Goal: Task Accomplishment & Management: Manage account settings

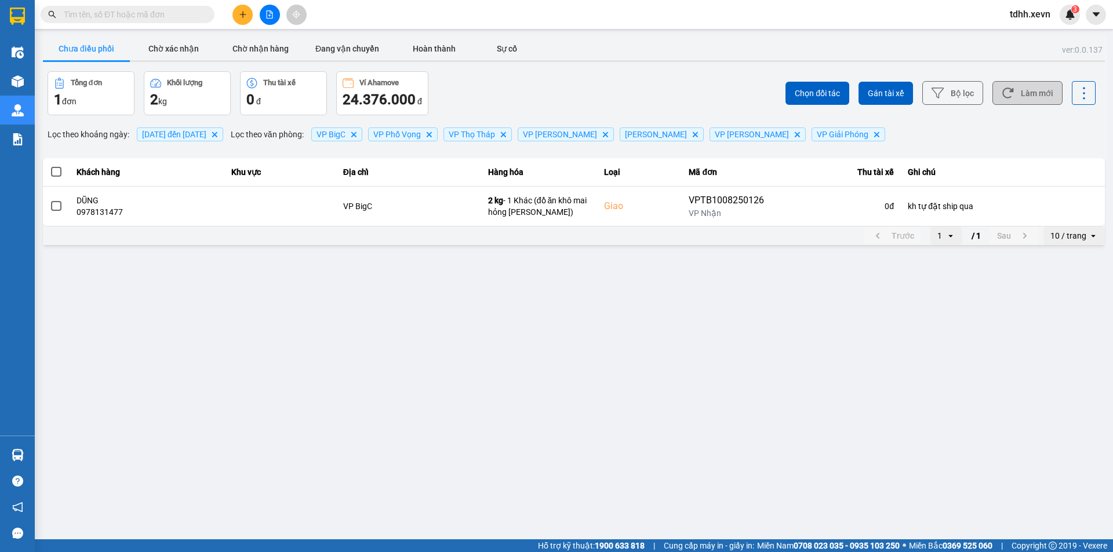
click at [1032, 86] on button "Làm mới" at bounding box center [1027, 93] width 70 height 24
click at [204, 130] on span "[DATE] đến [DATE]" at bounding box center [174, 134] width 64 height 9
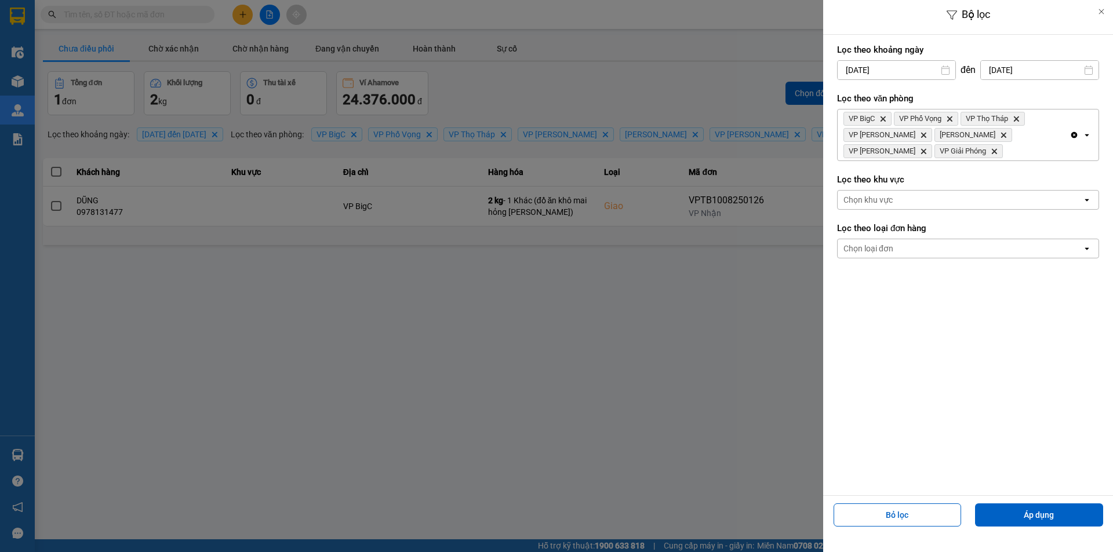
click at [1026, 71] on input "[DATE]" at bounding box center [1040, 70] width 118 height 19
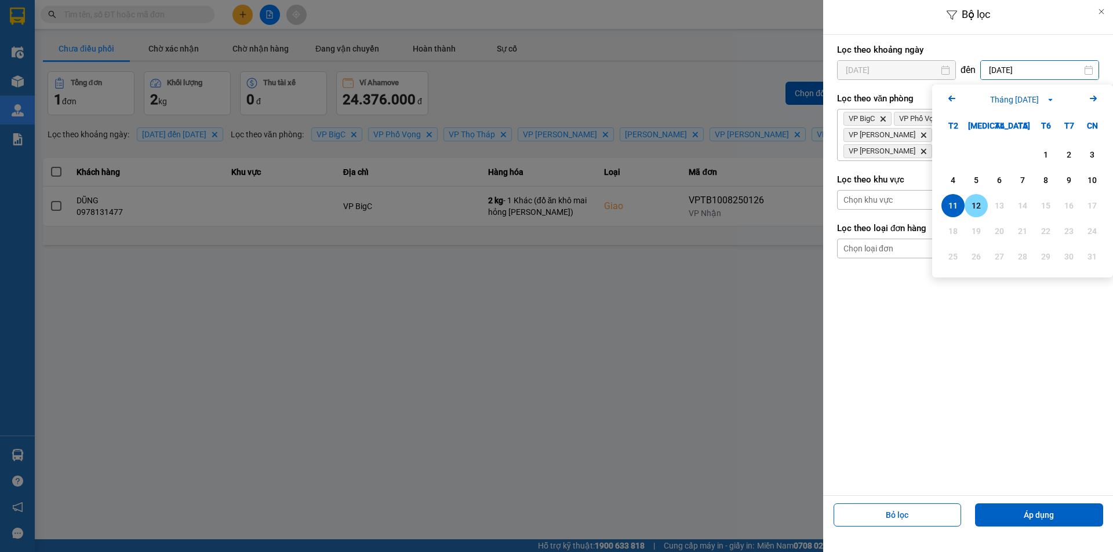
click at [986, 207] on div "12" at bounding box center [975, 205] width 23 height 23
type input "[DATE]"
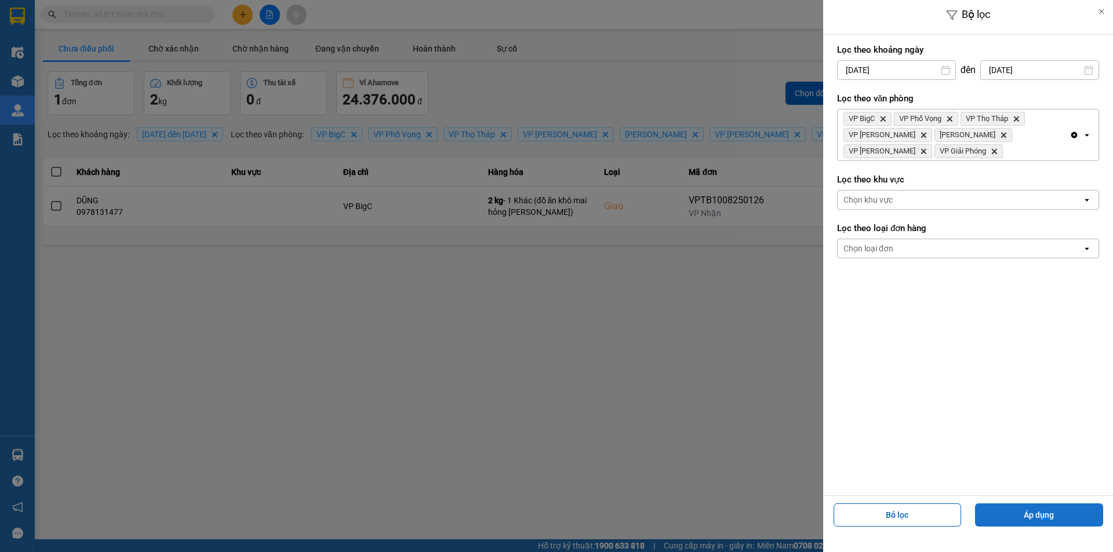
click at [1035, 523] on button "Áp dụng" at bounding box center [1039, 515] width 128 height 23
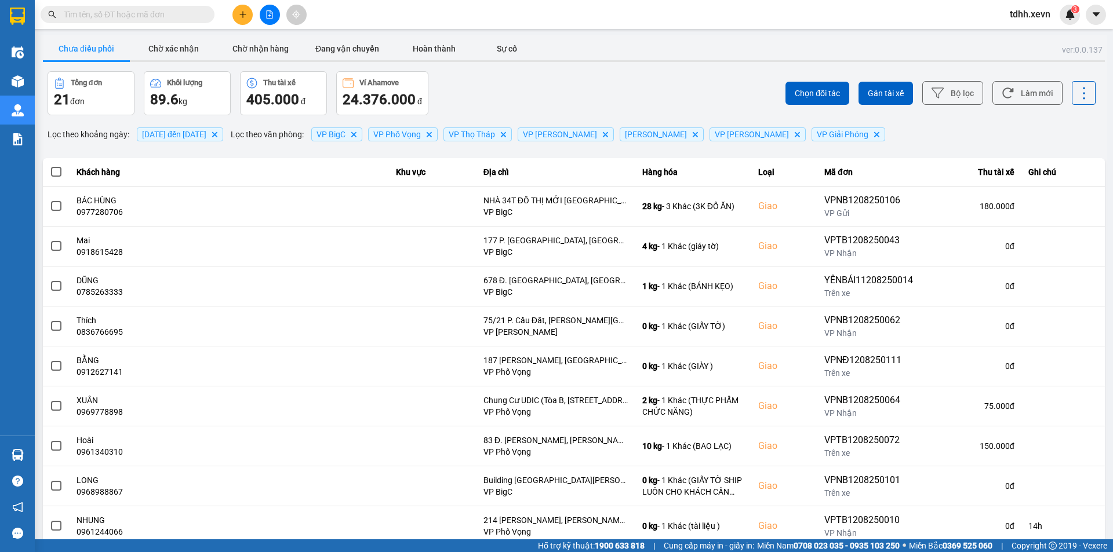
click at [153, 13] on input "text" at bounding box center [132, 14] width 137 height 13
paste input "0973648294"
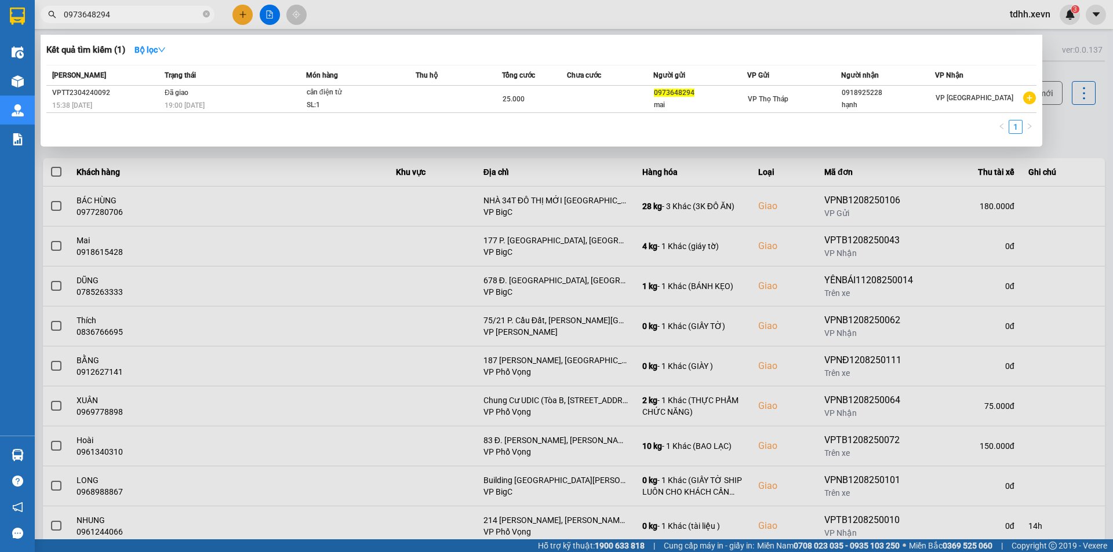
drag, startPoint x: 496, startPoint y: 212, endPoint x: 877, endPoint y: 158, distance: 384.5
click at [496, 213] on div at bounding box center [556, 276] width 1113 height 552
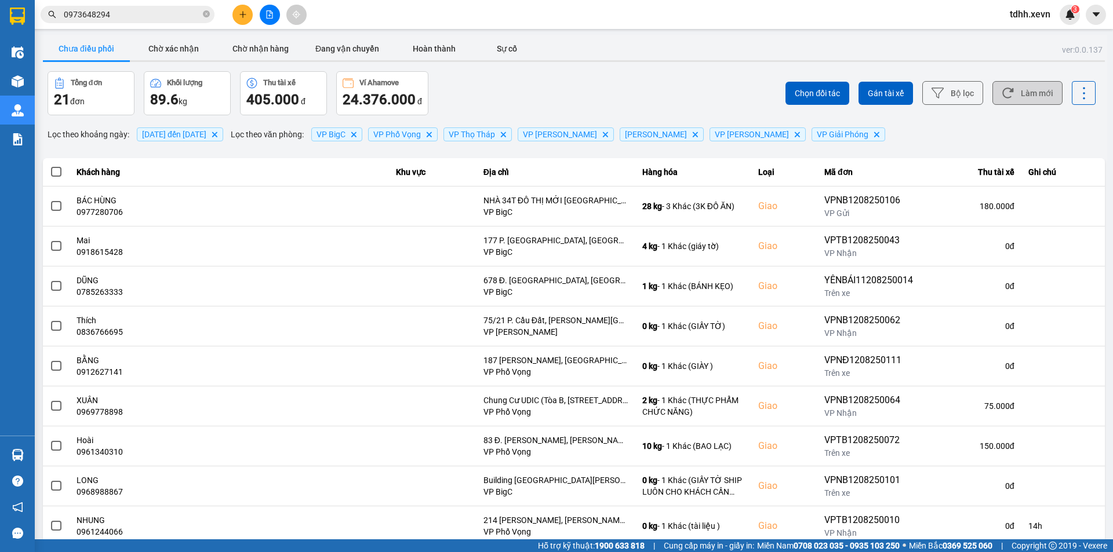
click at [1017, 94] on button "Làm mới" at bounding box center [1027, 93] width 70 height 24
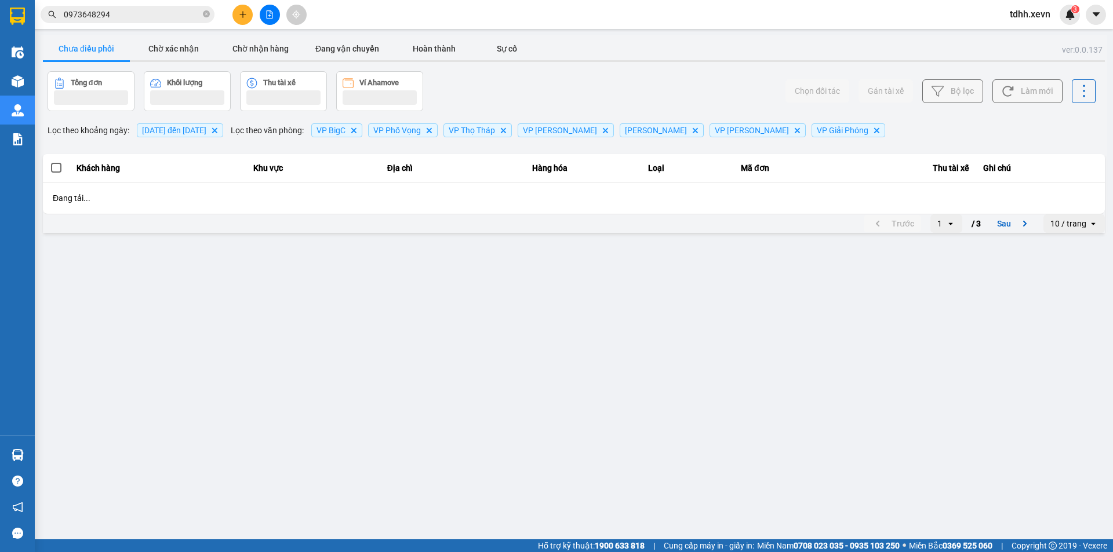
click at [613, 79] on div "Chọn đối tác Gán tài xế Bộ lọc Làm mới" at bounding box center [833, 91] width 524 height 40
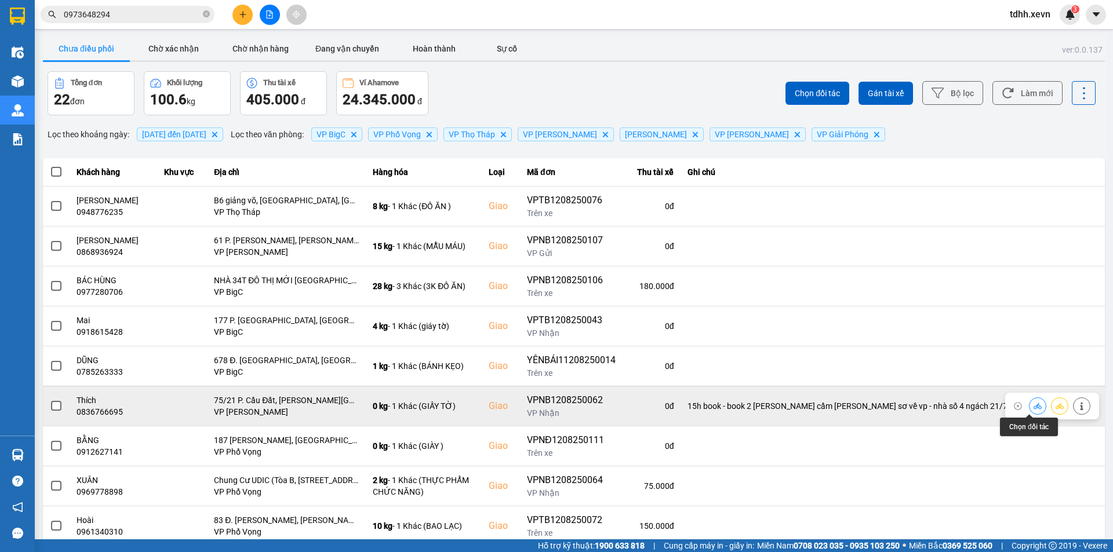
click at [1033, 404] on button at bounding box center [1037, 406] width 16 height 20
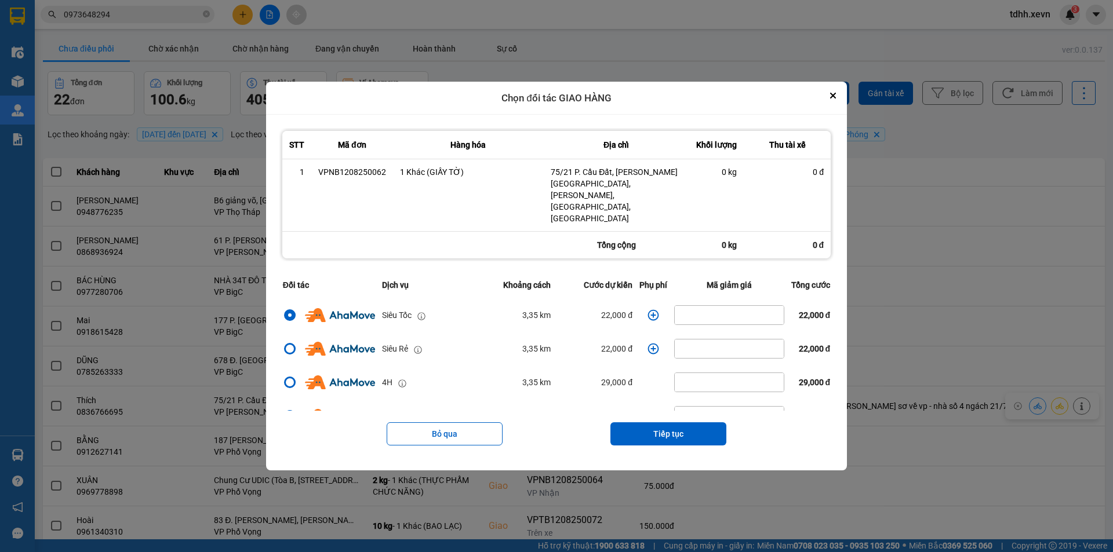
click at [660, 422] on button "Tiếp tục" at bounding box center [668, 433] width 116 height 23
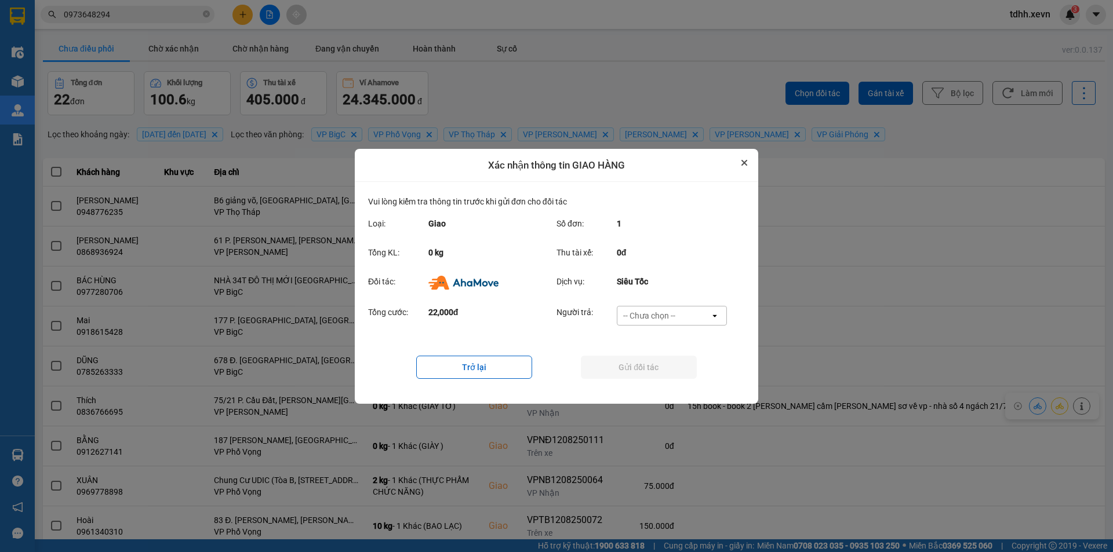
click at [744, 162] on icon "Close" at bounding box center [744, 163] width 5 height 5
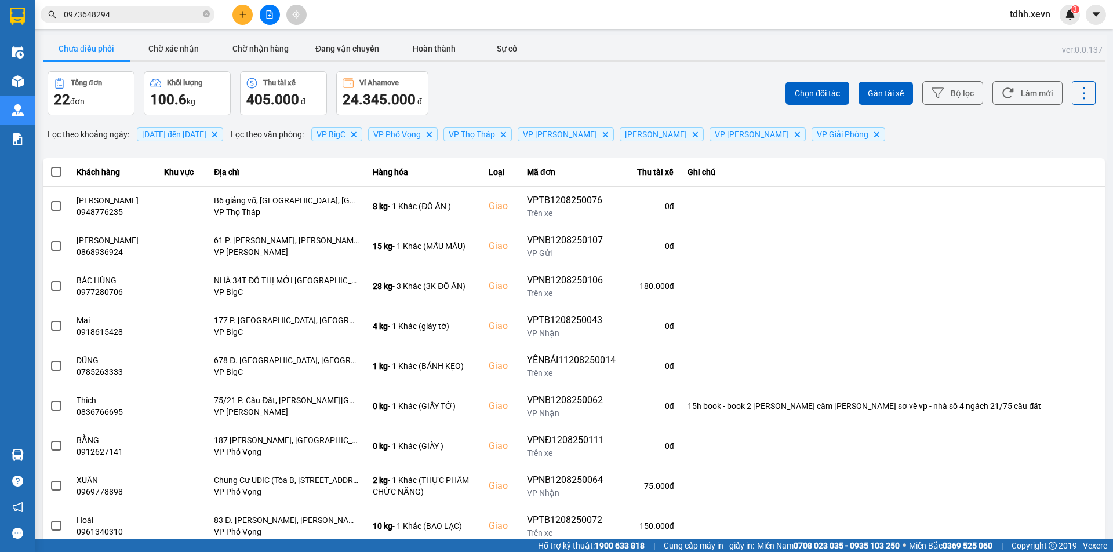
click at [123, 23] on div "Kết quả [PERSON_NAME] ( 1 ) Bộ lọc Mã ĐH Trạng thái Món hàng Thu hộ [PERSON_NAM…" at bounding box center [113, 15] width 226 height 20
click at [128, 12] on input "0973648294" at bounding box center [132, 14] width 137 height 13
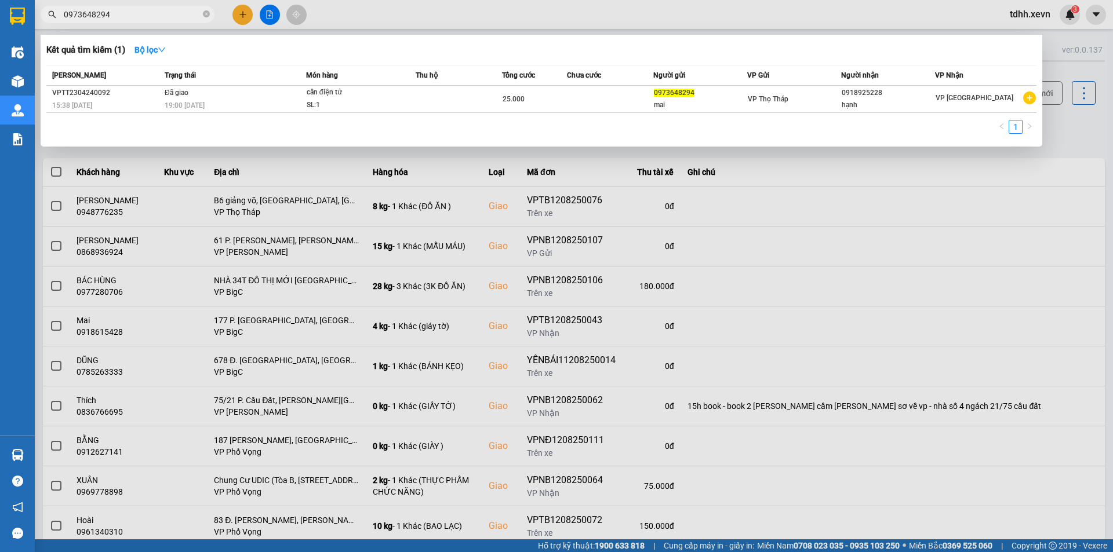
click at [128, 12] on input "0973648294" at bounding box center [132, 14] width 137 height 13
paste input "393268750"
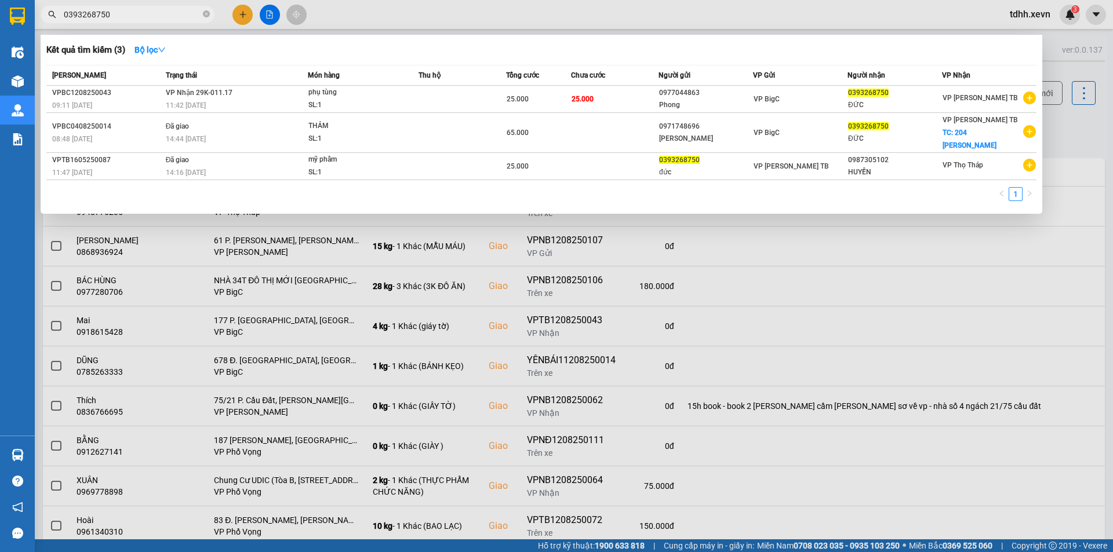
click at [147, 8] on span "0393268750" at bounding box center [128, 14] width 174 height 17
click at [149, 14] on input "0393268750" at bounding box center [132, 14] width 137 height 13
paste input "86920364"
click at [149, 14] on input "0393268750" at bounding box center [132, 14] width 137 height 13
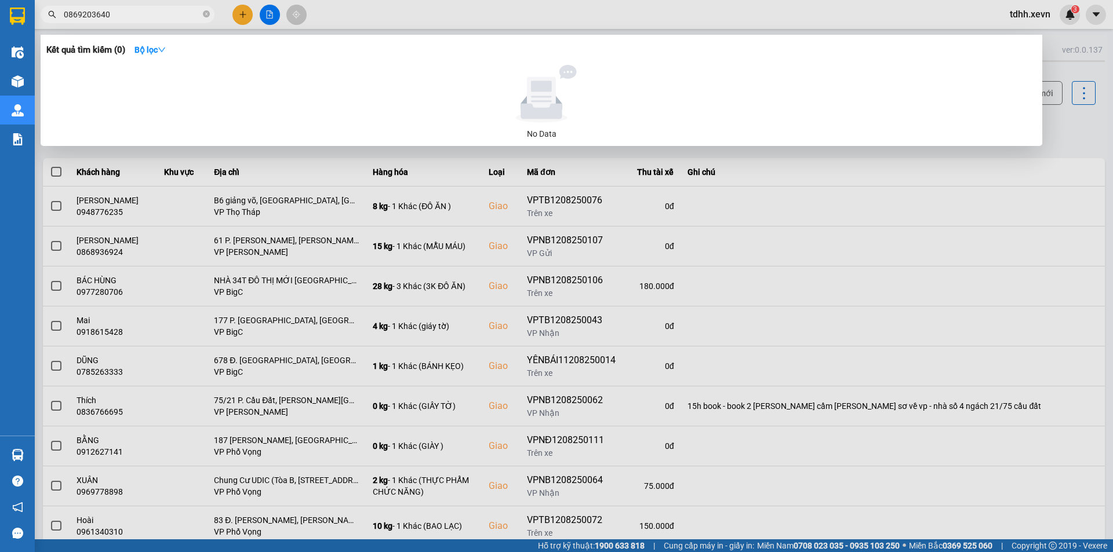
click at [149, 14] on input "0869203640" at bounding box center [132, 14] width 137 height 13
type input "0869203640"
click at [1054, 242] on div at bounding box center [556, 276] width 1113 height 552
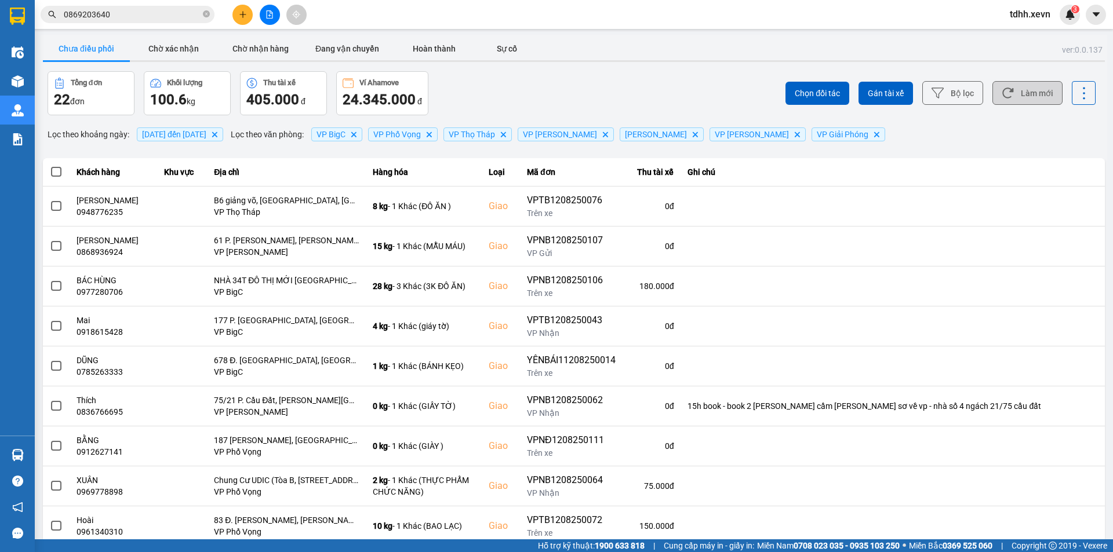
click at [1048, 89] on button "Làm mới" at bounding box center [1027, 93] width 70 height 24
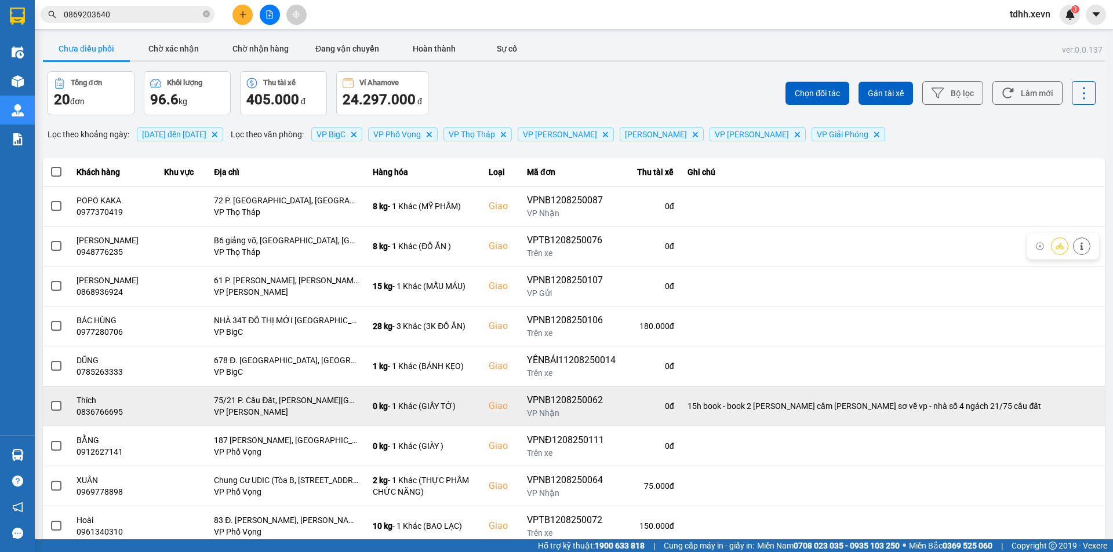
scroll to position [74, 0]
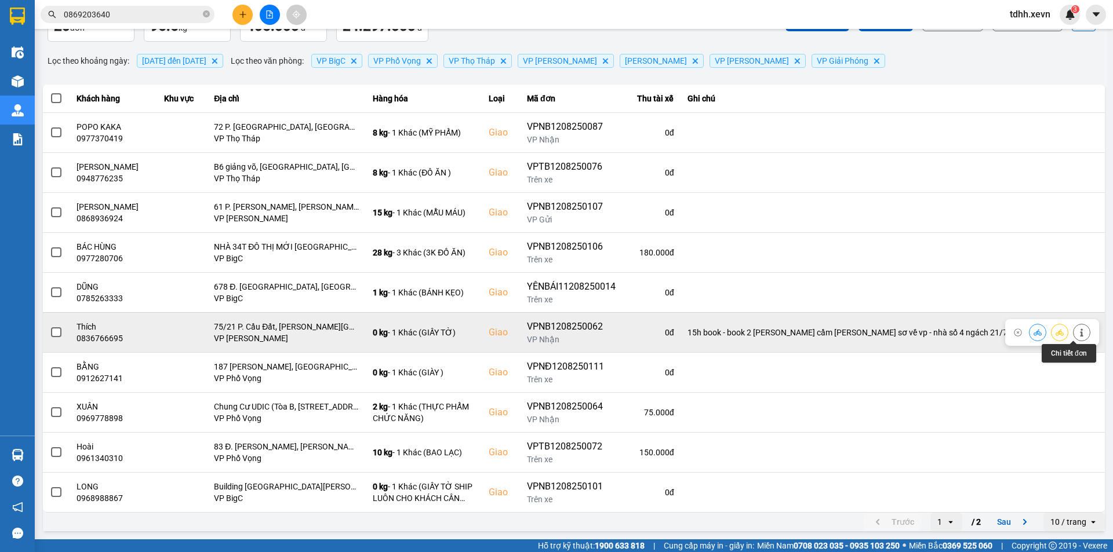
click at [1077, 335] on icon at bounding box center [1081, 333] width 8 height 8
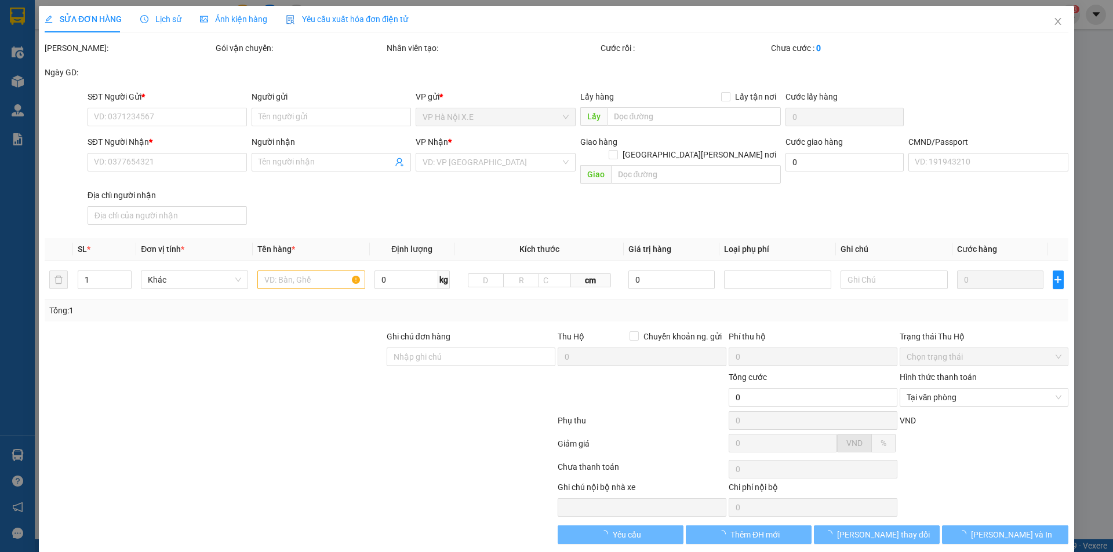
type input "0965836590"
type input "[PERSON_NAME]"
type input "0836766695"
type input "Thích"
checkbox input "true"
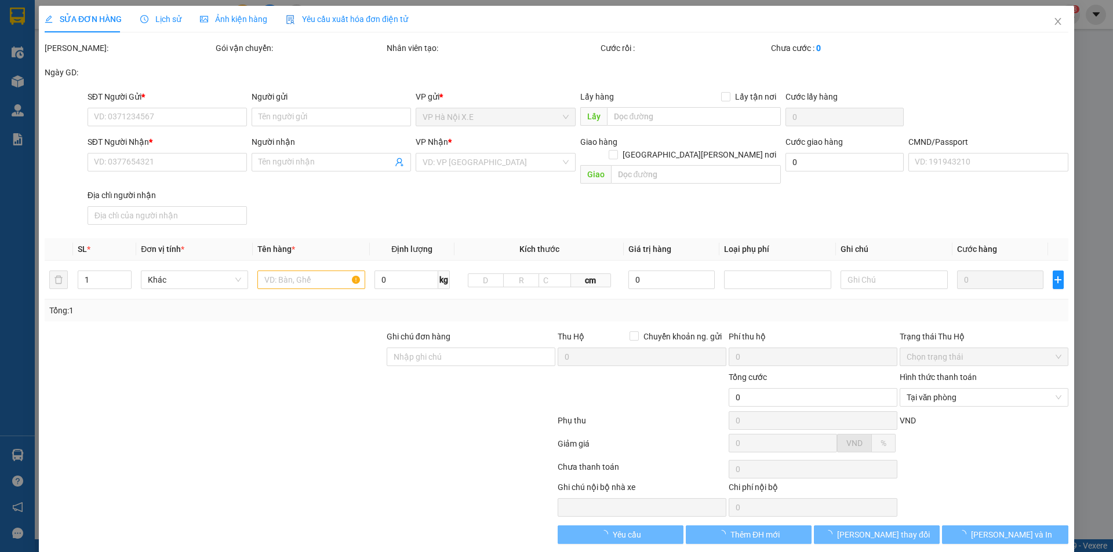
type input "75/21 P. Cầu Đất, [PERSON_NAME][GEOGRAPHIC_DATA], [PERSON_NAME], [GEOGRAPHIC_DA…"
type input "037087002827"
type input "15h book - book 2 [PERSON_NAME] cầm [PERSON_NAME] sơ về vp - nhà số 4 ngách 21/…"
type input "75.000"
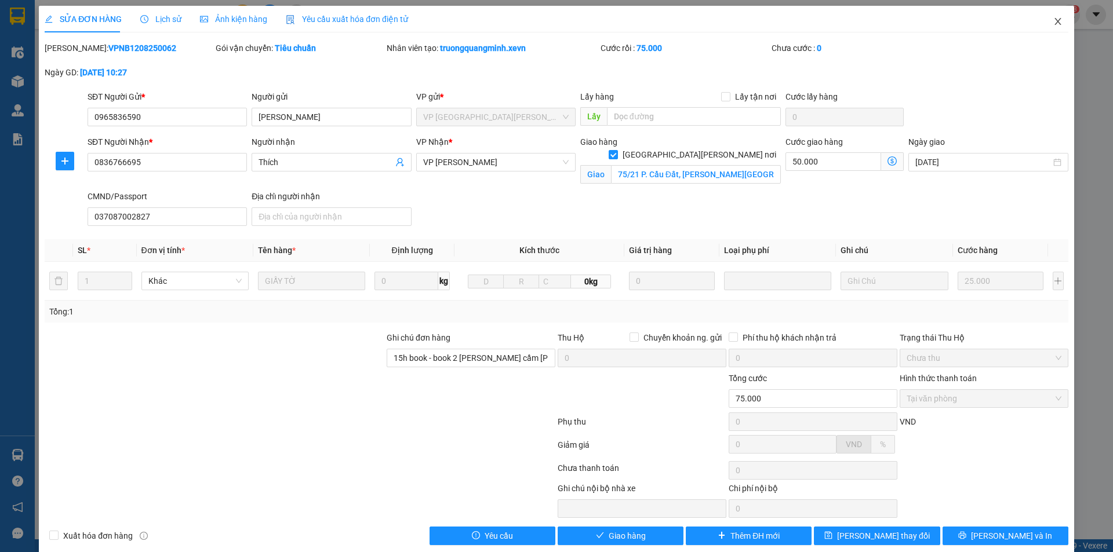
click at [1043, 22] on span "Close" at bounding box center [1057, 22] width 32 height 32
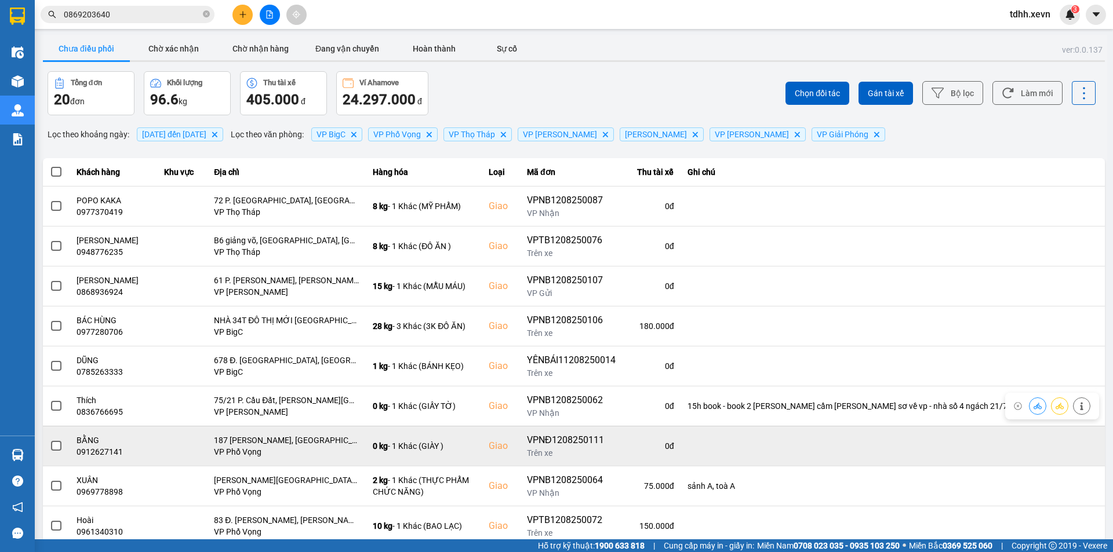
scroll to position [74, 0]
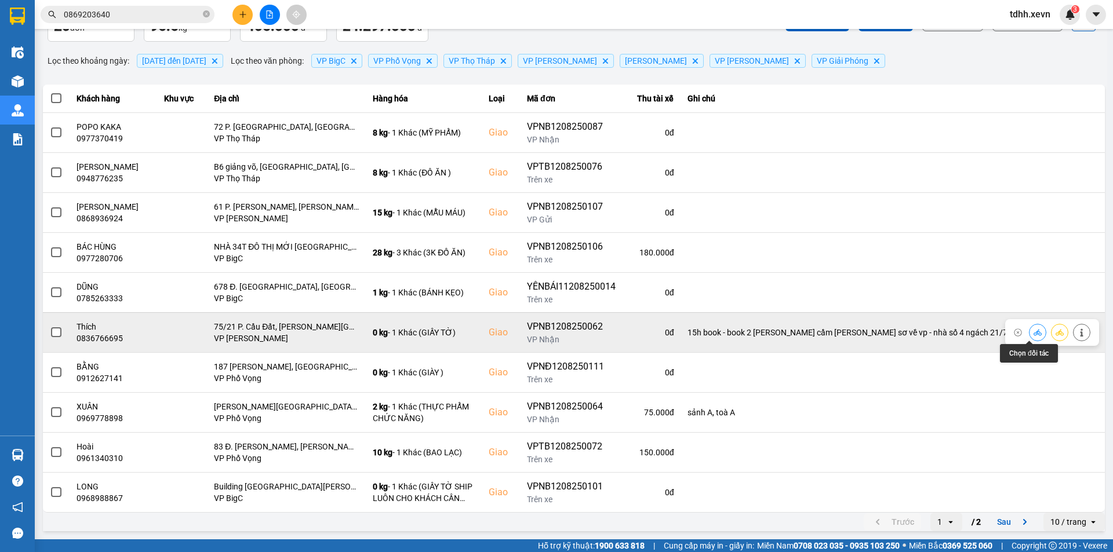
click at [1029, 327] on button at bounding box center [1037, 332] width 16 height 20
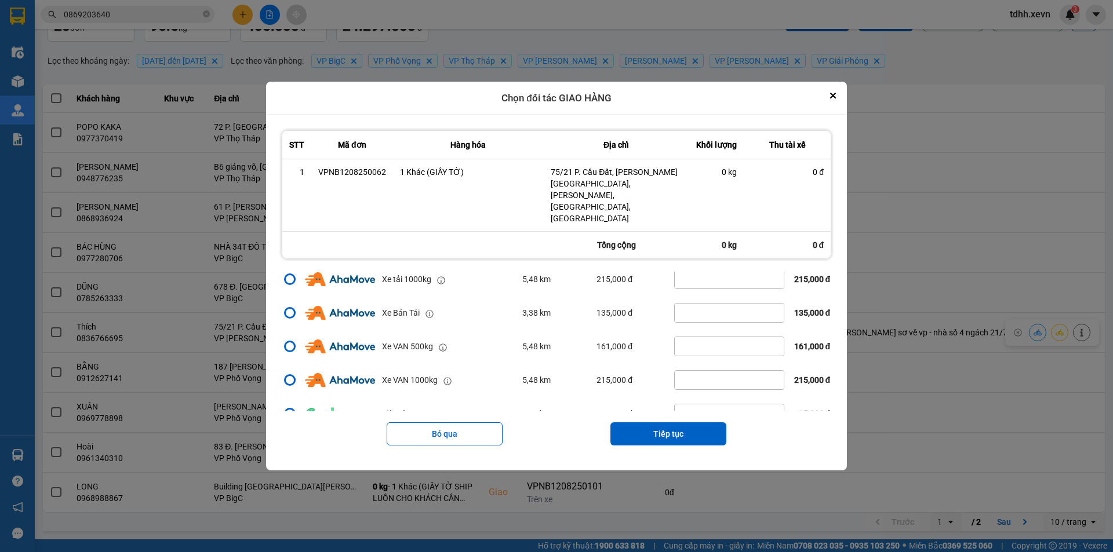
scroll to position [0, 0]
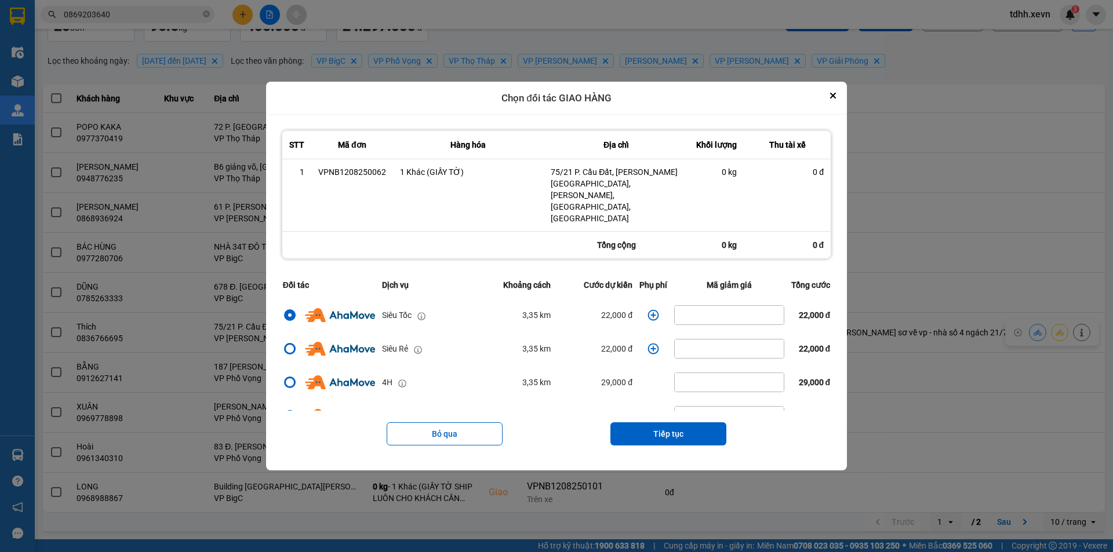
click at [939, 335] on div "ver: 0.0.137 Chưa điều [PERSON_NAME] xác [PERSON_NAME] [PERSON_NAME] hàng Đang …" at bounding box center [574, 247] width 1066 height 573
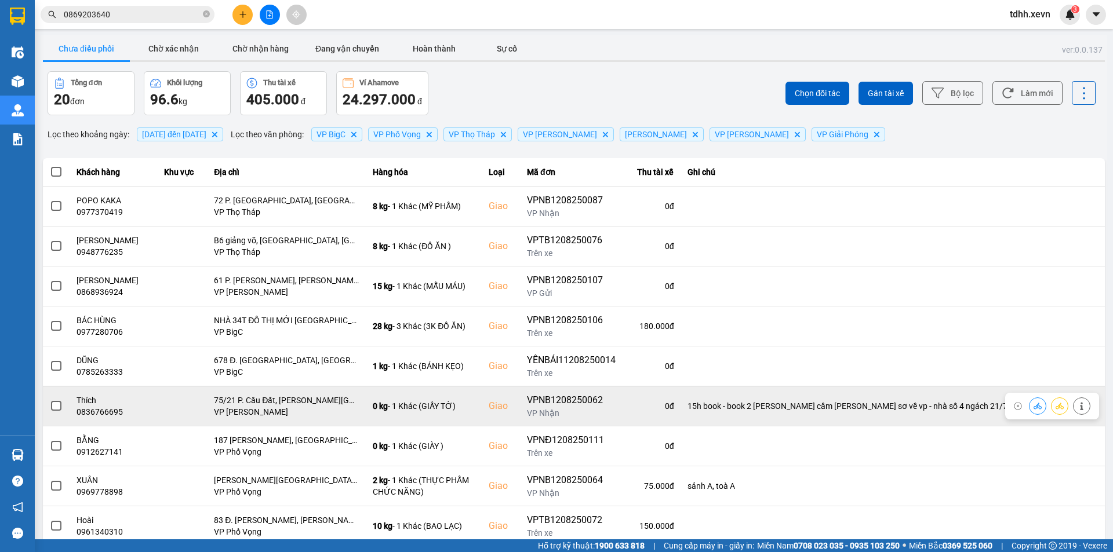
click at [137, 406] on div "0836766695" at bounding box center [113, 412] width 74 height 12
click at [54, 403] on span at bounding box center [56, 406] width 10 height 10
click at [50, 400] on input "checkbox" at bounding box center [50, 400] width 0 height 0
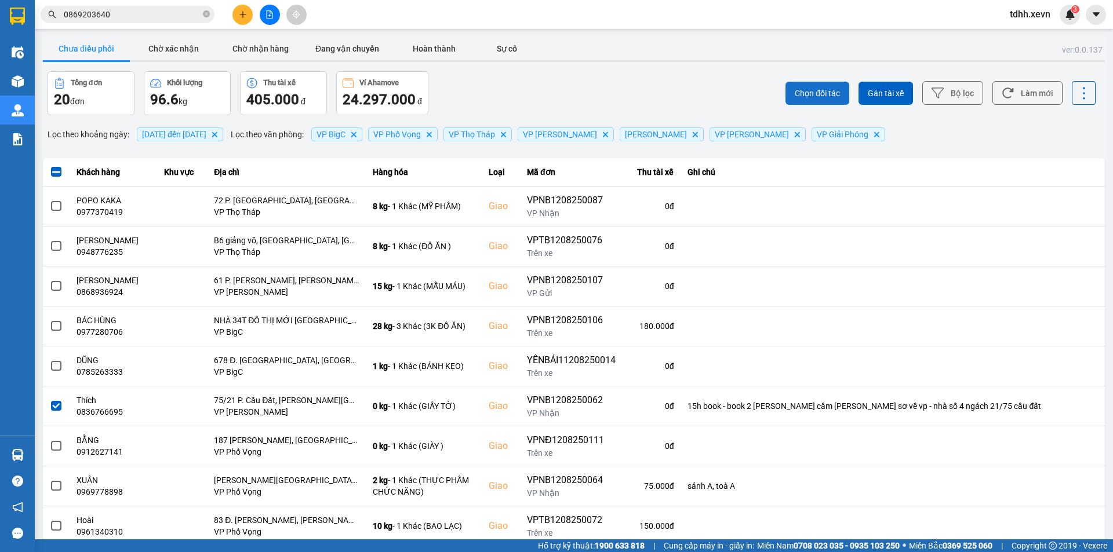
click at [797, 91] on span "Chọn đối tác" at bounding box center [817, 94] width 45 height 12
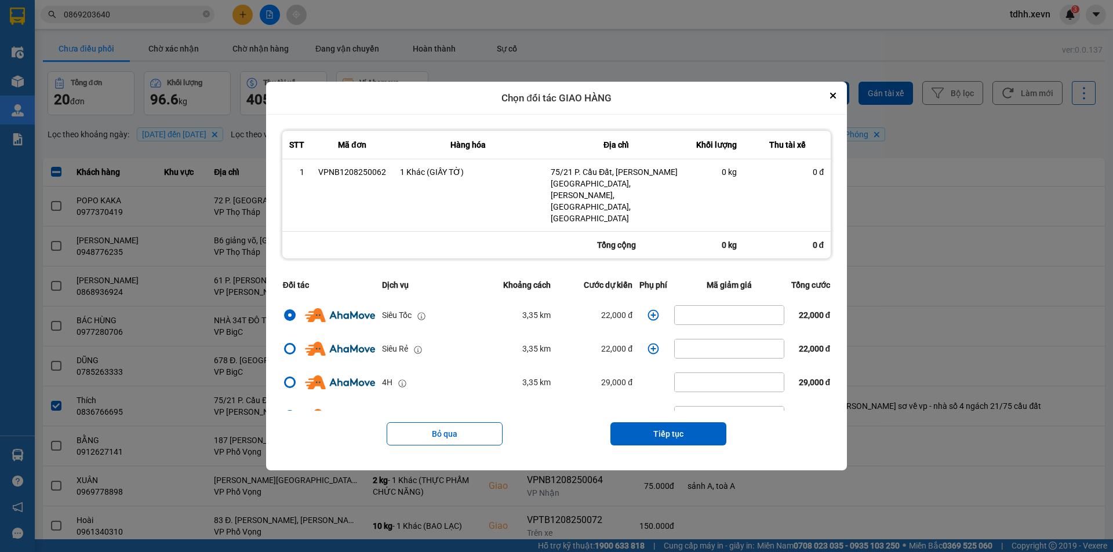
click at [934, 293] on div "ver: 0.0.137 Chưa điều [PERSON_NAME] xác [PERSON_NAME] [PERSON_NAME] hàng Đang …" at bounding box center [574, 321] width 1066 height 573
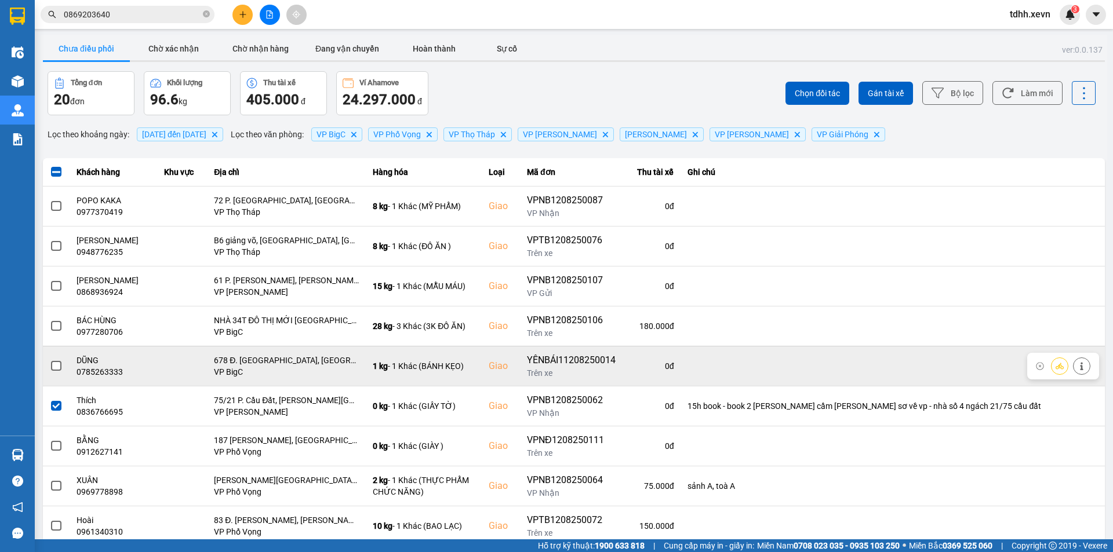
click at [54, 368] on span at bounding box center [56, 366] width 10 height 10
click at [50, 360] on input "checkbox" at bounding box center [50, 360] width 0 height 0
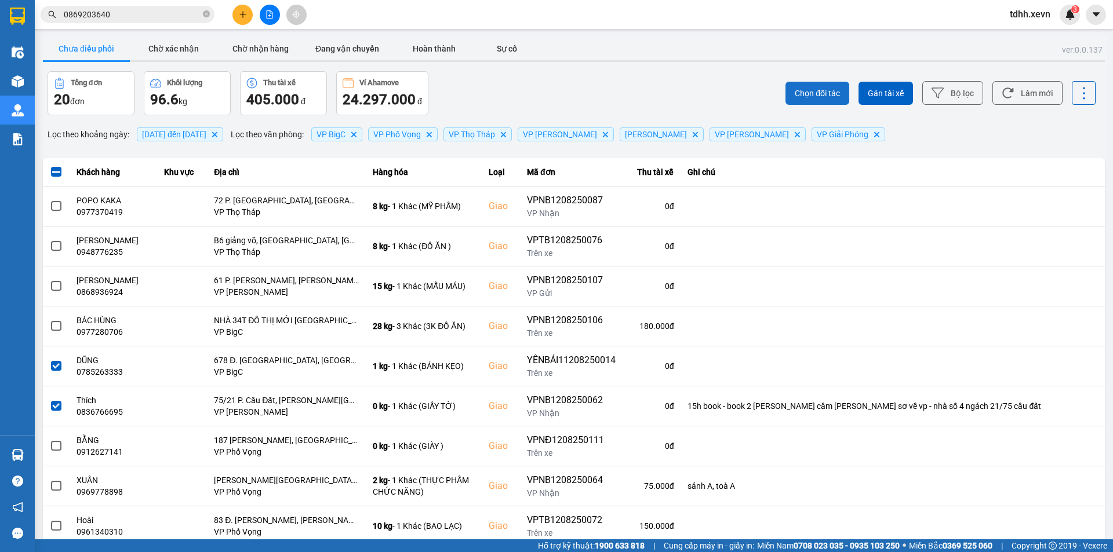
click at [817, 88] on span "Chọn đối tác" at bounding box center [817, 94] width 45 height 12
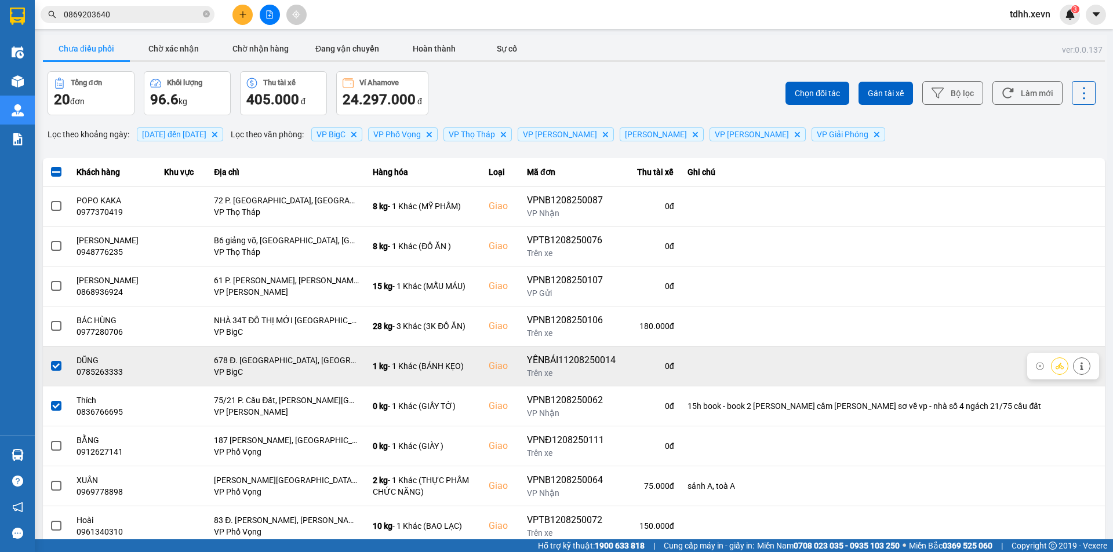
click at [52, 362] on span at bounding box center [56, 366] width 10 height 10
click at [50, 360] on input "checkbox" at bounding box center [50, 360] width 0 height 0
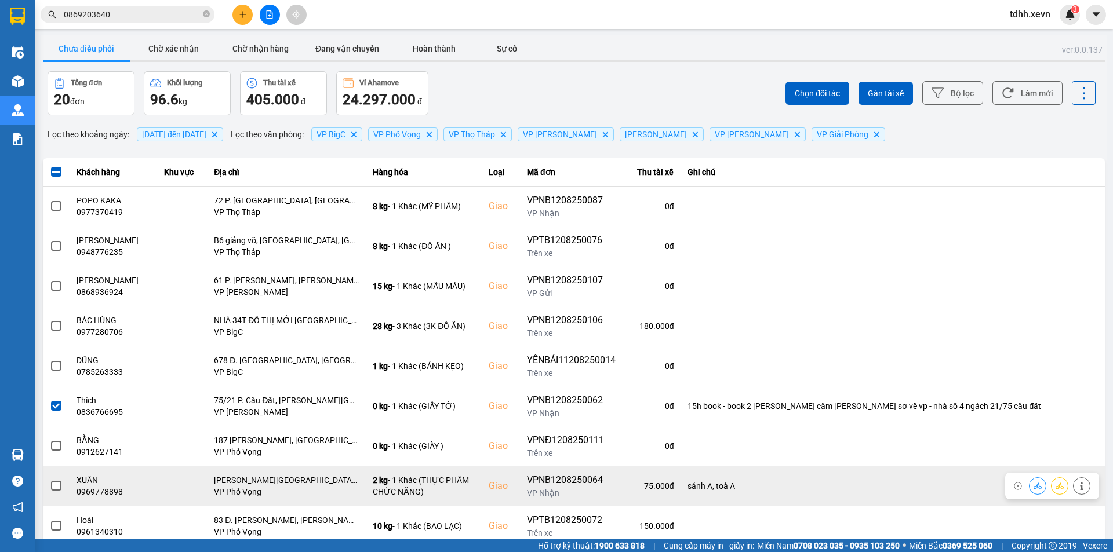
click at [54, 485] on span at bounding box center [56, 486] width 10 height 10
click at [50, 480] on input "checkbox" at bounding box center [50, 480] width 0 height 0
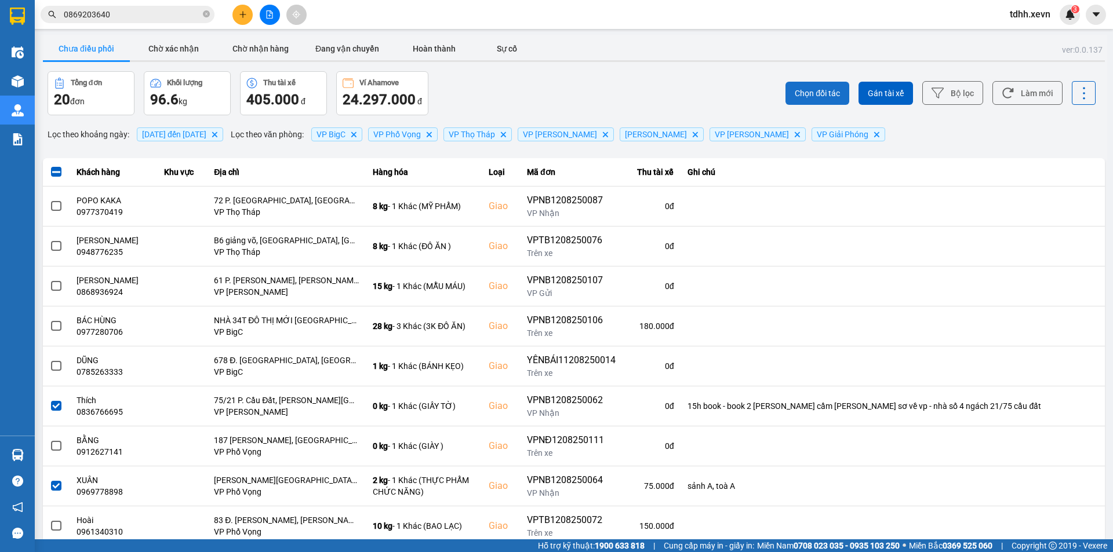
click at [815, 89] on span "Chọn đối tác" at bounding box center [817, 94] width 45 height 12
click at [996, 259] on div "ver: 0.0.137 Chưa điều [PERSON_NAME] xác [PERSON_NAME] [PERSON_NAME] hàng Đang …" at bounding box center [574, 321] width 1066 height 573
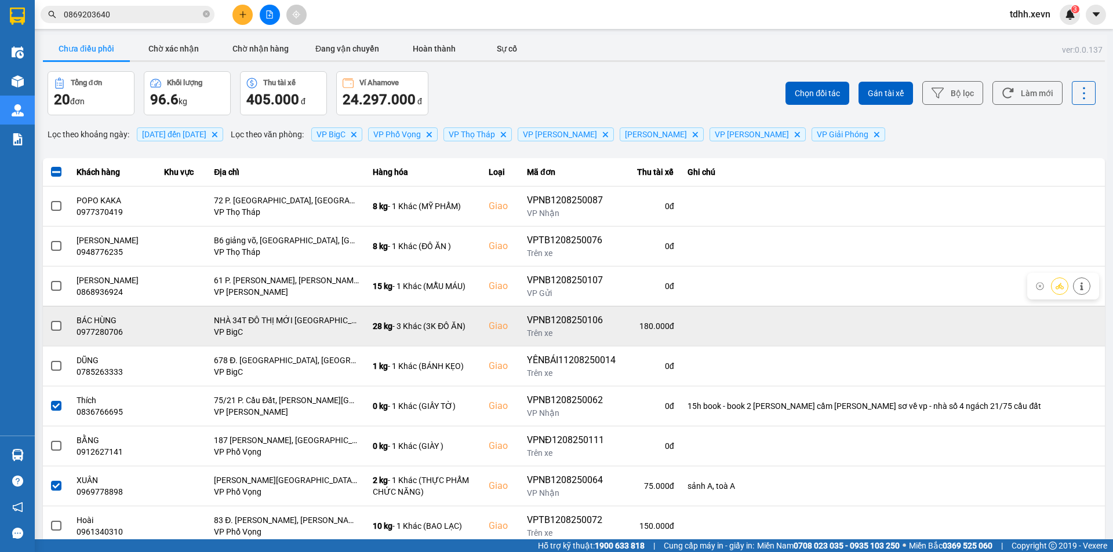
scroll to position [58, 0]
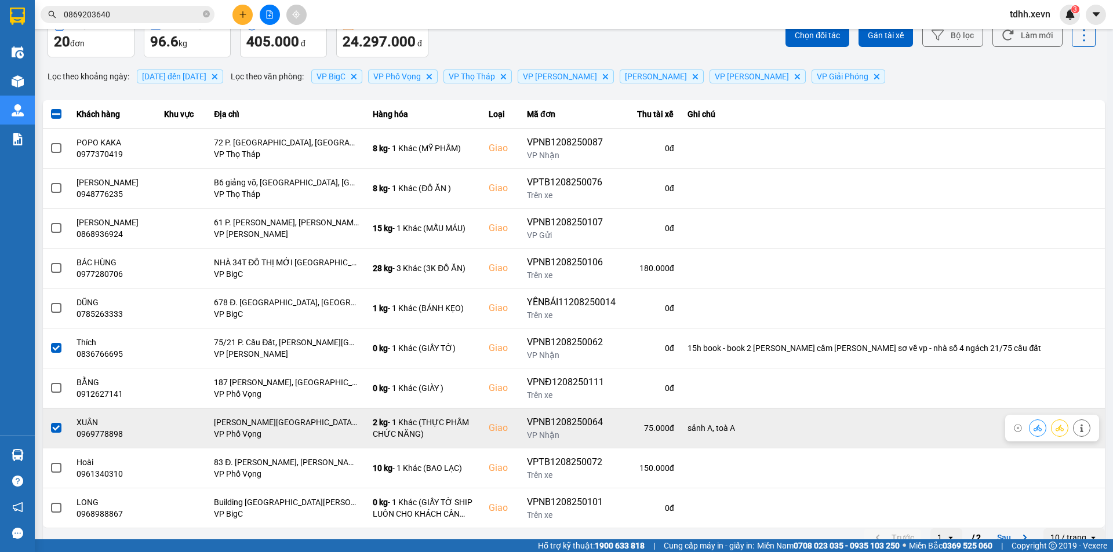
click at [58, 427] on span at bounding box center [56, 428] width 10 height 10
click at [50, 422] on input "checkbox" at bounding box center [50, 422] width 0 height 0
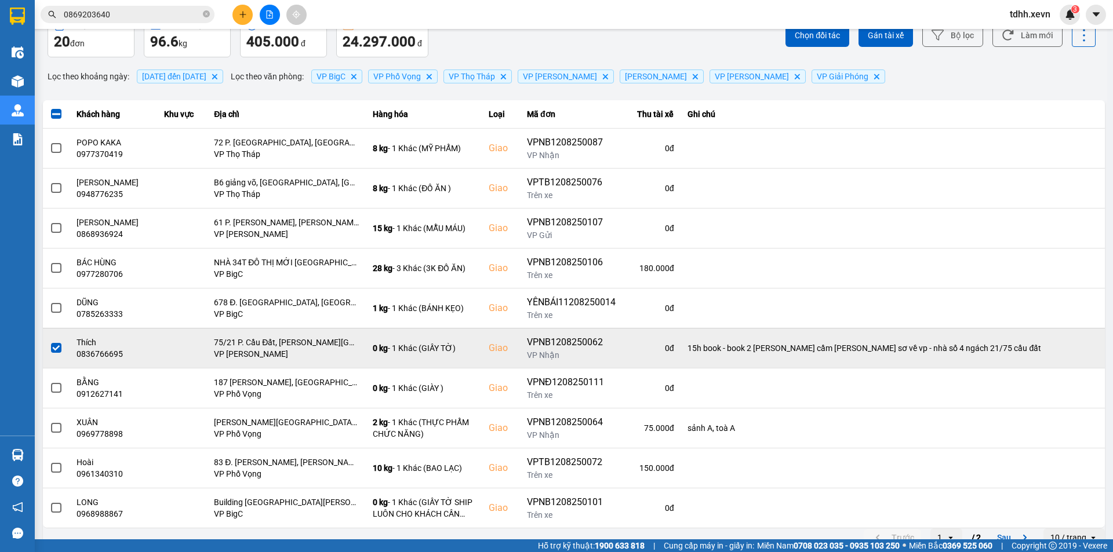
click at [59, 356] on div at bounding box center [56, 348] width 13 height 17
click at [56, 345] on span at bounding box center [56, 348] width 10 height 10
click at [50, 342] on input "checkbox" at bounding box center [50, 342] width 0 height 0
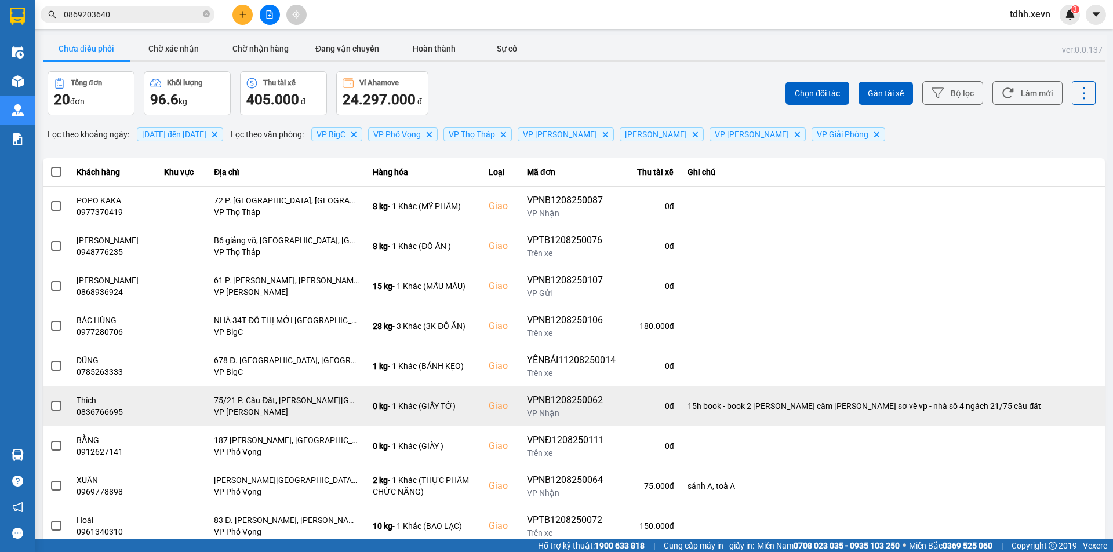
scroll to position [74, 0]
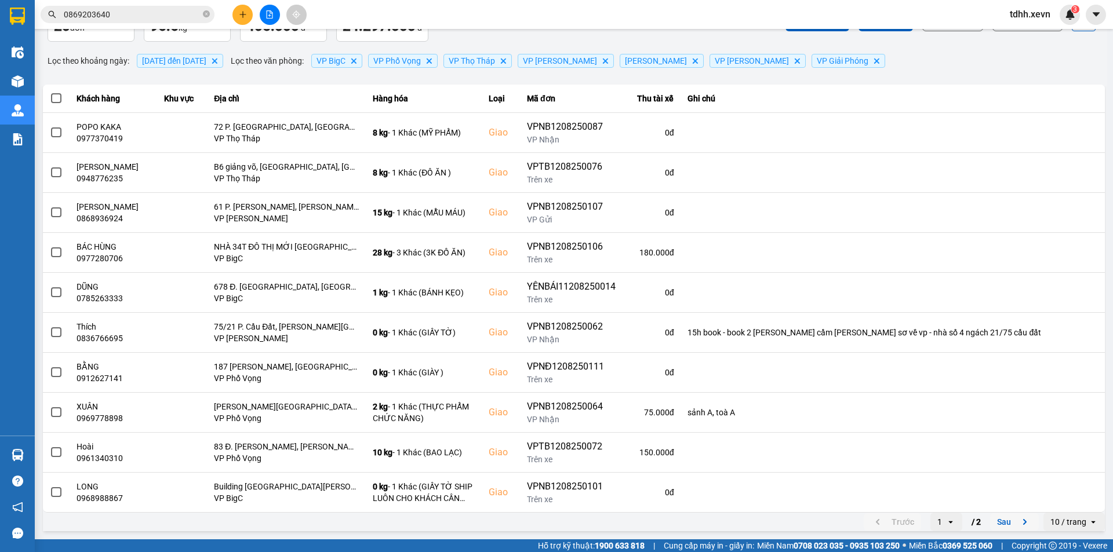
click at [1001, 513] on button "Sau" at bounding box center [1014, 521] width 49 height 17
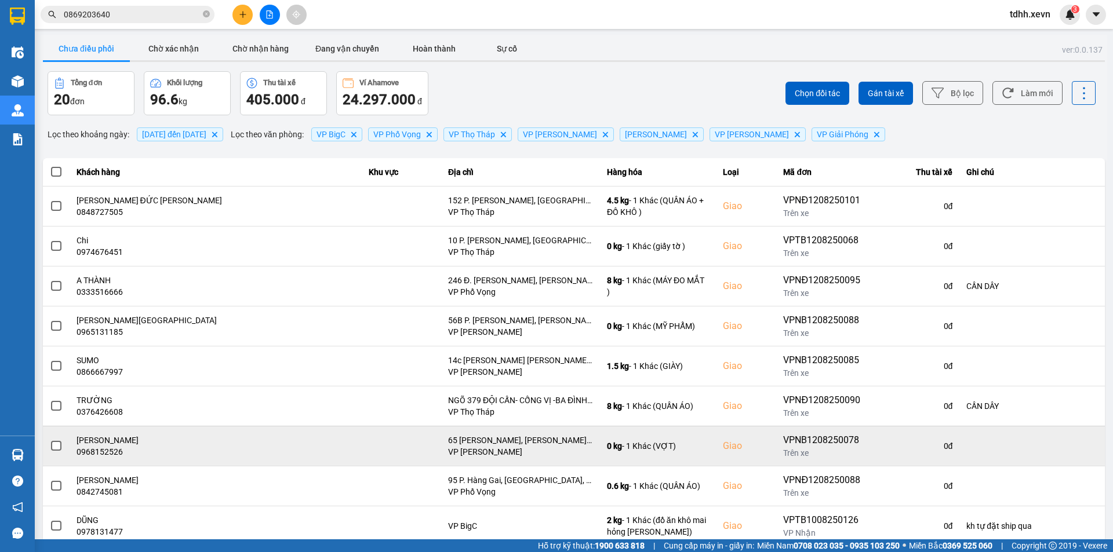
scroll to position [34, 0]
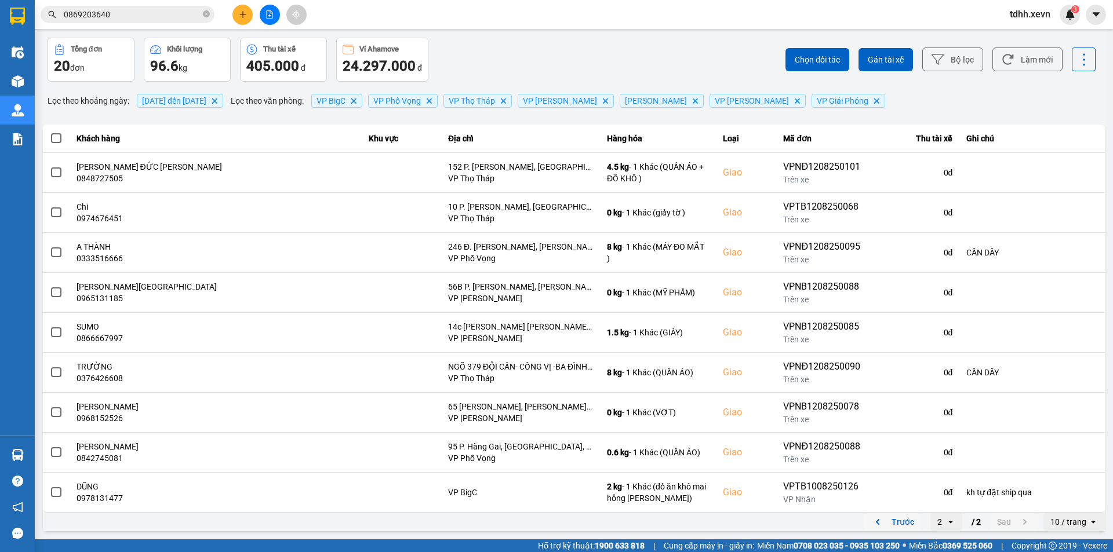
click at [890, 516] on button "Trước" at bounding box center [892, 521] width 57 height 17
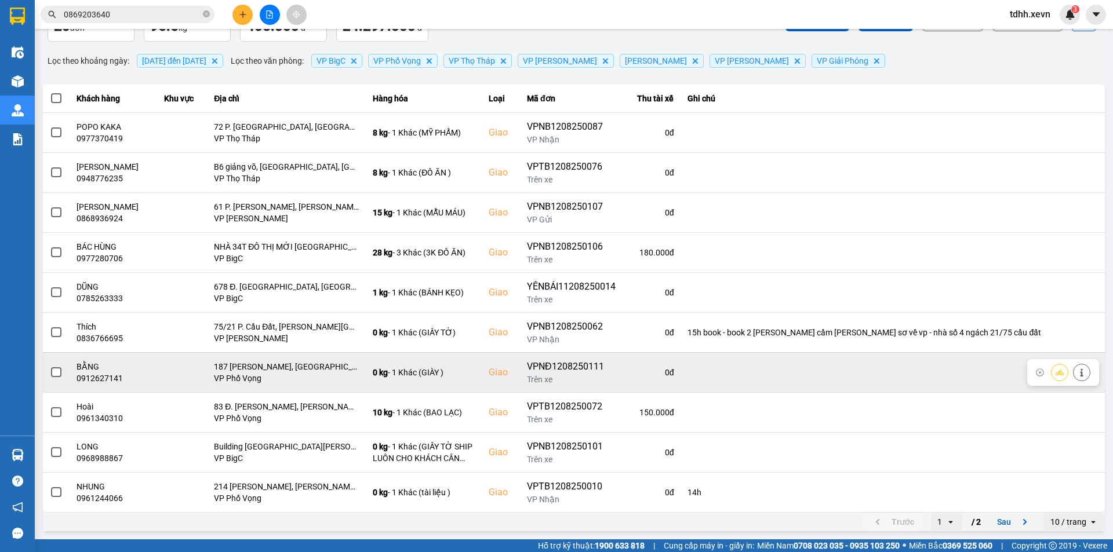
scroll to position [0, 0]
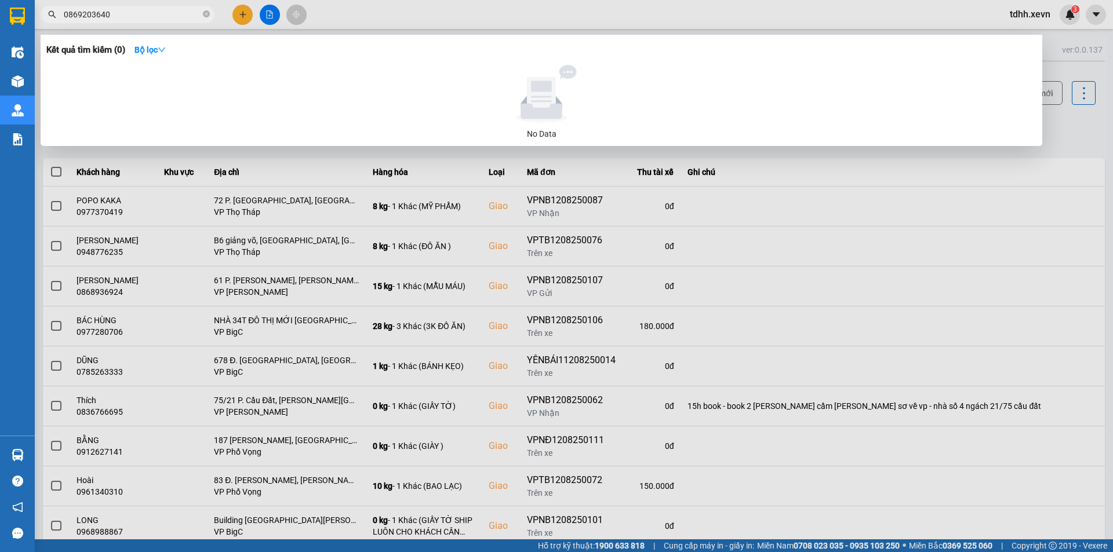
click at [134, 14] on input "0869203640" at bounding box center [132, 14] width 137 height 13
paste input "912369093"
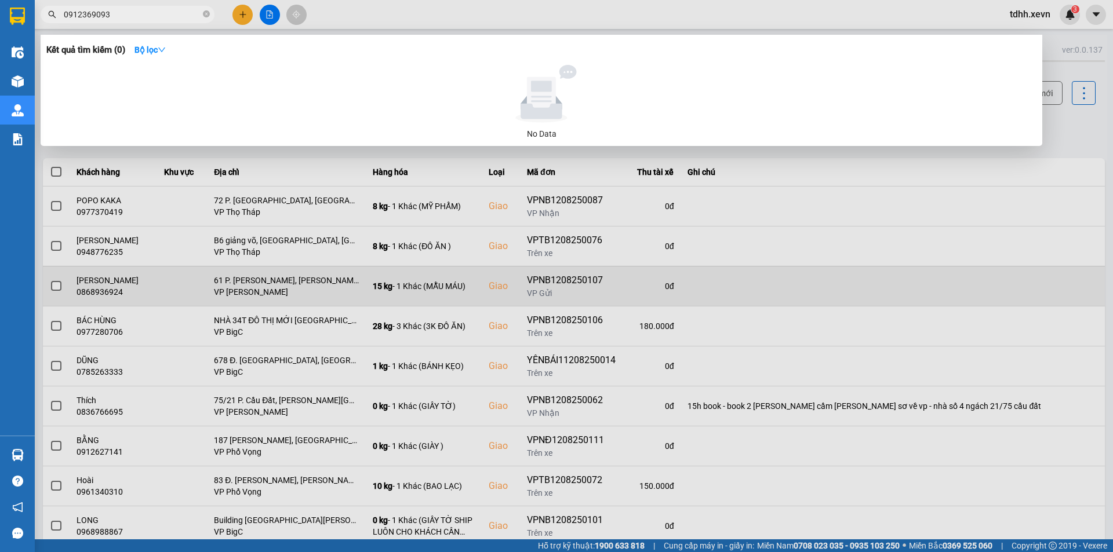
click at [750, 292] on div at bounding box center [556, 276] width 1113 height 552
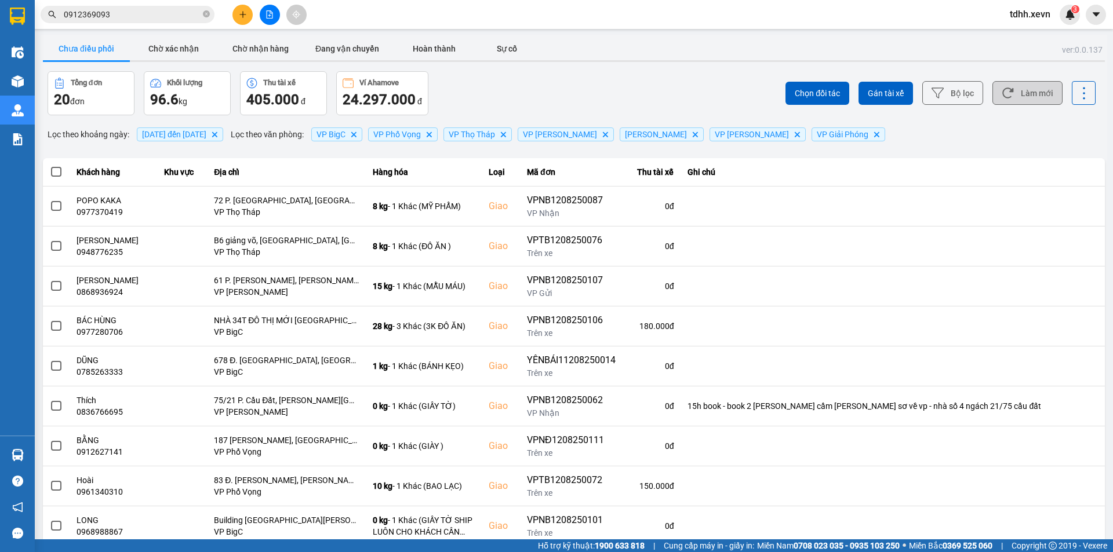
click at [1016, 98] on button "Làm mới" at bounding box center [1027, 93] width 70 height 24
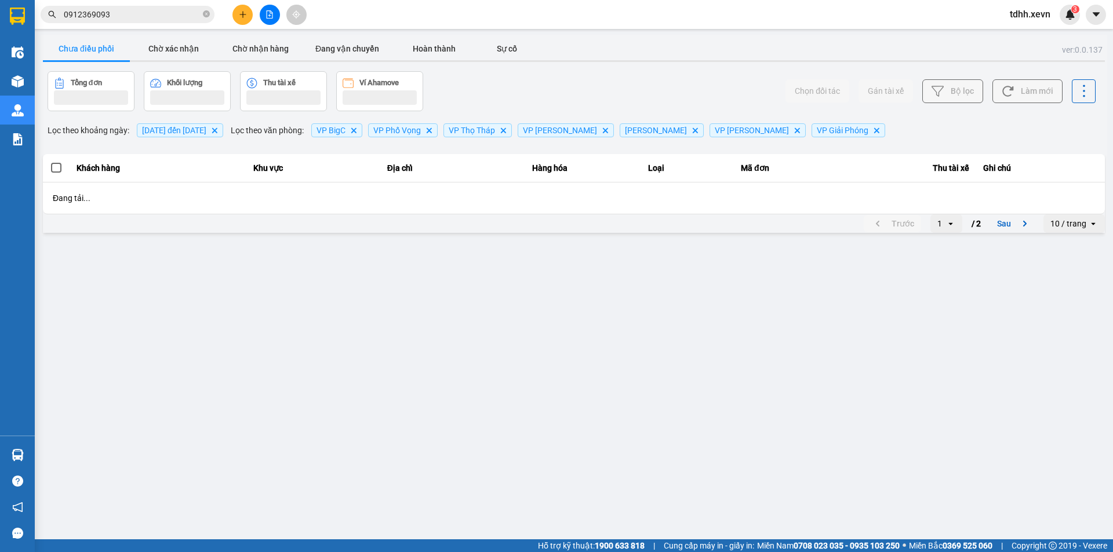
click at [571, 96] on div "Chọn đối tác Gán tài xế Bộ lọc Làm mới" at bounding box center [833, 91] width 524 height 40
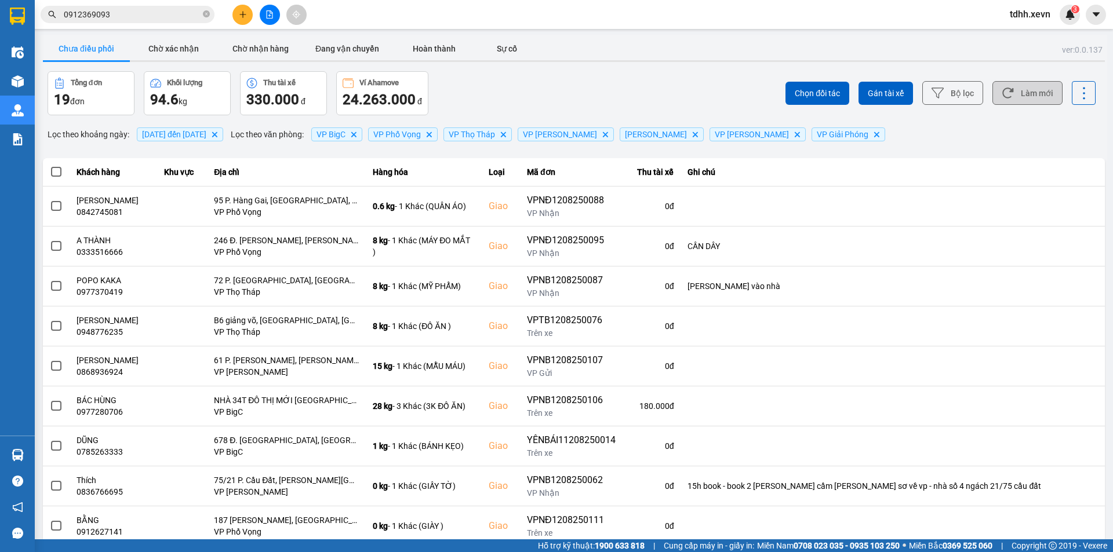
click at [1021, 88] on button "Làm mới" at bounding box center [1027, 93] width 70 height 24
click at [530, 85] on div "Tổng đơn 19 đơn Khối lượng 94.6 kg Thu tài xế 330.000 đ Ví Ahamove 24.263.000 đ" at bounding box center [310, 93] width 524 height 44
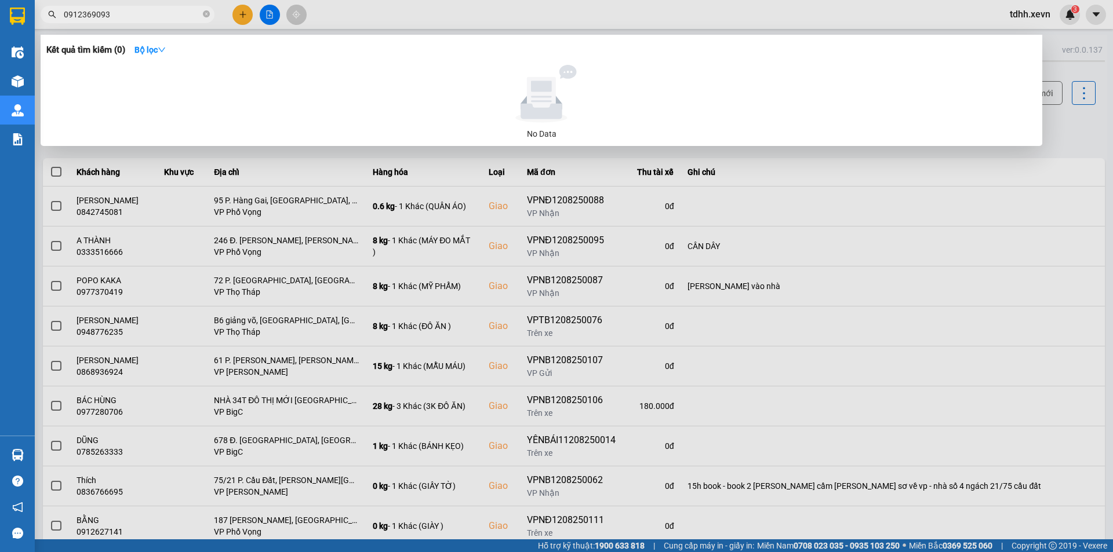
click at [122, 13] on input "0912369093" at bounding box center [132, 14] width 137 height 13
paste input "5371529"
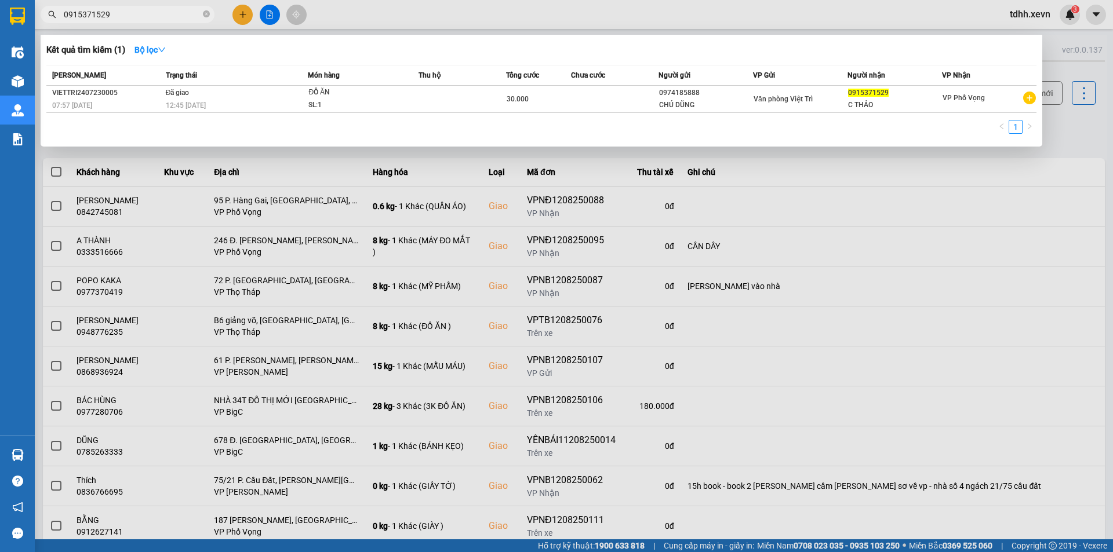
click at [144, 16] on input "0915371529" at bounding box center [132, 14] width 137 height 13
paste input "79618207"
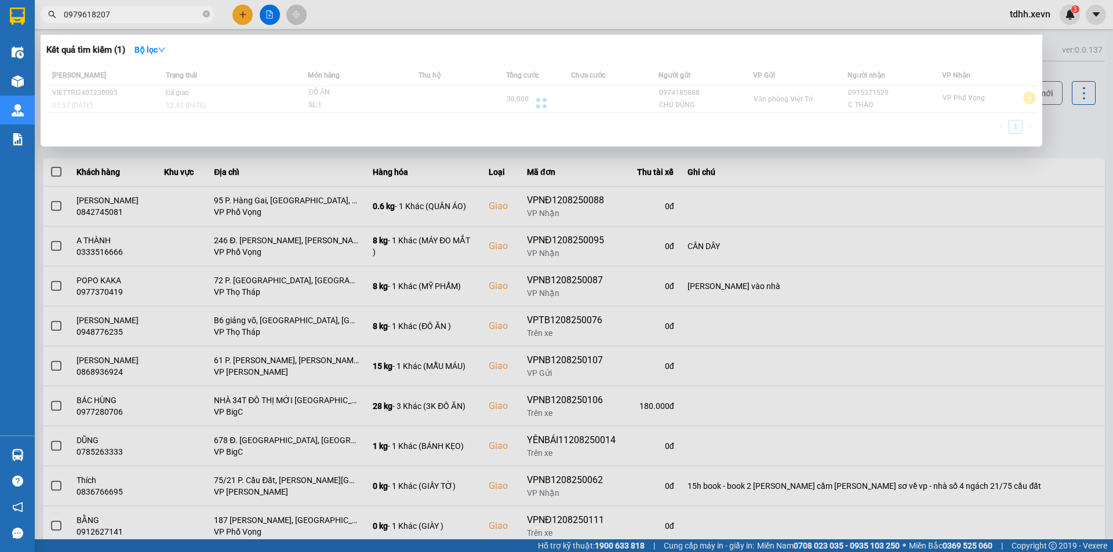
type input "0979618207"
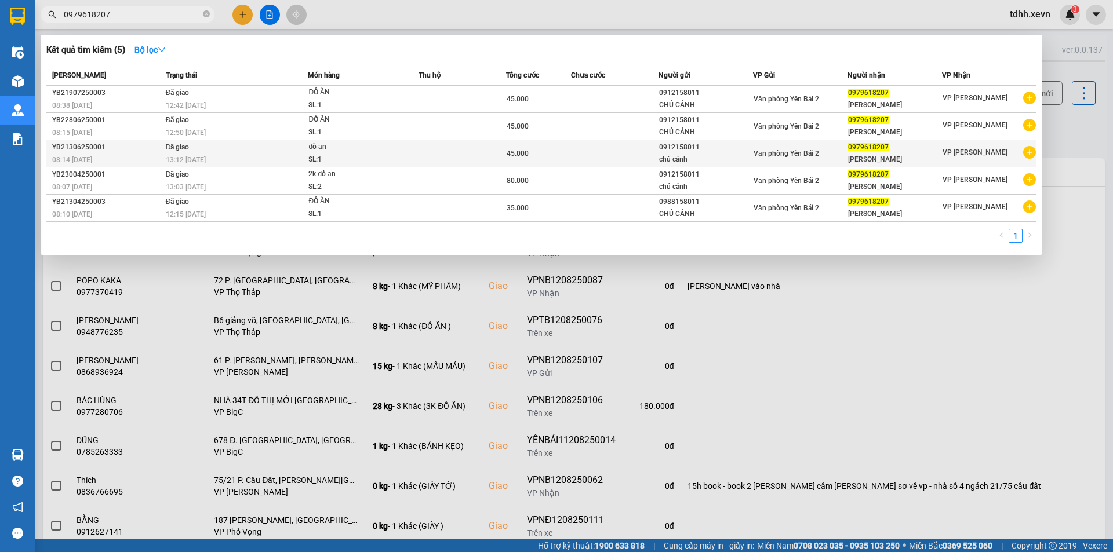
click at [533, 159] on div "45.000" at bounding box center [539, 153] width 64 height 13
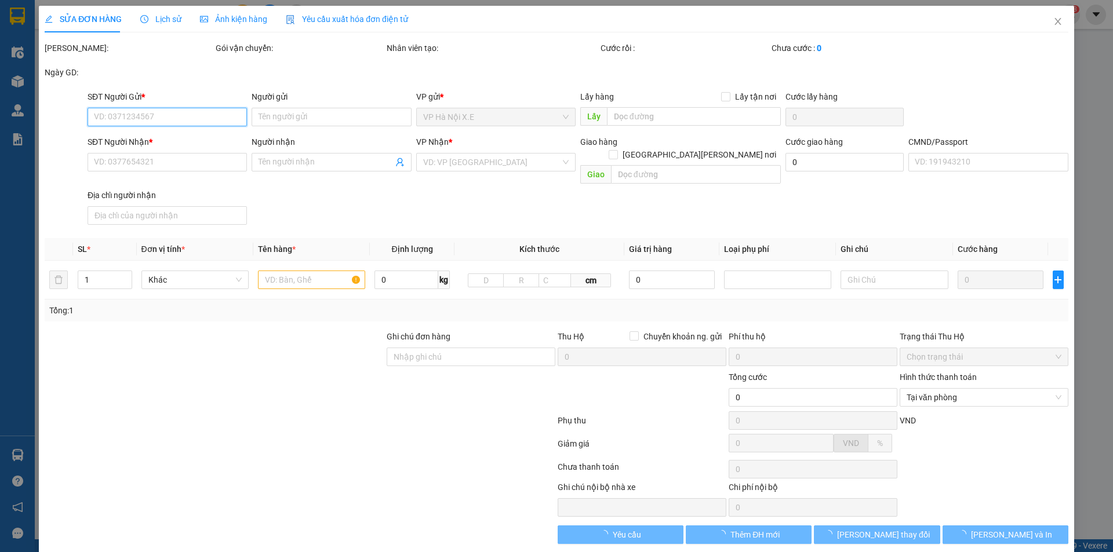
type input "0912158011"
type input "chú cảnh"
type input "0979618207"
type input "[PERSON_NAME]"
type input "1"
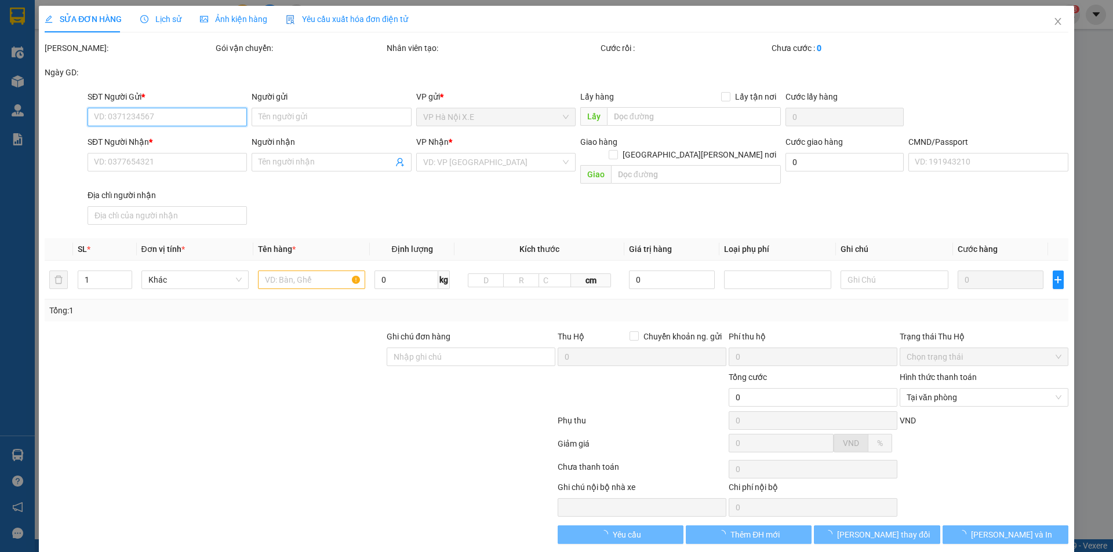
type input "45.000"
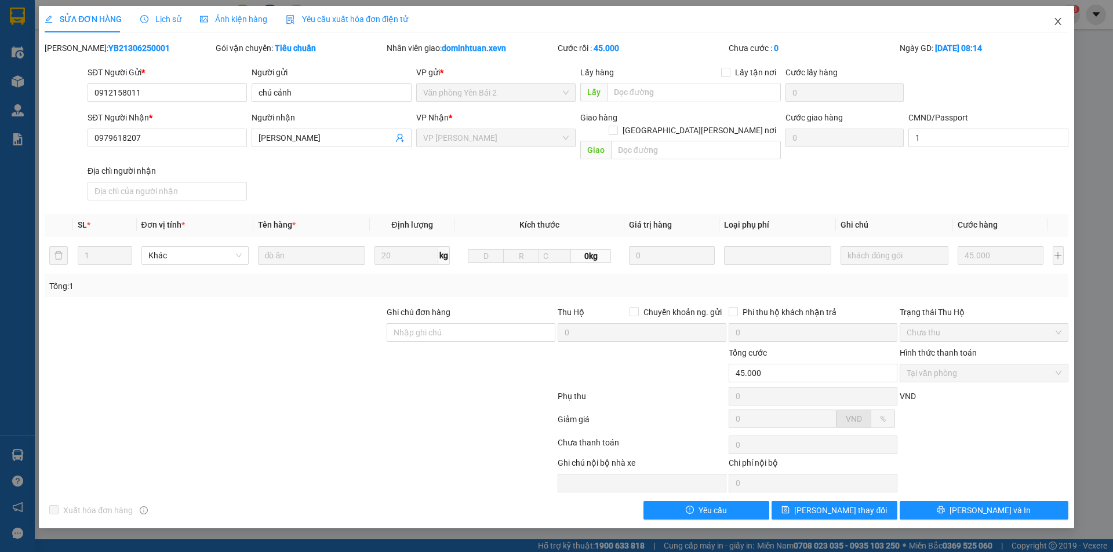
click at [1054, 24] on icon "close" at bounding box center [1057, 21] width 9 height 9
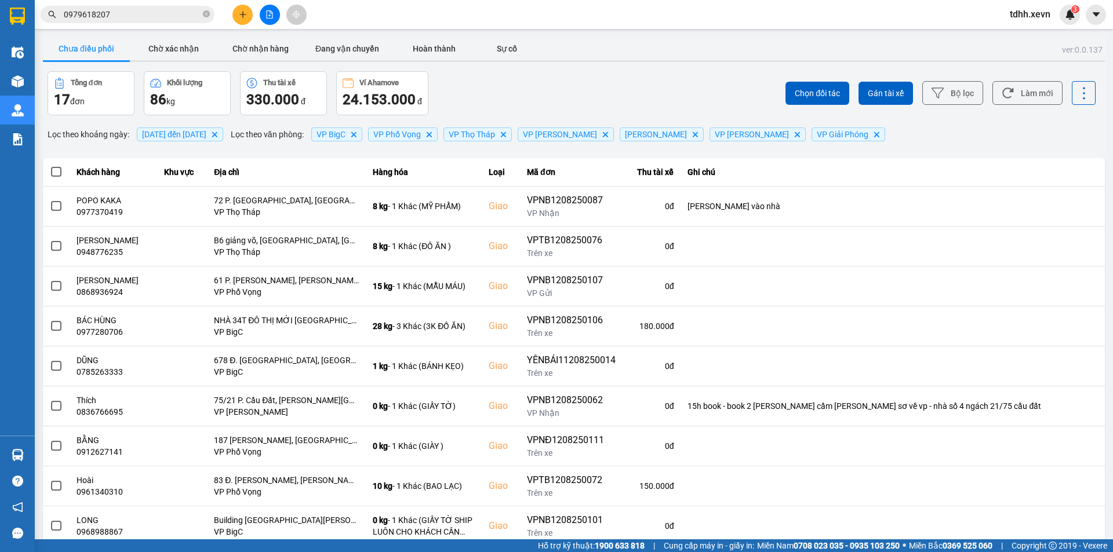
click at [625, 82] on div "Chọn đối tác Gán tài xế Bộ lọc Làm mới" at bounding box center [833, 93] width 524 height 44
click at [260, 36] on div "ver: 0.0.137 Chưa điều [PERSON_NAME] xác [PERSON_NAME] [PERSON_NAME] hàng Đang …" at bounding box center [574, 321] width 1066 height 573
click at [268, 51] on button "Chờ nhận hàng" at bounding box center [260, 48] width 87 height 23
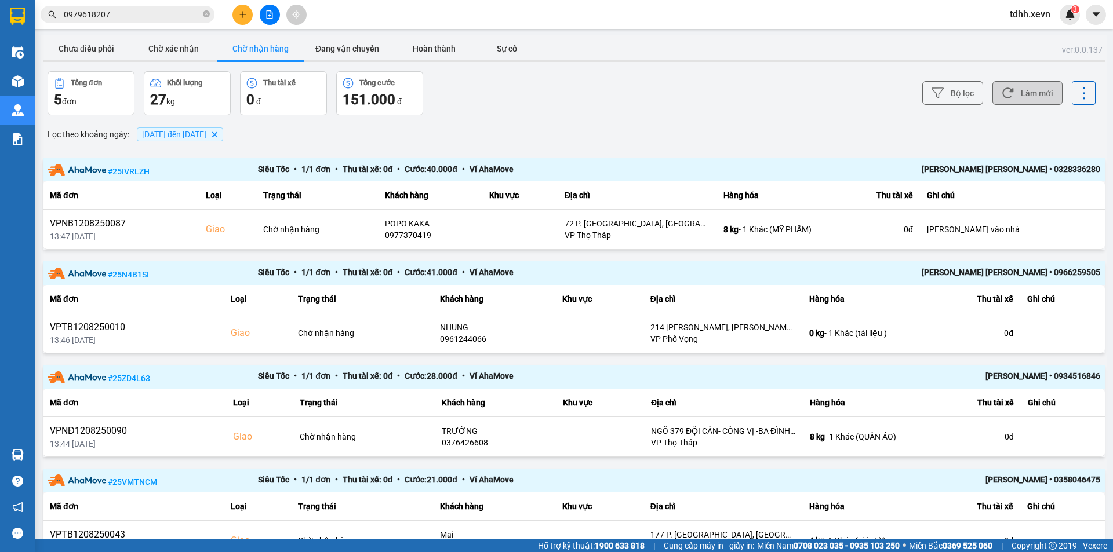
click at [1044, 99] on button "Làm mới" at bounding box center [1027, 93] width 70 height 24
click at [1007, 93] on button "Làm mới" at bounding box center [1027, 93] width 70 height 24
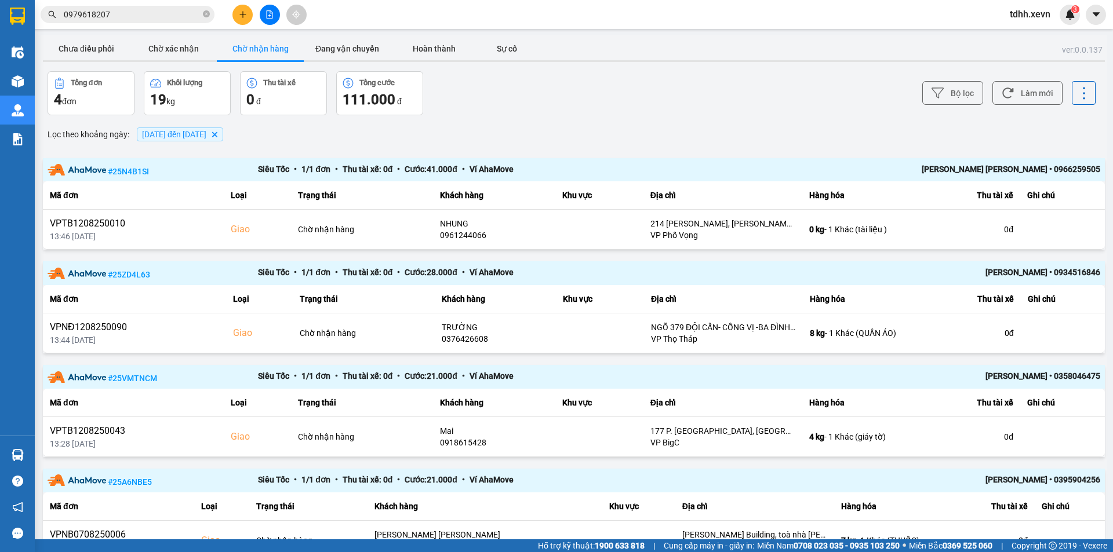
click at [650, 89] on div "Bộ lọc Làm mới" at bounding box center [833, 93] width 524 height 44
click at [344, 43] on button "Đang vận chuyển" at bounding box center [347, 48] width 87 height 23
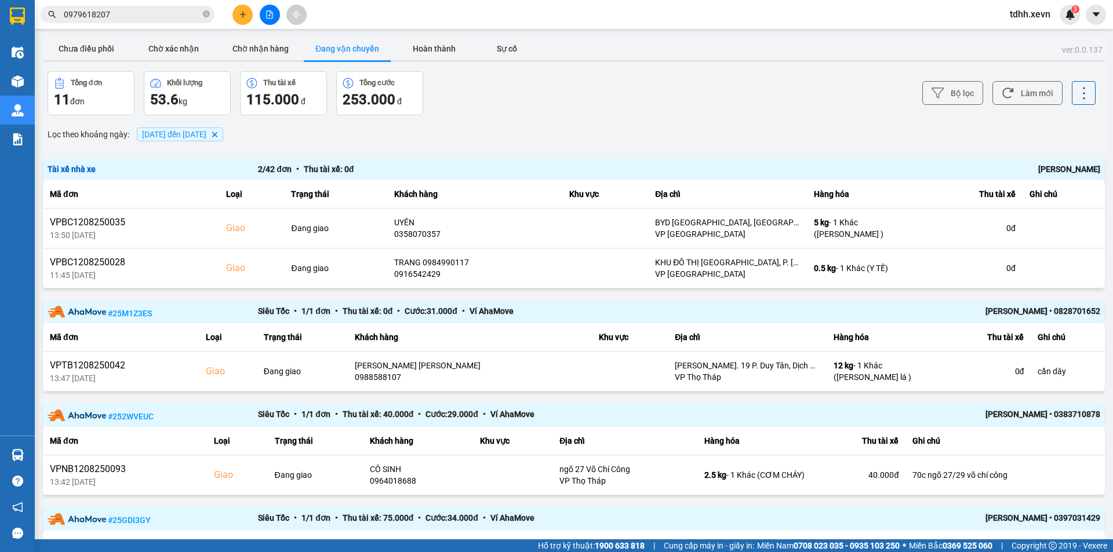
click at [1023, 76] on div "Bộ lọc Làm mới" at bounding box center [833, 93] width 524 height 44
click at [1015, 90] on button "Làm mới" at bounding box center [1027, 93] width 70 height 24
drag, startPoint x: 620, startPoint y: 75, endPoint x: 608, endPoint y: 88, distance: 17.6
click at [620, 75] on div "Bộ lọc Làm mới" at bounding box center [833, 93] width 524 height 44
click at [679, 126] on div "Lọc [PERSON_NAME] ngày : [DATE] đến [DATE] [GEOGRAPHIC_DATA]" at bounding box center [574, 135] width 1062 height 20
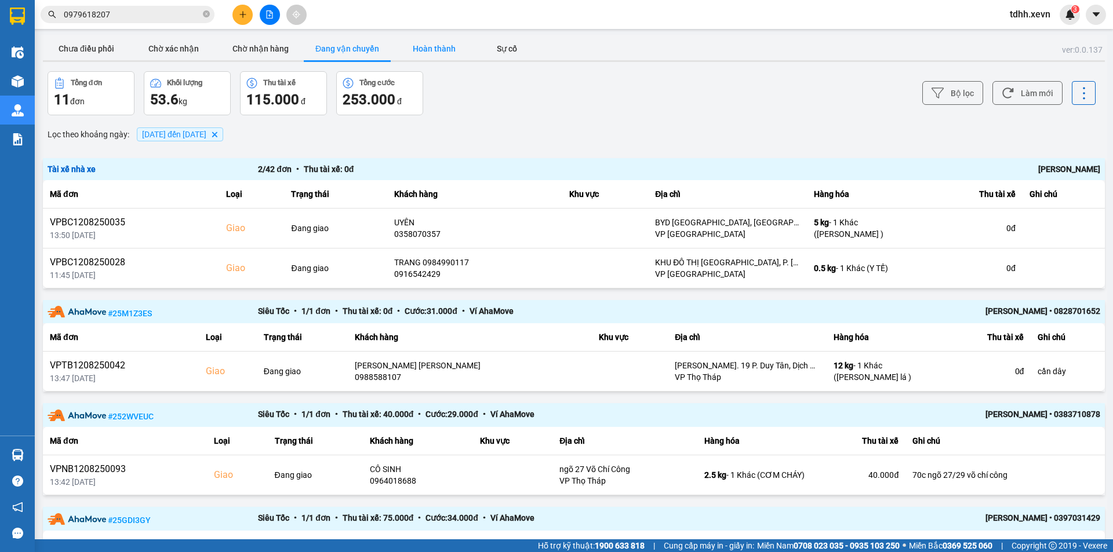
click at [446, 50] on button "Hoàn thành" at bounding box center [434, 48] width 87 height 23
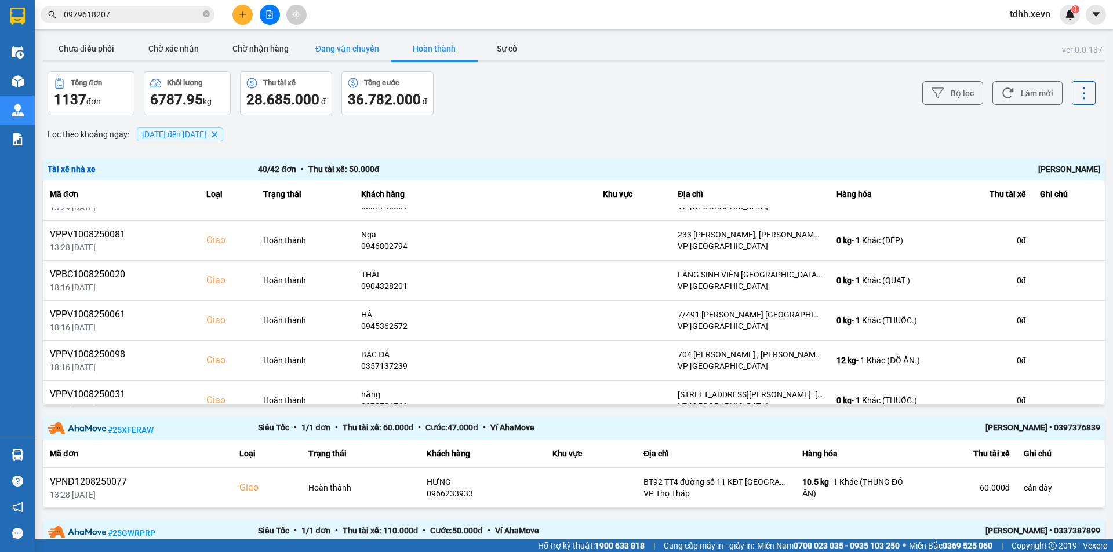
click at [381, 54] on button "Đang vận chuyển" at bounding box center [347, 48] width 87 height 23
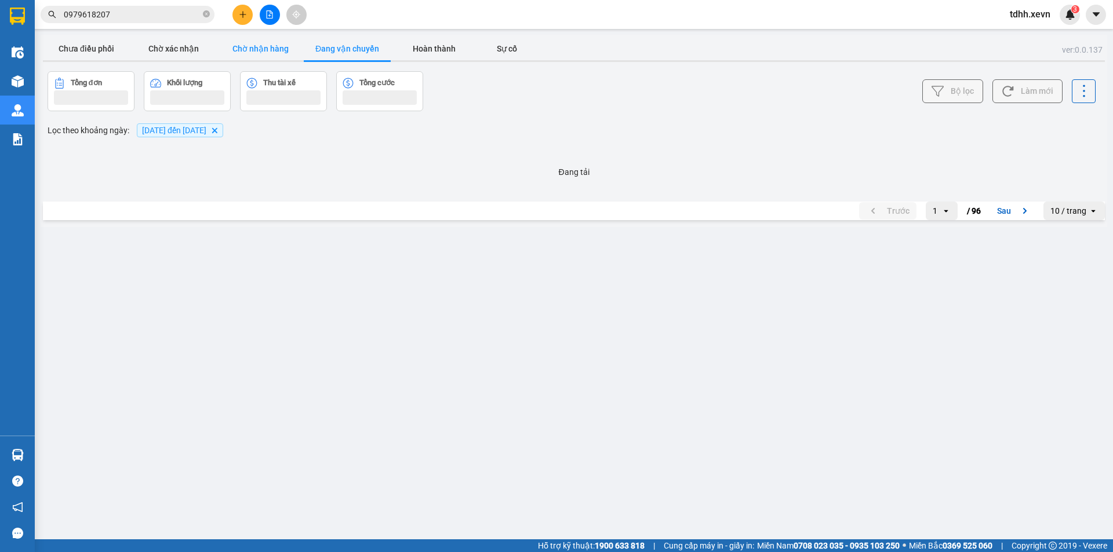
click at [241, 50] on button "Chờ nhận hàng" at bounding box center [260, 48] width 87 height 23
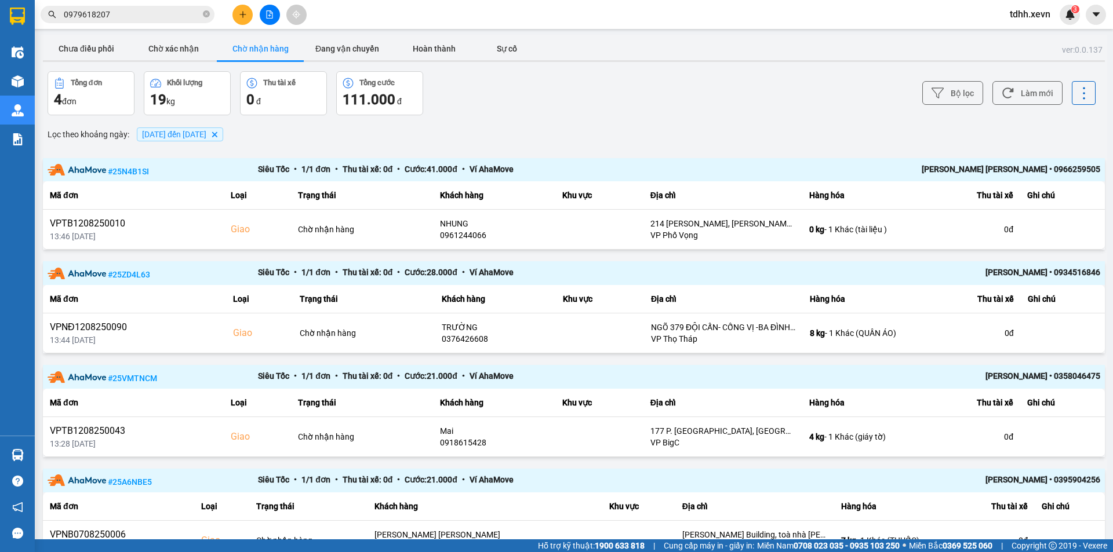
click at [653, 131] on div "Lọc [PERSON_NAME] ngày : [DATE] đến [DATE] [GEOGRAPHIC_DATA]" at bounding box center [574, 135] width 1062 height 20
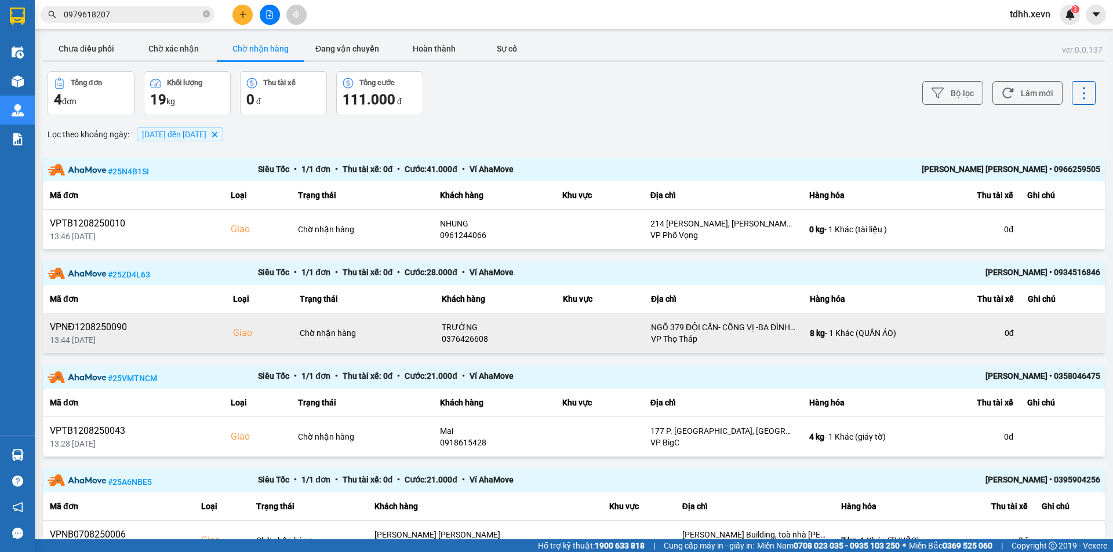
scroll to position [64, 0]
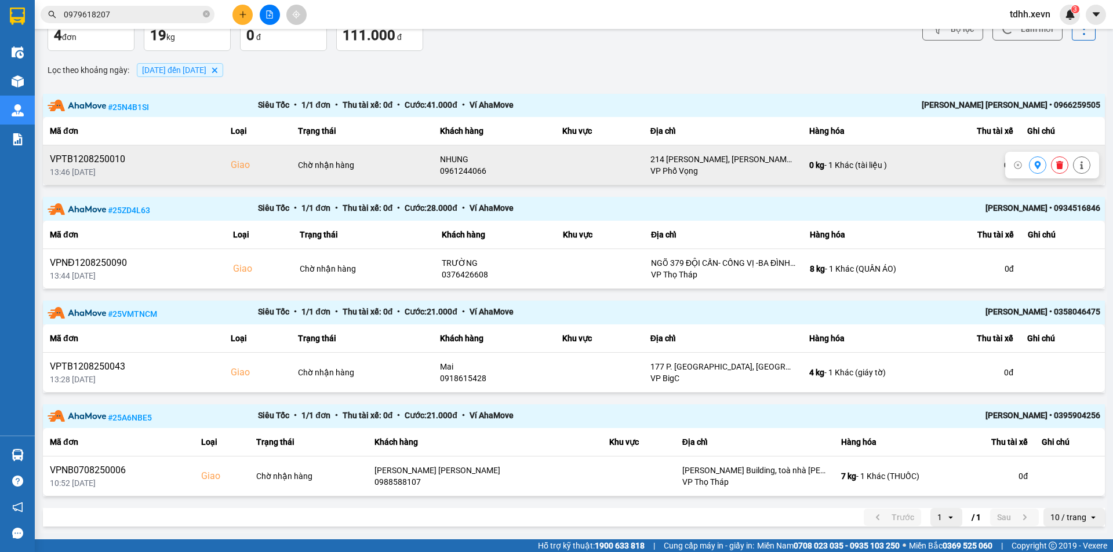
click at [453, 172] on div "0961244066" at bounding box center [494, 171] width 108 height 12
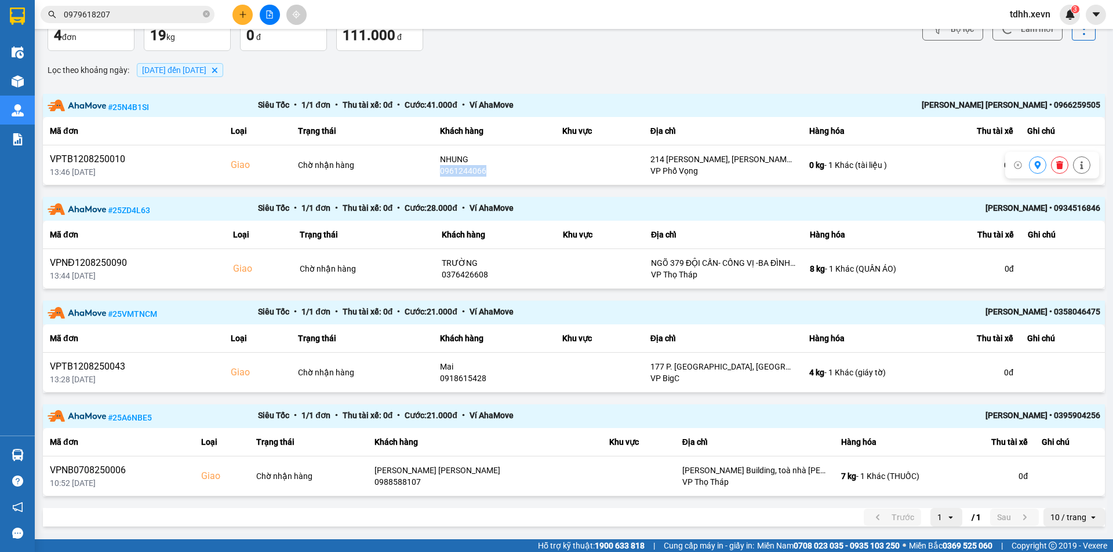
copy div "0961244066"
click at [774, 72] on div "Lọc [PERSON_NAME] ngày : [DATE] đến [DATE] [GEOGRAPHIC_DATA]" at bounding box center [574, 70] width 1062 height 20
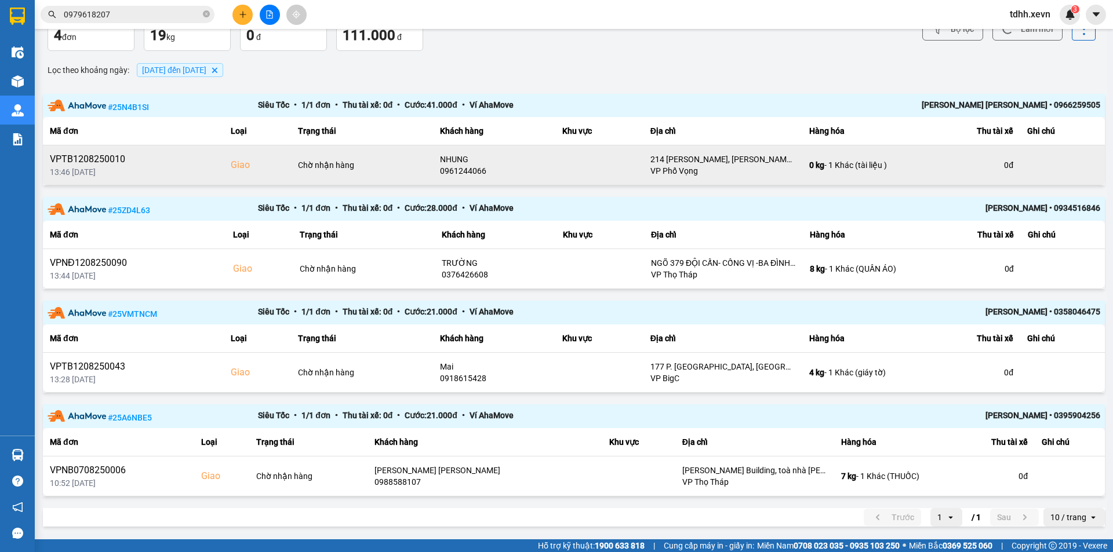
scroll to position [0, 0]
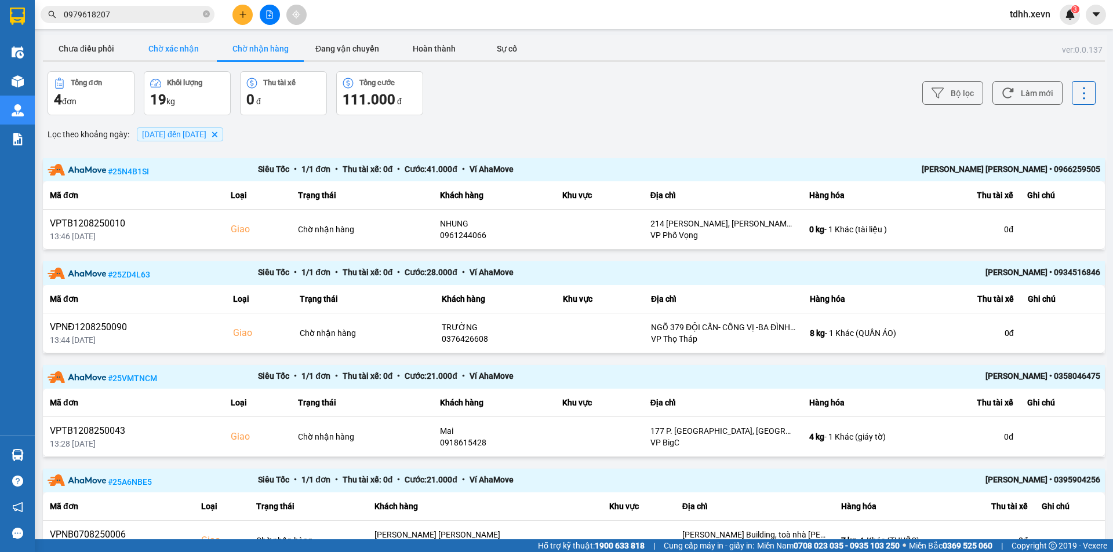
click at [178, 54] on button "Chờ xác nhận" at bounding box center [173, 48] width 87 height 23
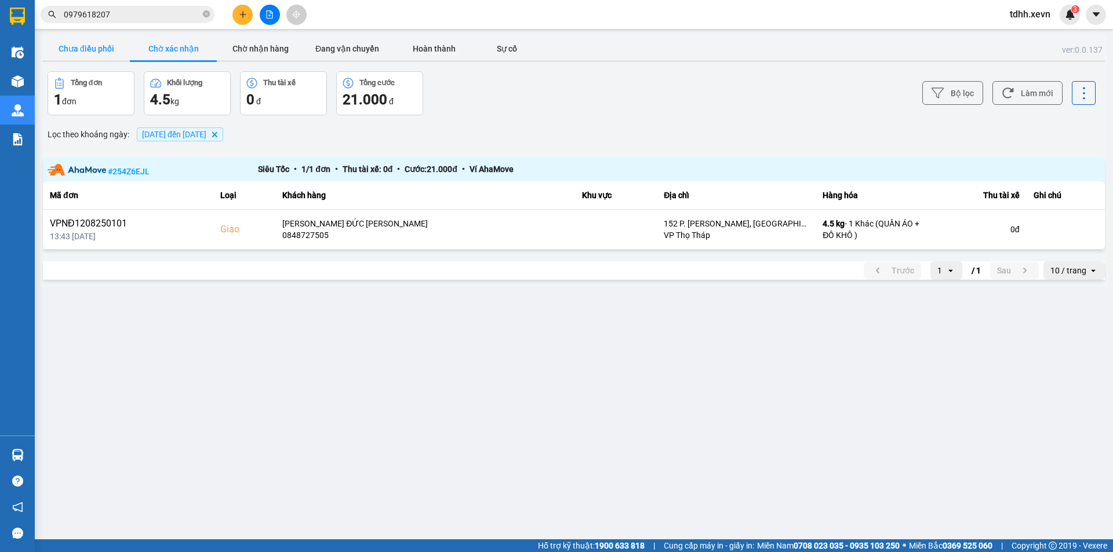
click at [74, 46] on button "Chưa điều phối" at bounding box center [86, 48] width 87 height 23
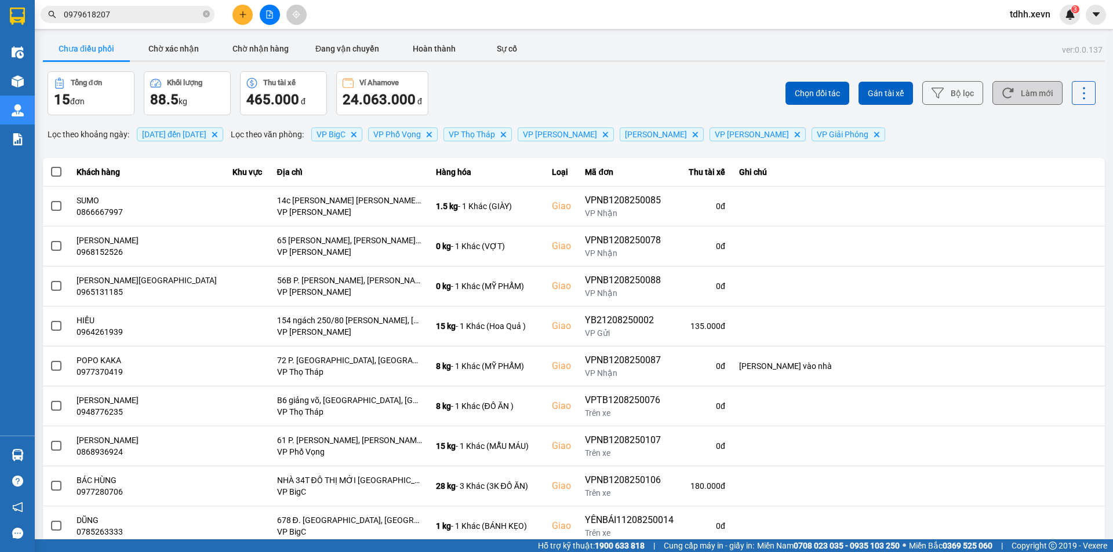
click at [1044, 102] on button "Làm mới" at bounding box center [1027, 93] width 70 height 24
click at [673, 101] on div "Chọn đối tác Gán tài xế Bộ lọc Làm mới" at bounding box center [833, 93] width 524 height 44
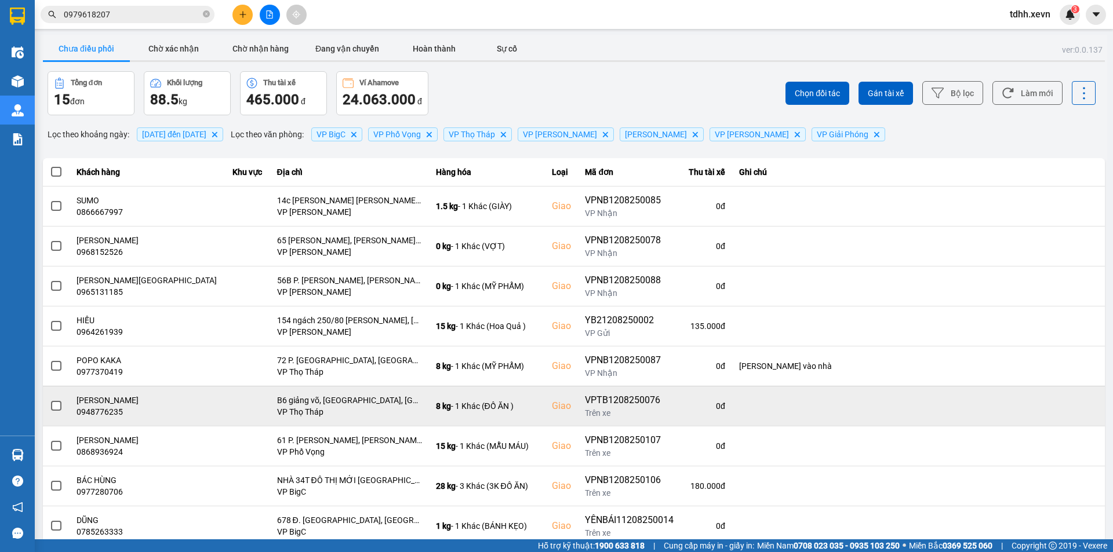
scroll to position [74, 0]
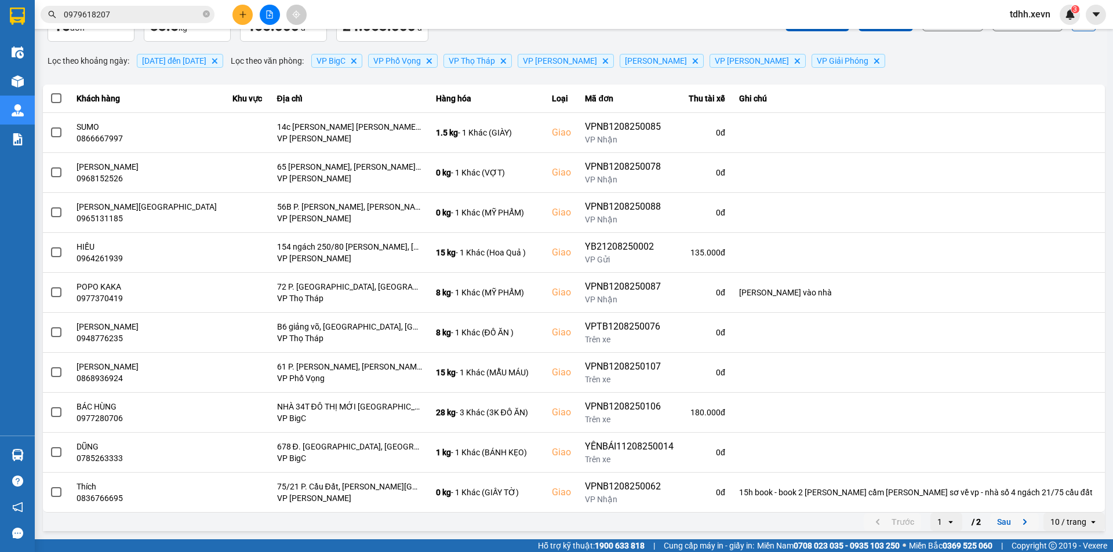
click at [1005, 527] on button "Sau" at bounding box center [1014, 521] width 49 height 17
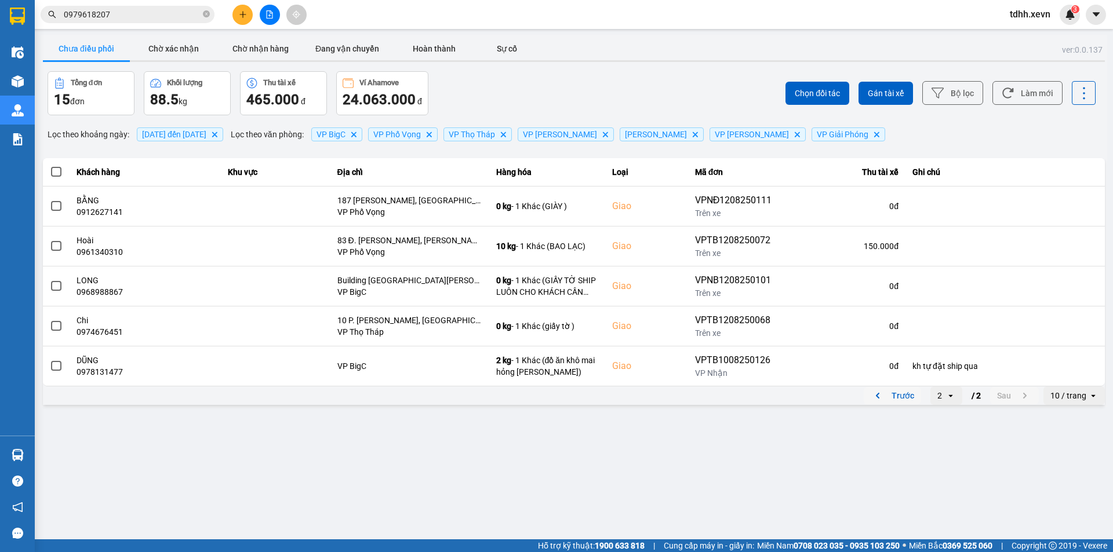
click at [903, 395] on button "Trước" at bounding box center [892, 395] width 57 height 17
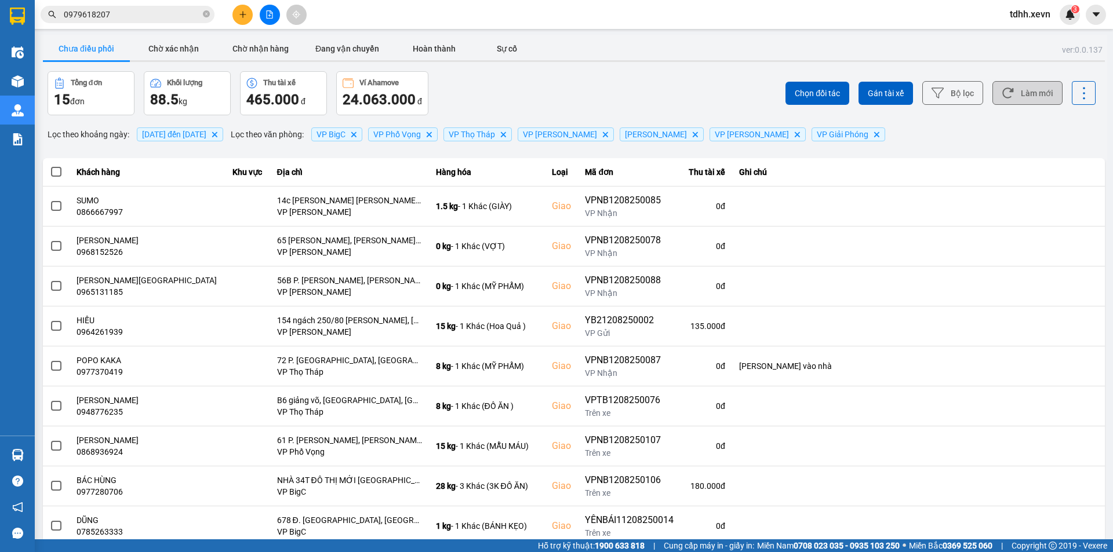
click at [1025, 97] on button "Làm mới" at bounding box center [1027, 93] width 70 height 24
click at [604, 55] on div "Chưa điều phối Chờ xác nhận Chờ nhận hàng Đang vận chuyển Hoàn thành Sự cố" at bounding box center [574, 50] width 1062 height 26
click at [1025, 92] on button "Làm mới" at bounding box center [1027, 93] width 70 height 24
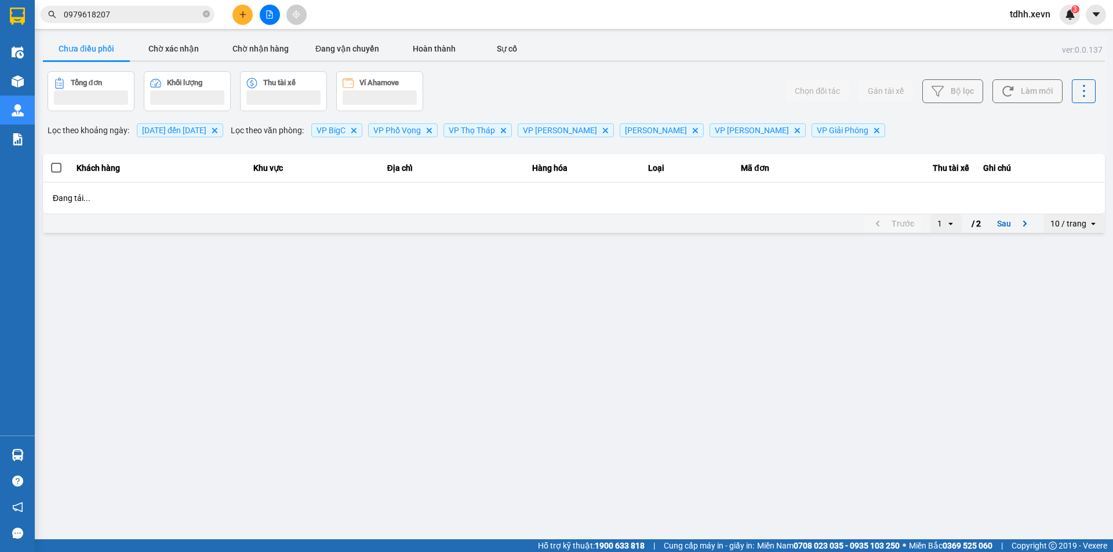
click at [608, 85] on div "Chọn đối tác Gán tài xế Bộ lọc Làm mới" at bounding box center [833, 91] width 524 height 40
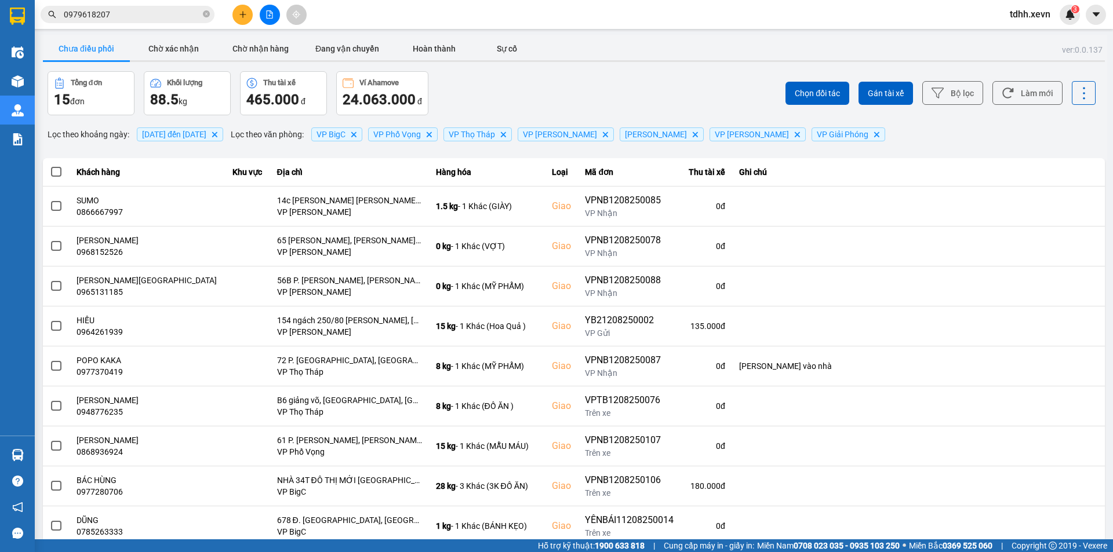
click at [1013, 106] on div "Chọn đối tác Gán tài xế Bộ lọc Làm mới" at bounding box center [833, 93] width 524 height 44
click at [1019, 96] on button "Làm mới" at bounding box center [1027, 93] width 70 height 24
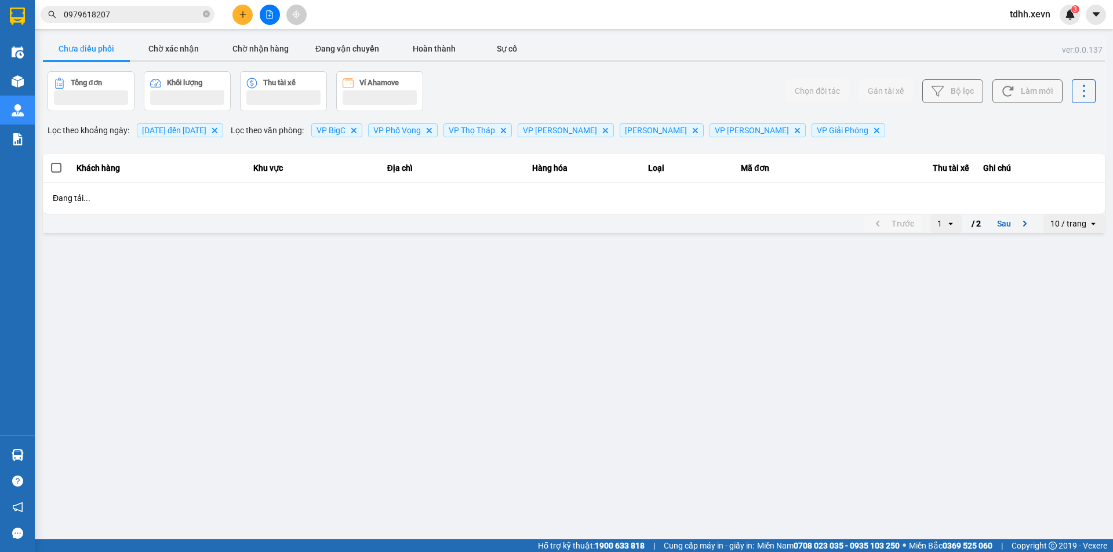
click at [651, 65] on div "ver: 0.0.137 Chưa điều [PERSON_NAME] xác [PERSON_NAME] [PERSON_NAME] hàng Đang …" at bounding box center [574, 135] width 1066 height 201
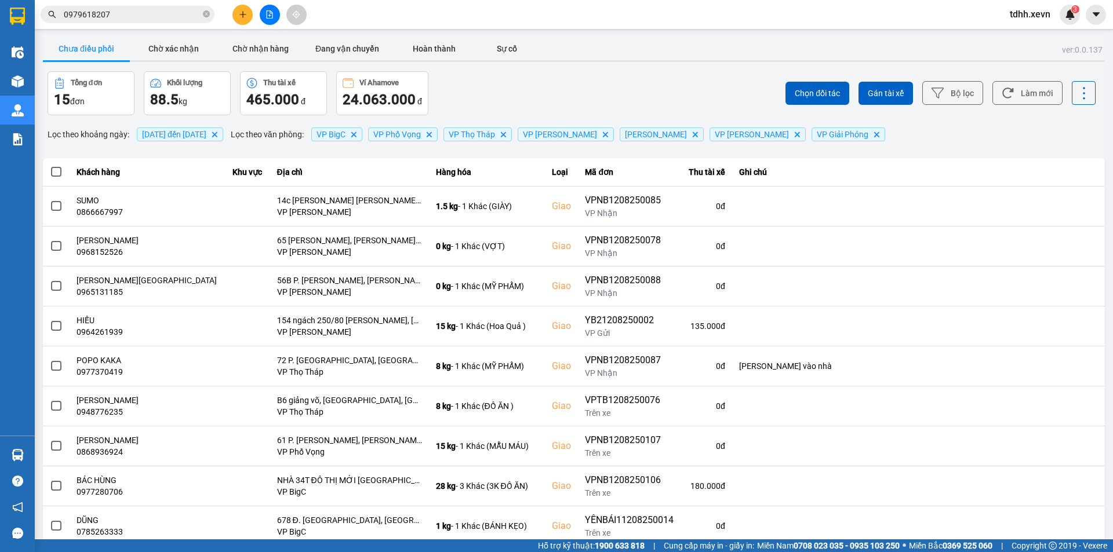
click at [139, 10] on input "0979618207" at bounding box center [132, 14] width 137 height 13
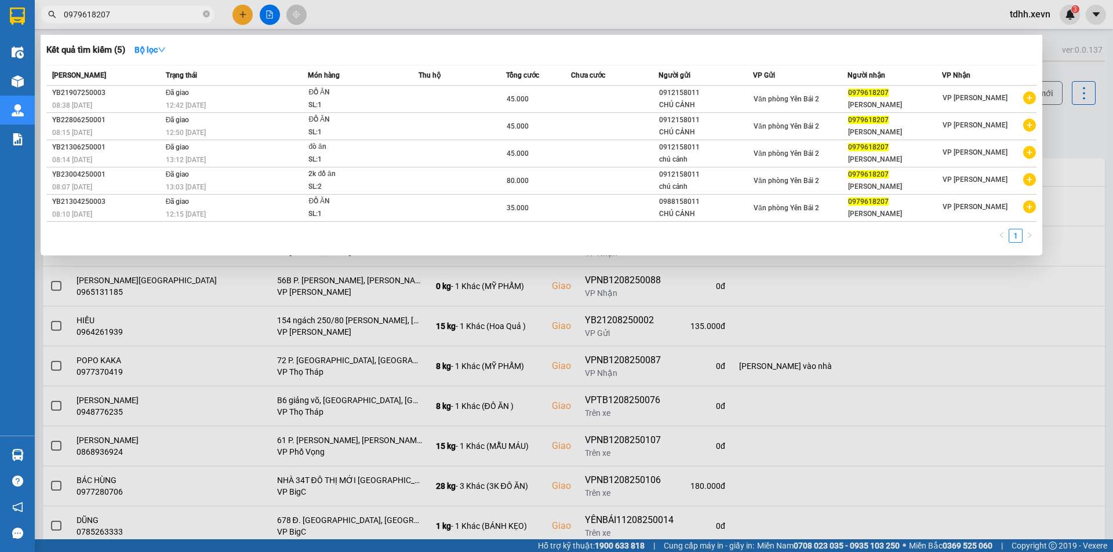
click at [139, 10] on input "0979618207" at bounding box center [132, 14] width 137 height 13
paste input "393814136"
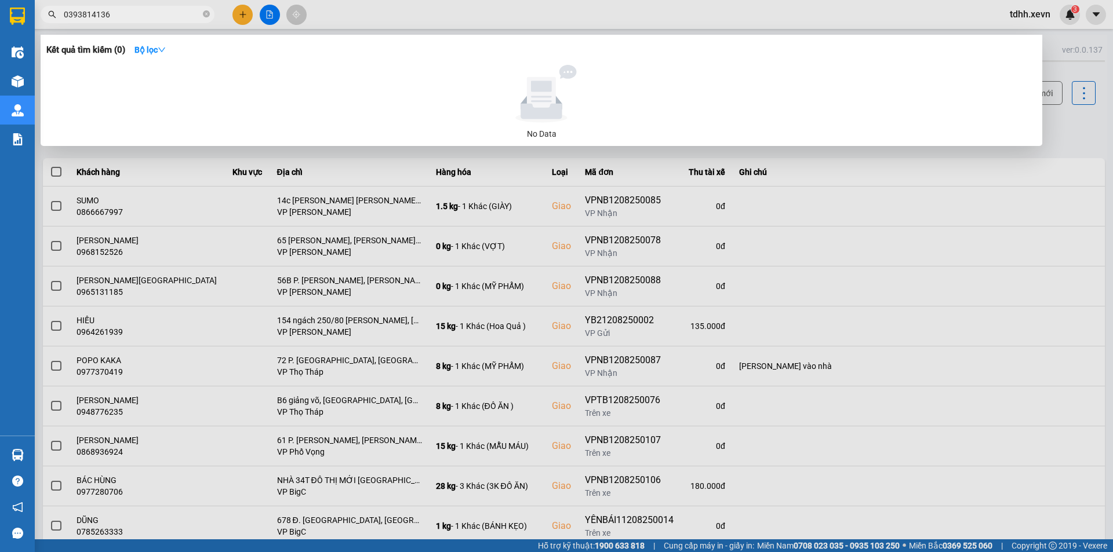
click at [152, 18] on input "0393814136" at bounding box center [132, 14] width 137 height 13
paste input "97847409"
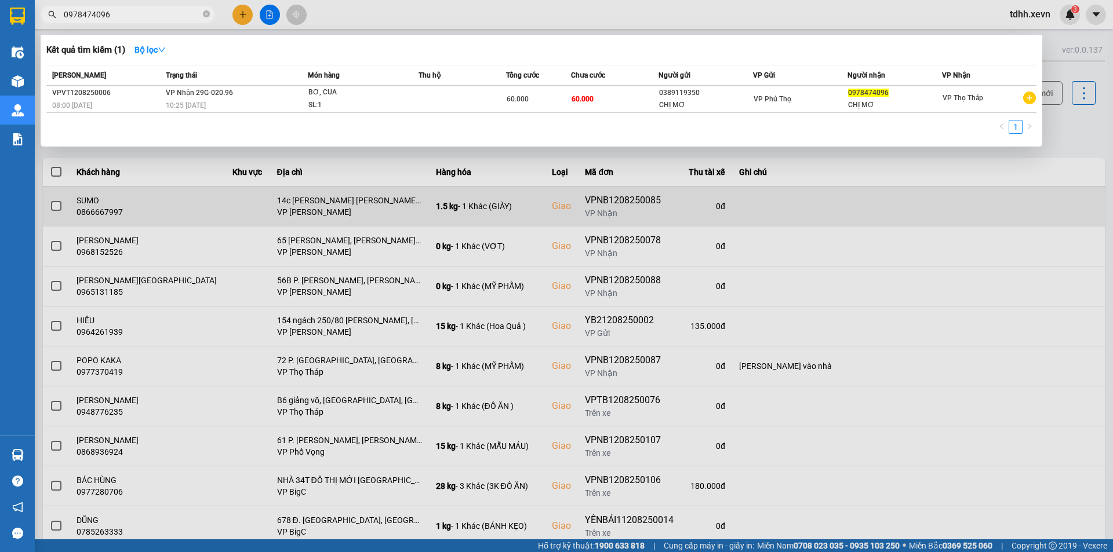
click at [778, 224] on div at bounding box center [556, 276] width 1113 height 552
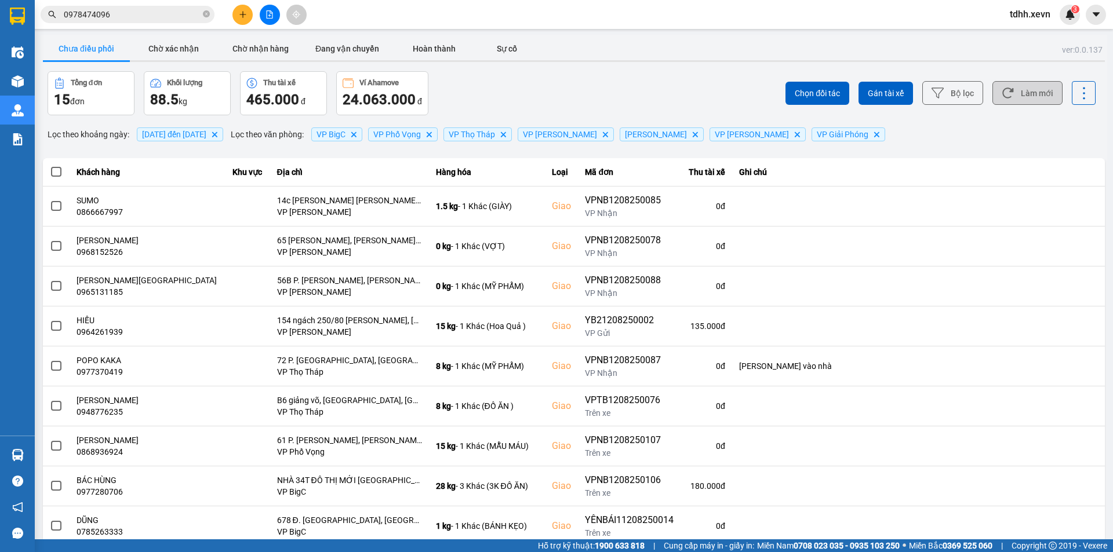
click at [1030, 86] on button "Làm mới" at bounding box center [1027, 93] width 70 height 24
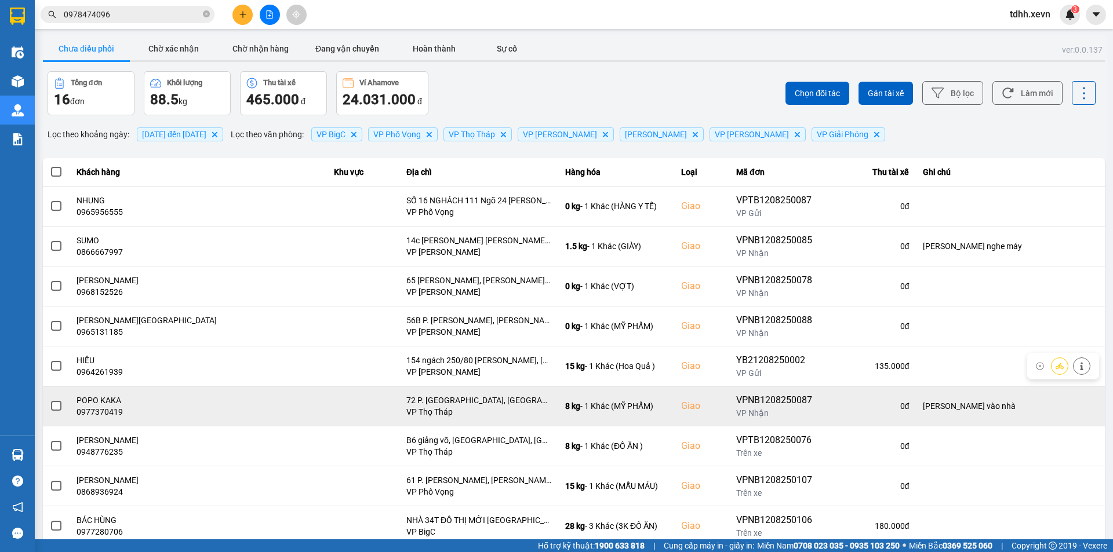
scroll to position [74, 0]
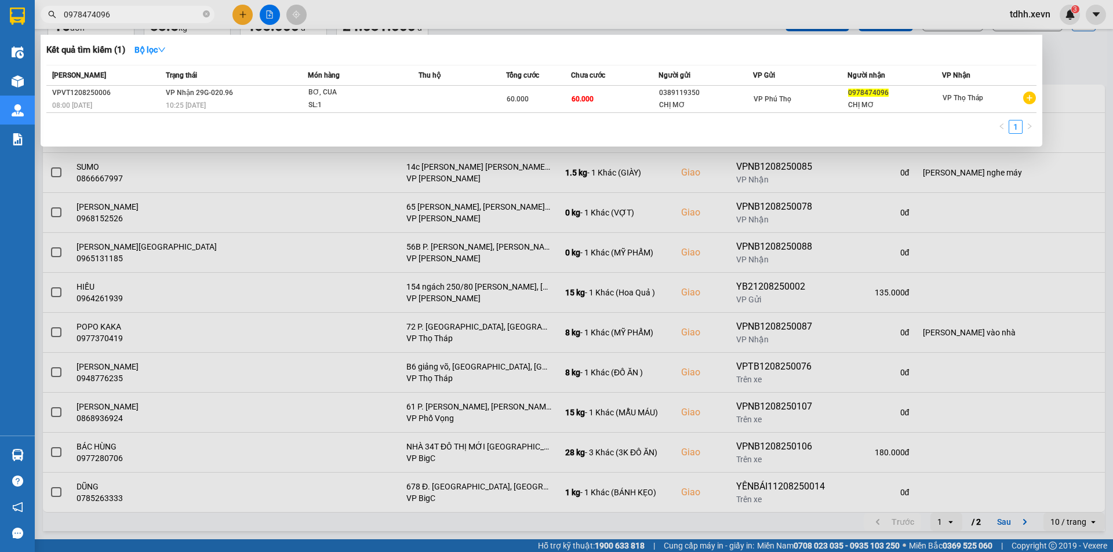
click at [141, 14] on input "0978474096" at bounding box center [132, 14] width 137 height 13
paste input "886776193"
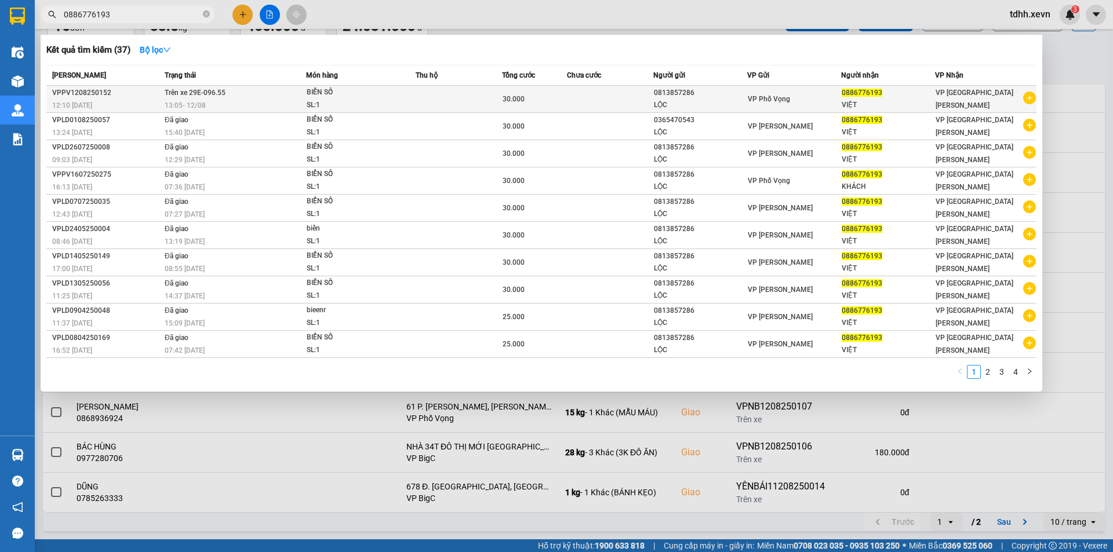
type input "0886776193"
copy span "E-096.55"
drag, startPoint x: 228, startPoint y: 92, endPoint x: 197, endPoint y: 93, distance: 30.7
click at [197, 93] on td "Trên xe 29E-096.55 13:05 [DATE]" at bounding box center [234, 99] width 144 height 27
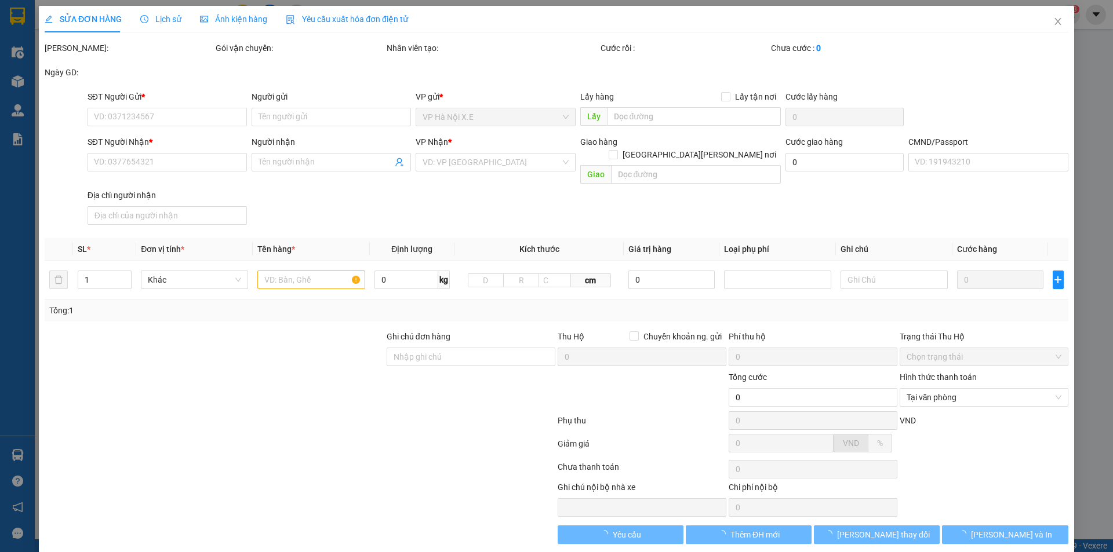
type input "0813857286"
type input "LỘC"
type input "0886776193"
type input "VIỆT"
type input "037093000765 [PERSON_NAME]"
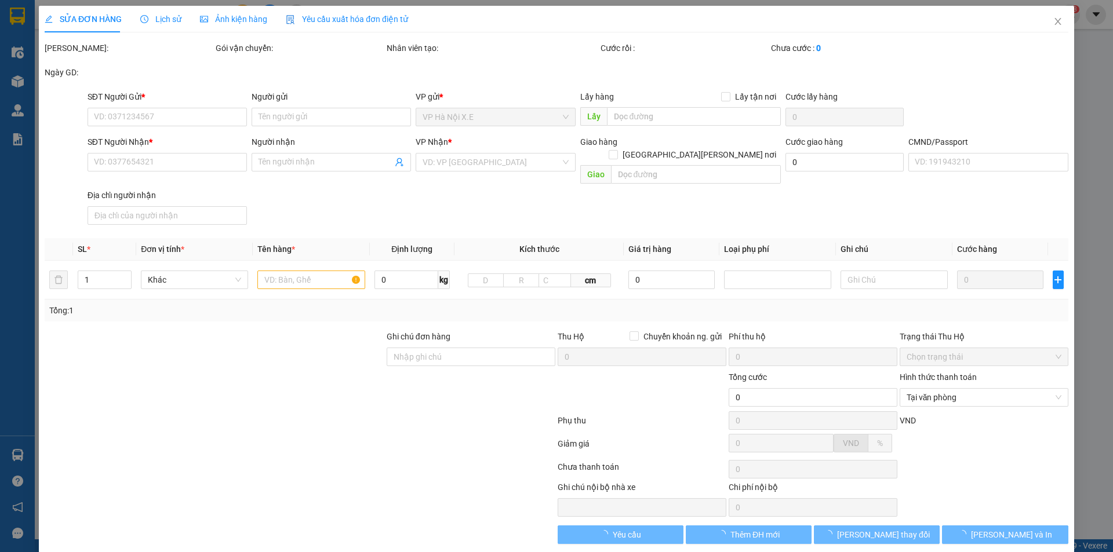
type input "30.000"
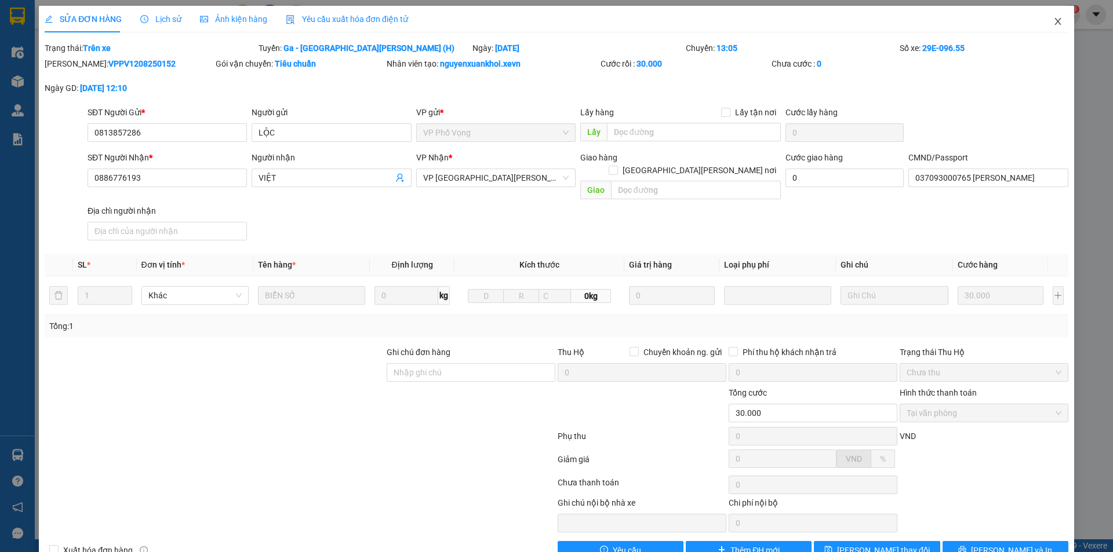
click at [1041, 25] on span "Close" at bounding box center [1057, 22] width 32 height 32
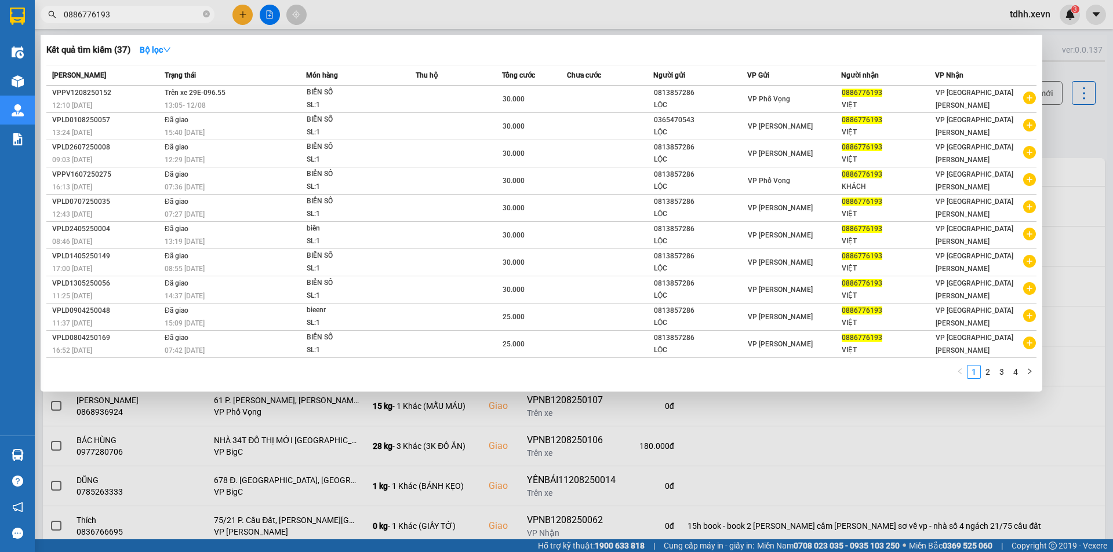
click at [158, 8] on span "0886776193" at bounding box center [128, 14] width 174 height 17
click at [154, 12] on input "0886776193" at bounding box center [132, 14] width 137 height 13
paste input "98593868"
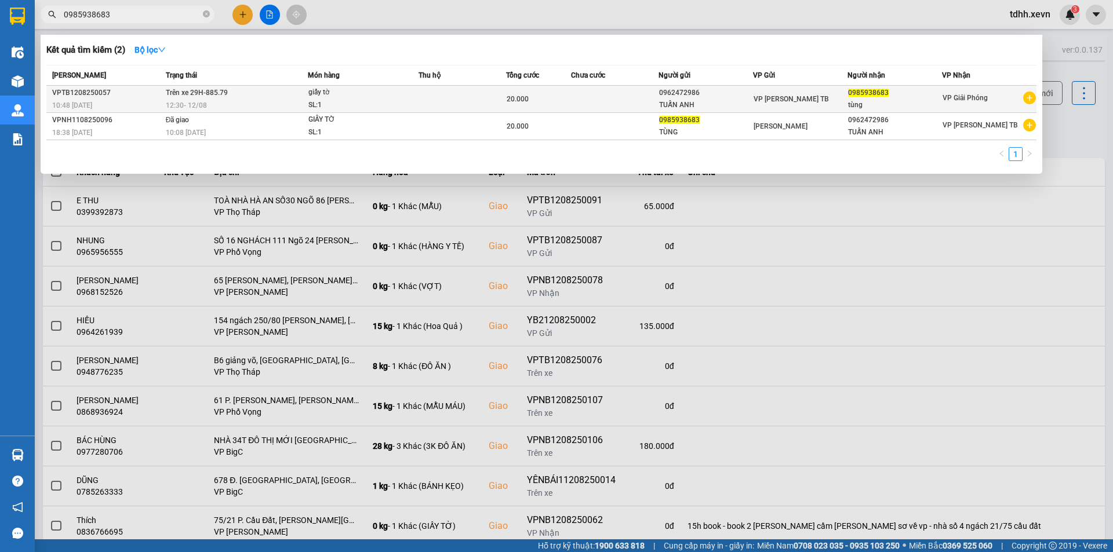
type input "0985938683"
copy span "H-885.79"
drag, startPoint x: 228, startPoint y: 96, endPoint x: 196, endPoint y: 92, distance: 32.7
click at [196, 92] on td "Trên xe 29H-885.79 12:30 [DATE]" at bounding box center [235, 99] width 145 height 27
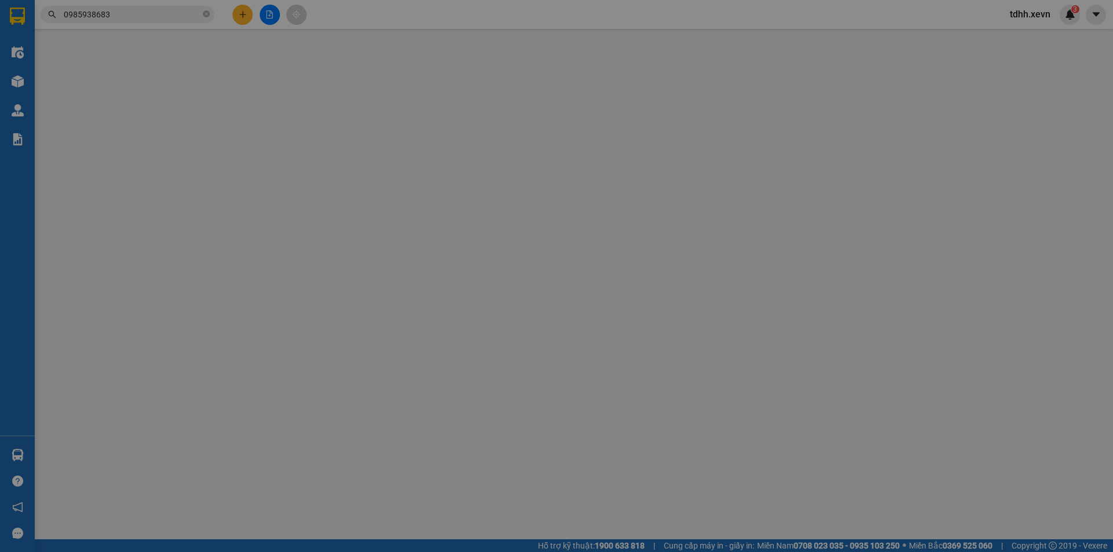
type input "0962472986"
type input "TUẤN ANH"
type input "0985938683"
type input "tùng"
type input "034303010165 [PERSON_NAME] 2003"
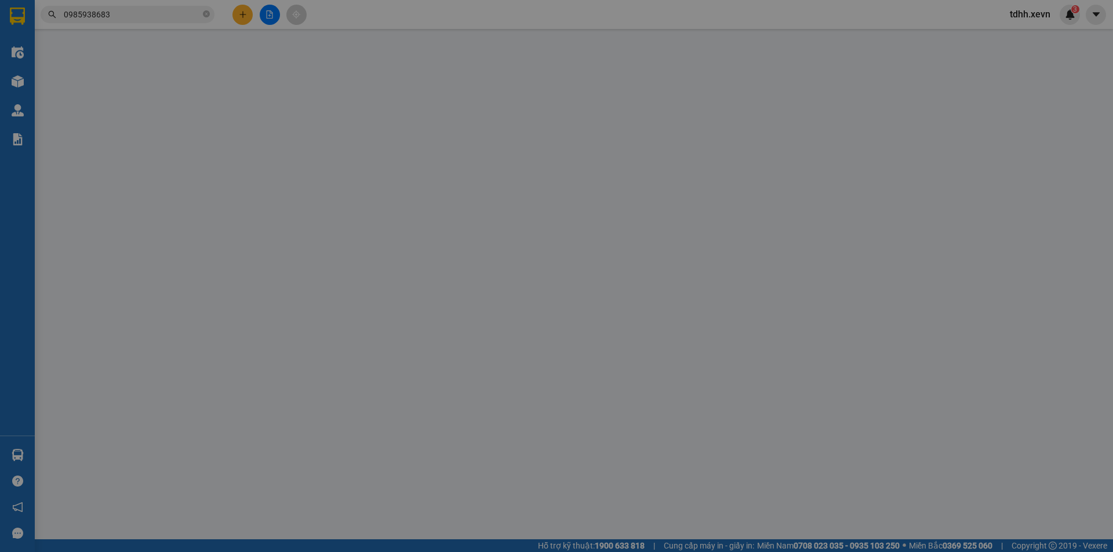
type input "20.000"
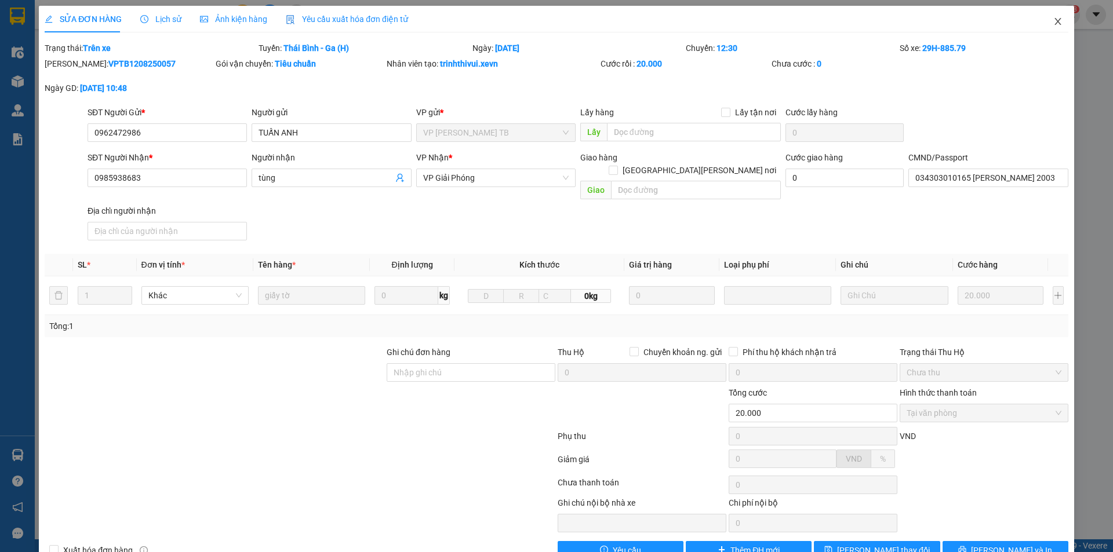
click at [1042, 23] on span "Close" at bounding box center [1057, 22] width 32 height 32
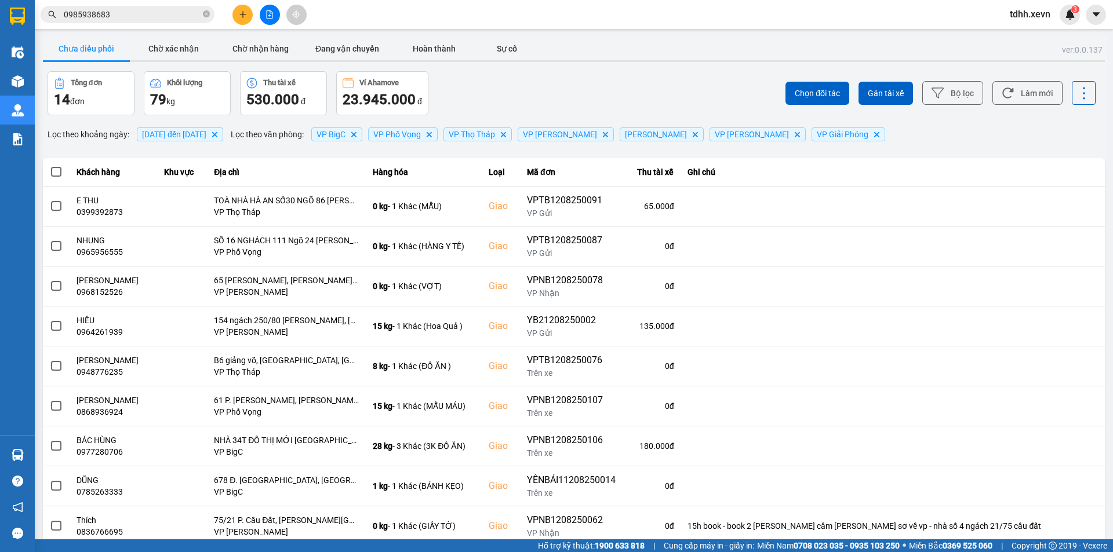
click at [146, 9] on input "0985938683" at bounding box center [132, 14] width 137 height 13
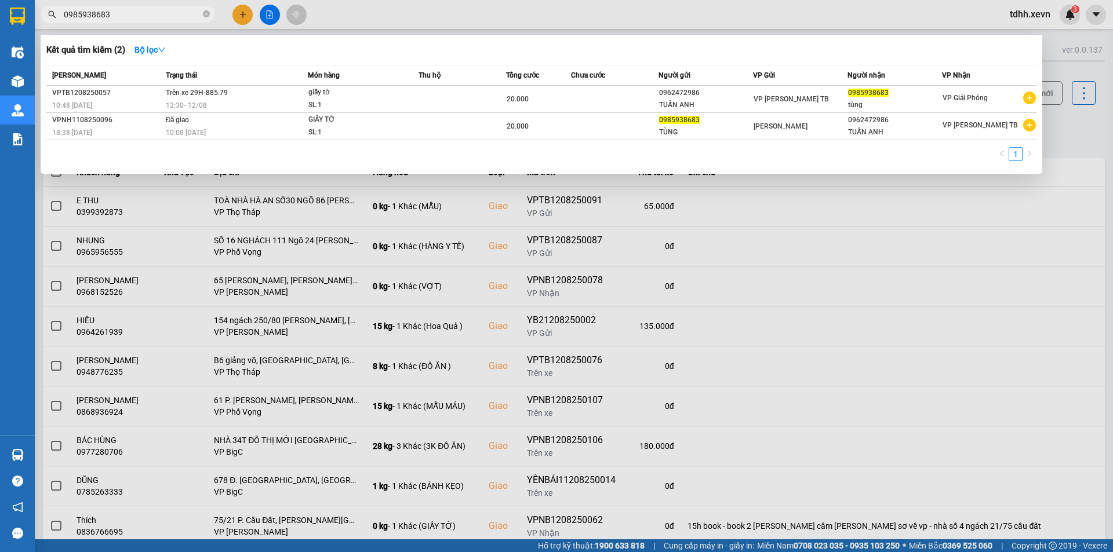
click at [151, 11] on input "0985938683" at bounding box center [132, 14] width 137 height 13
paste input "88876333"
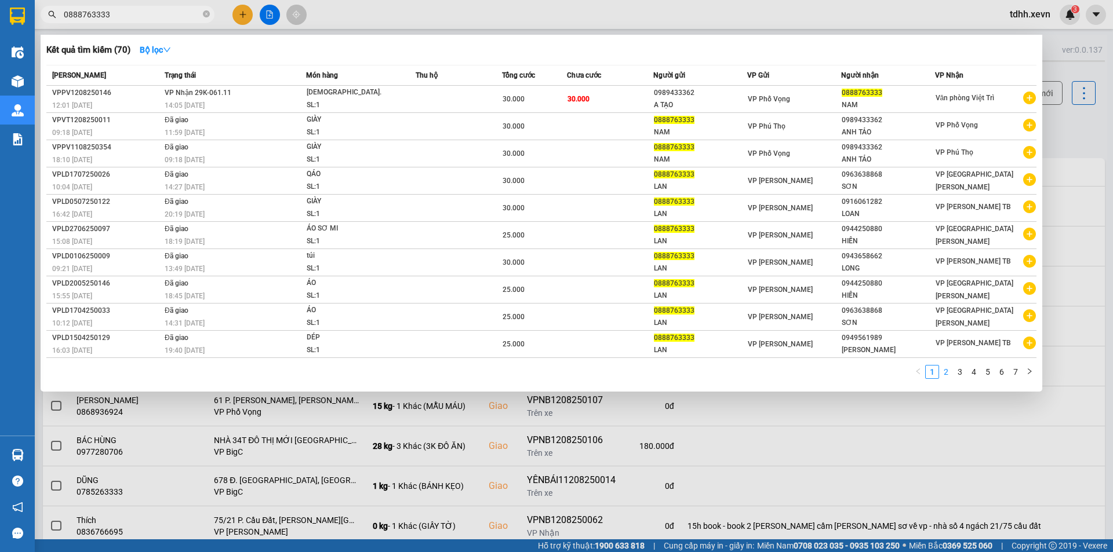
click at [952, 370] on link "2" at bounding box center [945, 372] width 13 height 13
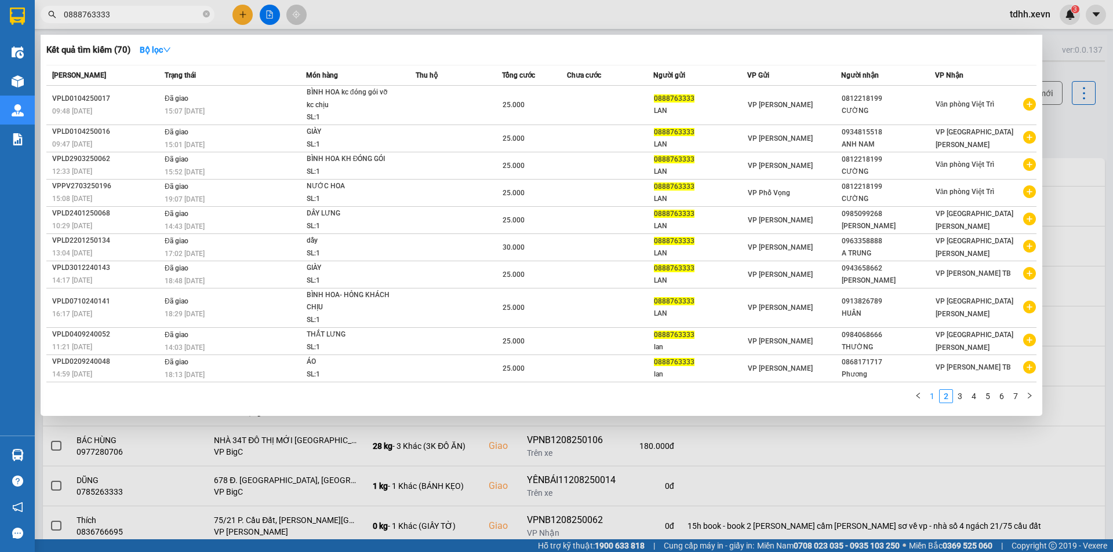
click at [935, 392] on link "1" at bounding box center [932, 396] width 13 height 13
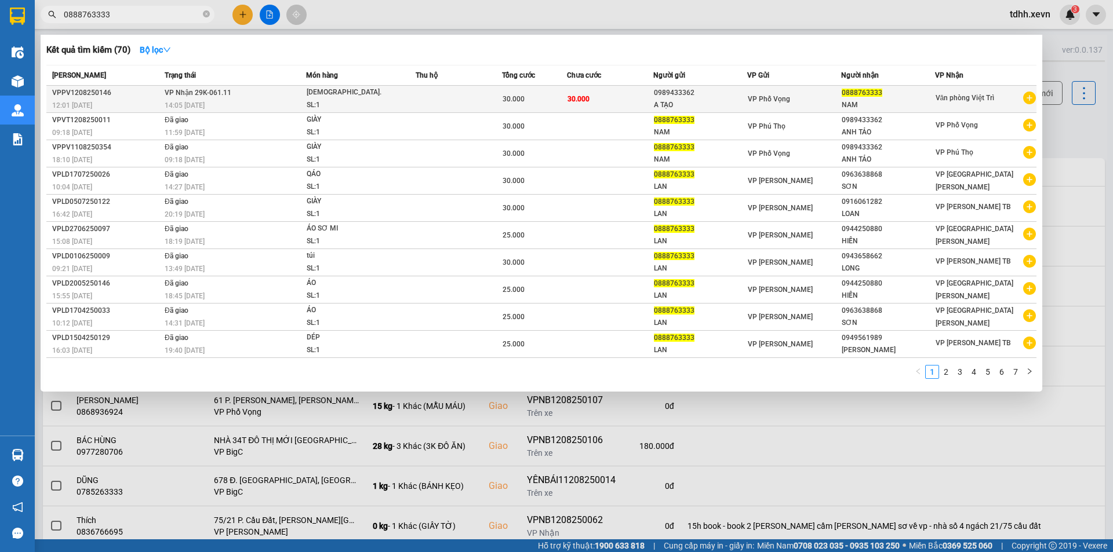
click at [352, 92] on div "[DEMOGRAPHIC_DATA]." at bounding box center [350, 92] width 87 height 13
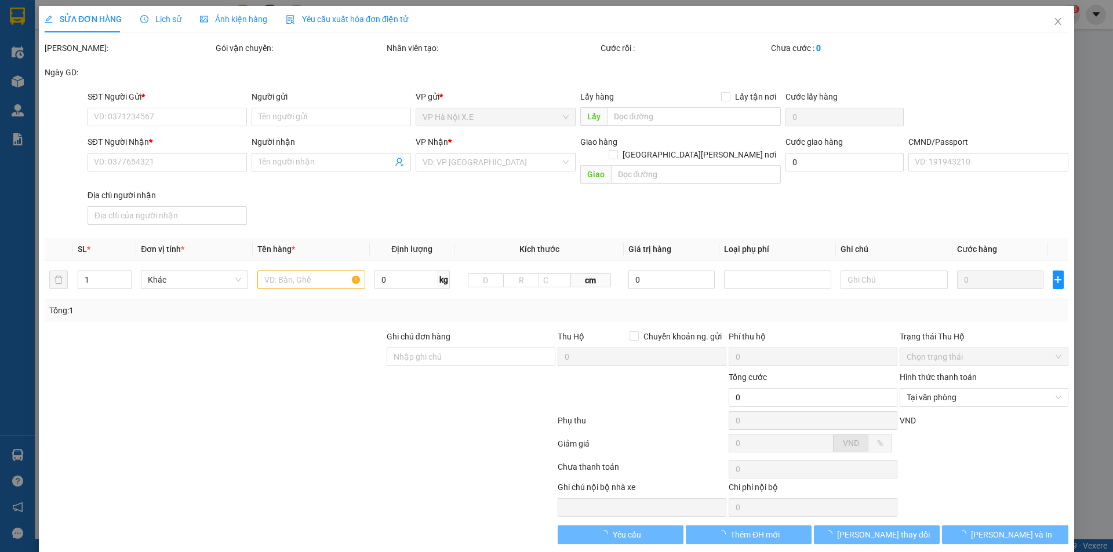
click at [147, 17] on span "Lịch sử" at bounding box center [160, 18] width 41 height 9
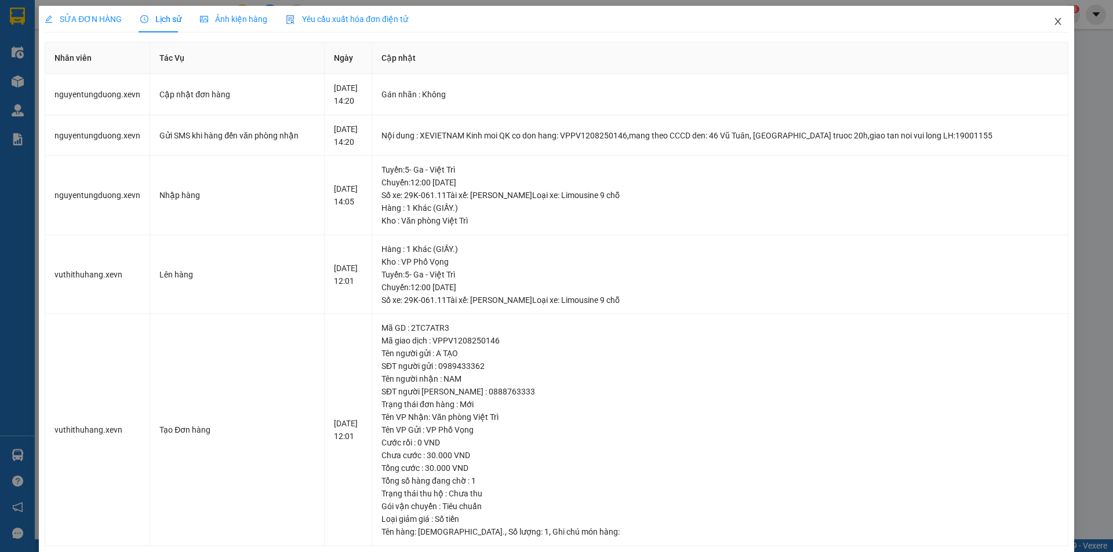
click at [1053, 17] on icon "close" at bounding box center [1057, 21] width 9 height 9
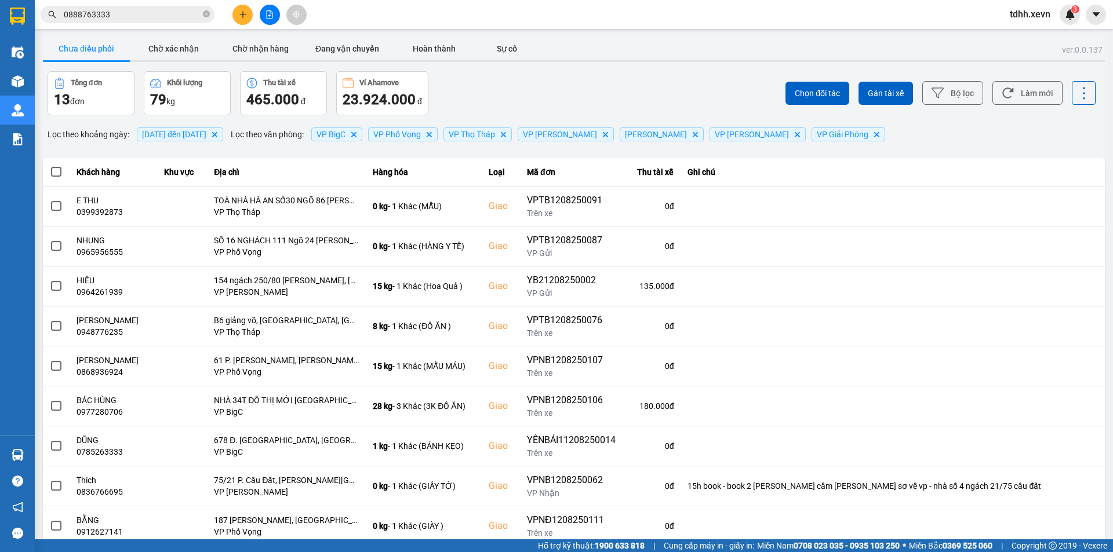
click at [136, 17] on input "0888763333" at bounding box center [132, 14] width 137 height 13
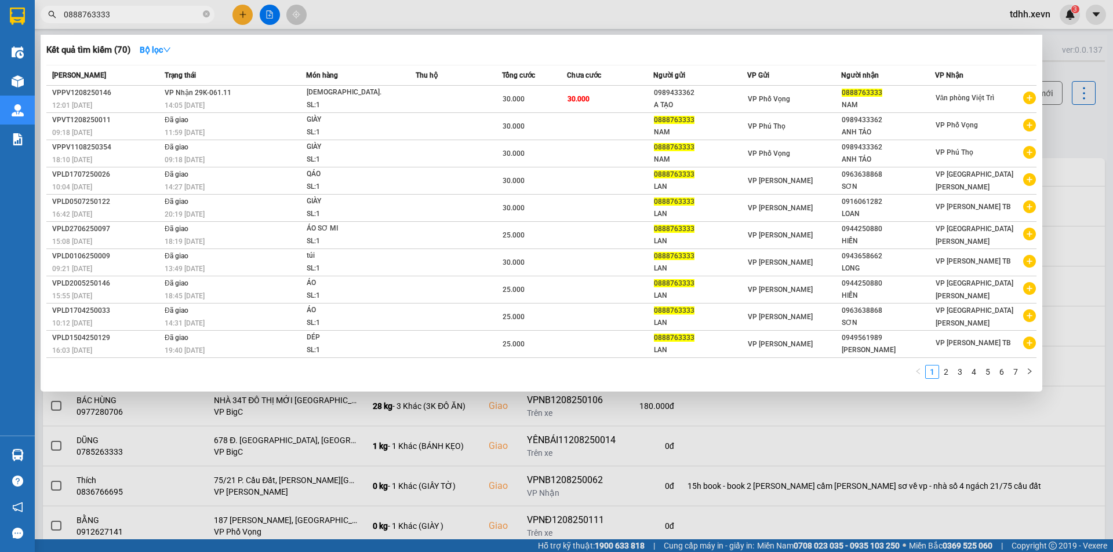
click at [803, 55] on div "Kết quả [PERSON_NAME] ( 70 ) Bộ lọc" at bounding box center [541, 50] width 990 height 19
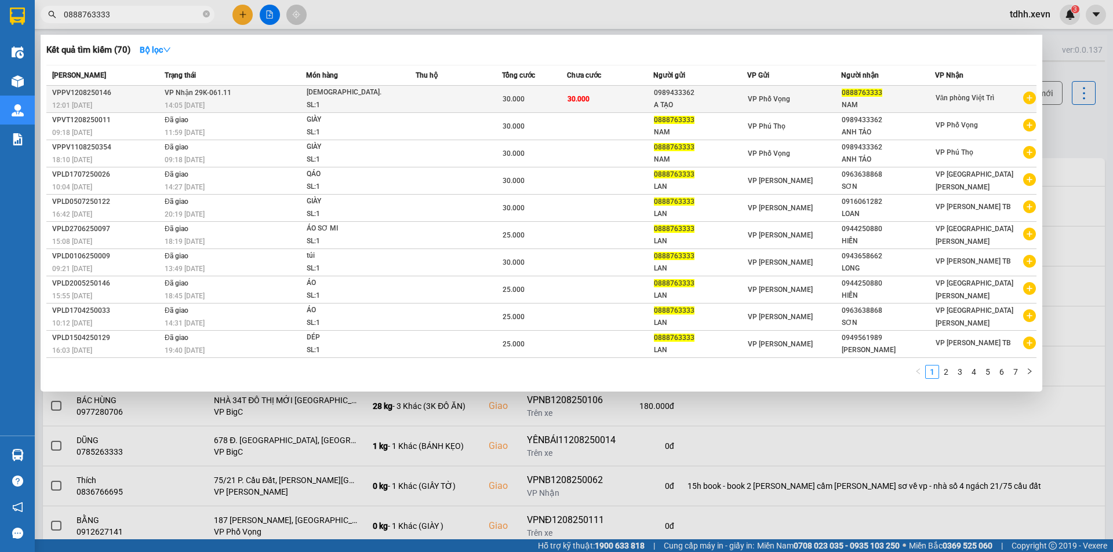
click at [740, 101] on div "A TẠO" at bounding box center [700, 105] width 93 height 12
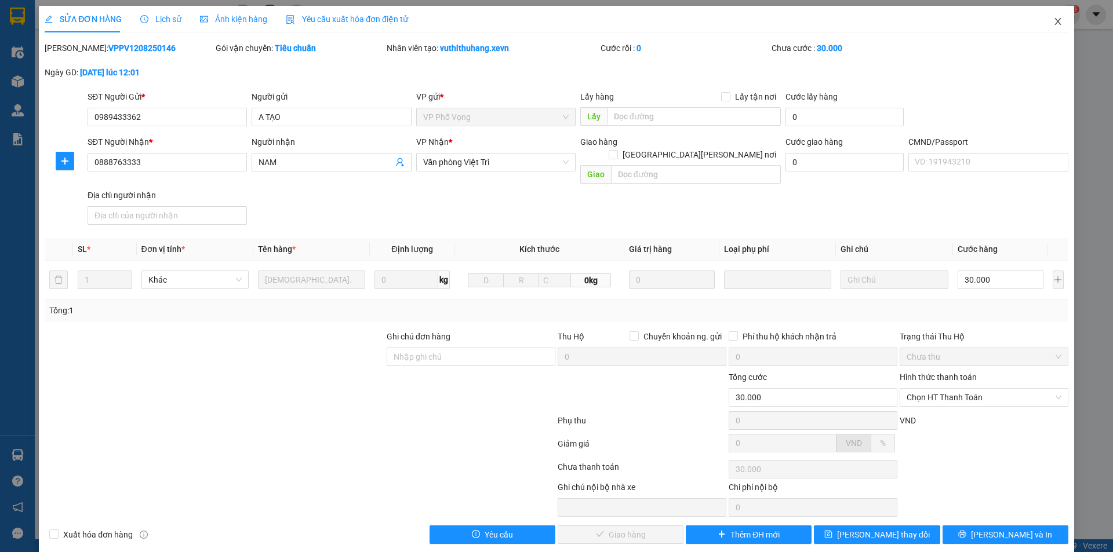
click at [1054, 27] on span "Close" at bounding box center [1057, 22] width 32 height 32
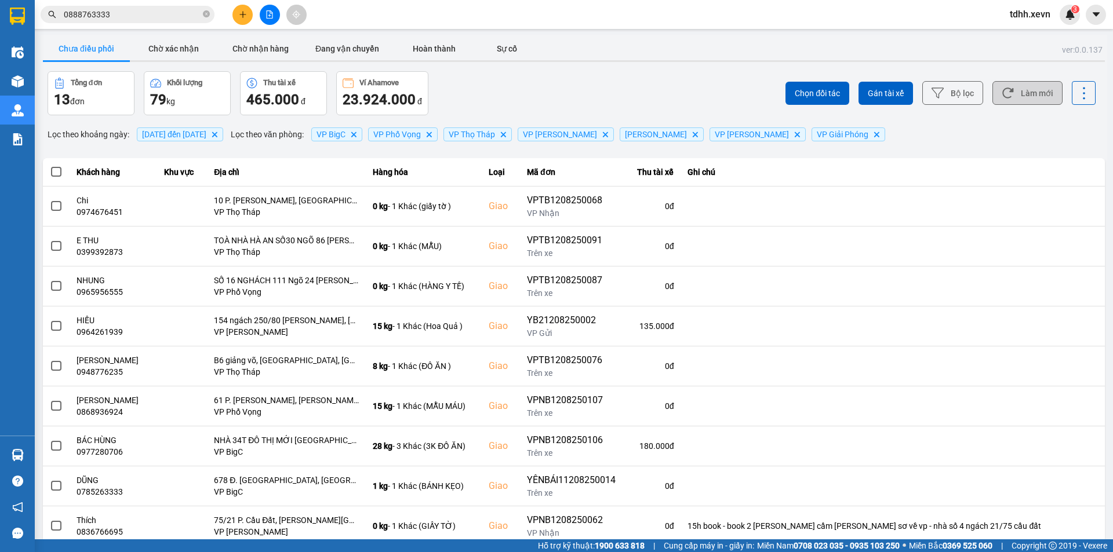
click at [1016, 85] on button "Làm mới" at bounding box center [1027, 93] width 70 height 24
click at [265, 56] on button "Chờ nhận hàng" at bounding box center [260, 48] width 87 height 23
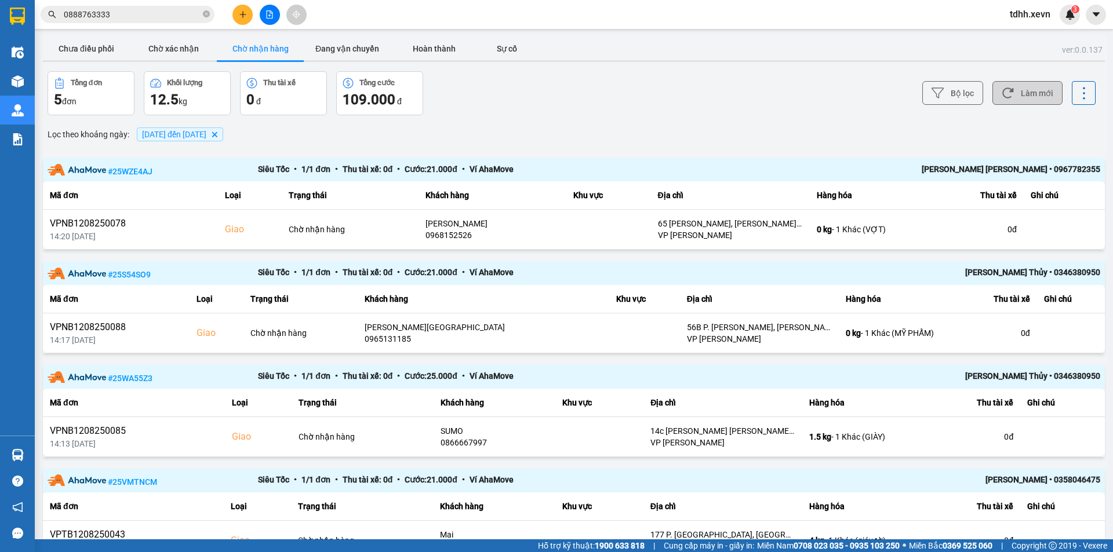
click at [1032, 97] on button "Làm mới" at bounding box center [1027, 93] width 70 height 24
click at [360, 49] on button "Đang vận chuyển" at bounding box center [347, 48] width 87 height 23
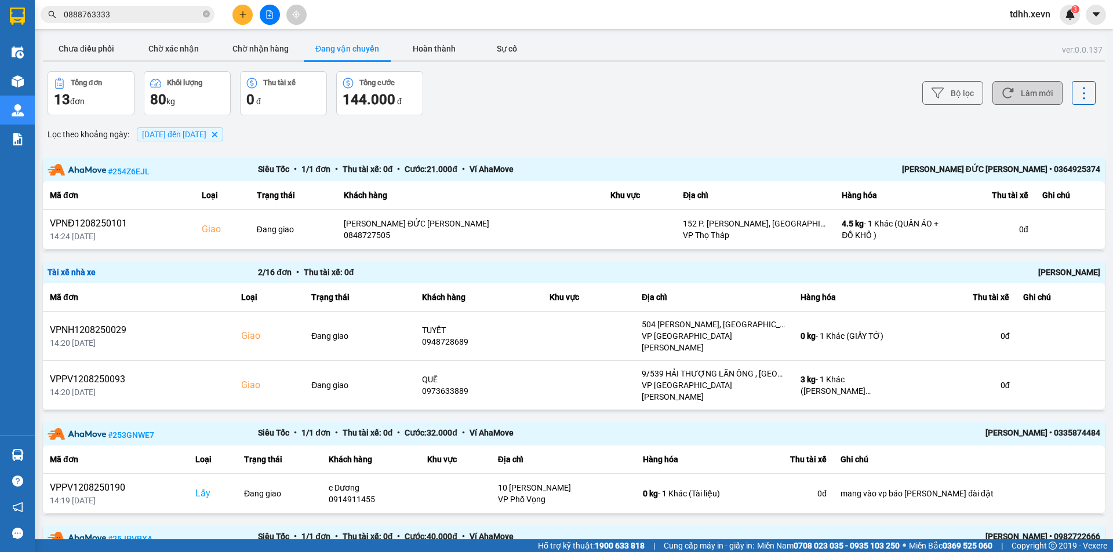
click at [1028, 91] on button "Làm mới" at bounding box center [1027, 93] width 70 height 24
click at [683, 100] on div "Bộ lọc Làm mới" at bounding box center [833, 93] width 524 height 44
click at [100, 5] on div "Kết quả [PERSON_NAME] ( 70 ) Bộ lọc Mã ĐH Trạng thái Món hàng Thu hộ [PERSON_NA…" at bounding box center [113, 15] width 226 height 20
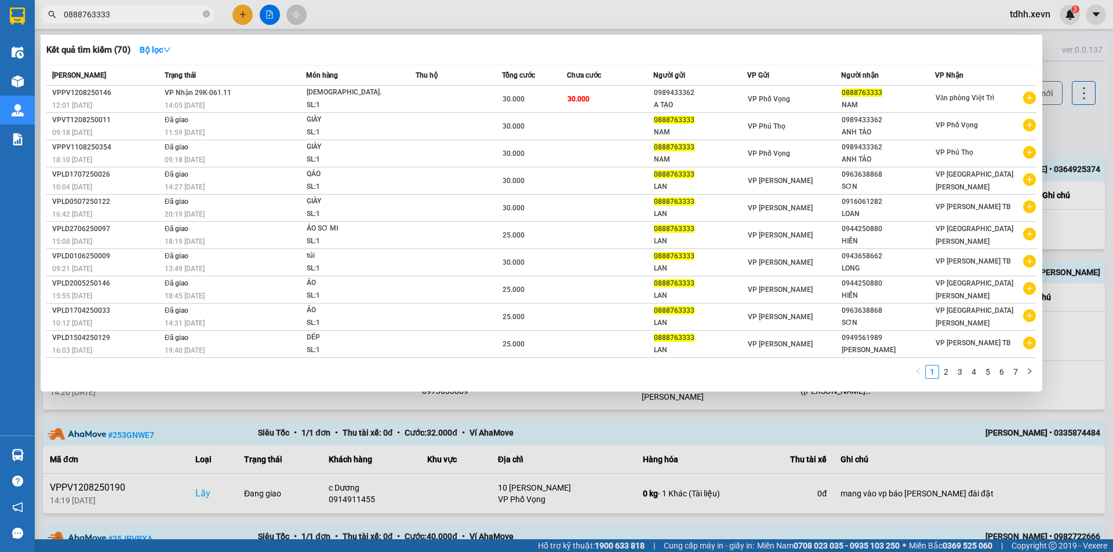
click at [112, 12] on input "0888763333" at bounding box center [132, 14] width 137 height 13
paste input "982062168"
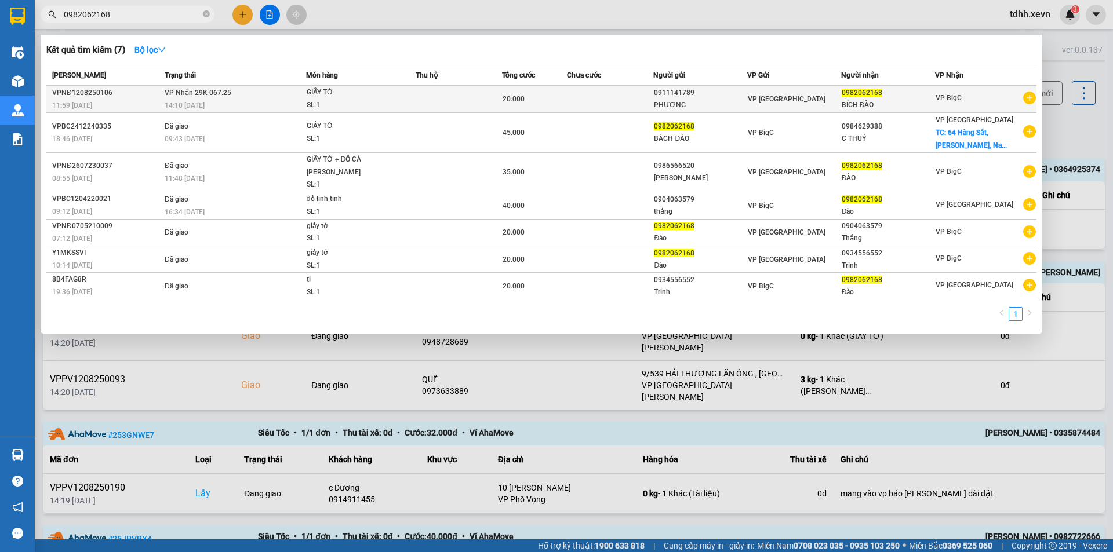
type input "0982062168"
click at [402, 100] on span "GIẤY TỜ SL: 1" at bounding box center [361, 98] width 108 height 25
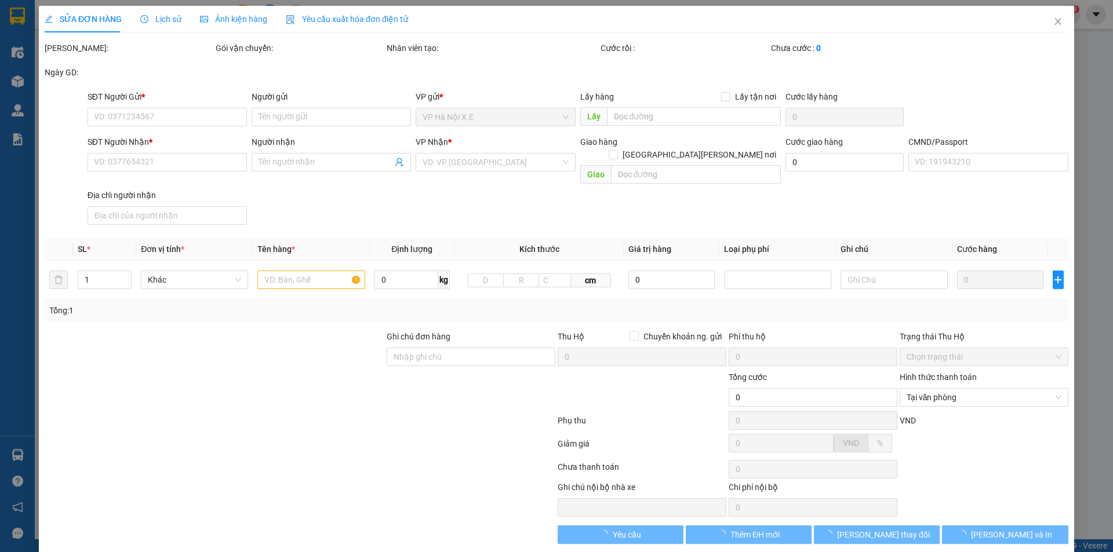
type input "0911141789"
type input "PHƯỢNG"
type input "0982062168"
type input "BÍCH ĐÀO"
type input "C036186019369"
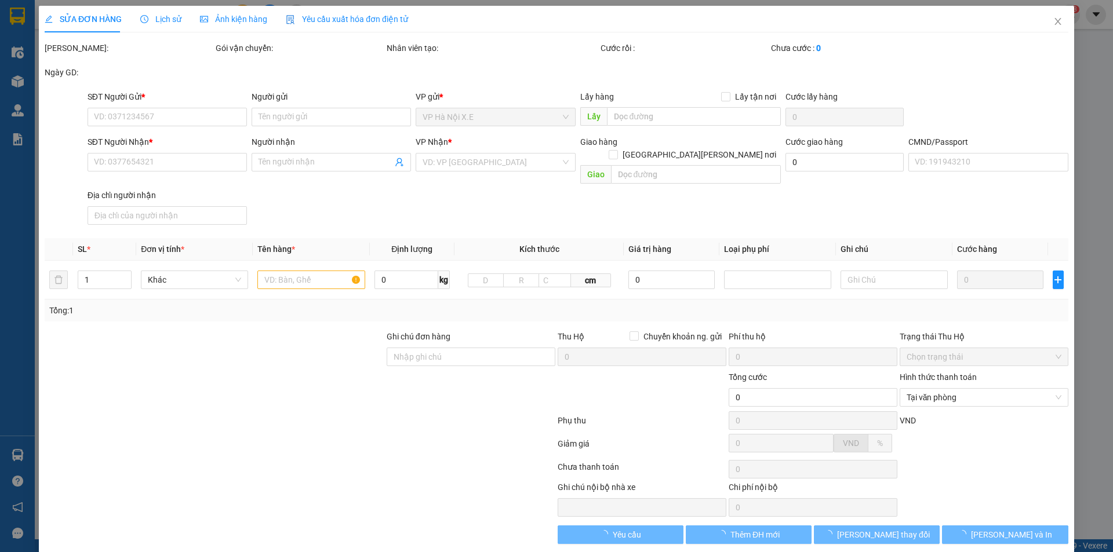
type input "20.000"
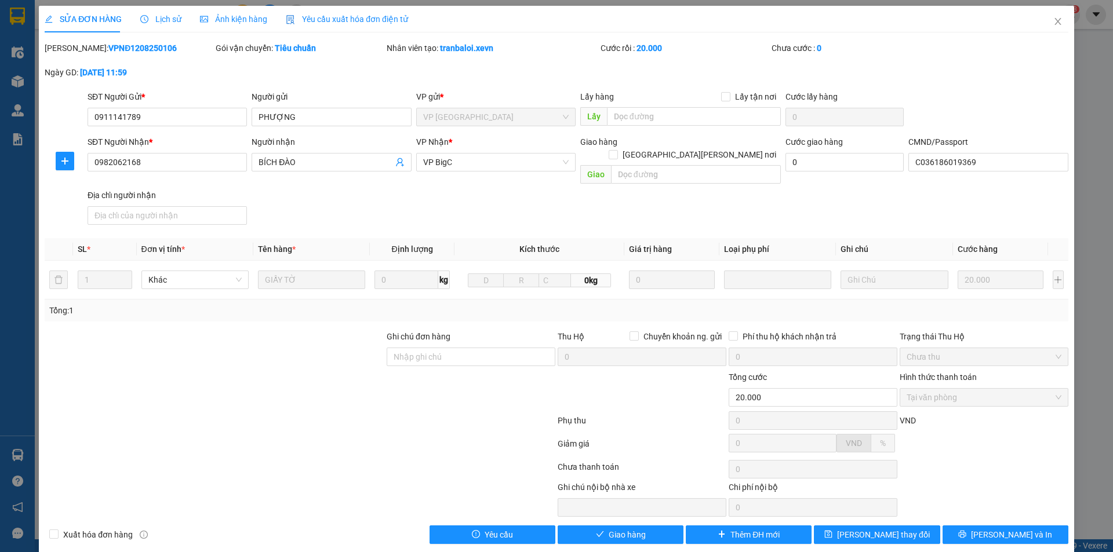
click at [694, 171] on div "Giao" at bounding box center [680, 175] width 201 height 19
click at [698, 165] on input "text" at bounding box center [696, 174] width 170 height 19
paste input "18a Hoàng Quốc Việt, [GEOGRAPHIC_DATA], [GEOGRAPHIC_DATA], [GEOGRAPHIC_DATA], […"
type input "18a Hoàng Quốc Việt, [GEOGRAPHIC_DATA], [GEOGRAPHIC_DATA], [GEOGRAPHIC_DATA], […"
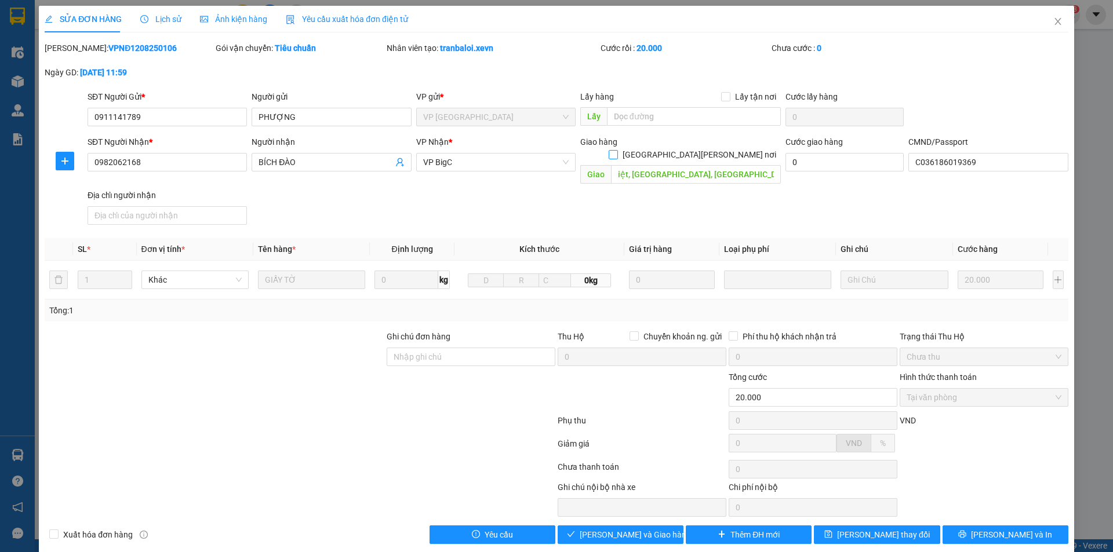
click at [617, 150] on input "[GEOGRAPHIC_DATA][PERSON_NAME] nơi" at bounding box center [613, 154] width 8 height 8
checkbox input "true"
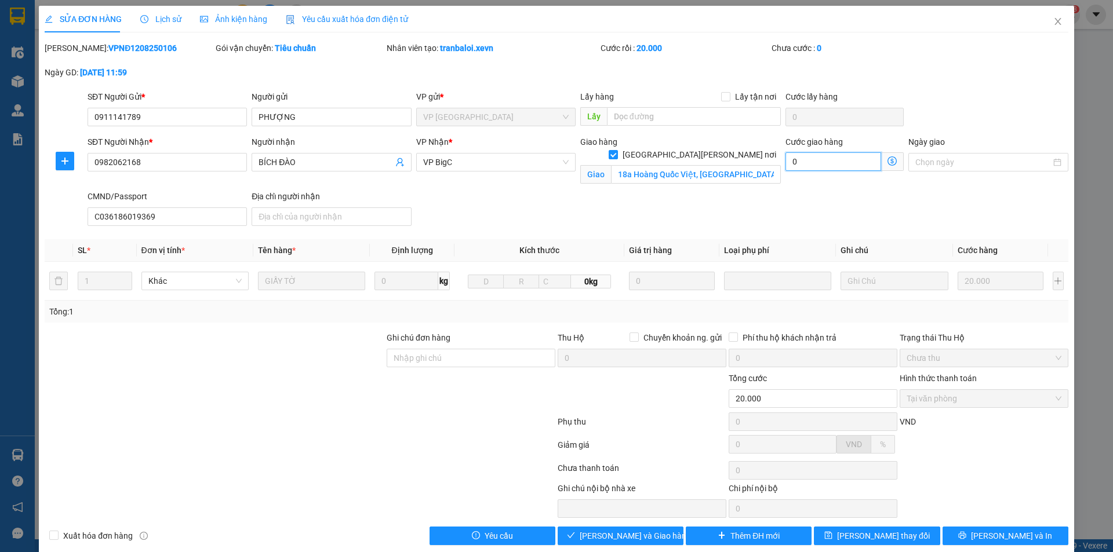
click at [803, 165] on input "0" at bounding box center [833, 161] width 96 height 19
type input "20.005"
type input "5"
type input "20.055"
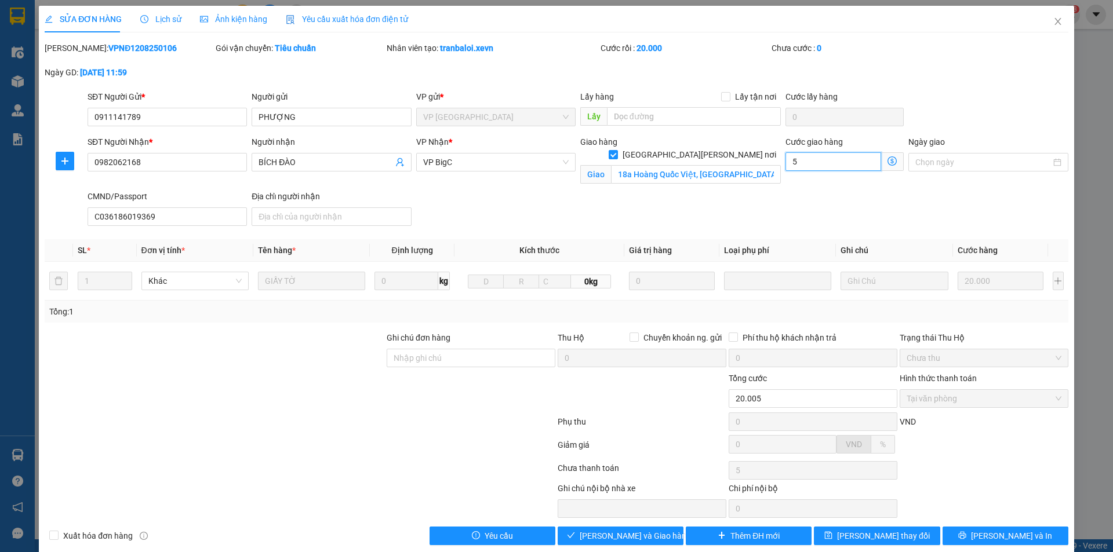
type input "55"
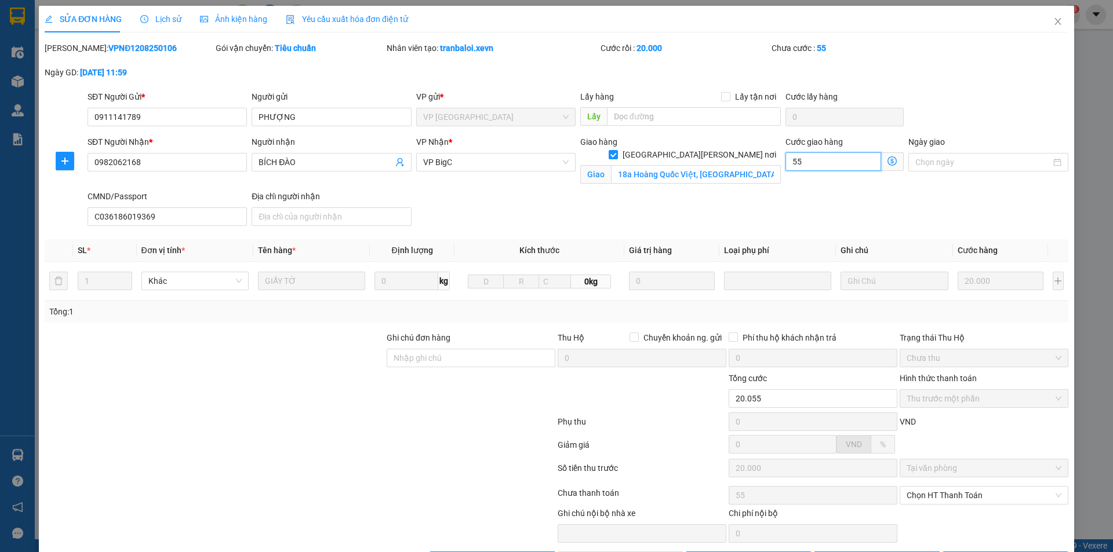
type input "20.550"
type input "550"
type input "25.500"
type input "5.500"
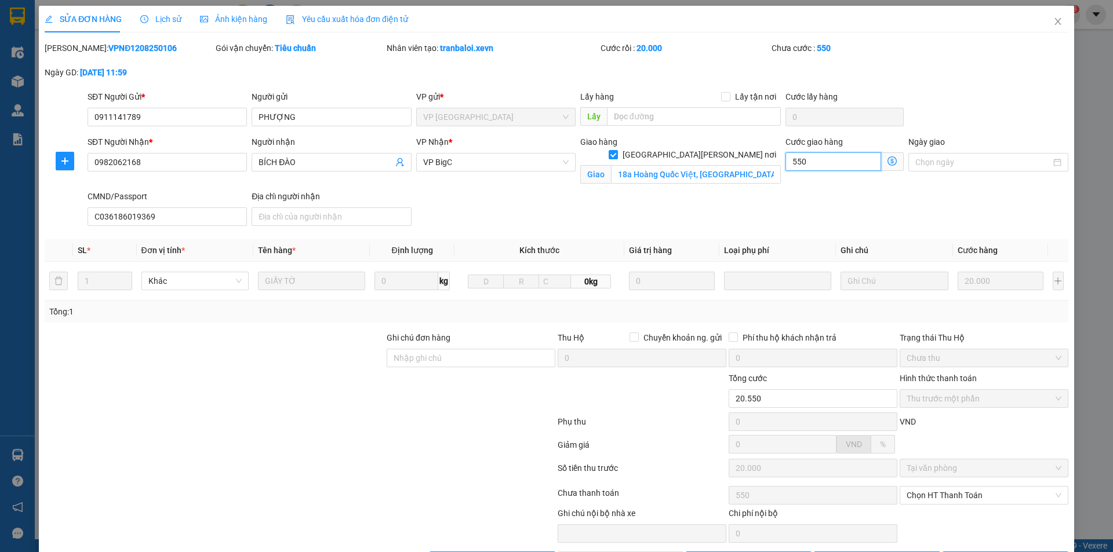
type input "5.500"
type input "75.000"
type input "55.000"
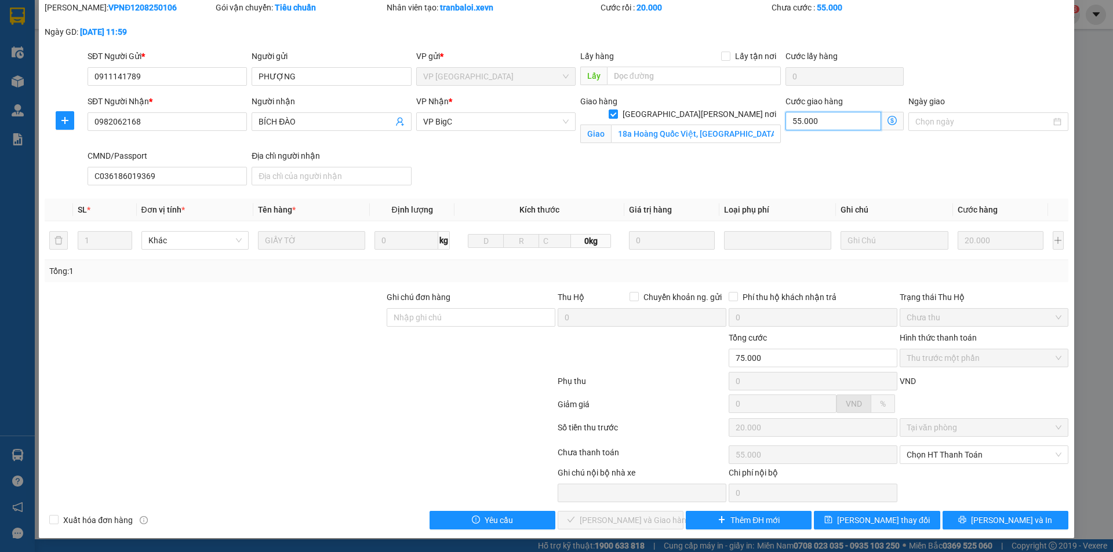
type input "55.000"
click at [664, 125] on input "18a Hoàng Quốc Việt, [GEOGRAPHIC_DATA], [GEOGRAPHIC_DATA], [GEOGRAPHIC_DATA], […" at bounding box center [696, 134] width 170 height 19
click at [694, 155] on div "SĐT Người [PERSON_NAME] * 0982062168 Người [PERSON_NAME] ĐÀO [PERSON_NAME] * VP…" at bounding box center [577, 142] width 985 height 95
click at [693, 125] on input "18a Hoàng Quốc Việt, [GEOGRAPHIC_DATA], [GEOGRAPHIC_DATA], [GEOGRAPHIC_DATA], […" at bounding box center [696, 134] width 170 height 19
paste input "[GEOGRAPHIC_DATA], 272 Đ. [GEOGRAPHIC_DATA], [PERSON_NAME], [PERSON_NAME]"
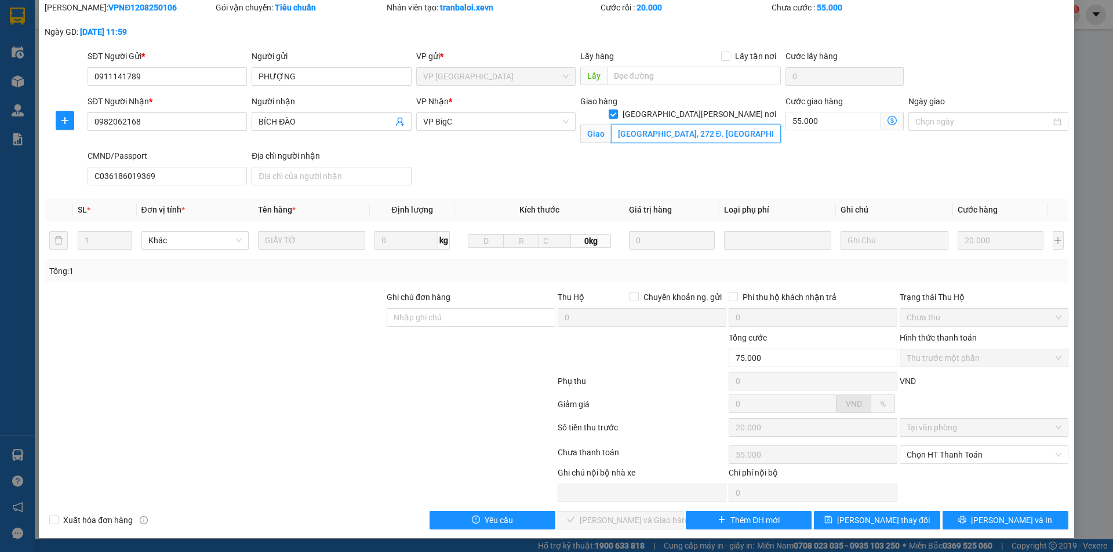
scroll to position [0, 132]
type input "18a Hoàng Quốc Việt, [GEOGRAPHIC_DATA], [GEOGRAPHIC_DATA], [GEOGRAPHIC_DATA], […"
click at [767, 154] on div "SĐT Người [PERSON_NAME] * 0982062168 Người [PERSON_NAME] ĐÀO [PERSON_NAME] * VP…" at bounding box center [577, 142] width 985 height 95
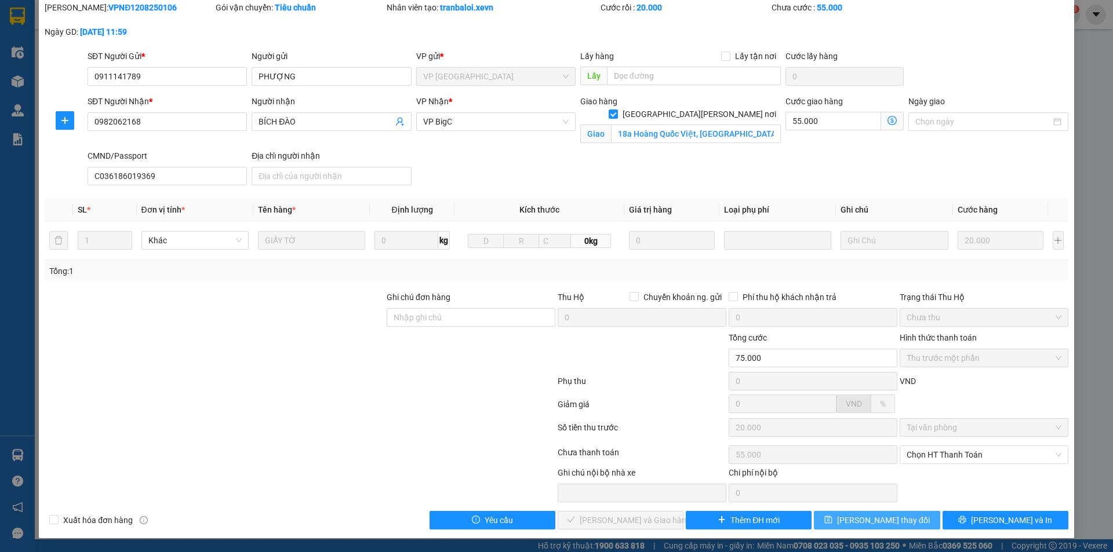
click at [868, 515] on span "[PERSON_NAME] thay đổi" at bounding box center [883, 520] width 93 height 13
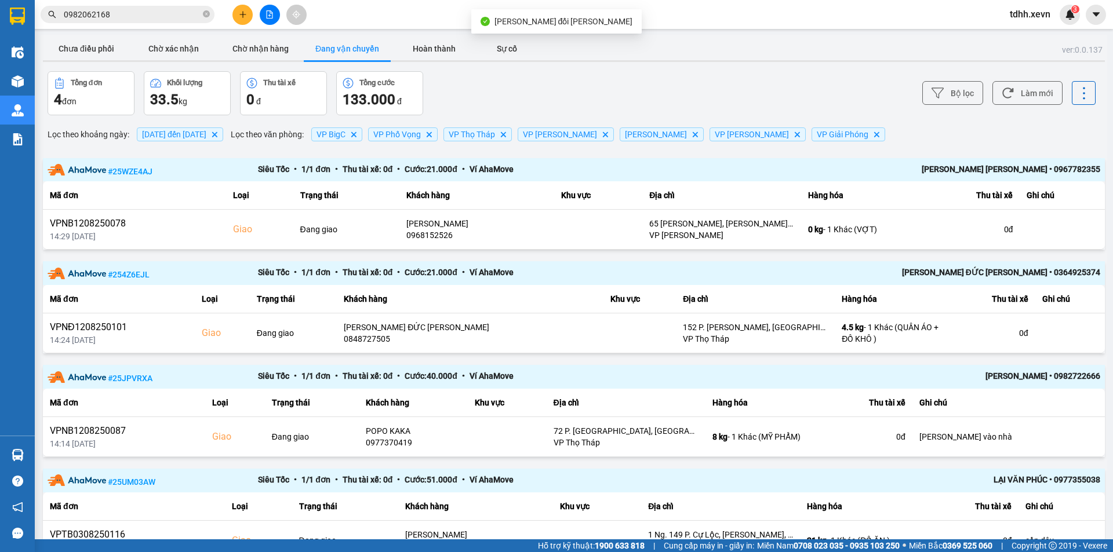
click at [79, 37] on div "ver: 0.0.137 Chưa điều phối Chờ xác nhận Chờ nhận hàng Đang vận chuyển Hoàn thà…" at bounding box center [574, 316] width 1066 height 563
click at [94, 45] on button "Chưa điều phối" at bounding box center [86, 48] width 87 height 23
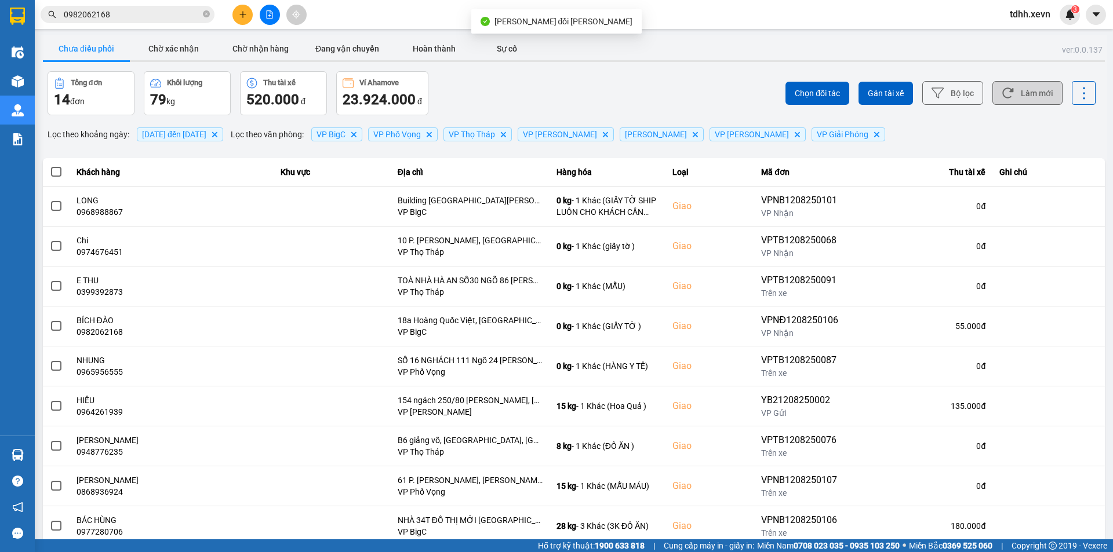
click at [1001, 94] on icon at bounding box center [1007, 93] width 12 height 12
click at [610, 94] on div "Chọn đối tác Gán tài xế Bộ lọc Làm mới" at bounding box center [833, 93] width 524 height 44
click at [1016, 81] on button "Làm mới" at bounding box center [1027, 93] width 70 height 24
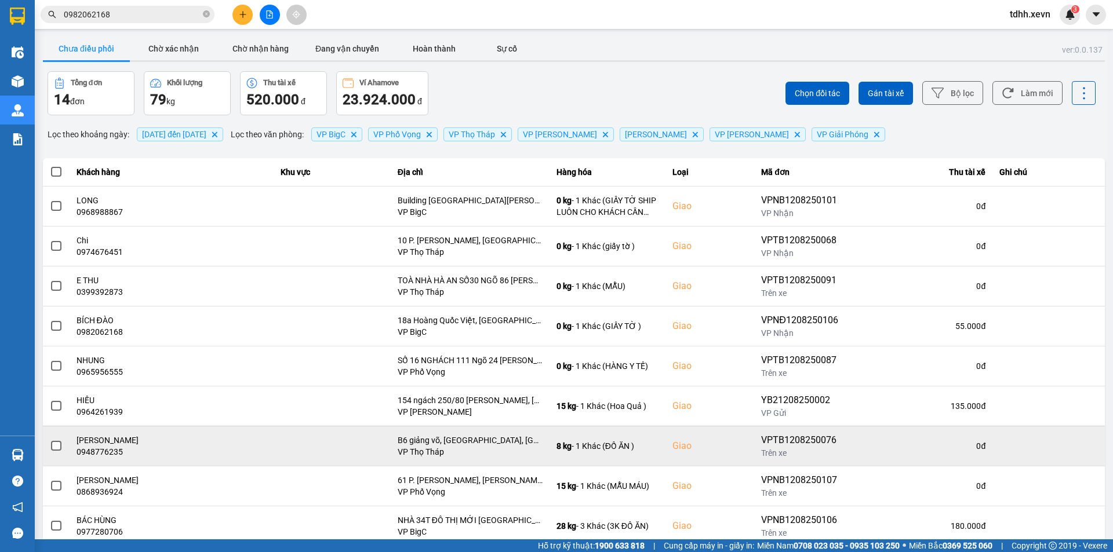
scroll to position [74, 0]
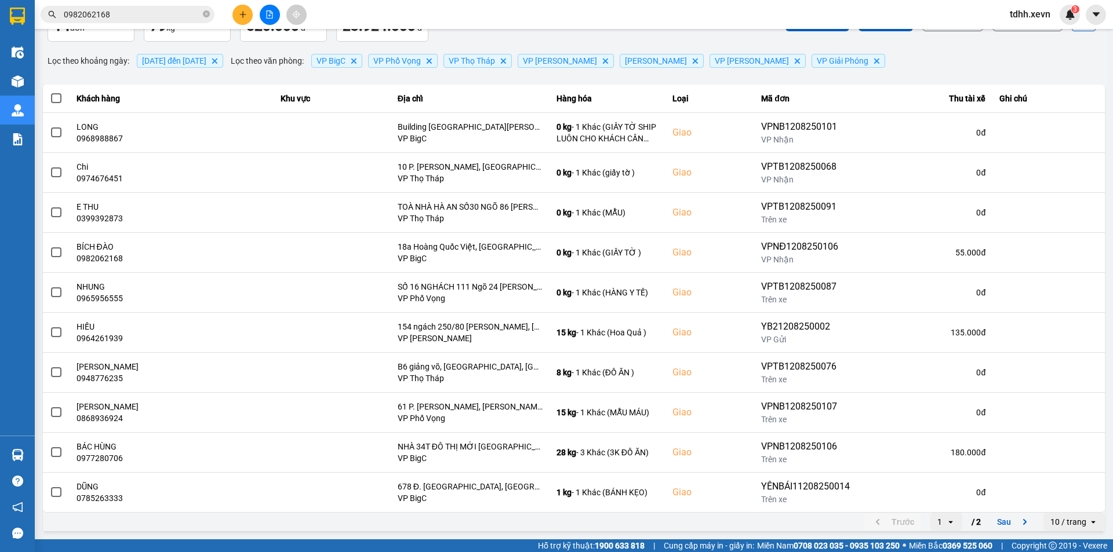
click at [1062, 520] on div "10 / trang" at bounding box center [1068, 522] width 36 height 12
click at [1062, 497] on div "100 / trang" at bounding box center [1065, 497] width 42 height 12
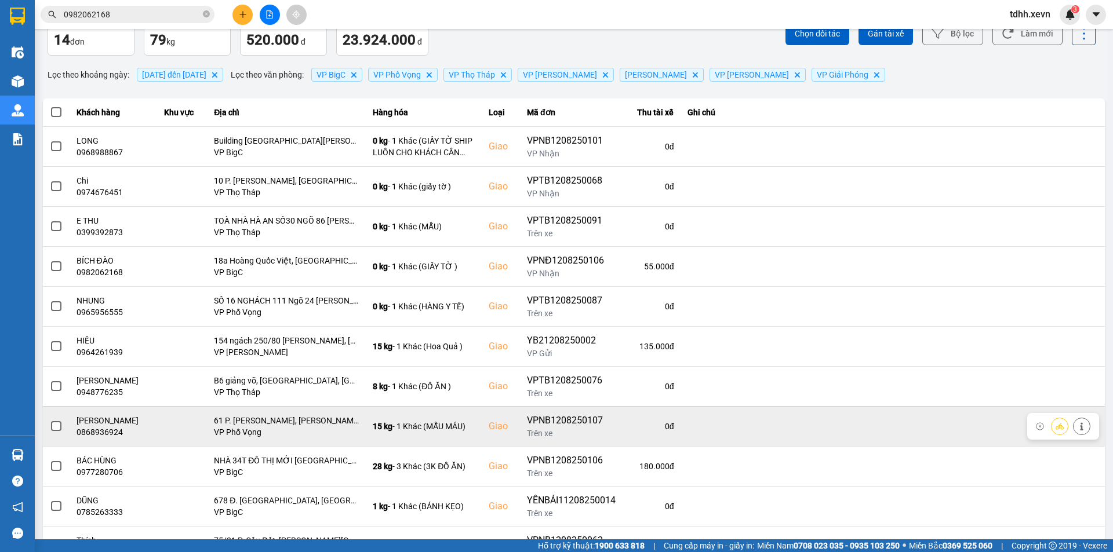
scroll to position [2, 0]
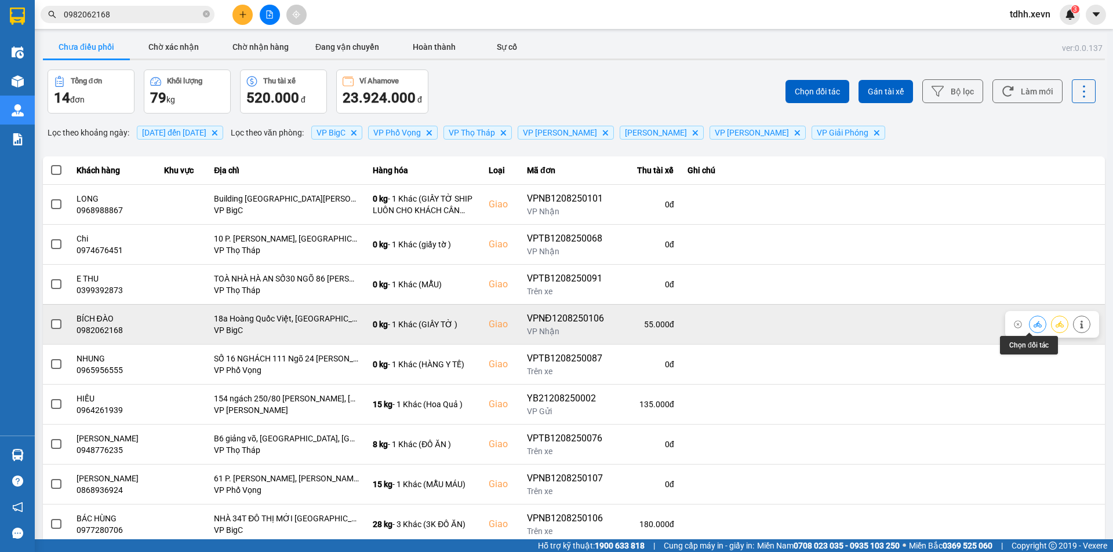
click at [1033, 321] on icon at bounding box center [1037, 324] width 8 height 8
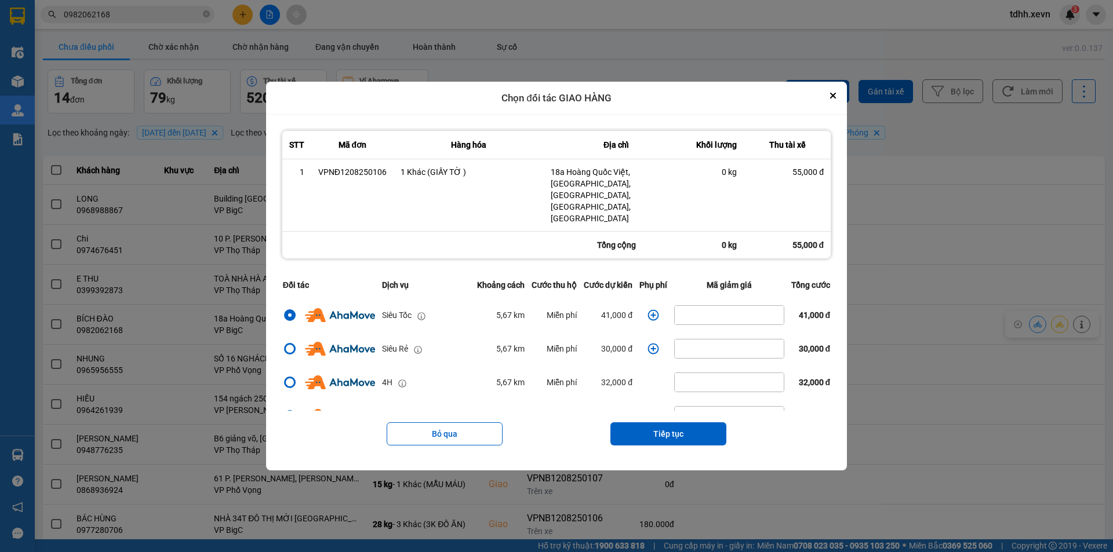
click at [648, 309] on icon "dialog" at bounding box center [653, 315] width 12 height 12
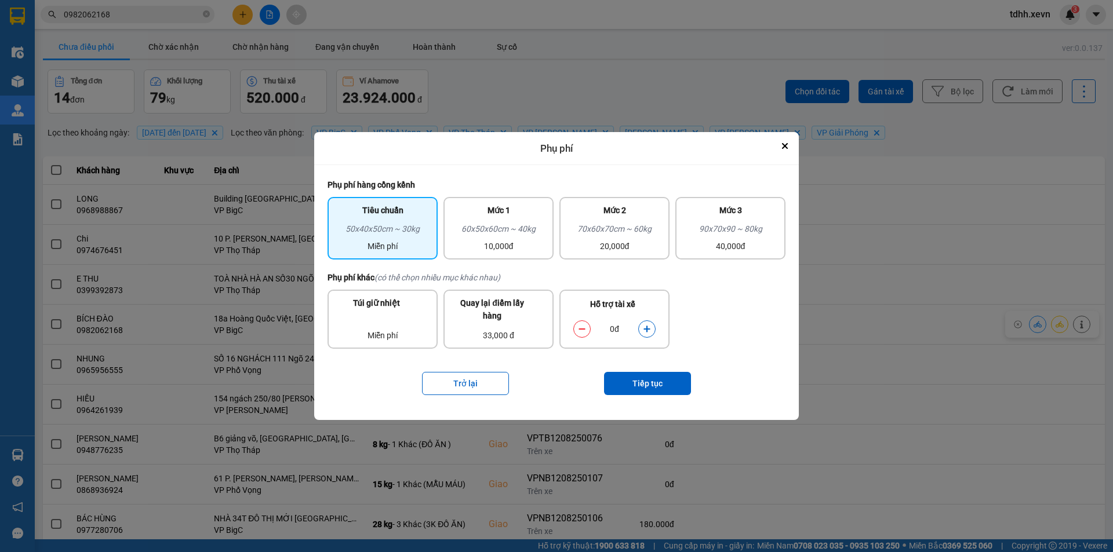
click at [642, 335] on button "dialog" at bounding box center [647, 329] width 16 height 20
click at [646, 377] on button "Tiếp tục" at bounding box center [647, 383] width 87 height 23
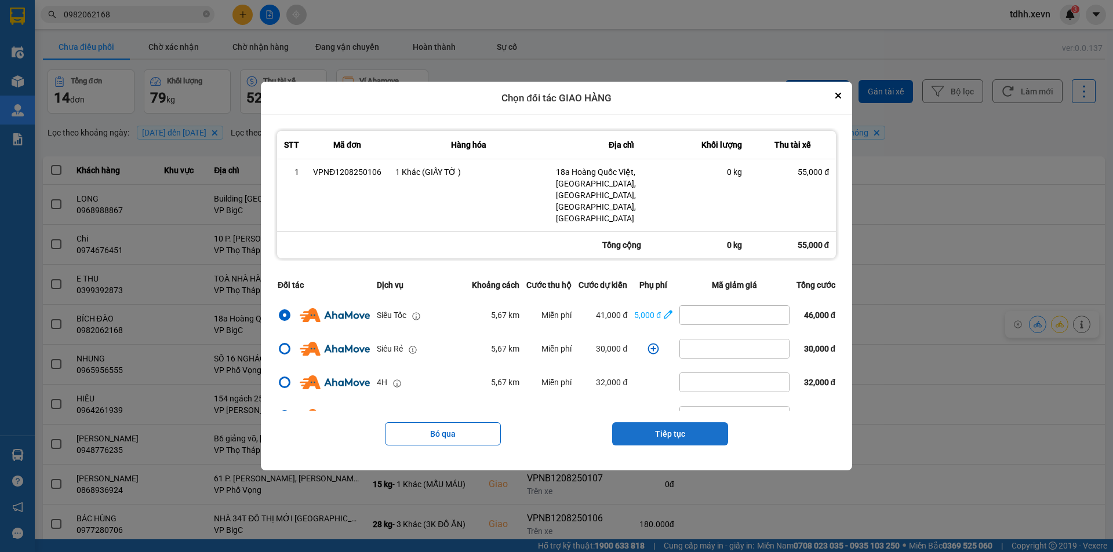
click at [677, 422] on button "Tiếp tục" at bounding box center [670, 433] width 116 height 23
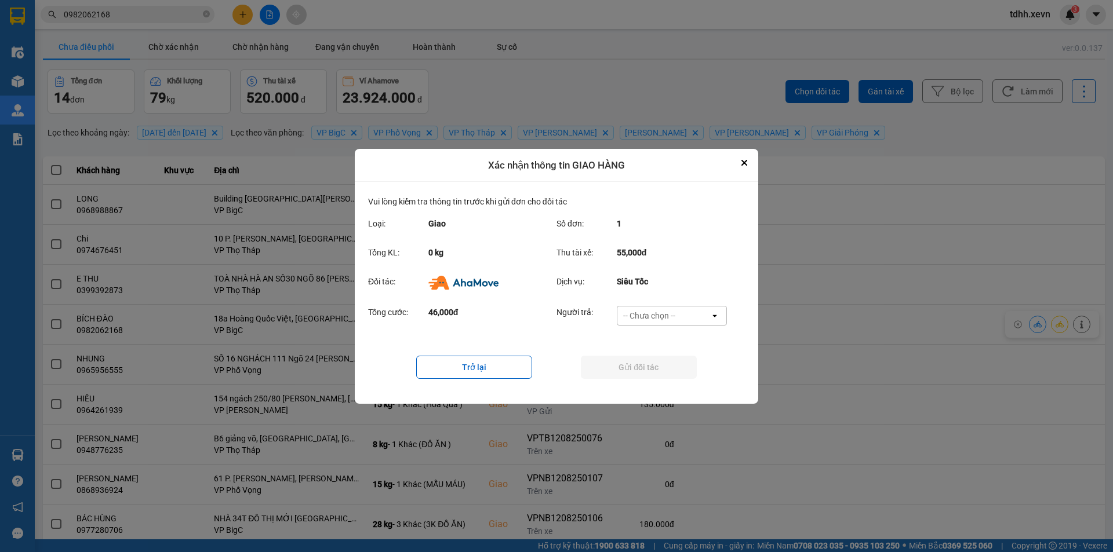
click at [680, 315] on div "-- Chưa chọn --" at bounding box center [663, 316] width 93 height 19
click at [661, 381] on span "Ví Ahamove" at bounding box center [648, 382] width 47 height 12
click at [621, 362] on button "Gửi đối tác" at bounding box center [639, 367] width 116 height 23
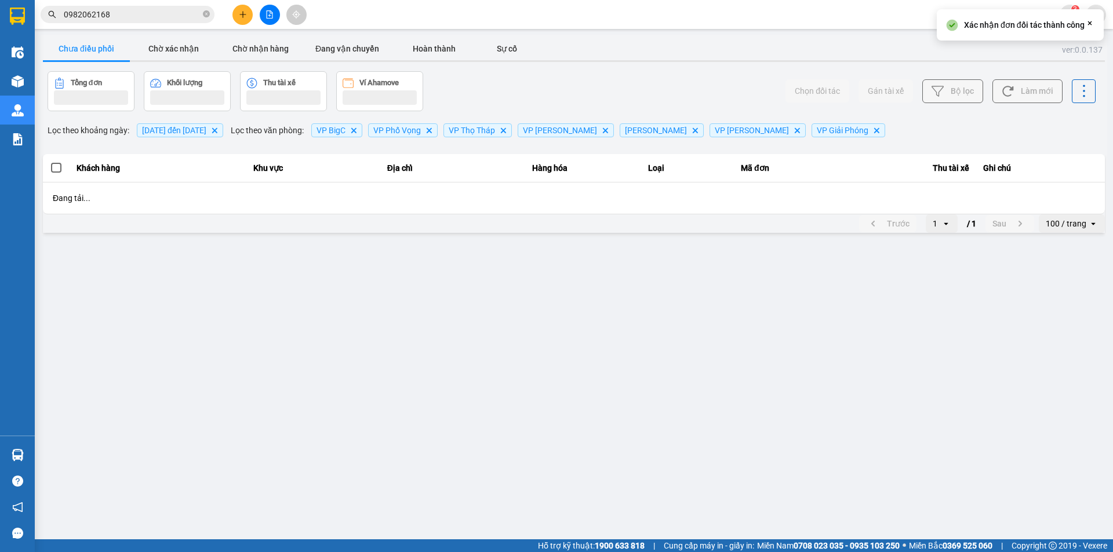
scroll to position [0, 0]
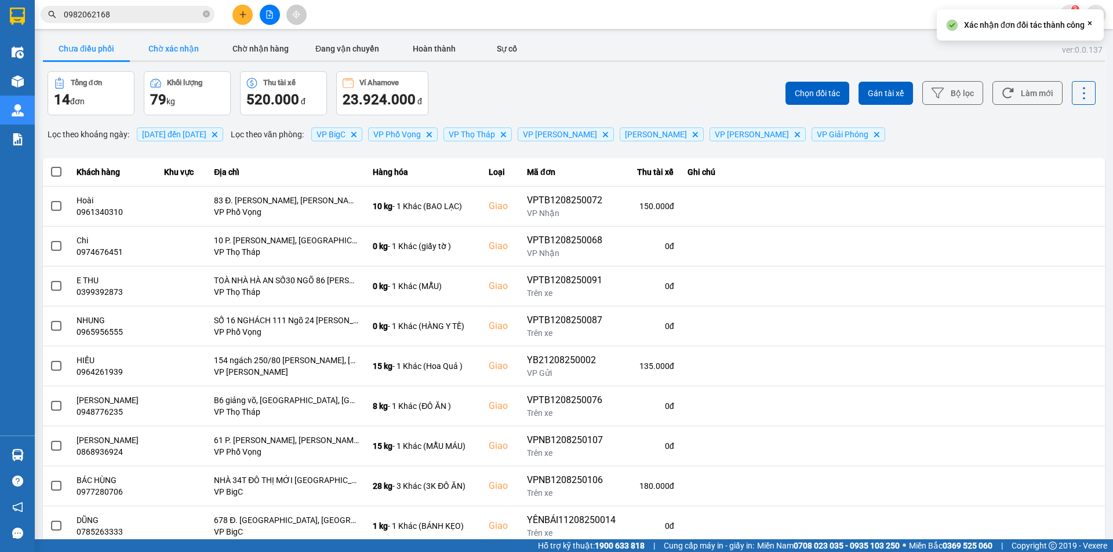
click at [181, 41] on button "Chờ xác nhận" at bounding box center [173, 48] width 87 height 23
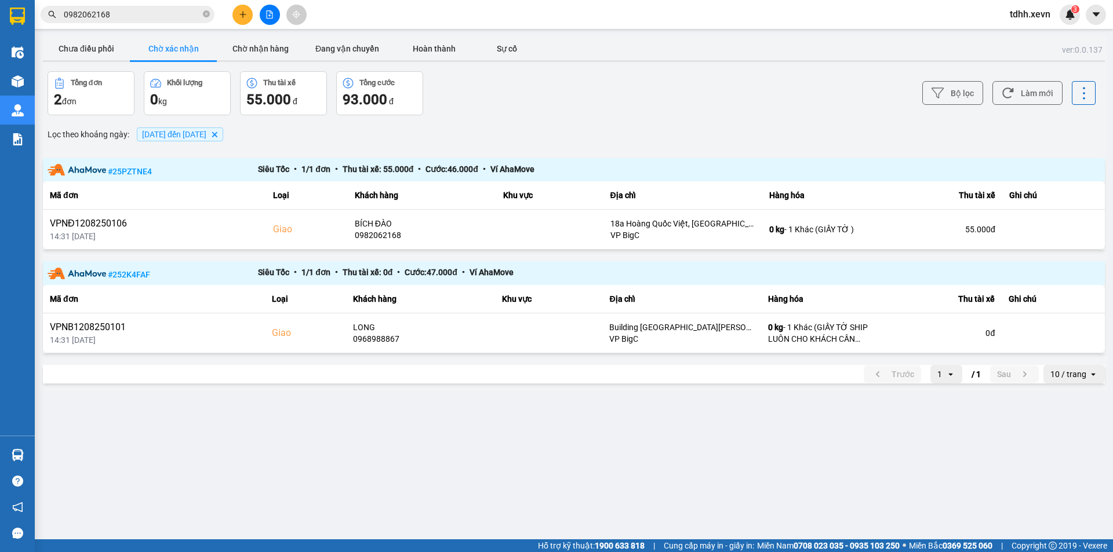
click at [206, 548] on div "Hỗ trợ kỹ thuật: 1900 633 818 | Cung cấp máy in - giấy in: [GEOGRAPHIC_DATA] 07…" at bounding box center [553, 546] width 1107 height 13
click at [773, 120] on div "ver: 0.0.137 Chưa điều phối Chờ xác nhận Chờ nhận hàng Đang vận chuyển Hoàn thà…" at bounding box center [574, 213] width 1066 height 356
click at [100, 57] on button "Chưa điều phối" at bounding box center [86, 48] width 87 height 23
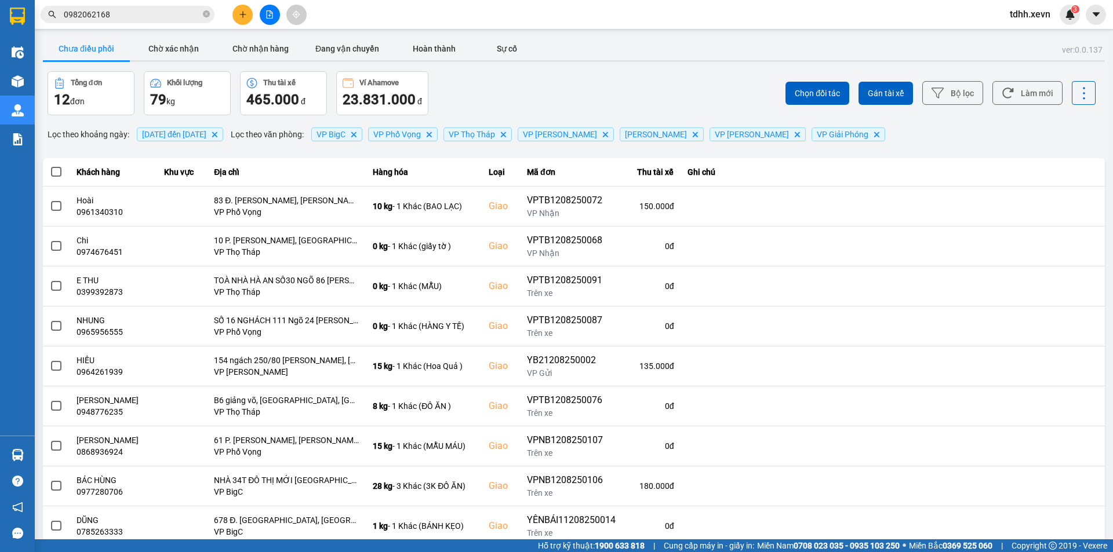
click at [159, 11] on input "0982062168" at bounding box center [132, 14] width 137 height 13
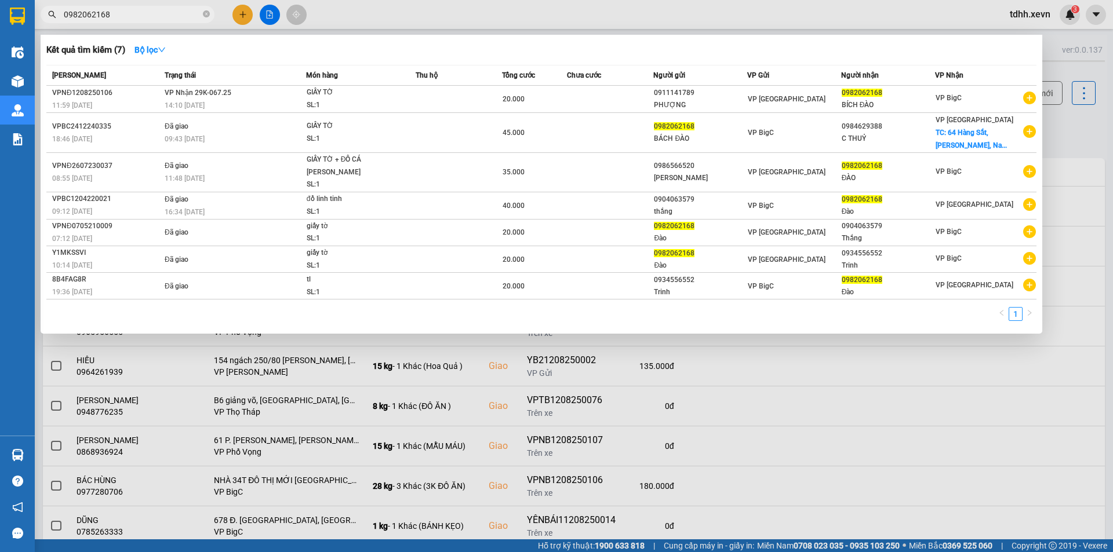
click at [159, 11] on input "0982062168" at bounding box center [132, 14] width 137 height 13
paste input "7826981"
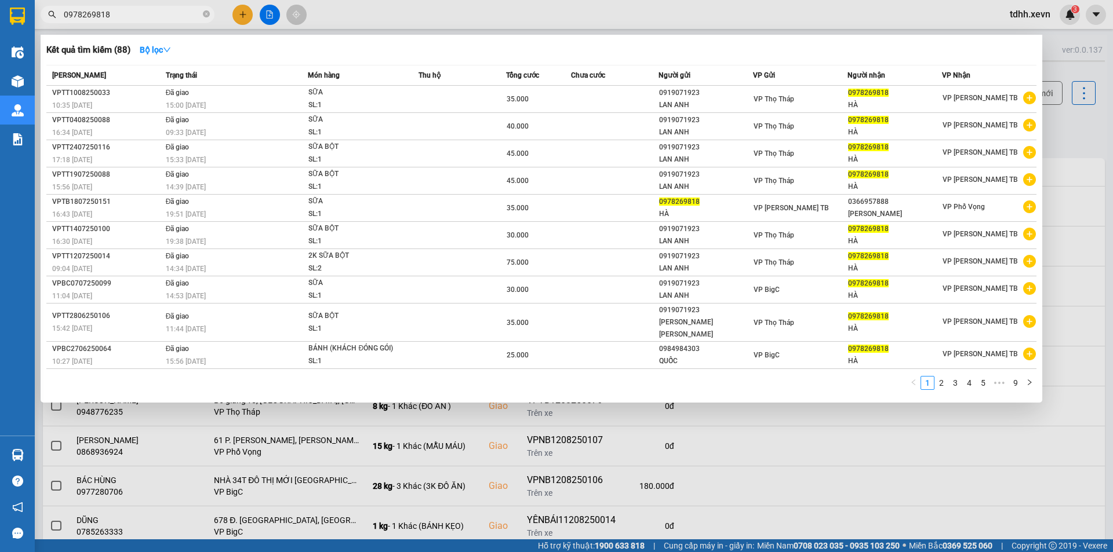
click at [159, 11] on input "0978269818" at bounding box center [132, 14] width 137 height 13
click at [107, 6] on span "0978269818" at bounding box center [128, 14] width 174 height 17
click at [118, 13] on input "0978269818" at bounding box center [132, 14] width 137 height 13
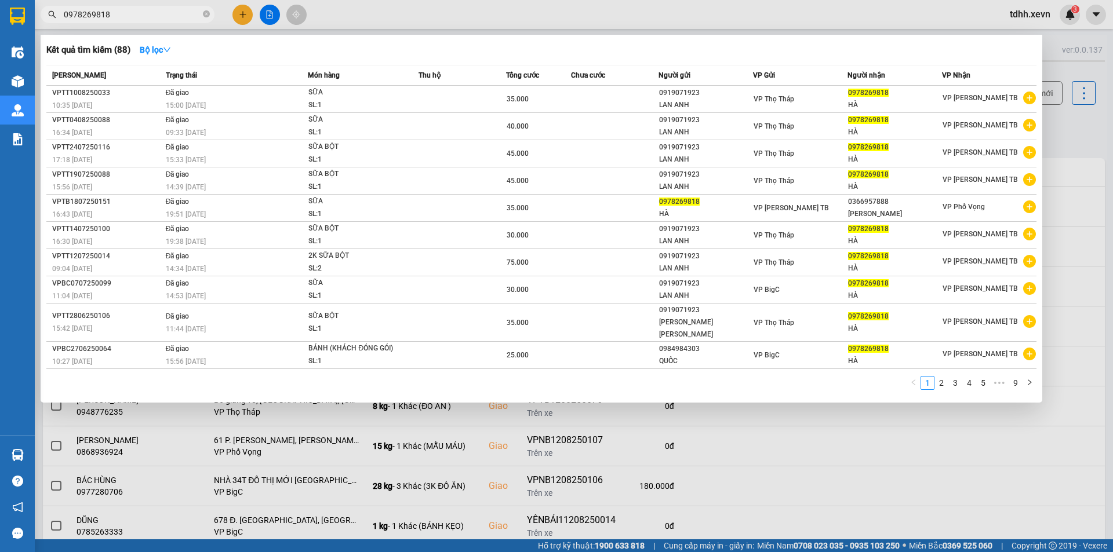
paste input "69426417"
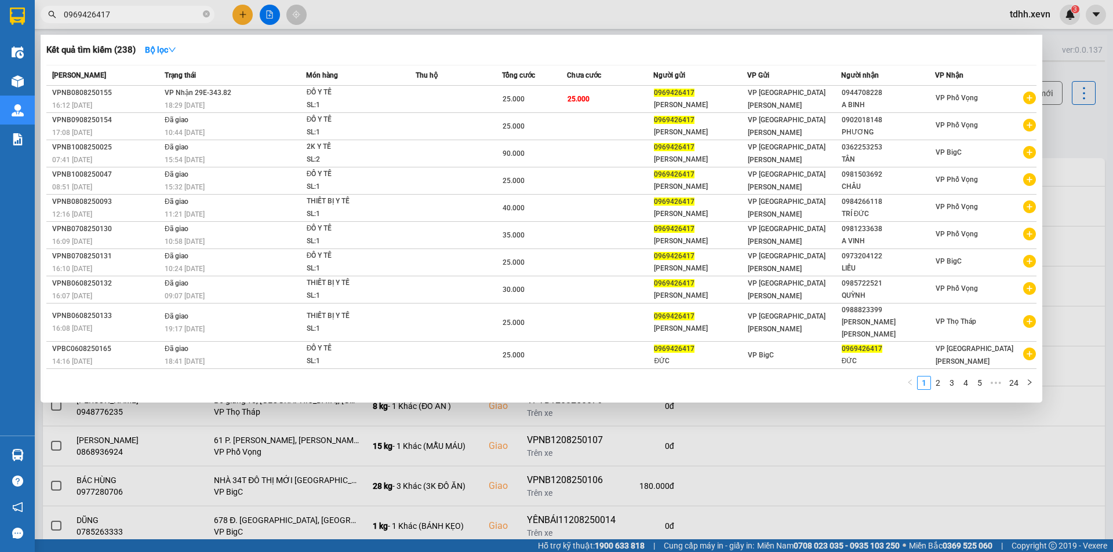
click at [120, 17] on input "0969426417" at bounding box center [132, 14] width 137 height 13
paste input "388181281"
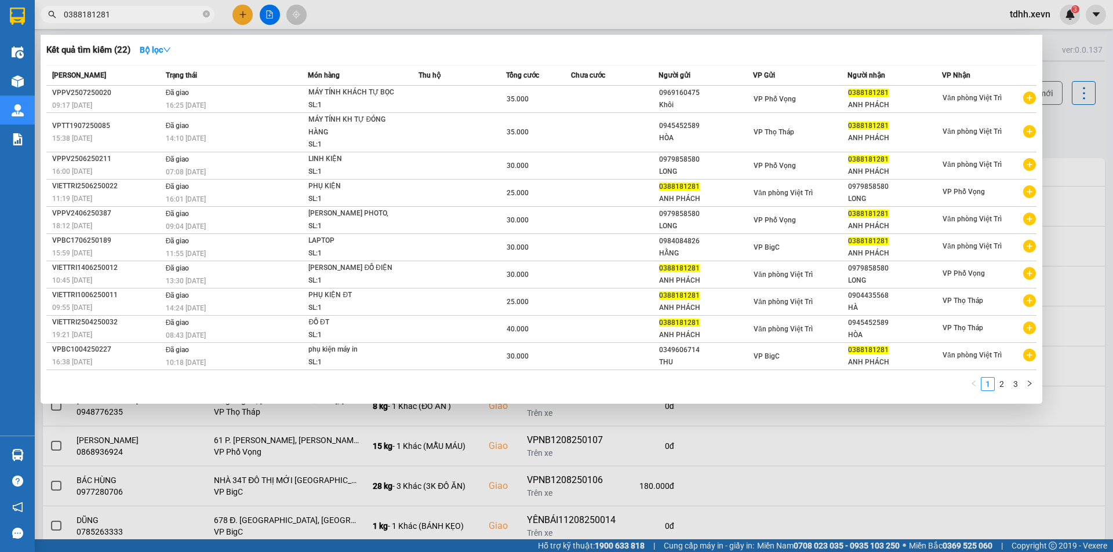
click at [174, 19] on input "0388181281" at bounding box center [132, 14] width 137 height 13
click at [155, 19] on input "0388181281" at bounding box center [132, 14] width 137 height 13
paste input "57804123"
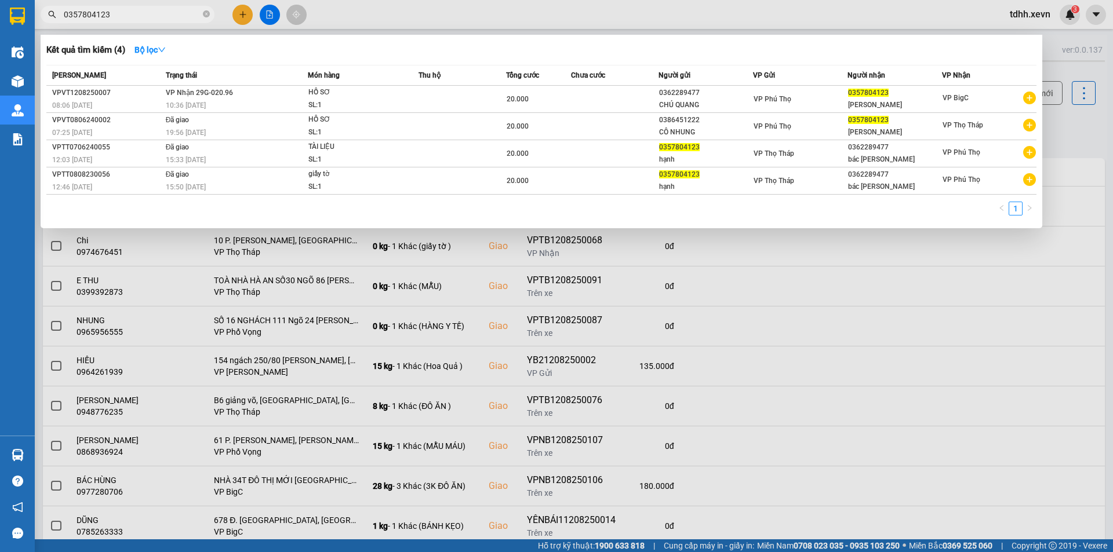
type input "0357804123"
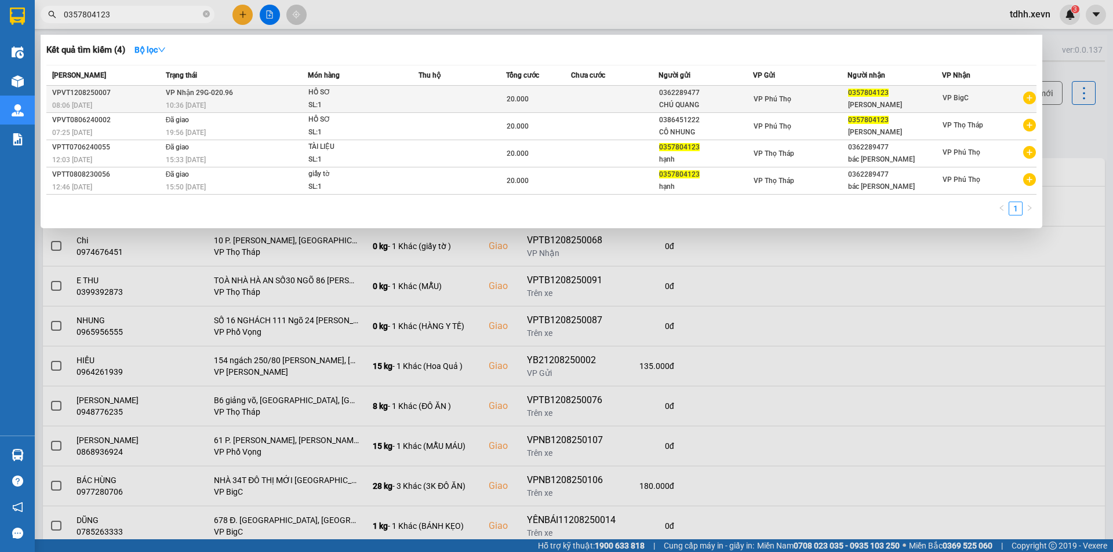
click at [767, 103] on span "VP Phú Thọ" at bounding box center [772, 99] width 38 height 8
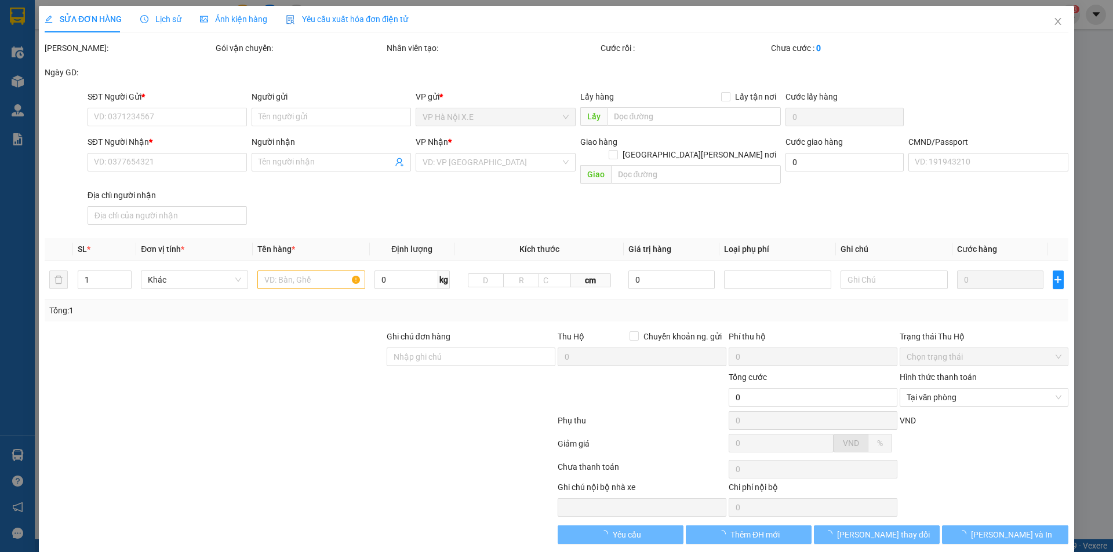
type input "0362289477"
type input "CHÚ QUANG"
type input "0357804123"
type input "[PERSON_NAME]"
type input "1"
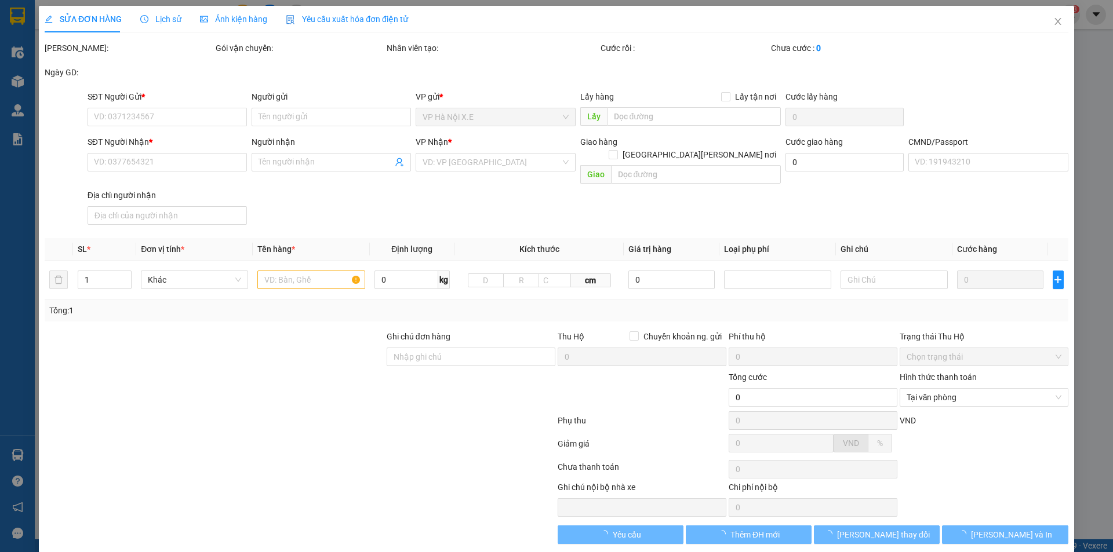
type input "20.000"
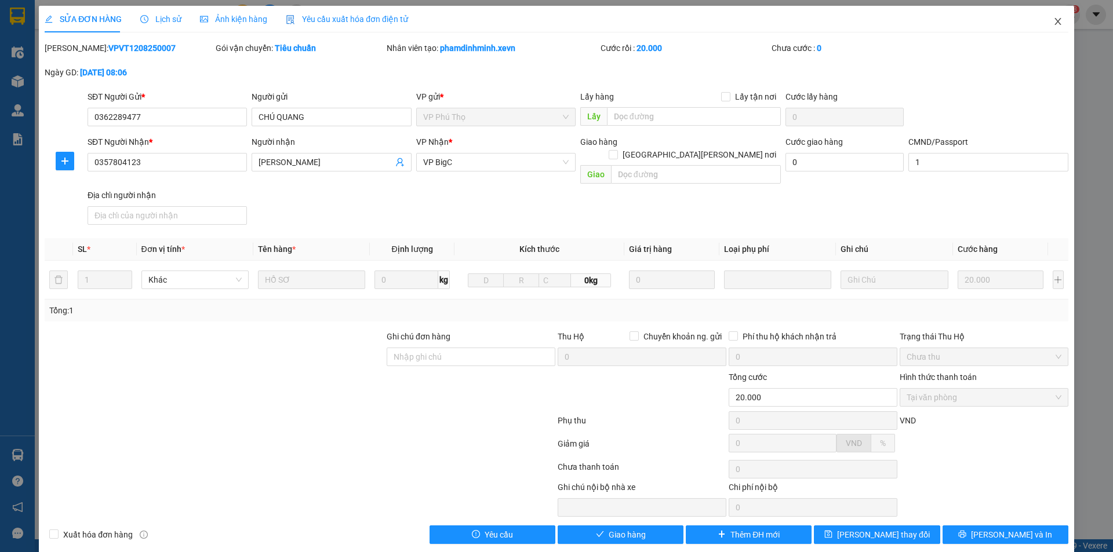
click at [1053, 26] on icon "close" at bounding box center [1057, 21] width 9 height 9
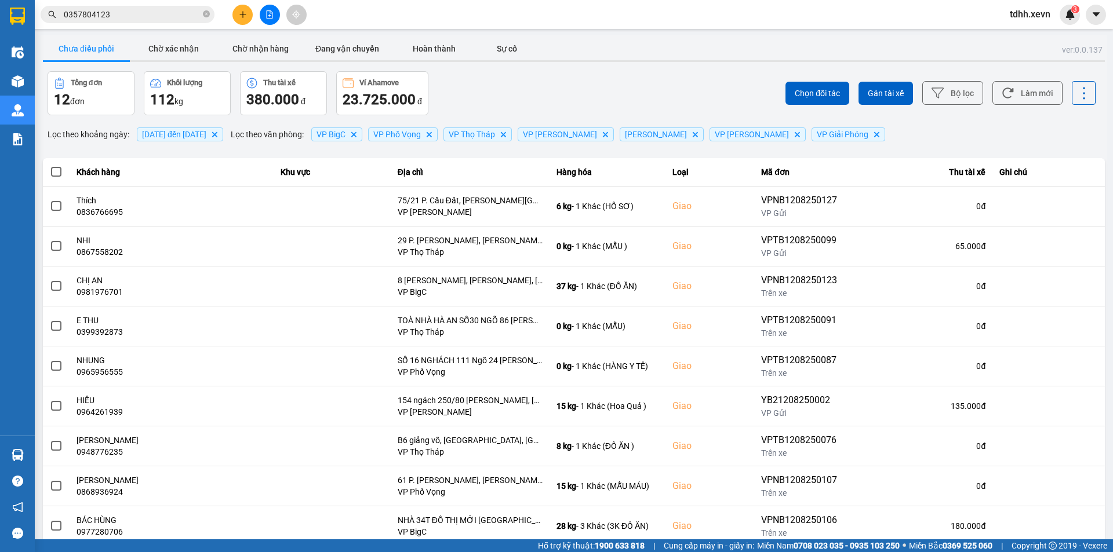
click at [136, 10] on input "0357804123" at bounding box center [132, 14] width 137 height 13
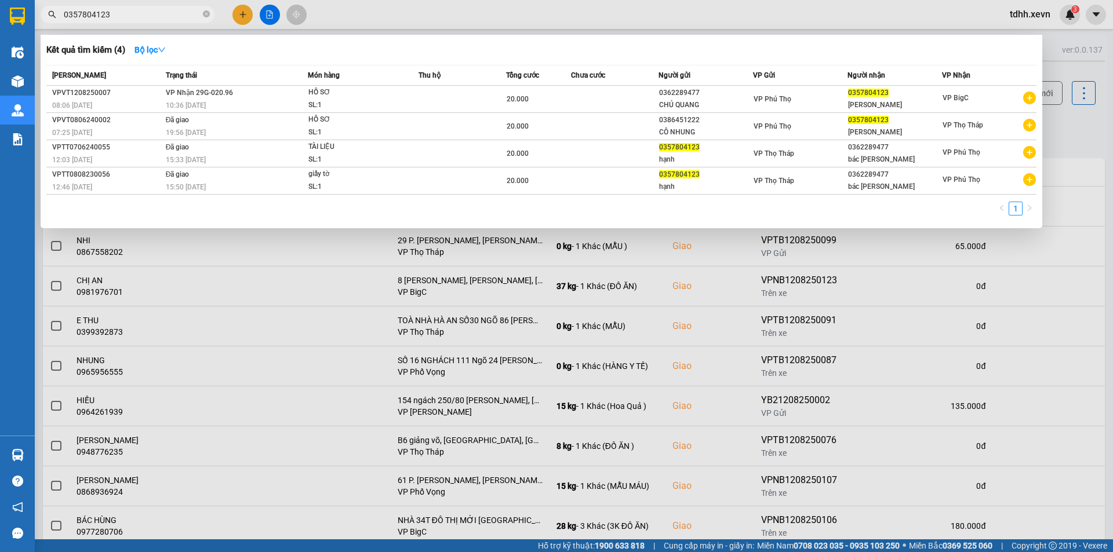
click at [126, 15] on input "0357804123" at bounding box center [132, 14] width 137 height 13
paste input "972524114"
click at [126, 15] on input "0357804123" at bounding box center [132, 14] width 137 height 13
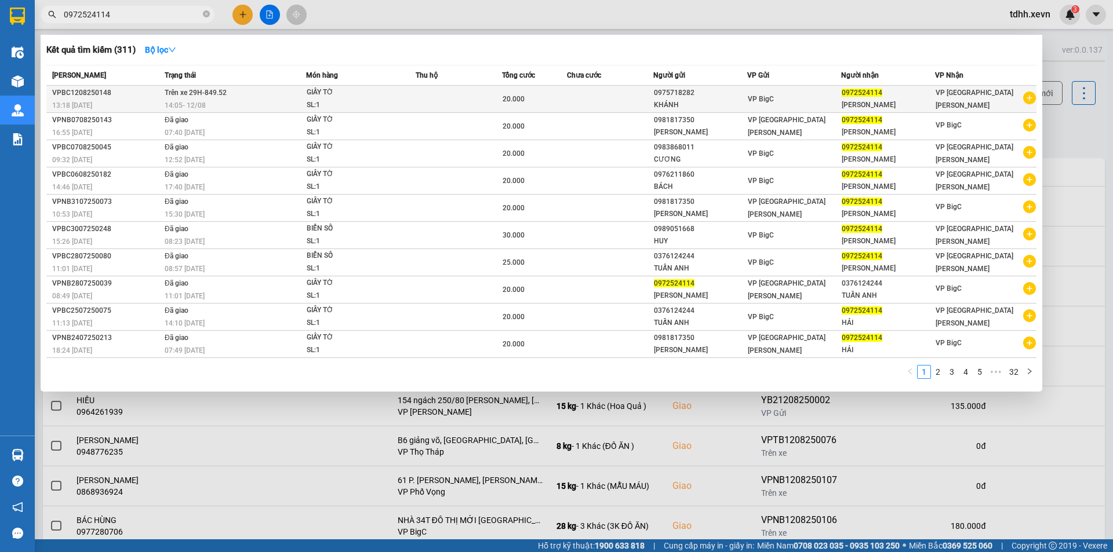
type input "0972524114"
copy span "849.52"
drag, startPoint x: 237, startPoint y: 92, endPoint x: 205, endPoint y: 92, distance: 31.9
click at [205, 92] on td "Trên xe 29H-849.52 14:05 [DATE]" at bounding box center [234, 99] width 144 height 27
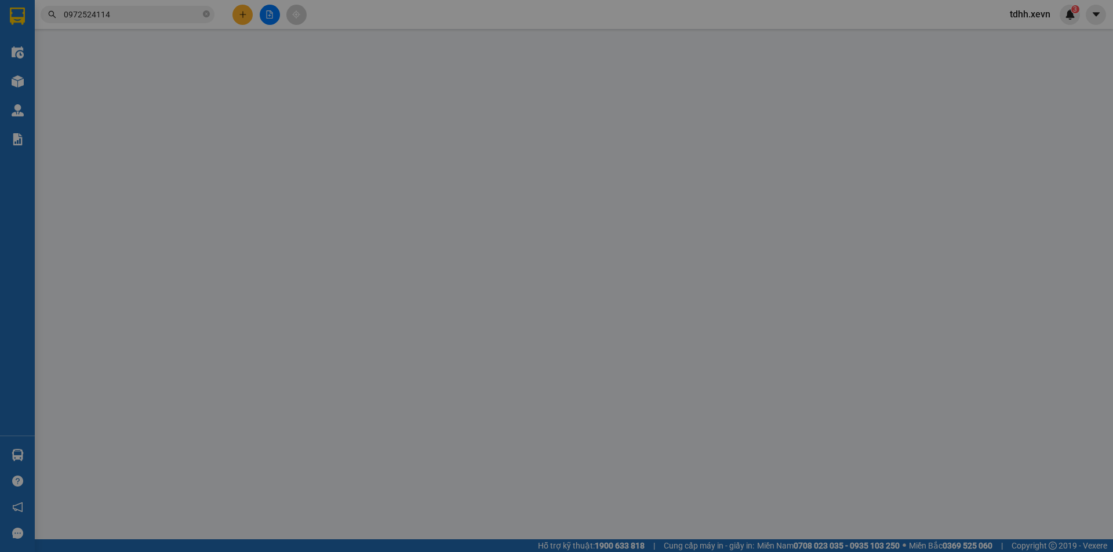
type input "0975718282"
type input "KHÁNH"
type input "0972524114"
type input "[PERSON_NAME]"
type input "037203003495 [PERSON_NAME]"
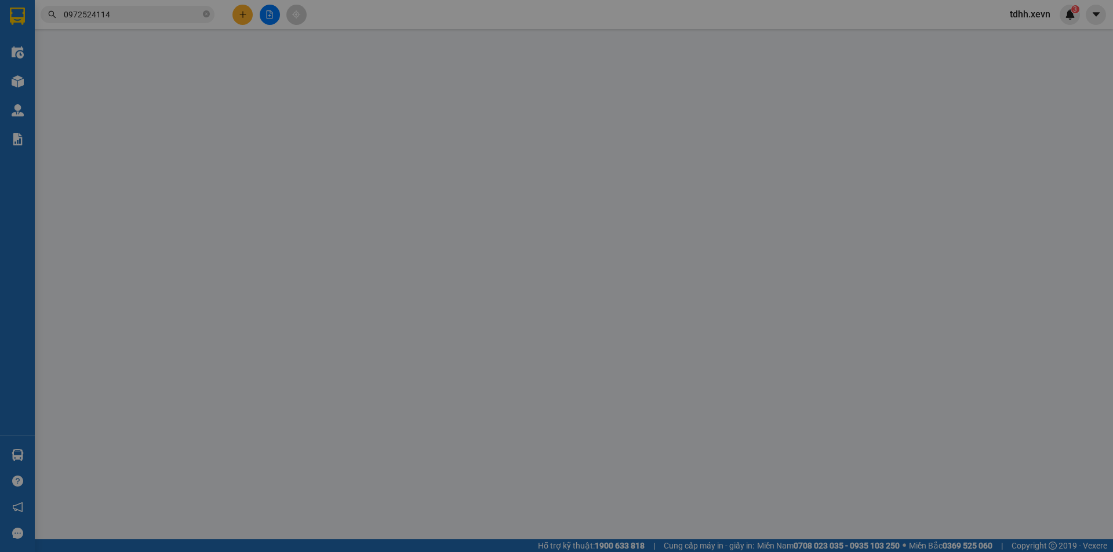
type input "20.000"
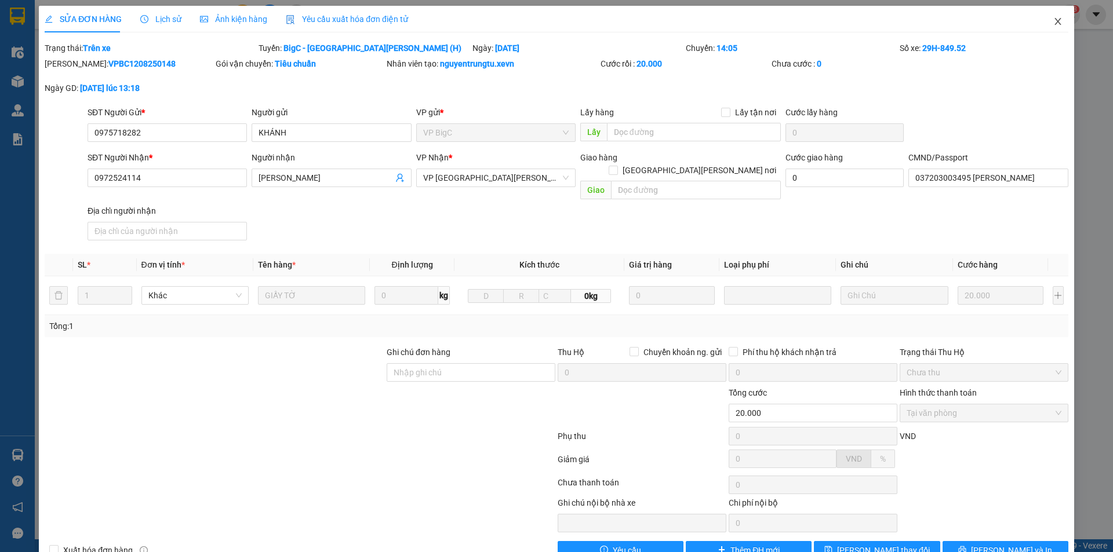
click at [1041, 21] on span "Close" at bounding box center [1057, 22] width 32 height 32
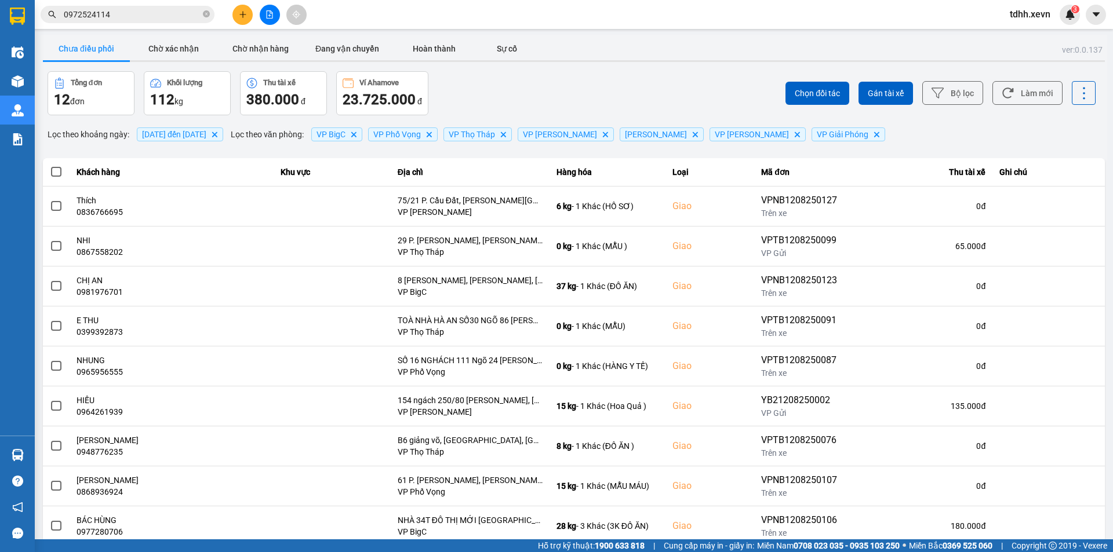
click at [151, 20] on input "0972524114" at bounding box center [132, 14] width 137 height 13
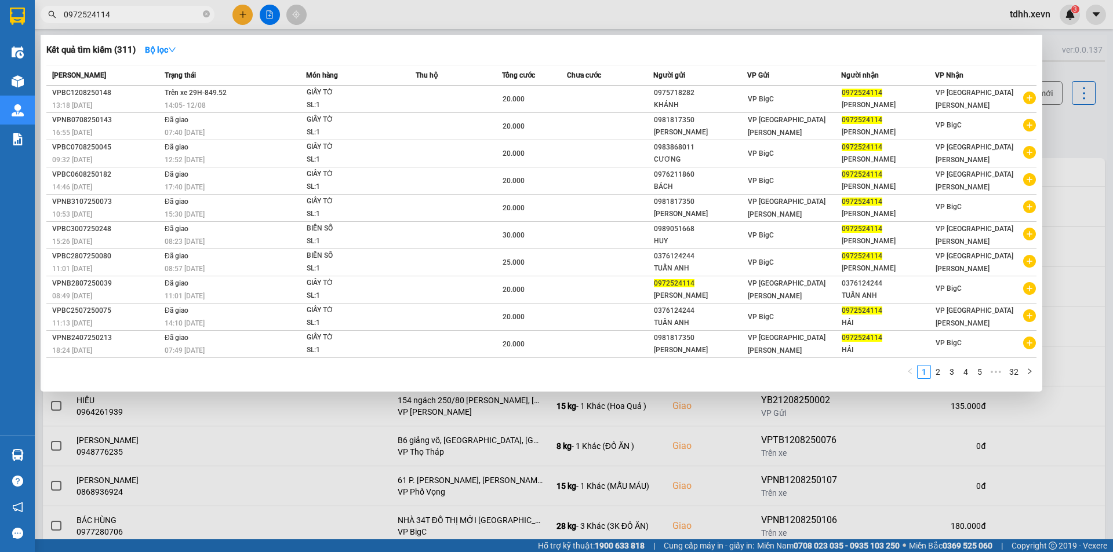
click at [430, 16] on div at bounding box center [556, 276] width 1113 height 552
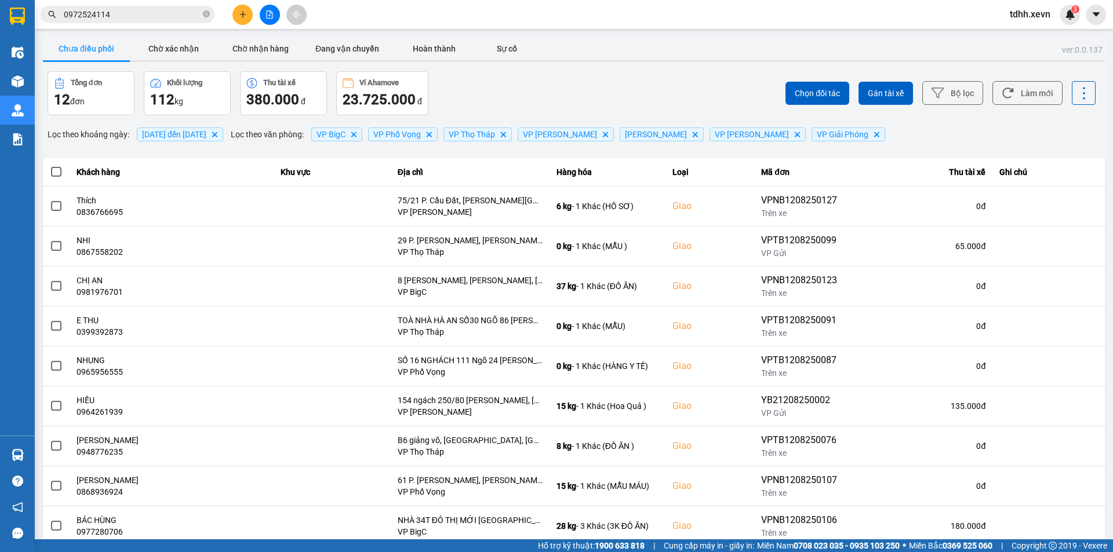
click at [1055, 90] on div "Chọn đối tác Gán tài xế Bộ lọc Làm mới" at bounding box center [833, 93] width 524 height 44
click at [1033, 88] on button "Làm mới" at bounding box center [1027, 93] width 70 height 24
click at [1033, 94] on button "Làm mới" at bounding box center [1027, 93] width 70 height 24
click at [158, 24] on div "Kết quả tìm kiếm ( 311 ) Bộ lọc Mã ĐH Trạng thái Món hàng Thu hộ Tổng cước Chưa…" at bounding box center [113, 15] width 226 height 20
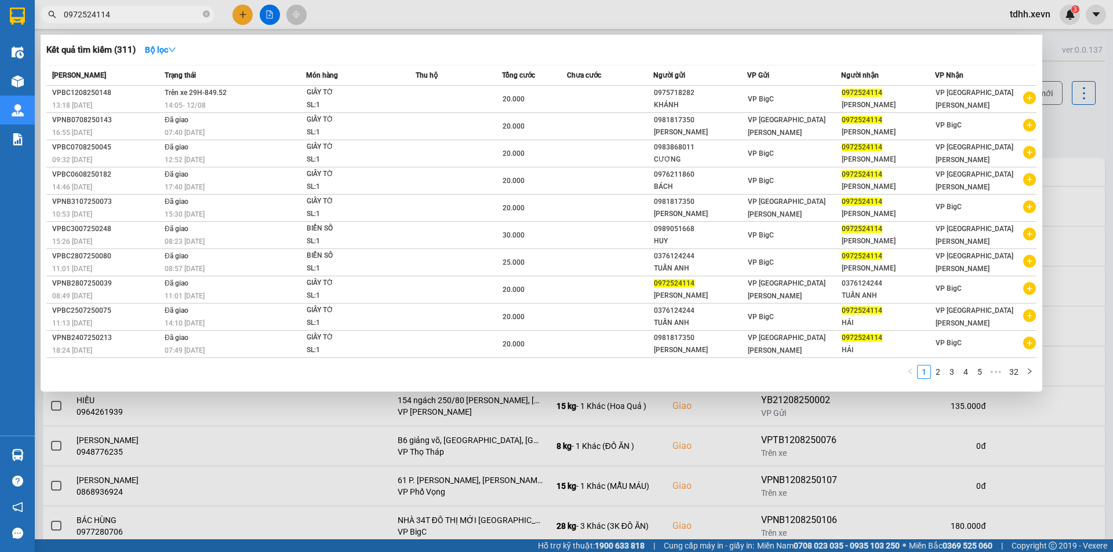
click at [156, 15] on input "0972524114" at bounding box center [132, 14] width 137 height 13
paste input "41932116"
type input "0941932116"
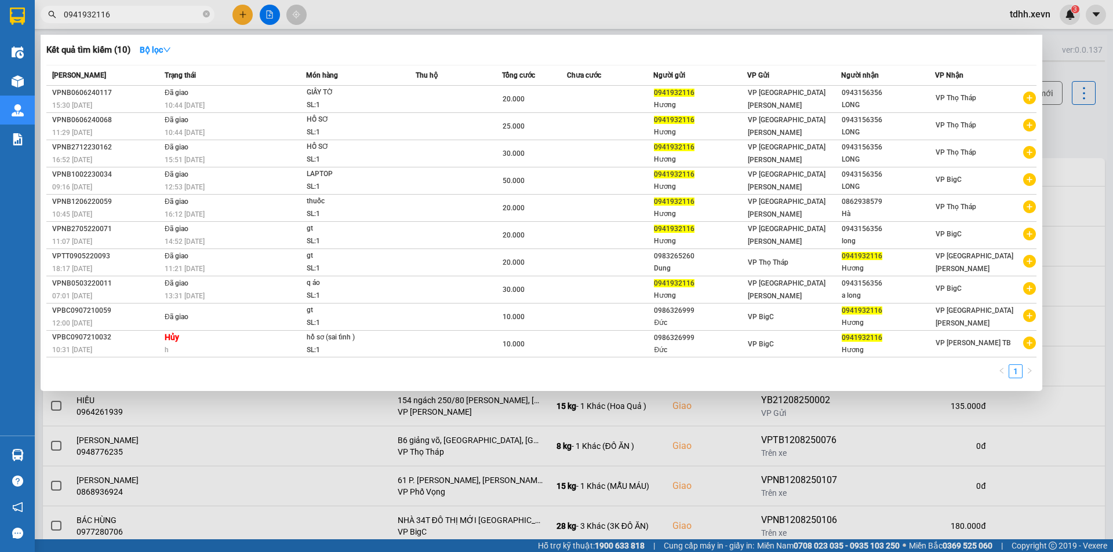
click at [156, 15] on input "0941932116" at bounding box center [132, 14] width 137 height 13
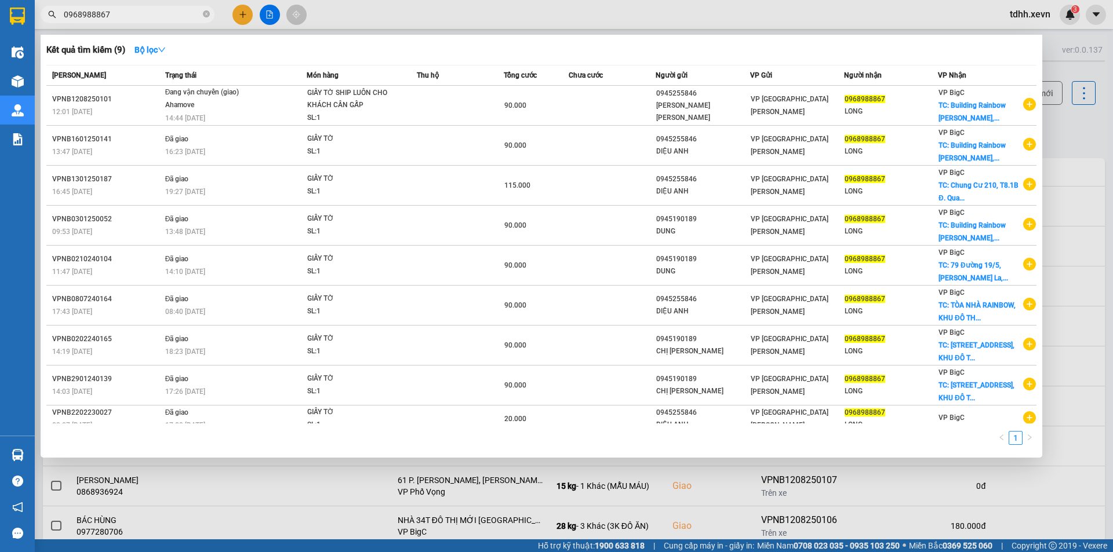
click at [409, 28] on div at bounding box center [556, 276] width 1113 height 552
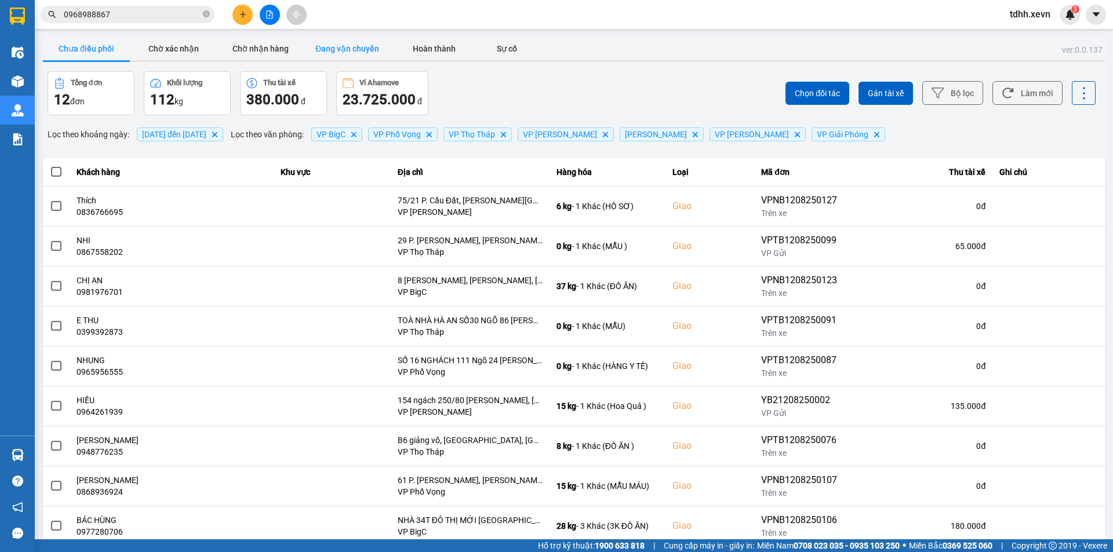
click at [316, 45] on button "Đang vận chuyển" at bounding box center [347, 48] width 87 height 23
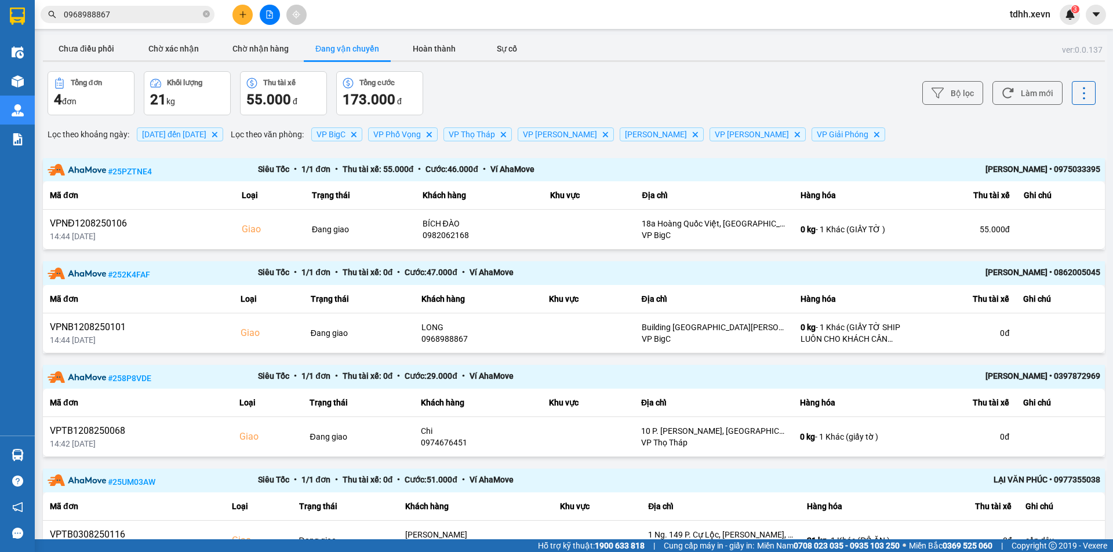
scroll to position [58, 0]
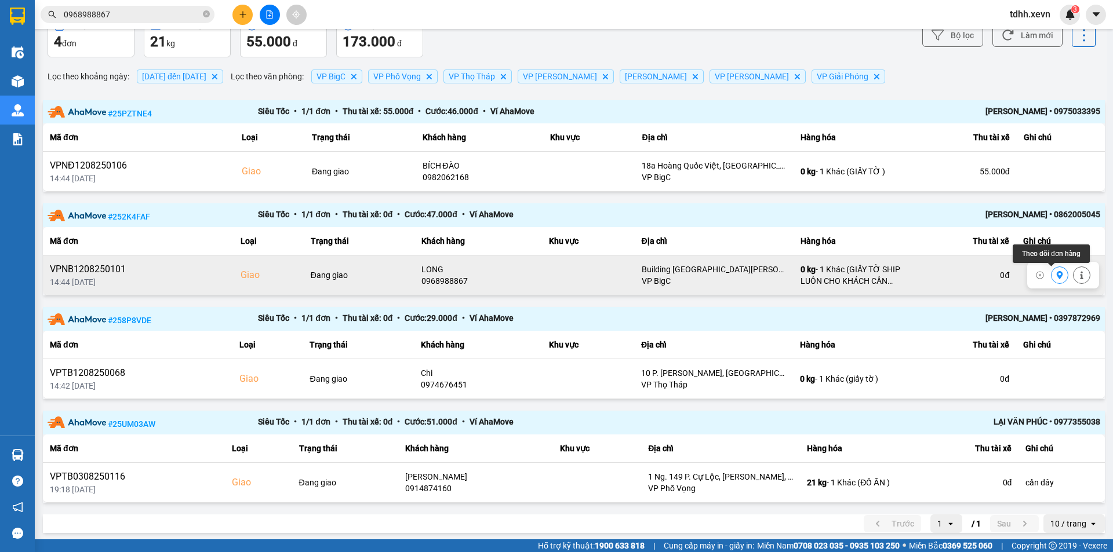
click at [1056, 276] on icon at bounding box center [1059, 275] width 6 height 8
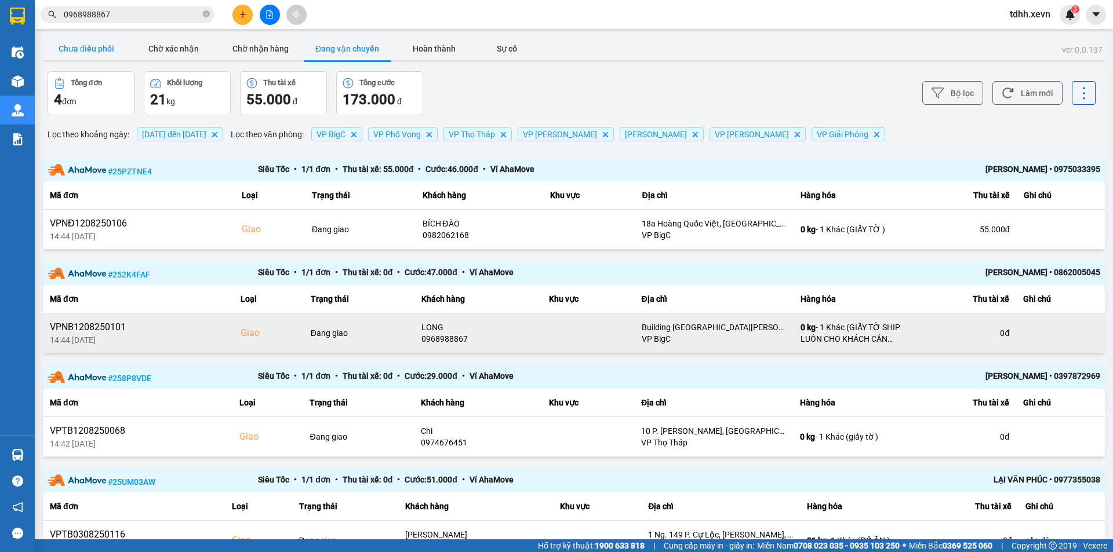
click at [101, 55] on button "Chưa điều phối" at bounding box center [86, 48] width 87 height 23
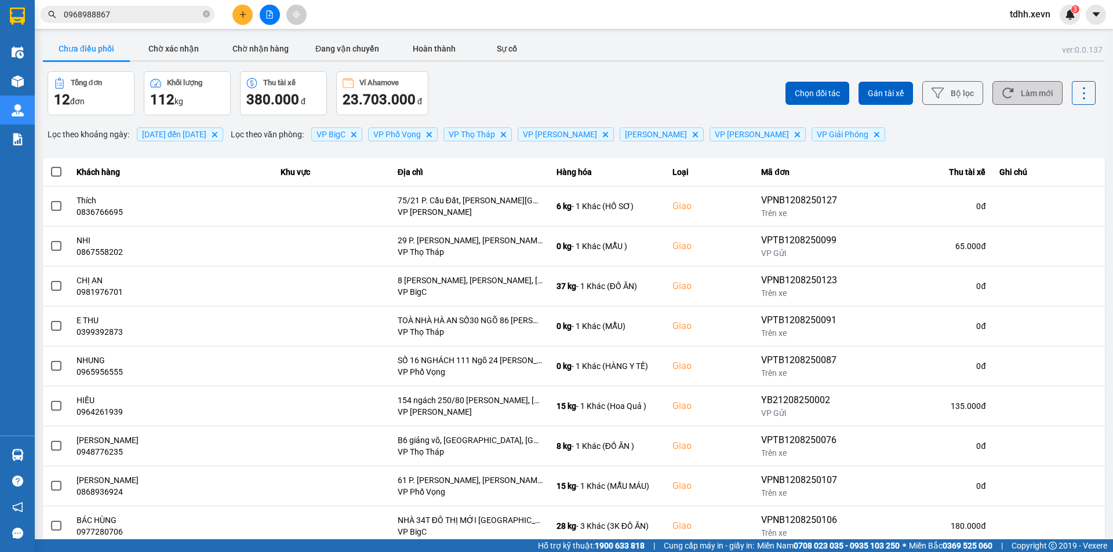
click at [1034, 86] on button "Làm mới" at bounding box center [1027, 93] width 70 height 24
click at [552, 75] on div "[PERSON_NAME] 12 đơn [PERSON_NAME] 112 kg Thu tài xế 380.000 đ Ví Ahamove 23.70…" at bounding box center [310, 93] width 524 height 44
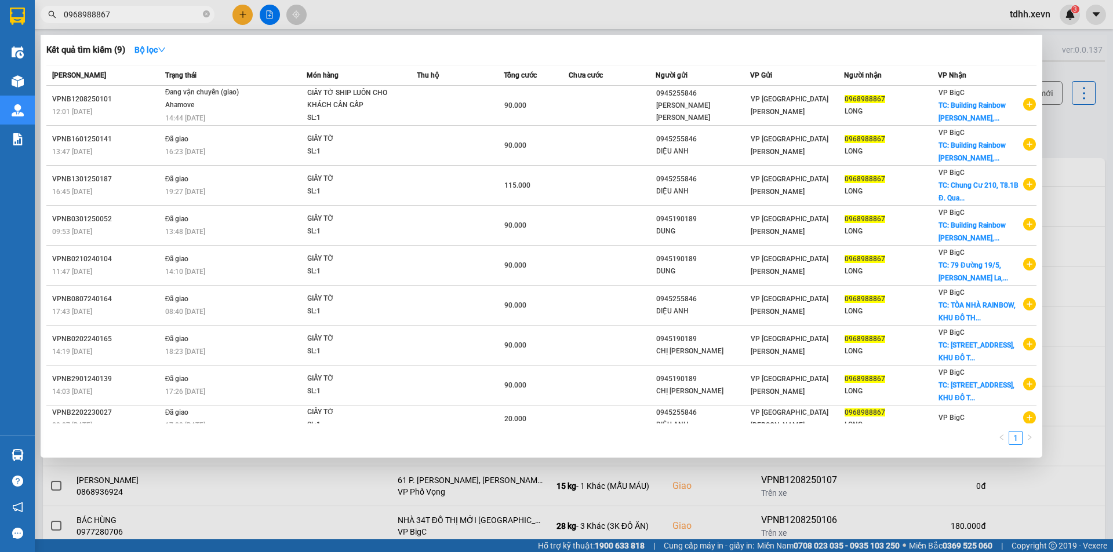
click at [147, 17] on input "0968988867" at bounding box center [132, 14] width 137 height 13
paste input "79320322"
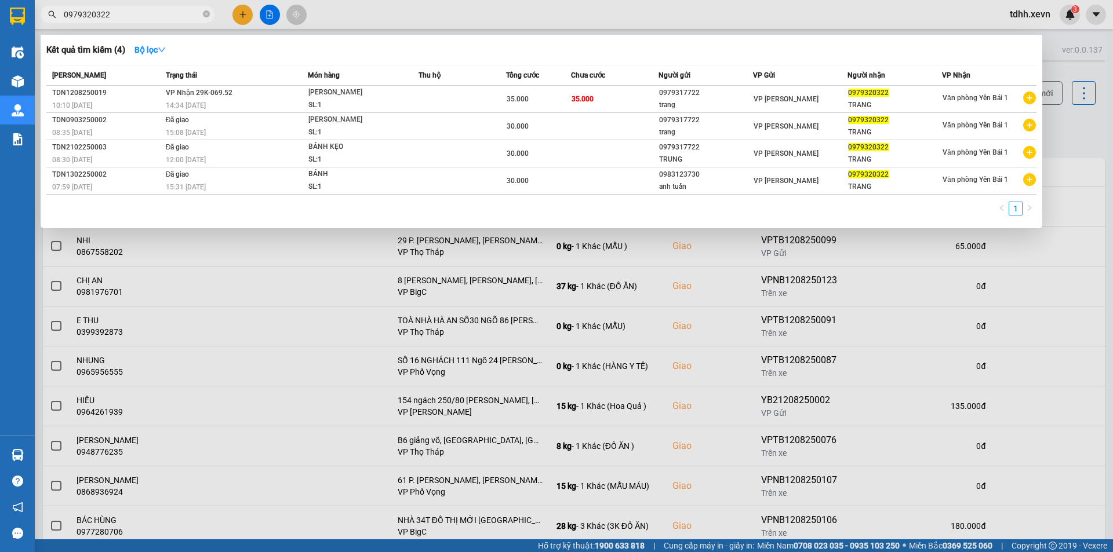
click at [371, 209] on div "1" at bounding box center [541, 212] width 990 height 21
click at [764, 336] on div at bounding box center [556, 276] width 1113 height 552
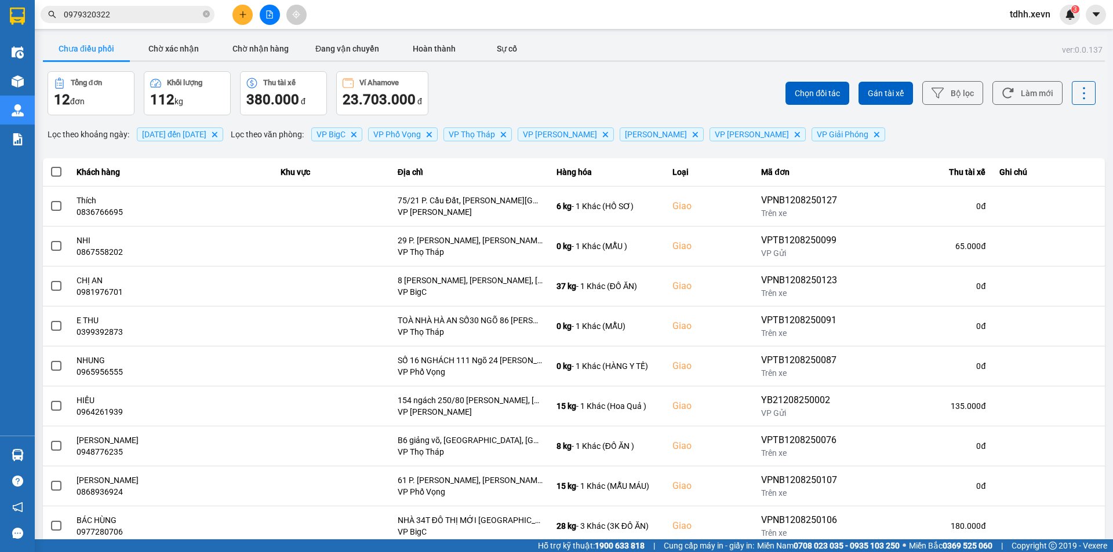
click at [152, 13] on input "0979320322" at bounding box center [132, 14] width 137 height 13
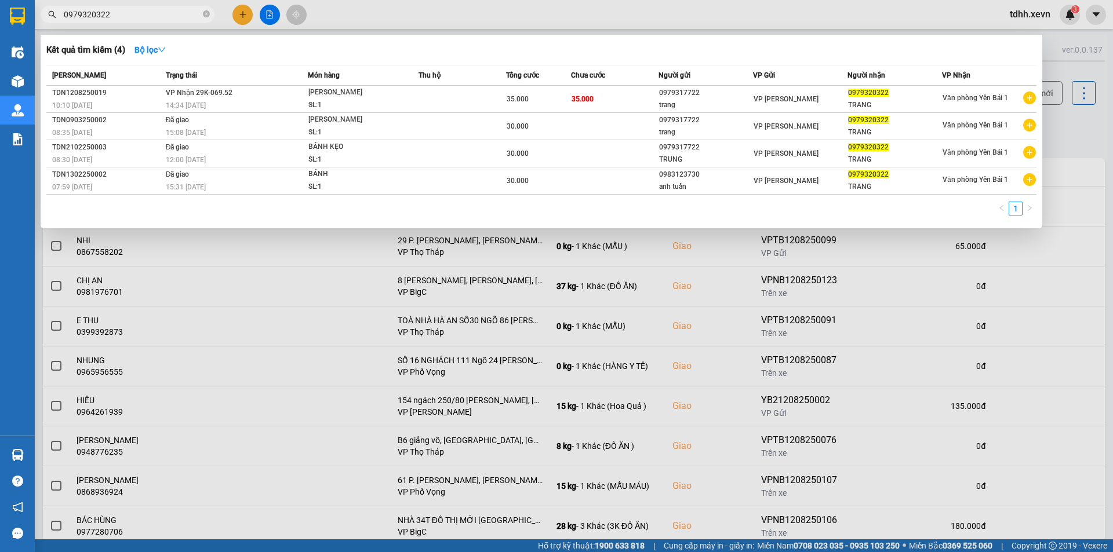
click at [152, 13] on input "0979320322" at bounding box center [132, 14] width 137 height 13
paste input "09283969"
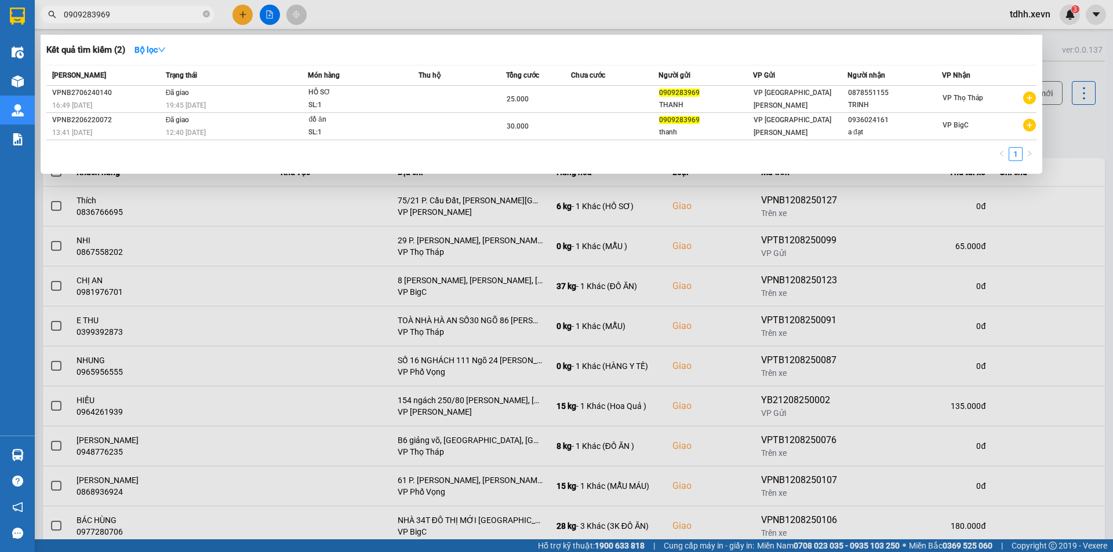
click at [113, 10] on input "0909283969" at bounding box center [132, 14] width 137 height 13
paste input "34970009"
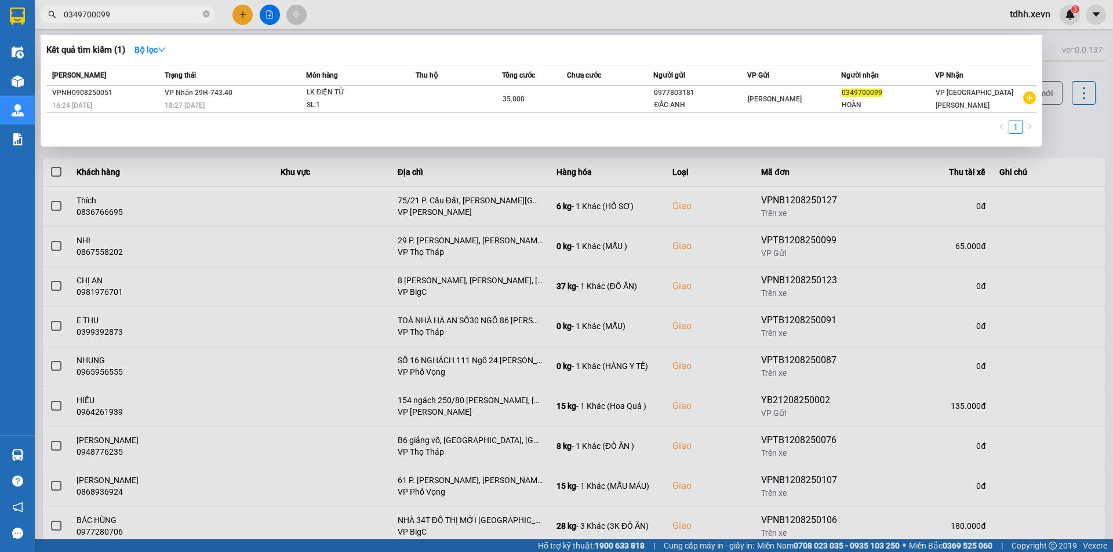
paste input "0948979335"
click at [132, 20] on input "0349700099" at bounding box center [132, 14] width 137 height 13
click at [132, 20] on input "03497000990948979335" at bounding box center [132, 14] width 137 height 13
paste input "text"
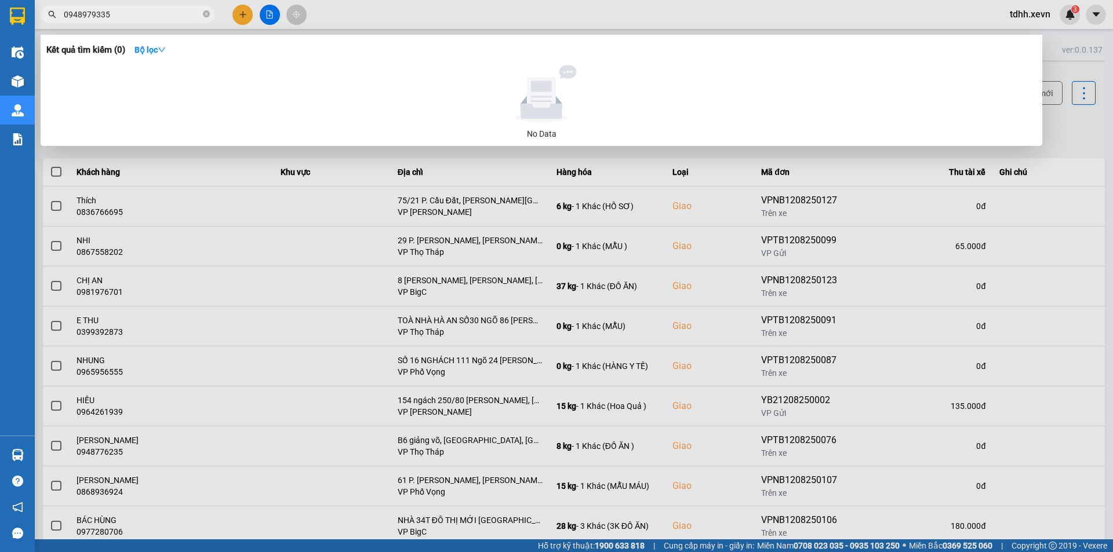
click at [121, 16] on input "0948979335" at bounding box center [132, 14] width 137 height 13
paste input "868671764"
click at [993, 217] on div at bounding box center [556, 276] width 1113 height 552
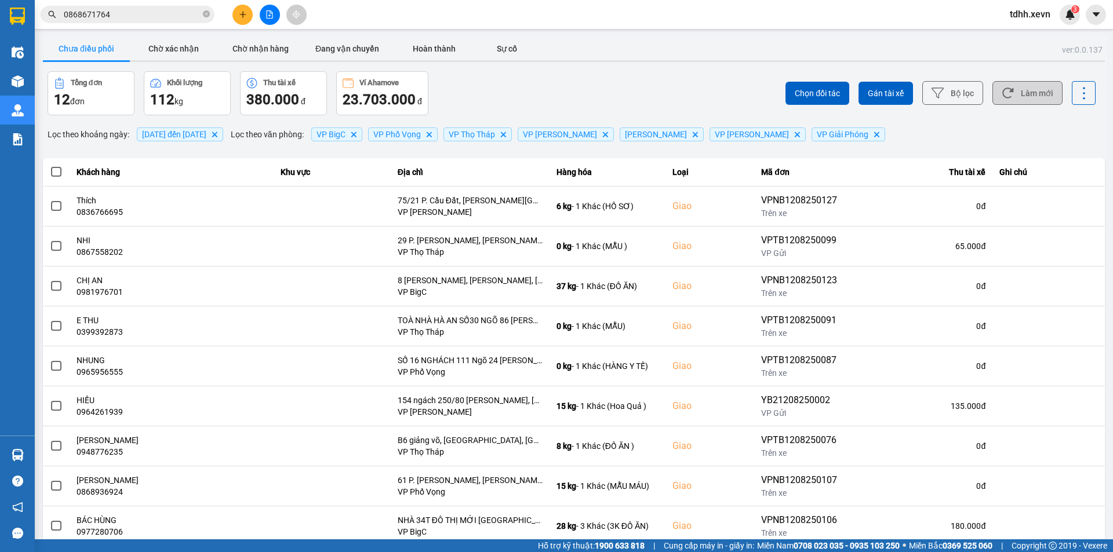
drag, startPoint x: 1022, startPoint y: 88, endPoint x: 733, endPoint y: 125, distance: 292.1
click at [1022, 87] on button "Làm mới" at bounding box center [1027, 93] width 70 height 24
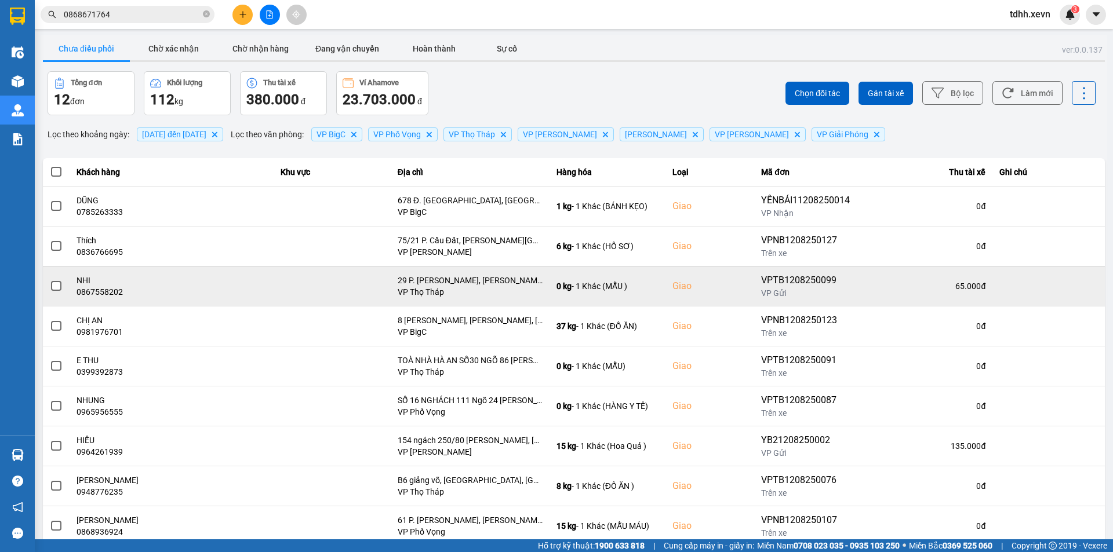
scroll to position [74, 0]
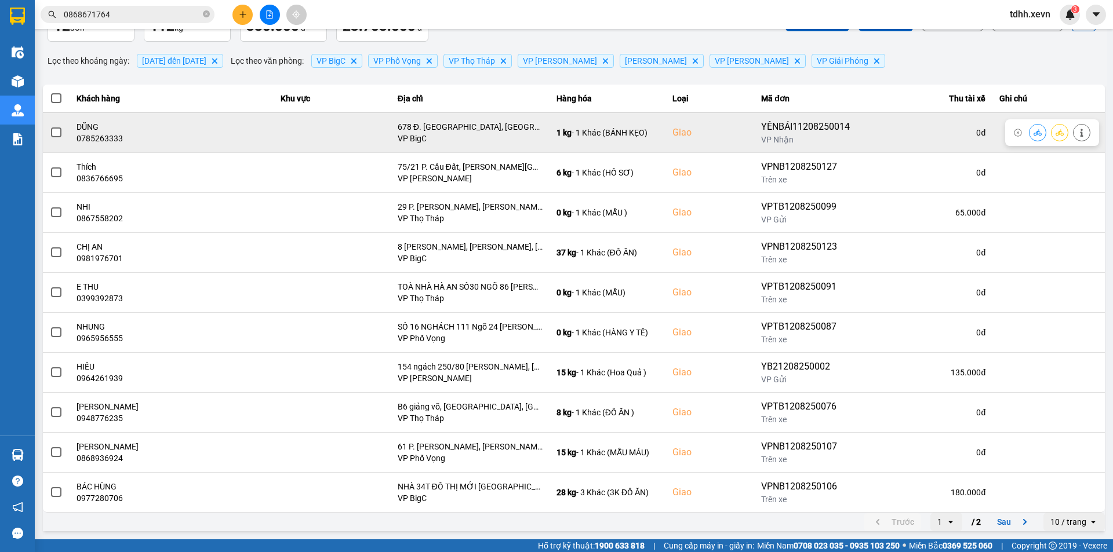
click at [101, 134] on div "0785263333" at bounding box center [171, 139] width 190 height 12
copy div "0785263333"
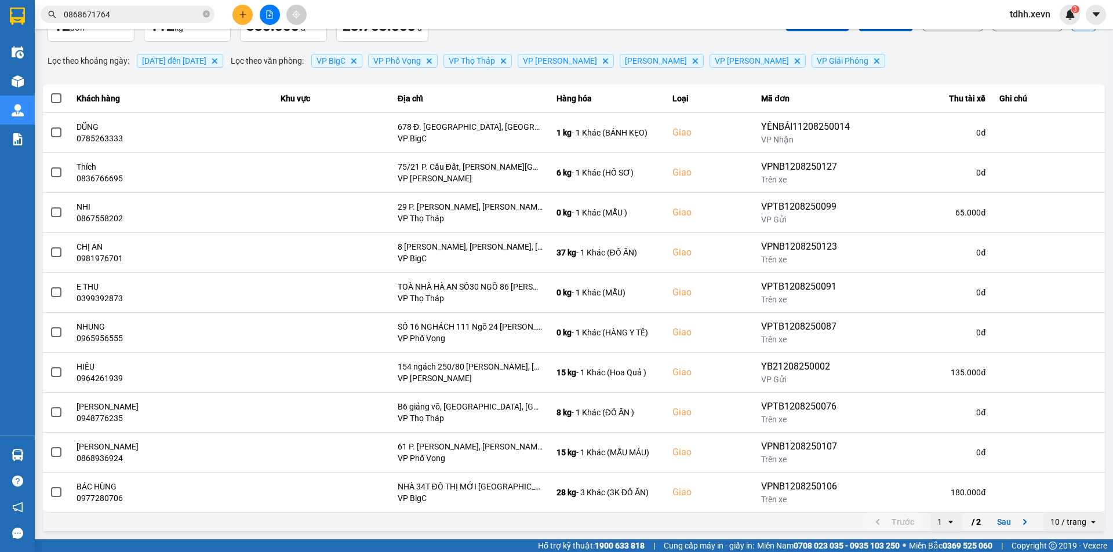
click at [151, 15] on input "0868671764" at bounding box center [132, 14] width 137 height 13
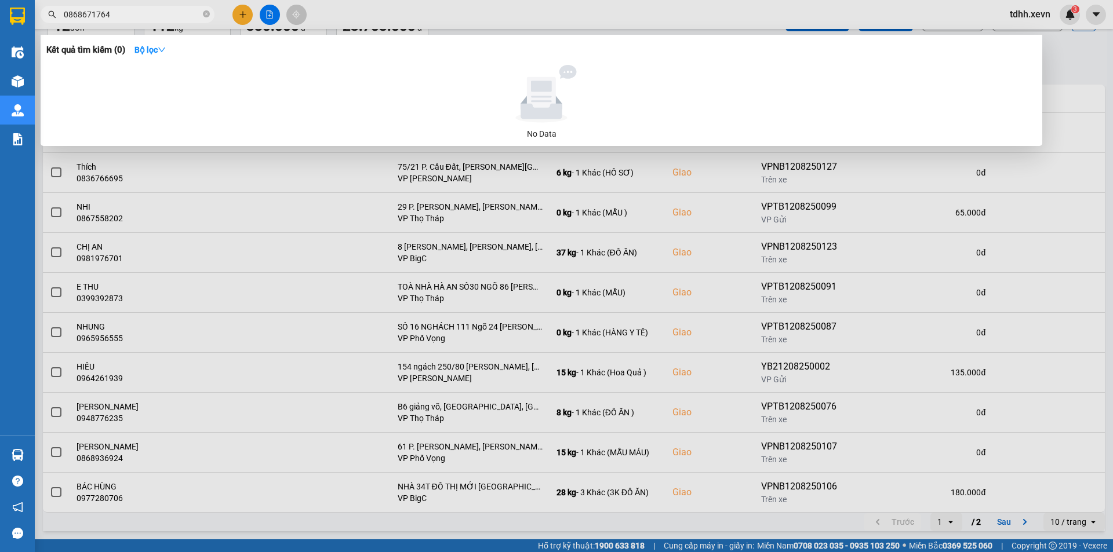
click at [151, 15] on input "0868671764" at bounding box center [132, 14] width 137 height 13
paste input "912830431"
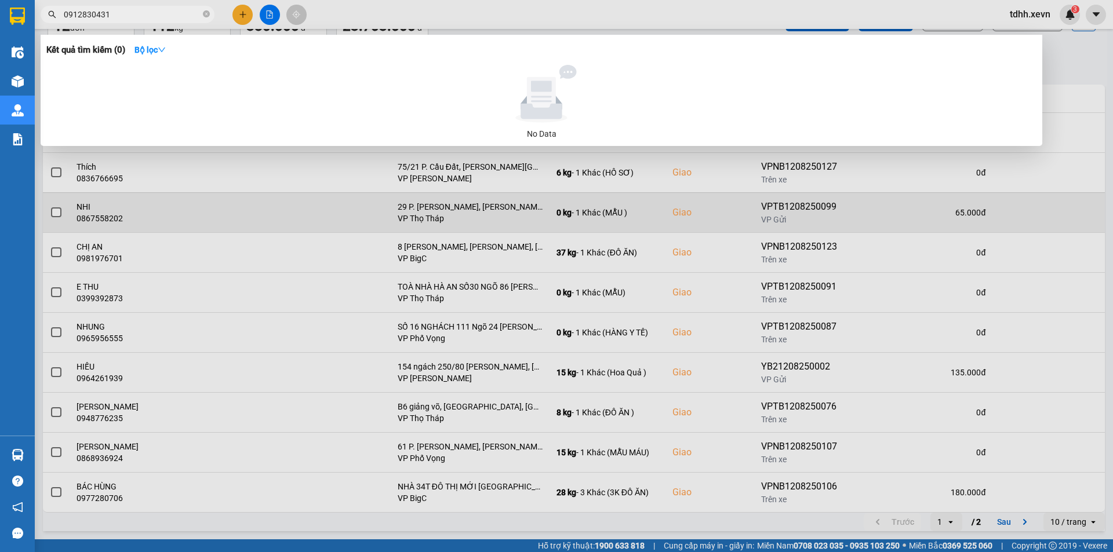
drag, startPoint x: 948, startPoint y: 219, endPoint x: 988, endPoint y: 202, distance: 43.4
click at [958, 221] on div at bounding box center [556, 276] width 1113 height 552
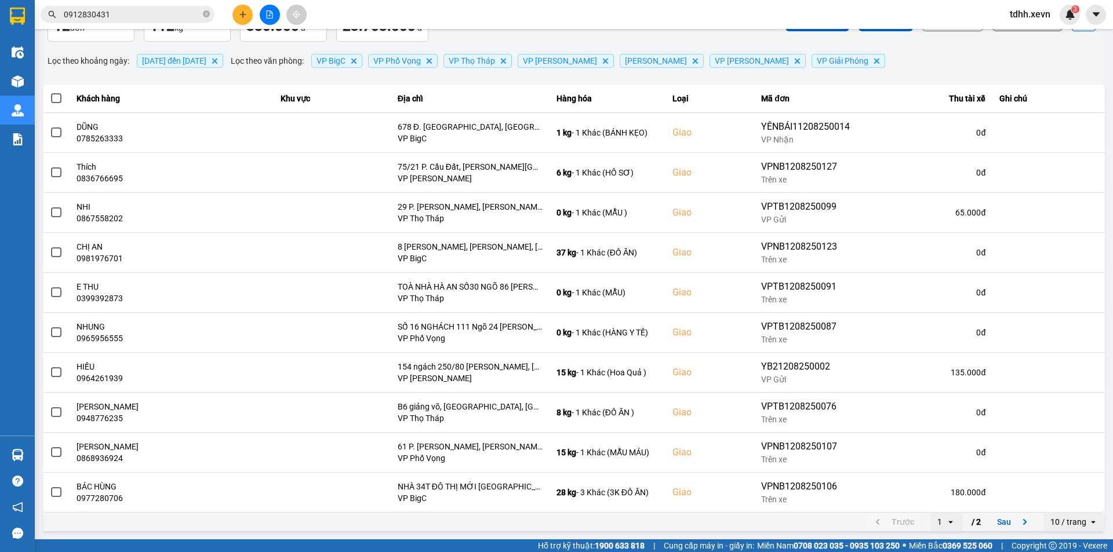
scroll to position [0, 0]
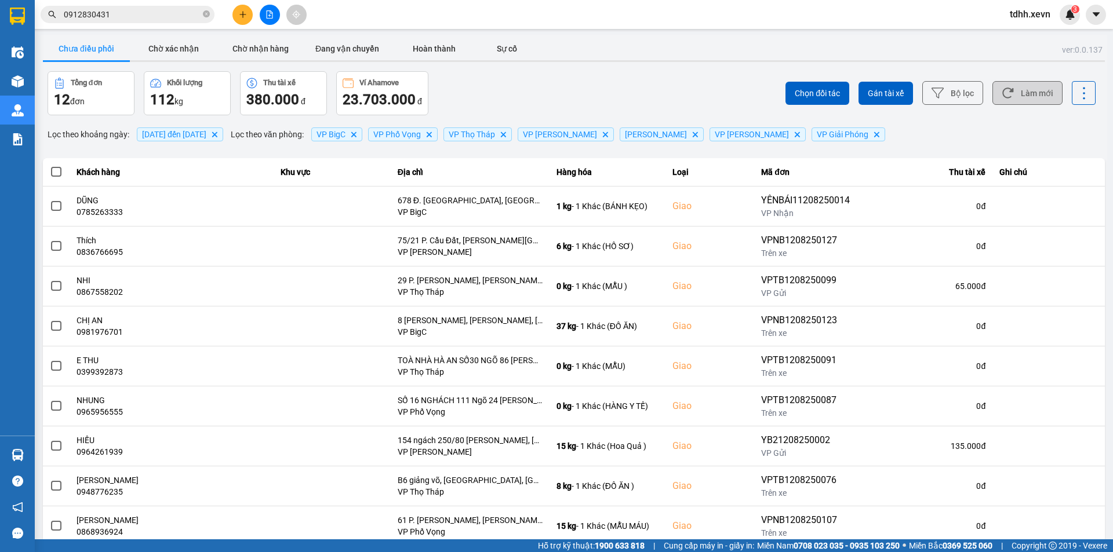
click at [1043, 90] on button "Làm mới" at bounding box center [1027, 93] width 70 height 24
click at [677, 59] on div "Chưa điều phối Chờ xác nhận Chờ nhận hàng Đang vận chuyển Hoàn thành Sự cố" at bounding box center [574, 50] width 1062 height 26
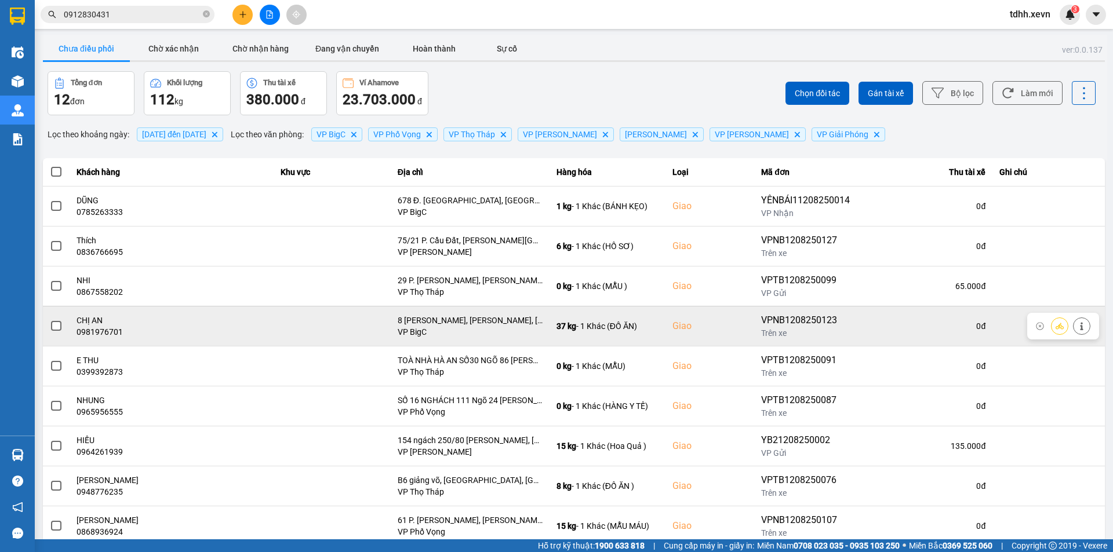
scroll to position [74, 0]
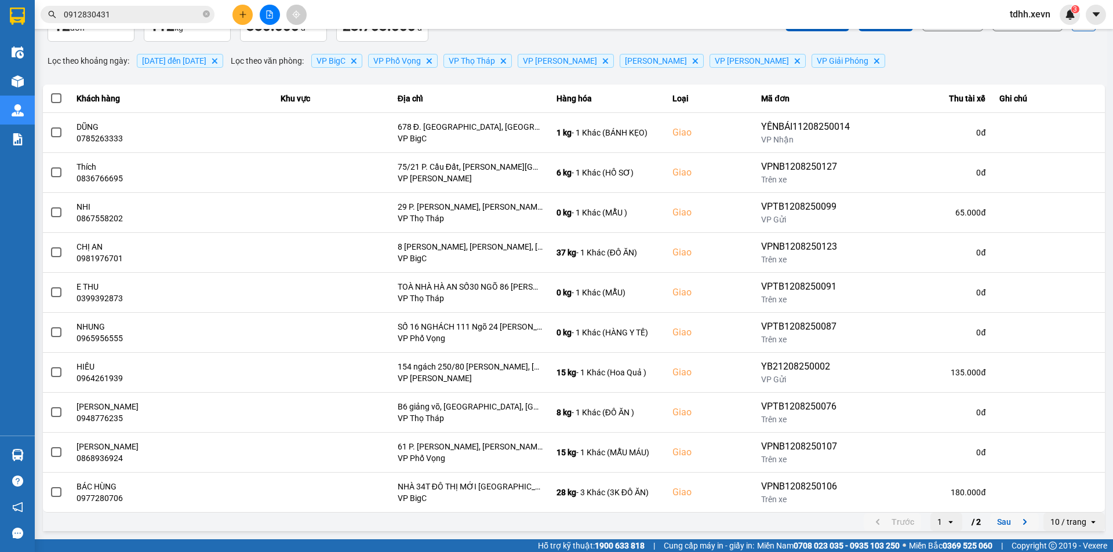
click at [1005, 520] on button "Sau" at bounding box center [1014, 521] width 49 height 17
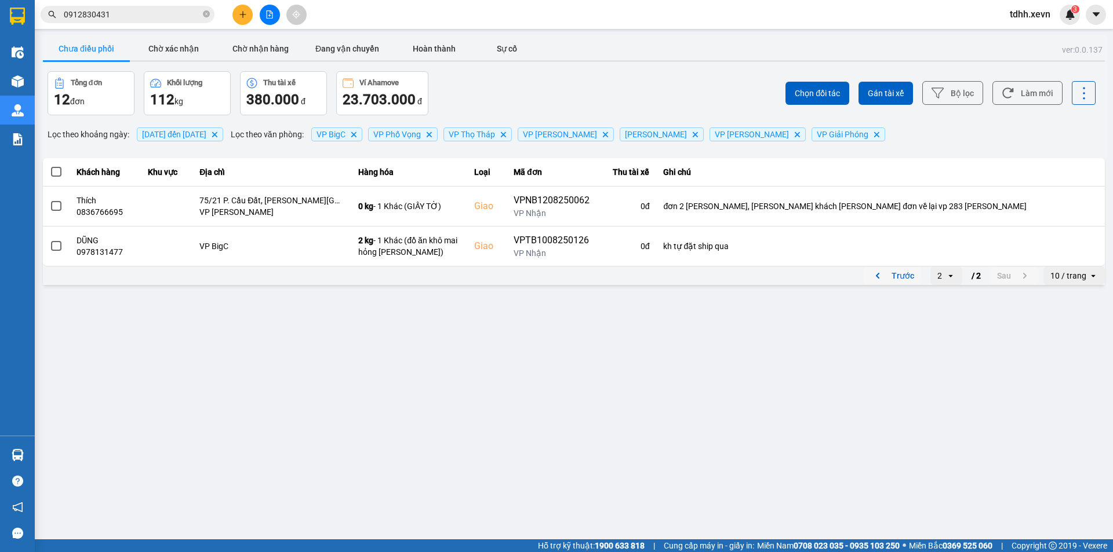
click at [902, 277] on button "Trước" at bounding box center [892, 275] width 57 height 17
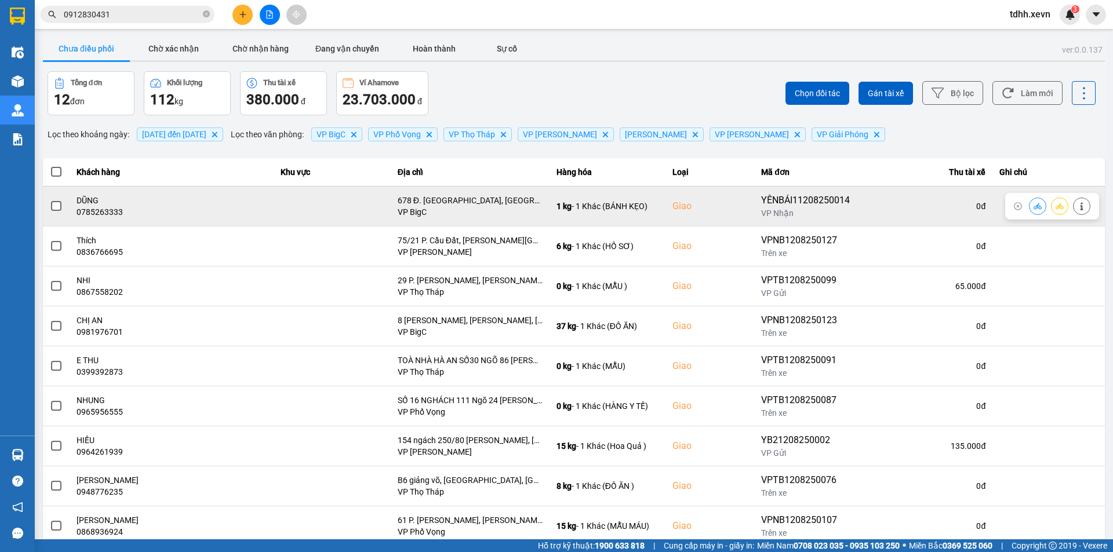
click at [105, 211] on div "0785263333" at bounding box center [171, 212] width 190 height 12
copy div "0785263333"
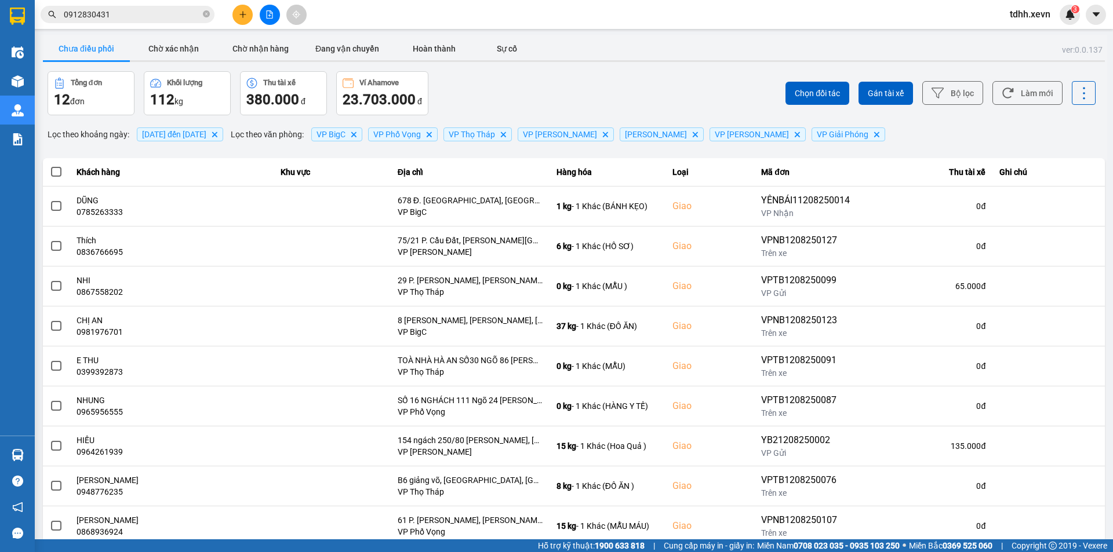
click at [127, 16] on input "0912830431" at bounding box center [132, 14] width 137 height 13
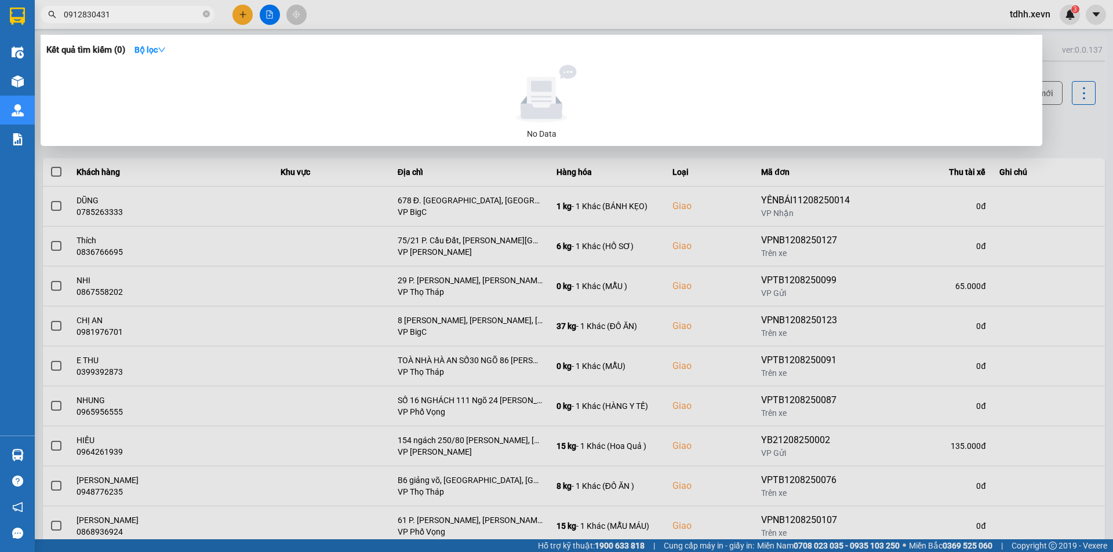
paste input "868671764"
click at [135, 21] on span "0868671764" at bounding box center [128, 14] width 174 height 17
click at [136, 20] on input "0868671764" at bounding box center [132, 14] width 137 height 13
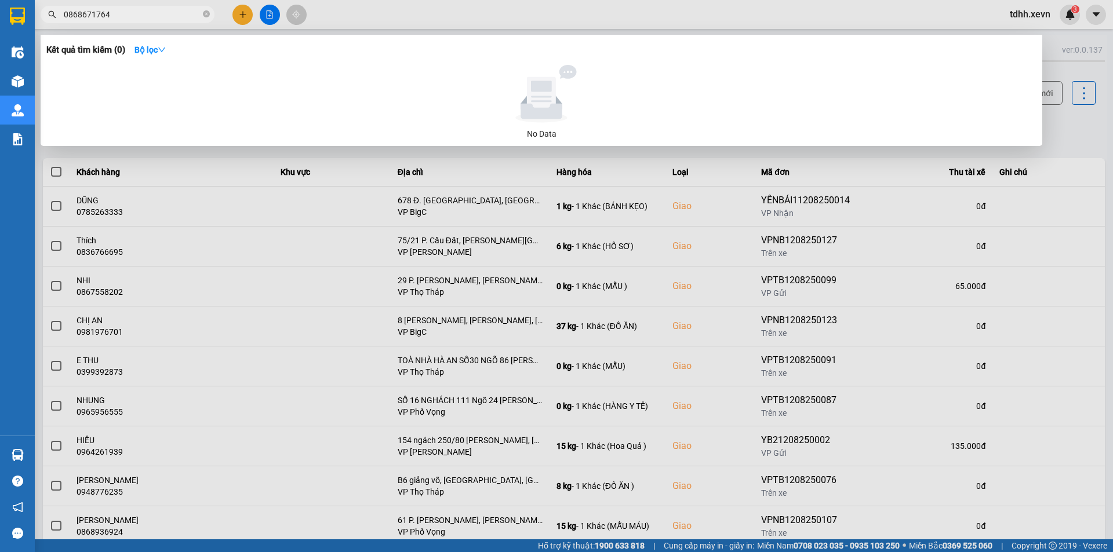
paste input "966523425"
click at [112, 16] on input "0966523425" at bounding box center [132, 14] width 137 height 13
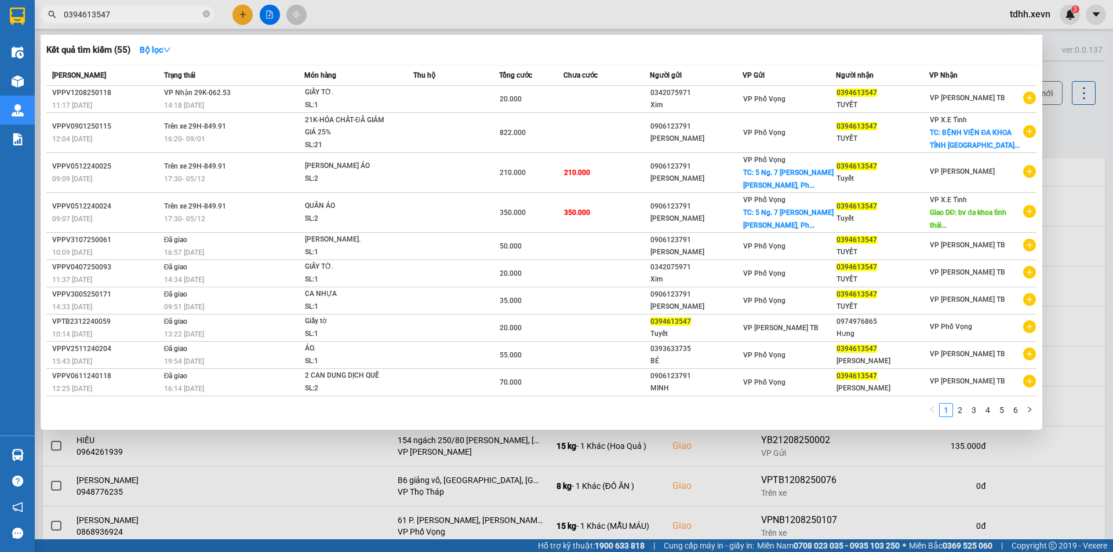
click at [785, 22] on div at bounding box center [556, 276] width 1113 height 552
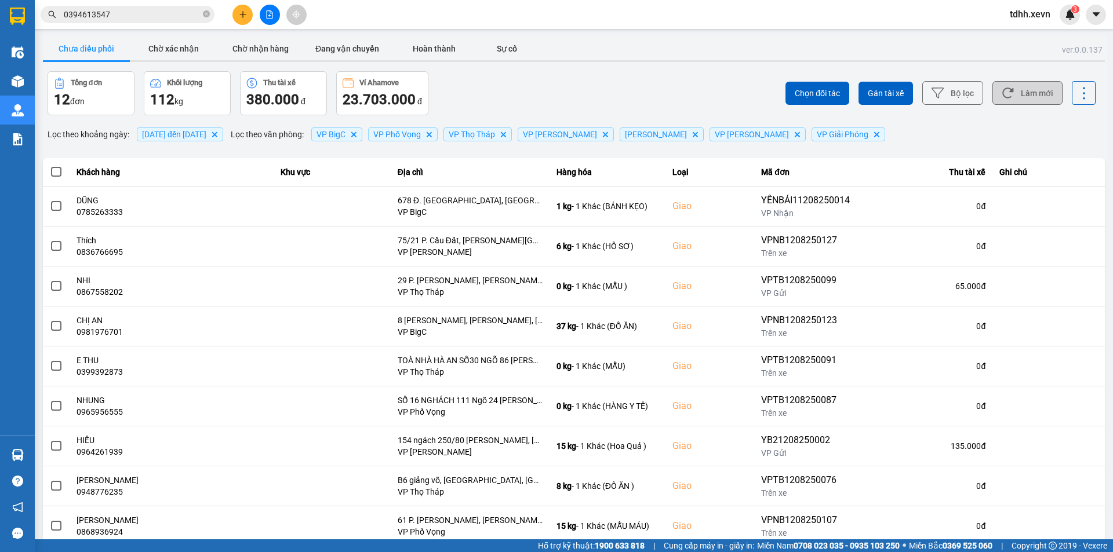
click at [1023, 95] on button "Làm mới" at bounding box center [1027, 93] width 70 height 24
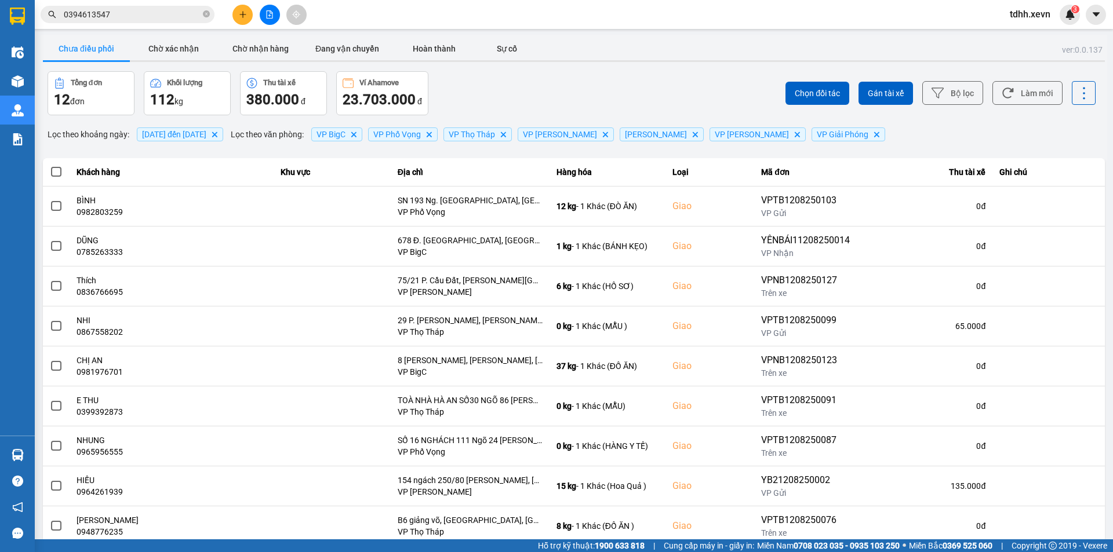
click at [653, 91] on div "Chọn đối tác Gán tài xế Bộ lọc Làm mới" at bounding box center [833, 93] width 524 height 44
click at [1014, 97] on button "Làm mới" at bounding box center [1027, 93] width 70 height 24
click at [547, 43] on div "Chưa điều phối Chờ xác nhận Chờ nhận hàng Đang vận chuyển Hoàn thành Sự cố" at bounding box center [574, 50] width 1062 height 26
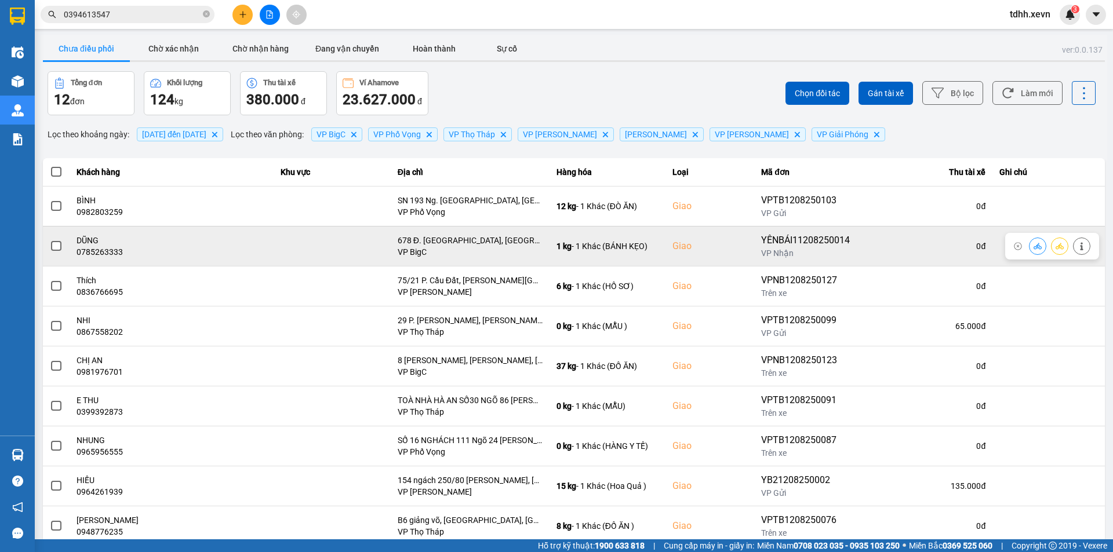
click at [101, 245] on div "DŨNG" at bounding box center [171, 241] width 190 height 12
click at [106, 254] on div "0785263333" at bounding box center [171, 252] width 190 height 12
copy div "0785263333"
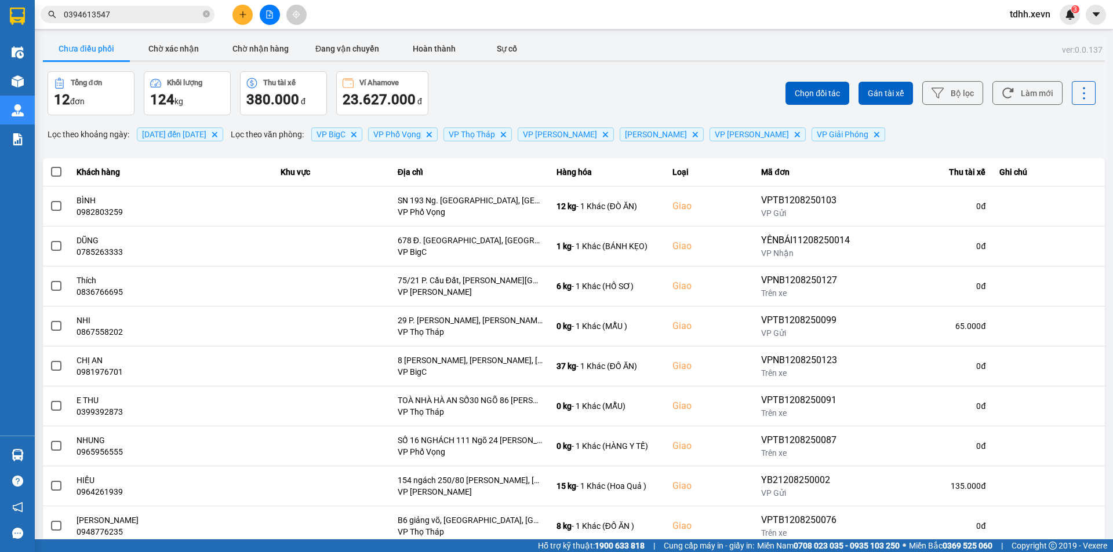
click at [793, 147] on div "ver: 0.0.137 Chưa điều phối Chờ xác nhận Chờ nhận hàng Đang vận chuyển Hoàn thà…" at bounding box center [574, 321] width 1066 height 573
click at [166, 20] on input "0394613547" at bounding box center [132, 14] width 137 height 13
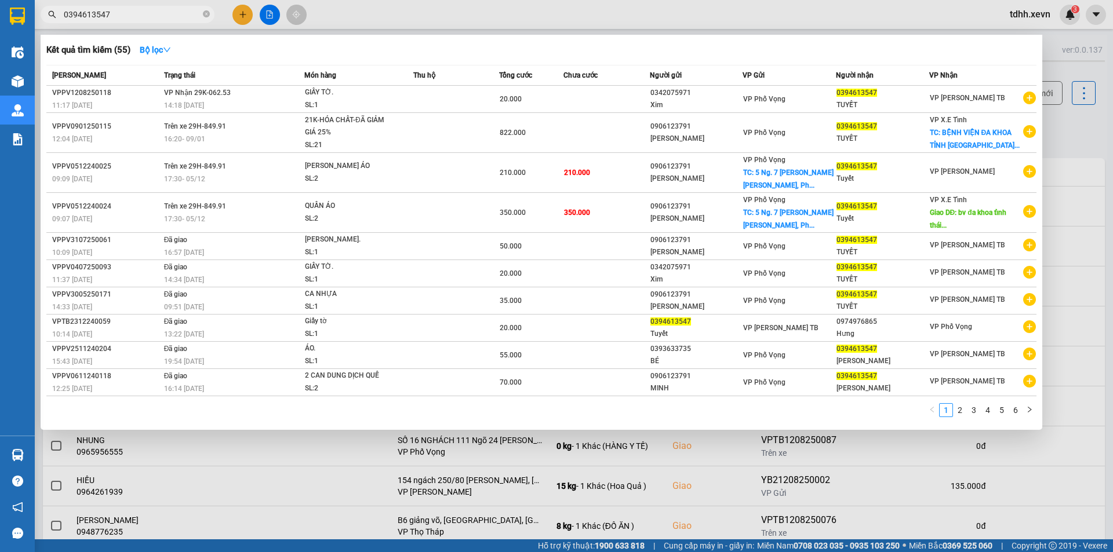
click at [166, 20] on input "0394613547" at bounding box center [132, 14] width 137 height 13
paste input "948979335"
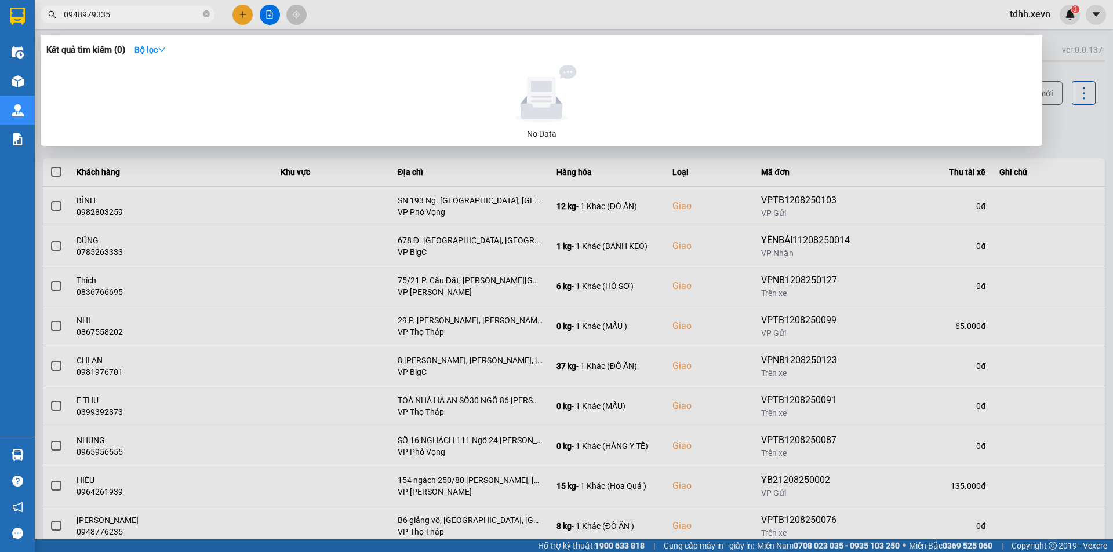
click at [166, 20] on input "0948979335" at bounding box center [132, 14] width 137 height 13
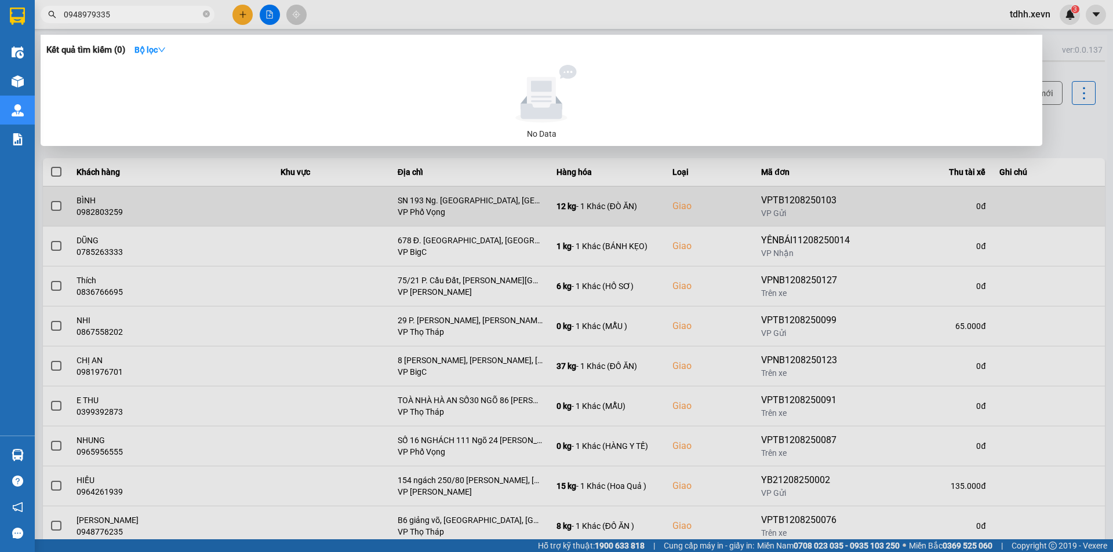
click at [897, 205] on div at bounding box center [556, 276] width 1113 height 552
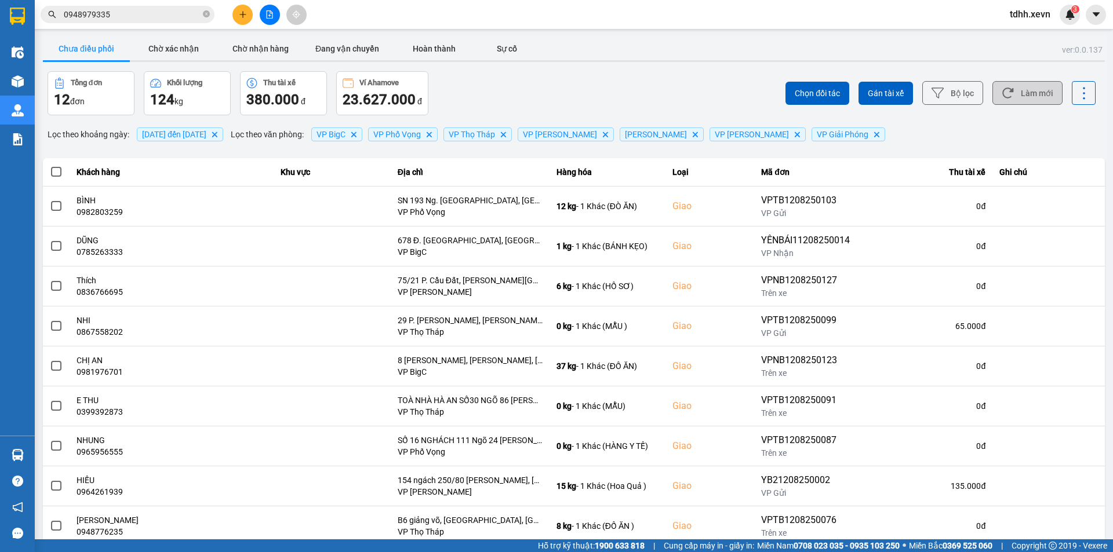
click at [1014, 94] on button "Làm mới" at bounding box center [1027, 93] width 70 height 24
click at [619, 75] on div "Chọn đối tác Gán tài xế Bộ lọc Làm mới" at bounding box center [833, 93] width 524 height 44
click at [128, 16] on input "0948979335" at bounding box center [132, 14] width 137 height 13
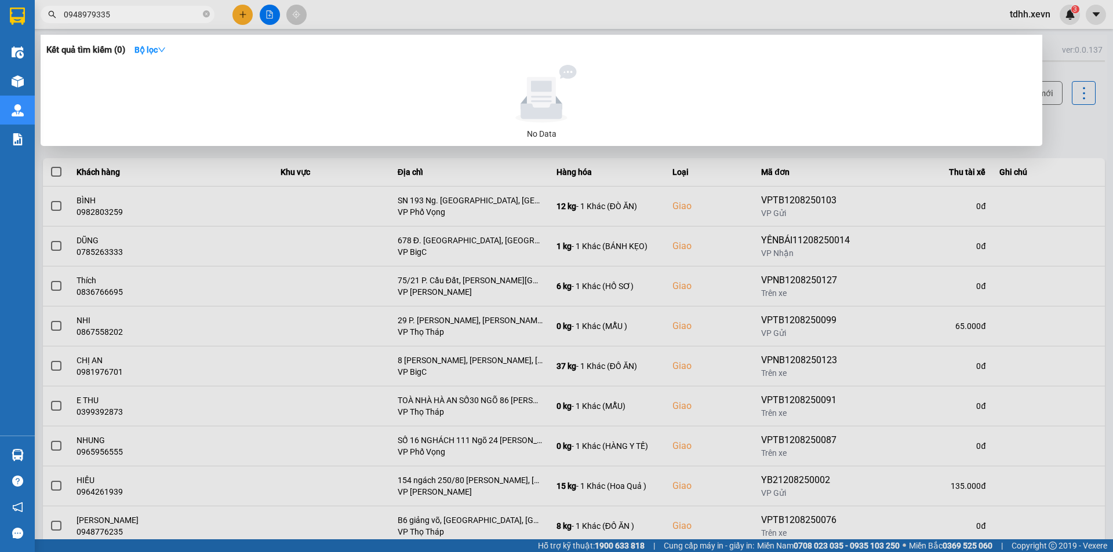
click at [128, 16] on input "0948979335" at bounding box center [132, 14] width 137 height 13
paste input "15698078"
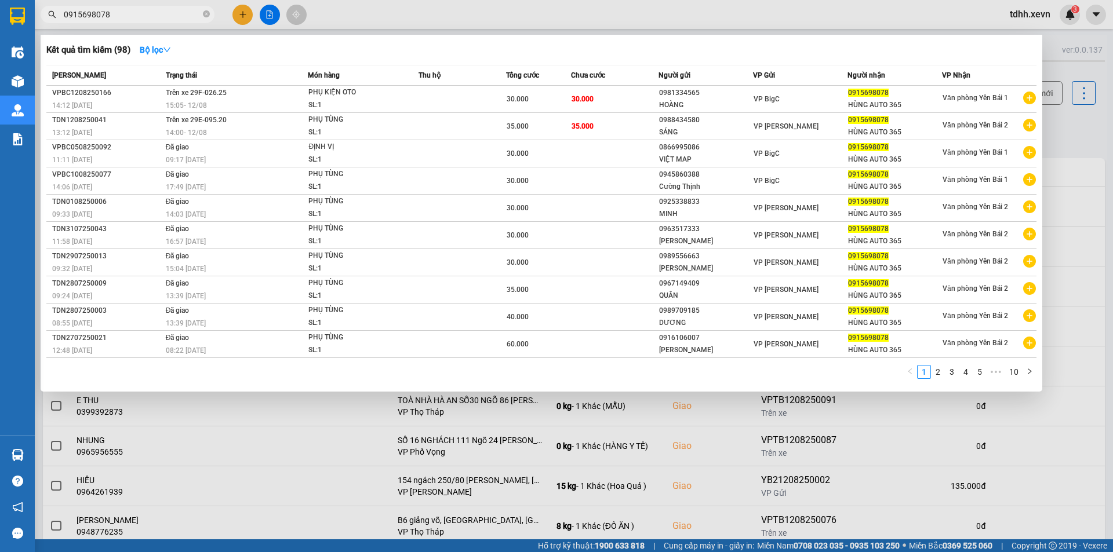
click at [142, 16] on input "0915698078" at bounding box center [132, 14] width 137 height 13
paste input "865156066"
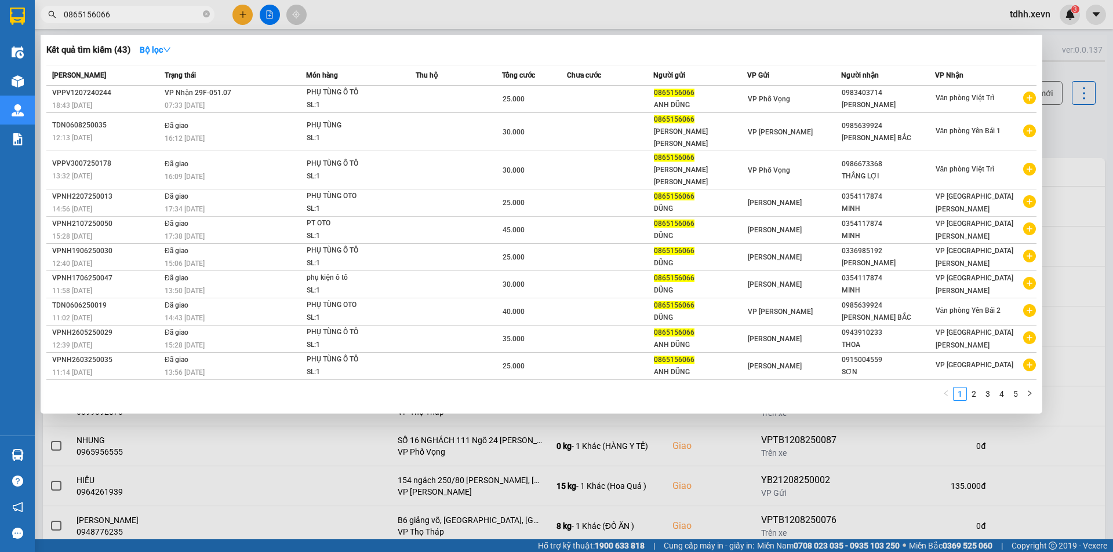
click at [156, 19] on input "0865156066" at bounding box center [132, 14] width 137 height 13
paste input "948979335"
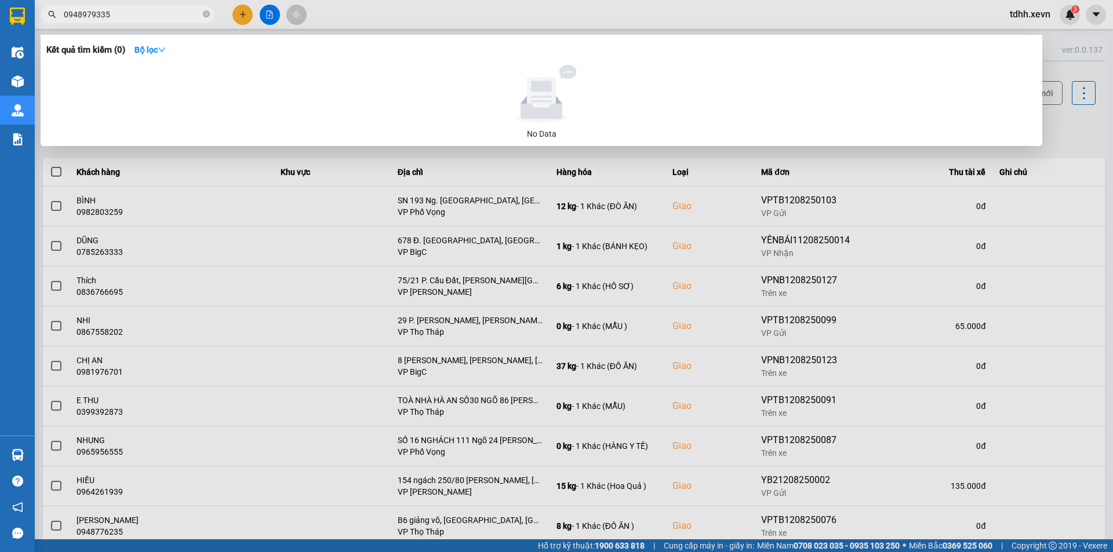
click at [147, 13] on input "0948979335" at bounding box center [132, 14] width 137 height 13
paste input "09283969"
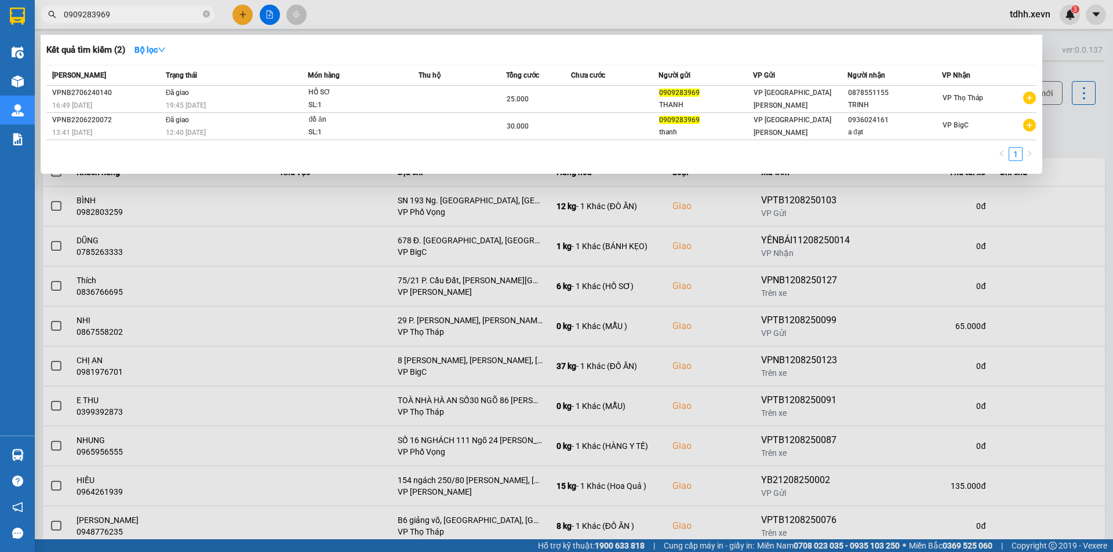
click at [112, 13] on input "0909283969" at bounding box center [132, 14] width 137 height 13
paste input "388748883"
click at [112, 13] on input "0388748883" at bounding box center [132, 14] width 137 height 13
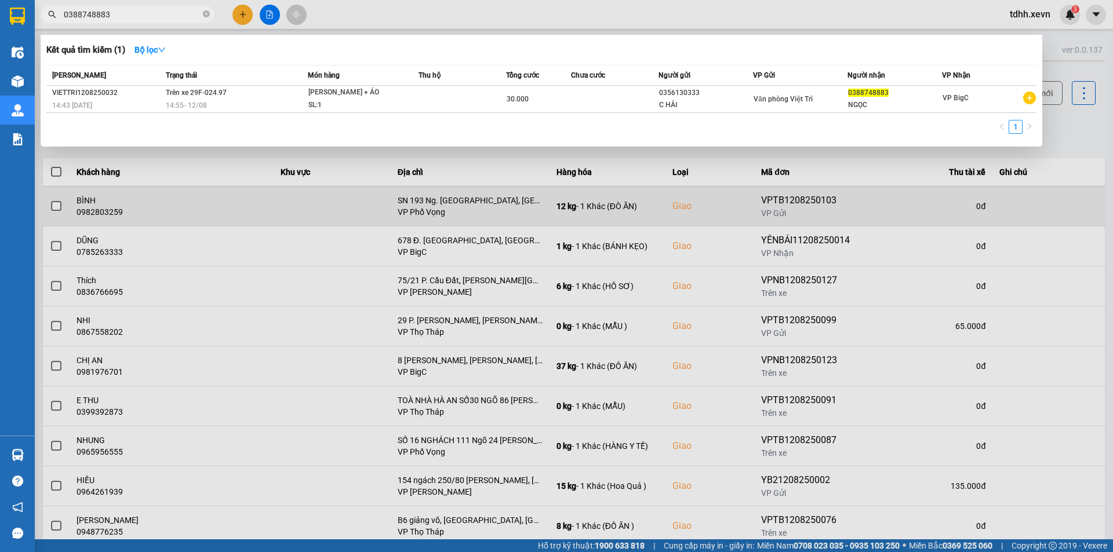
drag, startPoint x: 275, startPoint y: 202, endPoint x: 333, endPoint y: 202, distance: 58.5
click at [289, 202] on div at bounding box center [556, 276] width 1113 height 552
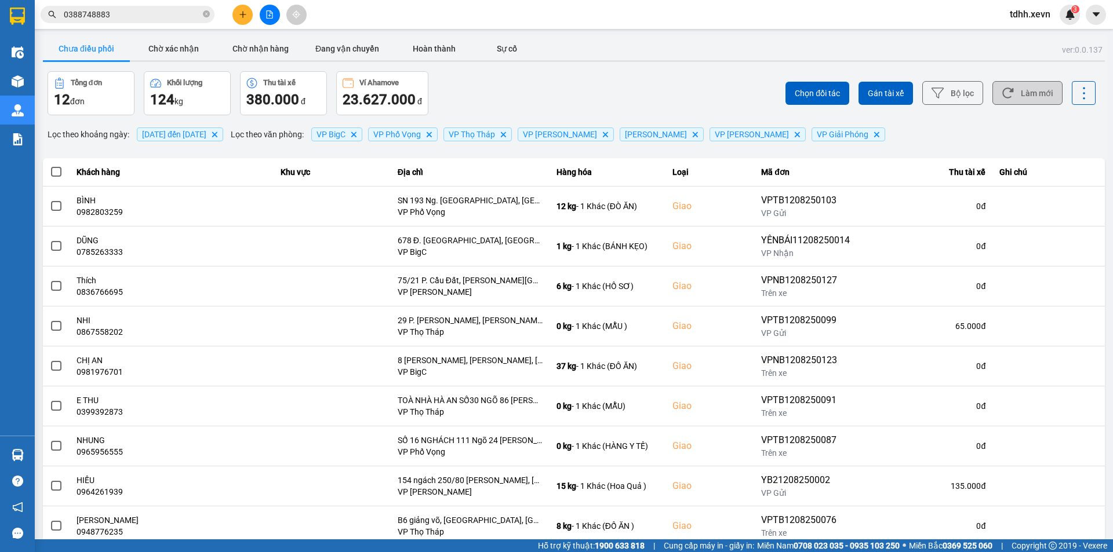
click at [1023, 93] on button "Làm mới" at bounding box center [1027, 93] width 70 height 24
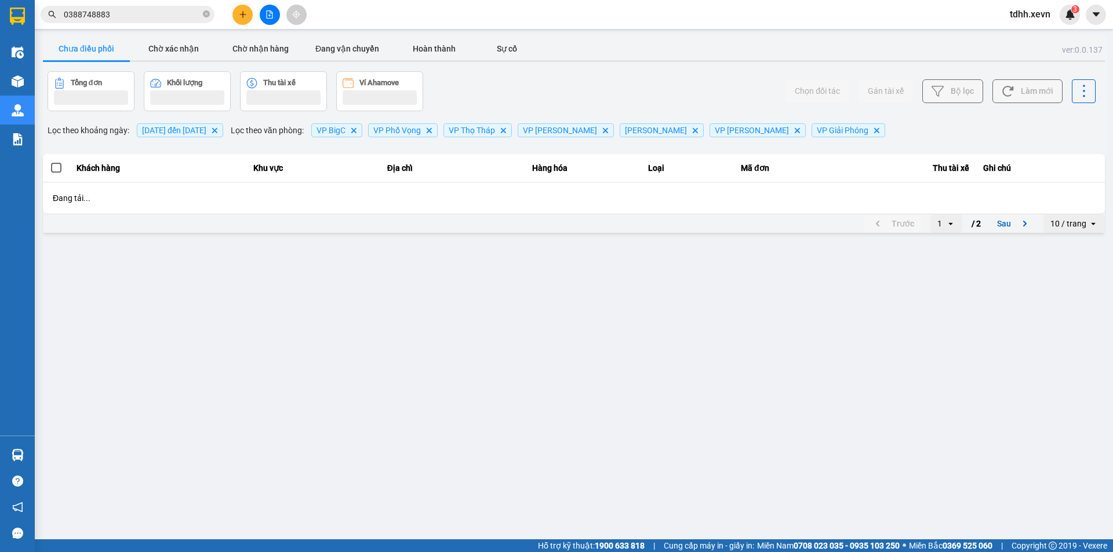
click at [609, 86] on div "Chọn đối tác Gán tài xế Bộ lọc Làm mới" at bounding box center [833, 91] width 524 height 40
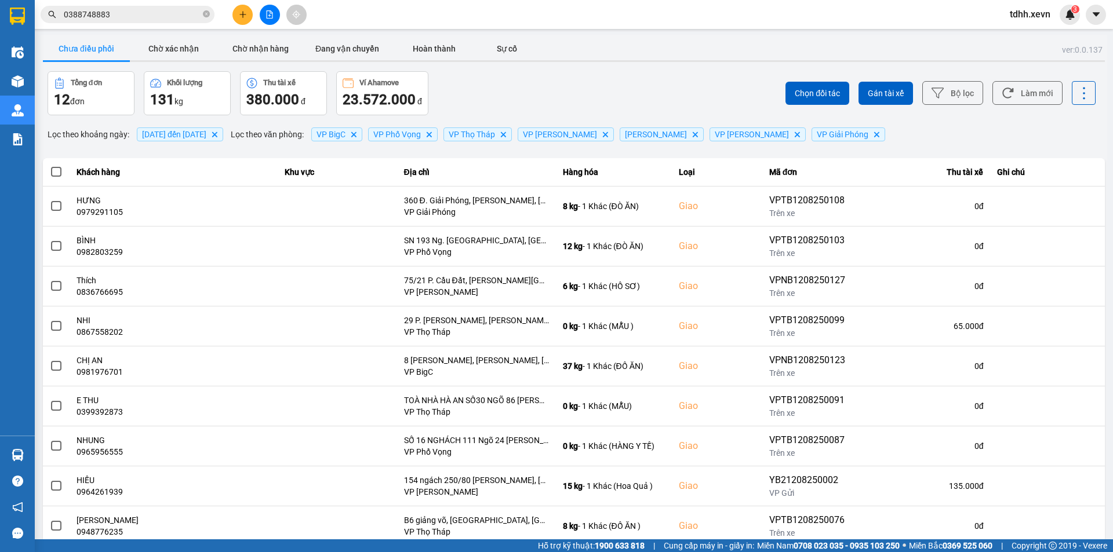
click at [134, 12] on input "0388748883" at bounding box center [132, 14] width 137 height 13
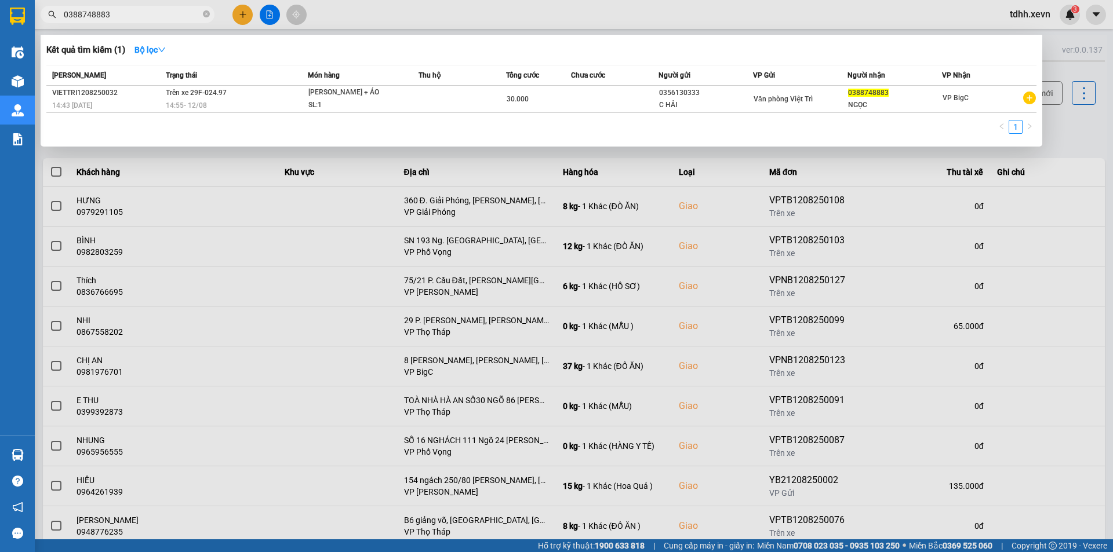
click at [134, 12] on input "0388748883" at bounding box center [132, 14] width 137 height 13
paste input "2466737660"
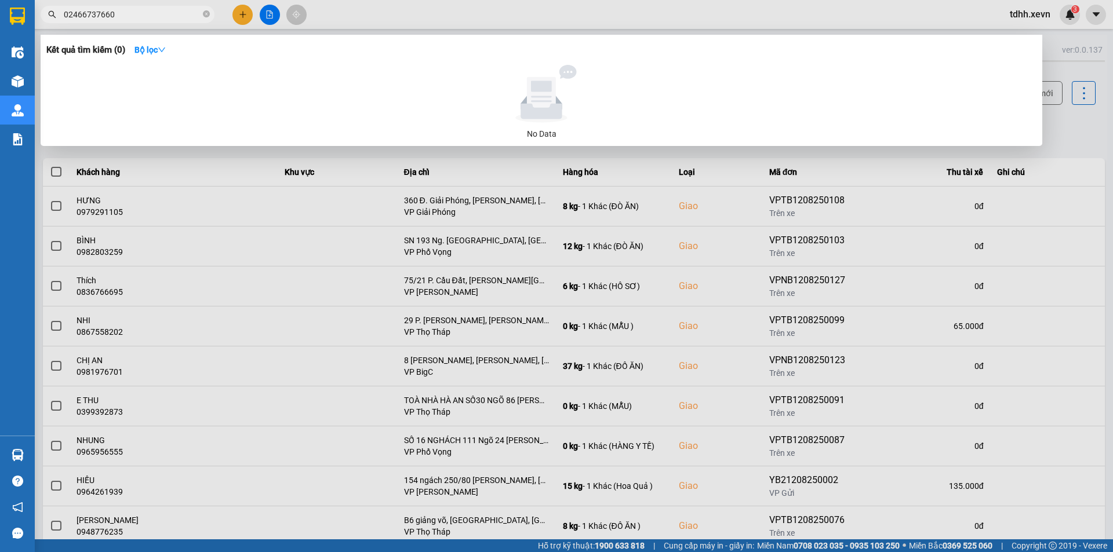
click at [112, 14] on input "02466737660" at bounding box center [132, 14] width 137 height 13
paste input "39908131"
click at [112, 14] on input "0399081310" at bounding box center [132, 14] width 137 height 13
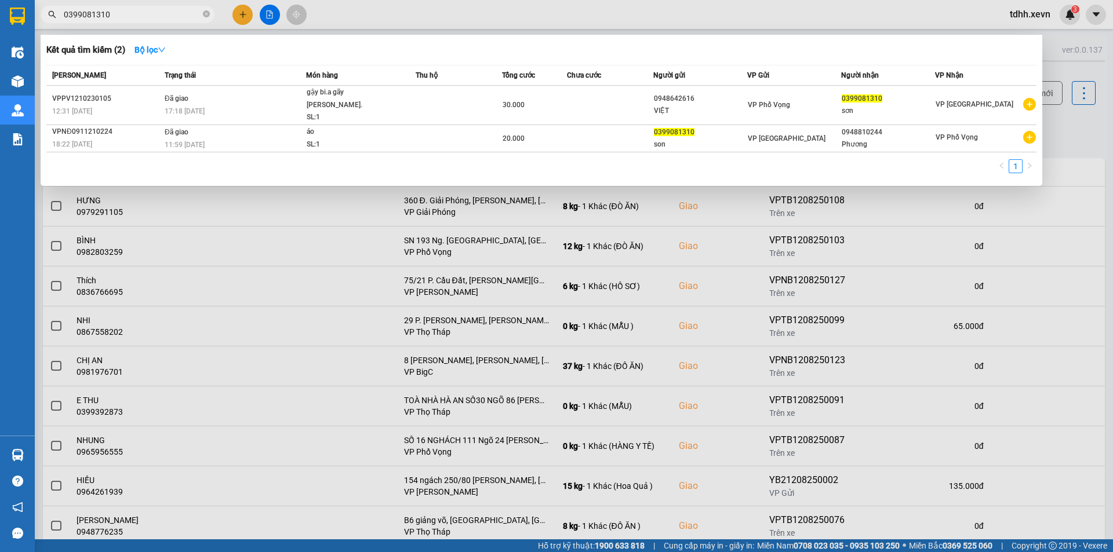
click at [585, 159] on div "1" at bounding box center [541, 169] width 990 height 21
click at [130, 12] on input "0399081310" at bounding box center [132, 14] width 137 height 13
paste input "972524739"
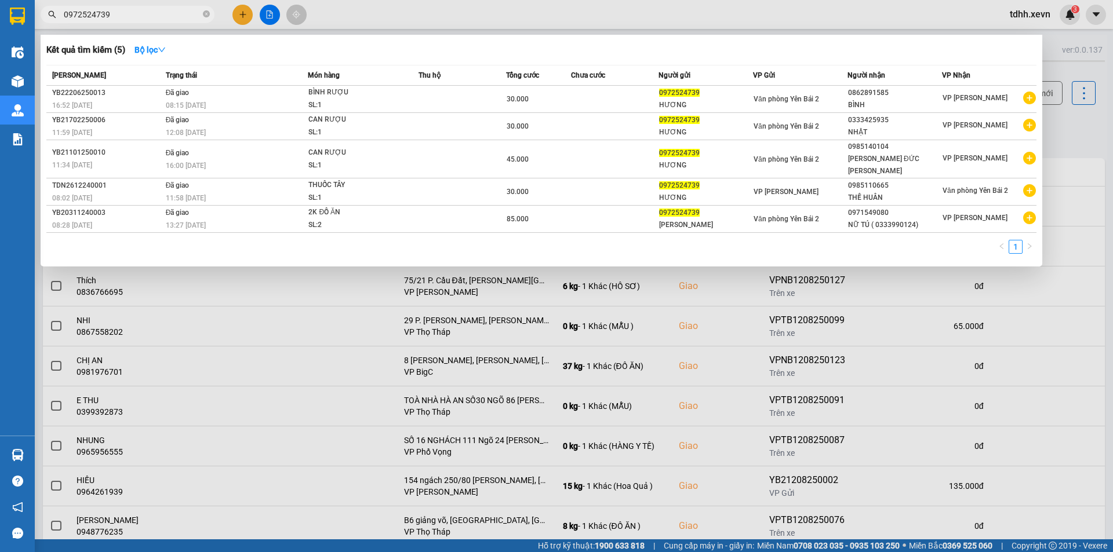
click at [125, 14] on input "0972524739" at bounding box center [132, 14] width 137 height 13
paste input "036241"
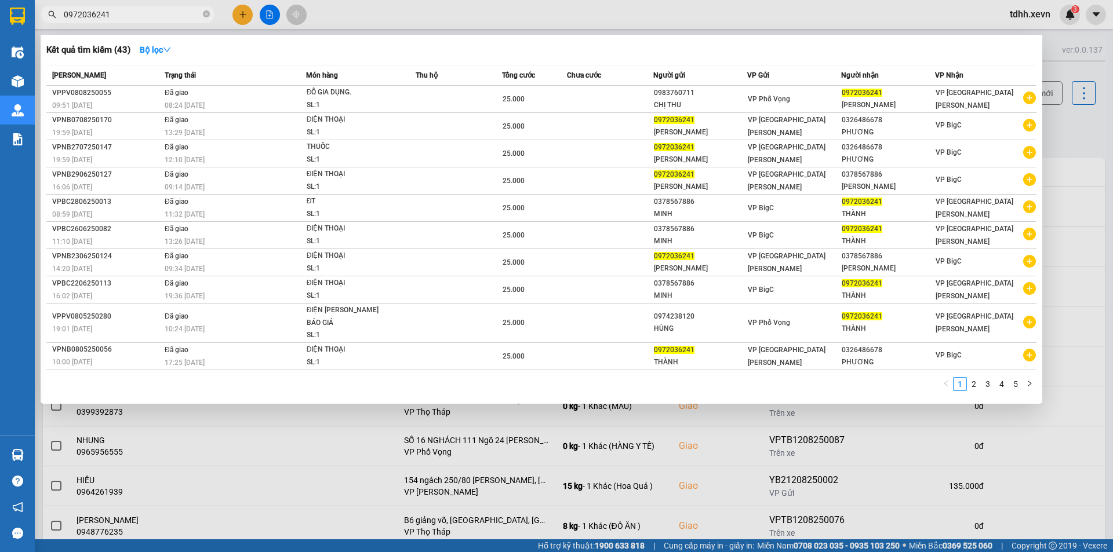
click at [137, 16] on input "0972036241" at bounding box center [132, 14] width 137 height 13
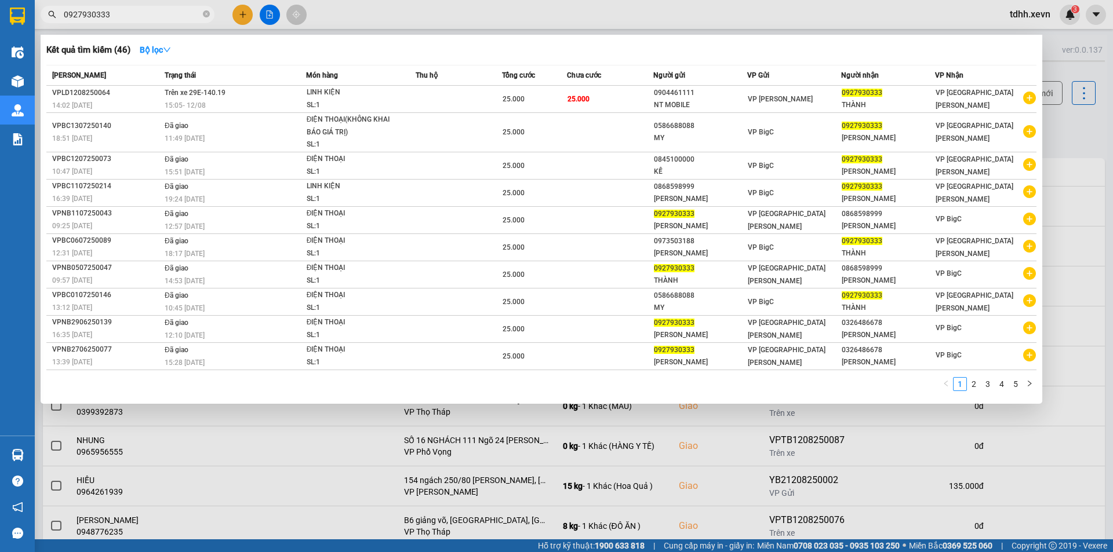
click at [132, 9] on input "0927930333" at bounding box center [132, 14] width 137 height 13
paste input "64241429"
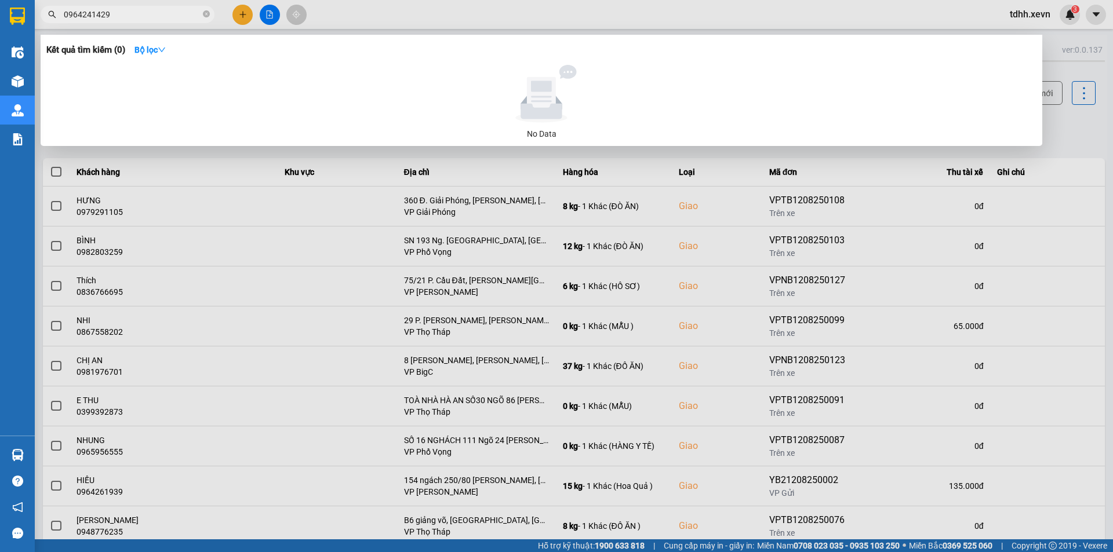
click at [122, 15] on input "0964241429" at bounding box center [132, 14] width 137 height 13
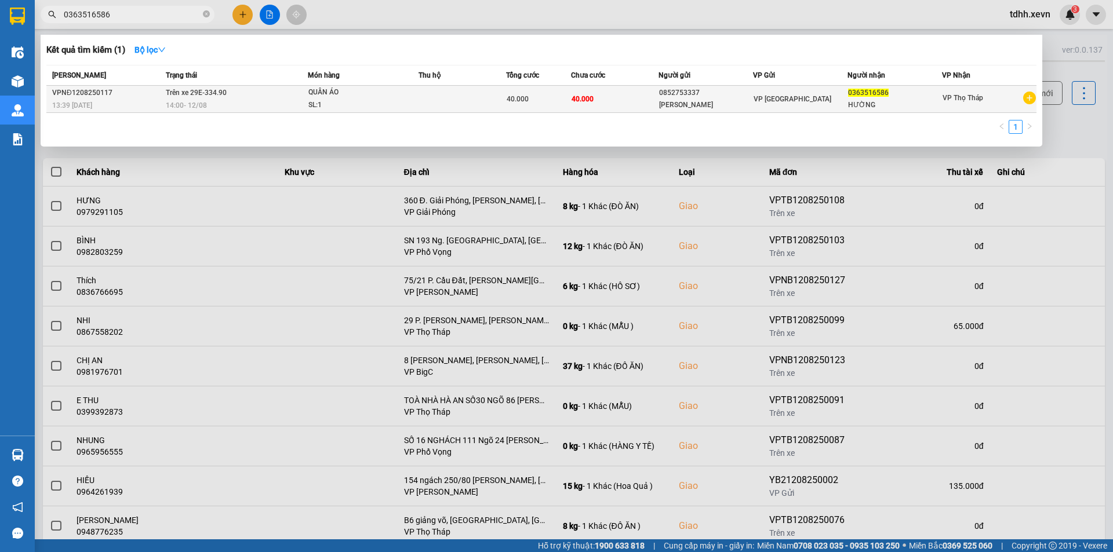
type input "0363516586"
copy span "29E-334.90"
drag, startPoint x: 239, startPoint y: 92, endPoint x: 190, endPoint y: 92, distance: 49.3
click at [190, 92] on td "Trên xe 29E-334.90 14:00 [DATE]" at bounding box center [235, 99] width 145 height 27
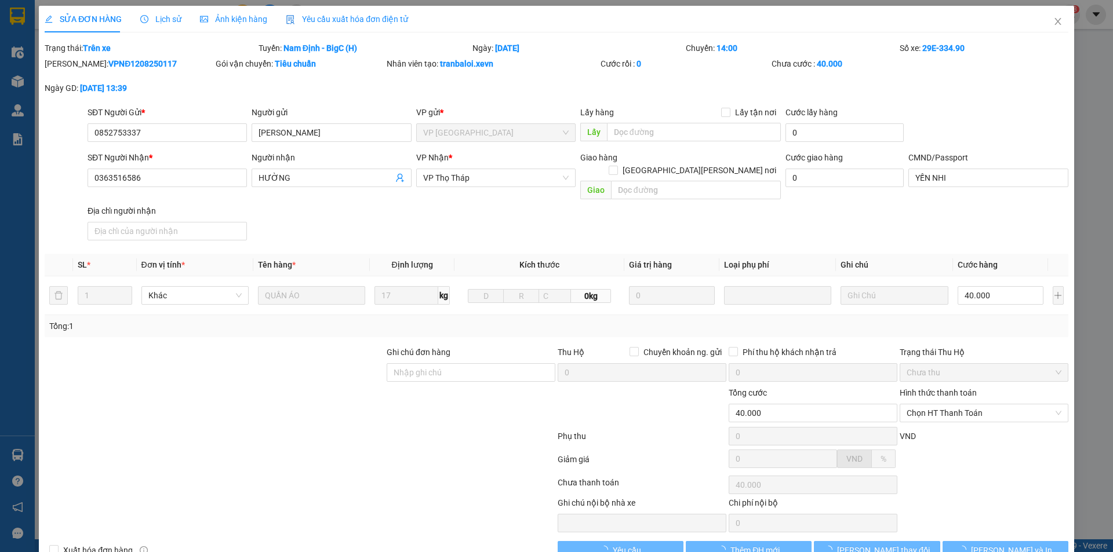
type input "0852753337"
type input "[PERSON_NAME]"
type input "0363516586"
type input "HƯỜNG"
type input "YẾN NHI"
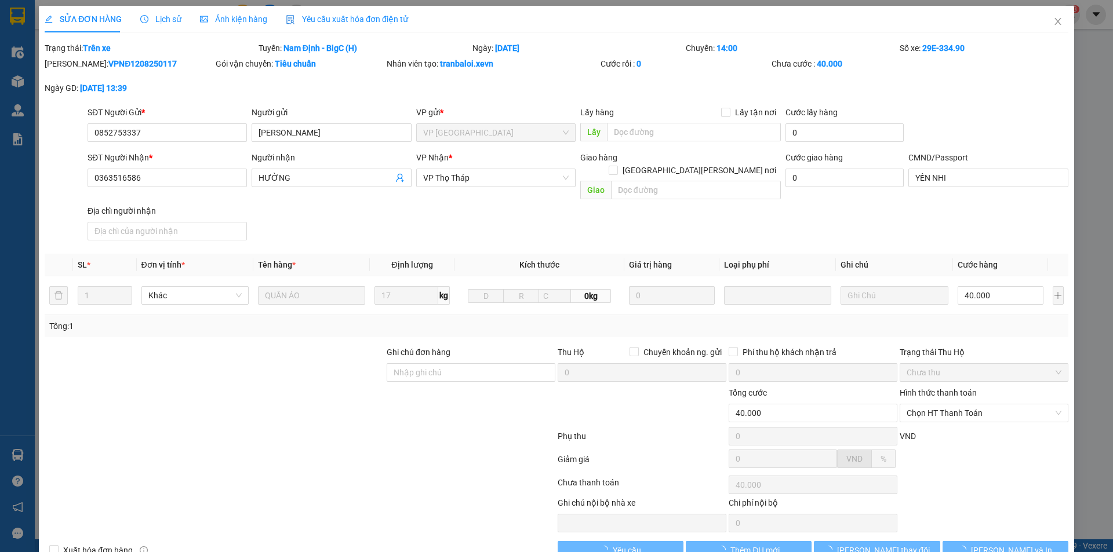
type input "40.000"
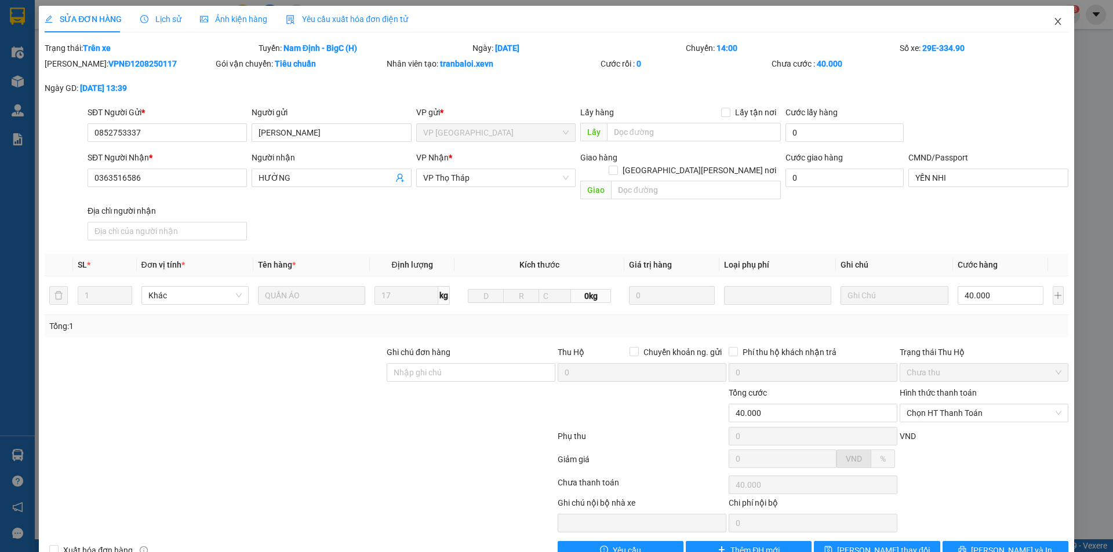
click at [1054, 20] on icon "close" at bounding box center [1057, 21] width 9 height 9
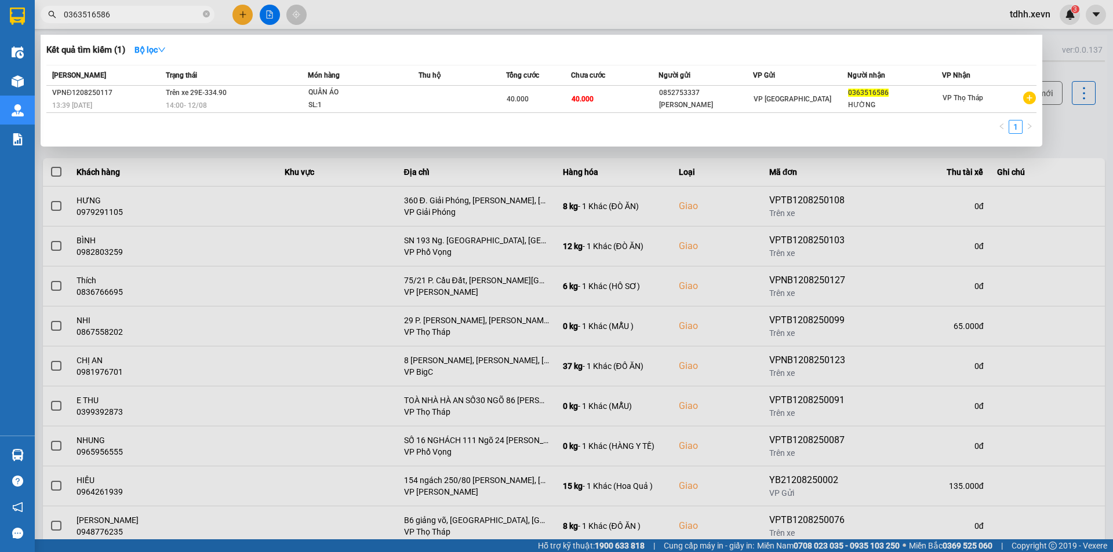
click at [142, 10] on input "0363516586" at bounding box center [132, 14] width 137 height 13
click at [785, 268] on div at bounding box center [556, 276] width 1113 height 552
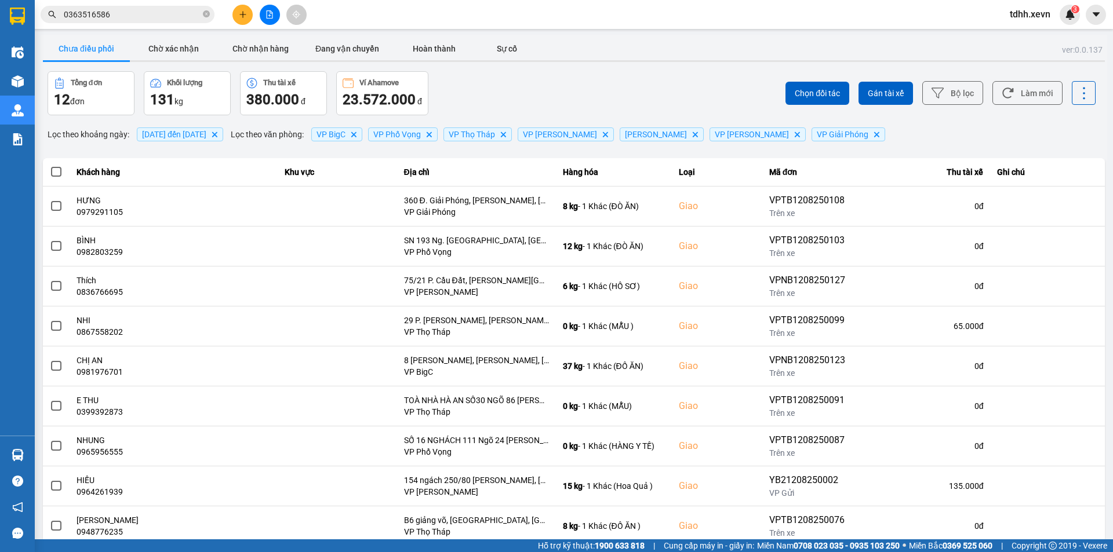
click at [104, 9] on input "0363516586" at bounding box center [132, 14] width 137 height 13
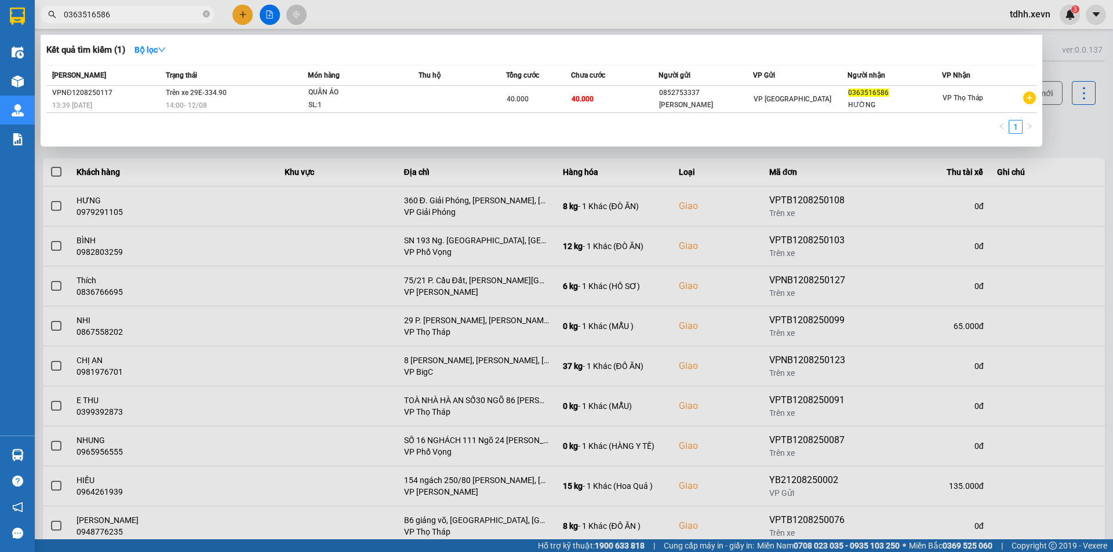
click at [104, 9] on input "0363516586" at bounding box center [132, 14] width 137 height 13
paste input "984278688"
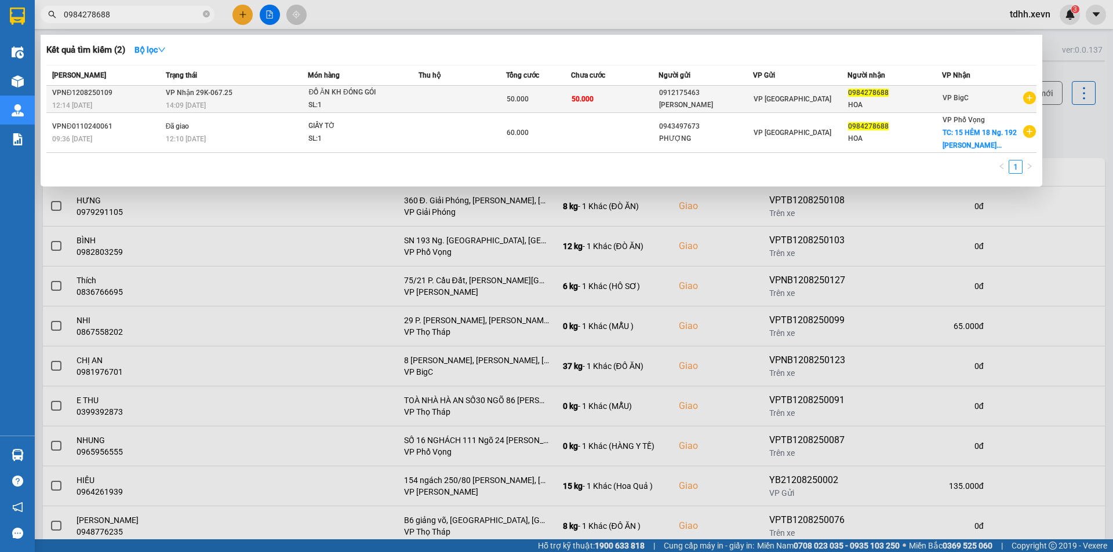
type input "0984278688"
click at [389, 96] on div "ĐỒ ĂN KH ĐÓNG GÓI" at bounding box center [351, 92] width 87 height 13
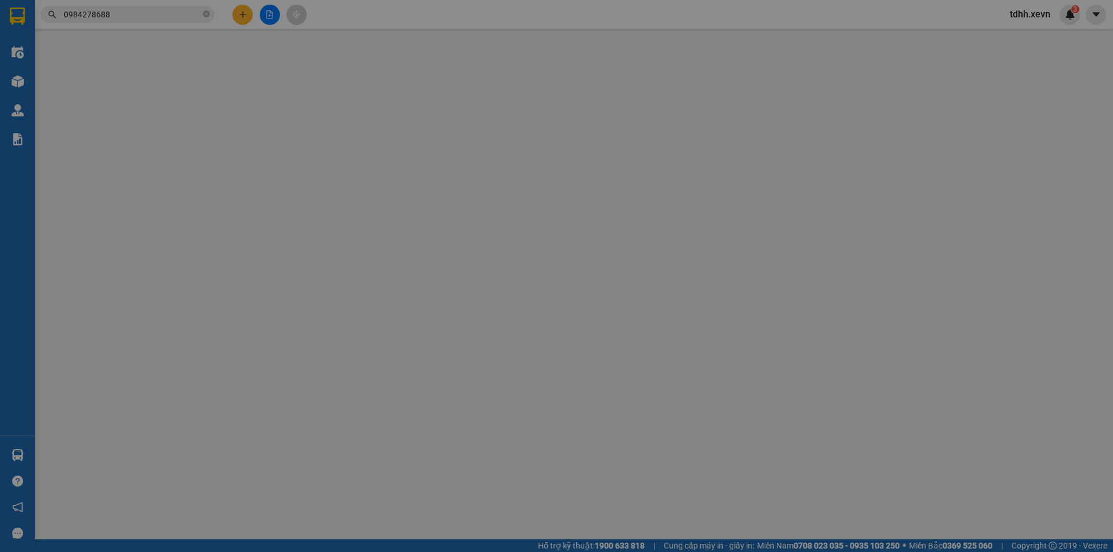
type input "0912175463"
type input "[PERSON_NAME]"
type input "0984278688"
type input "HOA"
type input "1"
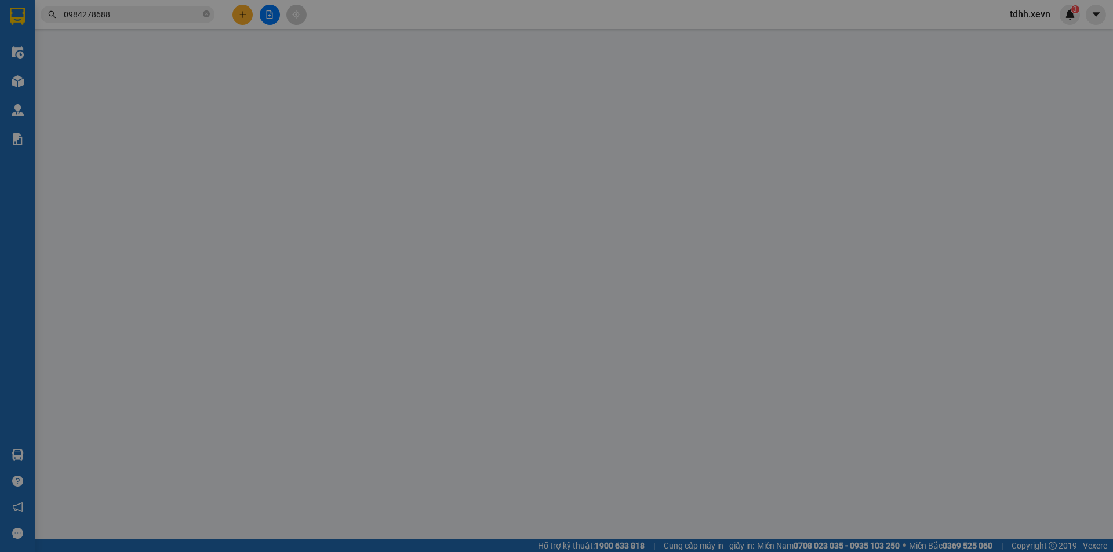
type input "50.000"
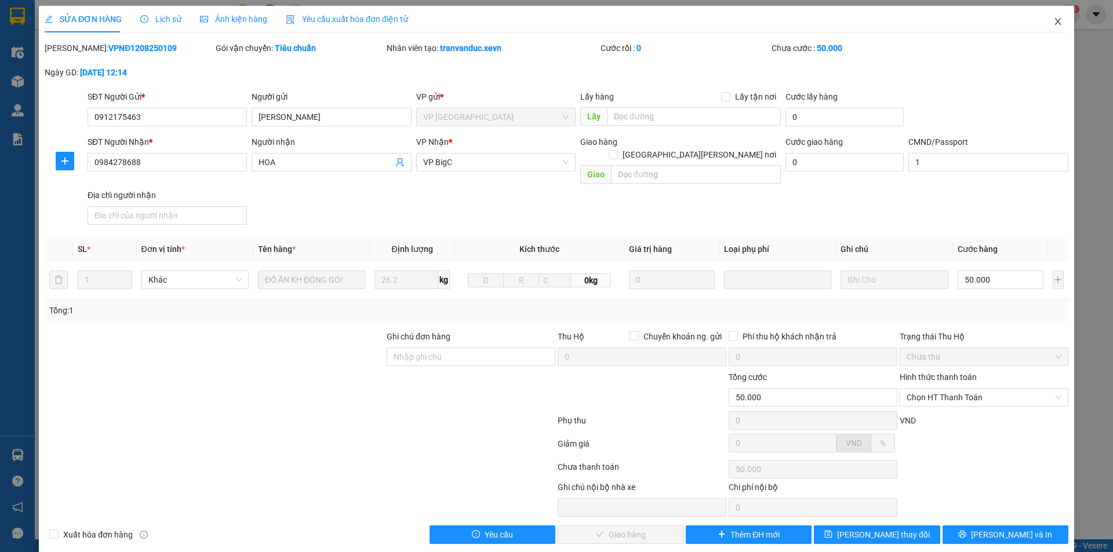
drag, startPoint x: 1043, startPoint y: 17, endPoint x: 769, endPoint y: 27, distance: 274.3
click at [1041, 16] on span "Close" at bounding box center [1057, 22] width 32 height 32
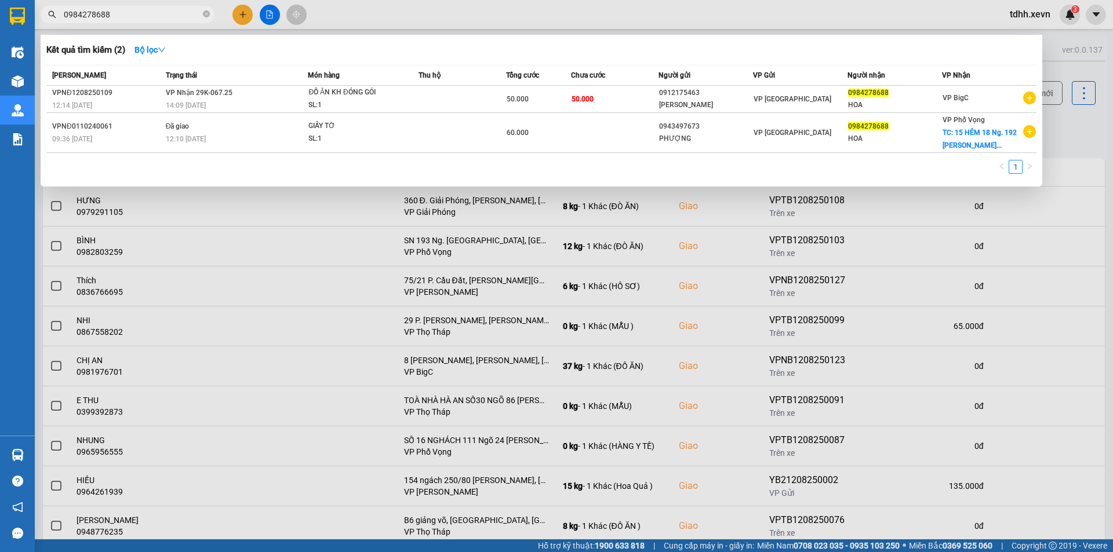
click at [152, 8] on input "0984278688" at bounding box center [132, 14] width 137 height 13
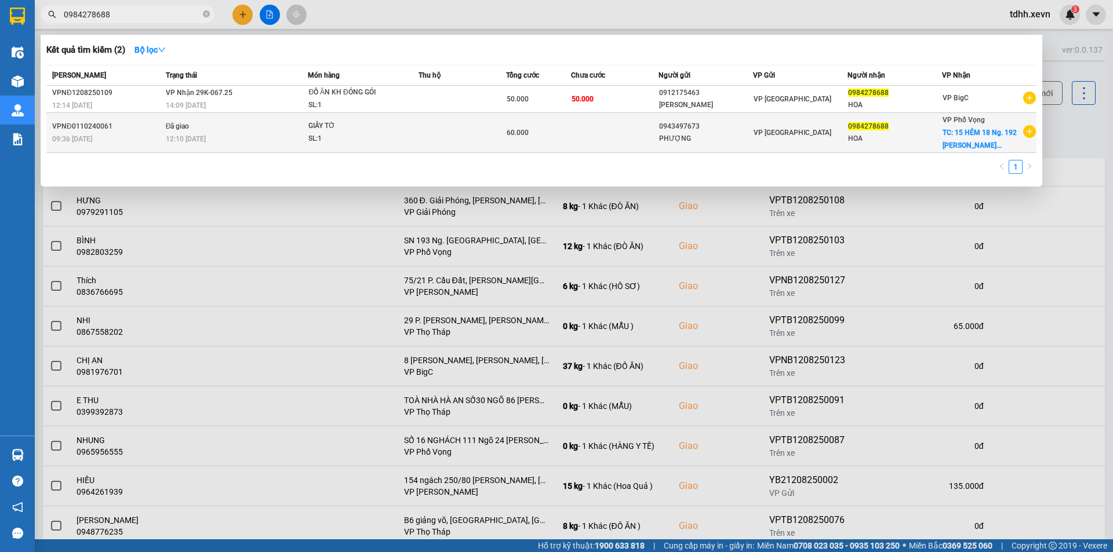
click at [562, 121] on td "60.000" at bounding box center [538, 133] width 65 height 40
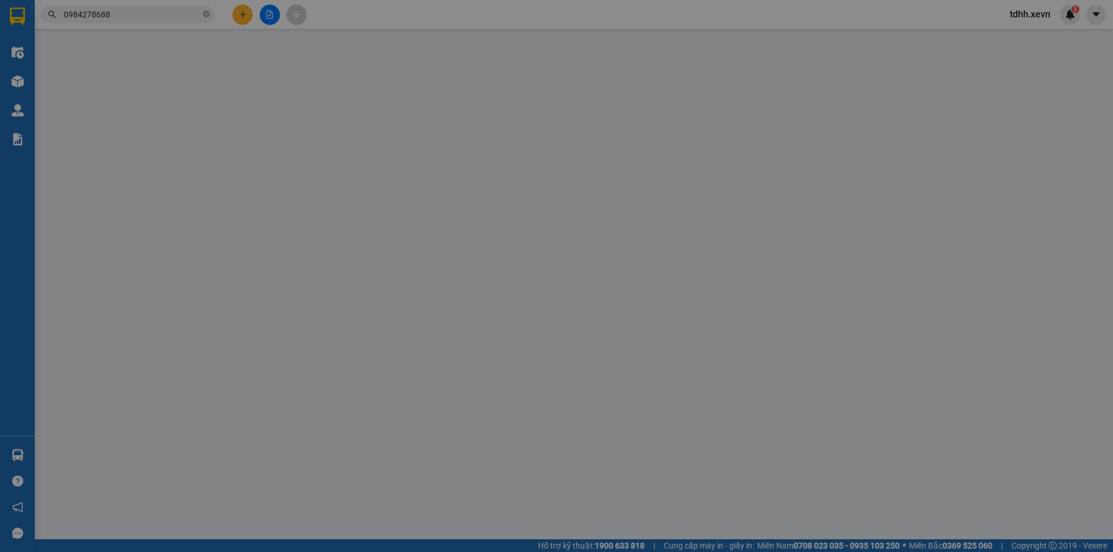
type input "0943497673"
type input "PHƯỢNG"
type input "0984278688"
type input "HOA"
checkbox input "true"
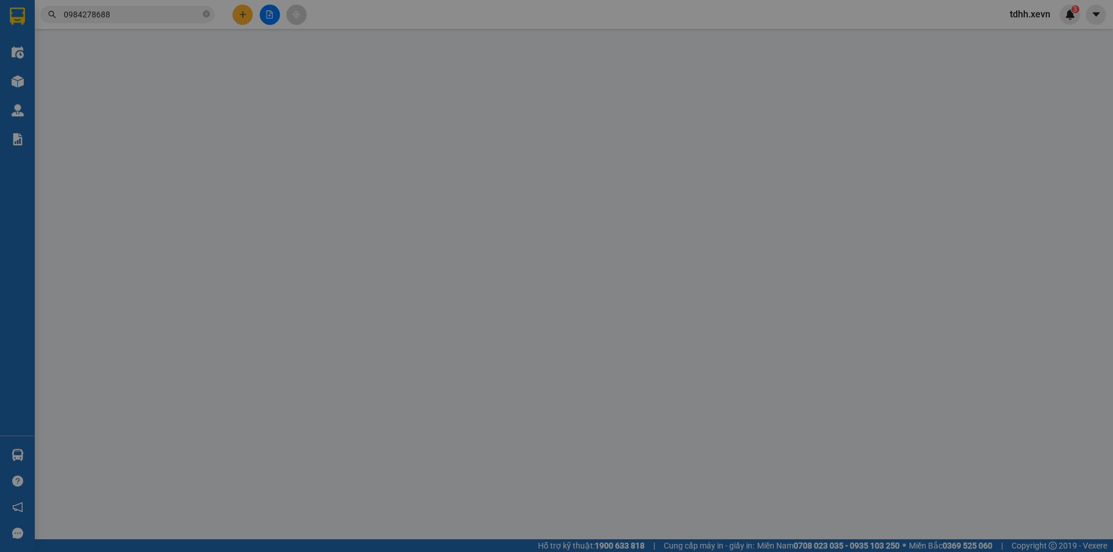
type input "15 HẺM 18 Ng. 192 [PERSON_NAME], [PERSON_NAME], Hoàng Mai, [GEOGRAPHIC_DATA], […"
type input "40.000"
type input "1"
type input "60.000"
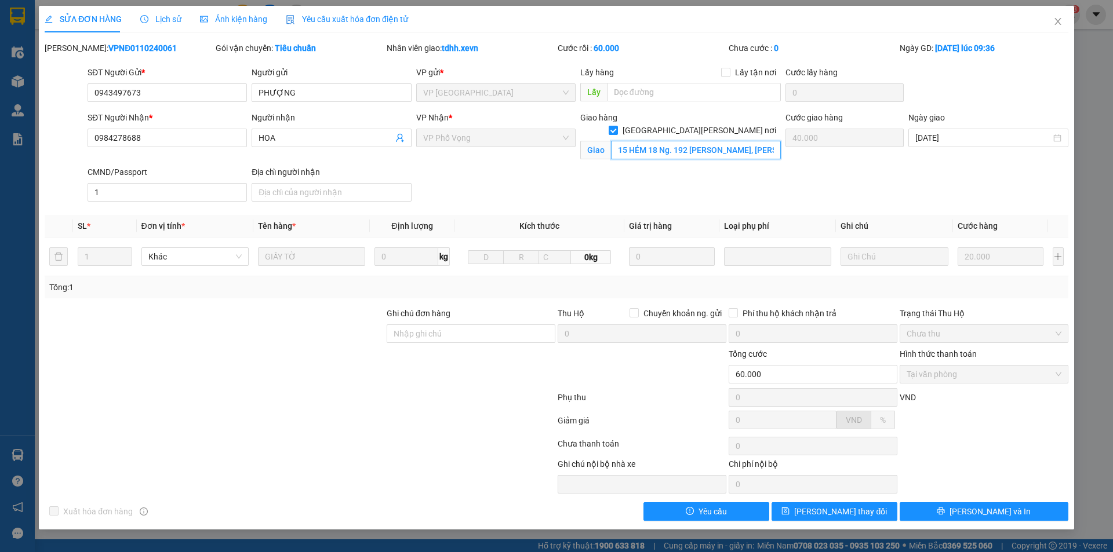
click at [736, 141] on input "15 HẺM 18 Ng. 192 [PERSON_NAME], [PERSON_NAME], Hoàng Mai, [GEOGRAPHIC_DATA], […" at bounding box center [696, 150] width 170 height 19
click at [1053, 22] on icon "close" at bounding box center [1057, 21] width 9 height 9
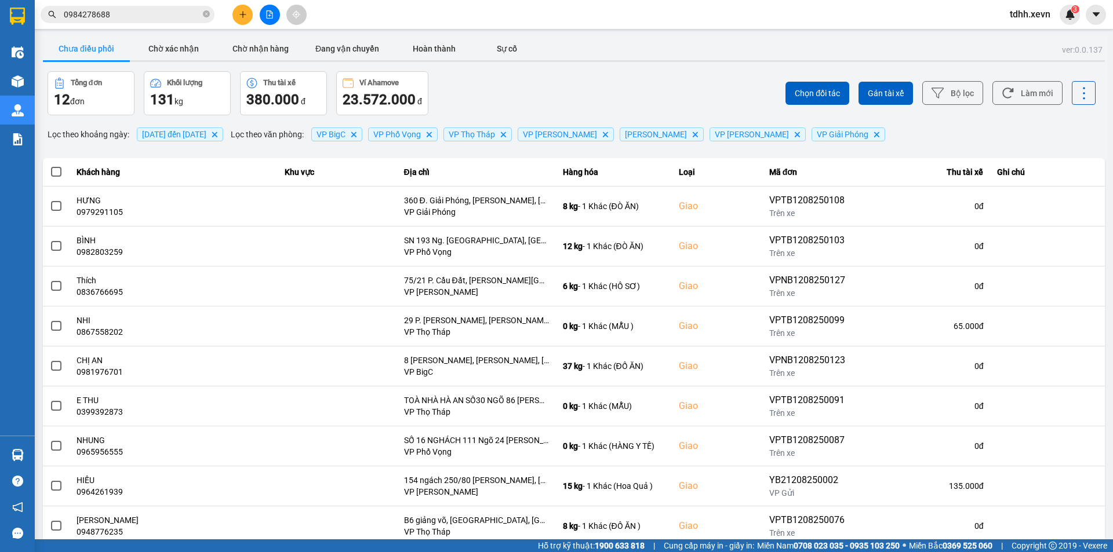
click at [153, 20] on input "0984278688" at bounding box center [132, 14] width 137 height 13
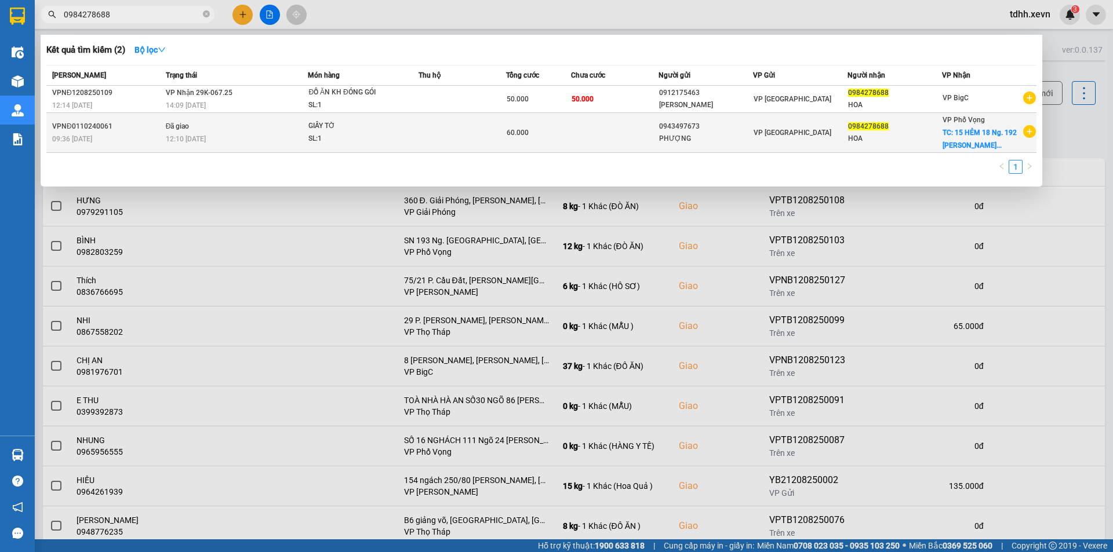
click at [296, 113] on td "Đã giao 12:10 [DATE]" at bounding box center [235, 133] width 145 height 40
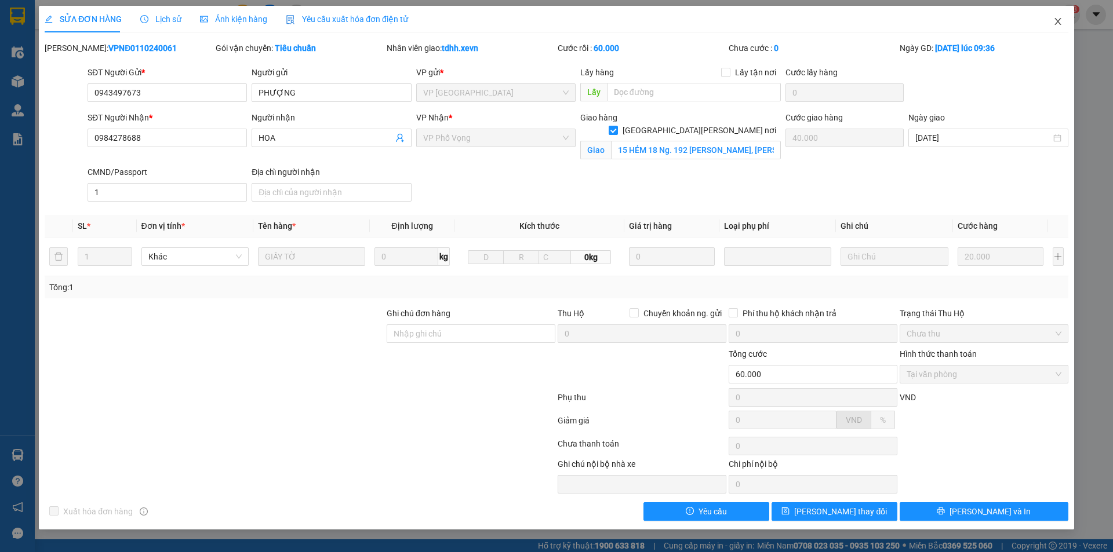
click at [1050, 17] on span "Close" at bounding box center [1057, 22] width 32 height 32
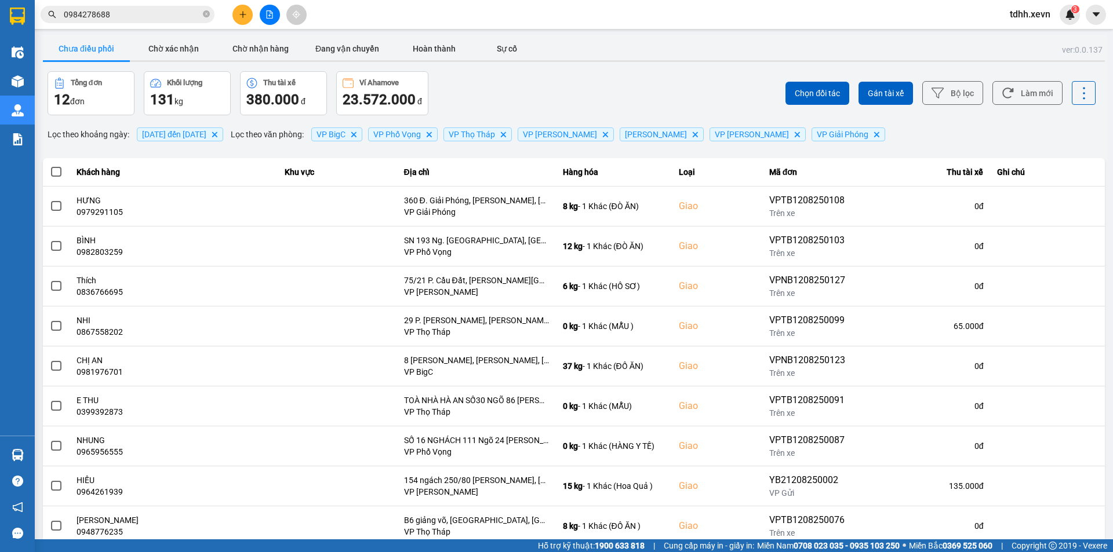
click at [174, 16] on input "0984278688" at bounding box center [132, 14] width 137 height 13
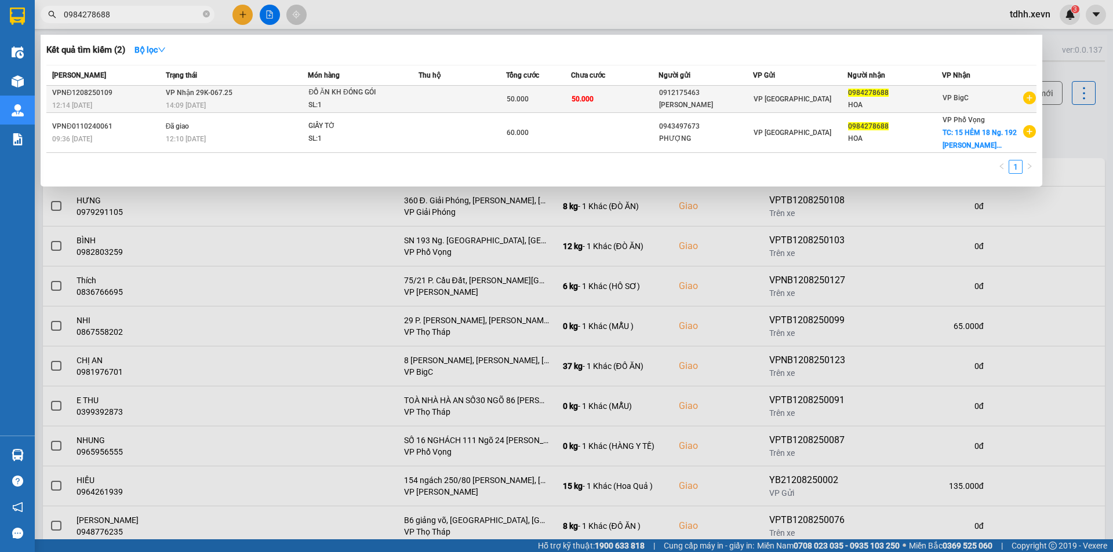
click at [239, 93] on td "[PERSON_NAME] 29K-067.25 14:09 [DATE]" at bounding box center [235, 99] width 145 height 27
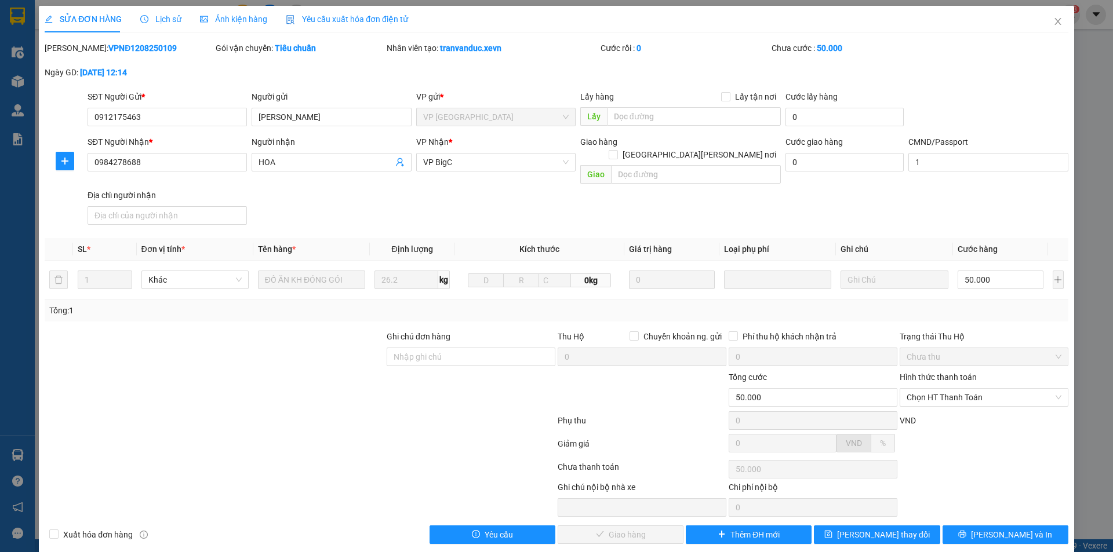
click at [163, 16] on span "Lịch sử" at bounding box center [160, 18] width 41 height 9
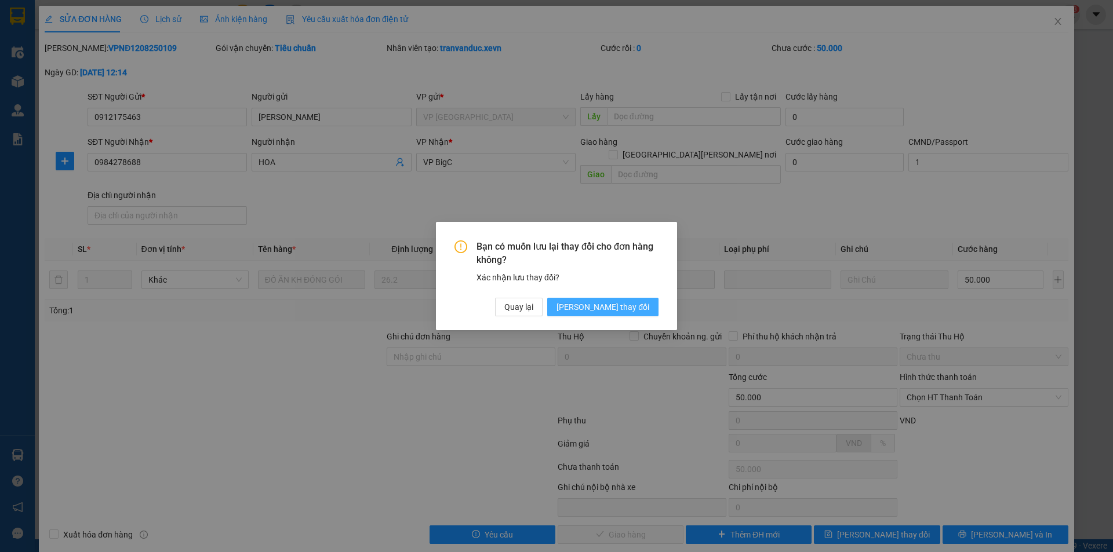
click at [623, 306] on span "[PERSON_NAME] thay đổi" at bounding box center [602, 307] width 93 height 13
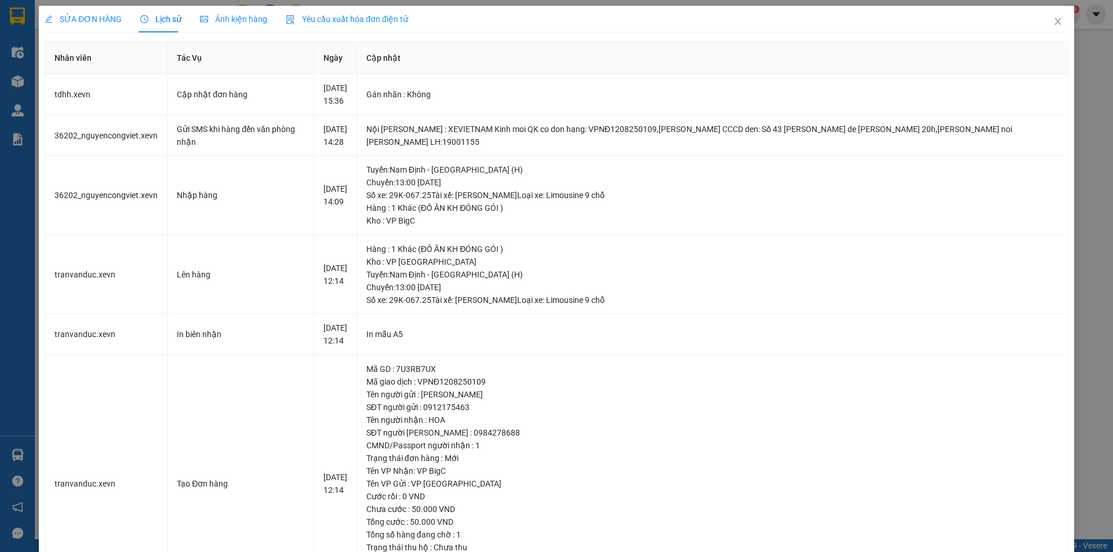
click at [72, 14] on span "SỬA ĐƠN HÀNG" at bounding box center [83, 18] width 77 height 9
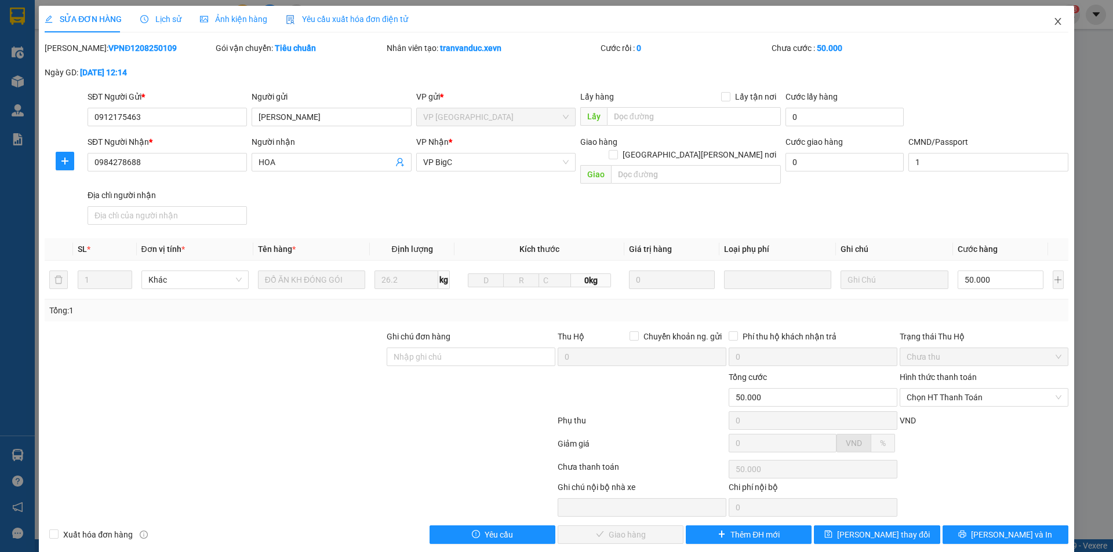
click at [1053, 18] on icon "close" at bounding box center [1057, 21] width 9 height 9
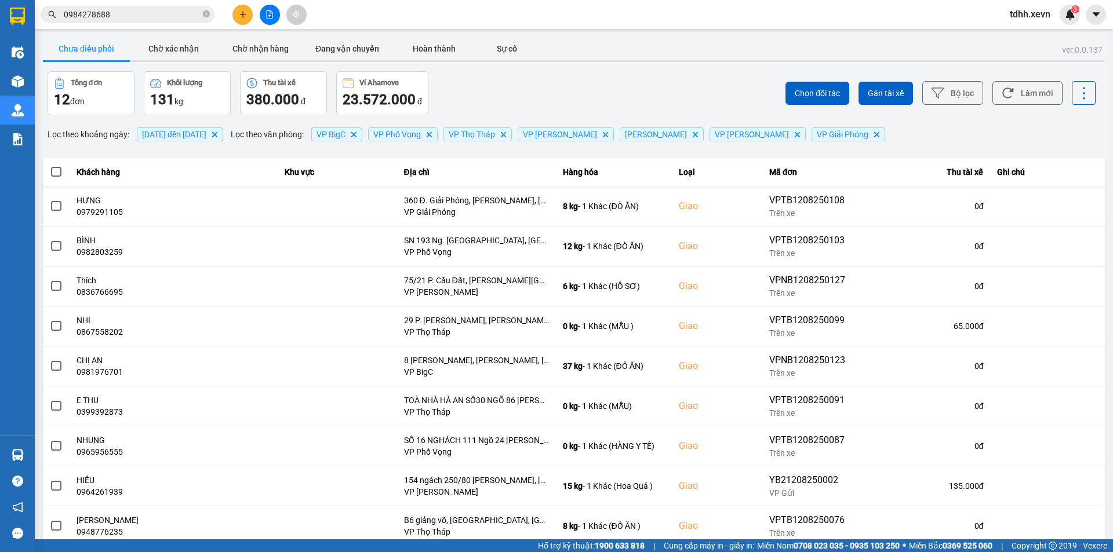
click at [151, 13] on input "0984278688" at bounding box center [132, 14] width 137 height 13
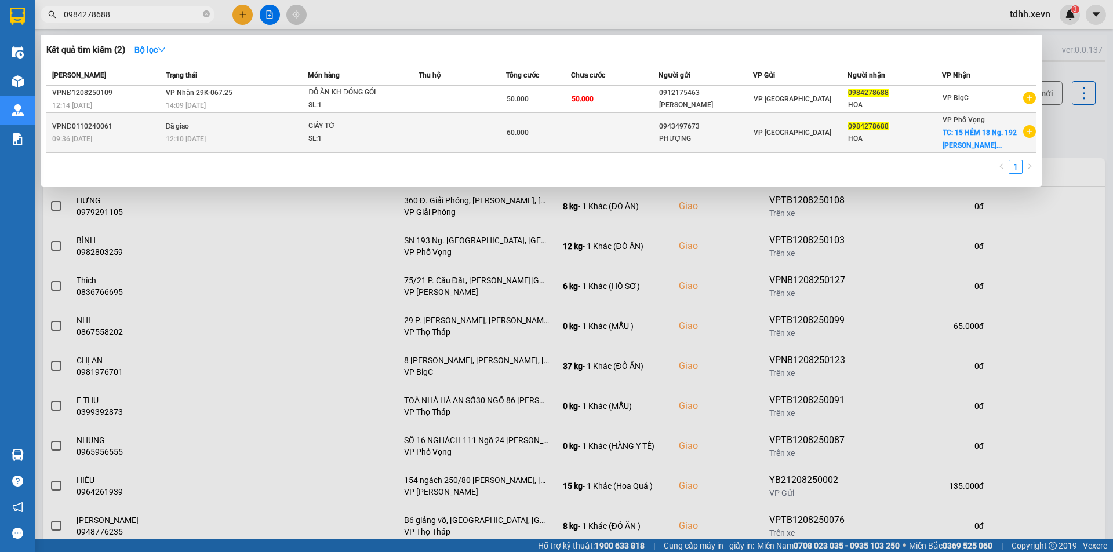
click at [908, 133] on div "HOA" at bounding box center [894, 139] width 93 height 12
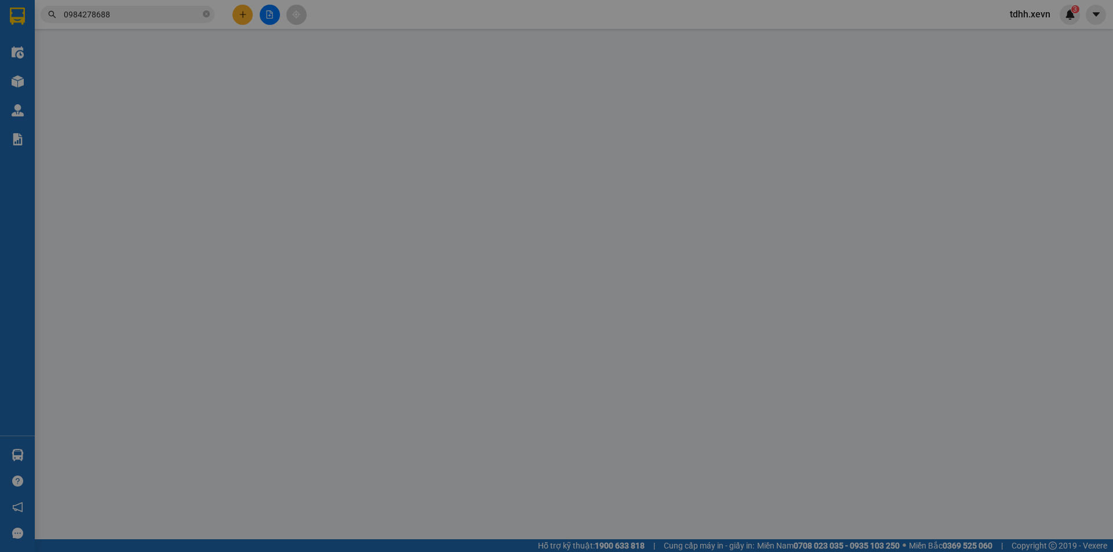
type input "0943497673"
type input "PHƯỢNG"
type input "0984278688"
type input "HOA"
checkbox input "true"
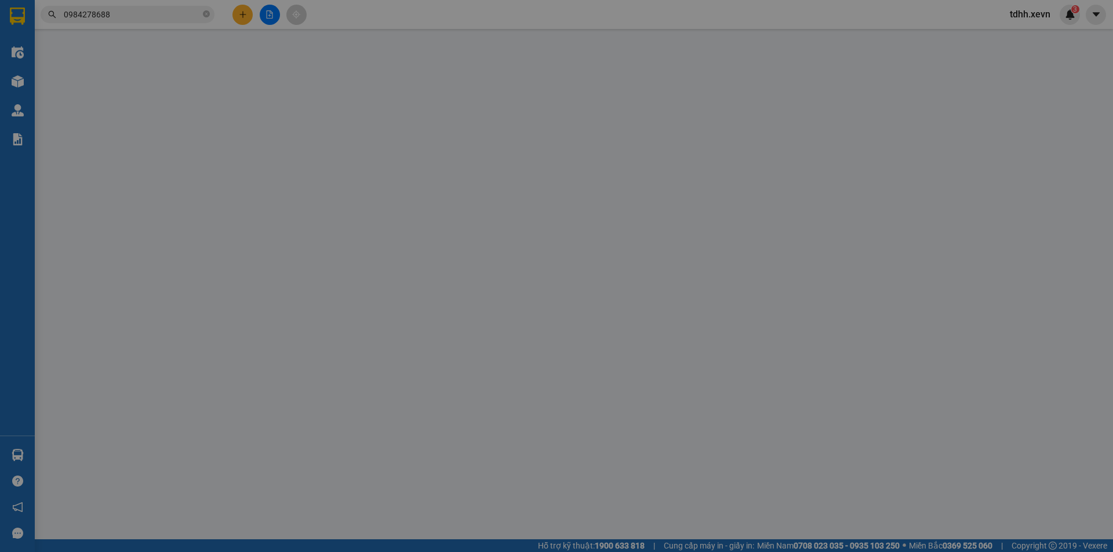
type input "15 HẺM 18 Ng. 192 [PERSON_NAME], [PERSON_NAME], Hoàng Mai, [GEOGRAPHIC_DATA], […"
type input "40.000"
type input "1"
type input "60.000"
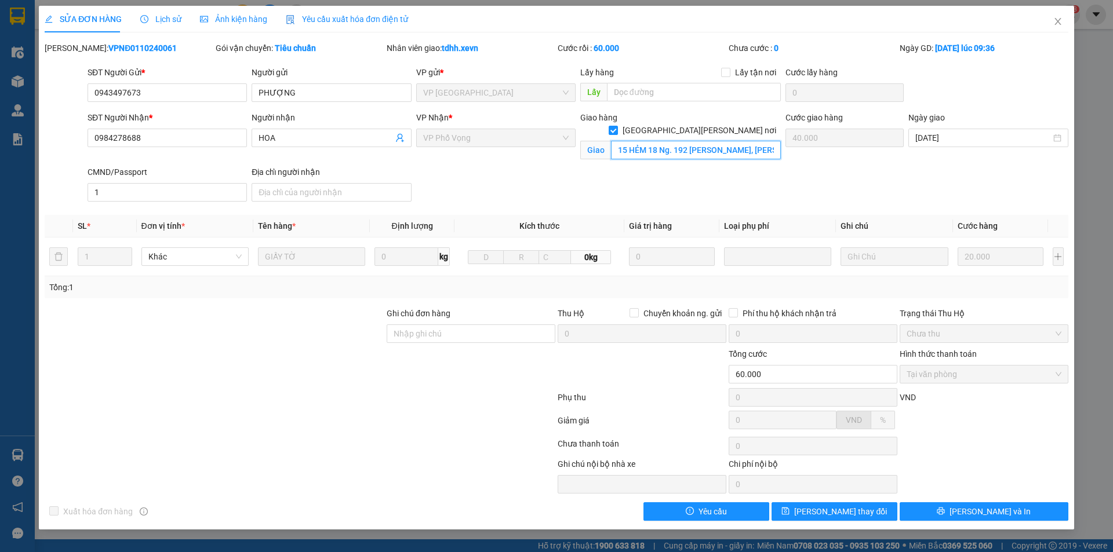
click at [723, 145] on input "15 HẺM 18 Ng. 192 [PERSON_NAME], [PERSON_NAME], Hoàng Mai, [GEOGRAPHIC_DATA], […" at bounding box center [696, 150] width 170 height 19
click at [1055, 20] on icon "close" at bounding box center [1057, 21] width 9 height 9
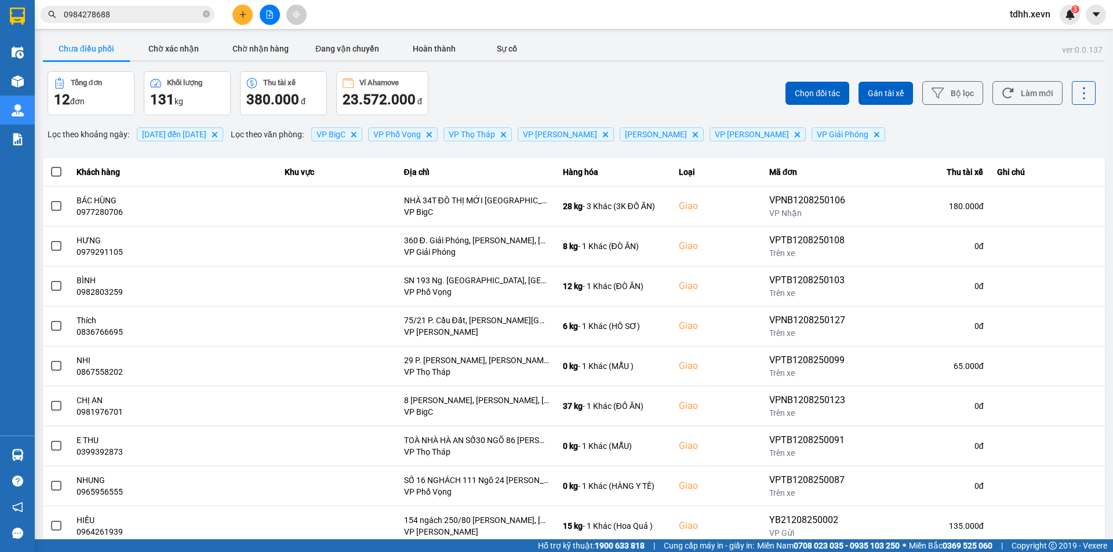
click at [142, 12] on input "0984278688" at bounding box center [132, 14] width 137 height 13
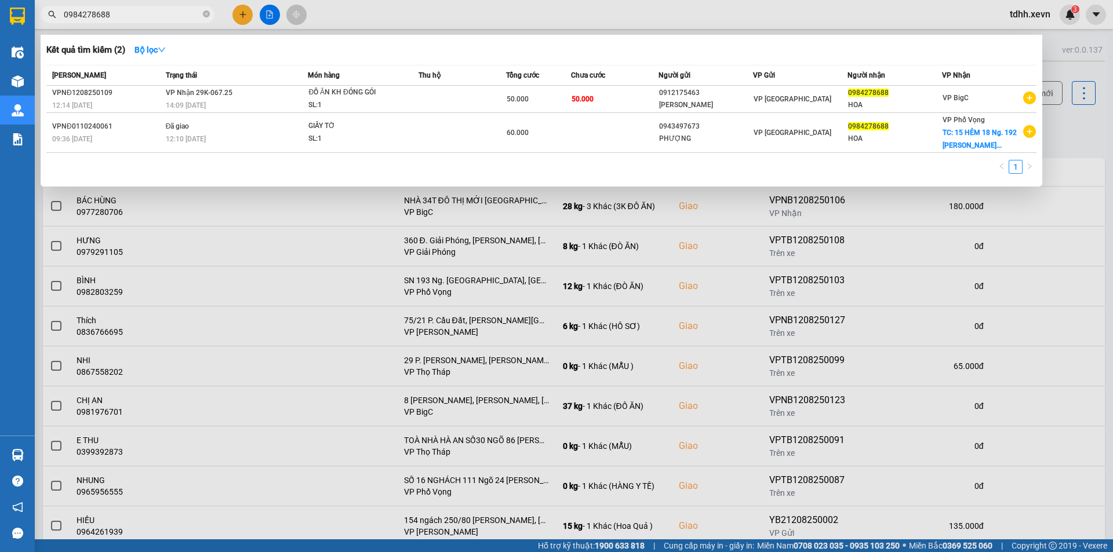
click at [379, 79] on div "Món hàng" at bounding box center [363, 75] width 110 height 13
click at [401, 98] on span "ĐỒ ĂN KH ĐÓNG GÓI SL: 1" at bounding box center [363, 98] width 110 height 25
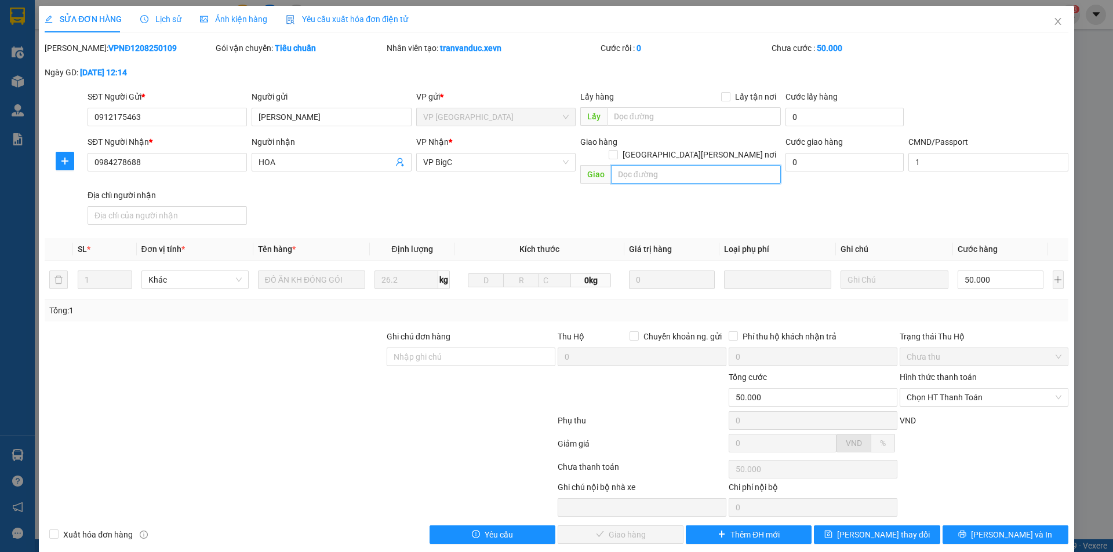
click at [694, 165] on input "text" at bounding box center [696, 174] width 170 height 19
paste input "15 HẺM 18 Ng. 192 [PERSON_NAME], [PERSON_NAME], Hoàng Mai, [GEOGRAPHIC_DATA], […"
type input "15 HẺM 18 Ng. 192 [PERSON_NAME], [PERSON_NAME], Hoàng Mai, [GEOGRAPHIC_DATA], […"
click at [724, 148] on span "[GEOGRAPHIC_DATA][PERSON_NAME] nơi" at bounding box center [699, 154] width 163 height 13
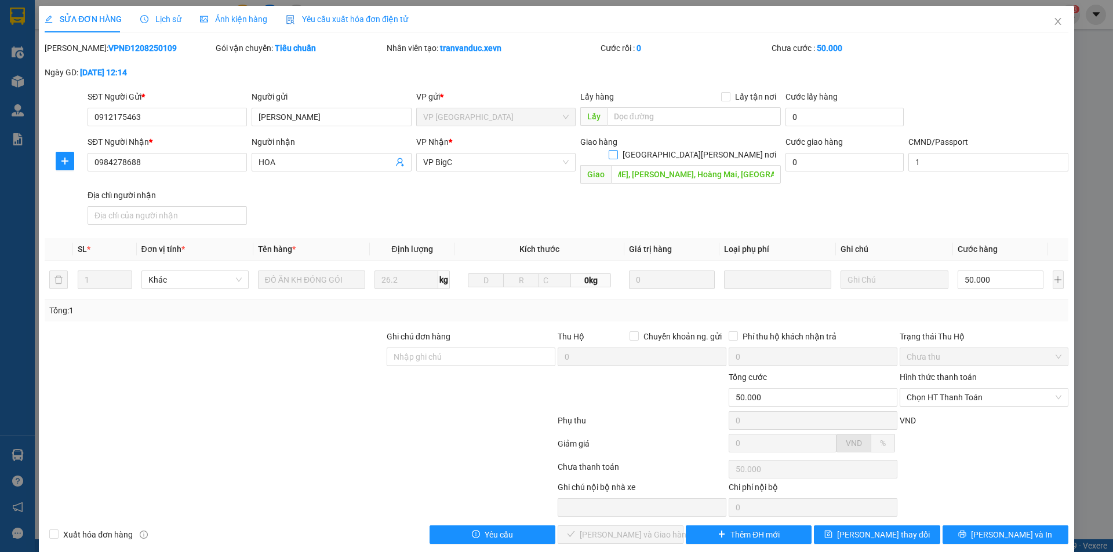
click at [617, 150] on input "[GEOGRAPHIC_DATA][PERSON_NAME] nơi" at bounding box center [613, 154] width 8 height 8
checkbox input "true"
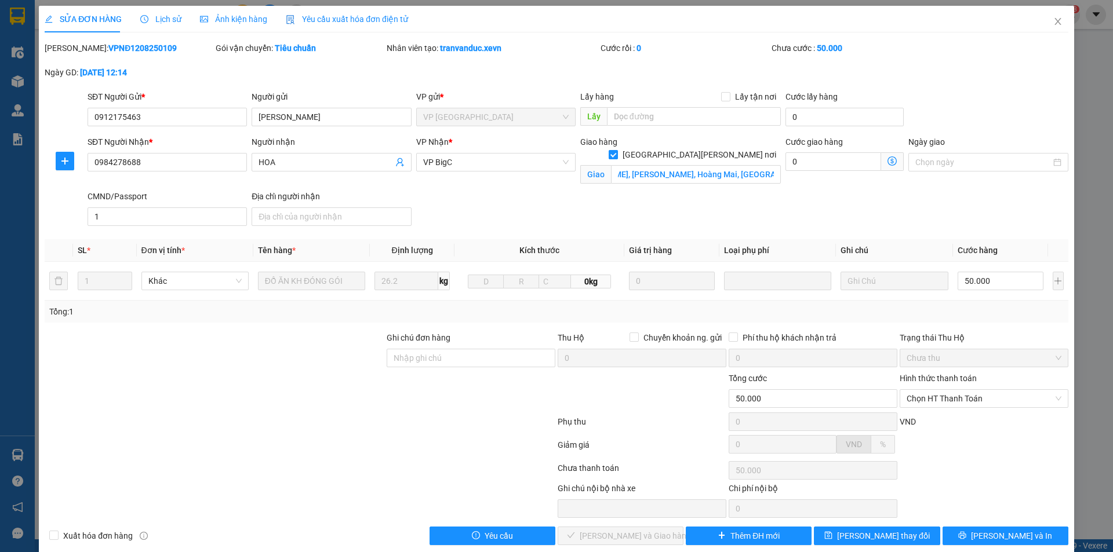
scroll to position [0, 0]
click at [822, 165] on input "0" at bounding box center [833, 161] width 96 height 19
type input "50.008"
type input "8"
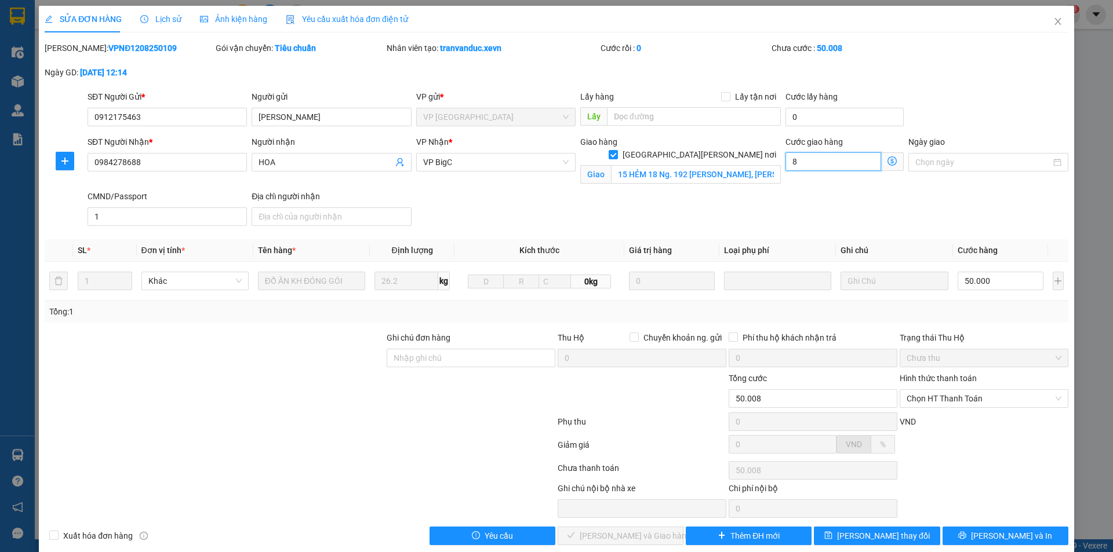
type input "50.080"
type input "80"
type input "50.800"
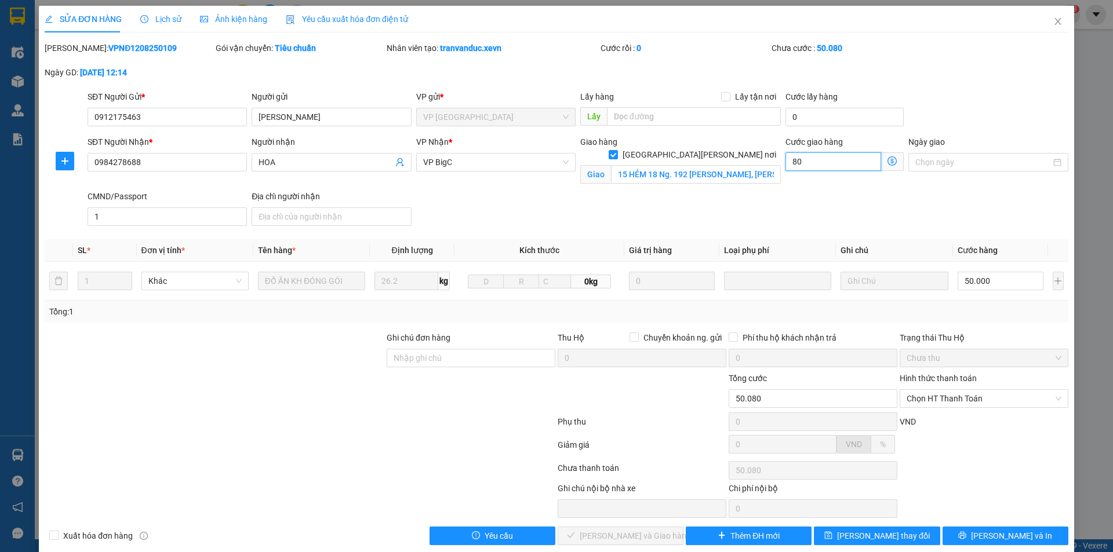
type input "800"
type input "58.000"
type input "8.000"
type input "130.000"
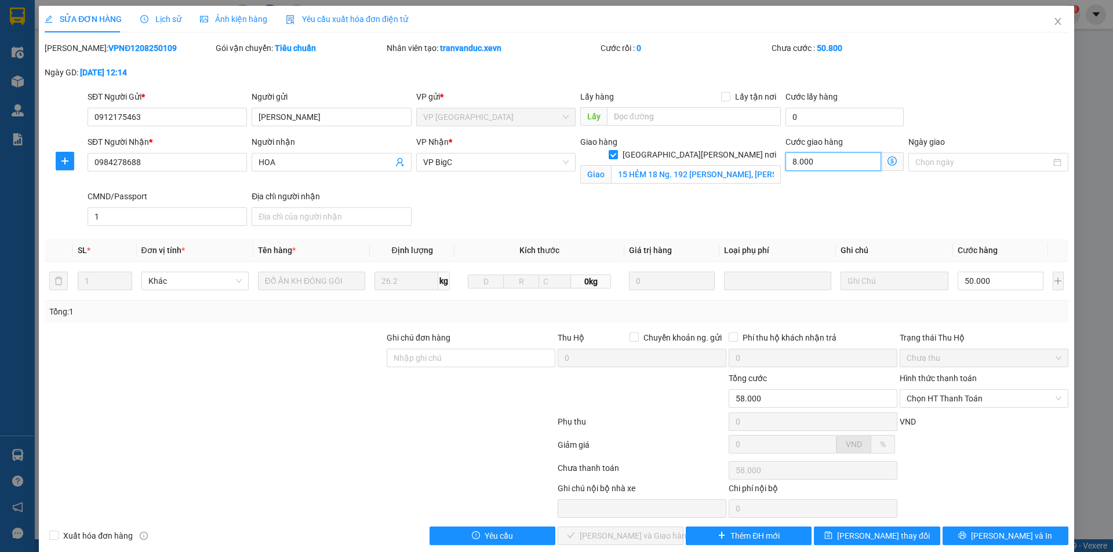
type input "130.000"
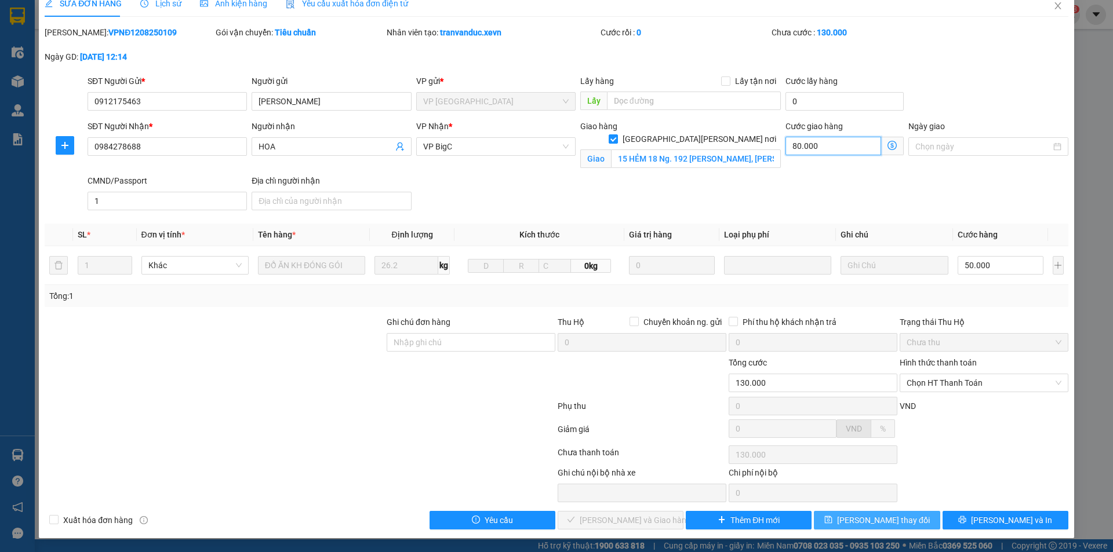
type input "80.000"
click at [890, 522] on span "[PERSON_NAME] thay đổi" at bounding box center [883, 520] width 93 height 13
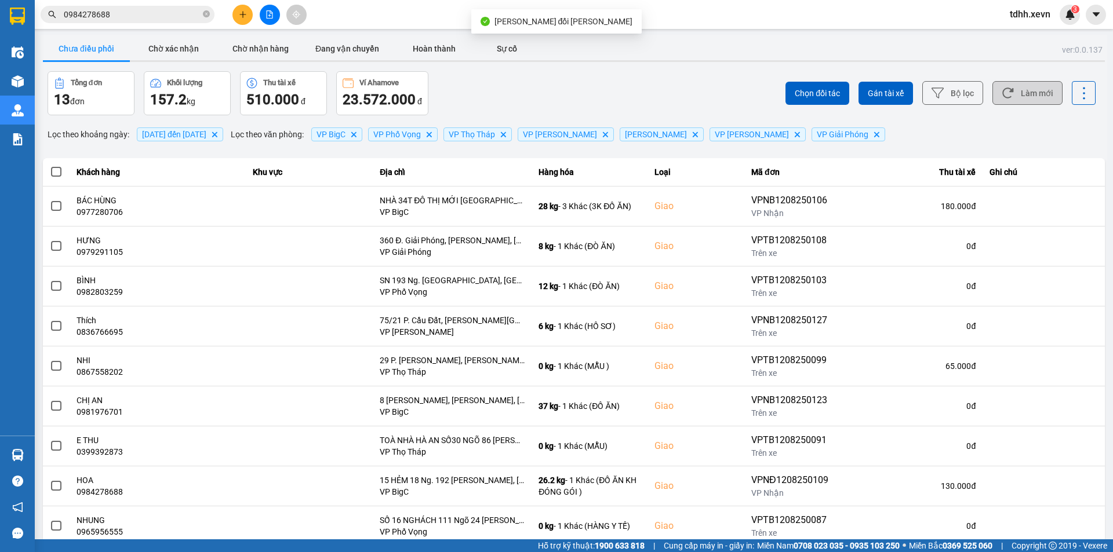
click at [1025, 97] on button "Làm mới" at bounding box center [1027, 93] width 70 height 24
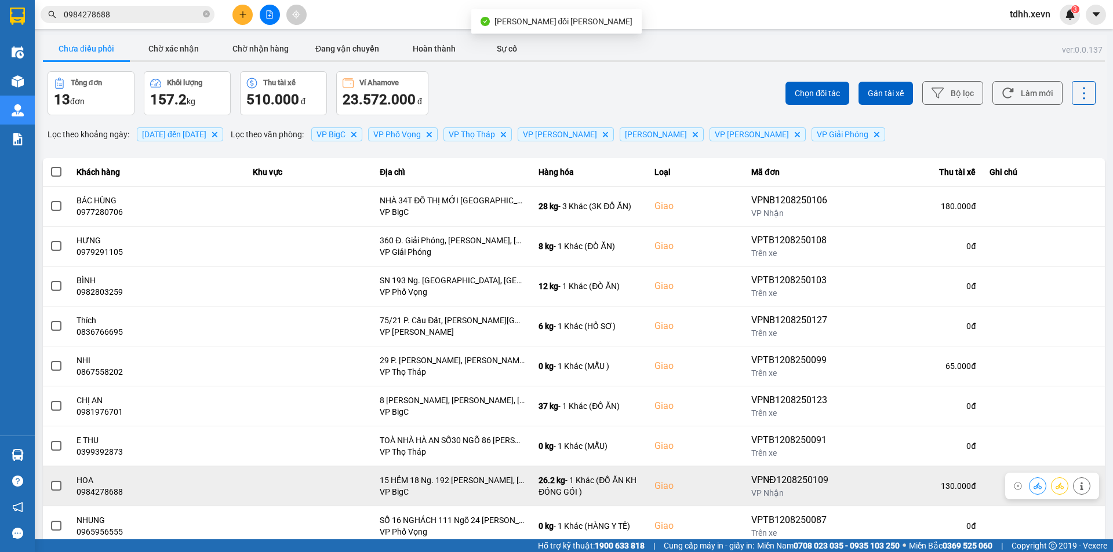
click at [1034, 486] on button at bounding box center [1037, 486] width 16 height 20
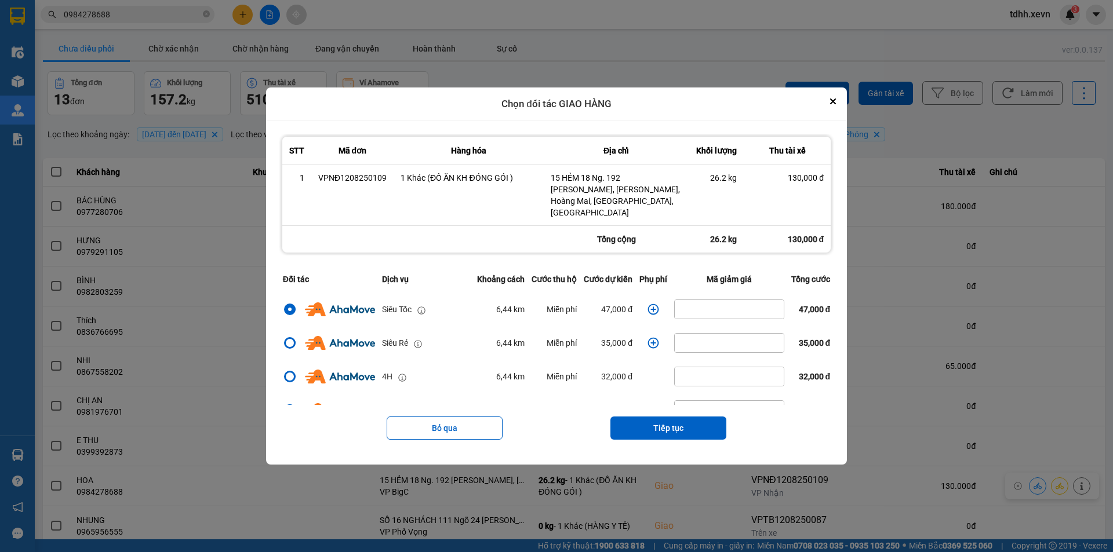
click at [653, 304] on icon "dialog" at bounding box center [653, 310] width 12 height 12
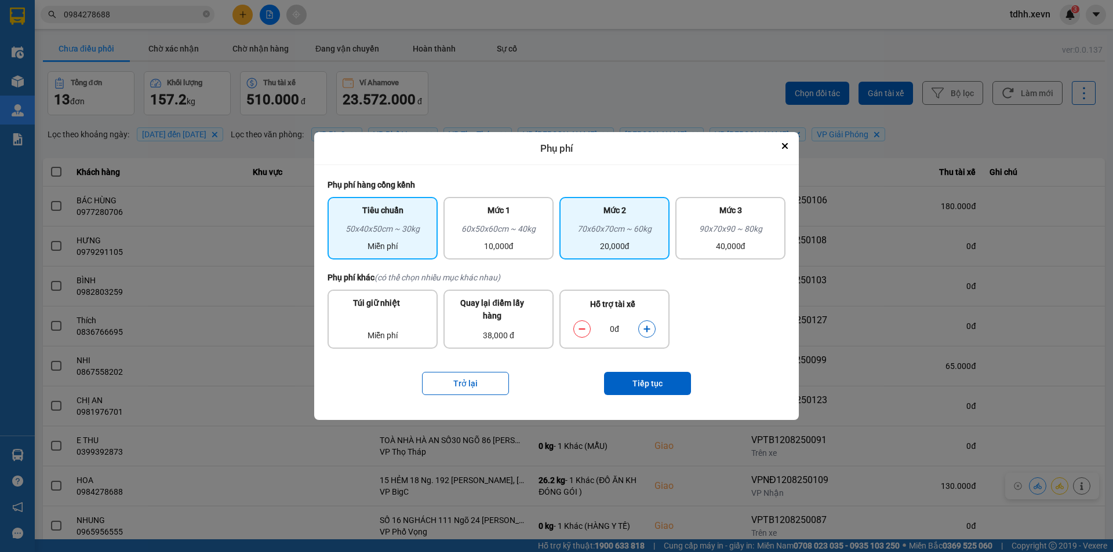
click at [611, 227] on div "70x60x70cm ~ 60kg" at bounding box center [614, 231] width 96 height 17
click at [647, 332] on icon "dialog" at bounding box center [646, 329] width 6 height 6
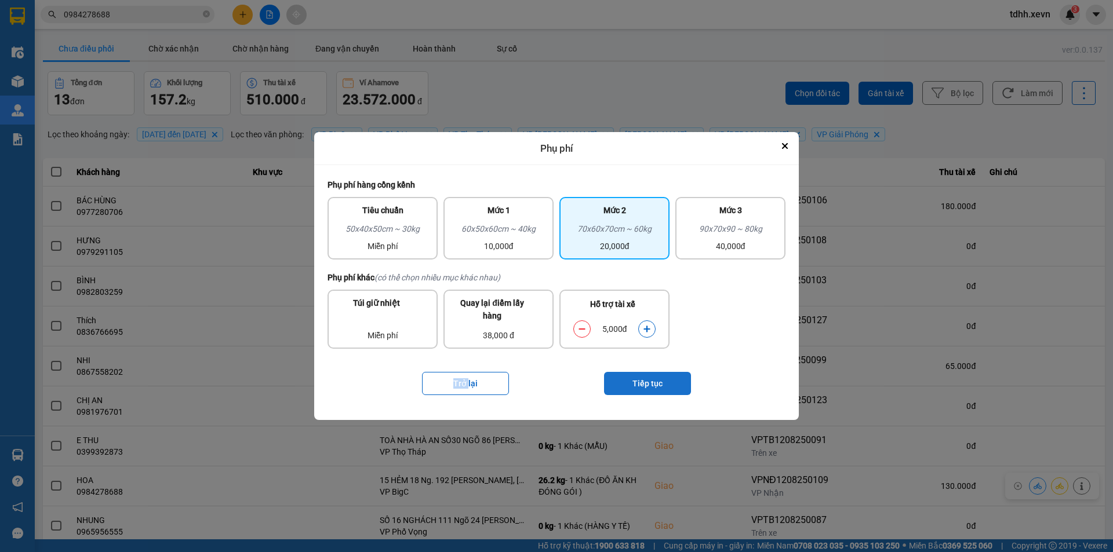
drag, startPoint x: 647, startPoint y: 332, endPoint x: 661, endPoint y: 395, distance: 64.1
click at [648, 349] on div "Hỗ trợ tài xế 5,000đ" at bounding box center [614, 319] width 110 height 59
click at [661, 395] on button "Tiếp tục" at bounding box center [647, 383] width 87 height 23
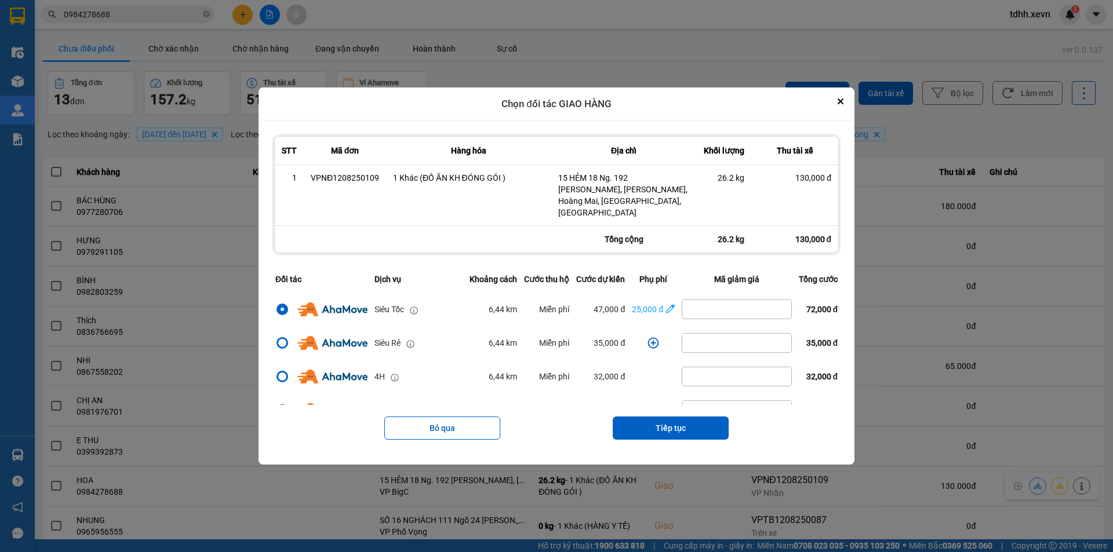
click at [995, 423] on div "ver: 0.0.137 Chưa điều [PERSON_NAME] xác [PERSON_NAME] [PERSON_NAME] hàng Đang …" at bounding box center [574, 321] width 1066 height 573
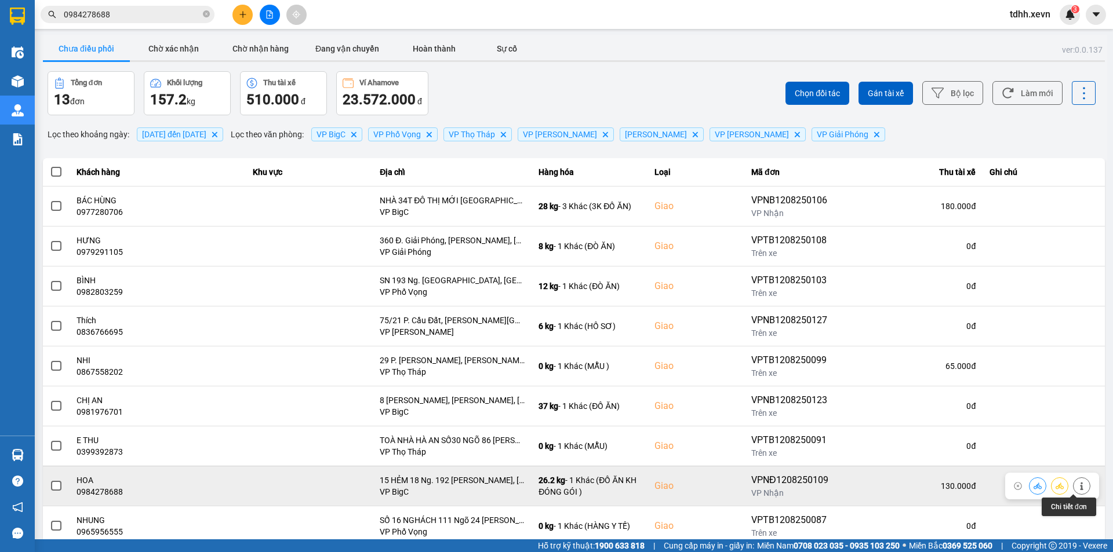
click at [1077, 482] on icon at bounding box center [1081, 486] width 8 height 8
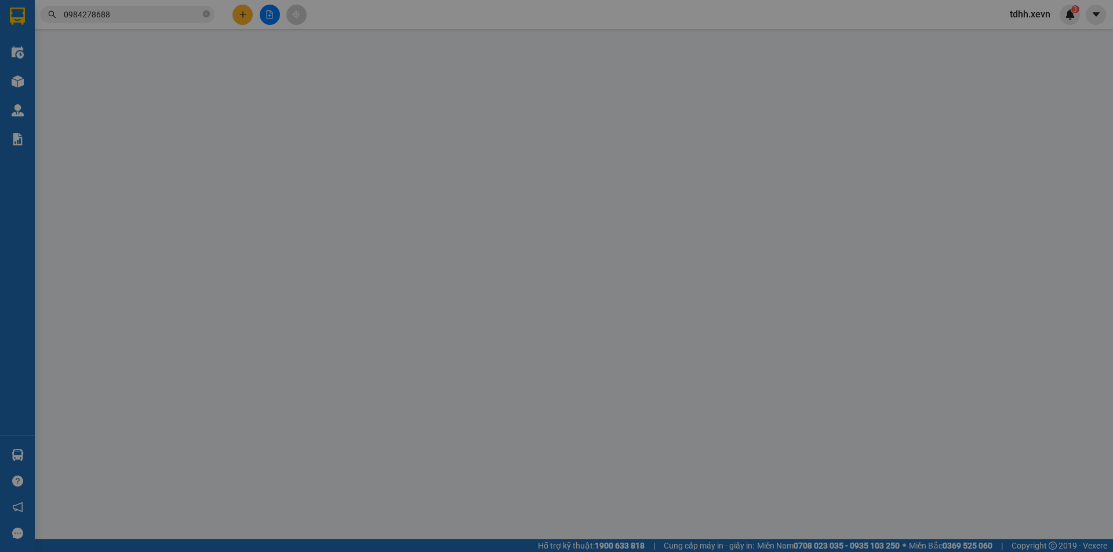
type input "0912175463"
type input "[PERSON_NAME]"
type input "0984278688"
type input "HOA"
checkbox input "true"
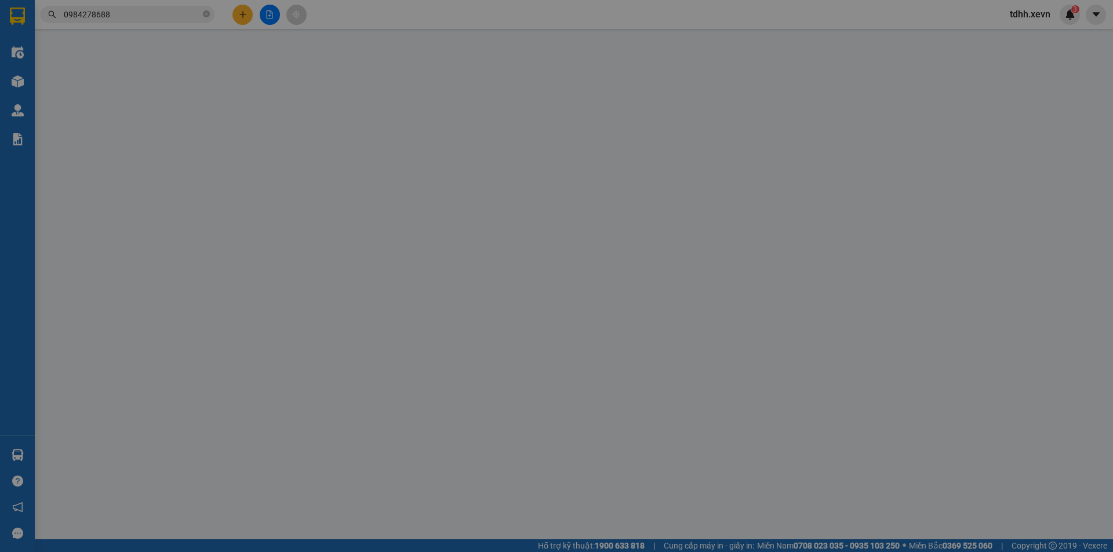
type input "15 HẺM 18 Ng. 192 [PERSON_NAME], [PERSON_NAME], Hoàng Mai, [GEOGRAPHIC_DATA], […"
type input "1"
type input "130.000"
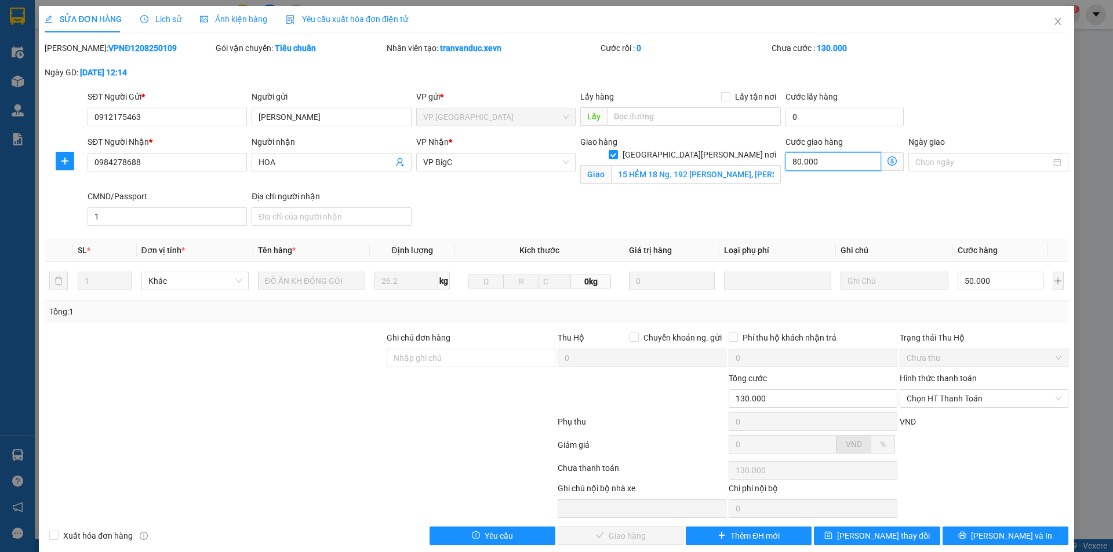
click at [839, 166] on input "80.000" at bounding box center [833, 161] width 96 height 19
type input "50.008"
type input "8"
type input "50.085"
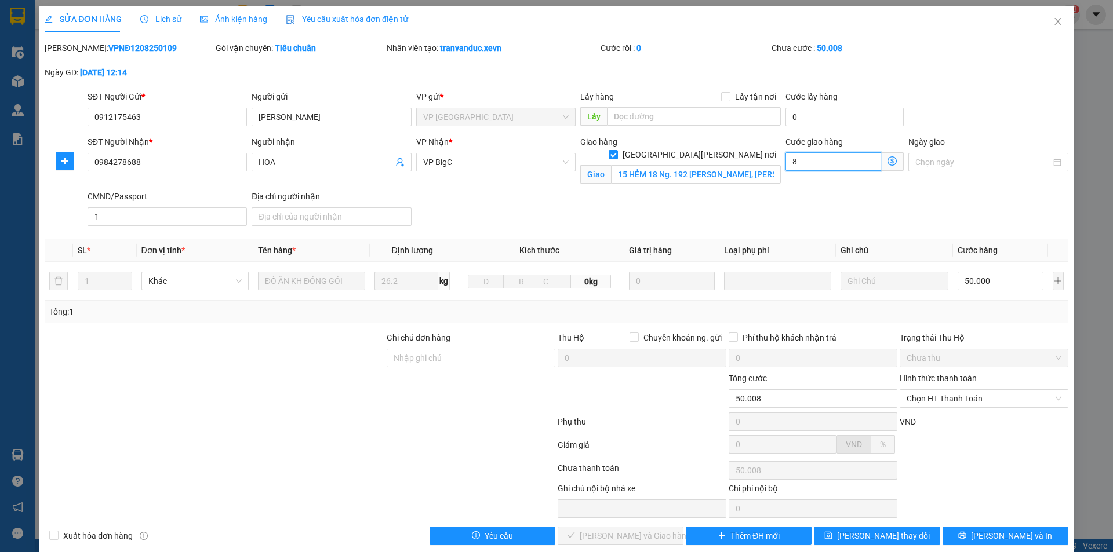
type input "50.085"
type input "85"
type input "50.850"
type input "850"
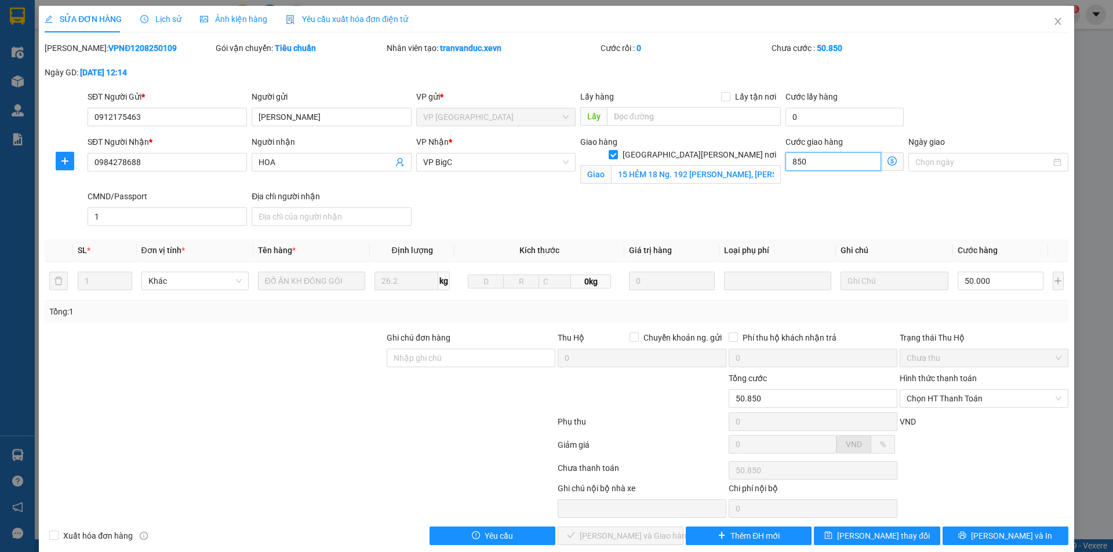
type input "58.500"
type input "8.500"
type input "135.000"
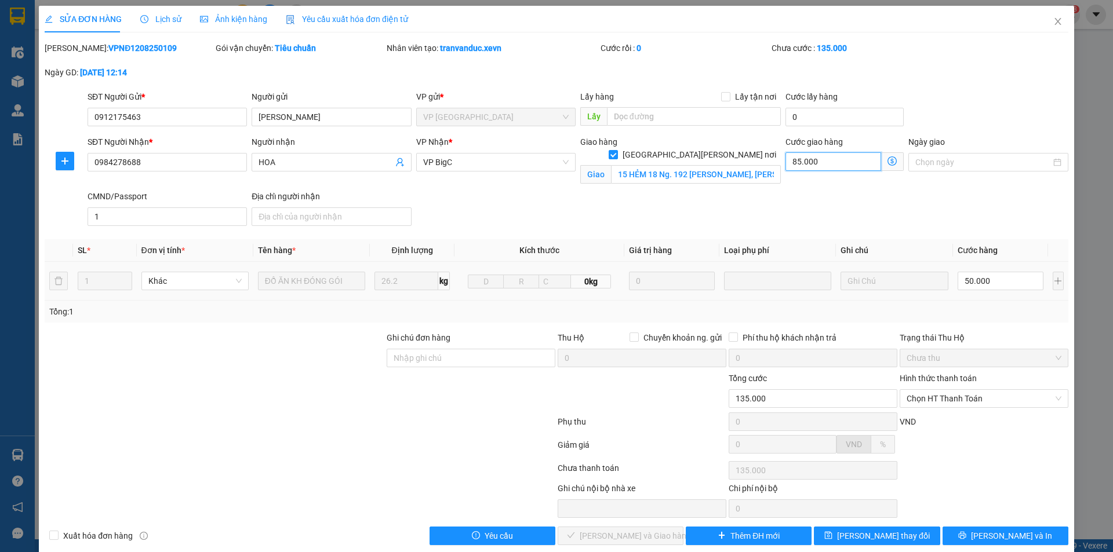
scroll to position [16, 0]
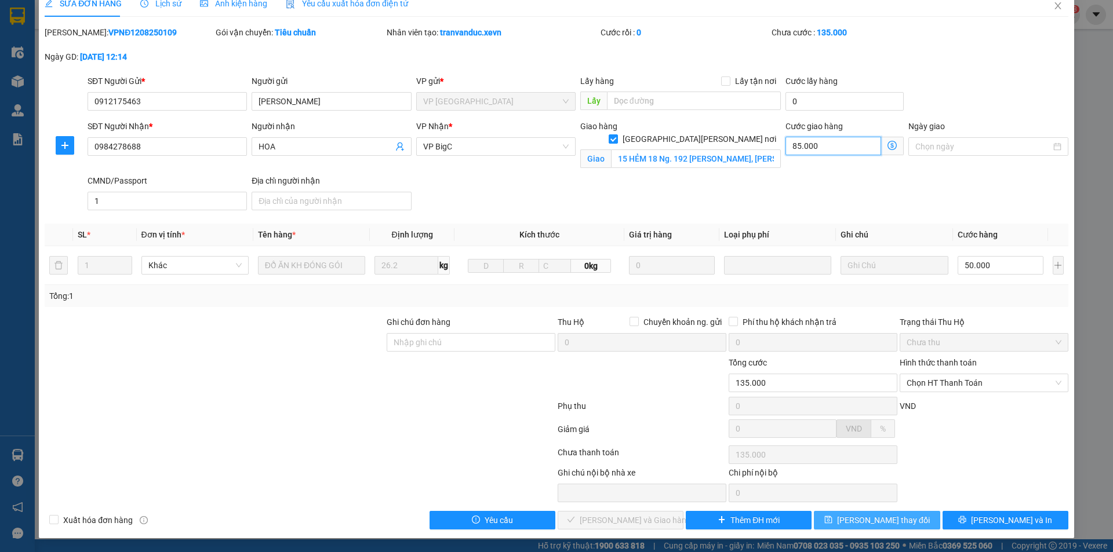
type input "85.000"
click at [881, 517] on span "[PERSON_NAME] thay đổi" at bounding box center [883, 520] width 93 height 13
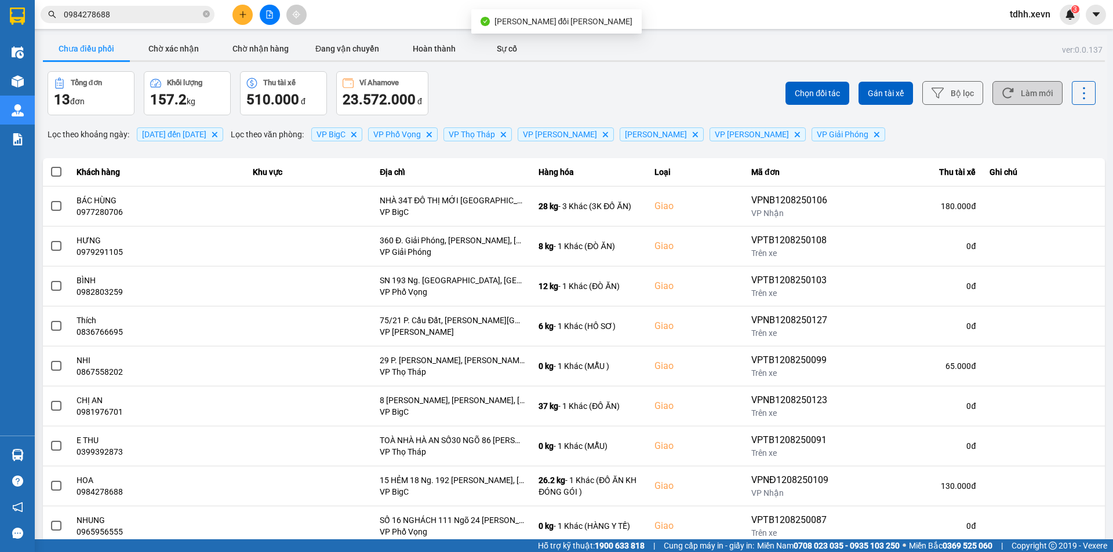
click at [1020, 90] on button "Làm mới" at bounding box center [1027, 93] width 70 height 24
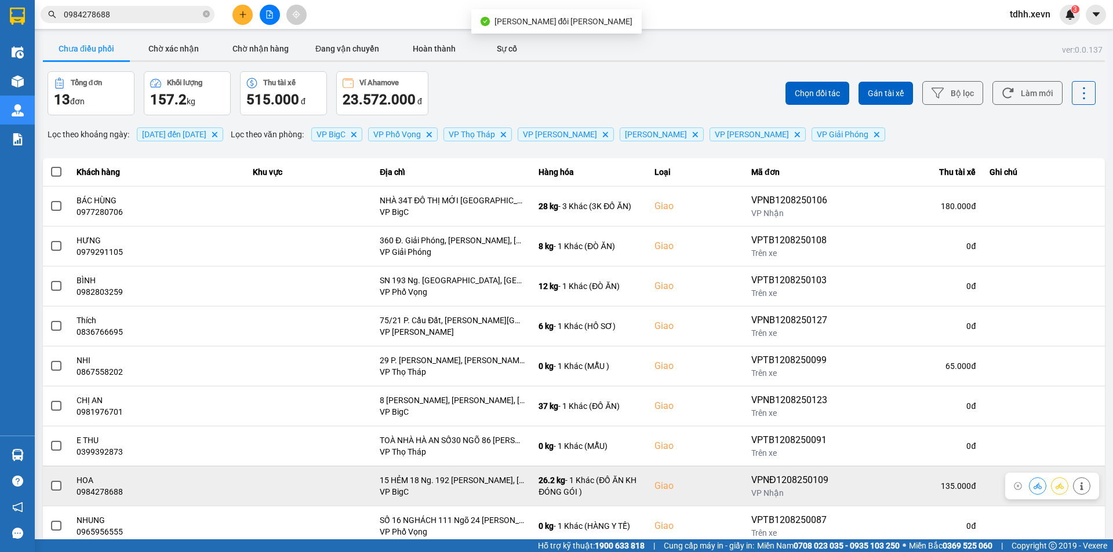
click at [1029, 490] on button at bounding box center [1037, 486] width 16 height 20
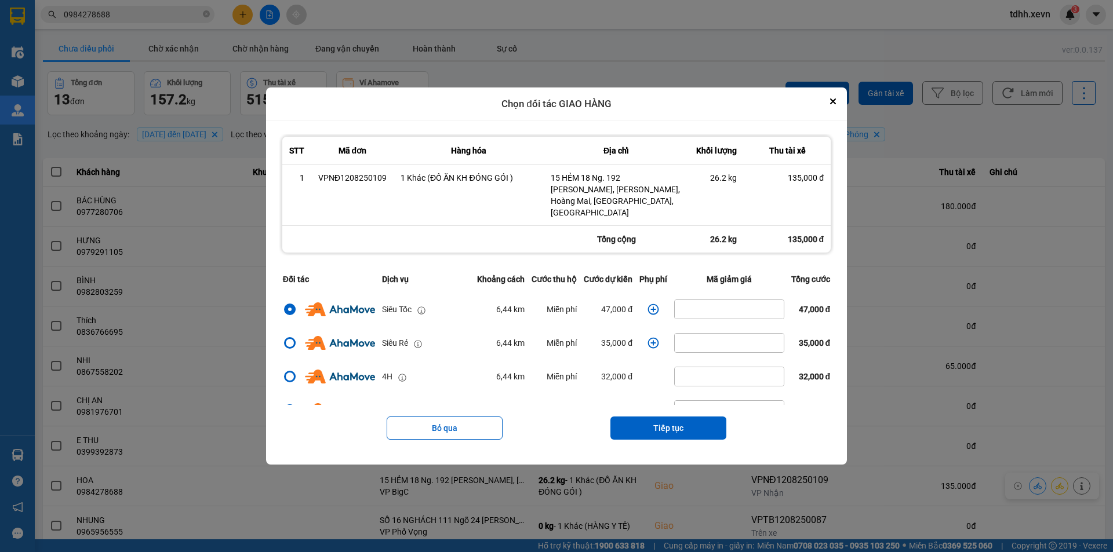
click at [648, 305] on icon "dialog" at bounding box center [653, 310] width 12 height 12
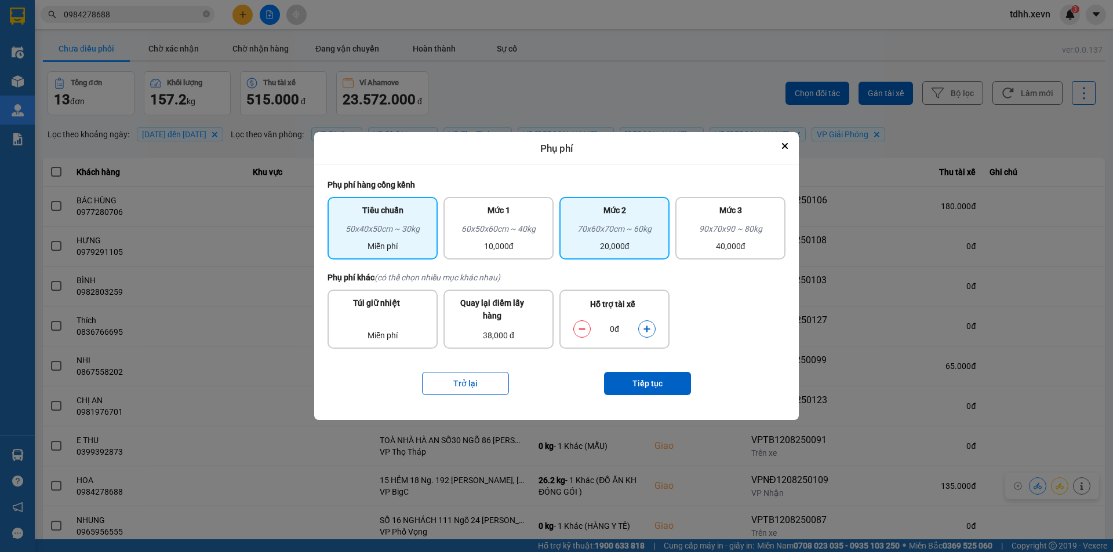
click at [600, 210] on div "Mức 2" at bounding box center [614, 213] width 96 height 19
click at [653, 327] on button "dialog" at bounding box center [647, 329] width 16 height 20
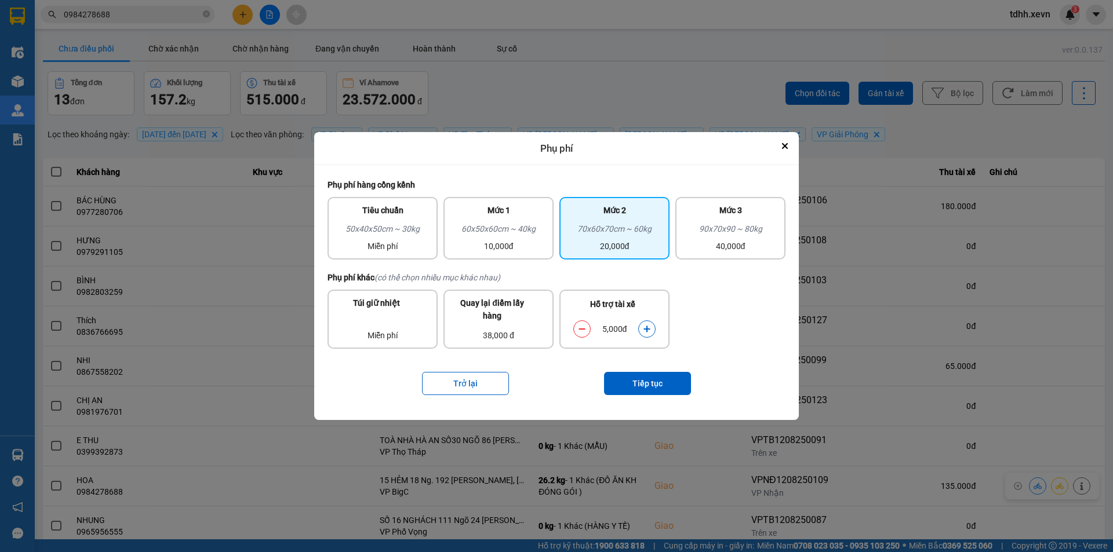
click at [653, 327] on button "dialog" at bounding box center [647, 329] width 16 height 20
click at [648, 382] on button "Tiếp tục" at bounding box center [647, 383] width 87 height 23
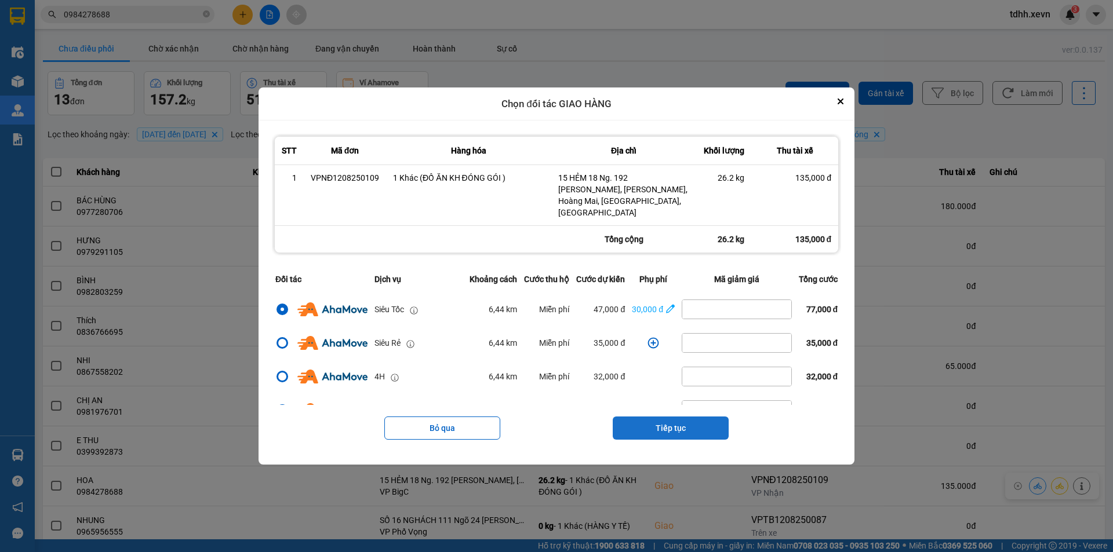
click at [676, 418] on button "Tiếp tục" at bounding box center [671, 428] width 116 height 23
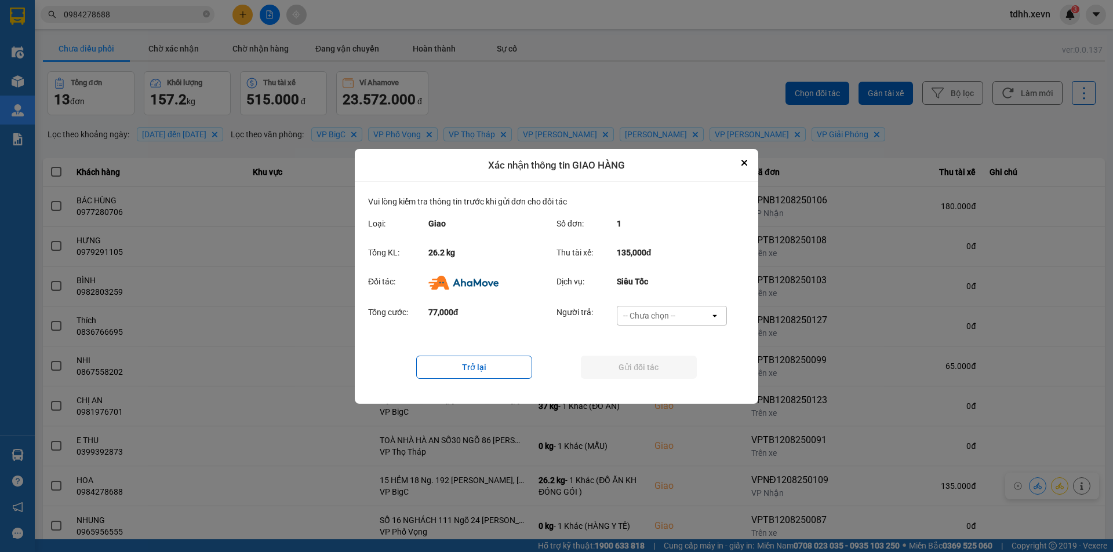
click at [665, 312] on div "-- Chưa chọn --" at bounding box center [649, 316] width 52 height 12
click at [658, 388] on div "Ví Ahamove" at bounding box center [671, 381] width 110 height 21
click at [642, 373] on button "Gửi đối tác" at bounding box center [639, 367] width 116 height 23
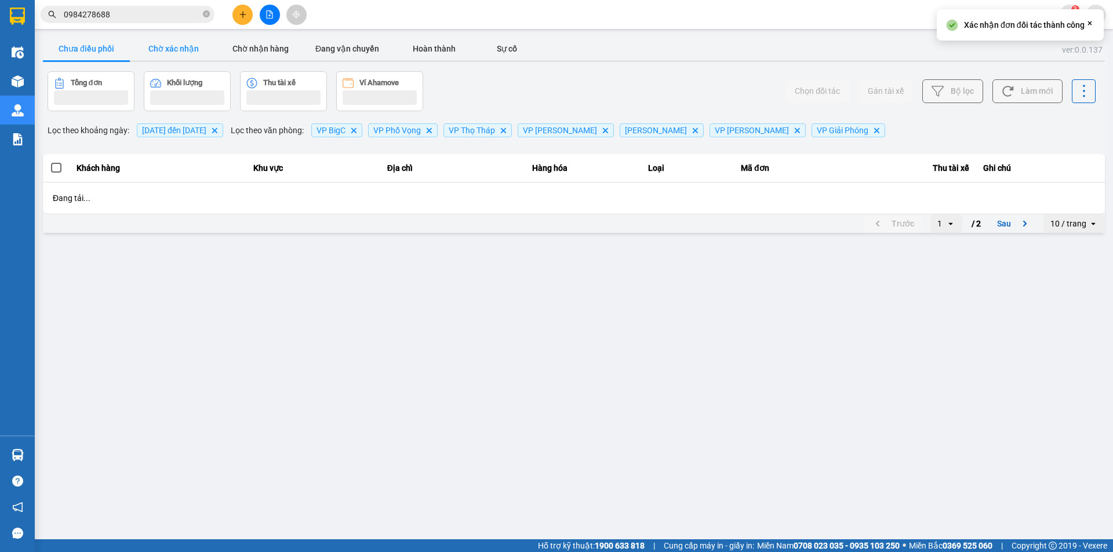
click at [184, 41] on button "Chờ xác nhận" at bounding box center [173, 48] width 87 height 23
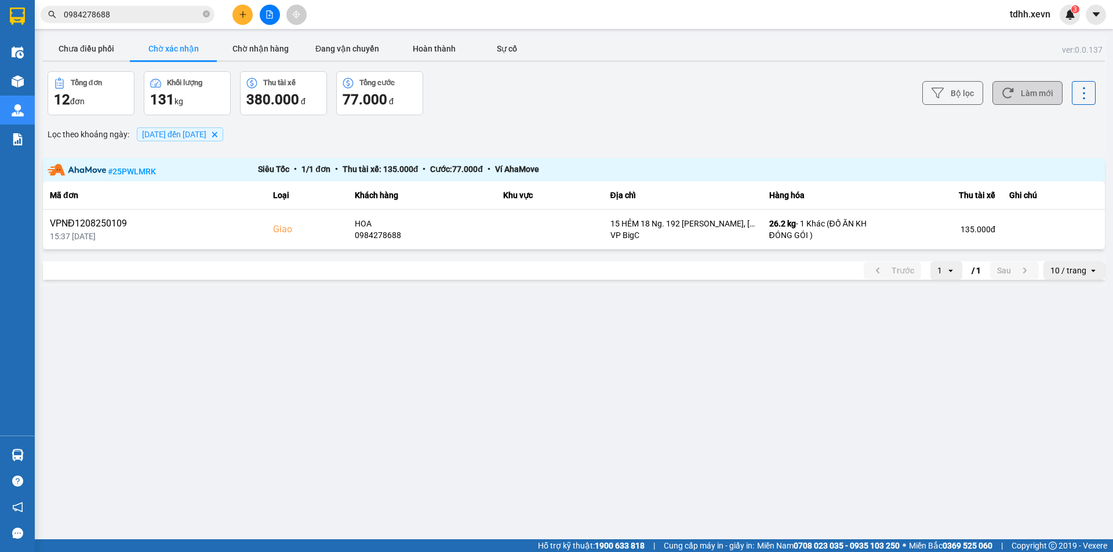
click at [1022, 82] on button "Làm mới" at bounding box center [1027, 93] width 70 height 24
click at [296, 46] on button "Chờ nhận hàng" at bounding box center [260, 48] width 87 height 23
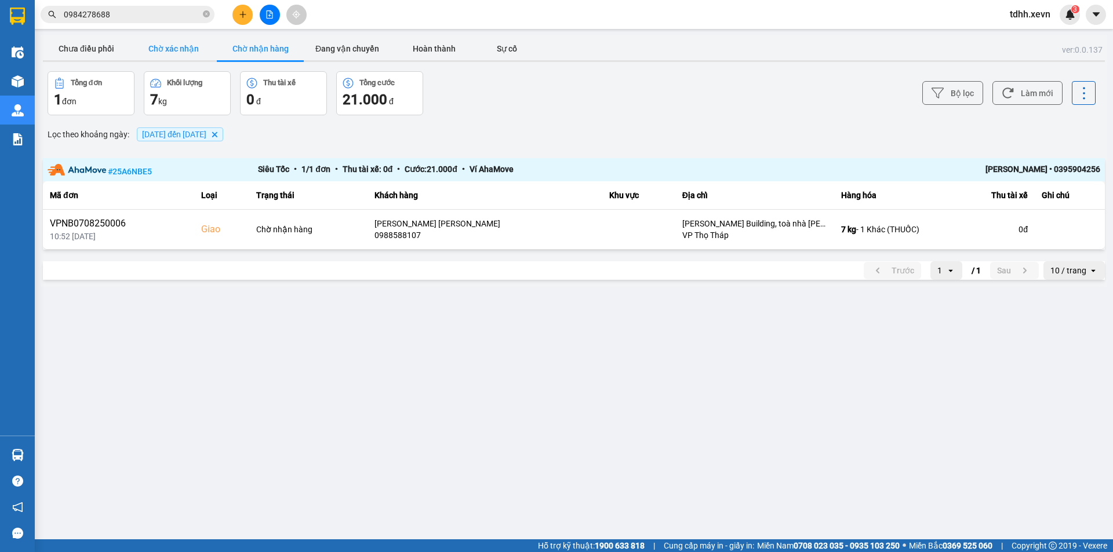
click at [195, 48] on button "Chờ xác nhận" at bounding box center [173, 48] width 87 height 23
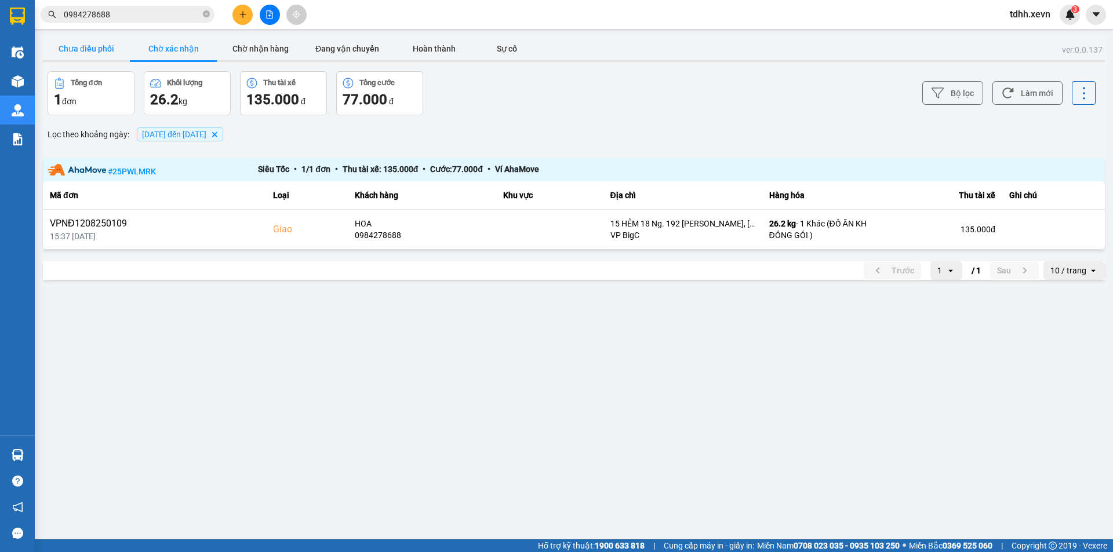
click at [88, 50] on button "Chưa điều phối" at bounding box center [86, 48] width 87 height 23
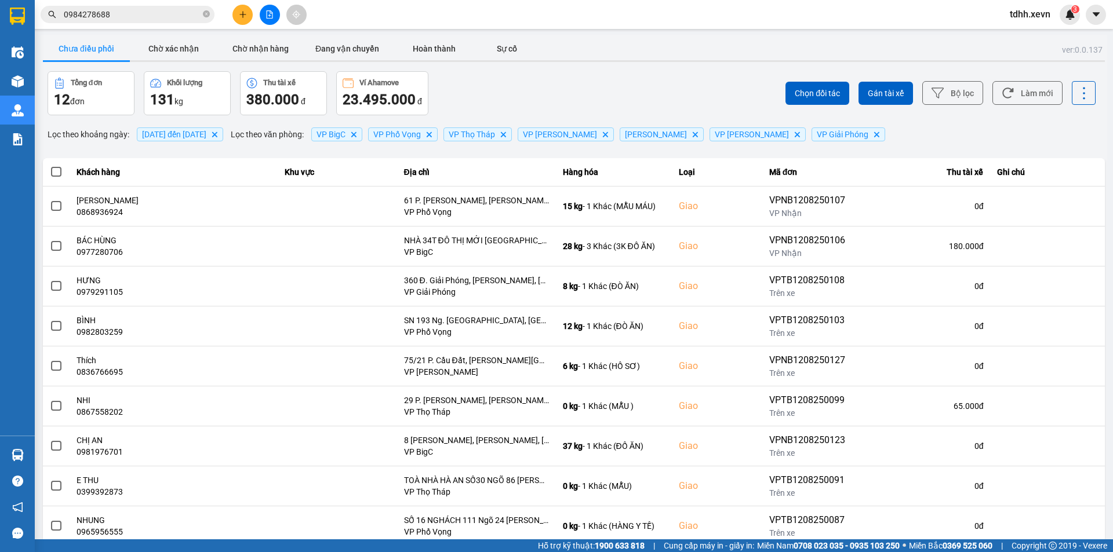
click at [613, 70] on div "ver: 0.0.137 Chưa điều phối Chờ xác nhận Chờ nhận hàng Đang vận chuyển Hoàn thà…" at bounding box center [574, 321] width 1066 height 573
click at [1007, 101] on button "Làm mới" at bounding box center [1027, 93] width 70 height 24
click at [1011, 82] on button "Làm mới" at bounding box center [1027, 93] width 70 height 24
click at [257, 38] on button "Chờ nhận hàng" at bounding box center [260, 48] width 87 height 23
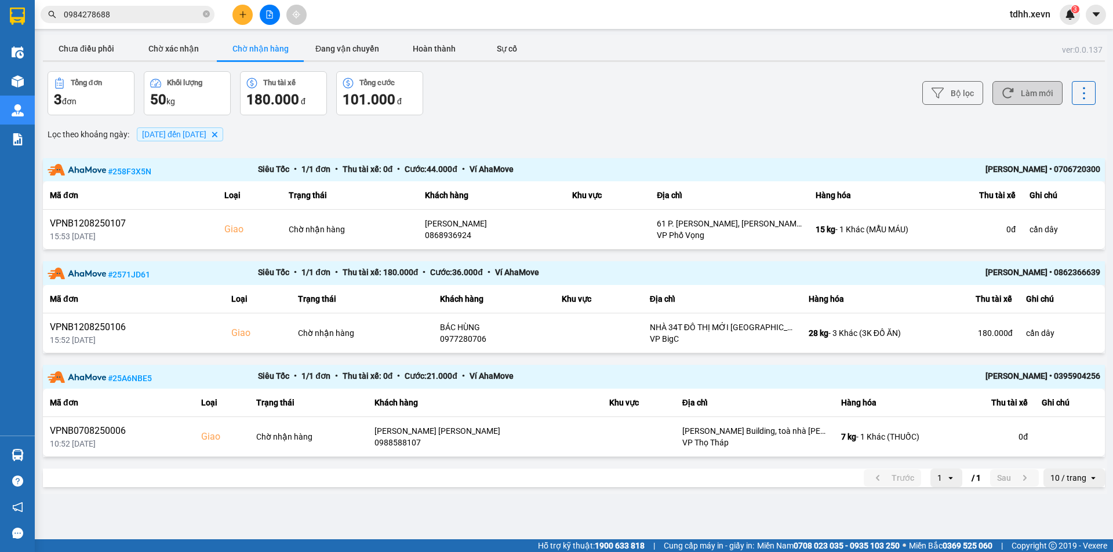
click at [1027, 86] on button "Làm mới" at bounding box center [1027, 93] width 70 height 24
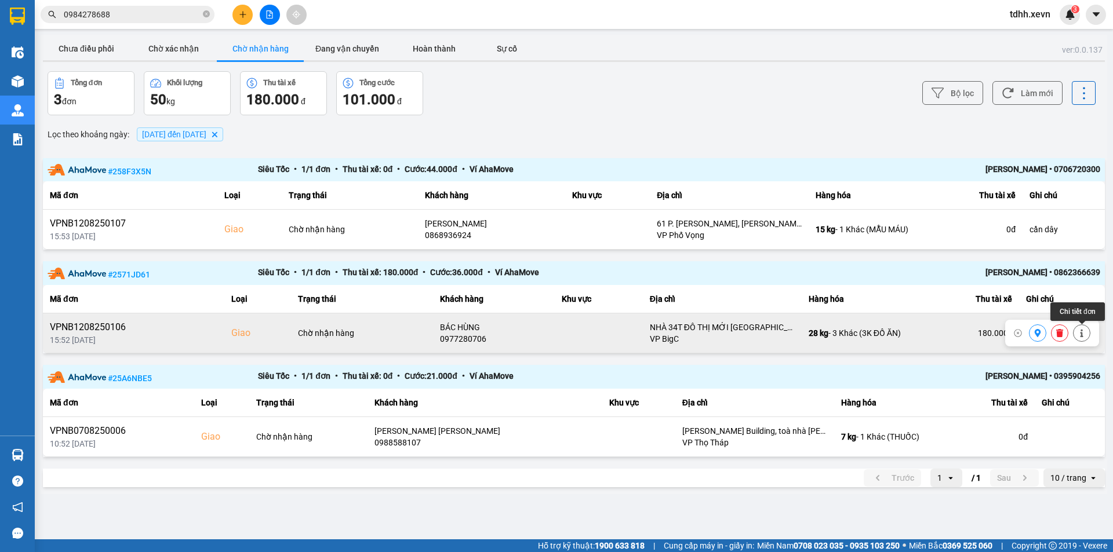
click at [1077, 331] on button at bounding box center [1081, 333] width 16 height 20
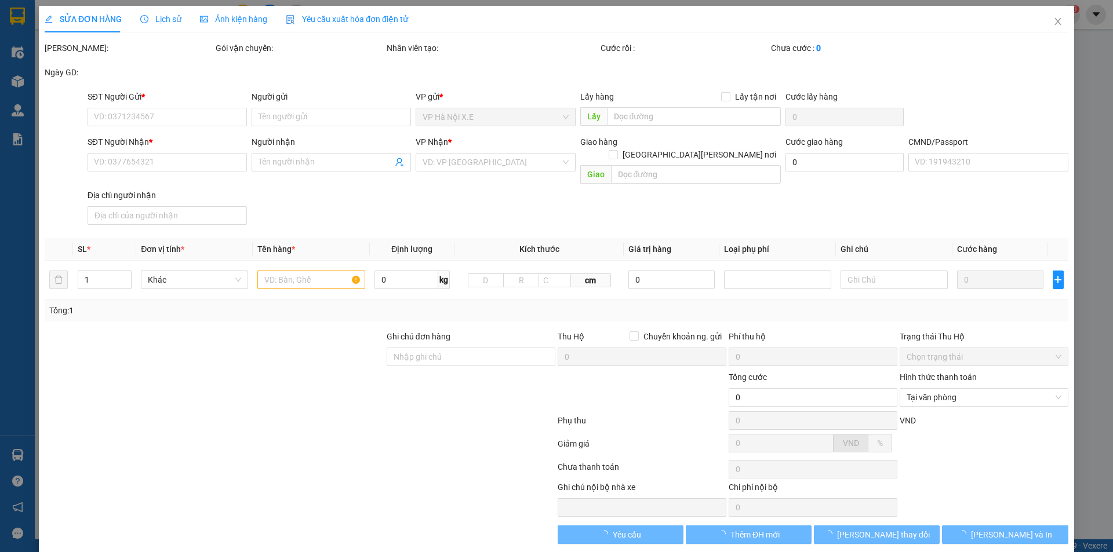
type input "0963624796"
type input "BÚN MỌC TỐ NHƯ"
type input "0977280706"
type input "BÁC HÙNG"
checkbox input "true"
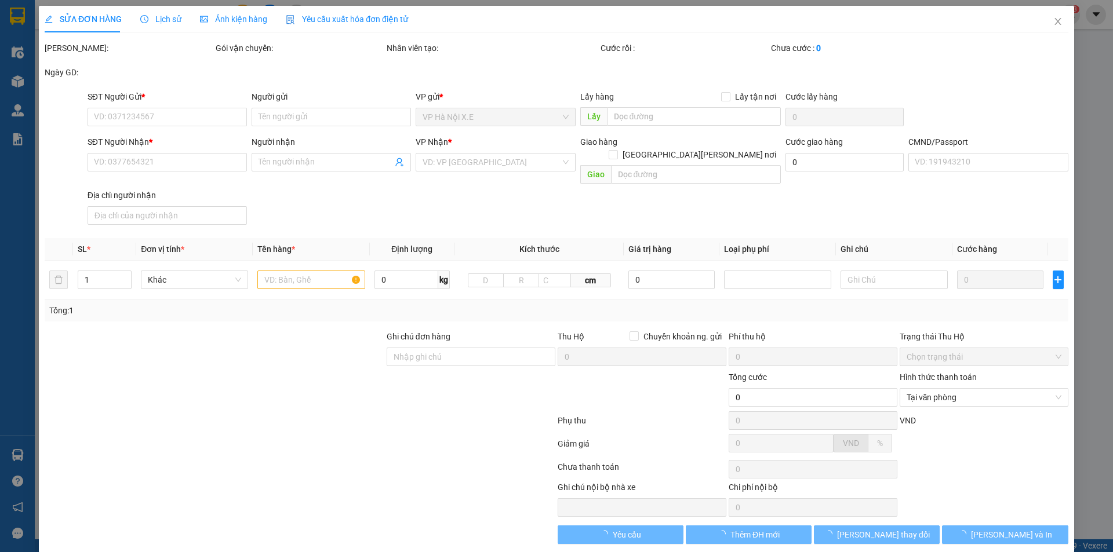
type input "NHÀ 34T ĐÔ THỊ MỚI [GEOGRAPHIC_DATA], [GEOGRAPHIC_DATA], [GEOGRAPHIC_DATA], [GE…"
type input "1"
type input "cần dây"
type input "180.000"
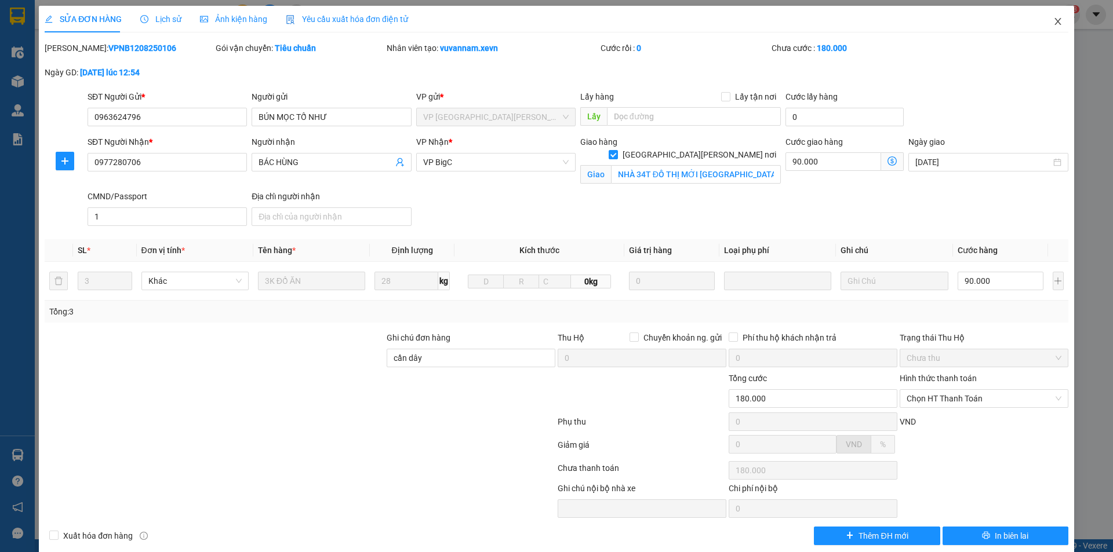
click at [1053, 23] on icon "close" at bounding box center [1057, 21] width 9 height 9
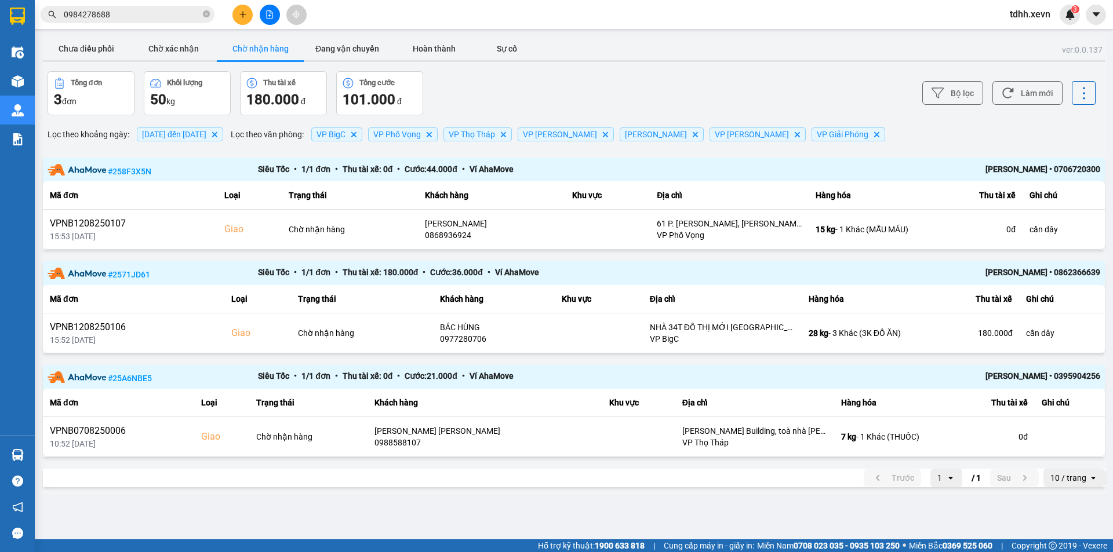
click at [733, 83] on div "Bộ lọc Làm mới" at bounding box center [833, 93] width 524 height 44
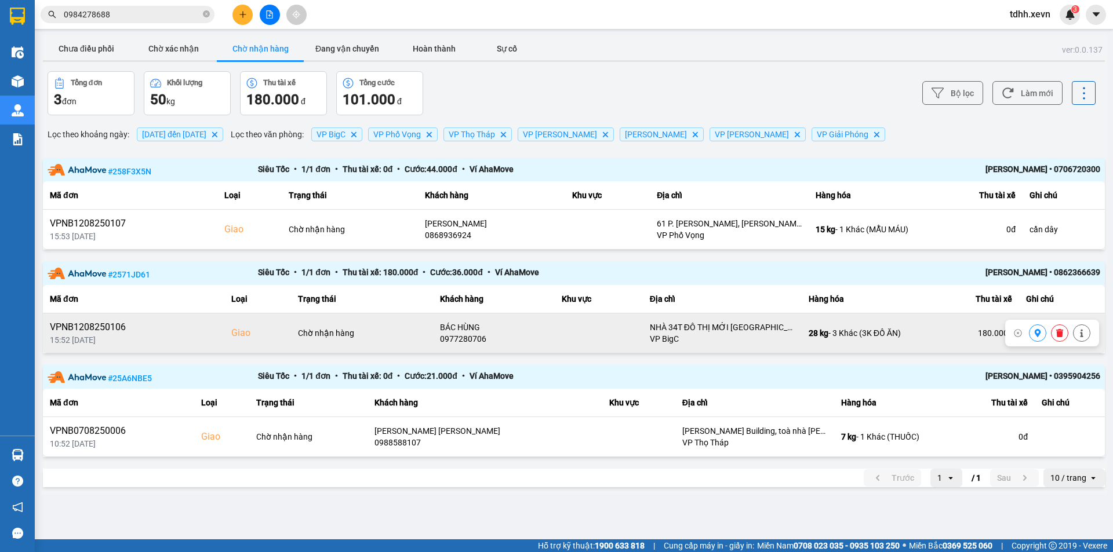
click at [462, 337] on div "0977280706" at bounding box center [494, 339] width 108 height 12
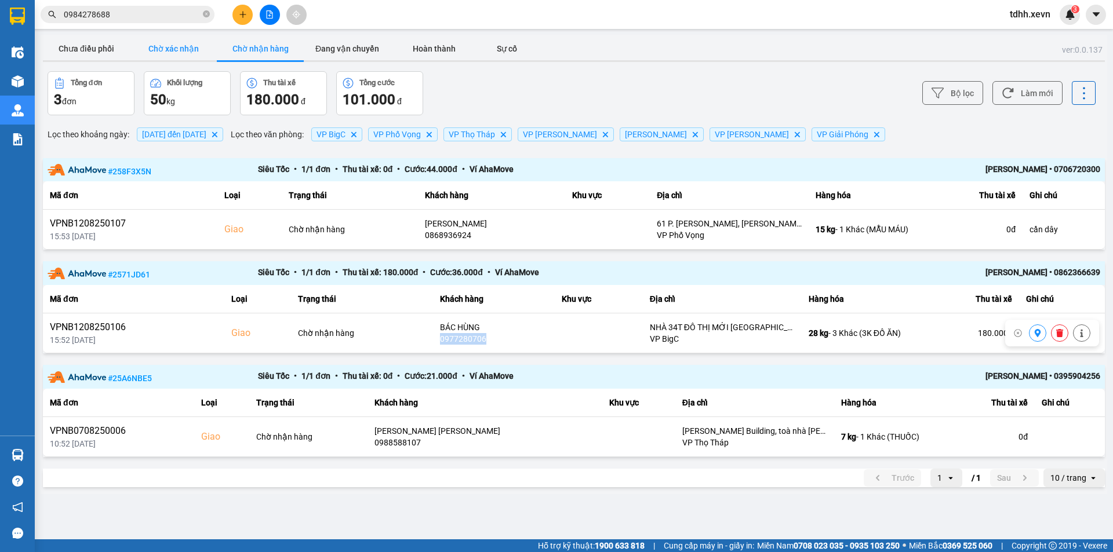
copy div "0977280706"
click at [167, 14] on input "0984278688" at bounding box center [132, 14] width 137 height 13
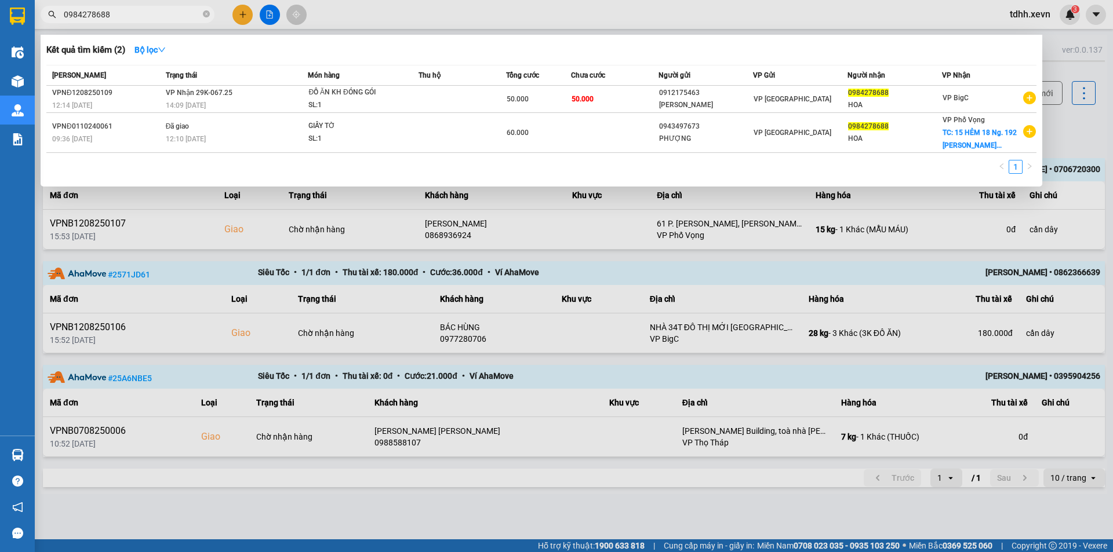
click at [167, 14] on input "0984278688" at bounding box center [132, 14] width 137 height 13
paste input "77280706"
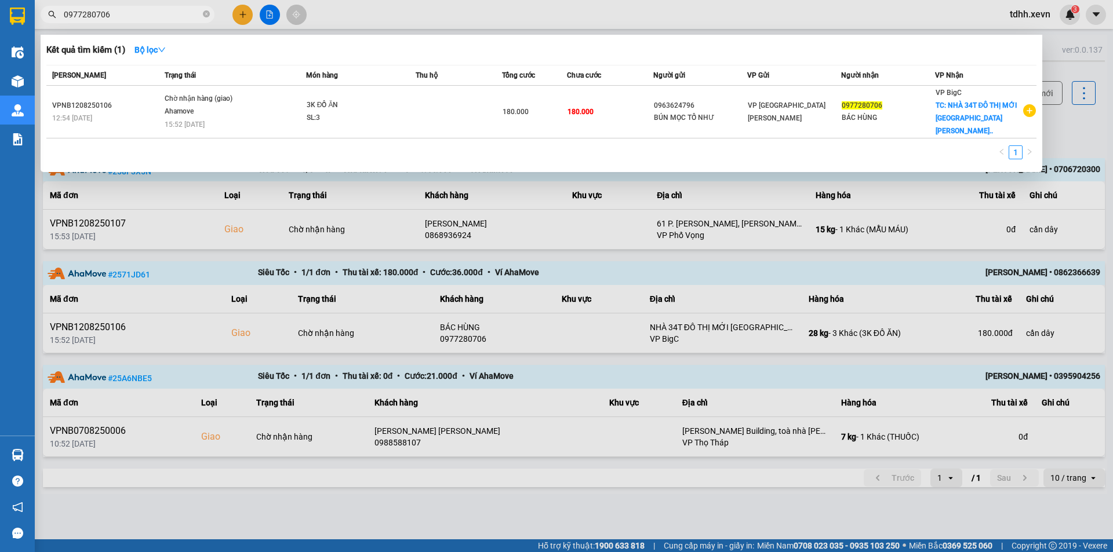
click at [865, 217] on div at bounding box center [556, 276] width 1113 height 552
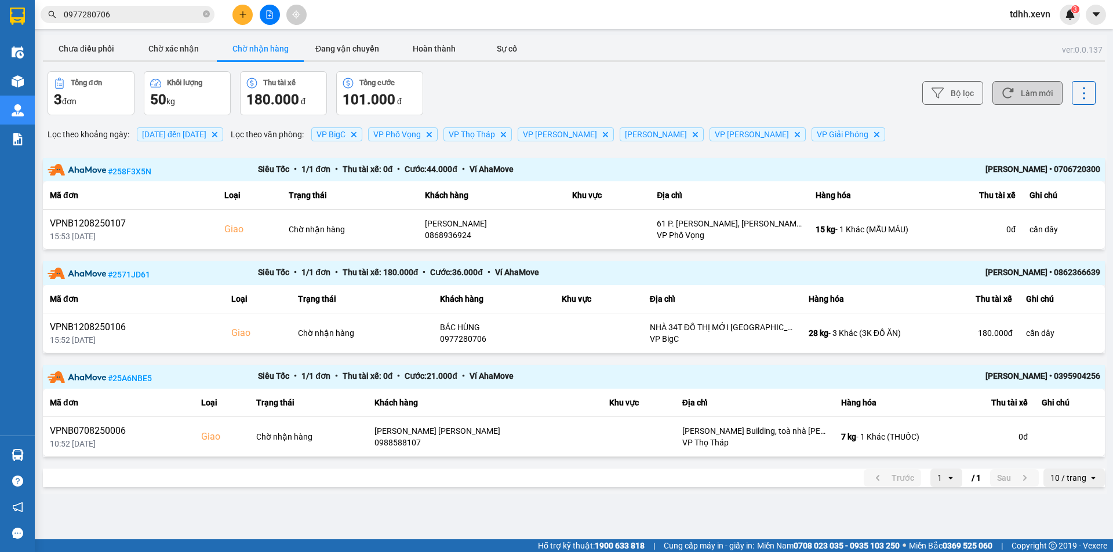
click at [1028, 90] on button "Làm mới" at bounding box center [1027, 93] width 70 height 24
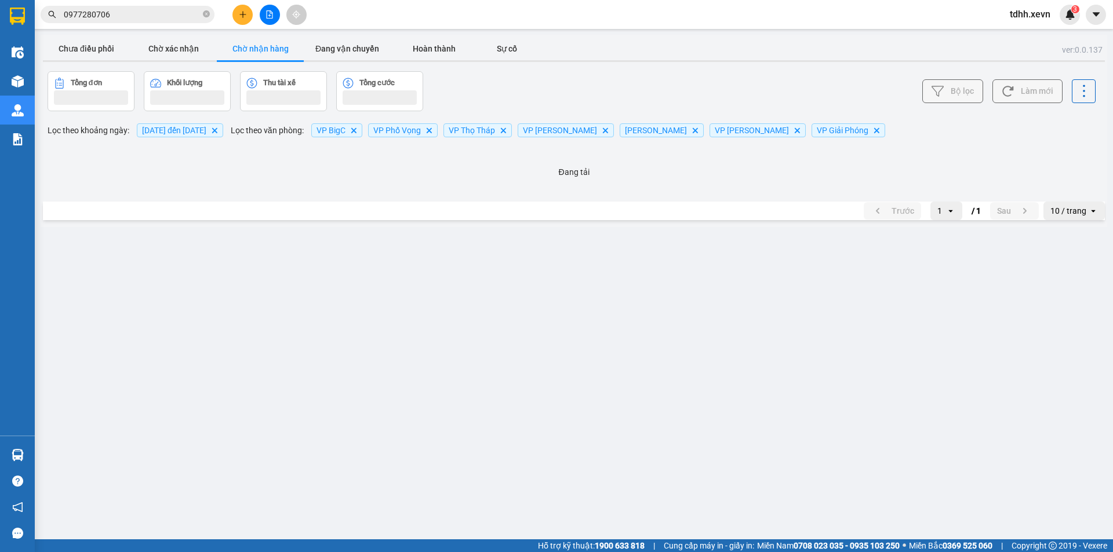
click at [657, 84] on div "Bộ lọc Làm mới" at bounding box center [833, 91] width 524 height 40
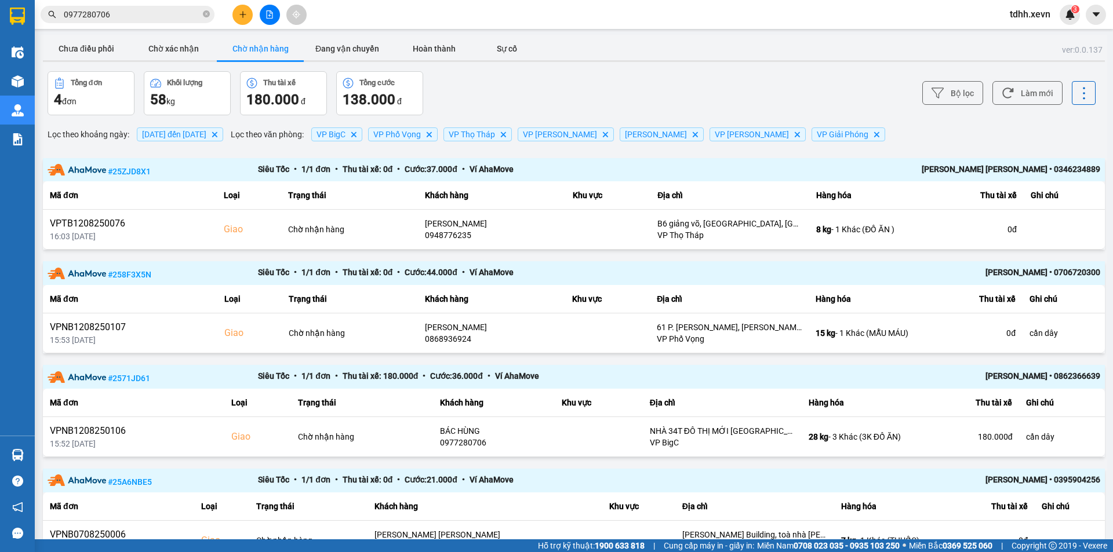
click at [777, 86] on div "Bộ lọc Làm mới" at bounding box center [833, 93] width 524 height 44
click at [118, 17] on input "0977280706" at bounding box center [132, 14] width 137 height 13
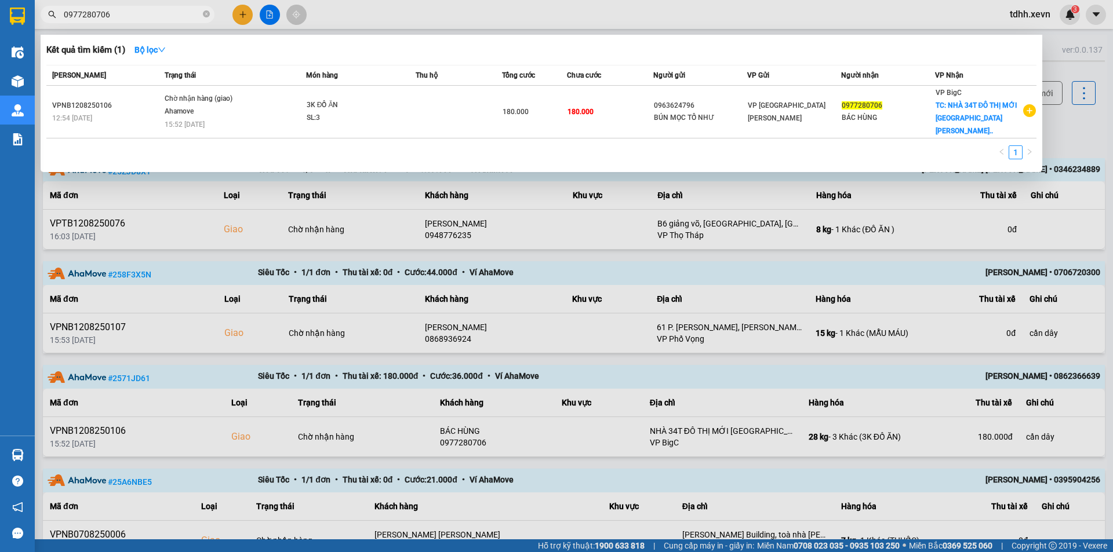
click at [118, 17] on input "0977280706" at bounding box center [132, 14] width 137 height 13
paste input "349717282"
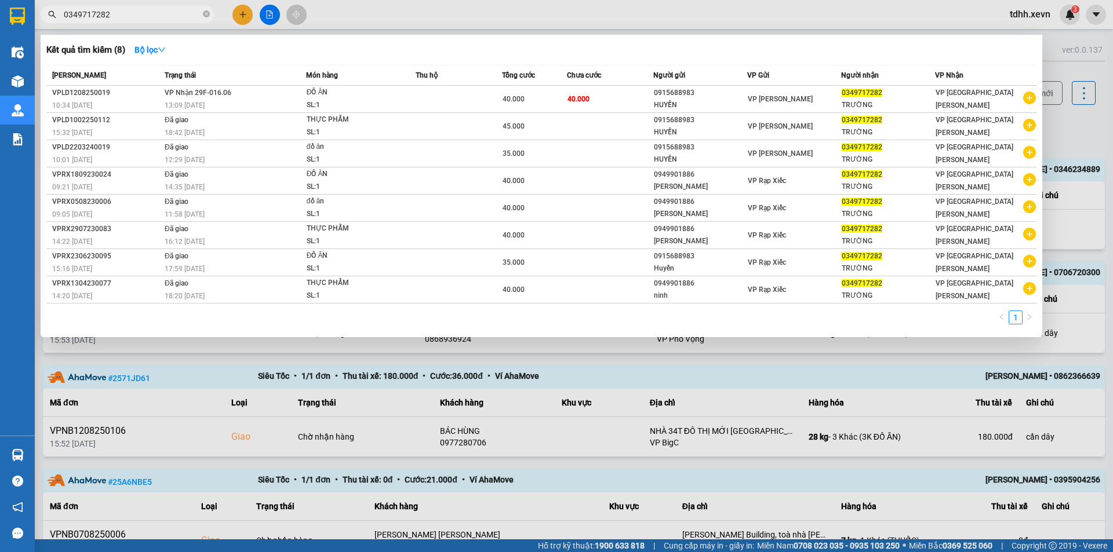
click at [694, 15] on div at bounding box center [556, 276] width 1113 height 552
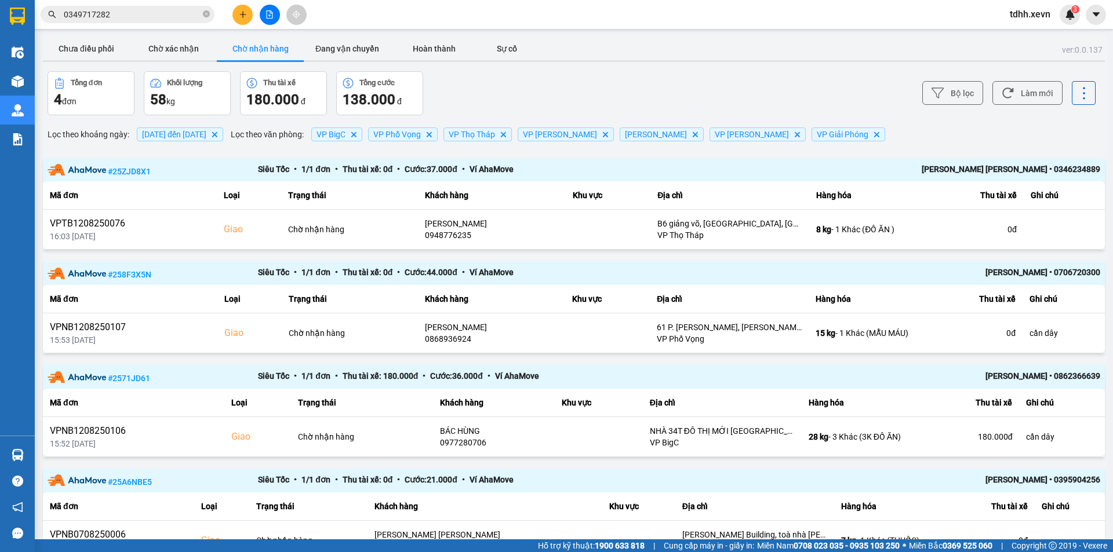
click at [701, 78] on div "Bộ lọc Làm mới" at bounding box center [833, 93] width 524 height 44
click at [121, 9] on input "0349717282" at bounding box center [132, 14] width 137 height 13
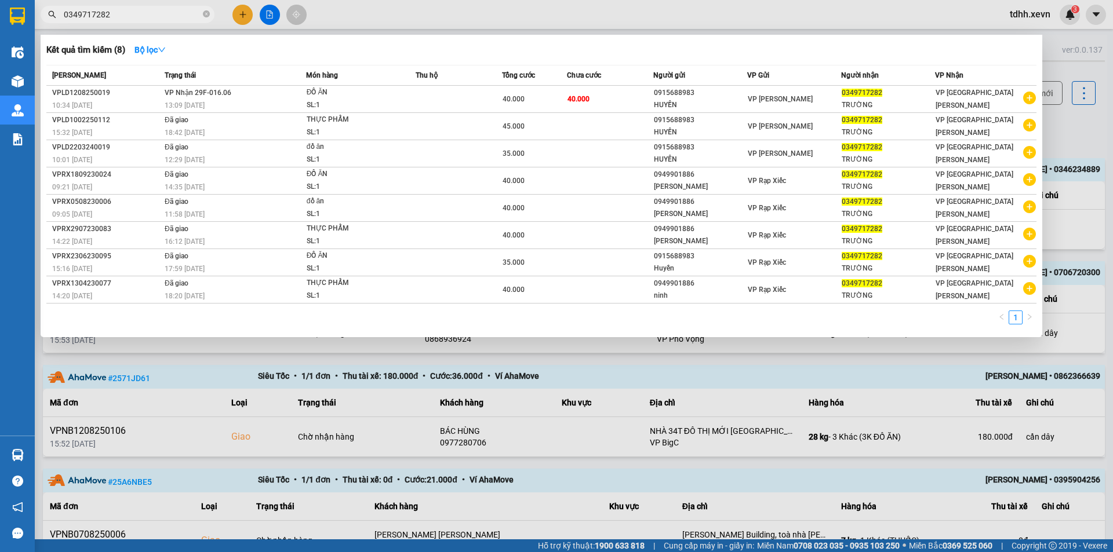
click at [121, 9] on input "0349717282" at bounding box center [132, 14] width 137 height 13
paste input "916511981"
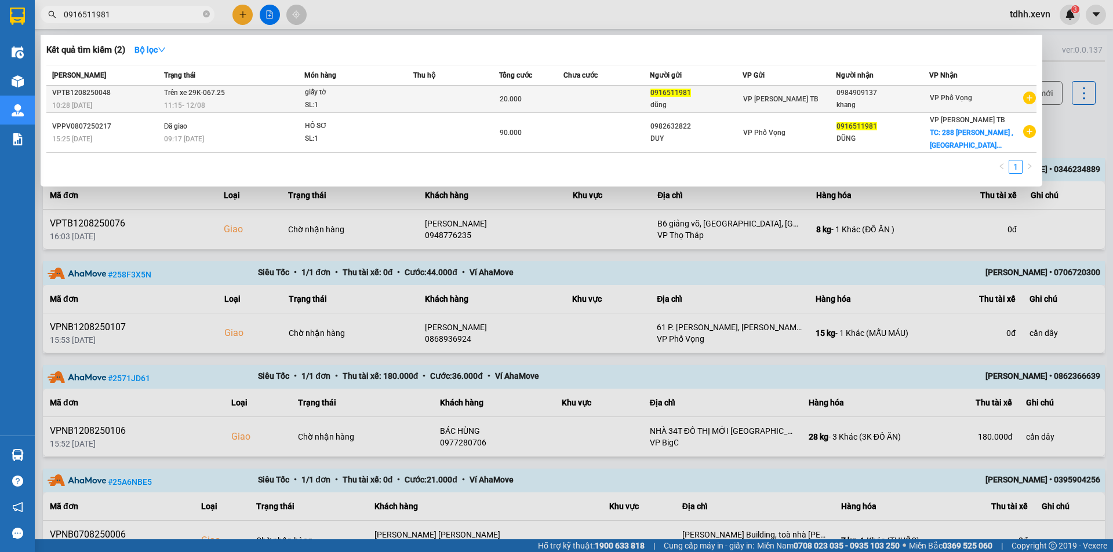
type input "0916511981"
copy span "-067.25"
drag, startPoint x: 234, startPoint y: 92, endPoint x: 203, endPoint y: 94, distance: 30.9
click at [203, 94] on td "Trên xe 29K-067.25 11:15 [DATE]" at bounding box center [232, 99] width 143 height 27
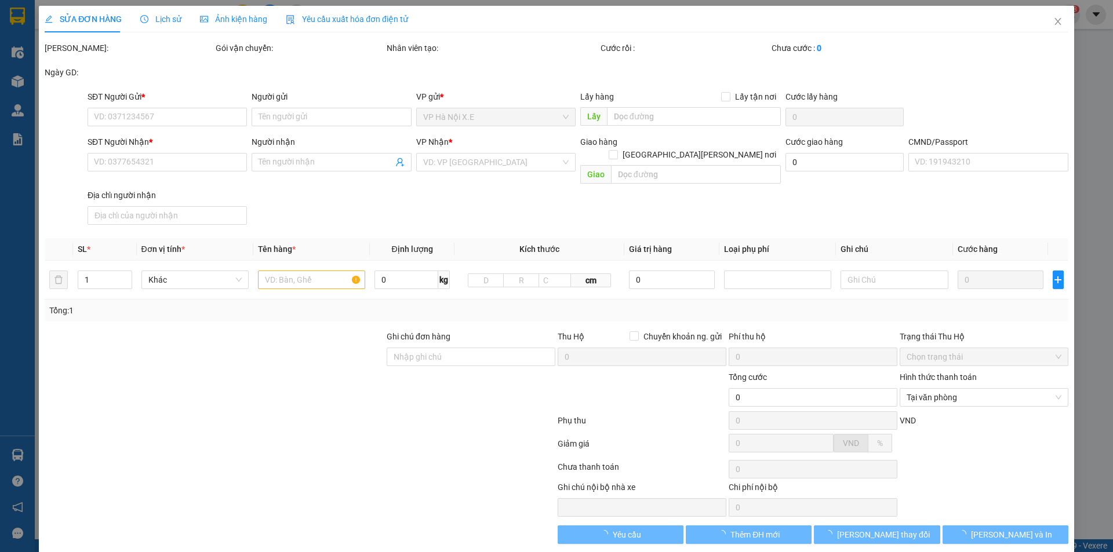
type input "0916511981"
type input "dũng"
type input "0984909137"
type input "khang"
type input "20.000"
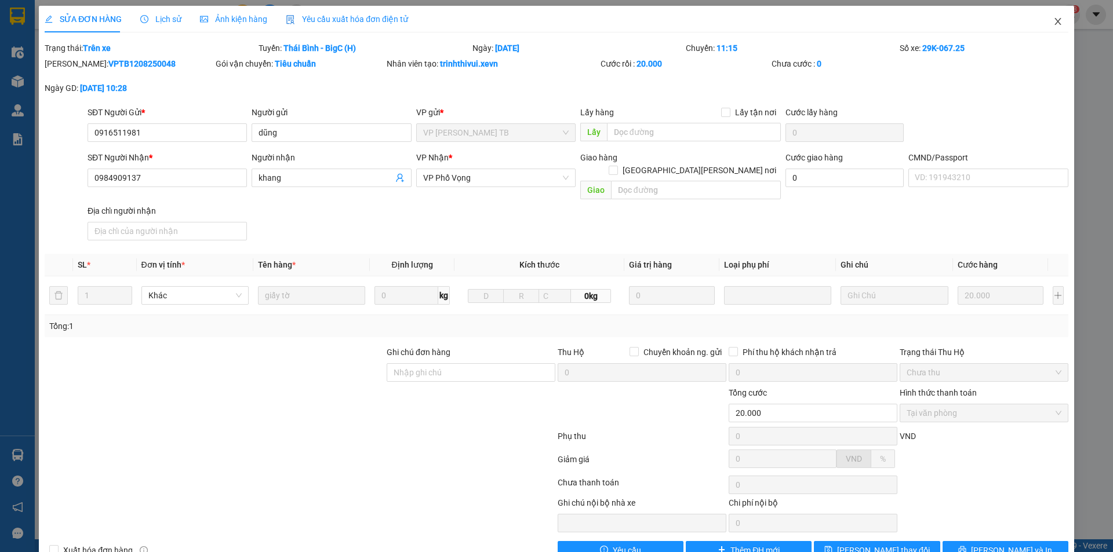
click at [1041, 25] on span "Close" at bounding box center [1057, 22] width 32 height 32
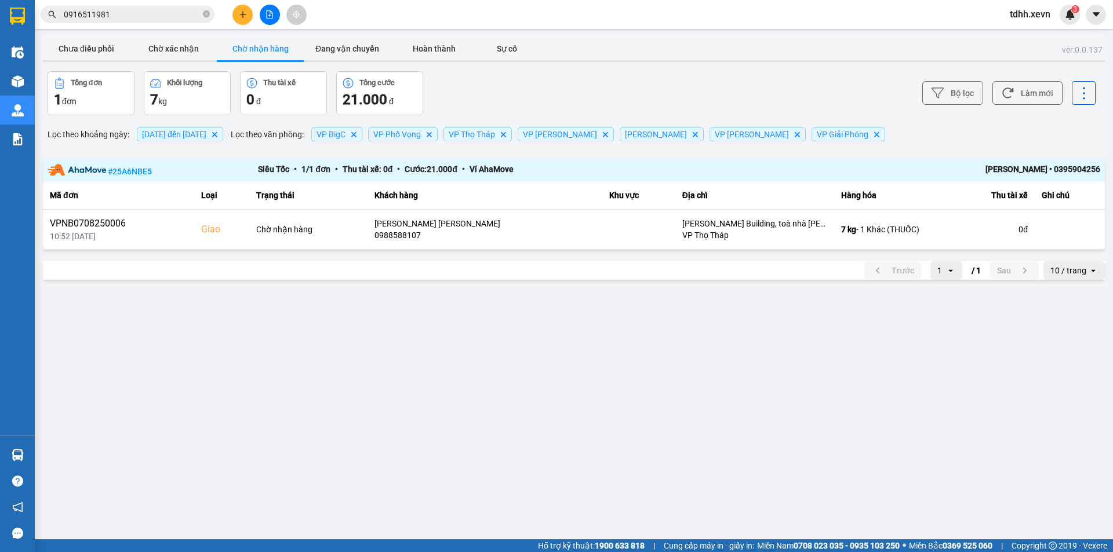
click at [168, 20] on input "0916511981" at bounding box center [132, 14] width 137 height 13
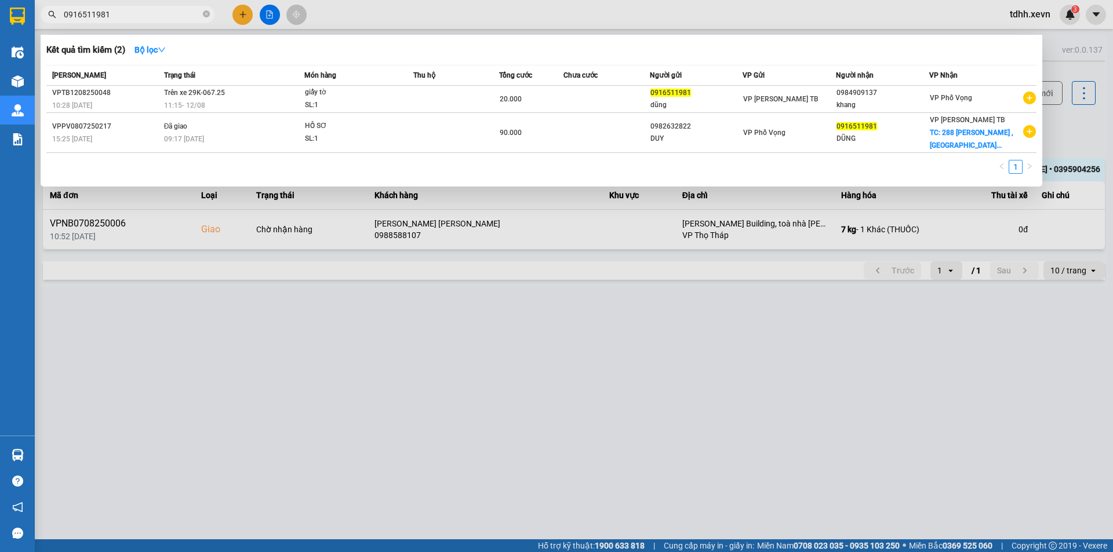
click at [473, 176] on div "1" at bounding box center [541, 170] width 990 height 21
click at [639, 381] on div at bounding box center [556, 276] width 1113 height 552
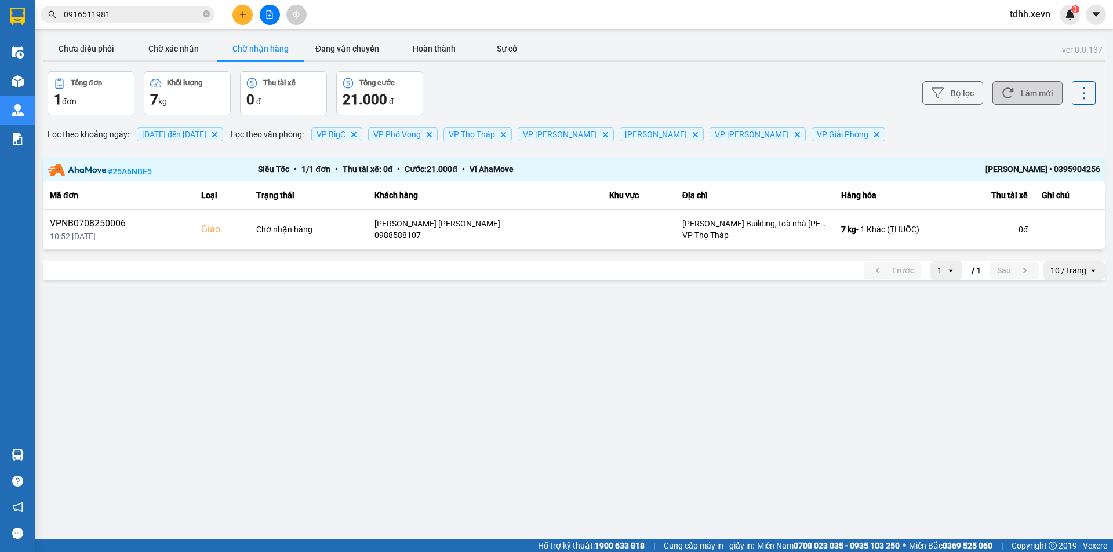
click at [1028, 89] on button "Làm mới" at bounding box center [1027, 93] width 70 height 24
click at [80, 53] on button "Chưa điều phối" at bounding box center [86, 48] width 87 height 23
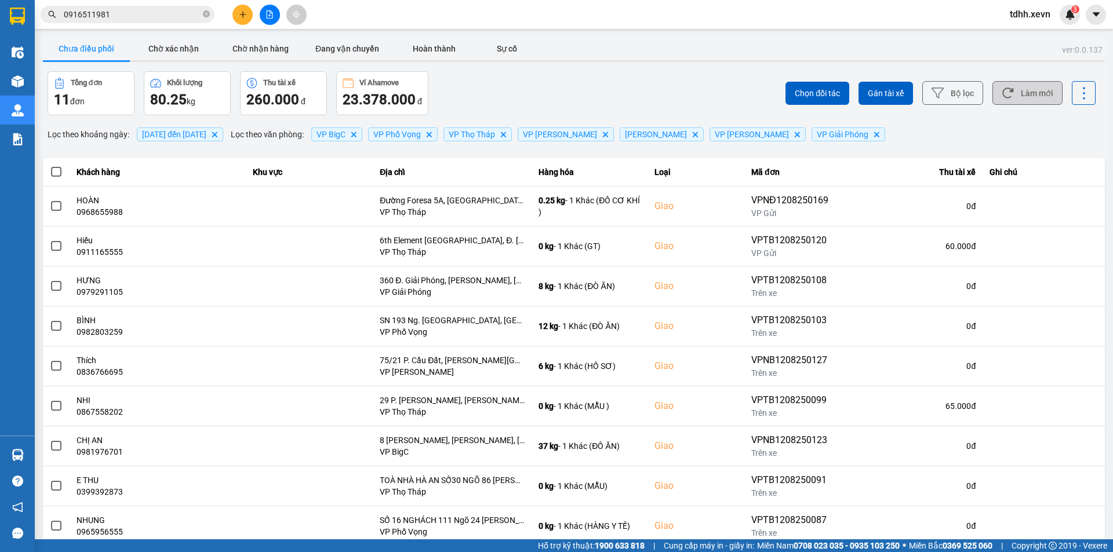
click at [1016, 95] on button "Làm mới" at bounding box center [1027, 93] width 70 height 24
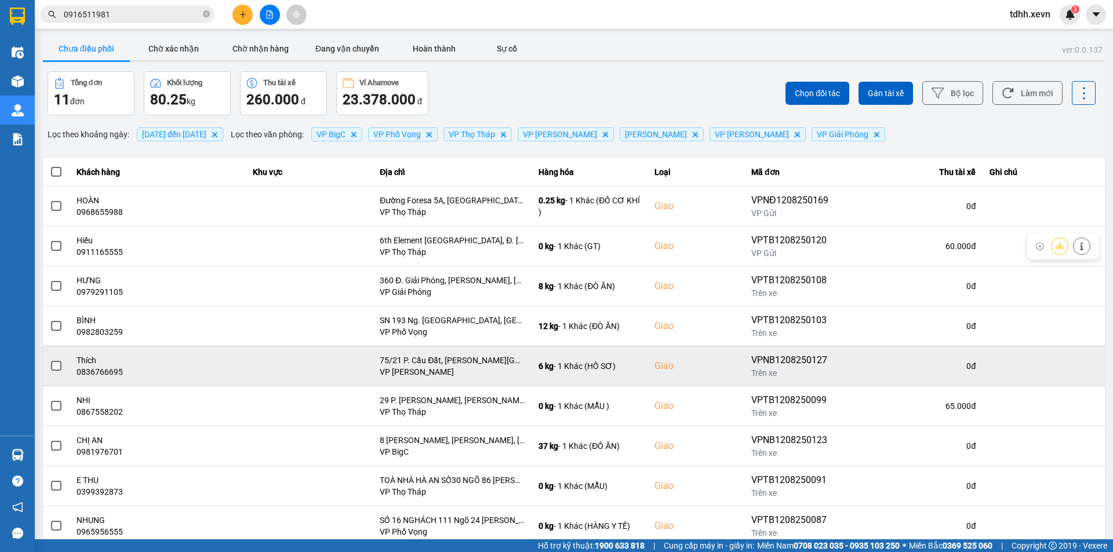
scroll to position [74, 0]
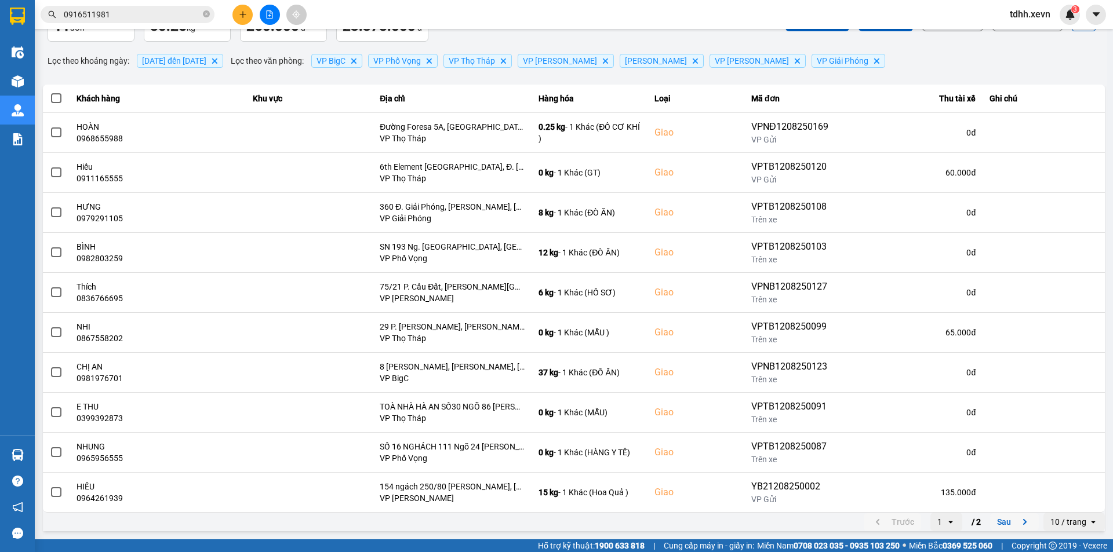
click at [997, 515] on button "Sau" at bounding box center [1014, 521] width 49 height 17
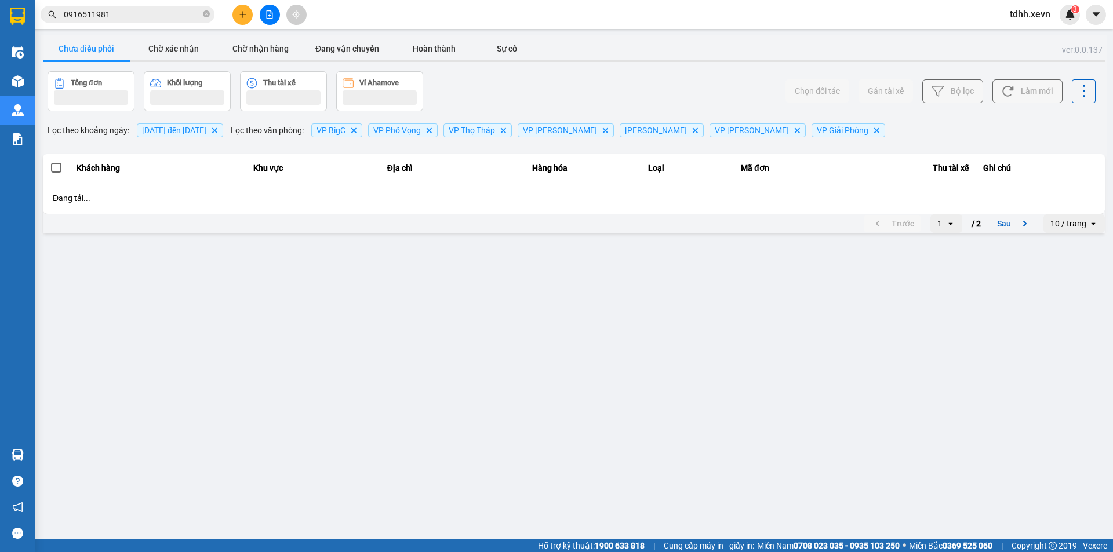
scroll to position [0, 0]
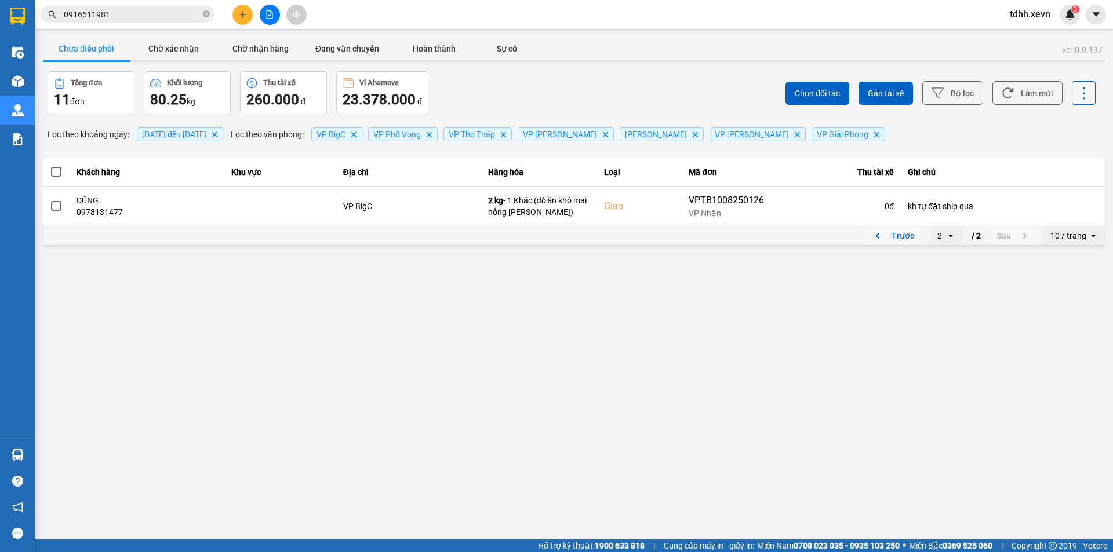
click at [903, 236] on button "Trước" at bounding box center [892, 235] width 57 height 17
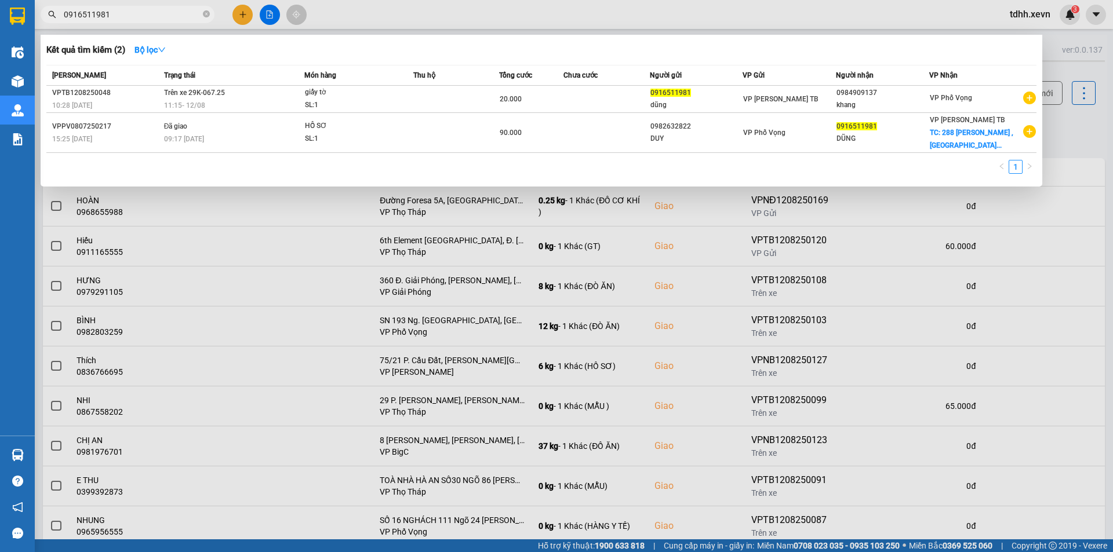
click at [161, 14] on input "0916511981" at bounding box center [132, 14] width 137 height 13
paste input "68065047"
click at [161, 14] on input "0916511981" at bounding box center [132, 14] width 137 height 13
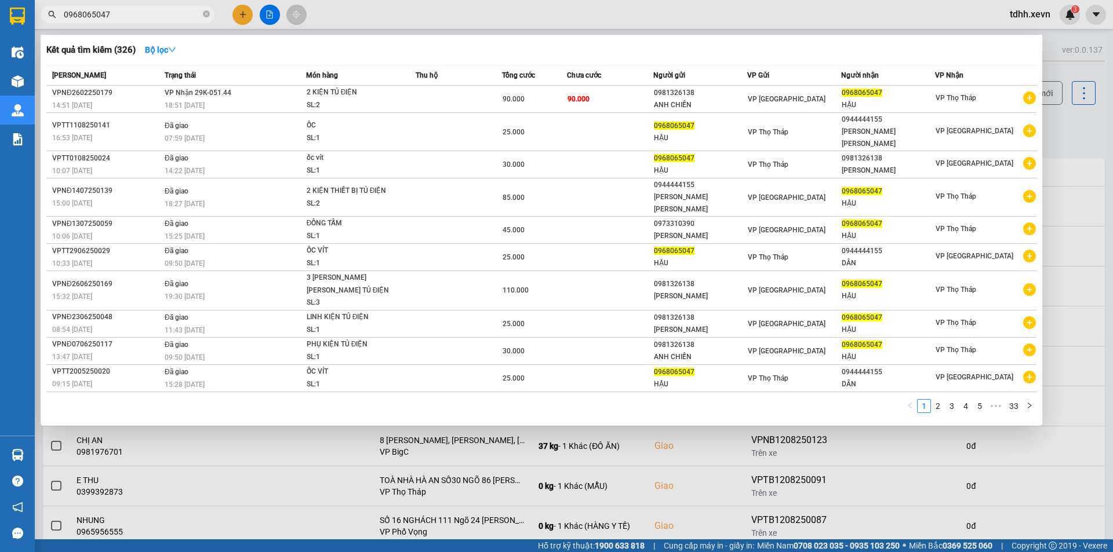
click at [162, 14] on input "0968065047" at bounding box center [132, 14] width 137 height 13
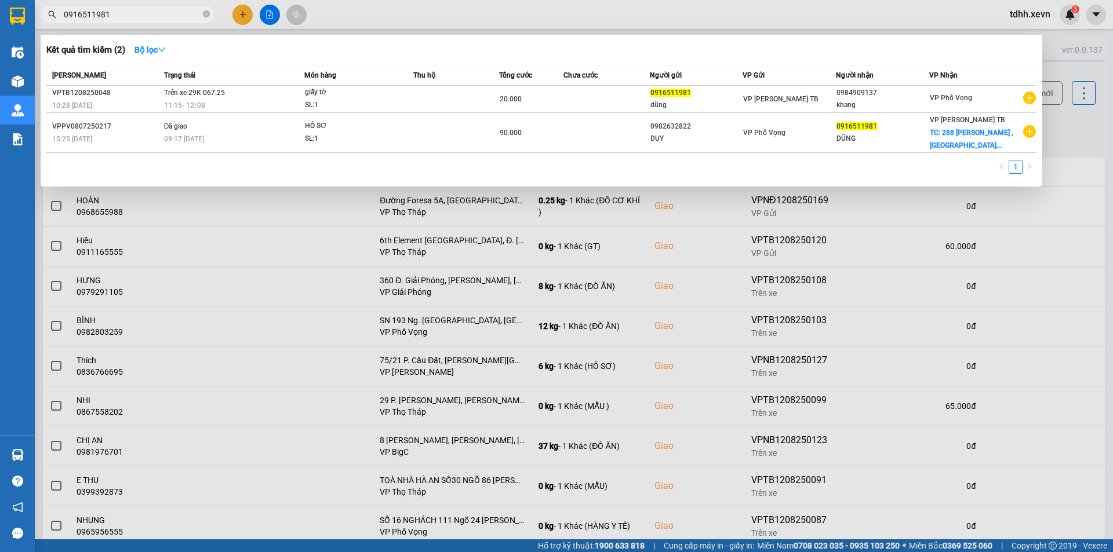
click at [172, 13] on input "0916511981" at bounding box center [132, 14] width 137 height 13
click at [989, 266] on div at bounding box center [556, 276] width 1113 height 552
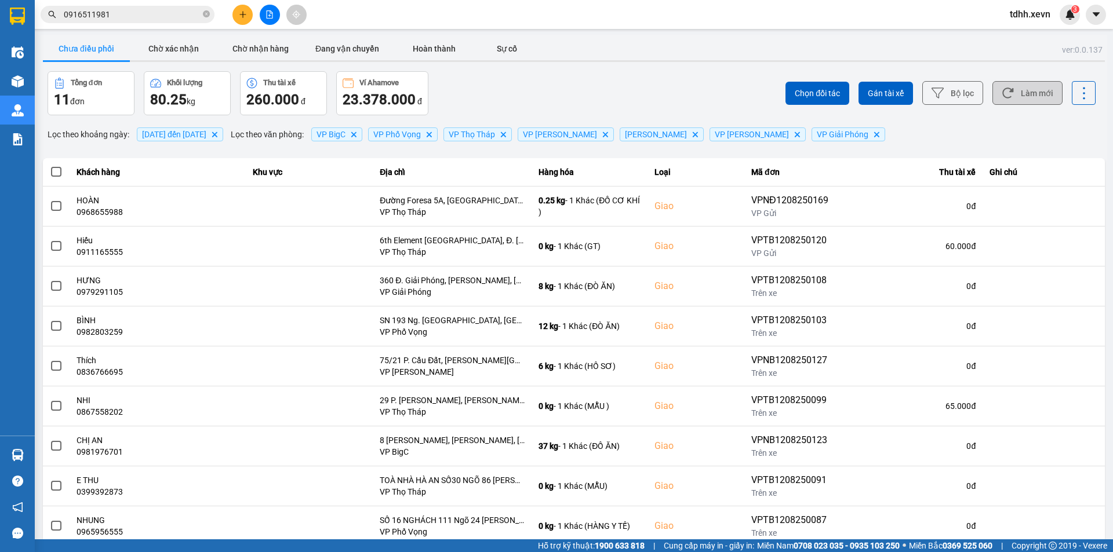
click at [1004, 97] on icon at bounding box center [1007, 93] width 12 height 12
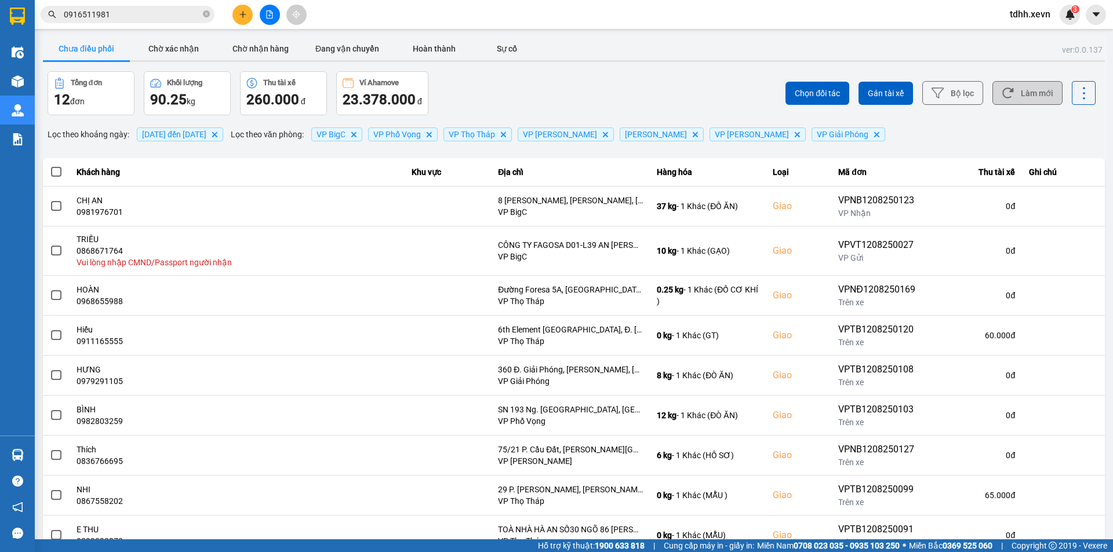
click at [137, 20] on input "0916511981" at bounding box center [132, 14] width 137 height 13
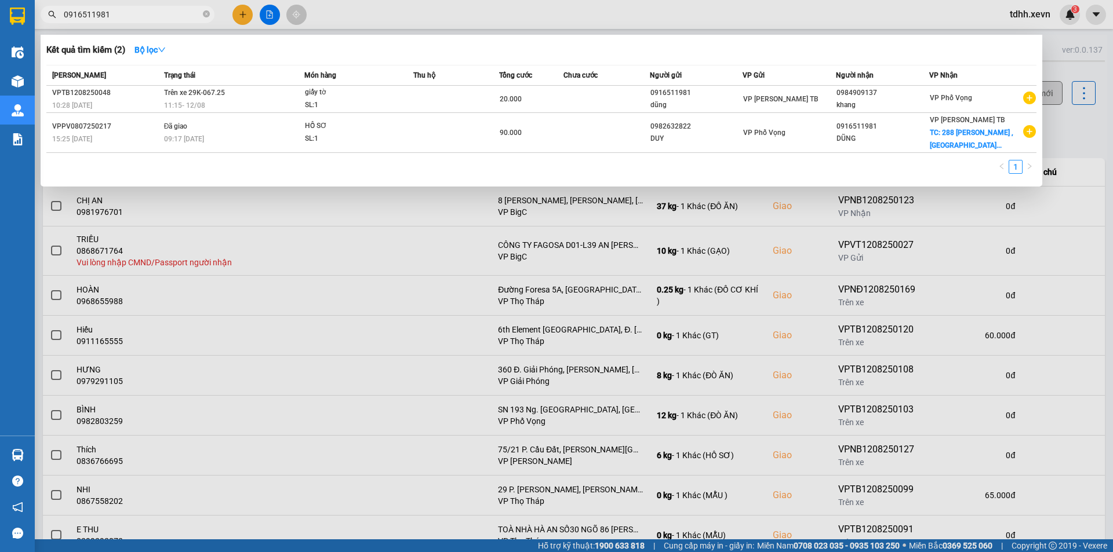
click at [137, 20] on input "0916511981" at bounding box center [132, 14] width 137 height 13
paste input "0347991159"
click at [139, 20] on input "09165119810347991159" at bounding box center [132, 14] width 137 height 13
paste input "text"
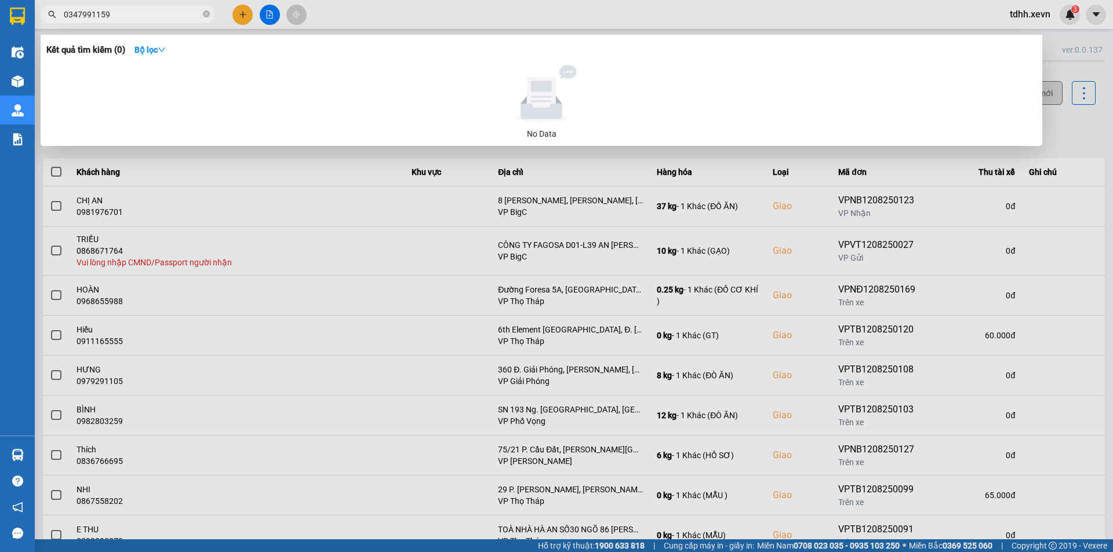
click at [151, 14] on input "0347991159" at bounding box center [132, 14] width 137 height 13
drag, startPoint x: 759, startPoint y: 187, endPoint x: 914, endPoint y: 135, distance: 163.8
click at [759, 187] on div at bounding box center [556, 276] width 1113 height 552
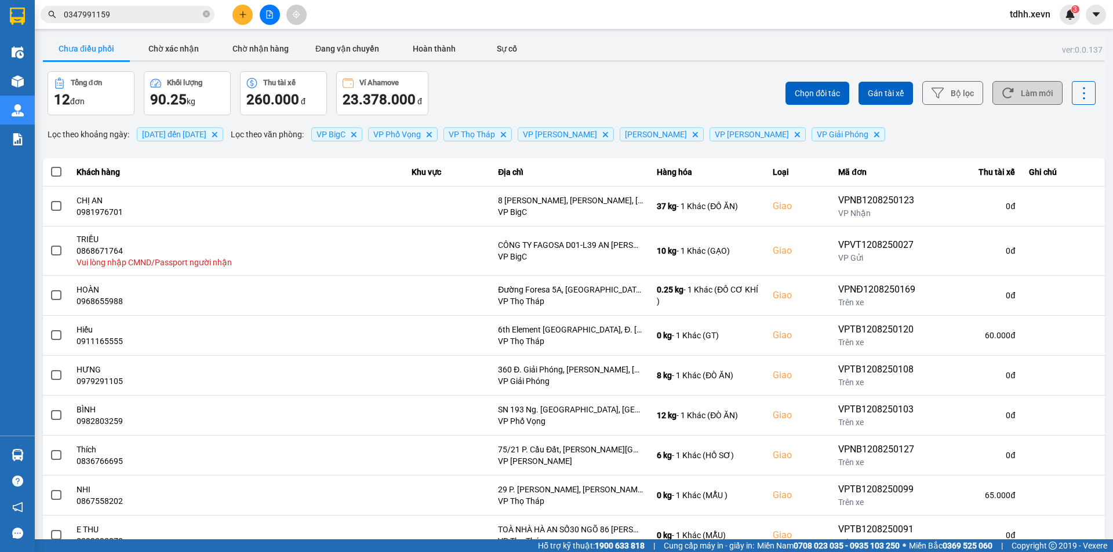
click at [1017, 96] on button "Làm mới" at bounding box center [1027, 93] width 70 height 24
click at [615, 94] on div "Chọn đối tác Gán tài xế Bộ lọc Làm mới" at bounding box center [833, 93] width 524 height 44
click at [1036, 92] on button "Làm mới" at bounding box center [1027, 93] width 70 height 24
click at [632, 57] on div "Chưa điều phối Chờ xác nhận Chờ nhận hàng Đang vận chuyển Hoàn thành Sự cố" at bounding box center [574, 50] width 1062 height 26
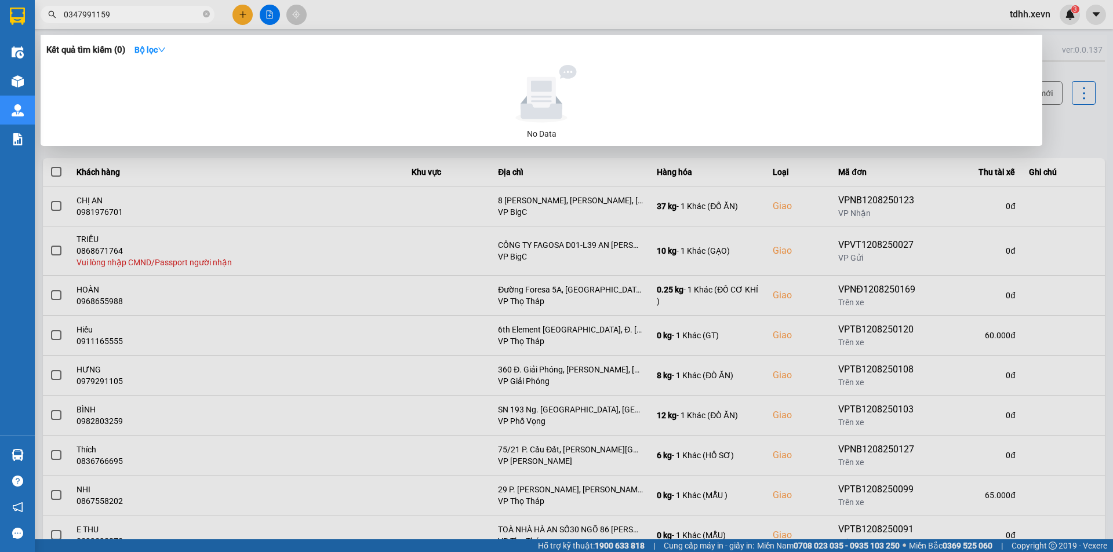
click at [149, 13] on input "0347991159" at bounding box center [132, 14] width 137 height 13
paste input "987295633"
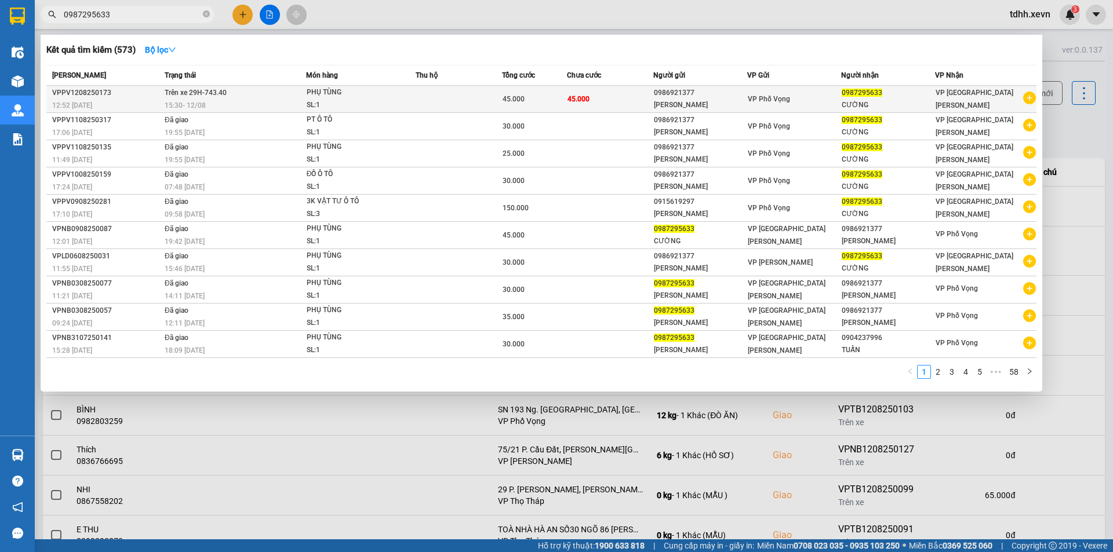
type input "0987295633"
drag, startPoint x: 227, startPoint y: 96, endPoint x: 199, endPoint y: 97, distance: 27.2
click at [199, 97] on td "Trên xe 29H-743.40 15:30 [DATE]" at bounding box center [234, 99] width 144 height 27
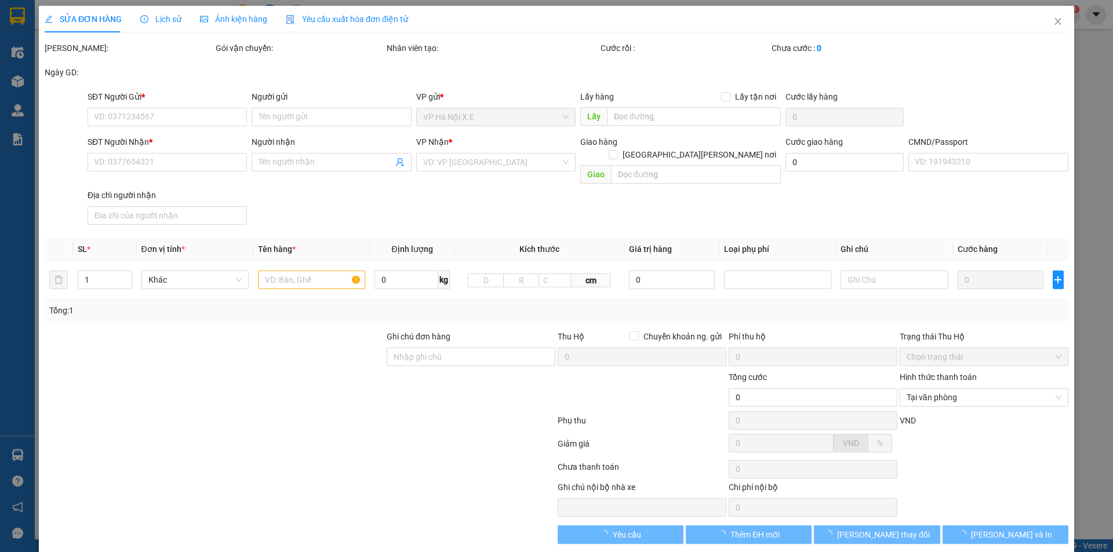
type input "0986921377"
type input "[PERSON_NAME]"
type input "0987295633"
type input "CƯỜNG"
type input "037090007109 [PERSON_NAME]"
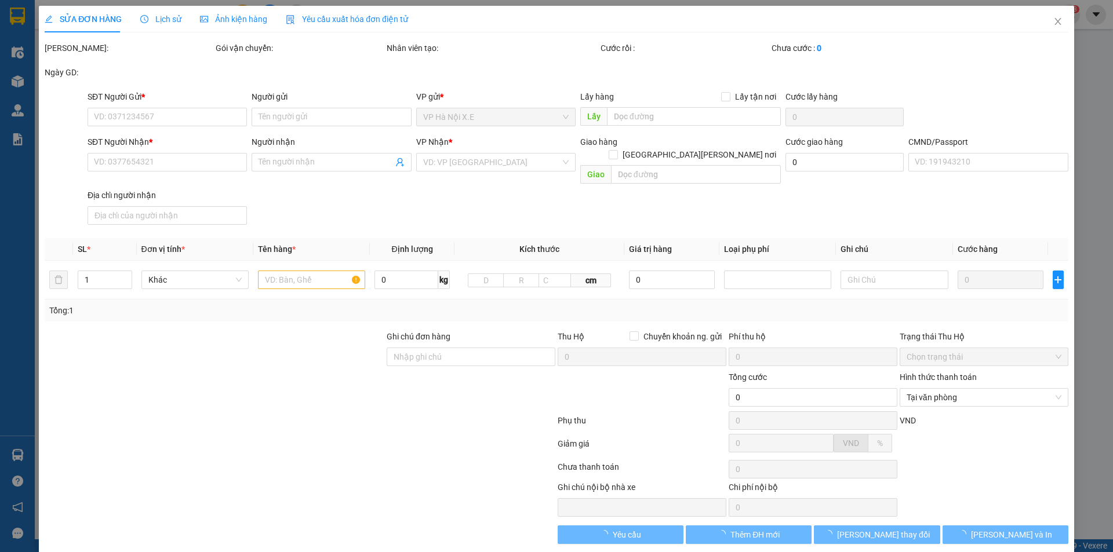
type input "123"
type input "45.000"
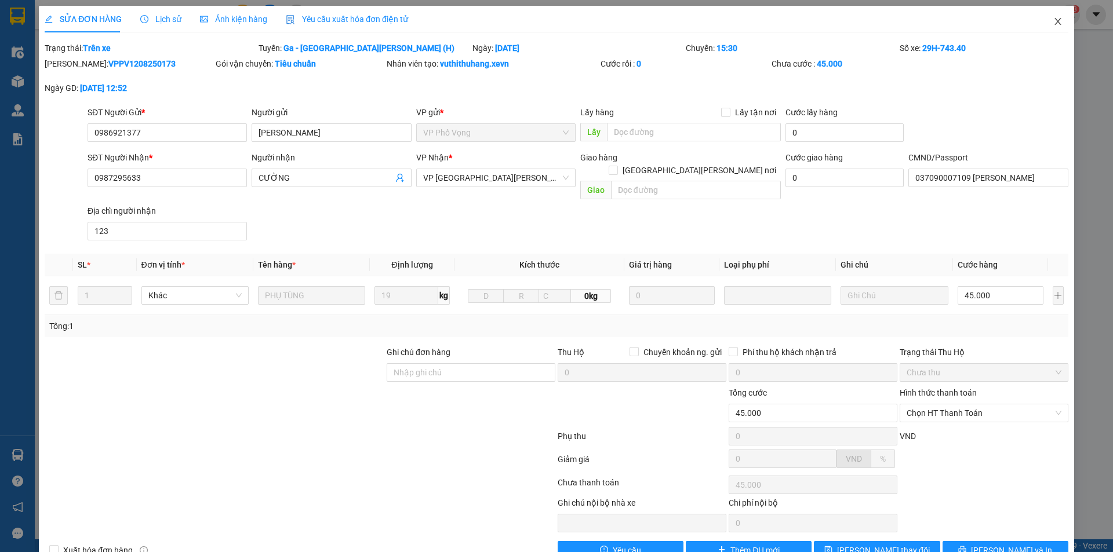
click at [1053, 23] on icon "close" at bounding box center [1057, 21] width 9 height 9
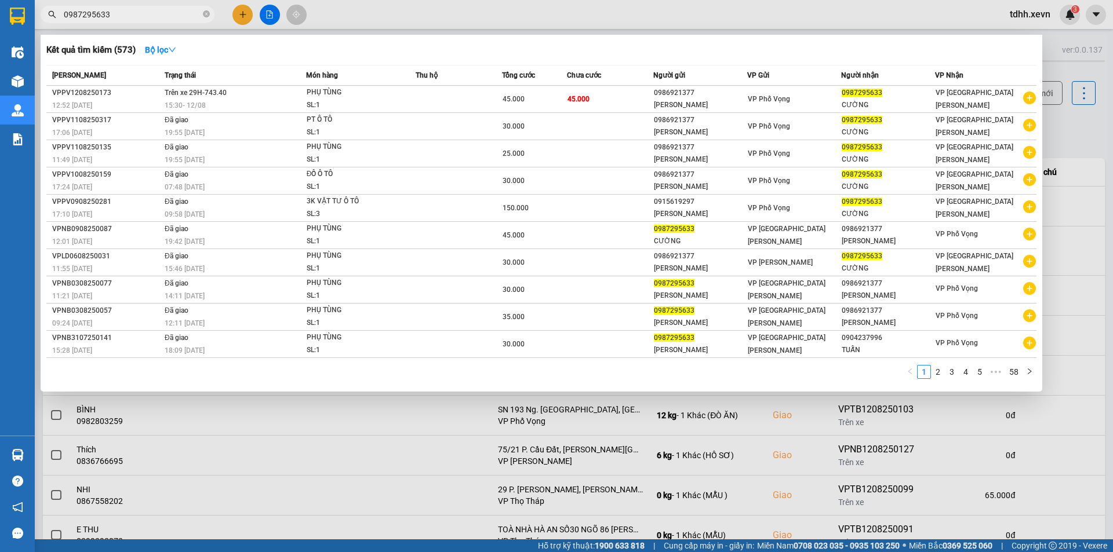
click at [168, 20] on input "0987295633" at bounding box center [132, 14] width 137 height 13
paste input "2895586"
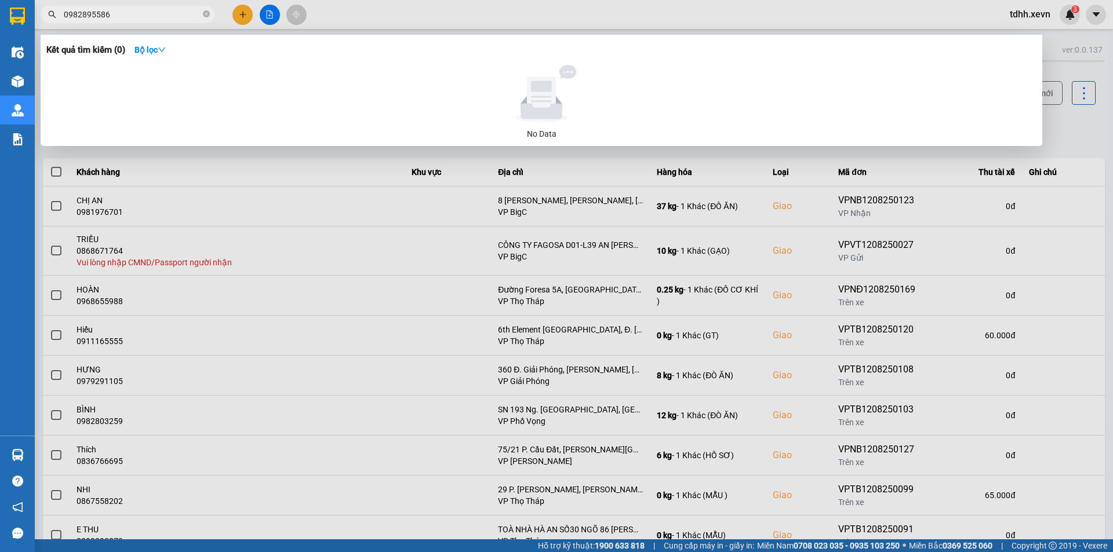
type input "0982895586"
click at [178, 21] on span "0982895586" at bounding box center [128, 14] width 174 height 17
click at [178, 13] on input "0982895586" at bounding box center [132, 14] width 137 height 13
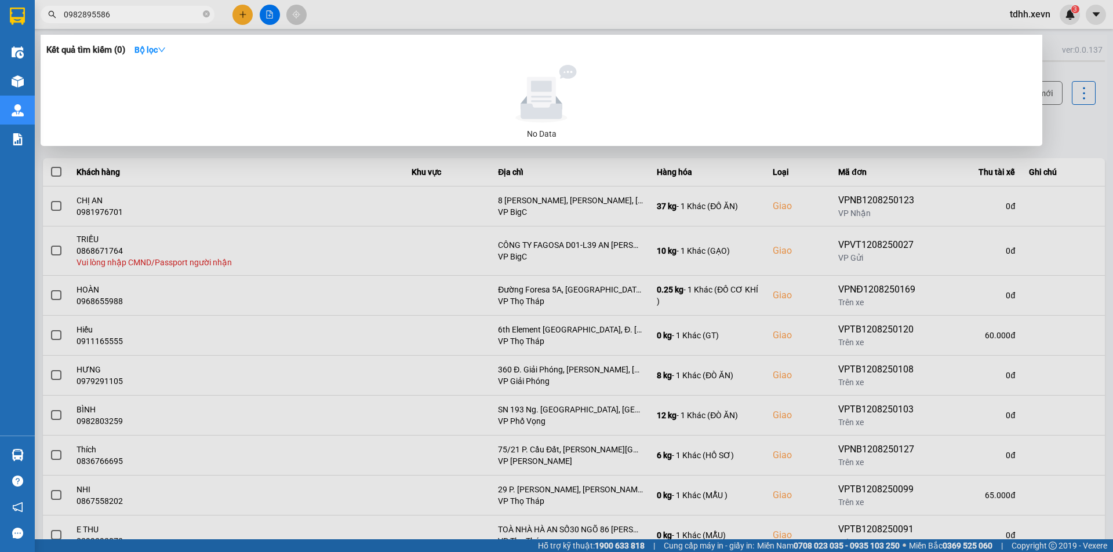
click at [178, 13] on input "0982895586" at bounding box center [132, 14] width 137 height 13
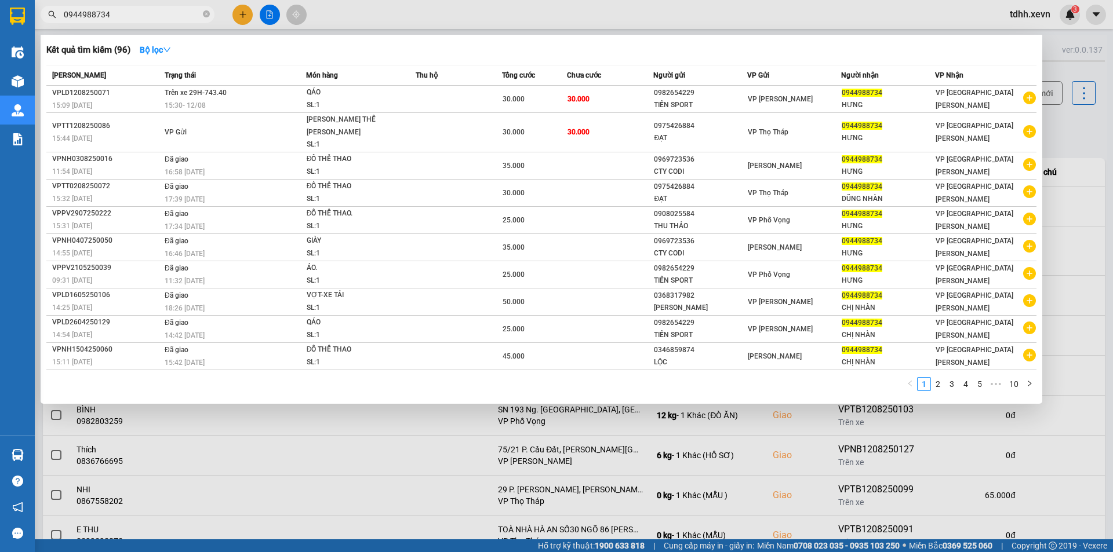
click at [249, 54] on div "Kết quả tìm kiếm ( 96 ) Bộ lọc" at bounding box center [541, 50] width 990 height 19
click at [139, 16] on input "0944988734" at bounding box center [132, 14] width 137 height 13
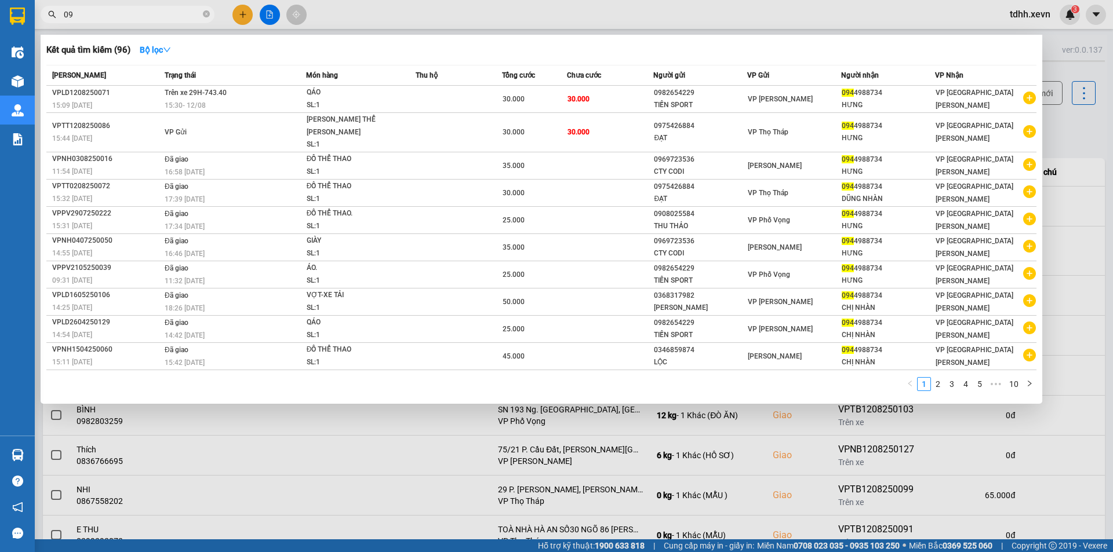
type input "0"
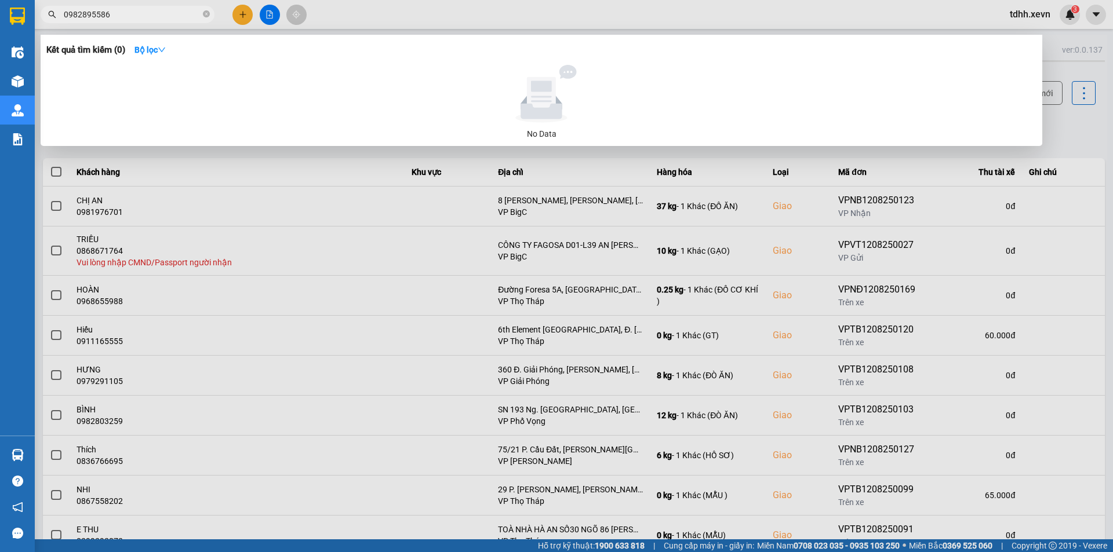
click at [148, 17] on input "0982895586" at bounding box center [132, 14] width 137 height 13
paste input "362636774"
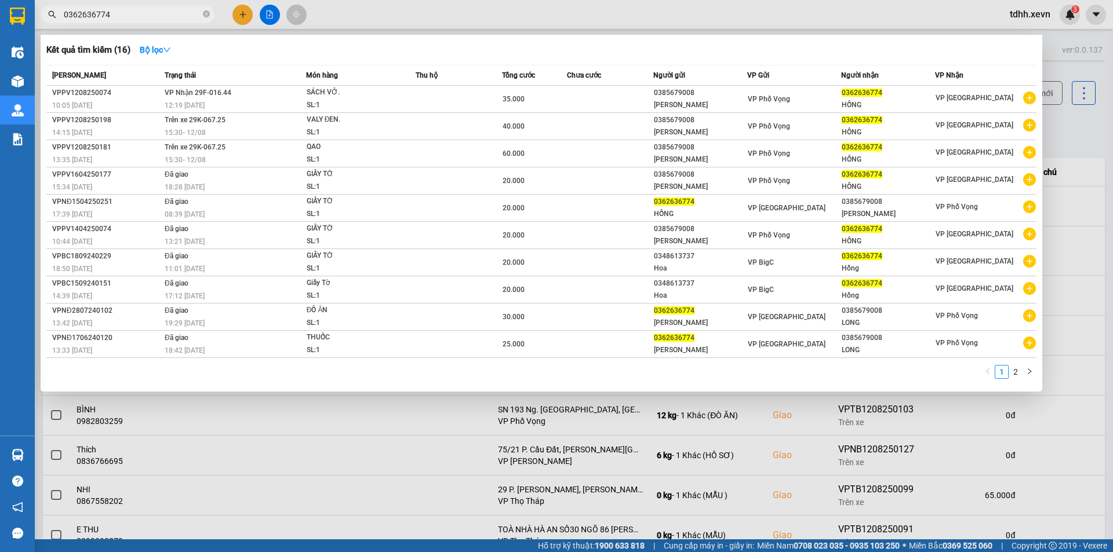
type input "0362636774"
drag, startPoint x: 617, startPoint y: 432, endPoint x: 907, endPoint y: 308, distance: 315.0
click at [620, 432] on div at bounding box center [556, 276] width 1113 height 552
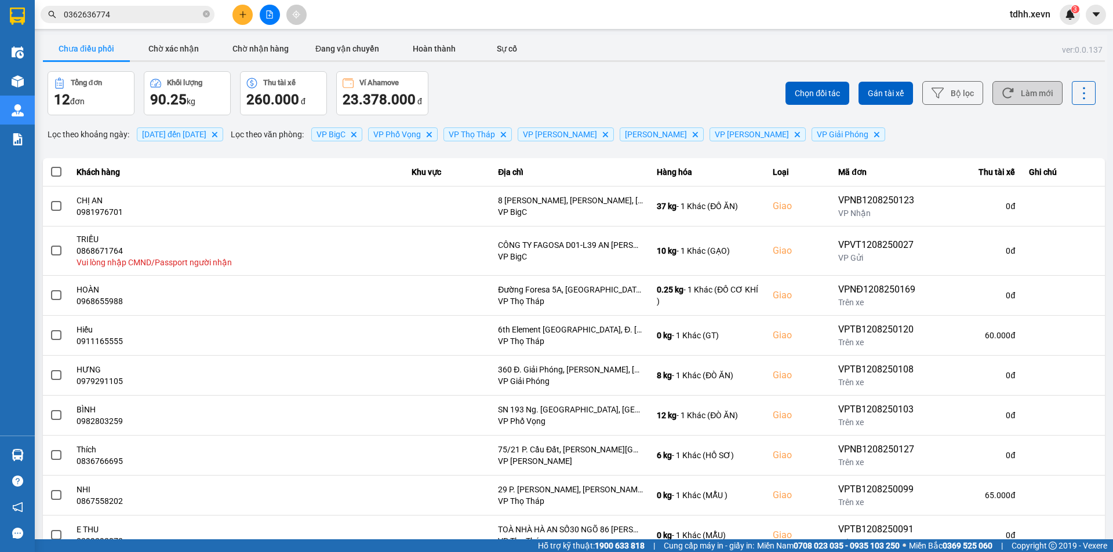
drag, startPoint x: 991, startPoint y: 108, endPoint x: 1013, endPoint y: 86, distance: 30.7
click at [993, 104] on div "Chọn đối tác Gán tài xế Bộ lọc Làm mới" at bounding box center [833, 93] width 524 height 44
click at [1013, 86] on button "Làm mới" at bounding box center [1027, 93] width 70 height 24
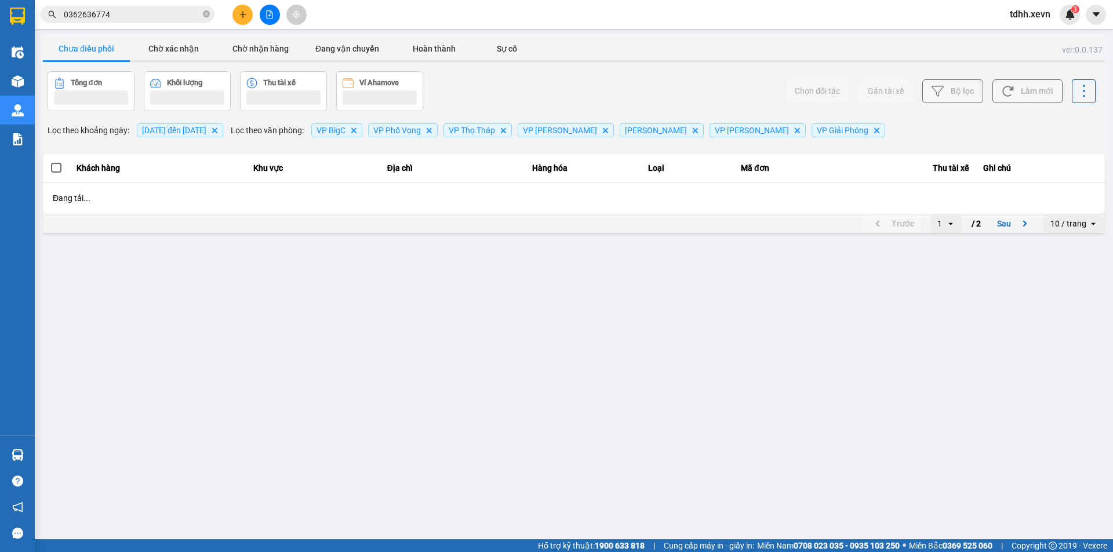
click at [543, 79] on div "[PERSON_NAME] [PERSON_NAME] Thu tài xế Ví Ahamove" at bounding box center [310, 91] width 524 height 40
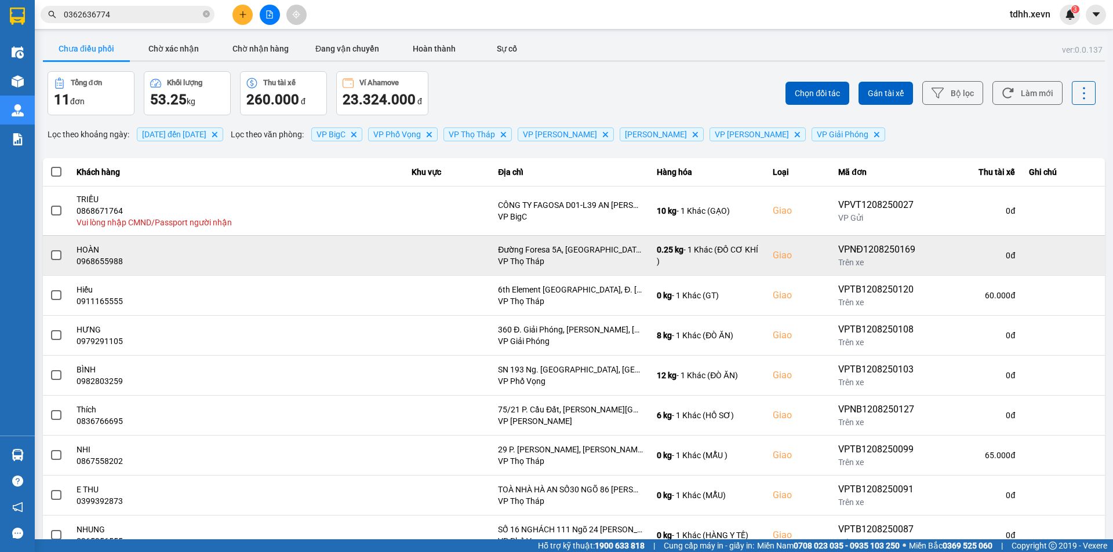
scroll to position [83, 0]
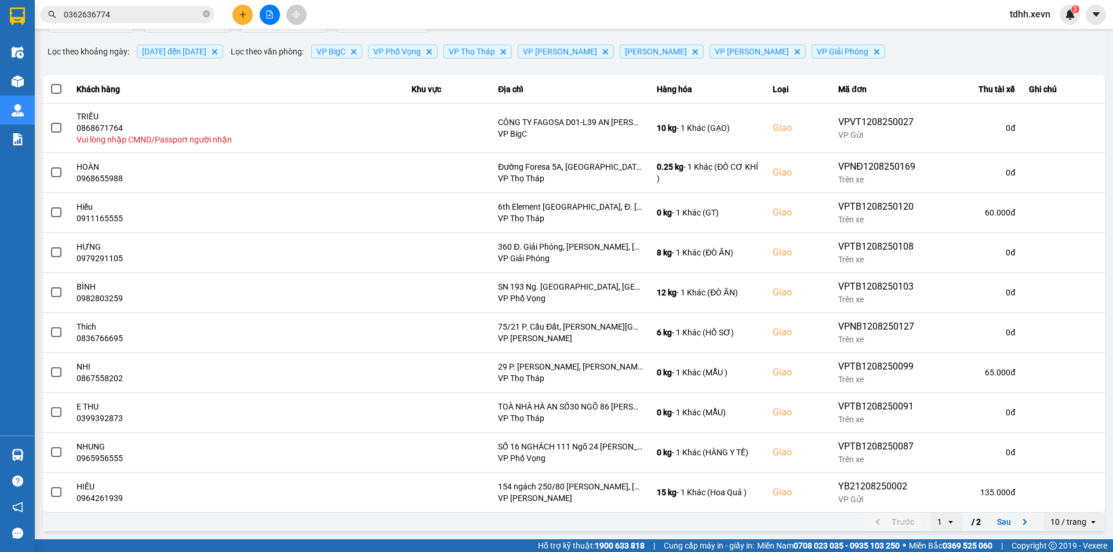
click at [1065, 521] on div "10 / trang" at bounding box center [1068, 522] width 36 height 12
drag, startPoint x: 1066, startPoint y: 513, endPoint x: 1034, endPoint y: 413, distance: 105.4
click at [1066, 502] on div "100 / trang" at bounding box center [1065, 497] width 42 height 12
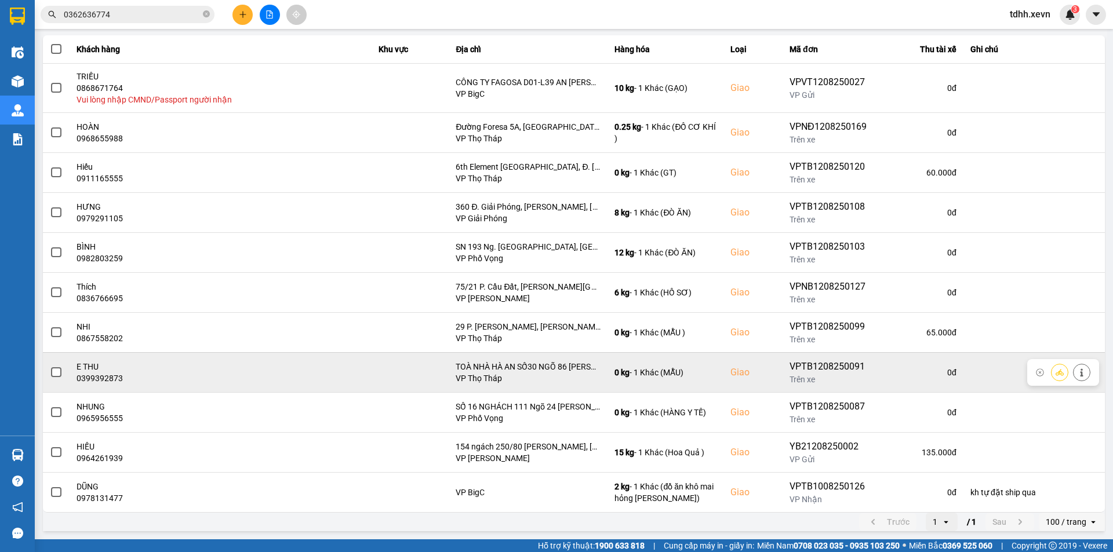
scroll to position [0, 0]
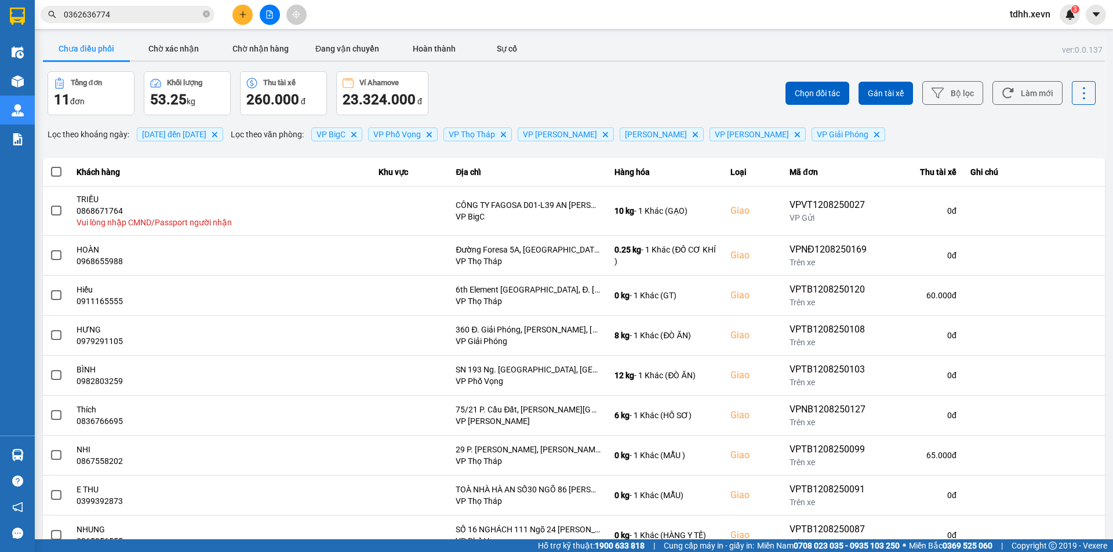
click at [643, 82] on div "Chọn đối tác Gán tài xế Bộ lọc Làm mới" at bounding box center [833, 93] width 524 height 44
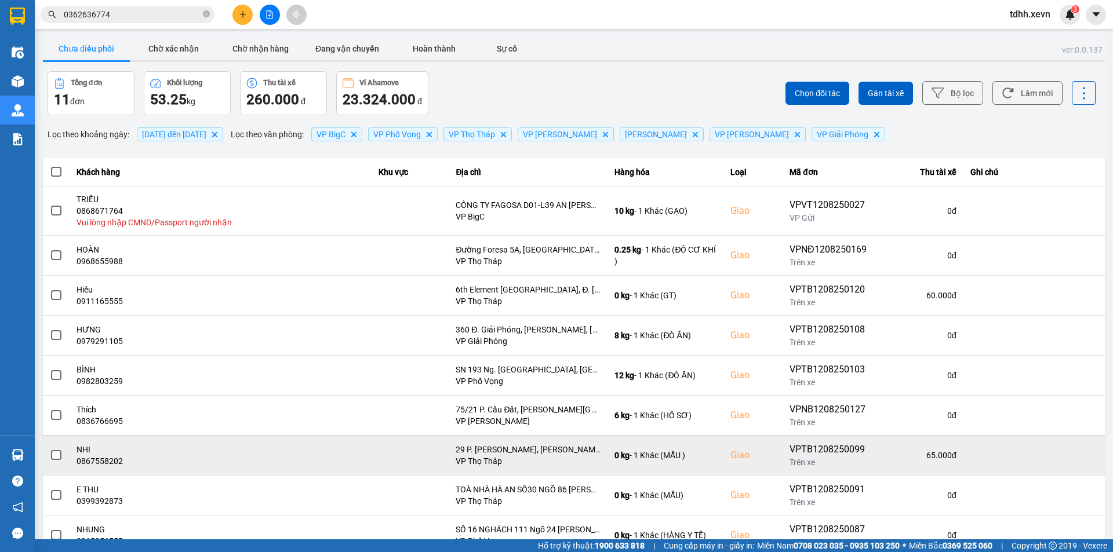
scroll to position [123, 0]
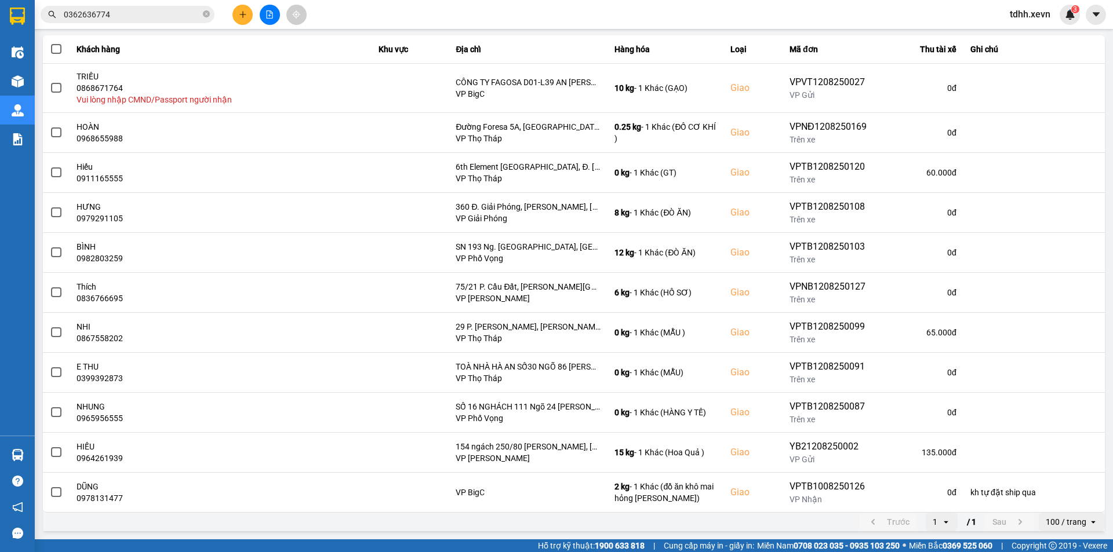
click at [1068, 537] on main "ver: 0.0.137 Chưa điều phối Chờ xác nhận Chờ nhận hàng Đang vận chuyển Hoàn thà…" at bounding box center [556, 270] width 1113 height 540
click at [1072, 522] on div "100 / trang" at bounding box center [1065, 522] width 41 height 12
click at [1074, 501] on div "100 / trang" at bounding box center [1063, 497] width 47 height 12
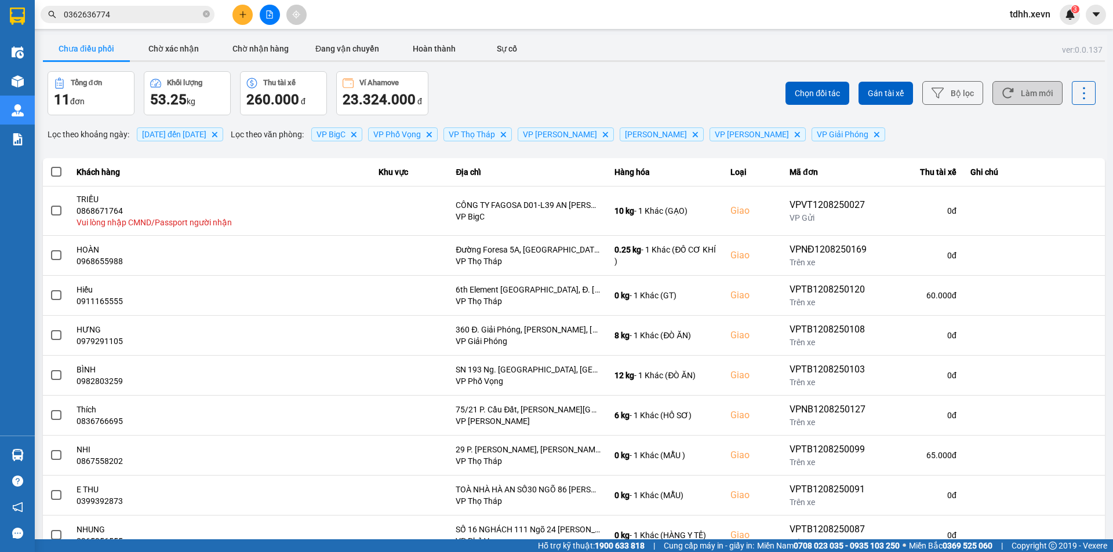
click at [1044, 105] on button "Làm mới" at bounding box center [1027, 93] width 70 height 24
click at [1039, 100] on button "Làm mới" at bounding box center [1027, 93] width 70 height 24
click at [518, 82] on div "Tổng đơn 11 đơn Khối lượng 53.25 kg Thu tài xế 260.000 đ Ví Ahamove 23.324.000 đ" at bounding box center [310, 93] width 524 height 44
click at [1005, 87] on icon at bounding box center [1007, 93] width 12 height 12
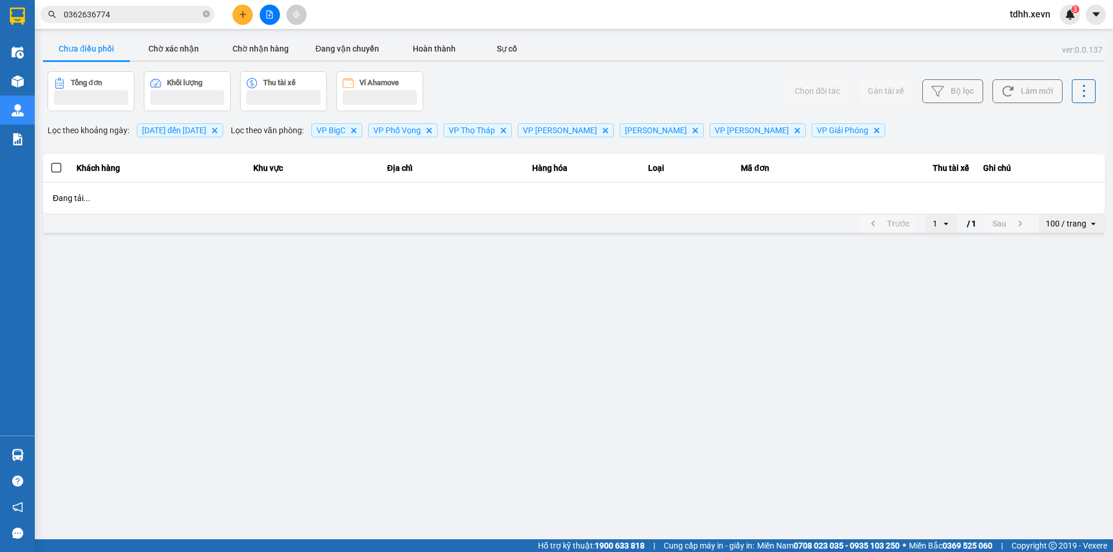
click at [562, 72] on div "[PERSON_NAME] [PERSON_NAME] Thu tài xế Ví Ahamove" at bounding box center [310, 91] width 524 height 40
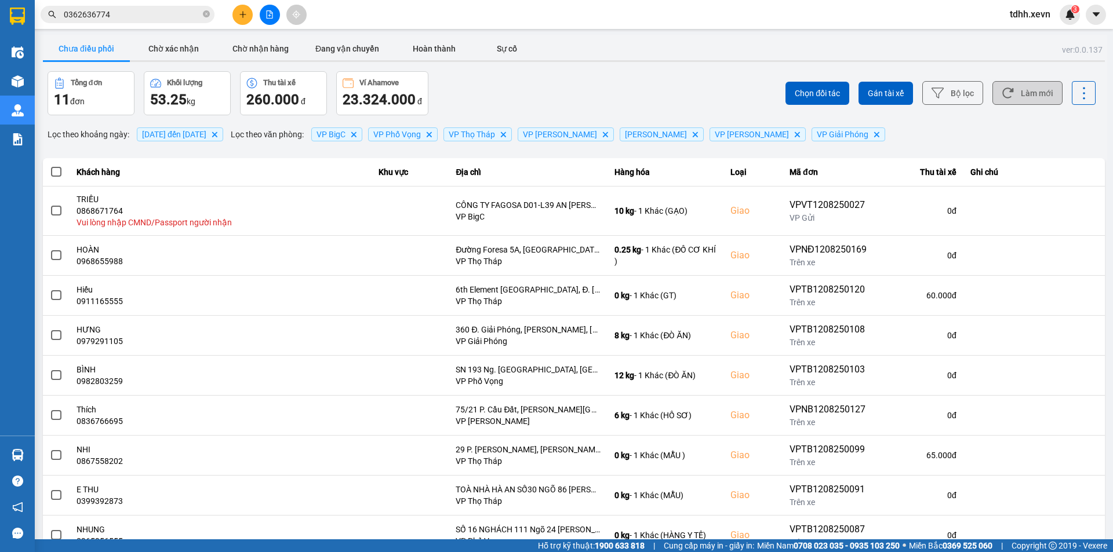
click at [1005, 102] on button "Làm mới" at bounding box center [1027, 93] width 70 height 24
click at [637, 86] on div "Chọn đối tác Gán tài xế Bộ lọc Làm mới" at bounding box center [833, 93] width 524 height 44
click at [263, 39] on button "Chờ nhận hàng" at bounding box center [260, 48] width 87 height 23
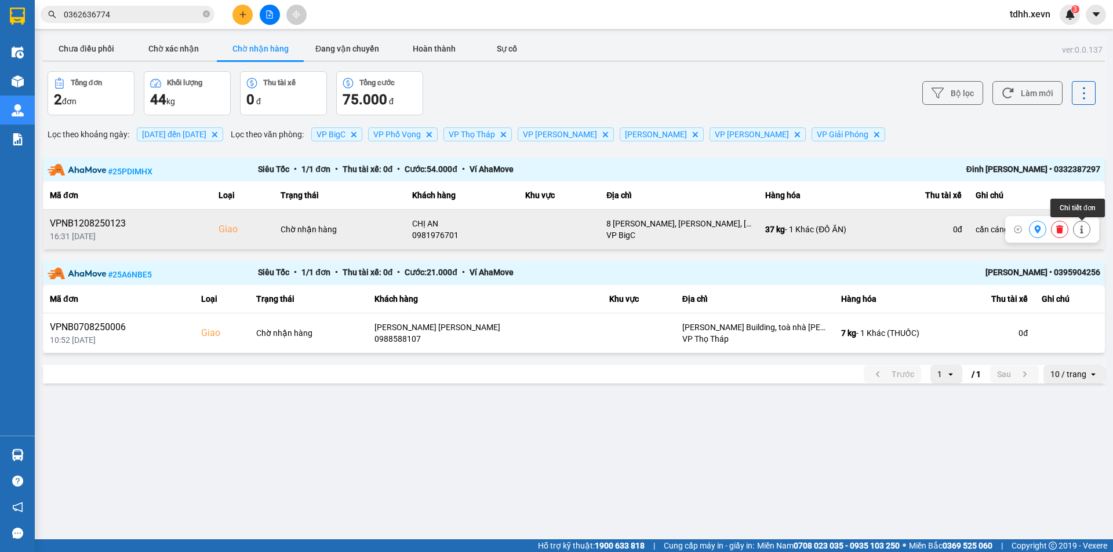
click at [1085, 227] on icon at bounding box center [1081, 229] width 8 height 8
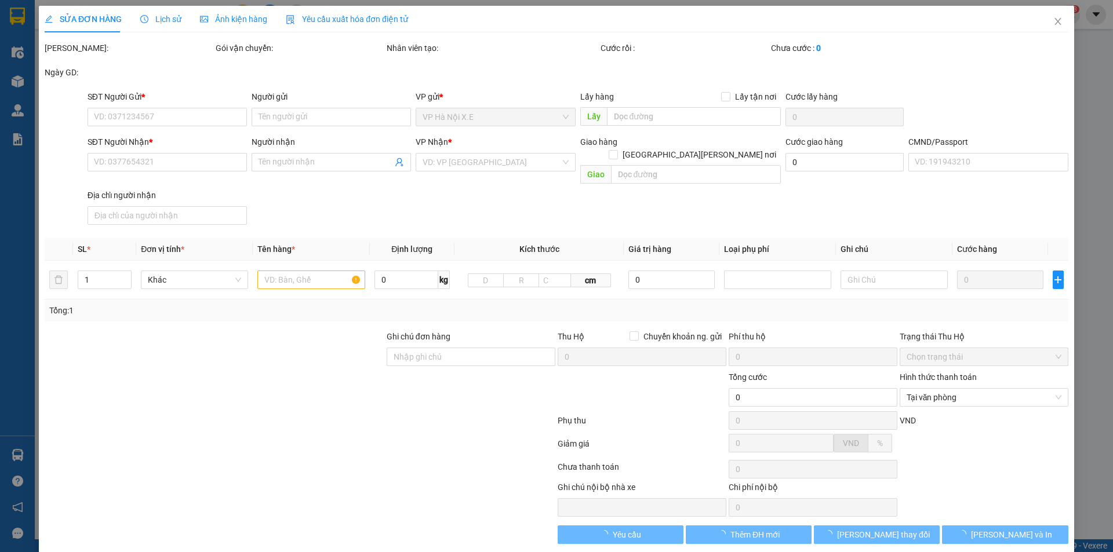
type input "0986090533"
type input "[PERSON_NAME] YẾN"
type input "0981976701"
type input "CHỊ AN"
checkbox input "true"
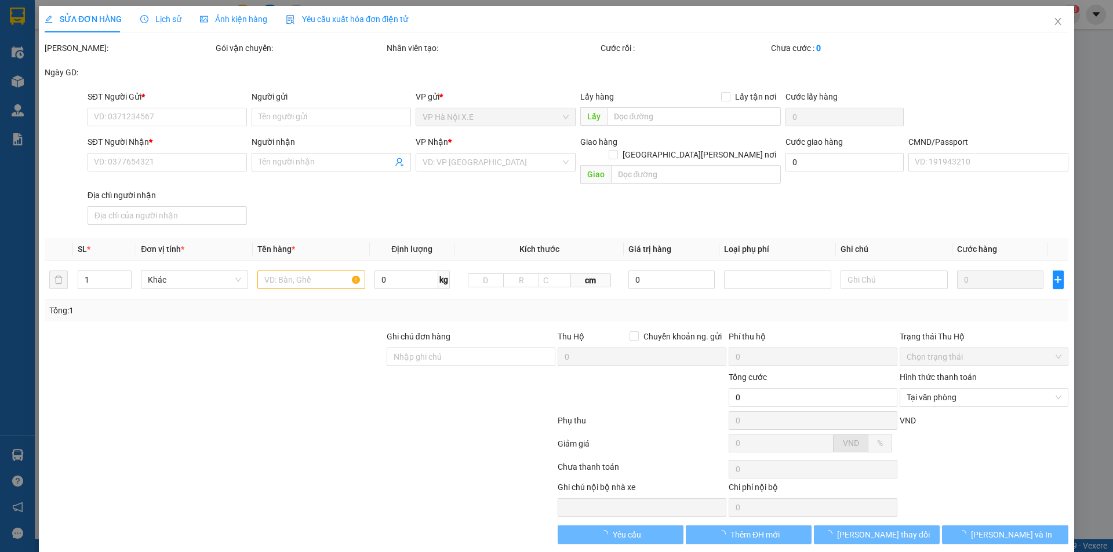
type input "8 [PERSON_NAME], [PERSON_NAME], [GEOGRAPHIC_DATA], [GEOGRAPHIC_DATA], [GEOGRAPH…"
type input "123"
type input "cần cáng và dây"
type input "135.000"
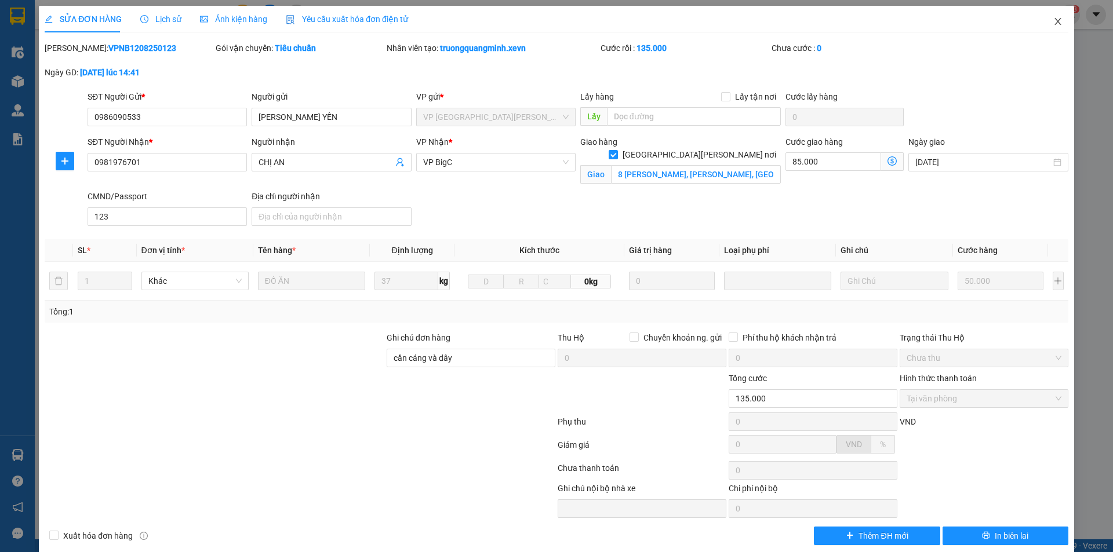
click at [1053, 25] on icon "close" at bounding box center [1057, 21] width 9 height 9
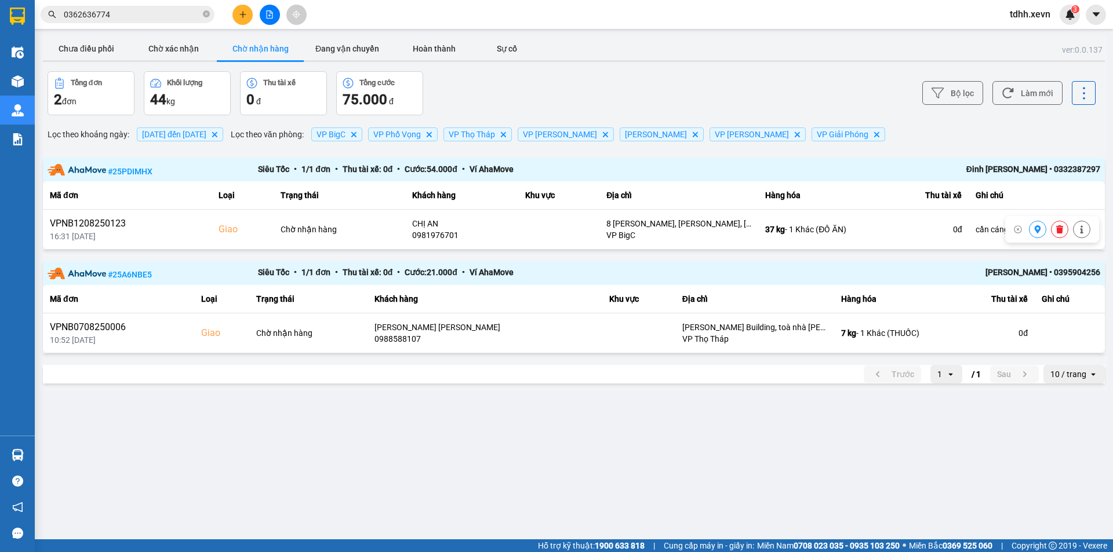
click at [683, 80] on div "Bộ lọc Làm mới" at bounding box center [833, 93] width 524 height 44
click at [126, 16] on input "0362636774" at bounding box center [132, 14] width 137 height 13
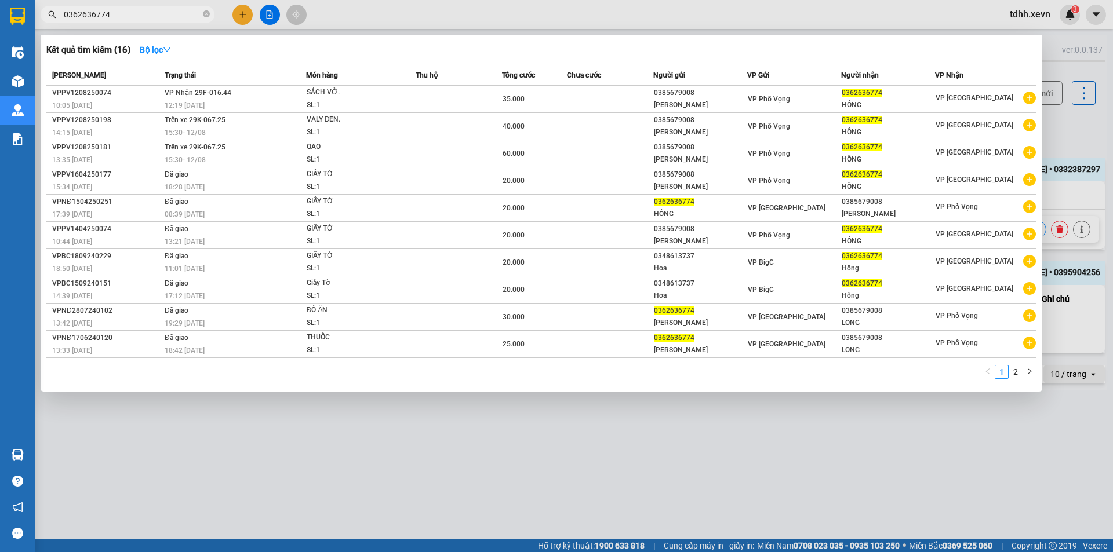
paste input "975137898"
click at [126, 16] on input "0362636774" at bounding box center [132, 14] width 137 height 13
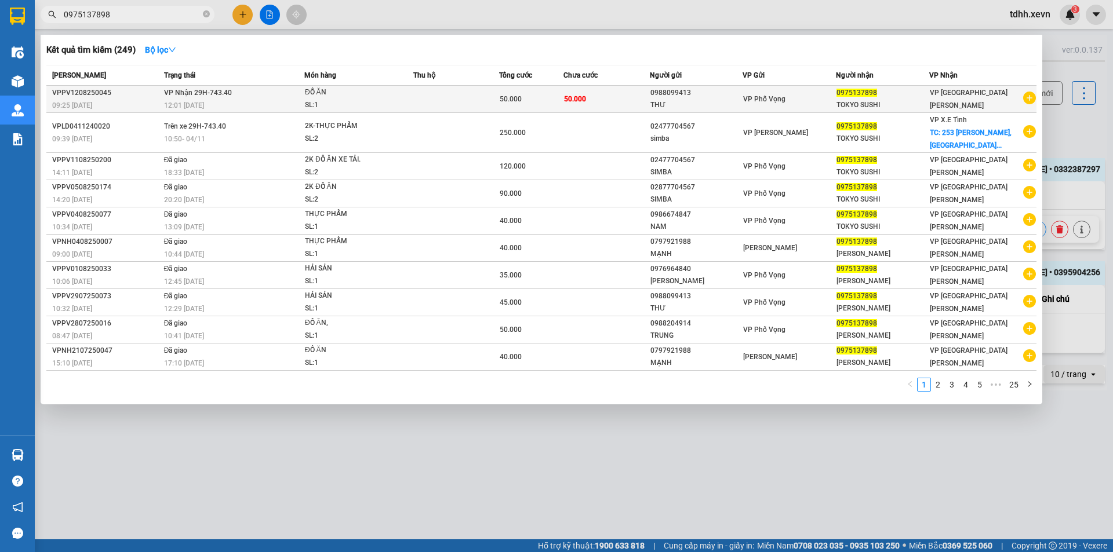
type input "0975137898"
click at [352, 103] on div "SL: 1" at bounding box center [348, 105] width 87 height 13
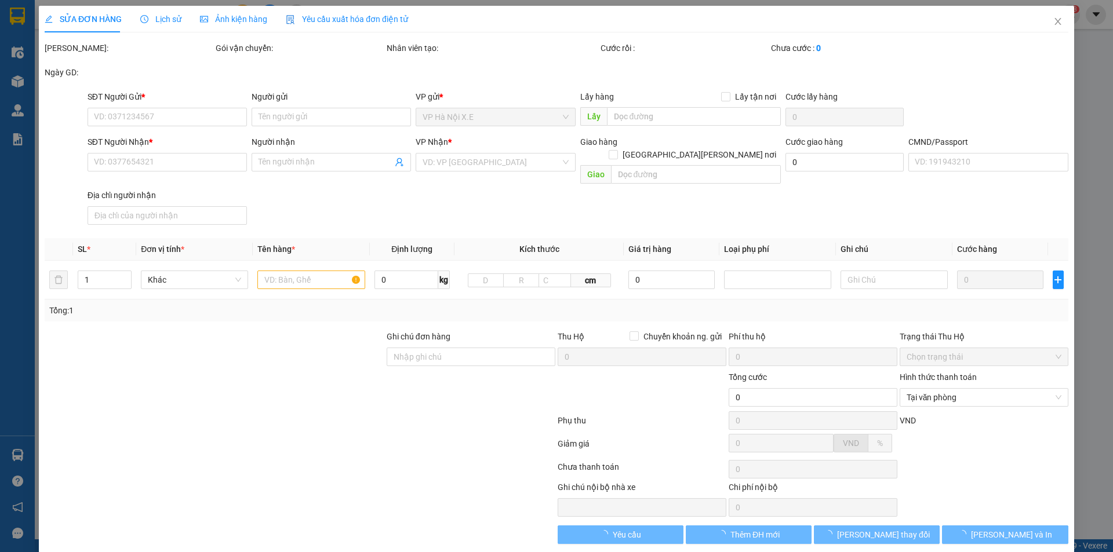
type input "0988099413"
type input "THƯ"
type input "0975137898"
type input "TOKYO SUSHI"
type input "034088018389 [PERSON_NAME]"
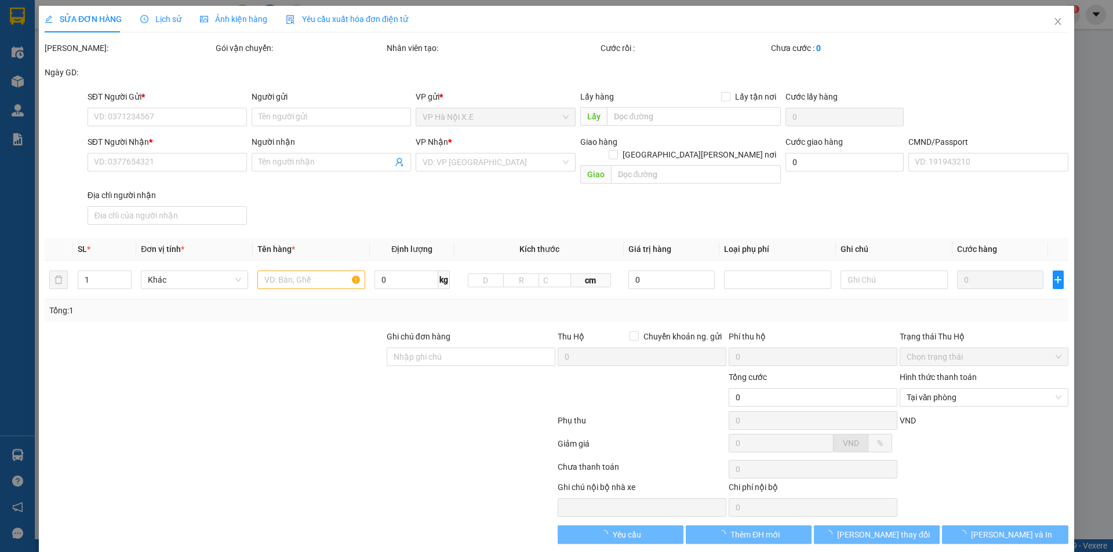
type input "50.000"
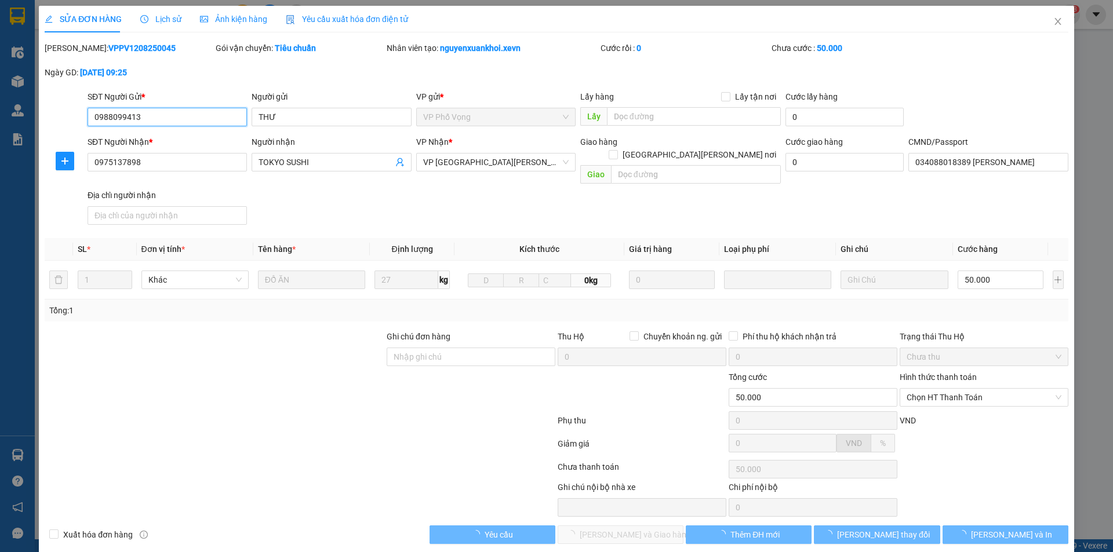
click at [152, 20] on span "Lịch sử" at bounding box center [160, 18] width 41 height 9
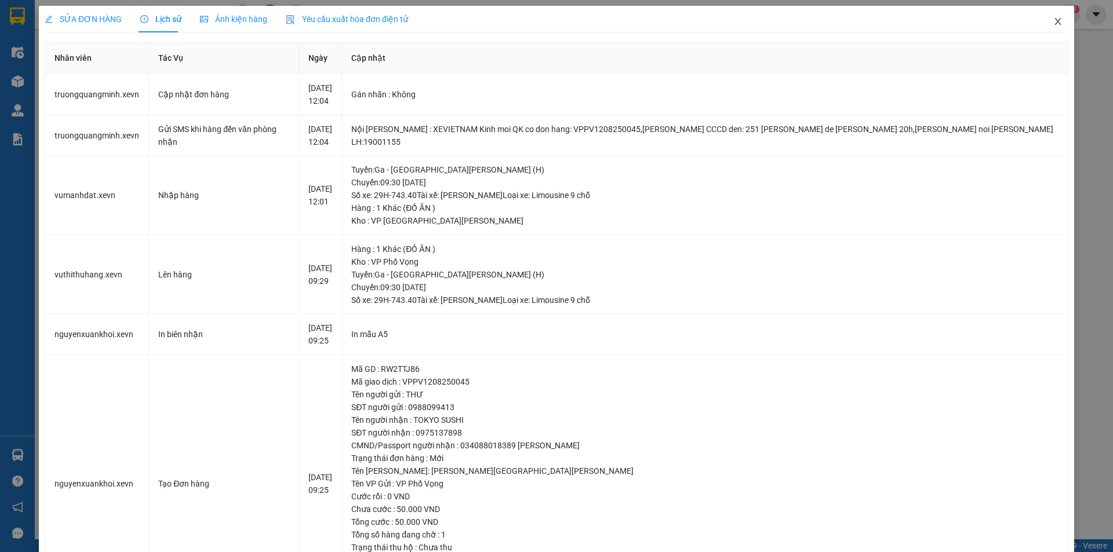
click at [1041, 17] on span "Close" at bounding box center [1057, 22] width 32 height 32
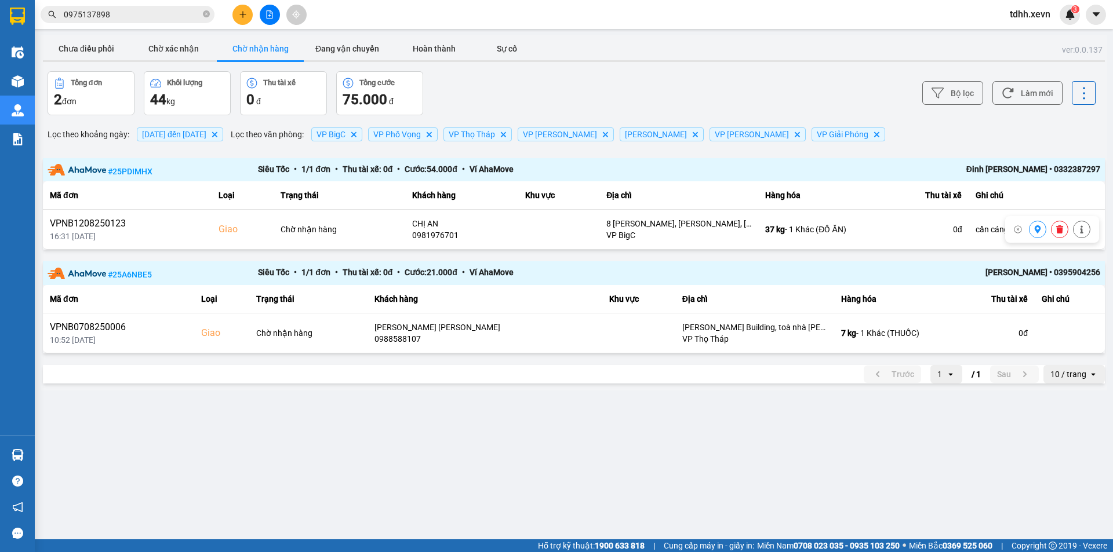
click at [150, 17] on input "0975137898" at bounding box center [132, 14] width 137 height 13
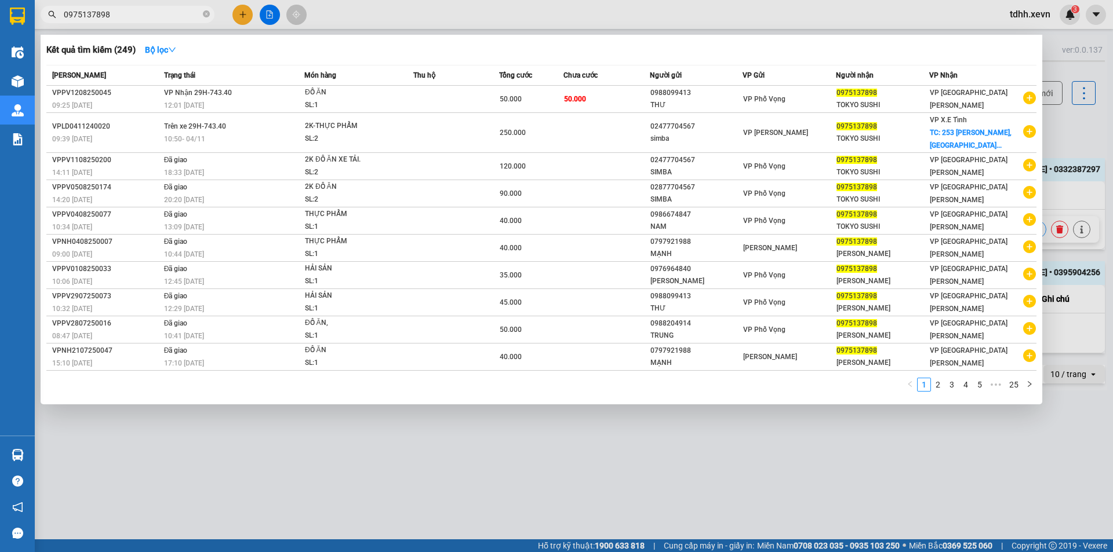
click at [150, 17] on input "0975137898" at bounding box center [132, 14] width 137 height 13
paste input "34962826"
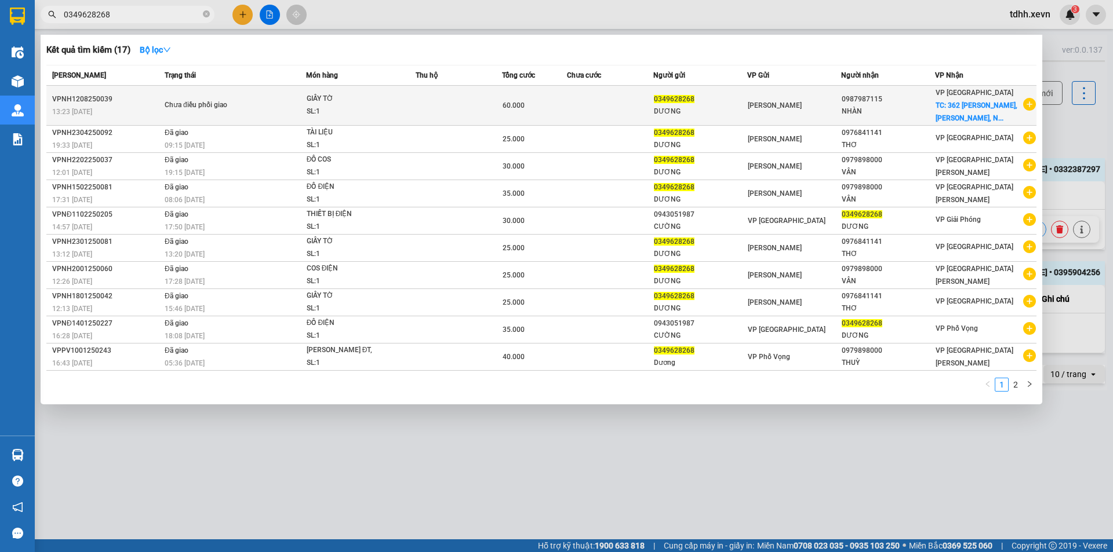
type input "0349628268"
click at [490, 114] on td at bounding box center [459, 106] width 86 height 40
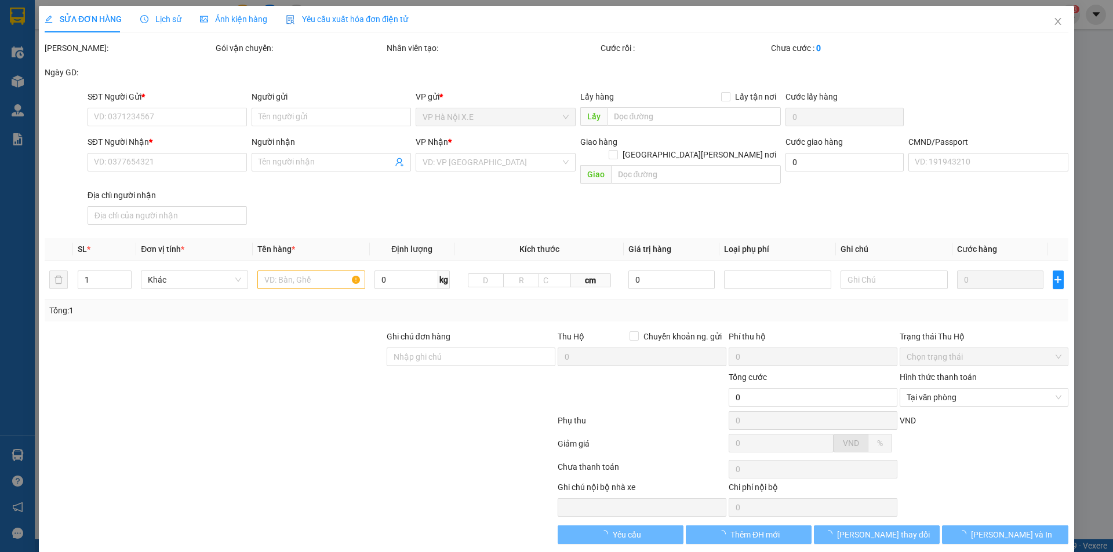
type input "0349628268"
type input "DƯƠNG"
type input "0987987115"
type input "NHÀN"
checkbox input "true"
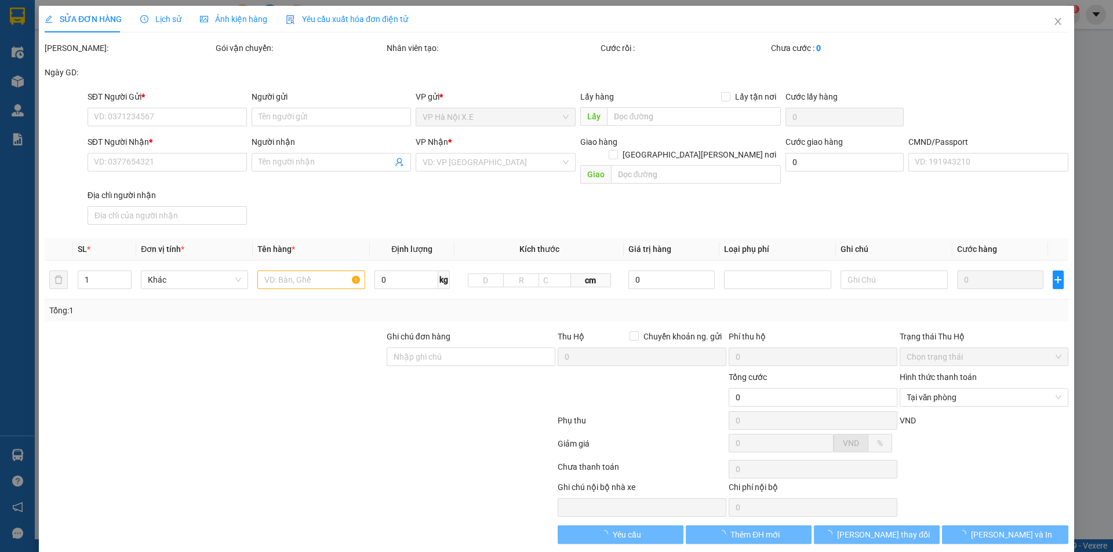
type input "362 [PERSON_NAME], [PERSON_NAME], [GEOGRAPHIC_DATA]"
type input "036191017041 VŨ T THƠ XÓM ĐÔNG THÀNH LỢI VB"
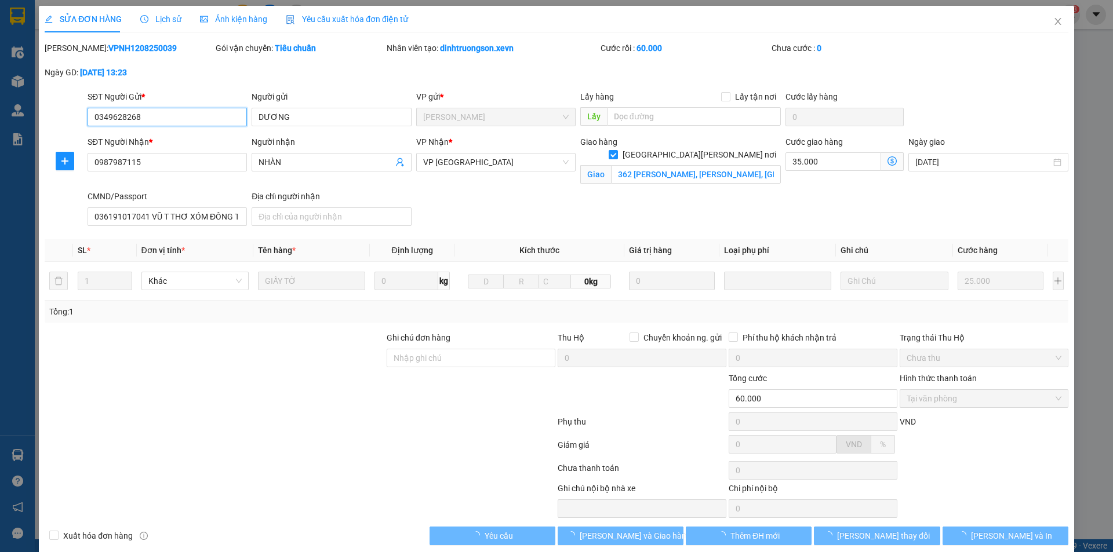
click at [172, 28] on div "Lịch sử" at bounding box center [160, 19] width 41 height 27
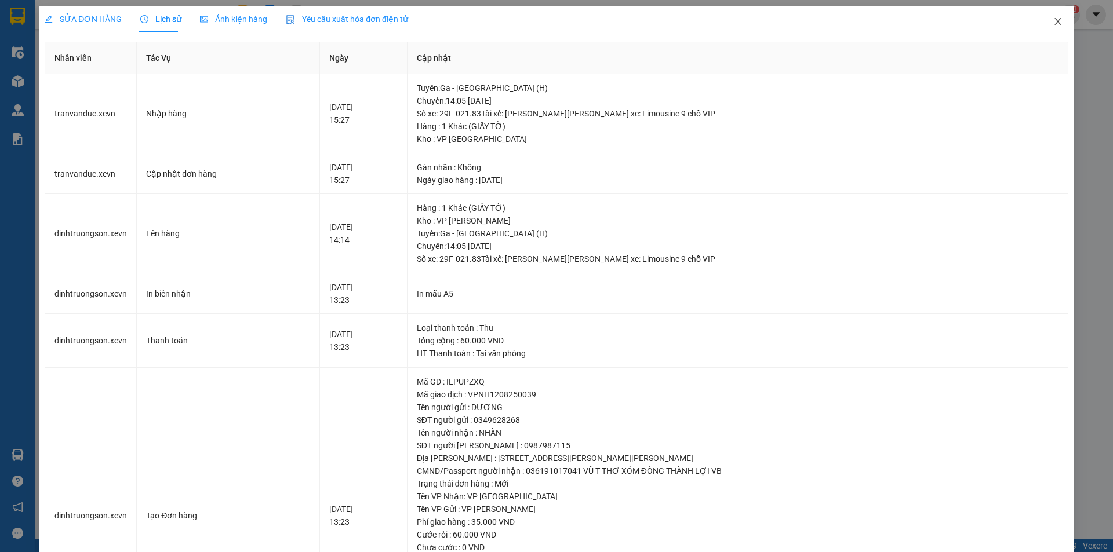
drag, startPoint x: 1040, startPoint y: 17, endPoint x: 795, endPoint y: 22, distance: 244.6
click at [1041, 17] on span "Close" at bounding box center [1057, 22] width 32 height 32
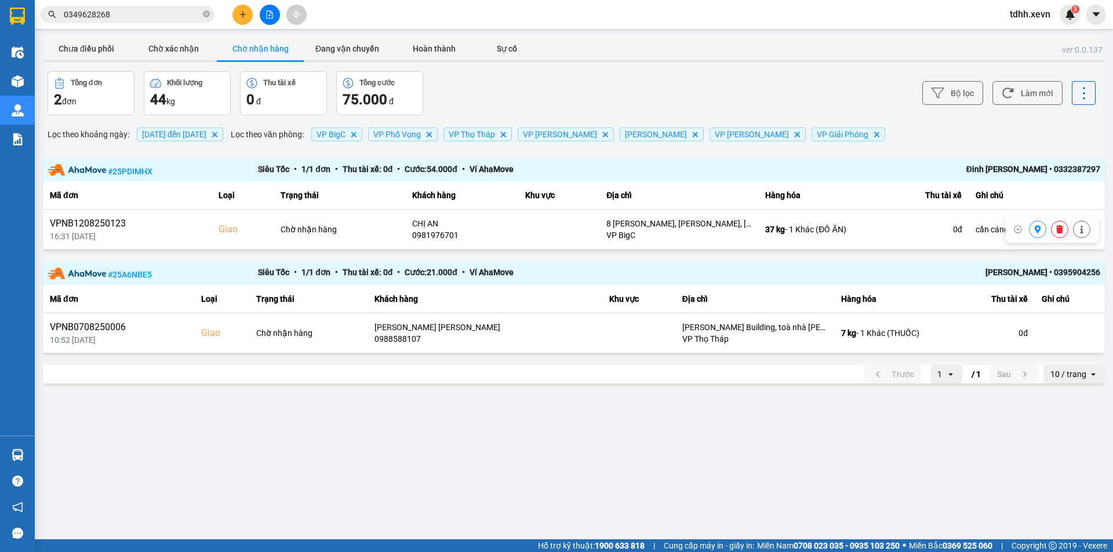
click at [161, 14] on input "0349628268" at bounding box center [132, 14] width 137 height 13
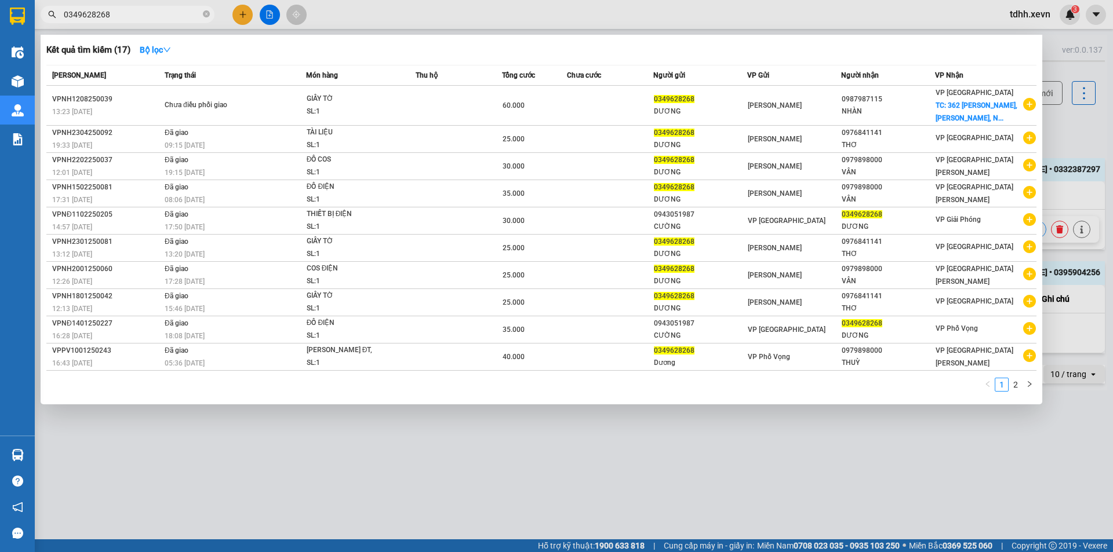
click at [740, 32] on div at bounding box center [556, 276] width 1113 height 552
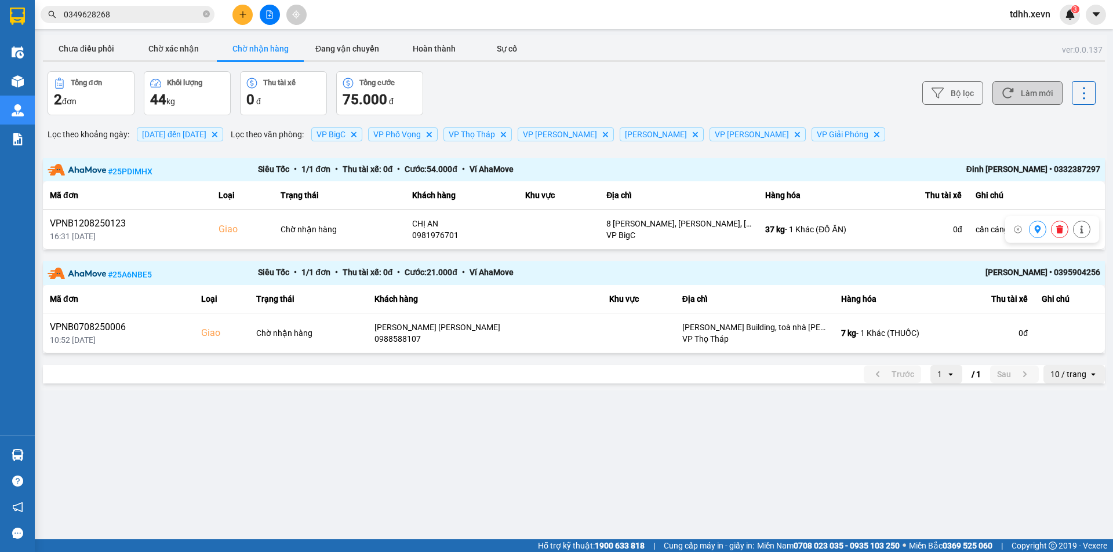
click at [1031, 94] on button "Làm mới" at bounding box center [1027, 93] width 70 height 24
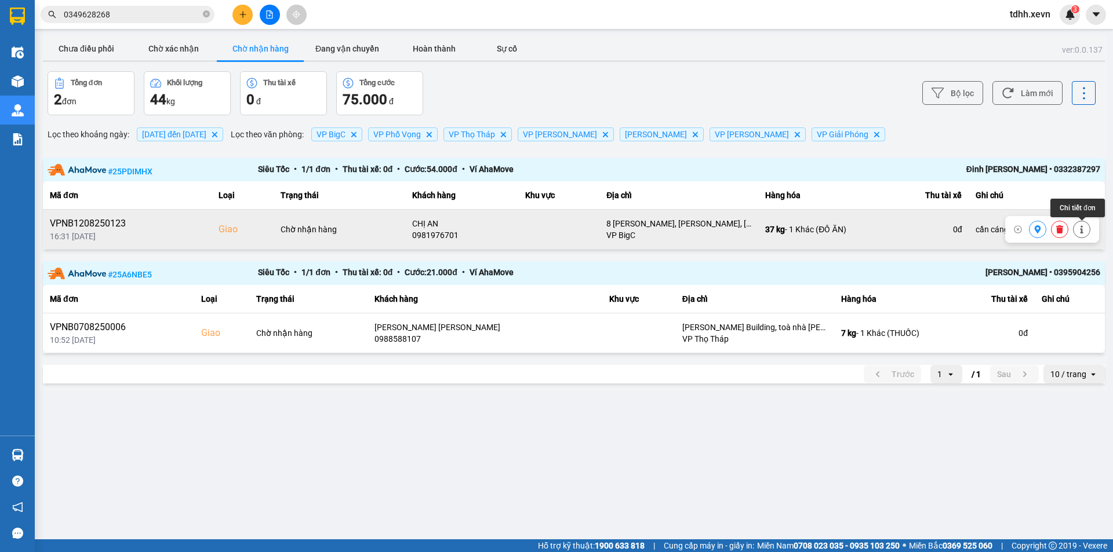
click at [1077, 229] on button at bounding box center [1081, 230] width 16 height 20
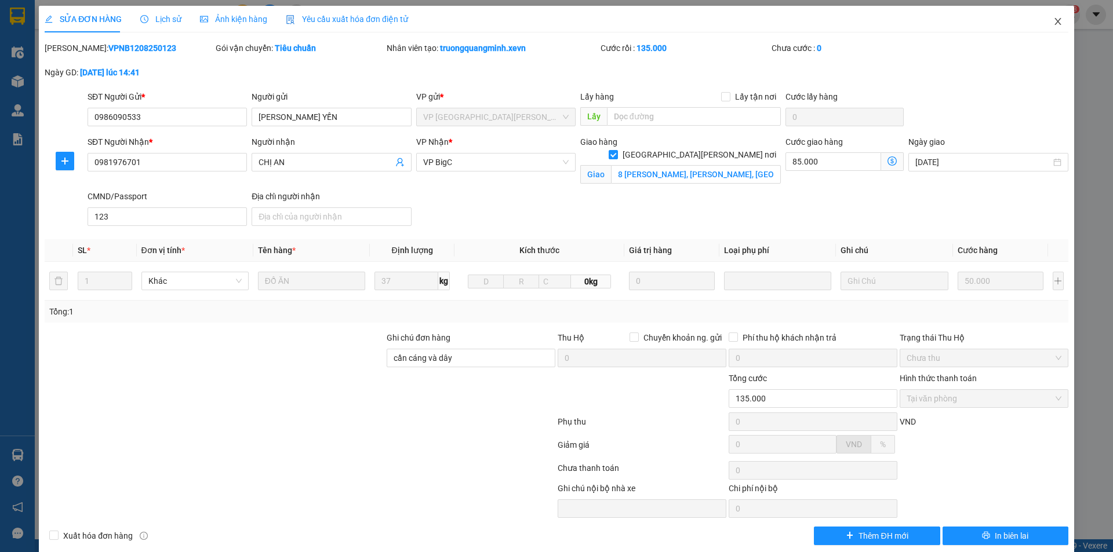
click at [1053, 21] on icon "close" at bounding box center [1057, 21] width 9 height 9
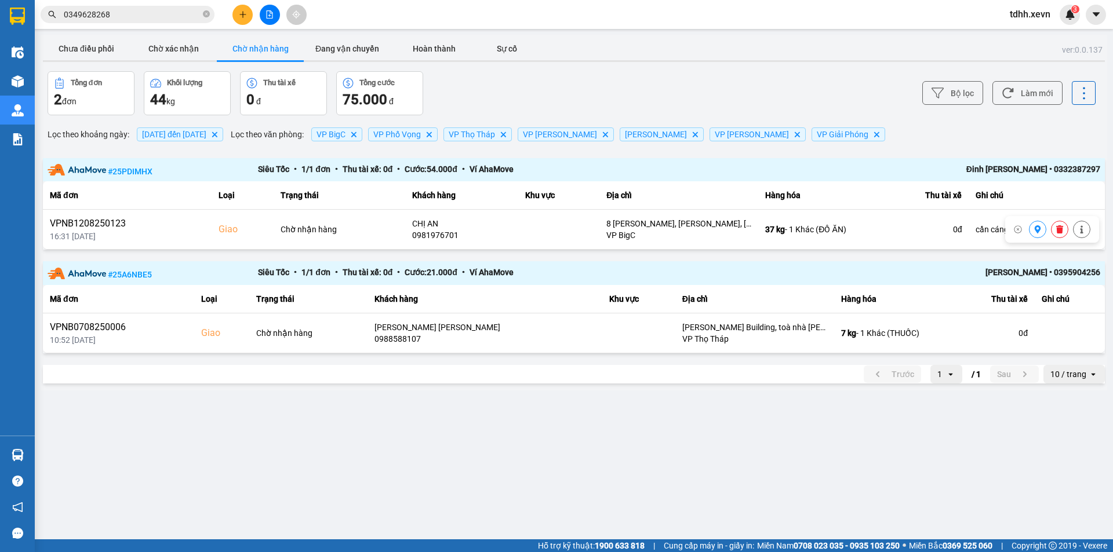
click at [667, 70] on div "ver: 0.0.137 Chưa điều phối Chờ xác nhận Chờ nhận hàng Đang vận chuyển Hoàn thà…" at bounding box center [574, 213] width 1066 height 356
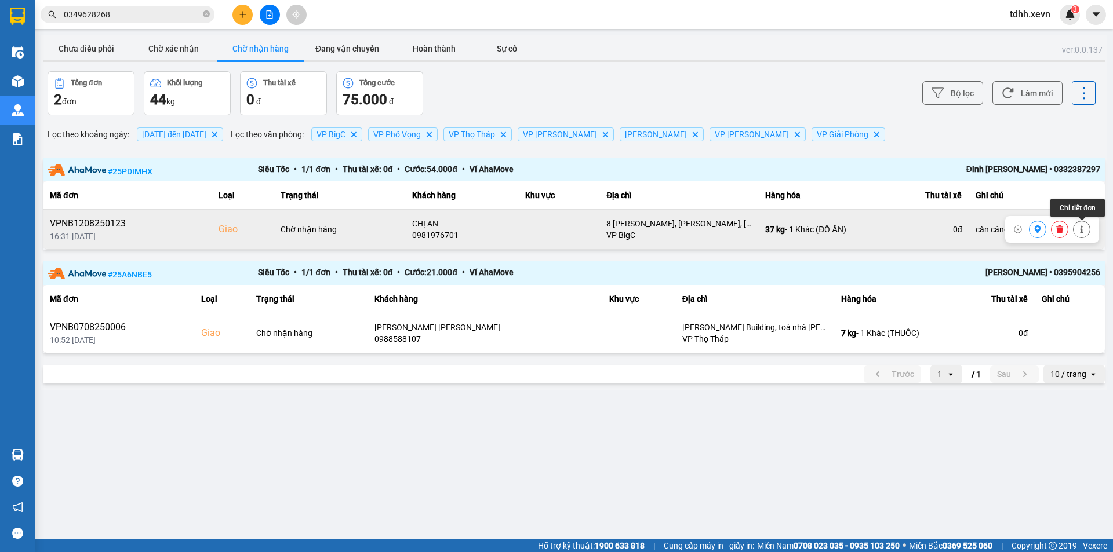
click at [1084, 234] on button at bounding box center [1081, 230] width 16 height 20
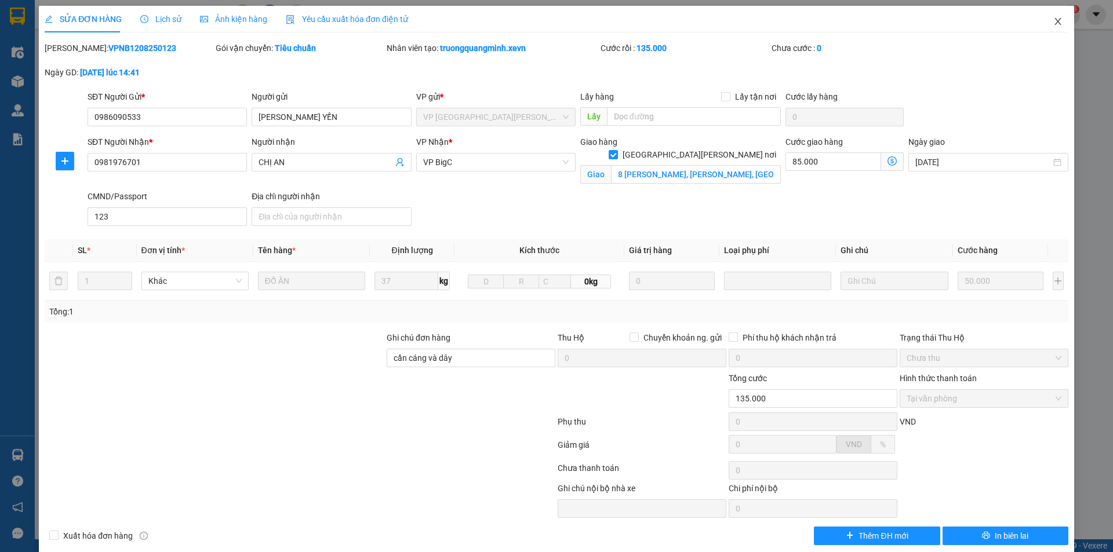
click at [1042, 24] on span "Close" at bounding box center [1057, 22] width 32 height 32
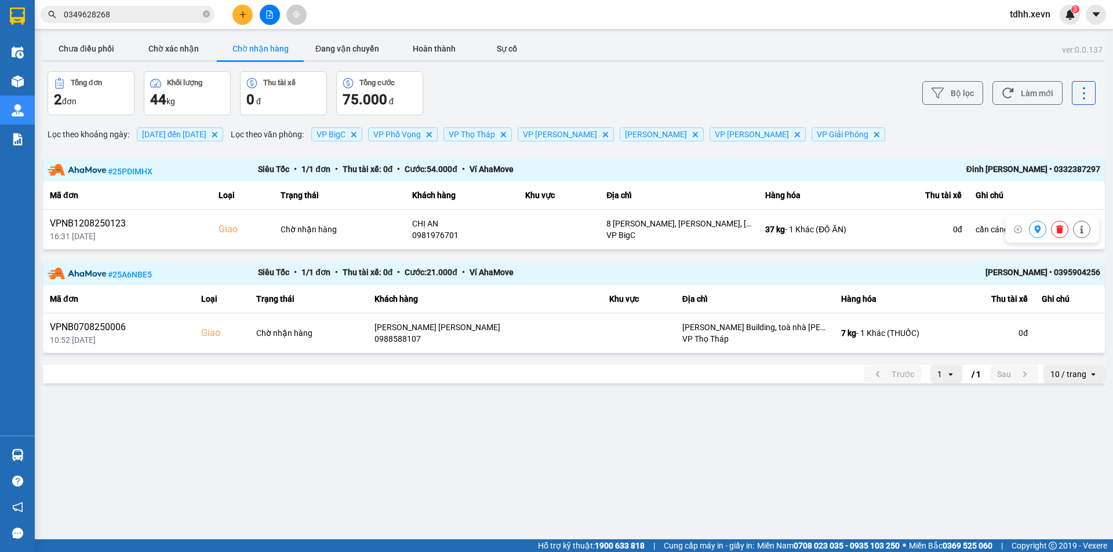
click at [561, 92] on div "[PERSON_NAME] 2 đơn [PERSON_NAME] 44 kg Thu tài xế 0 [PERSON_NAME] cước 75.000 đ" at bounding box center [310, 93] width 524 height 44
click at [807, 76] on div "Bộ lọc Làm mới" at bounding box center [833, 93] width 524 height 44
click at [89, 54] on button "Chưa điều phối" at bounding box center [86, 48] width 87 height 23
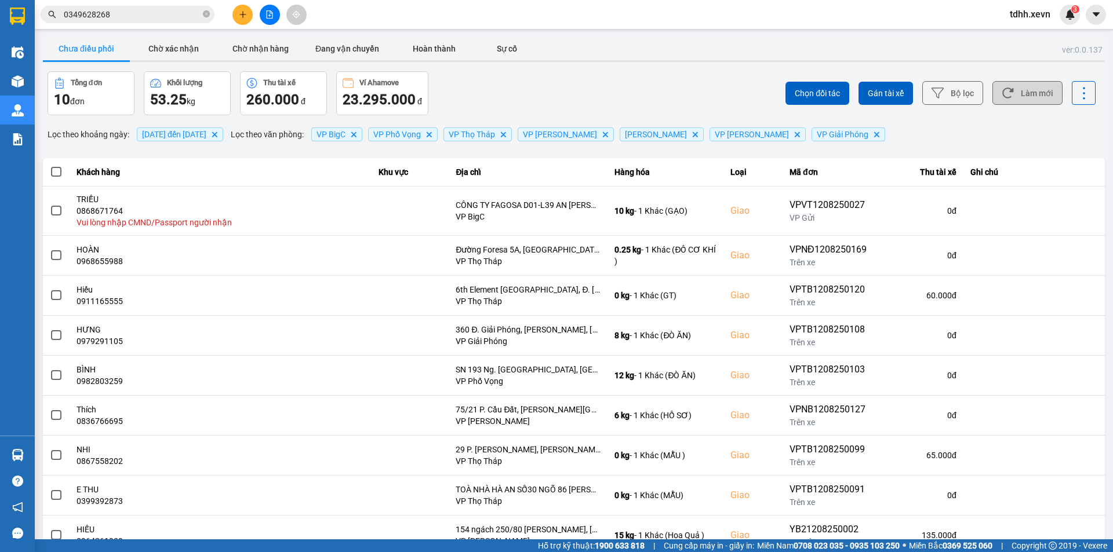
click at [1035, 92] on button "Làm mới" at bounding box center [1027, 93] width 70 height 24
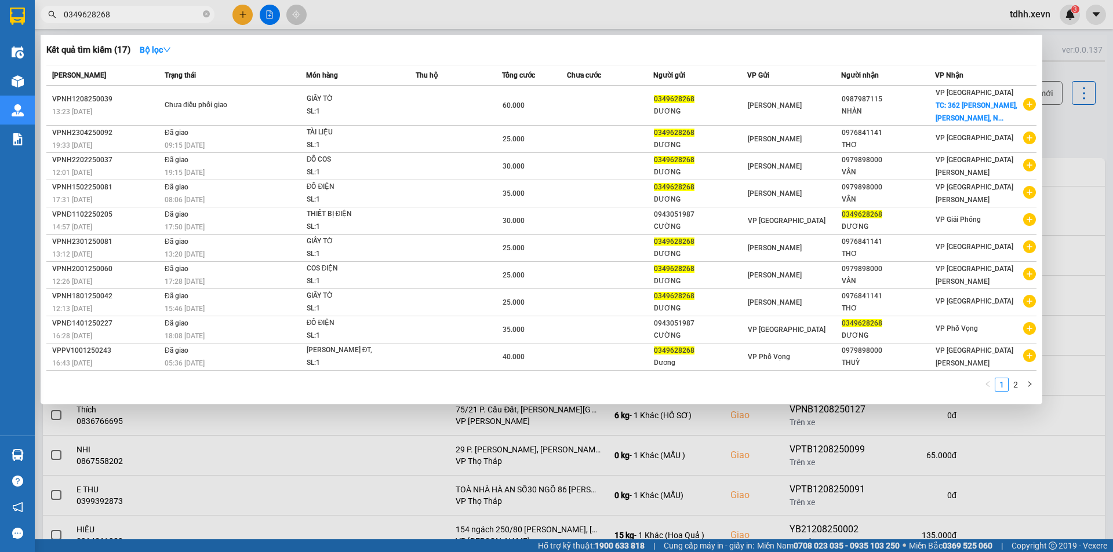
click at [170, 17] on input "0349628268" at bounding box center [132, 14] width 137 height 13
paste input "976732800"
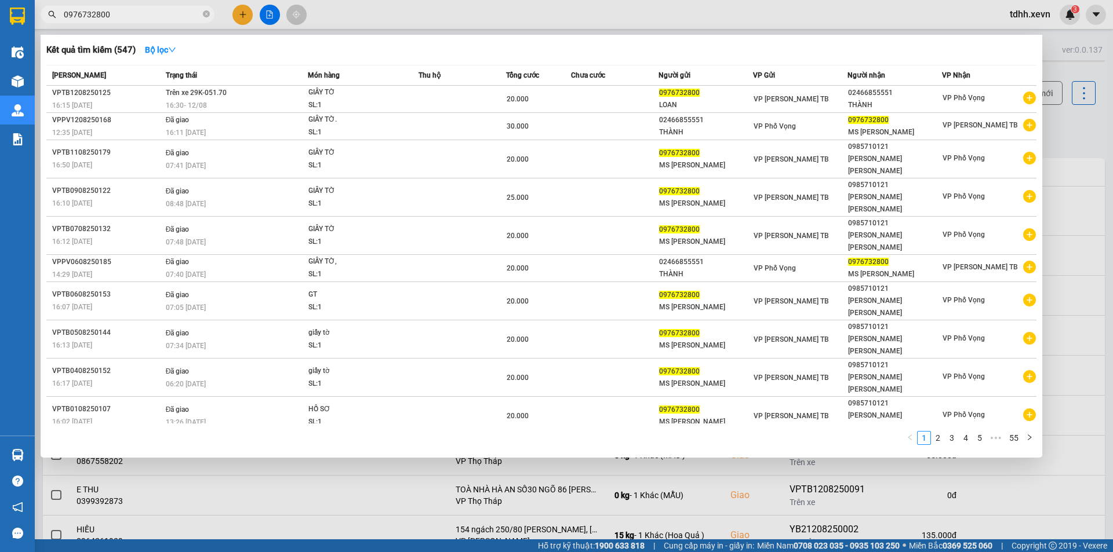
click at [705, 16] on div at bounding box center [556, 276] width 1113 height 552
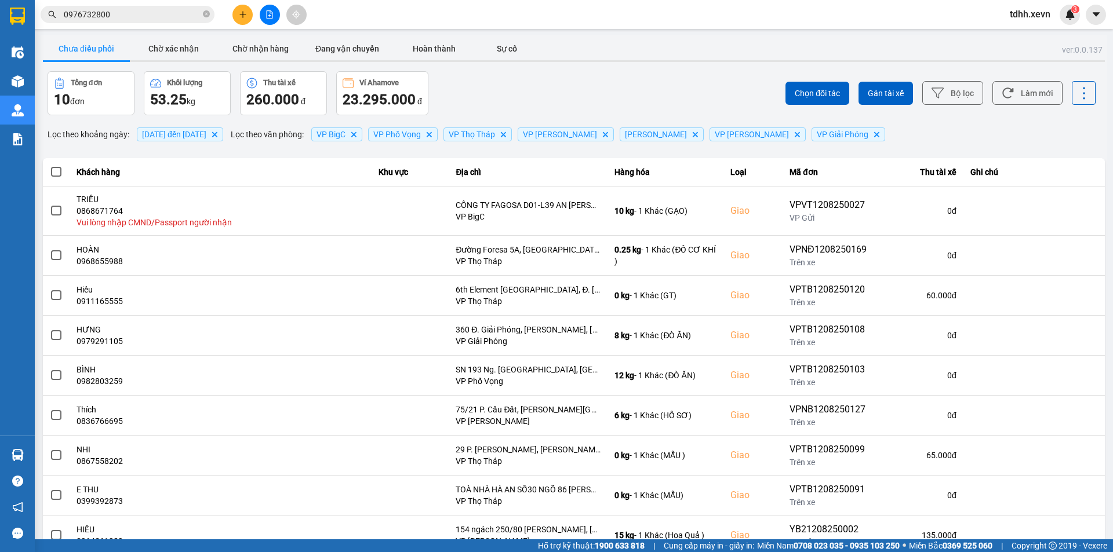
click at [147, 17] on input "0976732800" at bounding box center [132, 14] width 137 height 13
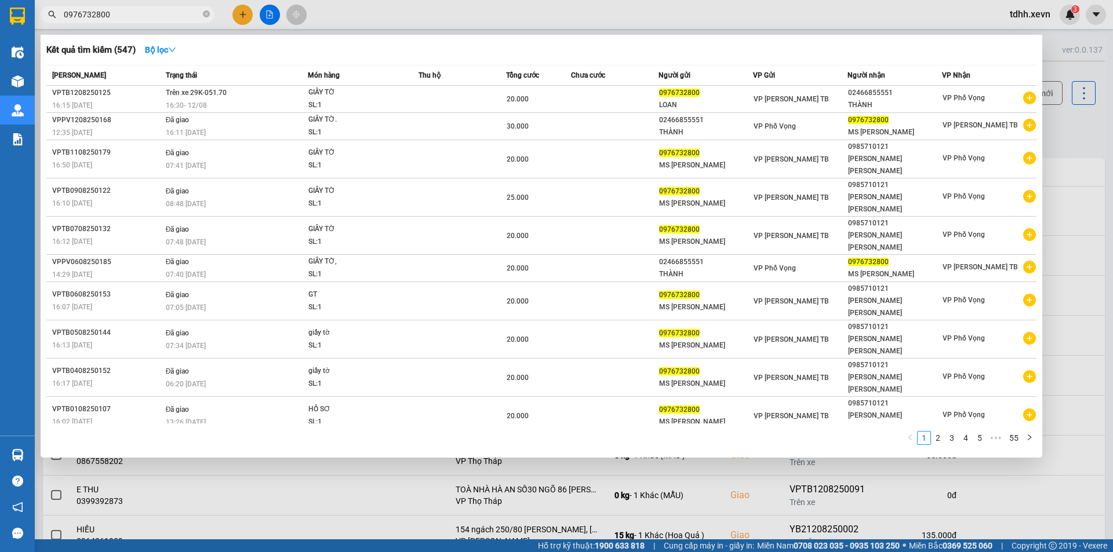
click at [147, 17] on input "0976732800" at bounding box center [132, 14] width 137 height 13
paste input "85967422"
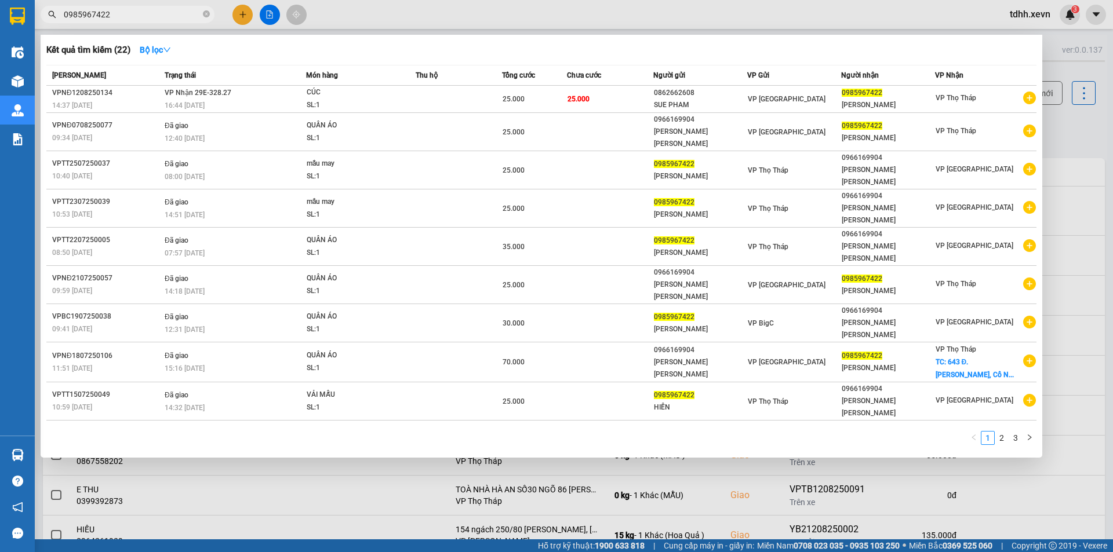
click at [184, 13] on input "0985967422" at bounding box center [132, 14] width 137 height 13
paste input "42128099"
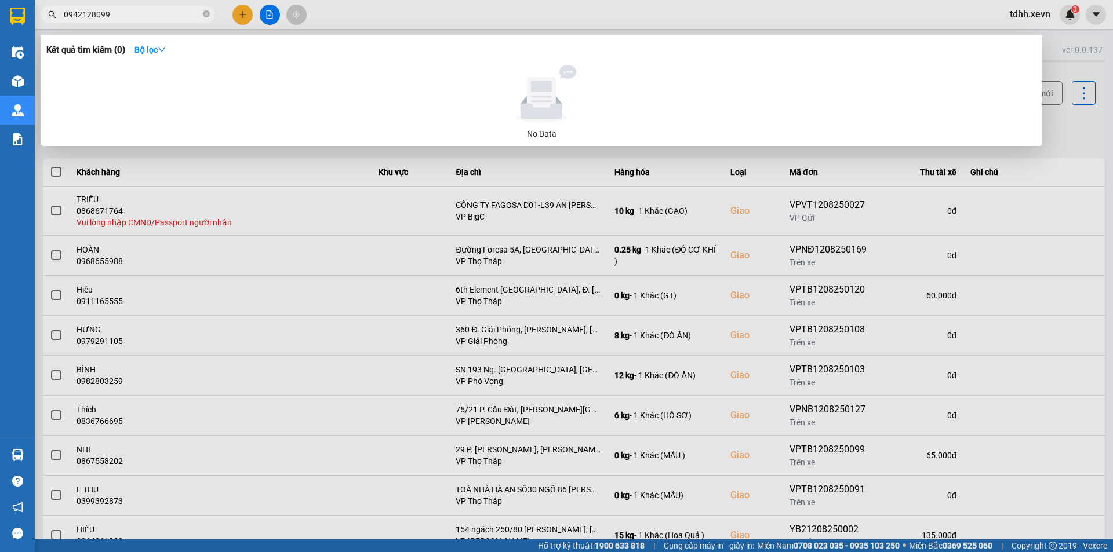
click at [126, 17] on input "0942128099" at bounding box center [132, 14] width 137 height 13
paste input "85967422"
click at [126, 17] on input "0985967422" at bounding box center [132, 14] width 137 height 13
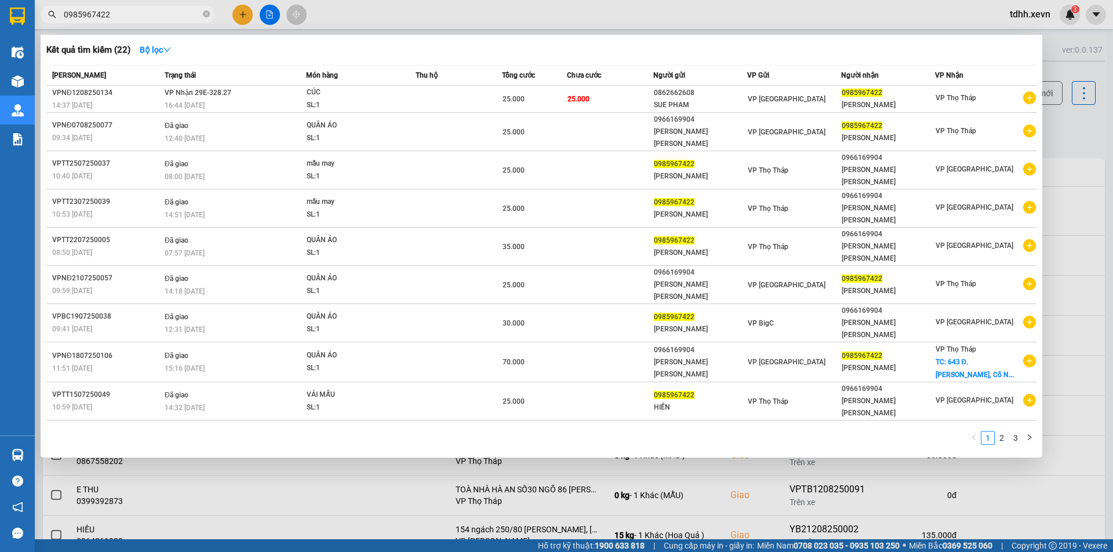
click at [117, 8] on input "0985967422" at bounding box center [132, 14] width 137 height 13
paste input "4886388"
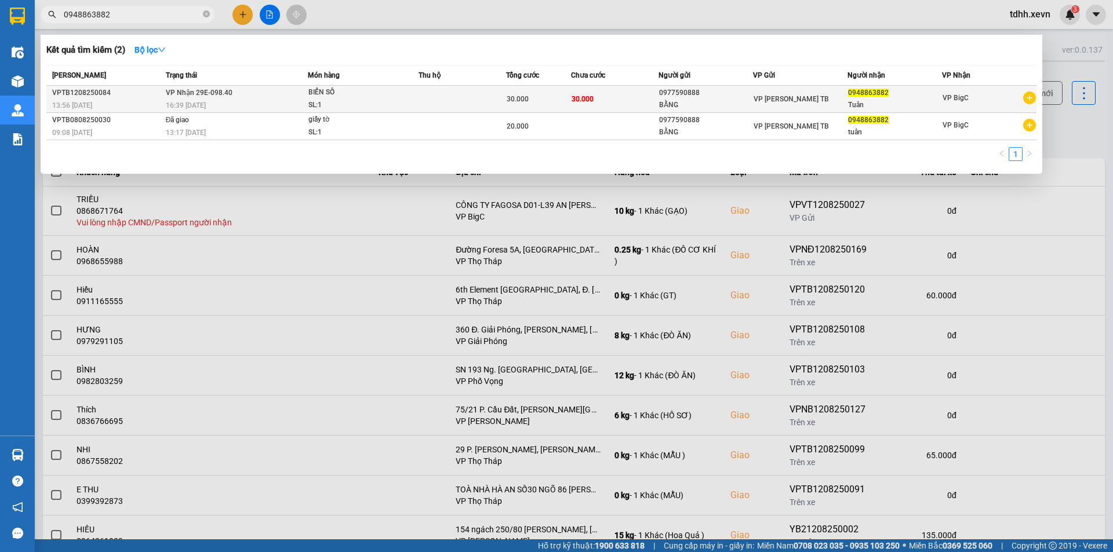
click at [648, 106] on td "30.000" at bounding box center [614, 99] width 87 height 27
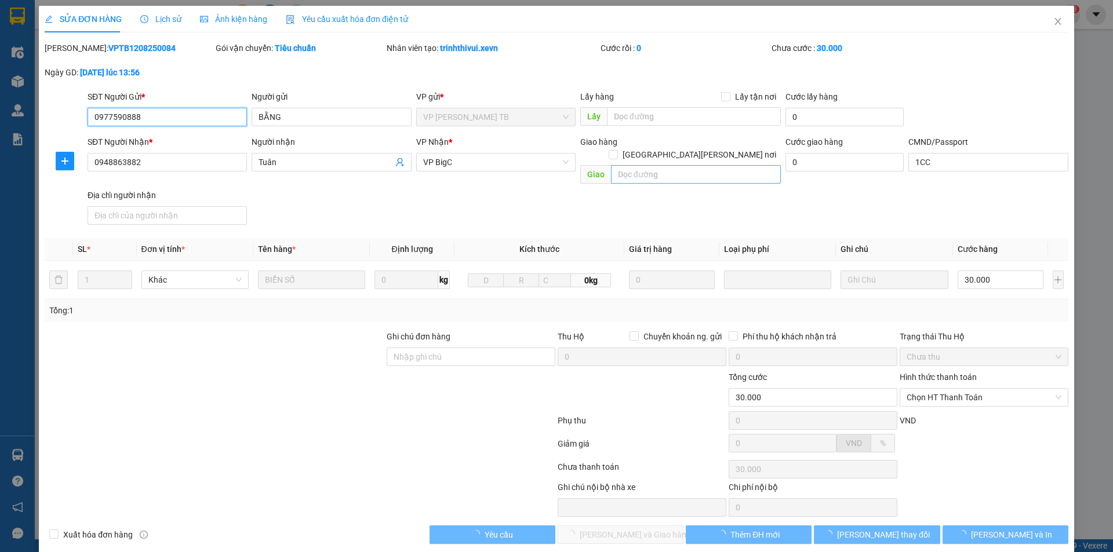
click at [703, 165] on input "text" at bounding box center [696, 174] width 170 height 19
paste input "266 [PERSON_NAME], [GEOGRAPHIC_DATA][PERSON_NAME][GEOGRAPHIC_DATA][PERSON_NAME]…"
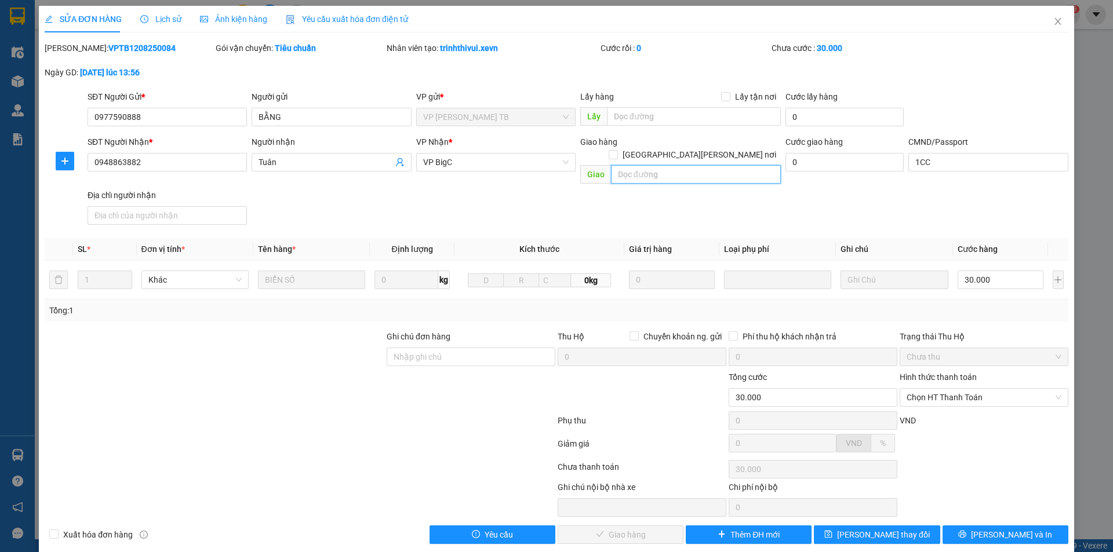
click at [712, 165] on input "text" at bounding box center [696, 174] width 170 height 19
paste input "266 [PERSON_NAME], [GEOGRAPHIC_DATA][PERSON_NAME][GEOGRAPHIC_DATA][PERSON_NAME]…"
click at [724, 148] on span "[GEOGRAPHIC_DATA][PERSON_NAME] nơi" at bounding box center [699, 154] width 163 height 13
click at [617, 150] on input "[GEOGRAPHIC_DATA][PERSON_NAME] nơi" at bounding box center [613, 154] width 8 height 8
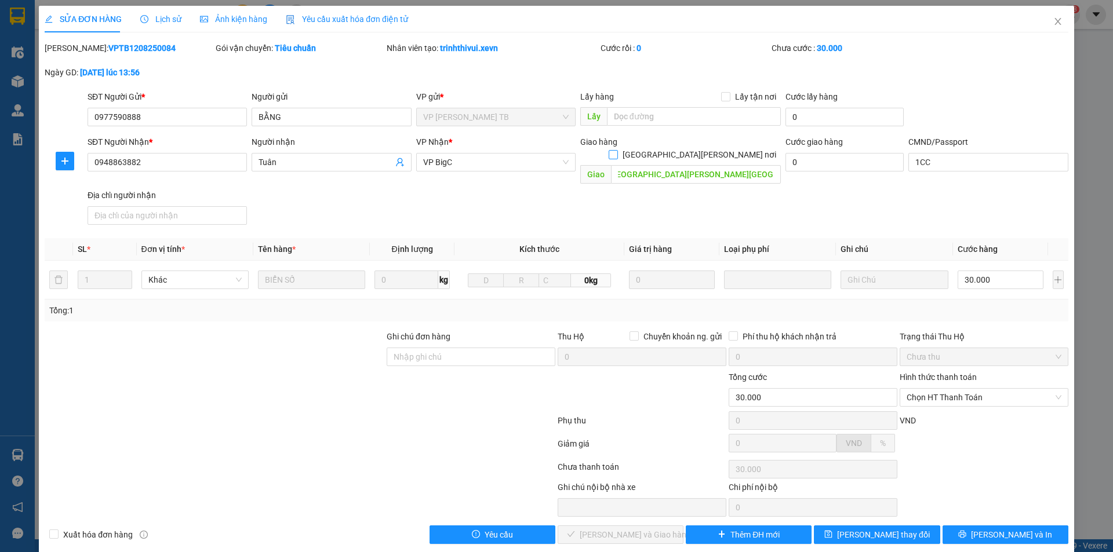
scroll to position [0, 0]
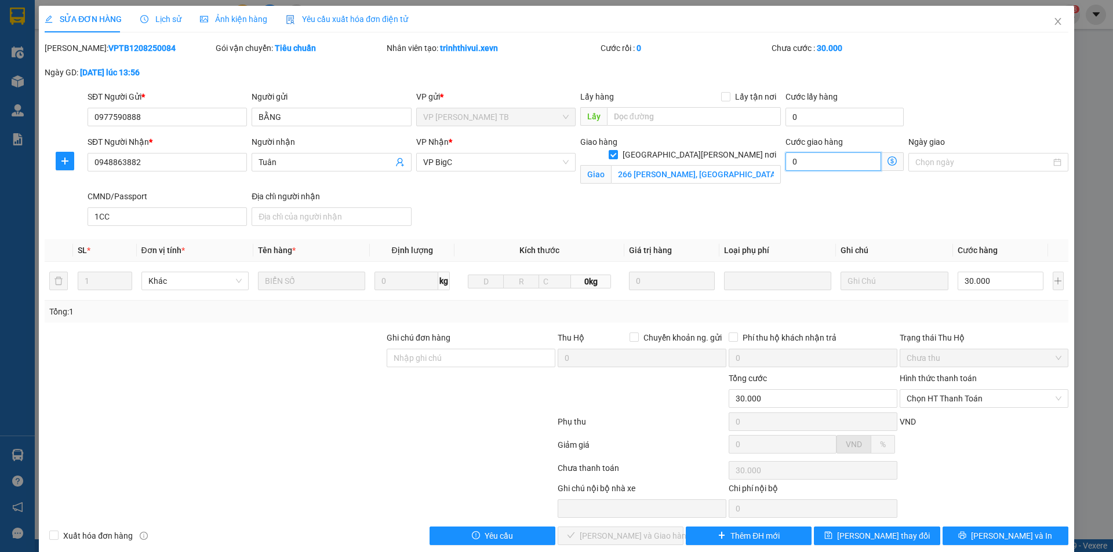
click at [796, 156] on input "0" at bounding box center [833, 161] width 96 height 19
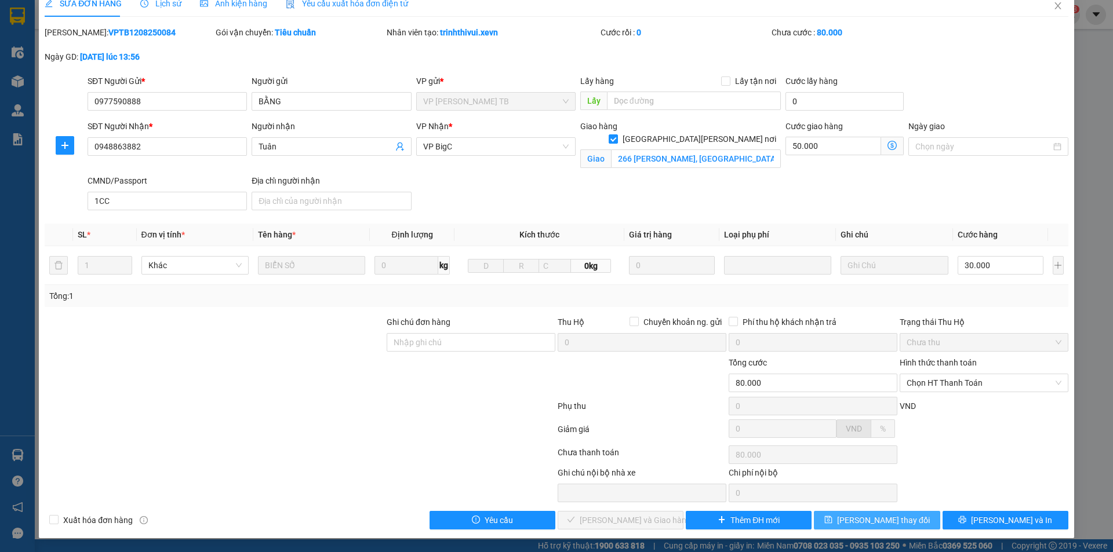
click at [876, 515] on span "[PERSON_NAME] thay đổi" at bounding box center [883, 520] width 93 height 13
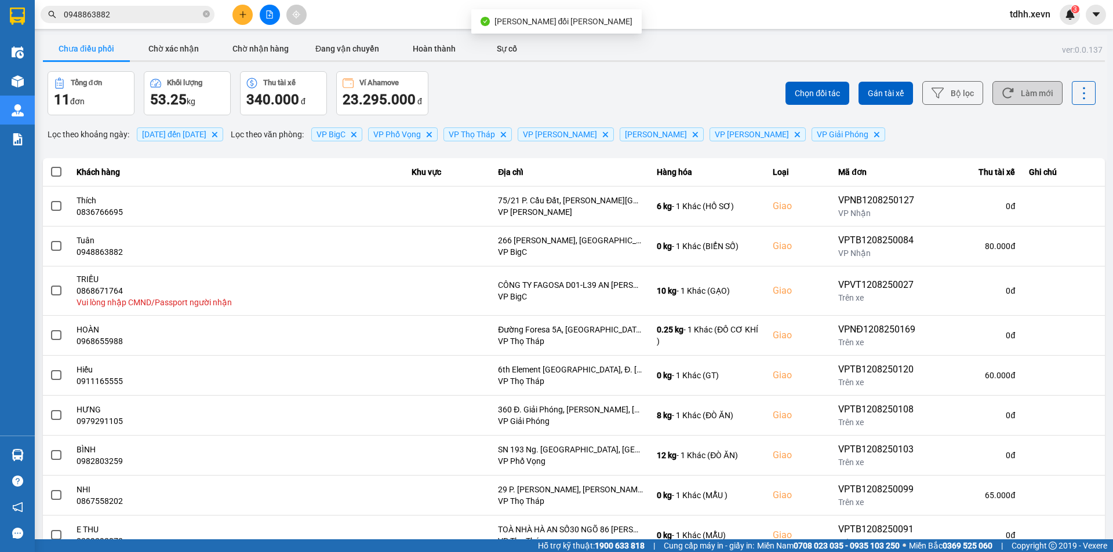
click at [1021, 97] on button "Làm mới" at bounding box center [1027, 93] width 70 height 24
click at [635, 50] on div "Chưa điều phối Chờ xác nhận Chờ nhận hàng Đang vận chuyển Hoàn thành Sự cố" at bounding box center [574, 50] width 1062 height 26
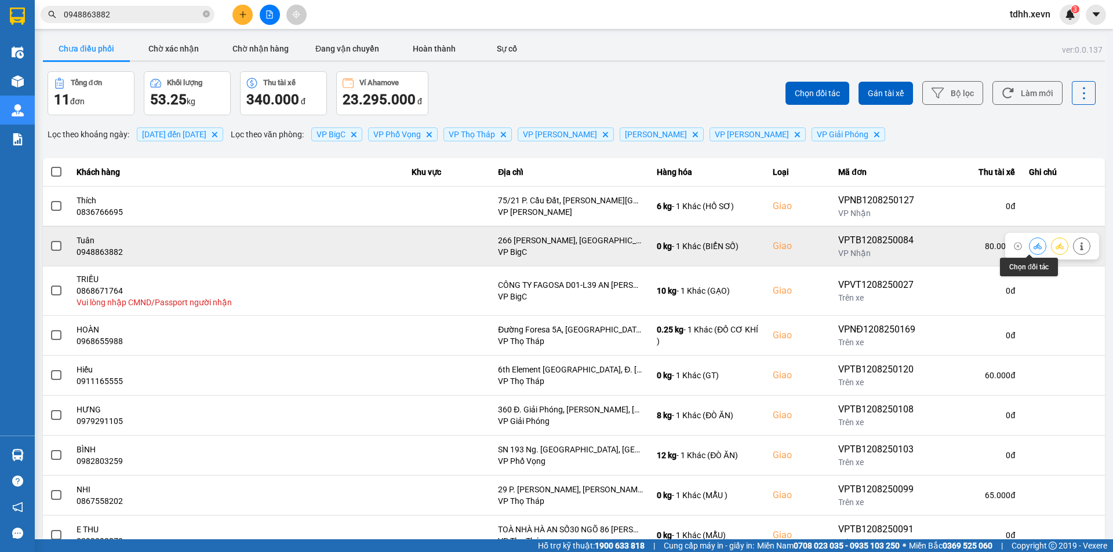
click at [1033, 249] on icon at bounding box center [1037, 246] width 8 height 6
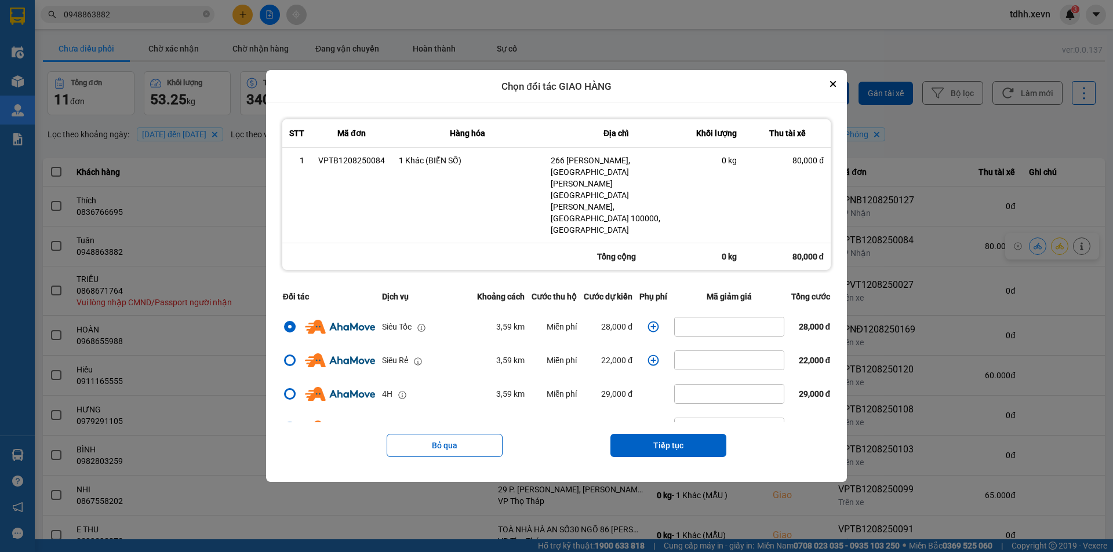
click at [648, 321] on icon "dialog" at bounding box center [653, 327] width 12 height 12
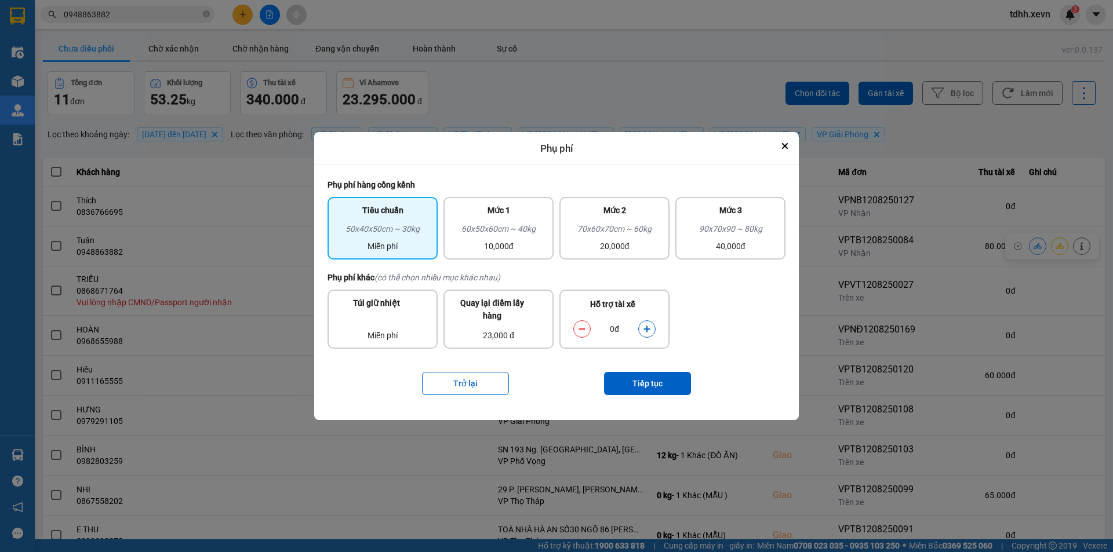
click at [648, 329] on icon "dialog" at bounding box center [646, 329] width 6 height 6
drag, startPoint x: 648, startPoint y: 329, endPoint x: 650, endPoint y: 371, distance: 42.3
click at [648, 331] on icon "dialog" at bounding box center [647, 329] width 8 height 8
click at [650, 379] on button "Tiếp tục" at bounding box center [647, 383] width 87 height 23
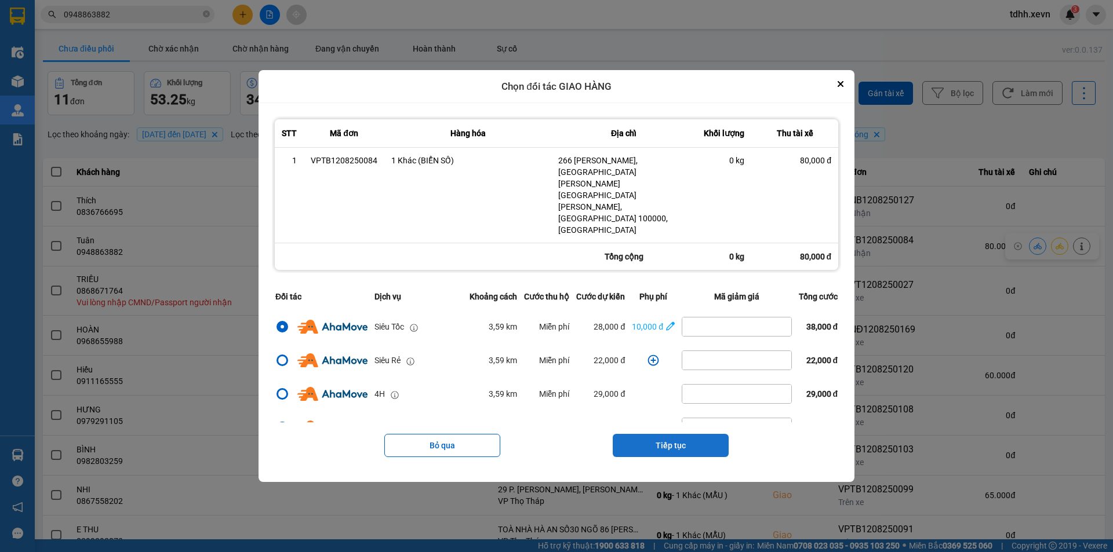
click at [677, 434] on button "Tiếp tục" at bounding box center [671, 445] width 116 height 23
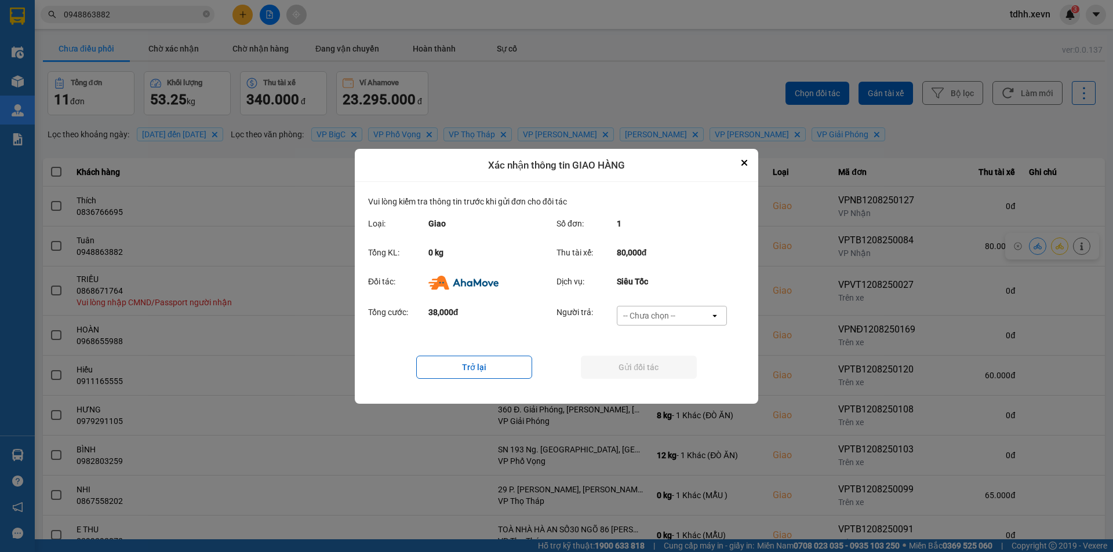
click at [658, 316] on div "-- Chưa chọn --" at bounding box center [649, 316] width 52 height 12
click at [664, 379] on span "Ví Ahamove" at bounding box center [648, 382] width 47 height 12
click at [646, 366] on button "Gửi đối tác" at bounding box center [639, 367] width 116 height 23
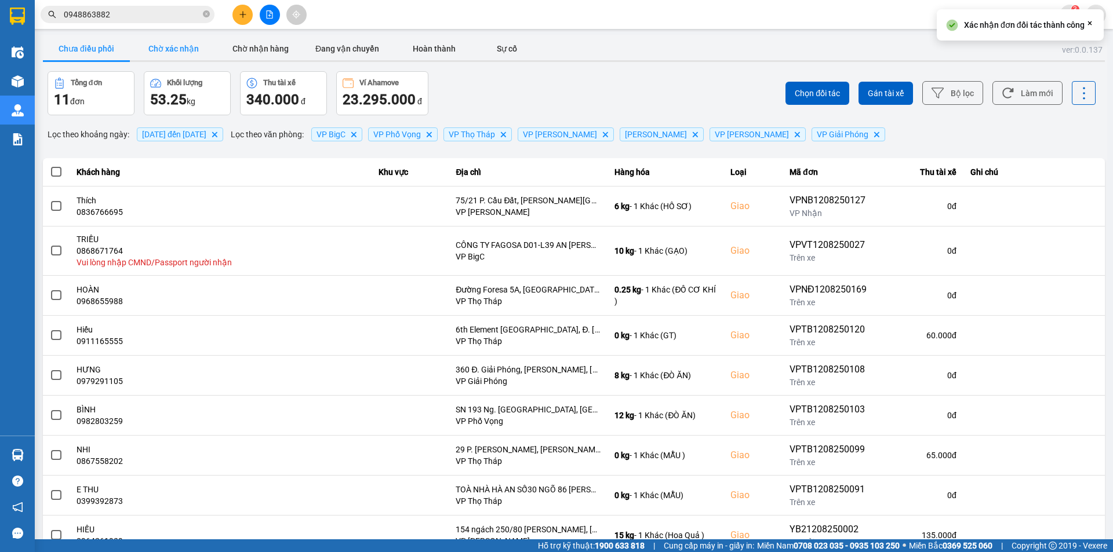
click at [172, 43] on button "Chờ xác nhận" at bounding box center [173, 48] width 87 height 23
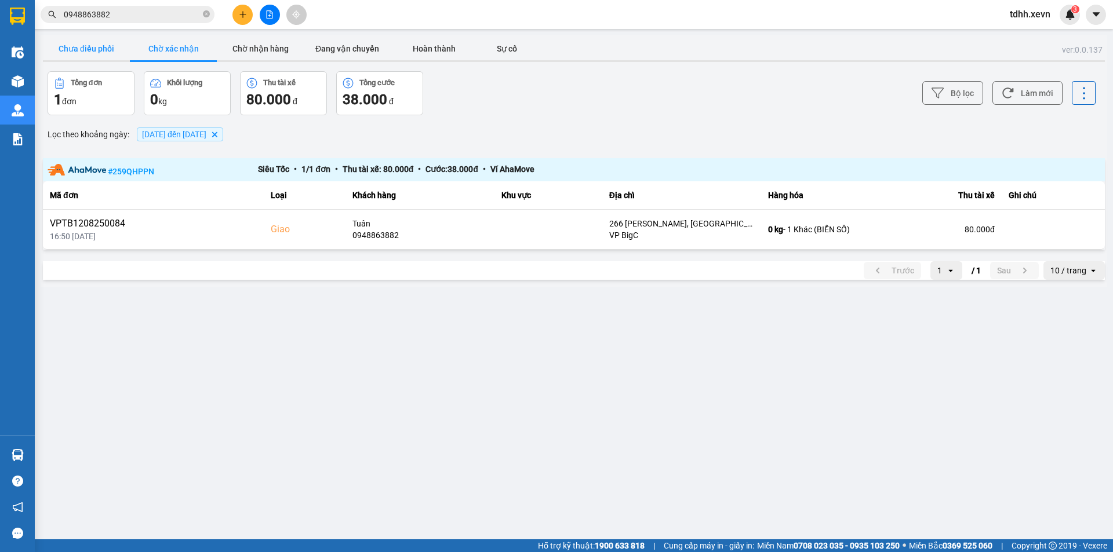
click at [83, 37] on button "Chưa điều phối" at bounding box center [86, 48] width 87 height 23
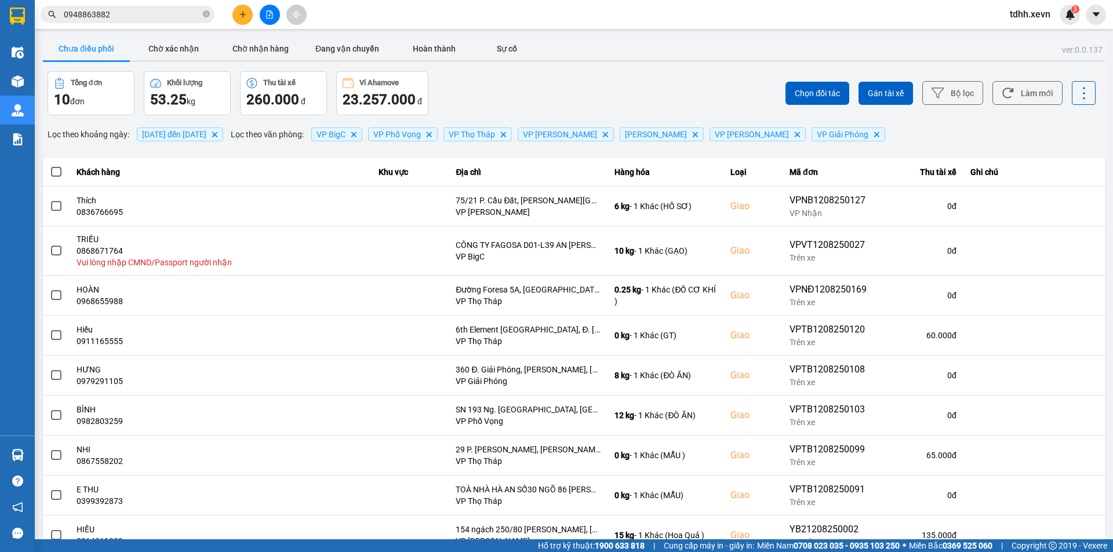
click at [118, 17] on input "0948863882" at bounding box center [132, 14] width 137 height 13
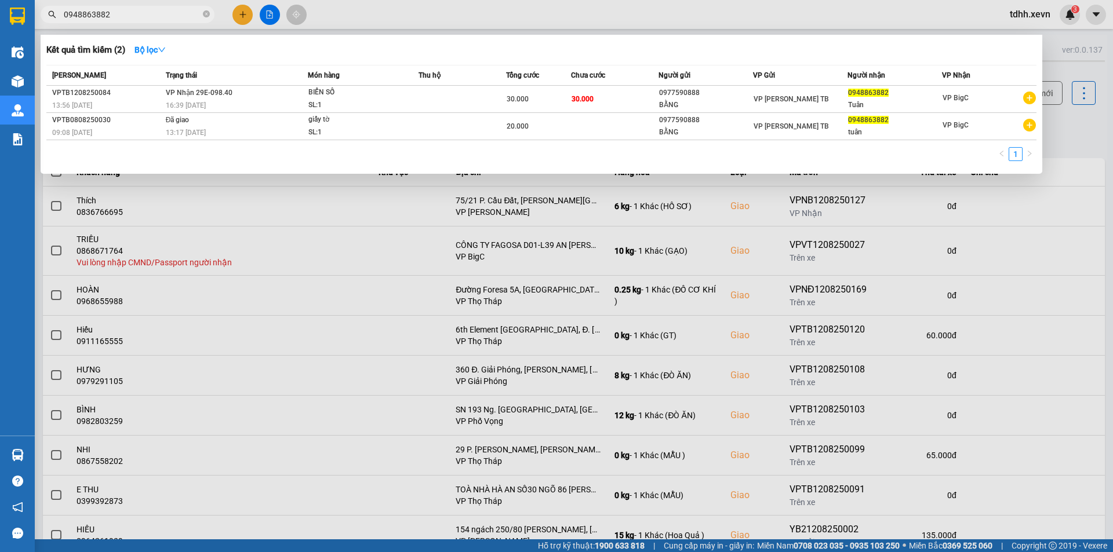
click at [118, 17] on input "0948863882" at bounding box center [132, 14] width 137 height 13
paste input "06131808"
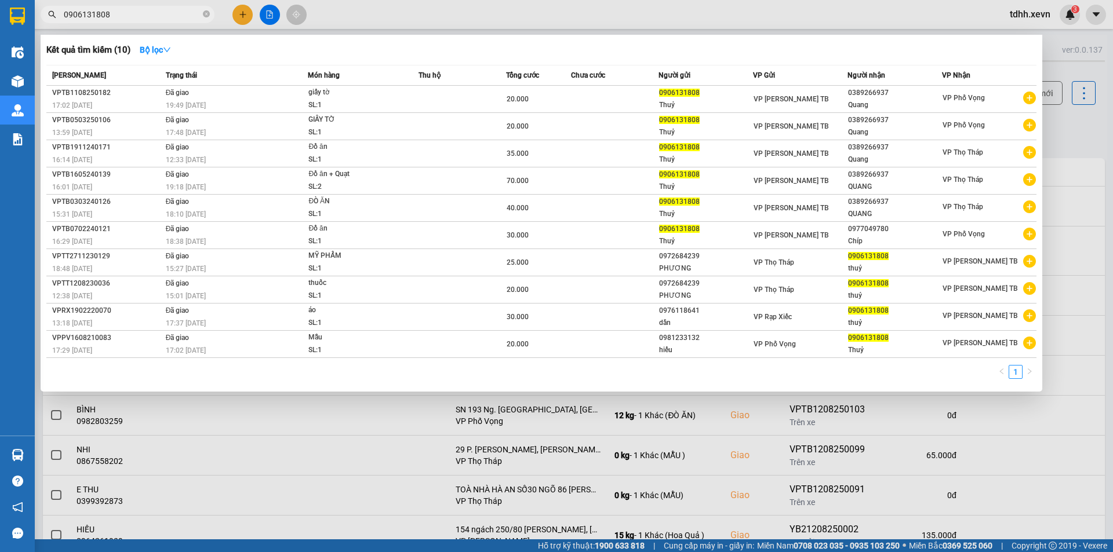
click at [1069, 127] on div at bounding box center [556, 276] width 1113 height 552
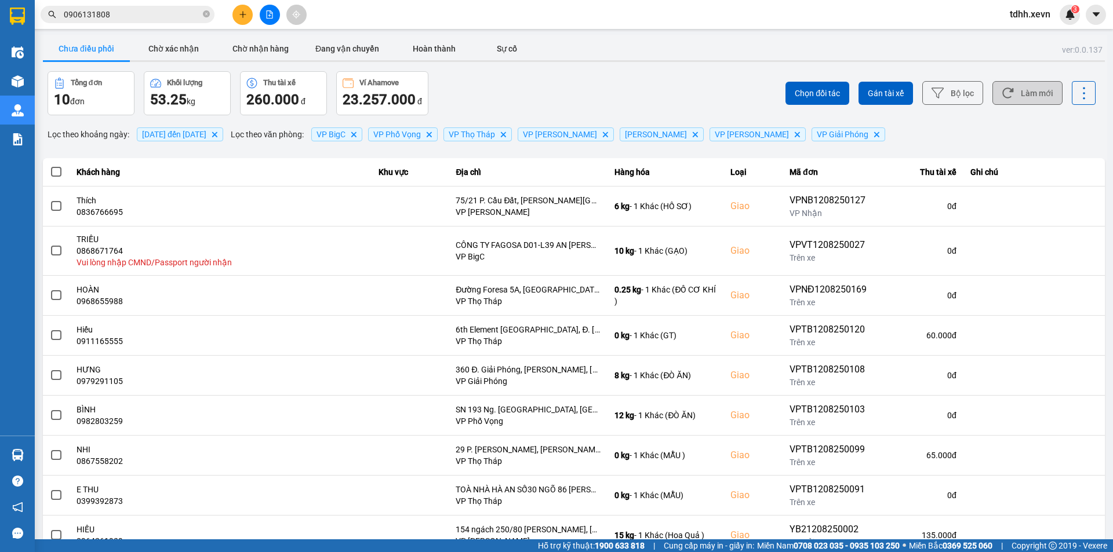
click at [1022, 97] on button "Làm mới" at bounding box center [1027, 93] width 70 height 24
click at [627, 72] on div "Chọn đối tác Gán tài xế Bộ lọc Làm mới" at bounding box center [833, 93] width 524 height 44
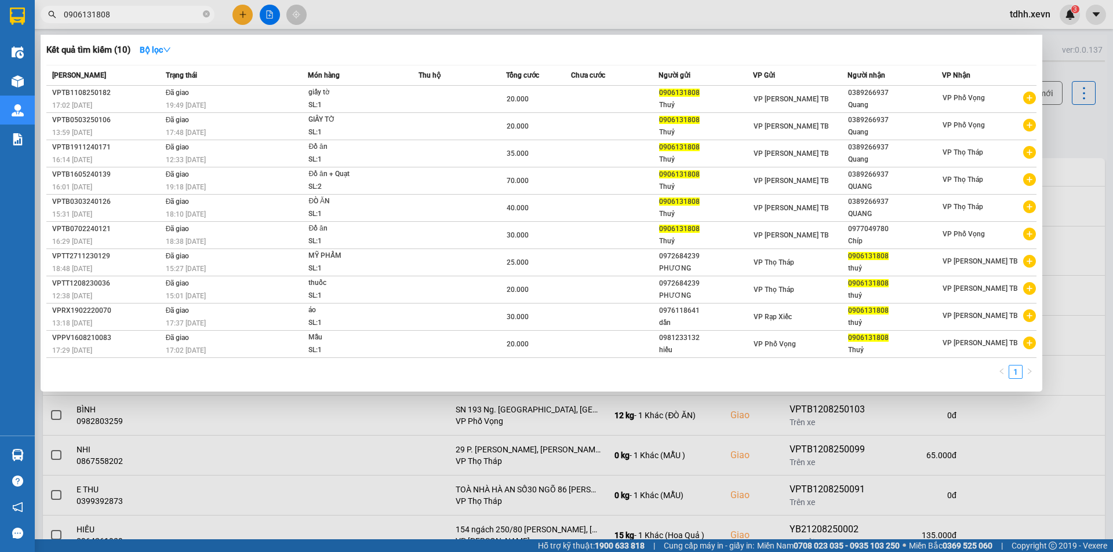
click at [130, 16] on input "0906131808" at bounding box center [132, 14] width 137 height 13
paste input "6603112"
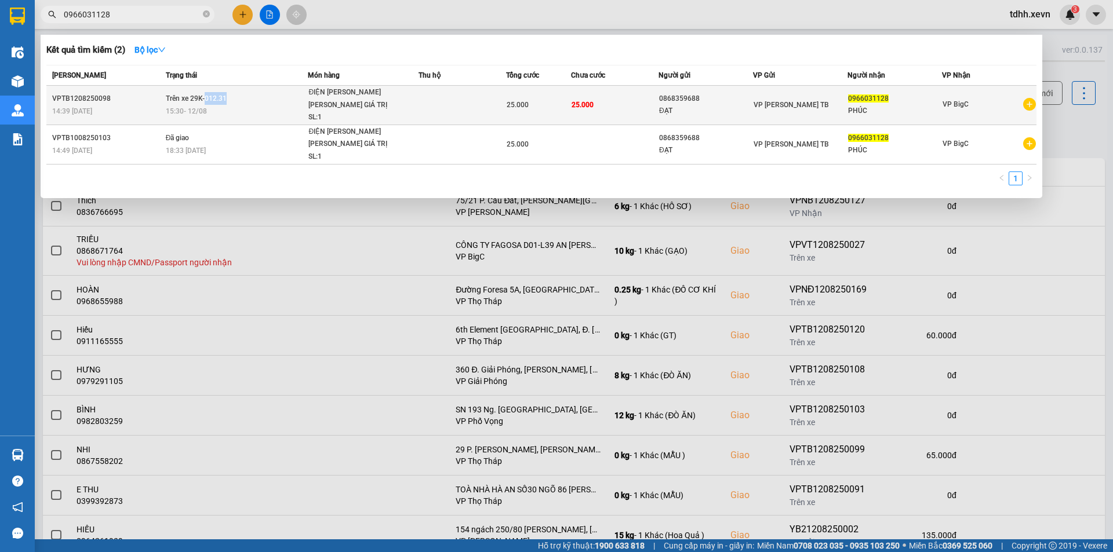
drag, startPoint x: 214, startPoint y: 93, endPoint x: 206, endPoint y: 93, distance: 8.1
click at [206, 93] on td "Trên xe 29K-012.31 15:30 [DATE]" at bounding box center [235, 105] width 145 height 39
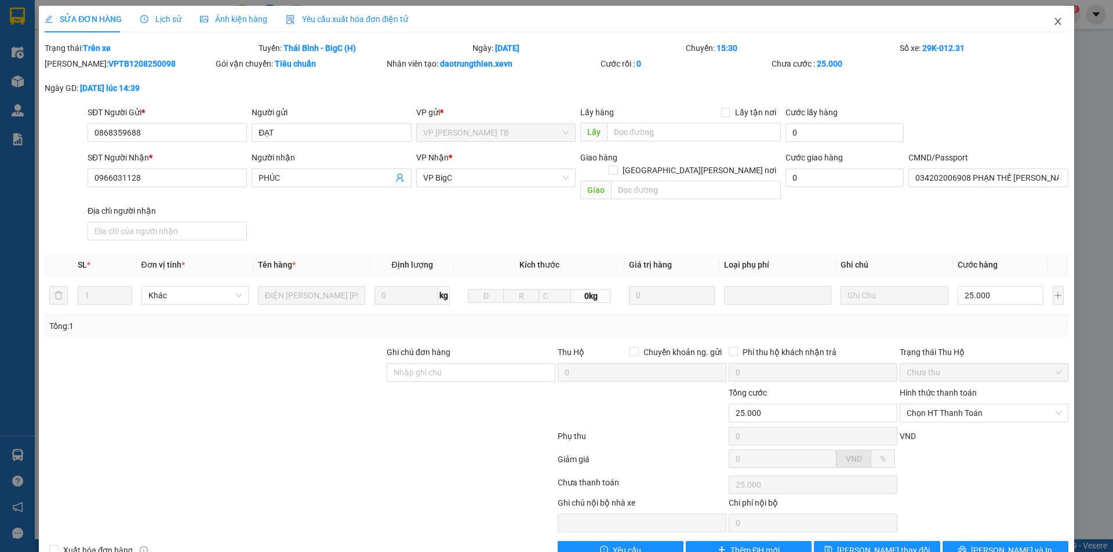
click at [1041, 19] on span "Close" at bounding box center [1057, 22] width 32 height 32
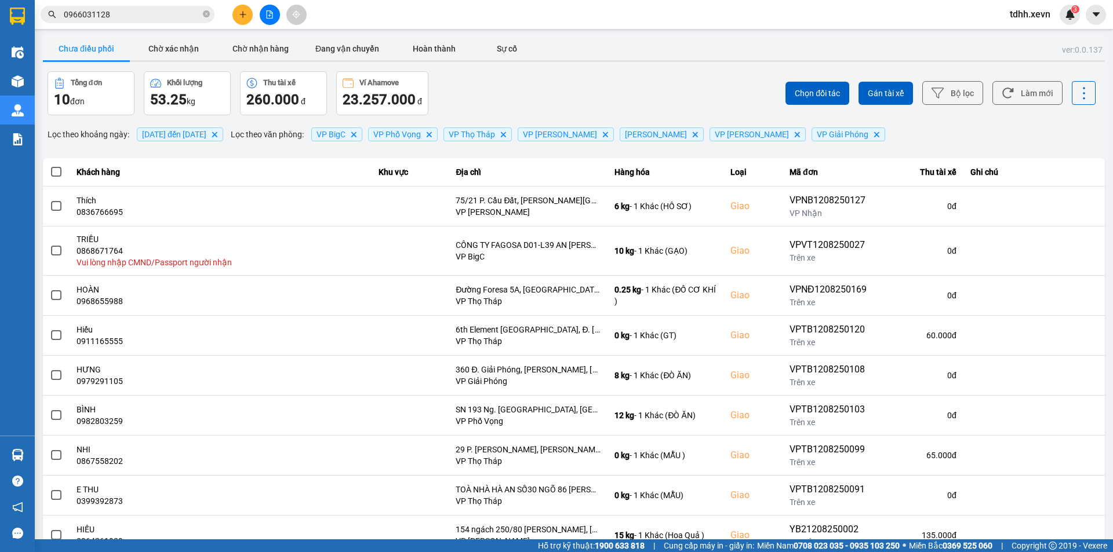
click at [177, 14] on input "0966031128" at bounding box center [132, 14] width 137 height 13
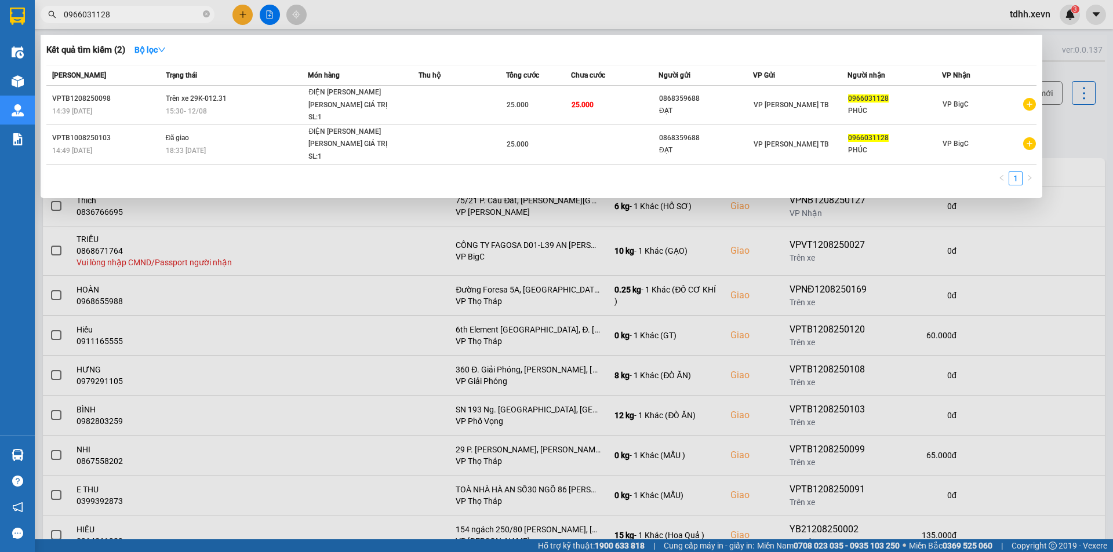
click at [339, 27] on div at bounding box center [556, 276] width 1113 height 552
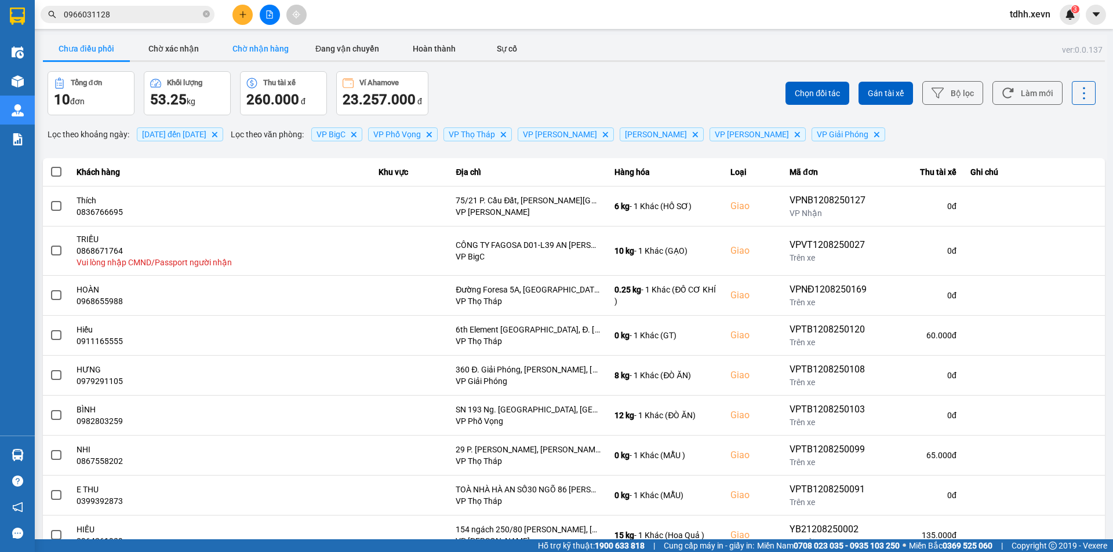
click at [233, 47] on button "Chờ nhận hàng" at bounding box center [260, 48] width 87 height 23
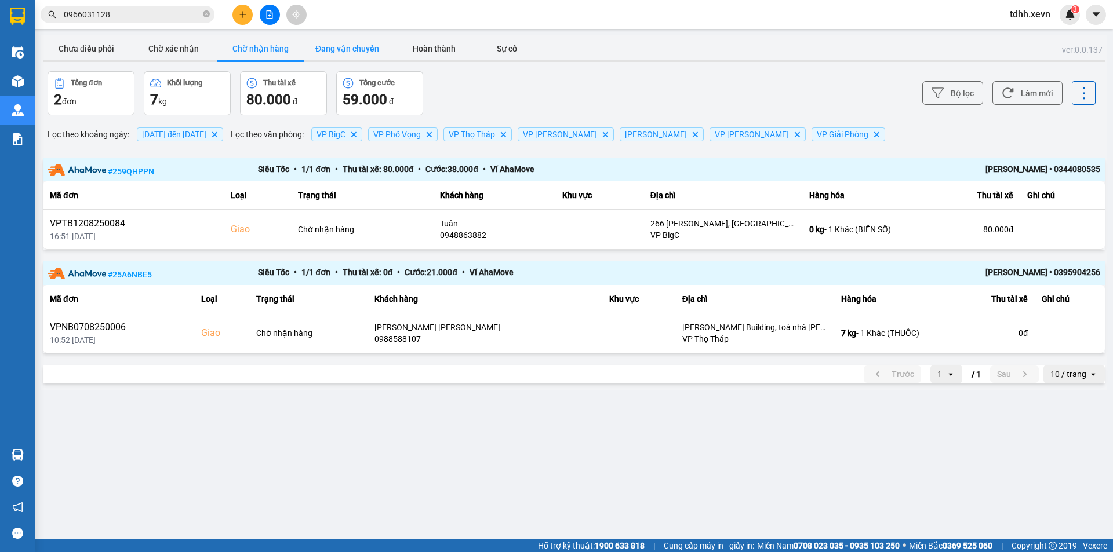
click at [363, 52] on button "Đang vận chuyển" at bounding box center [347, 48] width 87 height 23
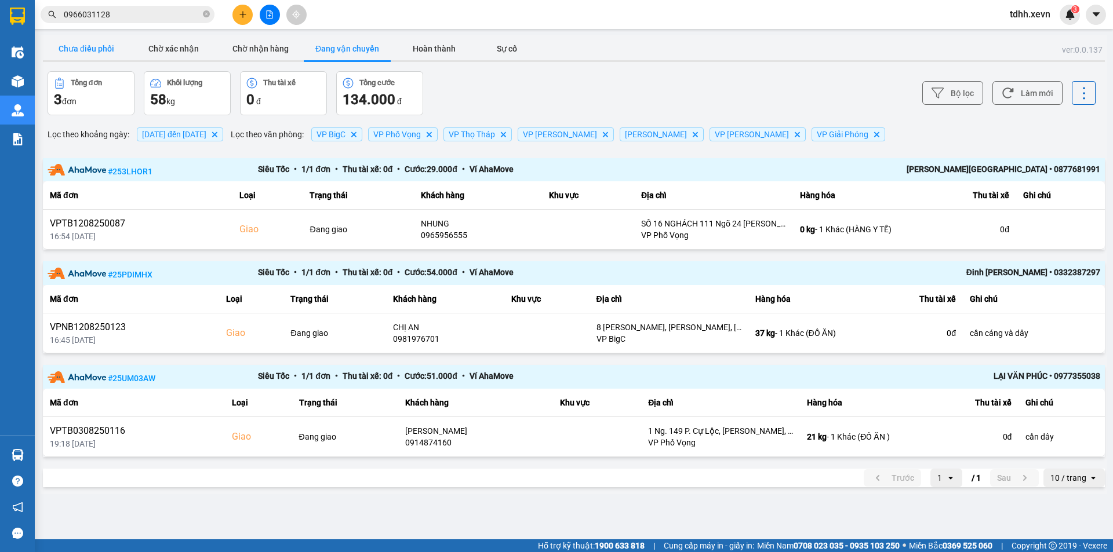
click at [100, 59] on button "Chưa điều phối" at bounding box center [86, 48] width 87 height 23
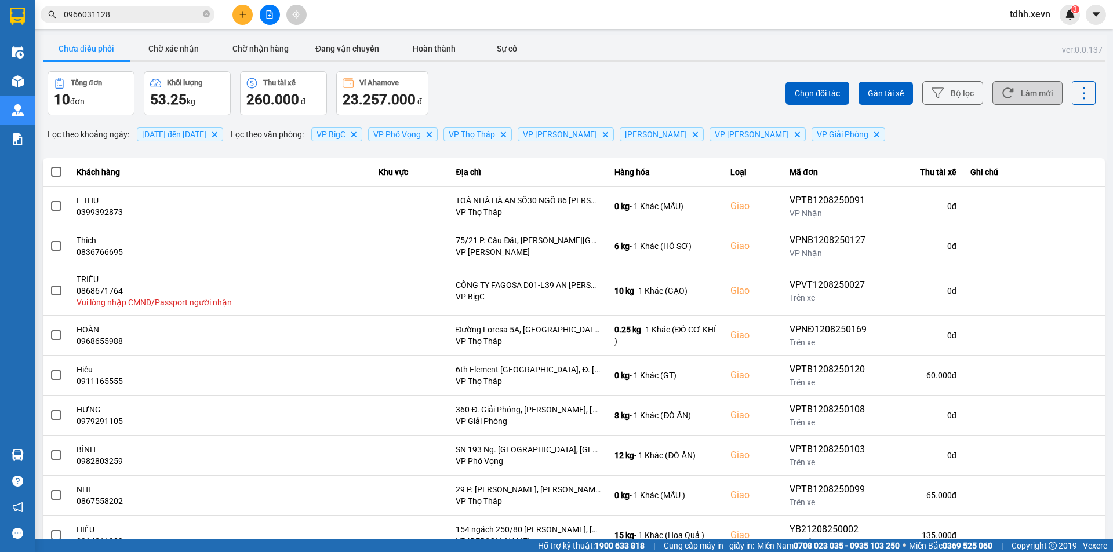
click at [1023, 90] on button "Làm mới" at bounding box center [1027, 93] width 70 height 24
click at [673, 75] on div "Chọn đối tác Gán tài xế Bộ lọc Làm mới" at bounding box center [833, 93] width 524 height 44
click at [334, 39] on button "Đang vận chuyển" at bounding box center [347, 48] width 87 height 23
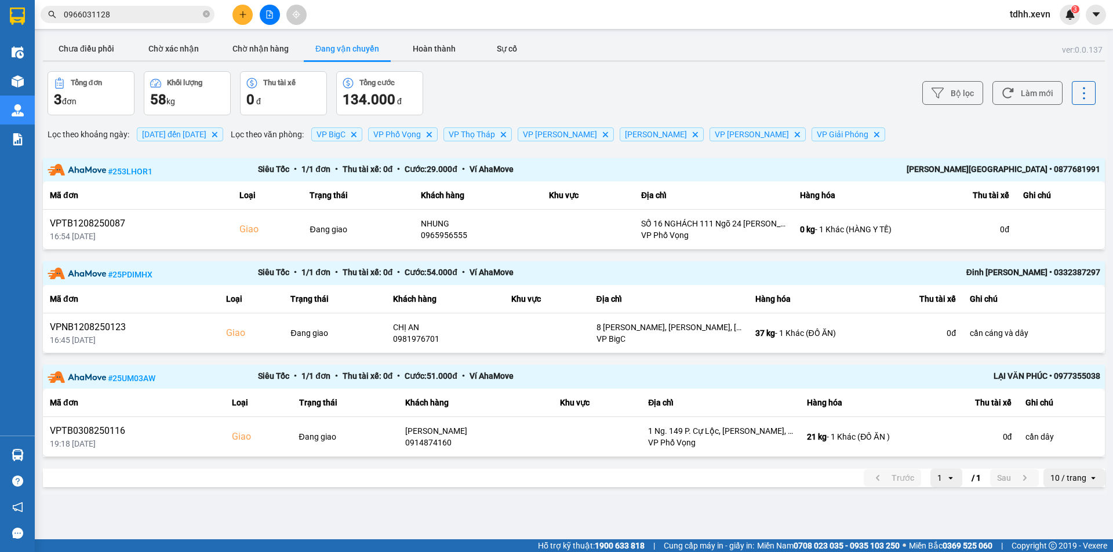
click at [754, 101] on div "Bộ lọc Làm mới" at bounding box center [833, 93] width 524 height 44
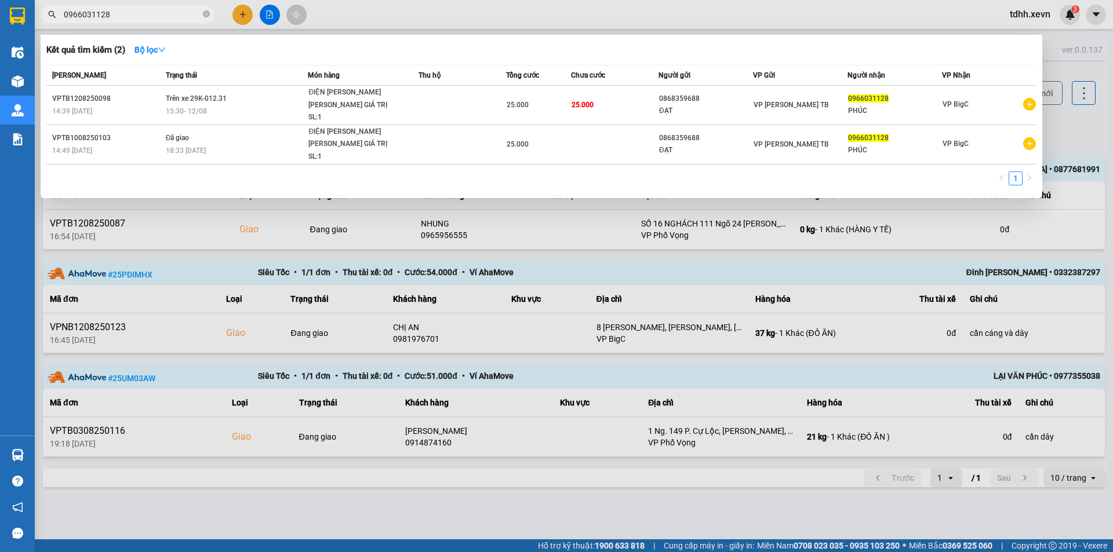
click at [122, 12] on input "0966031128" at bounding box center [132, 14] width 137 height 13
paste input "832235300"
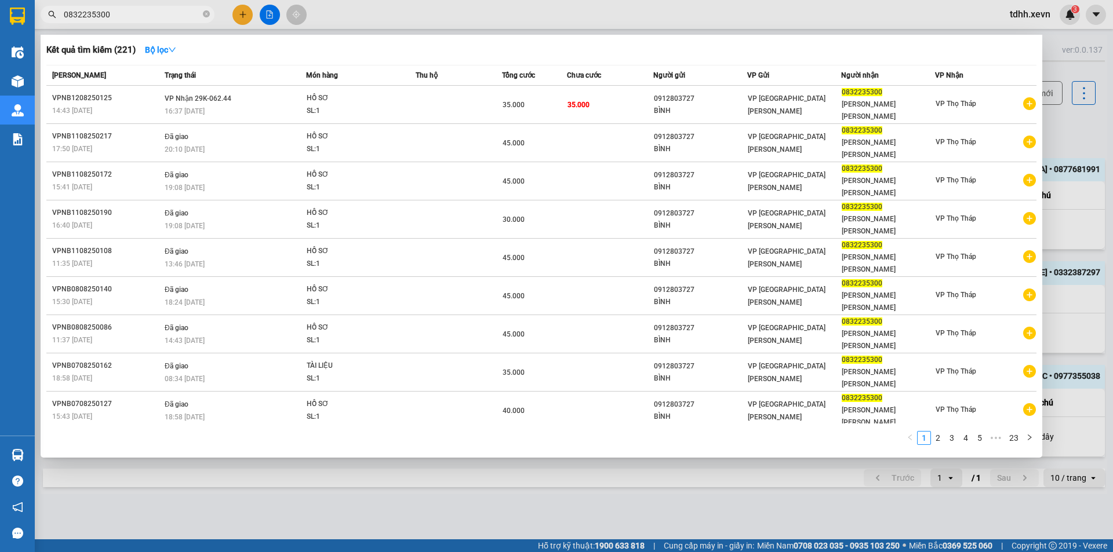
click at [366, 551] on div at bounding box center [556, 276] width 1113 height 552
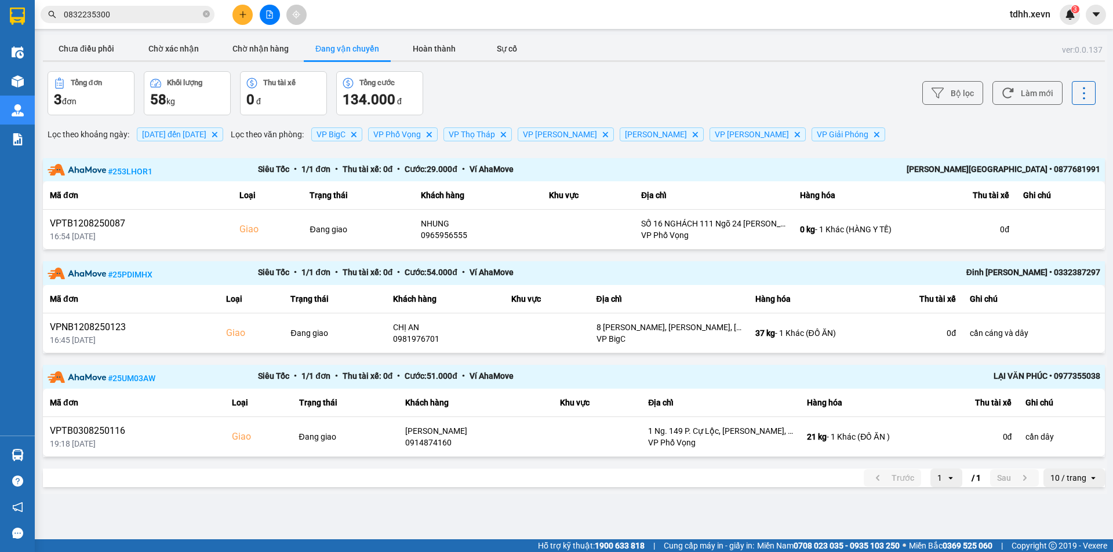
click at [173, 17] on input "0832235300" at bounding box center [132, 14] width 137 height 13
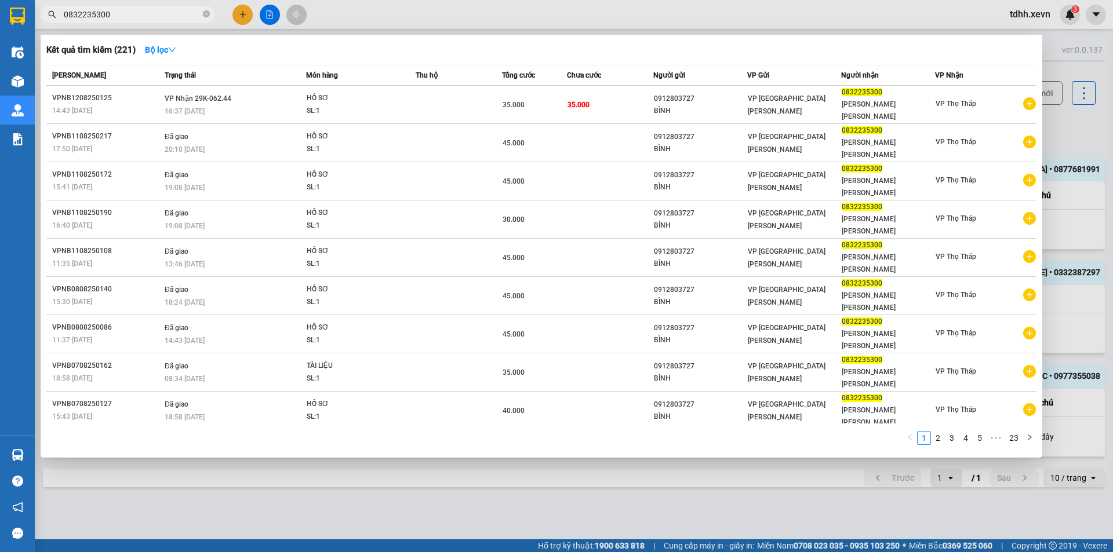
click at [178, 15] on input "0832235300" at bounding box center [132, 14] width 137 height 13
paste input "944364264"
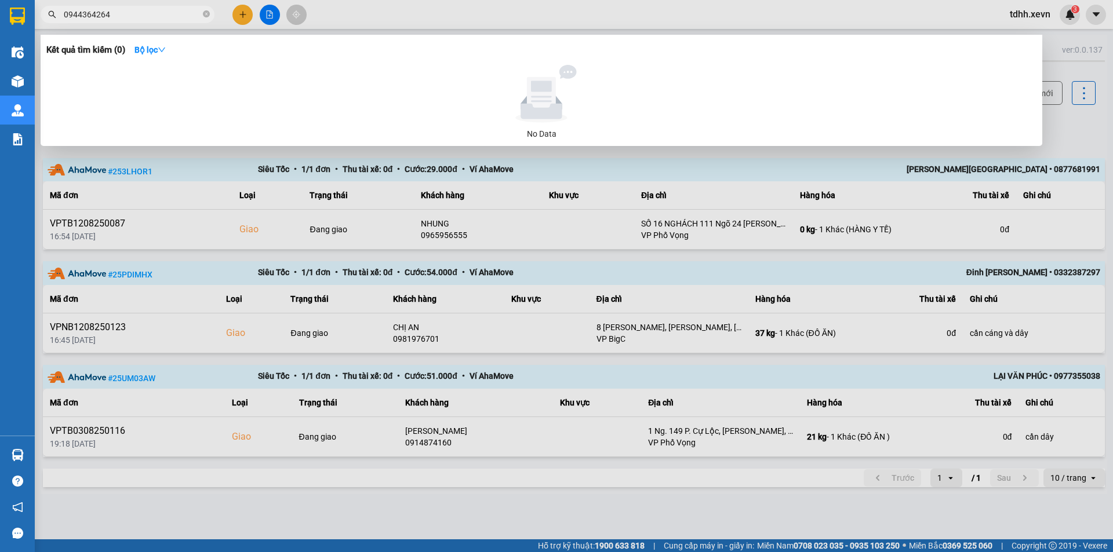
click at [622, 186] on div at bounding box center [556, 276] width 1113 height 552
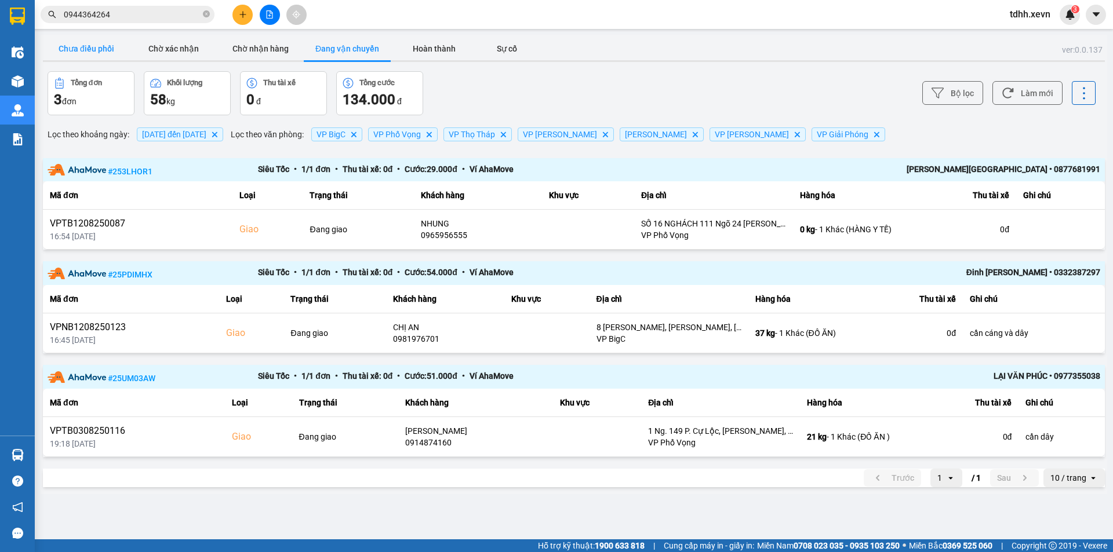
drag, startPoint x: 88, startPoint y: 53, endPoint x: 572, endPoint y: 88, distance: 485.1
click at [88, 54] on button "Chưa điều phối" at bounding box center [86, 48] width 87 height 23
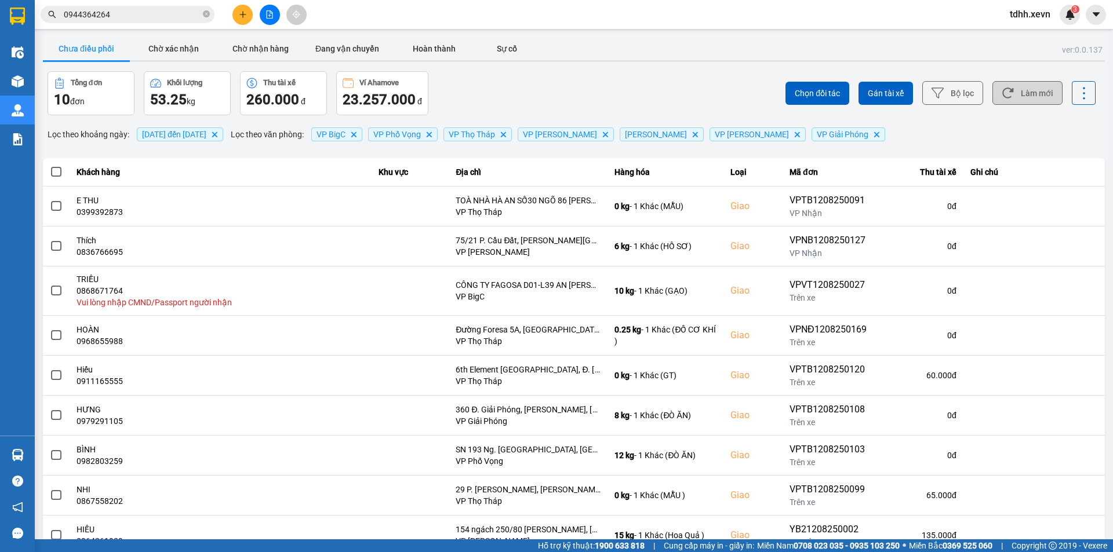
click at [1041, 92] on button "Làm mới" at bounding box center [1027, 93] width 70 height 24
click at [575, 64] on div "ver: 0.0.137 Chưa điều [PERSON_NAME] xác [PERSON_NAME] [PERSON_NAME] hàng Đang …" at bounding box center [574, 326] width 1066 height 582
click at [119, 16] on input "0944364264" at bounding box center [132, 14] width 137 height 13
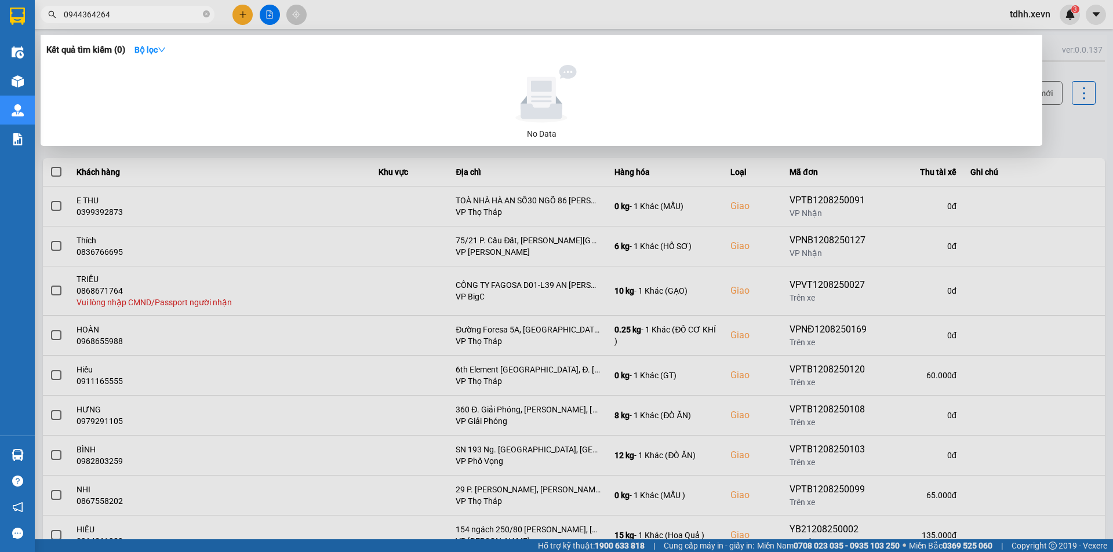
click at [119, 16] on input "0944364264" at bounding box center [132, 14] width 137 height 13
paste input "3678887"
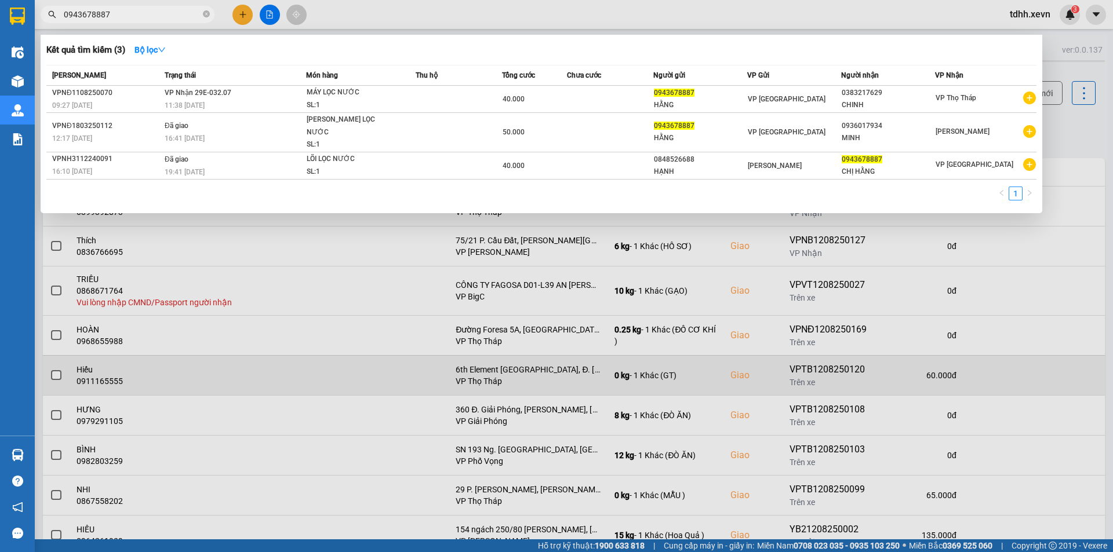
click at [530, 461] on div at bounding box center [556, 276] width 1113 height 552
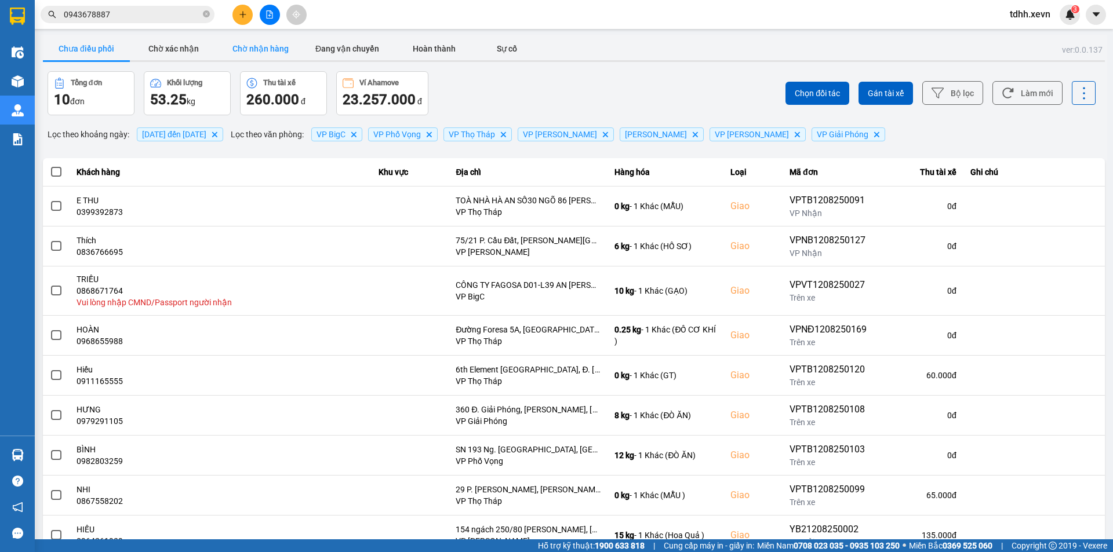
click at [272, 51] on button "Chờ nhận hàng" at bounding box center [260, 48] width 87 height 23
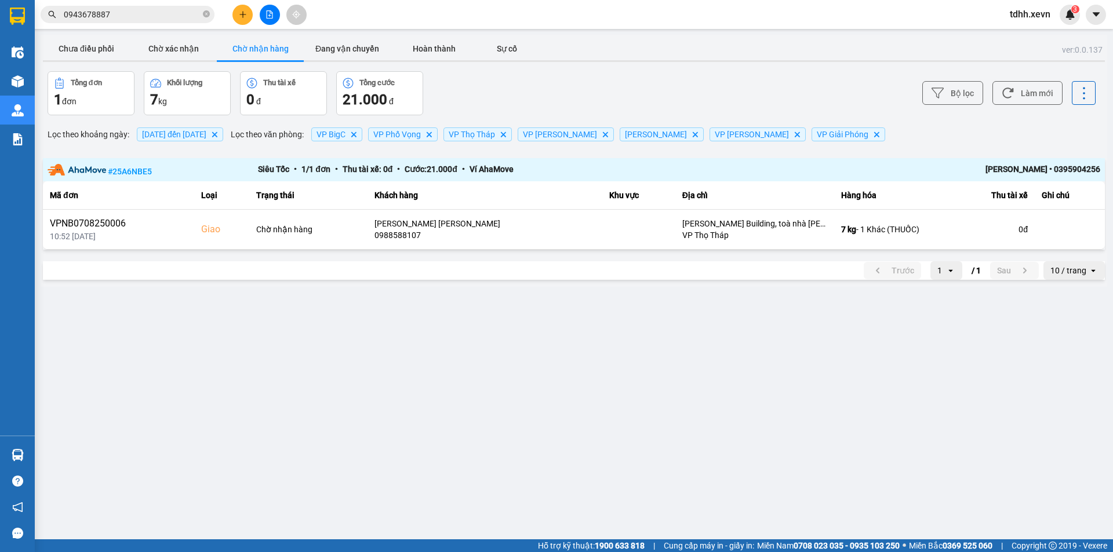
click at [184, 12] on input "0943678887" at bounding box center [132, 14] width 137 height 13
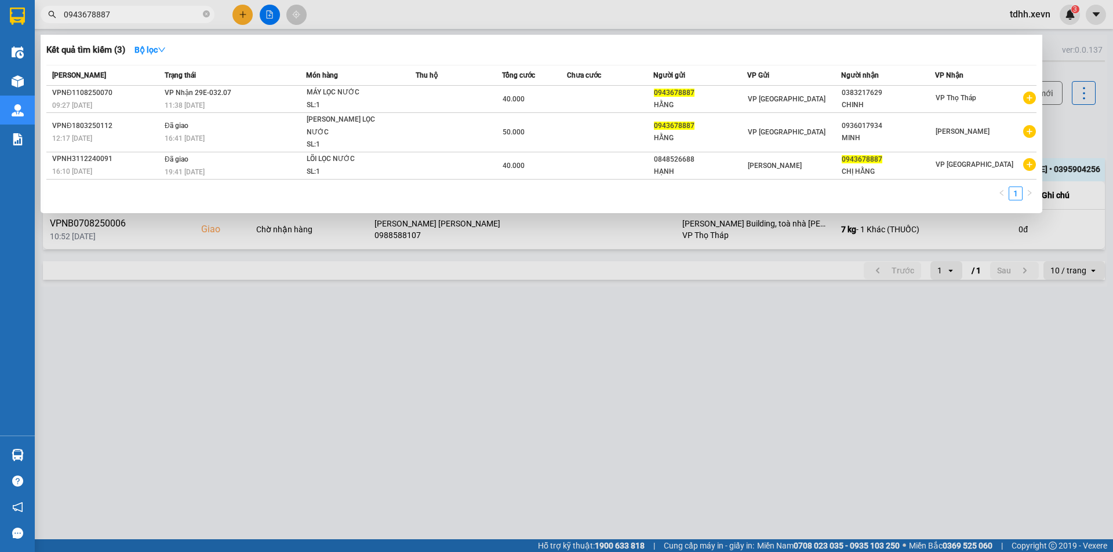
click at [184, 12] on input "0943678887" at bounding box center [132, 14] width 137 height 13
paste input "4988734"
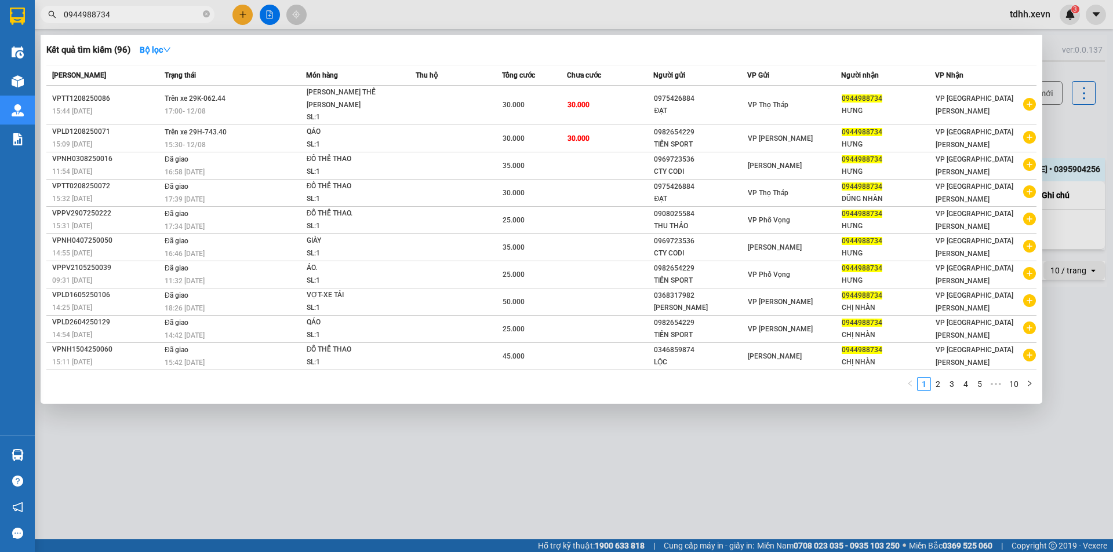
click at [671, 464] on div at bounding box center [556, 276] width 1113 height 552
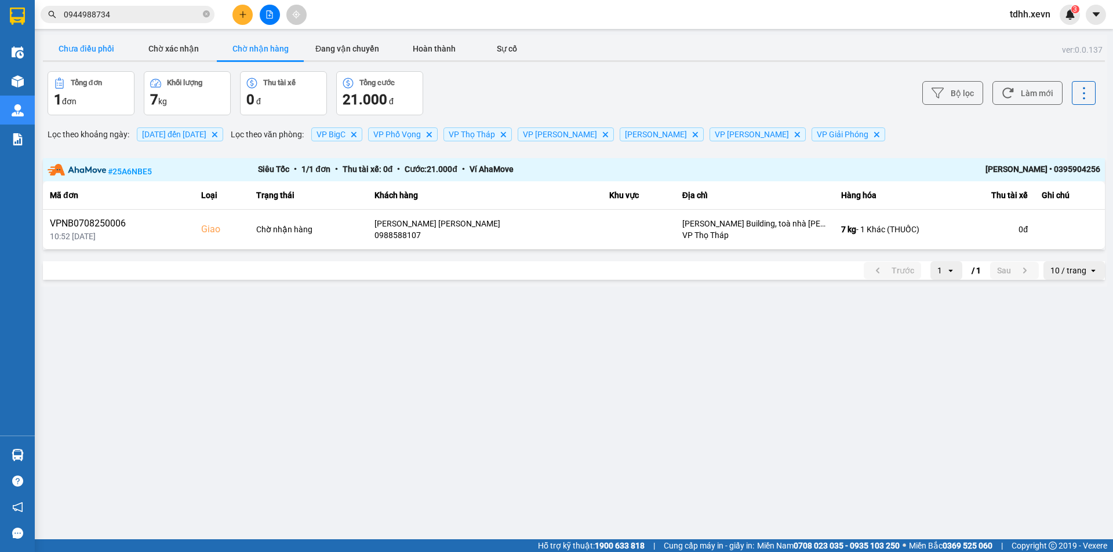
click at [99, 45] on button "Chưa điều phối" at bounding box center [86, 48] width 87 height 23
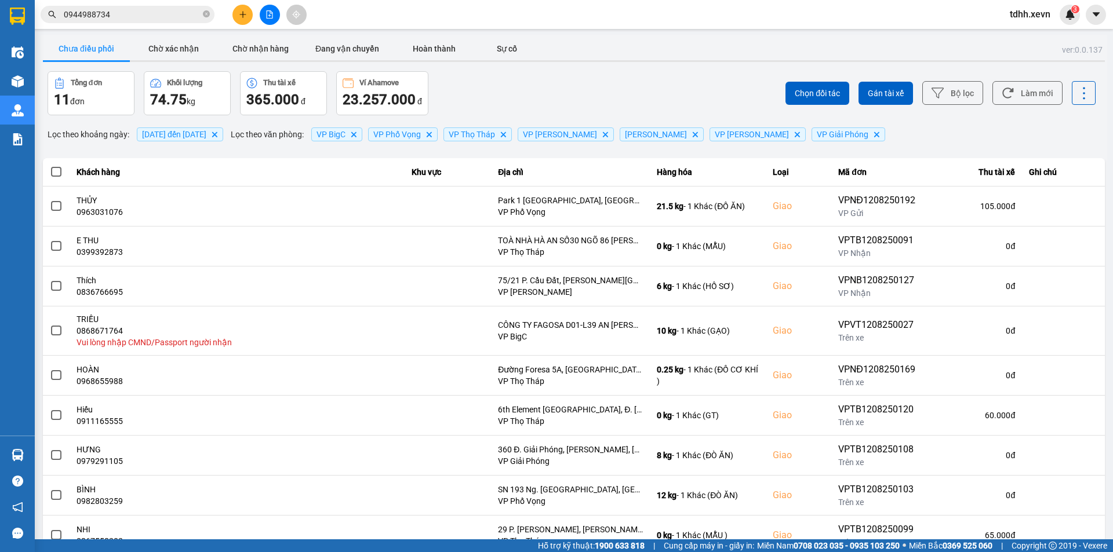
click at [123, 7] on span "0944988734" at bounding box center [128, 14] width 174 height 17
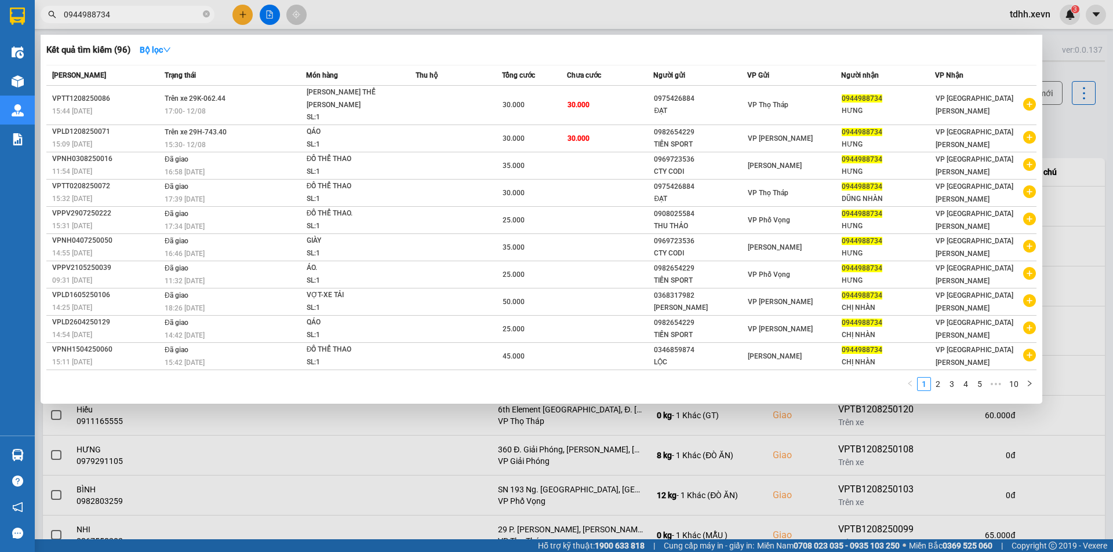
click at [148, 16] on input "0944988734" at bounding box center [132, 14] width 137 height 13
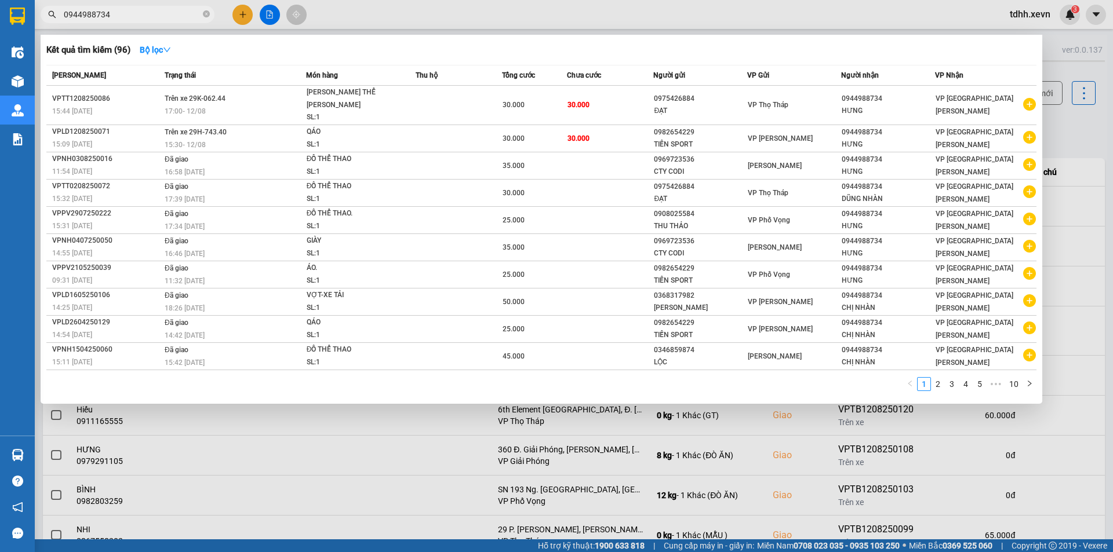
click at [123, 14] on input "0944988734" at bounding box center [132, 14] width 137 height 13
paste input "16511981"
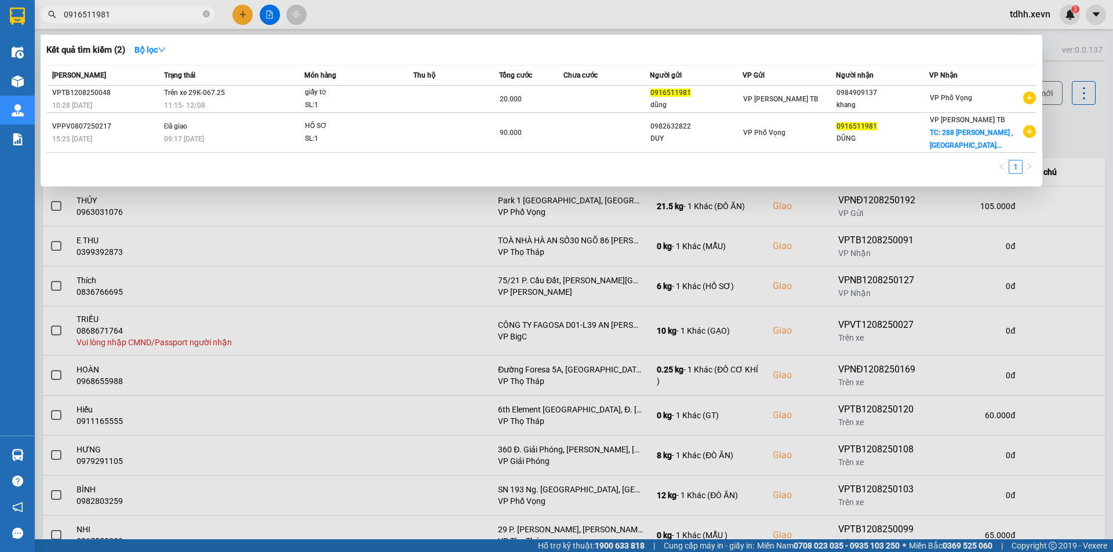
click at [150, 19] on input "0916511981" at bounding box center [132, 14] width 137 height 13
paste input "86524260"
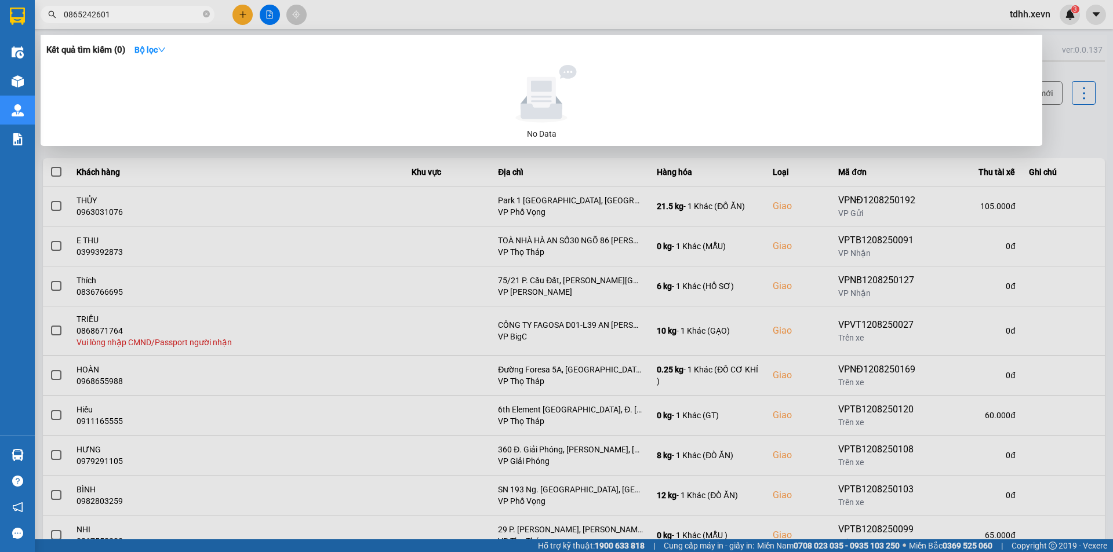
click at [152, 17] on input "0865242601" at bounding box center [132, 14] width 137 height 13
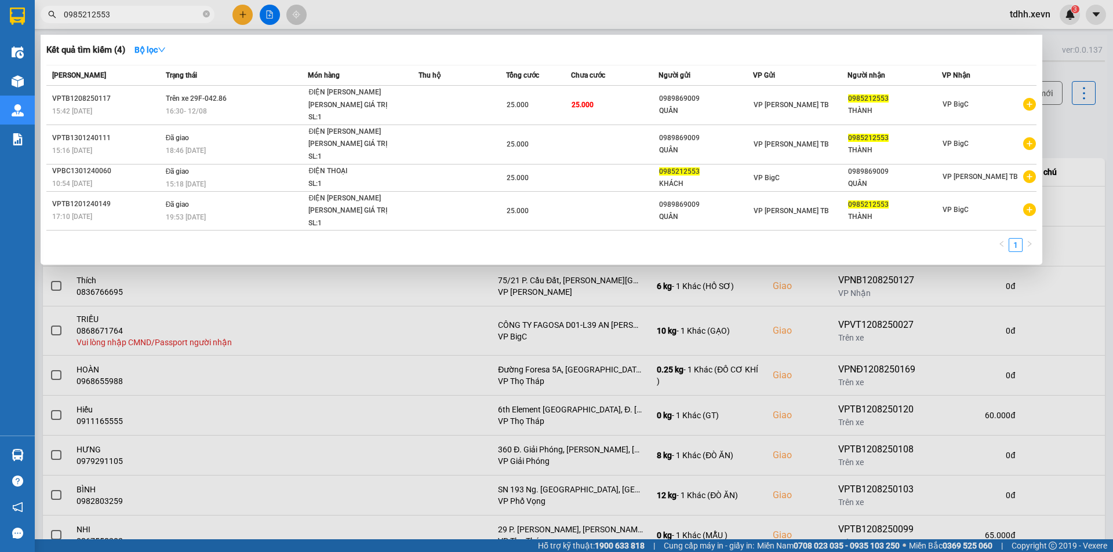
click at [134, 19] on input "0985212553" at bounding box center [132, 14] width 137 height 13
click at [131, 10] on input "0985212553" at bounding box center [132, 14] width 137 height 13
paste input "15698078"
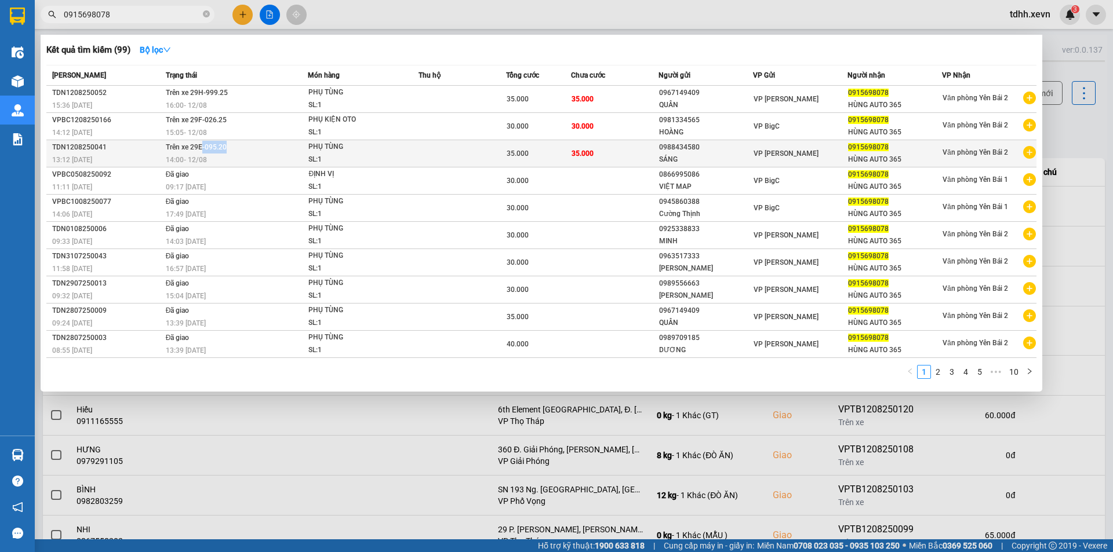
drag, startPoint x: 234, startPoint y: 149, endPoint x: 201, endPoint y: 148, distance: 33.1
click at [201, 148] on td "Trên xe 29E-095.20 14:00 [DATE]" at bounding box center [235, 153] width 145 height 27
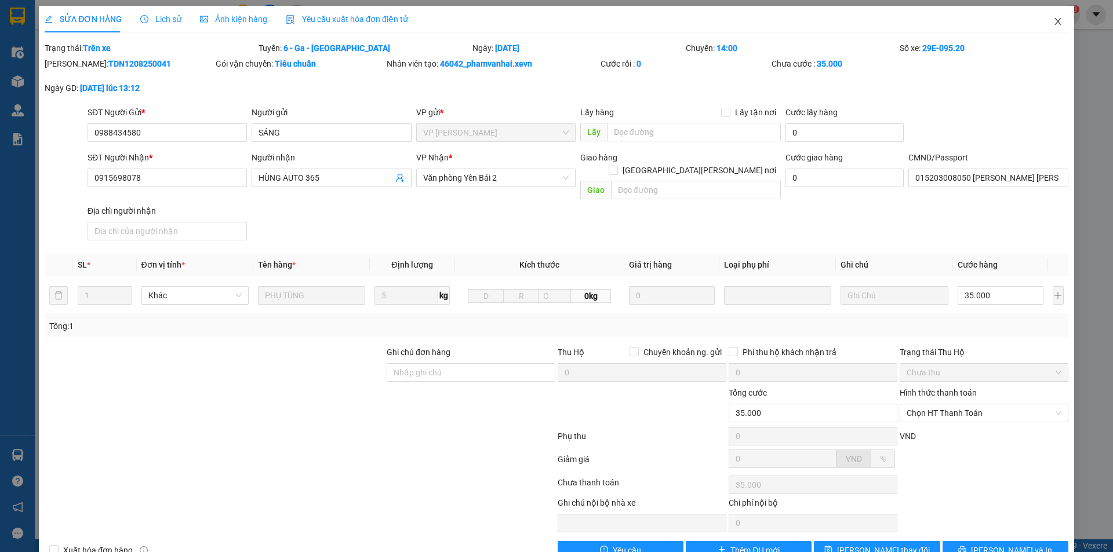
click at [1048, 16] on span "Close" at bounding box center [1057, 22] width 32 height 32
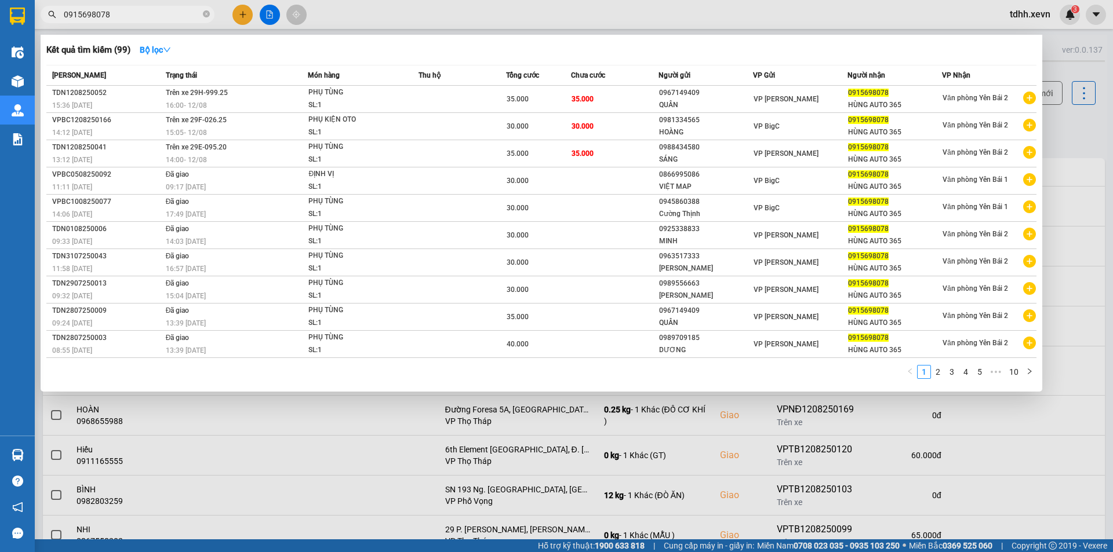
click at [145, 8] on span "0915698078" at bounding box center [128, 14] width 174 height 17
click at [123, 14] on input "0915698078" at bounding box center [132, 14] width 137 height 13
paste input "388181281"
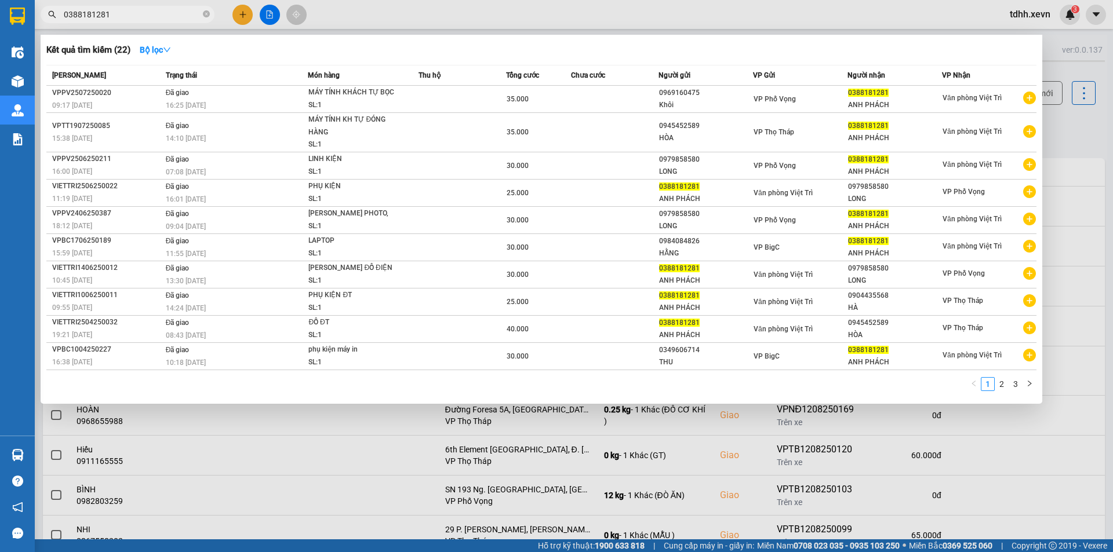
click at [123, 14] on input "0388181281" at bounding box center [132, 14] width 137 height 13
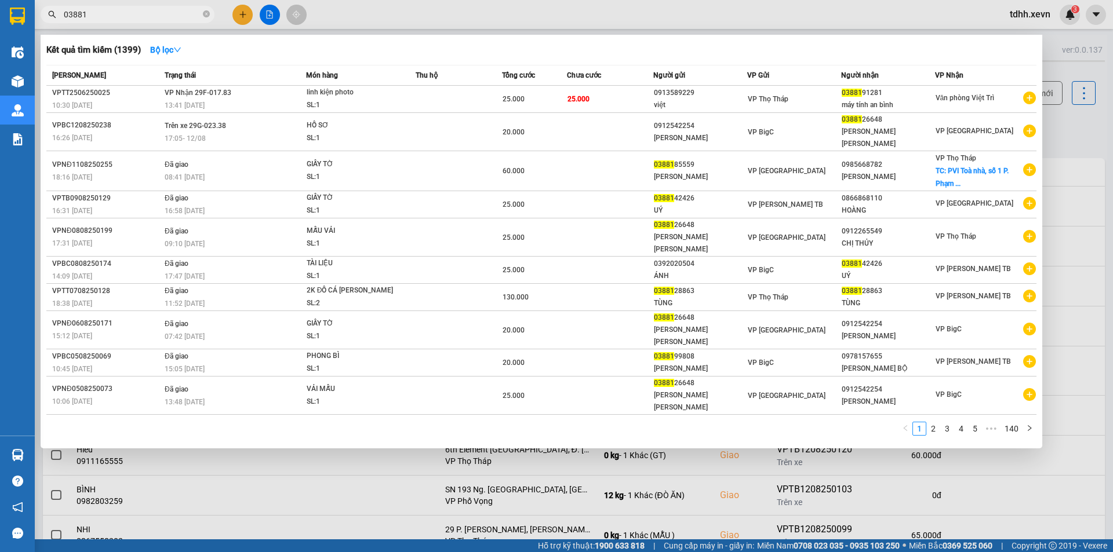
click at [123, 14] on input "03881" at bounding box center [132, 14] width 137 height 13
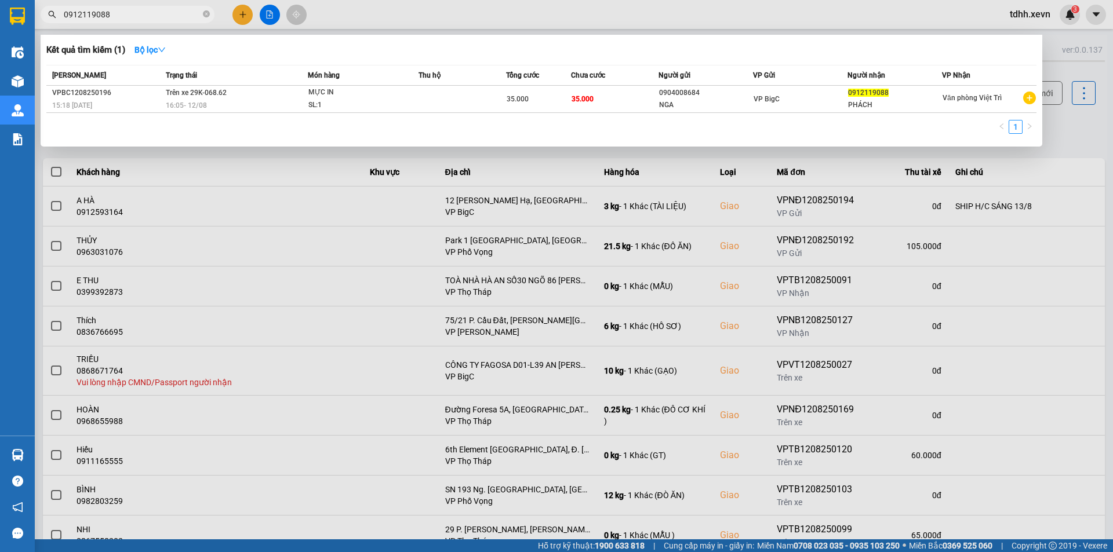
click at [436, 172] on div at bounding box center [556, 276] width 1113 height 552
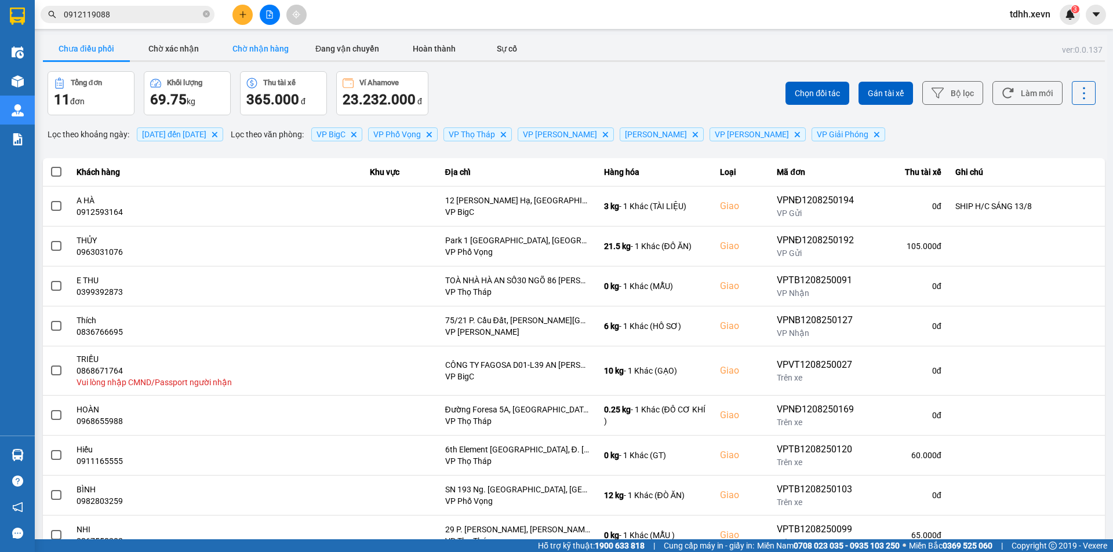
click at [260, 52] on button "Chờ nhận hàng" at bounding box center [260, 48] width 87 height 23
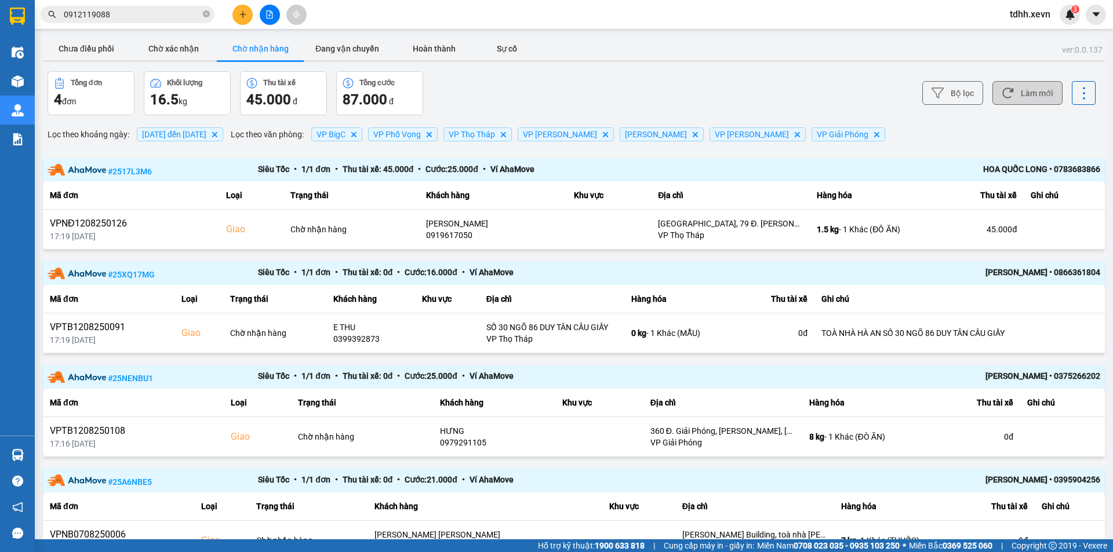
click at [1006, 94] on button "Làm mới" at bounding box center [1027, 93] width 70 height 24
click at [340, 48] on button "Đang vận chuyển" at bounding box center [347, 48] width 87 height 23
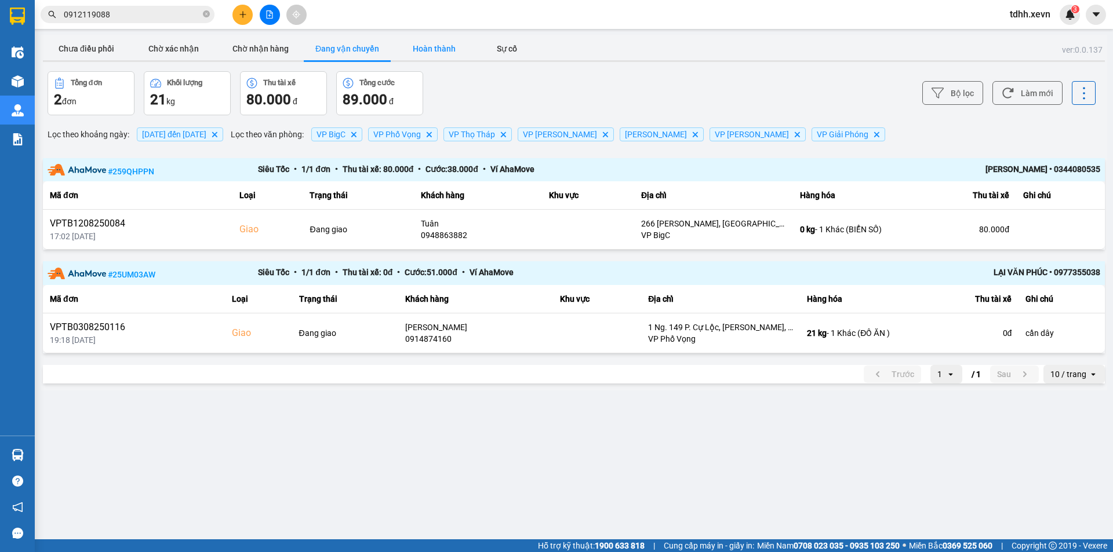
click at [422, 48] on button "Hoàn thành" at bounding box center [434, 48] width 87 height 23
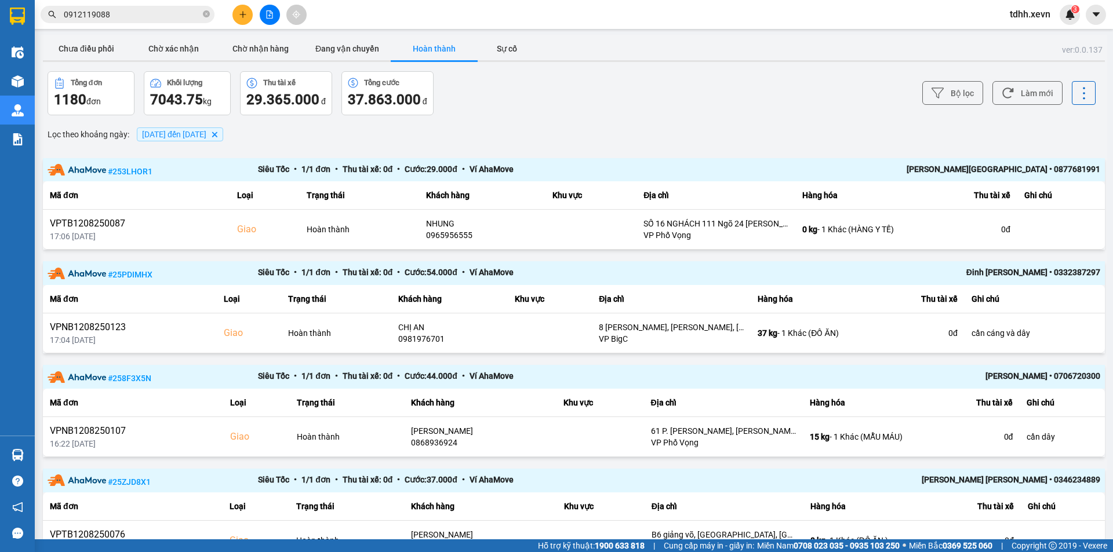
click at [137, 22] on span "0912119088" at bounding box center [128, 14] width 174 height 17
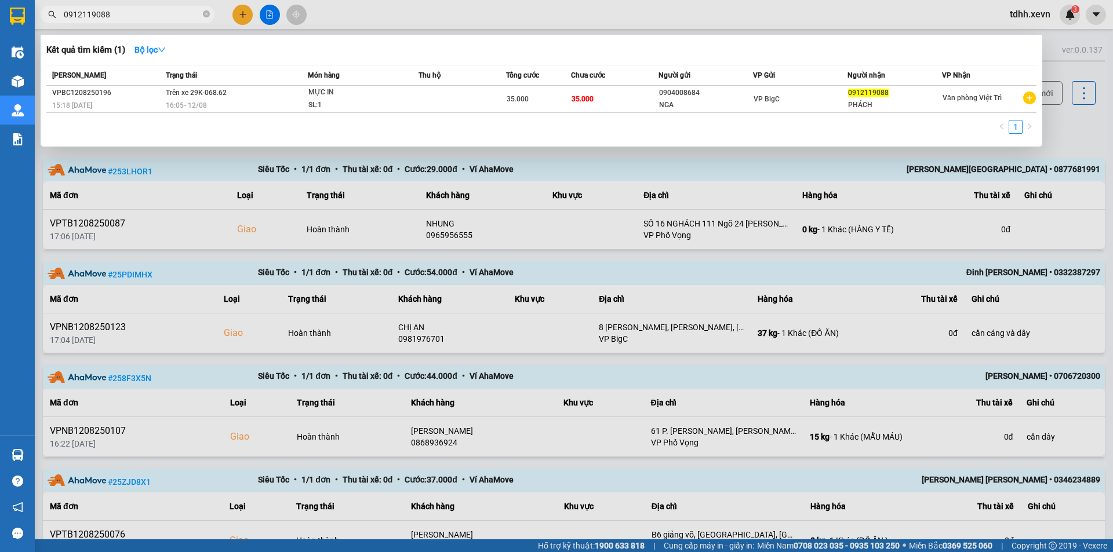
click at [137, 20] on input "0912119088" at bounding box center [132, 14] width 137 height 13
paste input "33740355"
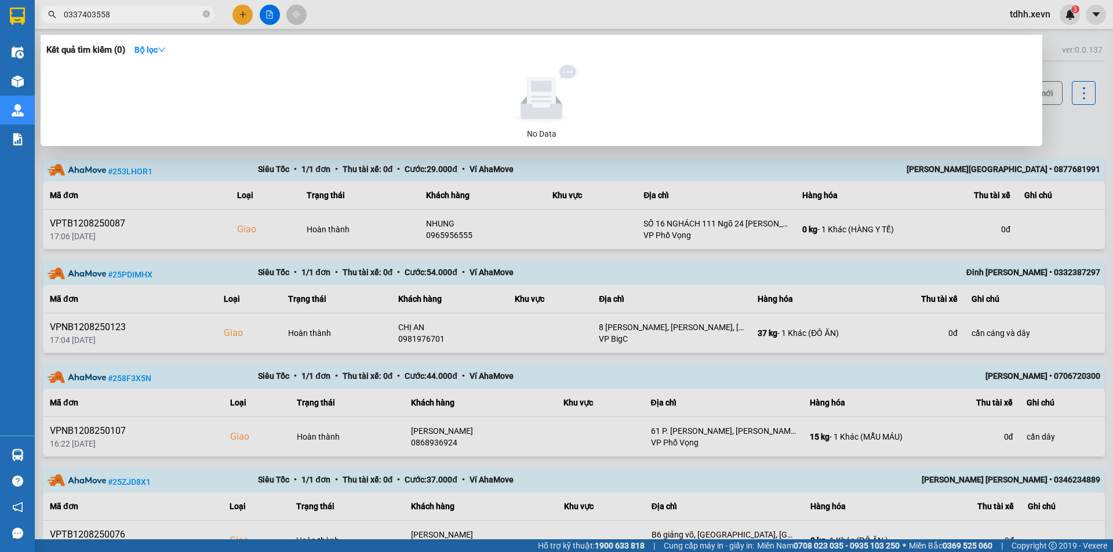
click at [137, 19] on input "0337403558" at bounding box center [132, 14] width 137 height 13
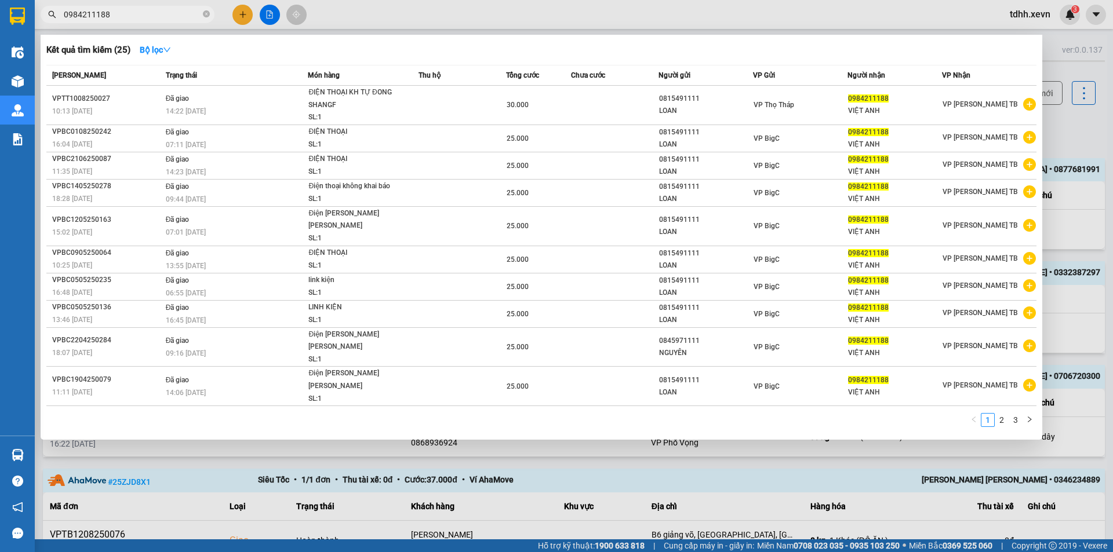
click at [126, 9] on input "0984211188" at bounding box center [132, 14] width 137 height 13
paste input "7672239"
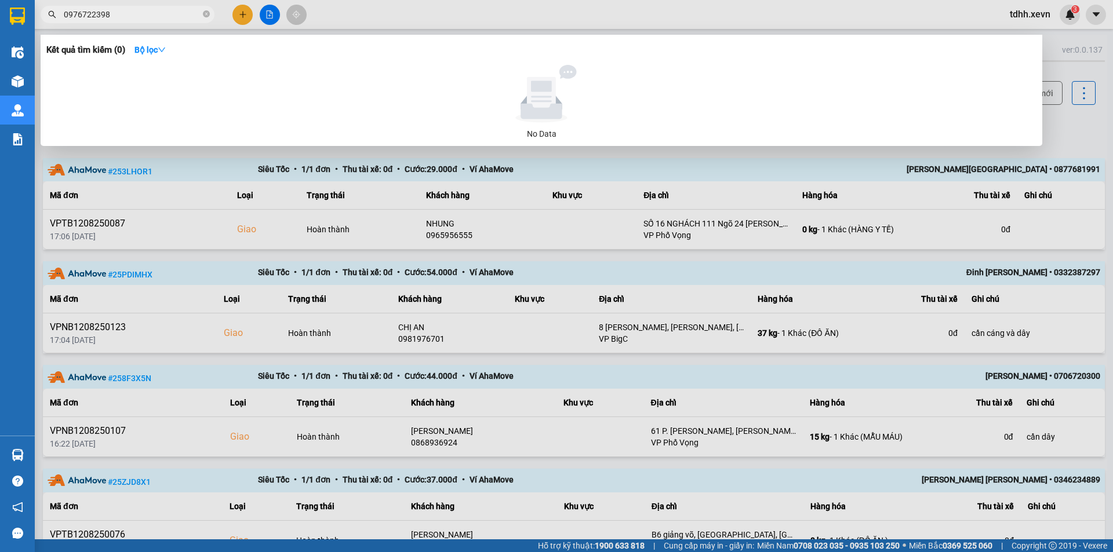
click at [127, 9] on input "0976722398" at bounding box center [132, 14] width 137 height 13
click at [112, 15] on input "0976722398" at bounding box center [132, 14] width 137 height 13
paste input "387452755"
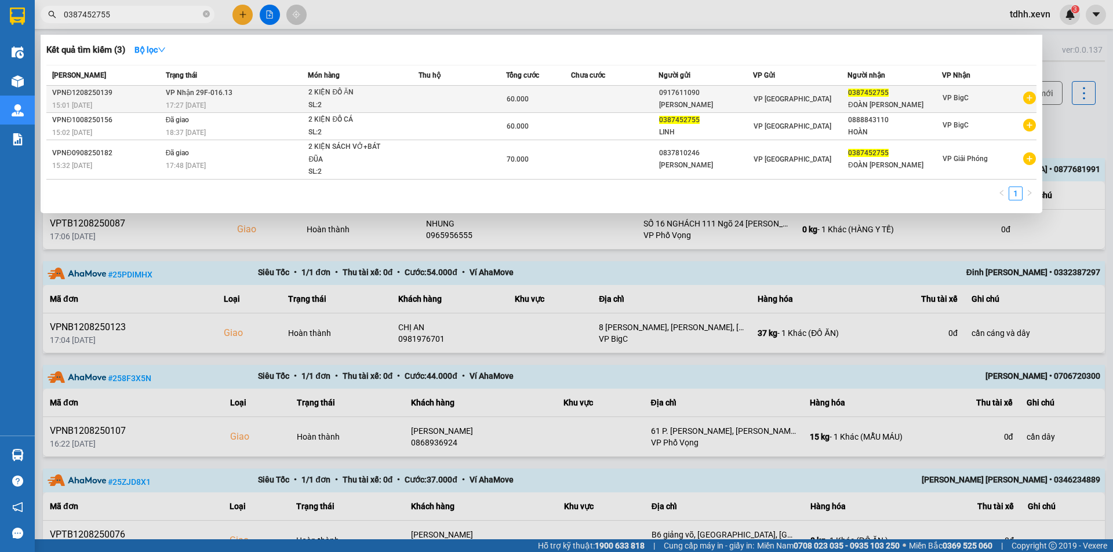
click at [294, 97] on td "VP Nhận 29F-016.13 17:27 [DATE]" at bounding box center [235, 99] width 145 height 27
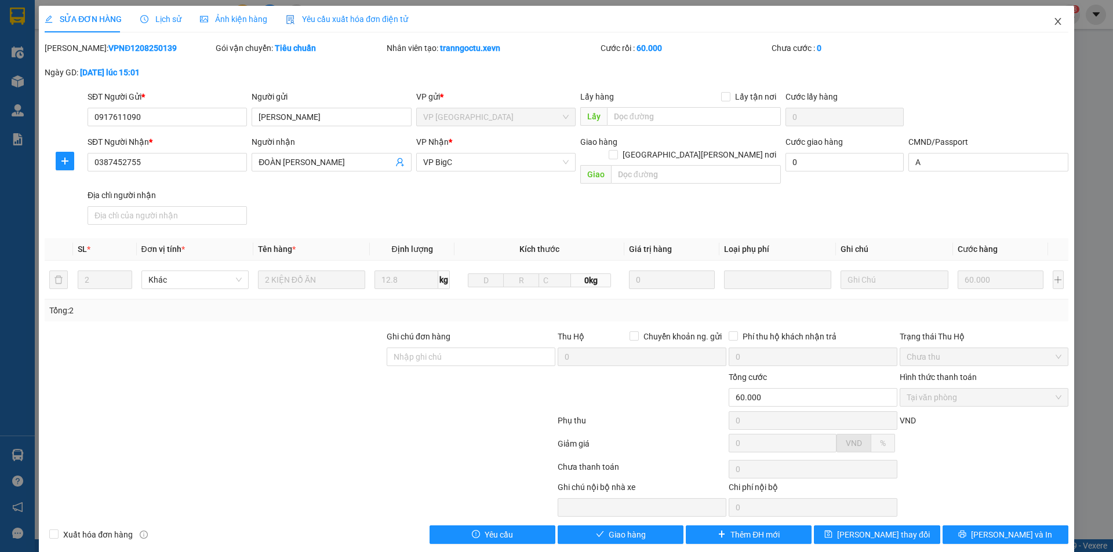
click at [1053, 18] on icon "close" at bounding box center [1057, 21] width 9 height 9
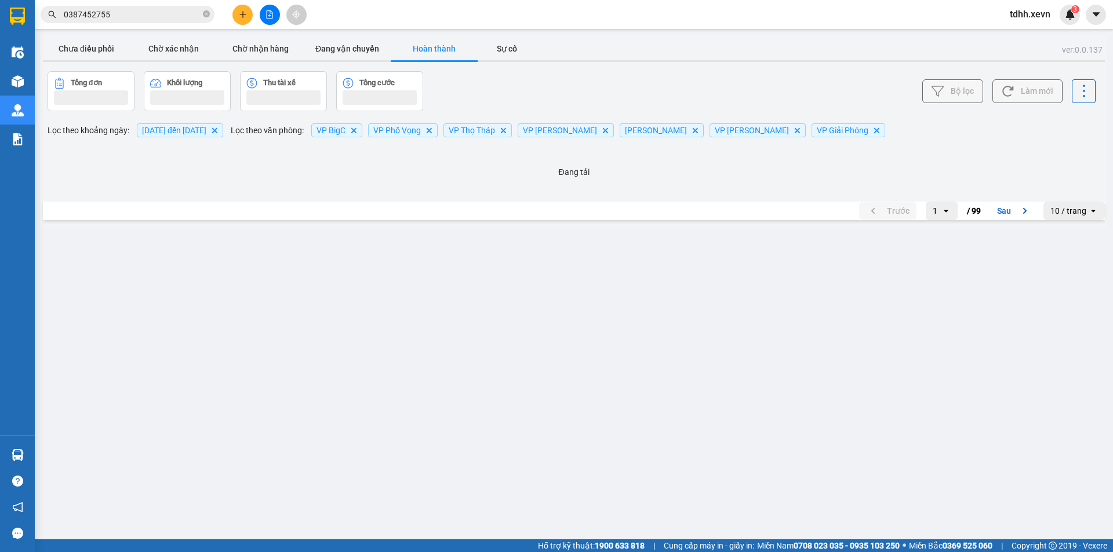
click at [165, 12] on input "0387452755" at bounding box center [132, 14] width 137 height 13
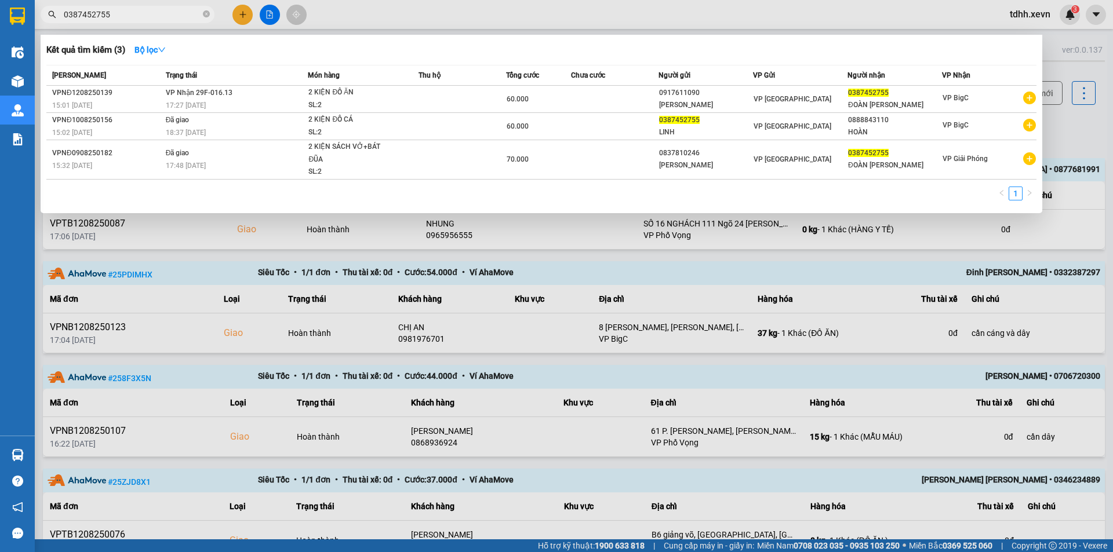
click at [128, 16] on input "0387452755" at bounding box center [132, 14] width 137 height 13
paste input "912100491"
click at [348, 92] on div "2 KIỆN ĐỒ ĂN" at bounding box center [351, 92] width 87 height 13
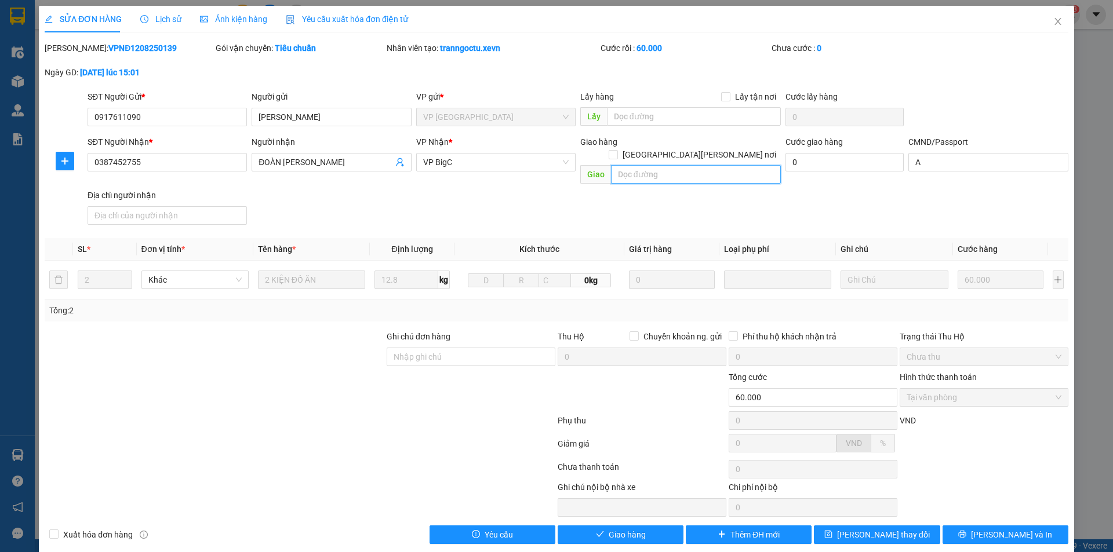
click at [702, 165] on input "text" at bounding box center [696, 174] width 170 height 19
paste input "XQ9V+GMC Thanh Trì, [GEOGRAPHIC_DATA]"
click at [749, 148] on span "[GEOGRAPHIC_DATA][PERSON_NAME] nơi" at bounding box center [699, 154] width 163 height 13
click at [617, 150] on input "[GEOGRAPHIC_DATA][PERSON_NAME] nơi" at bounding box center [613, 154] width 8 height 8
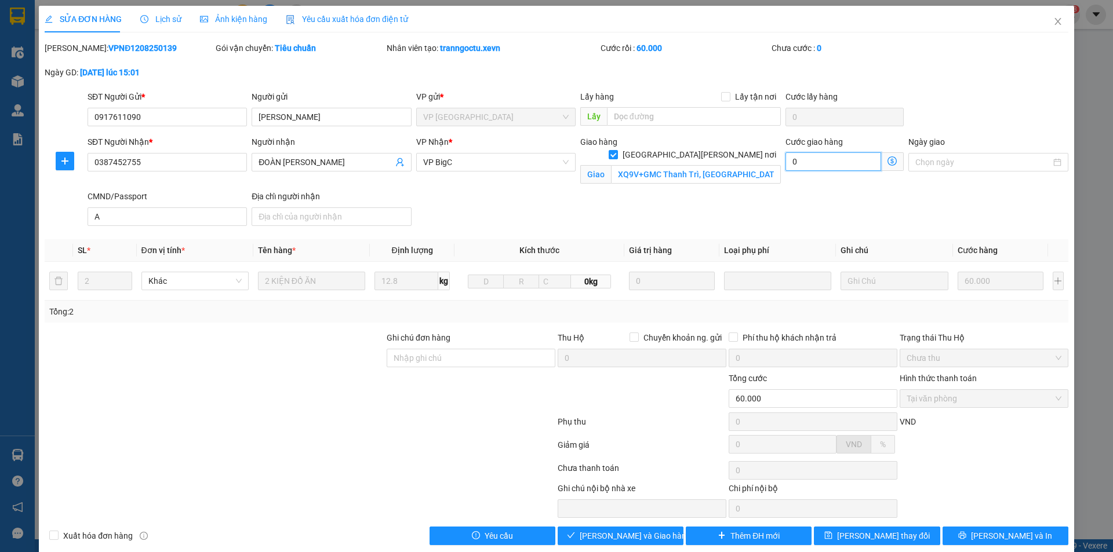
click at [821, 159] on input "0" at bounding box center [833, 161] width 96 height 19
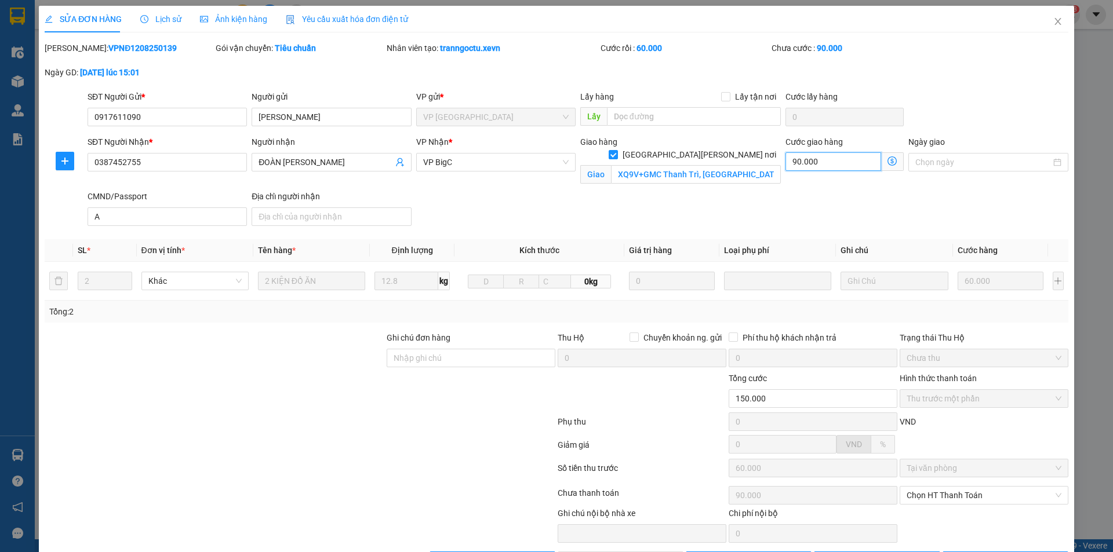
scroll to position [41, 0]
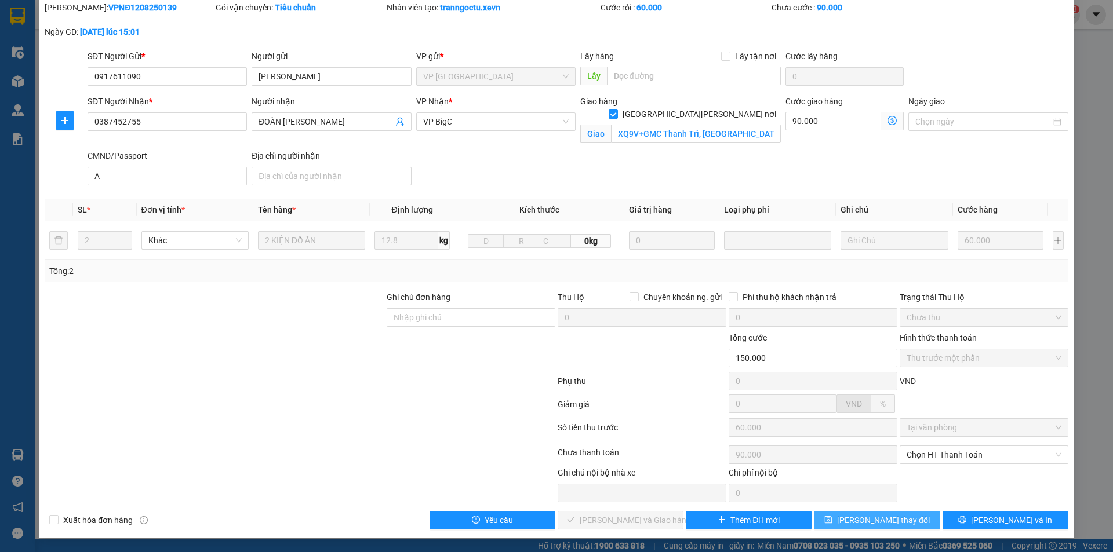
click at [870, 517] on span "[PERSON_NAME] thay đổi" at bounding box center [883, 520] width 93 height 13
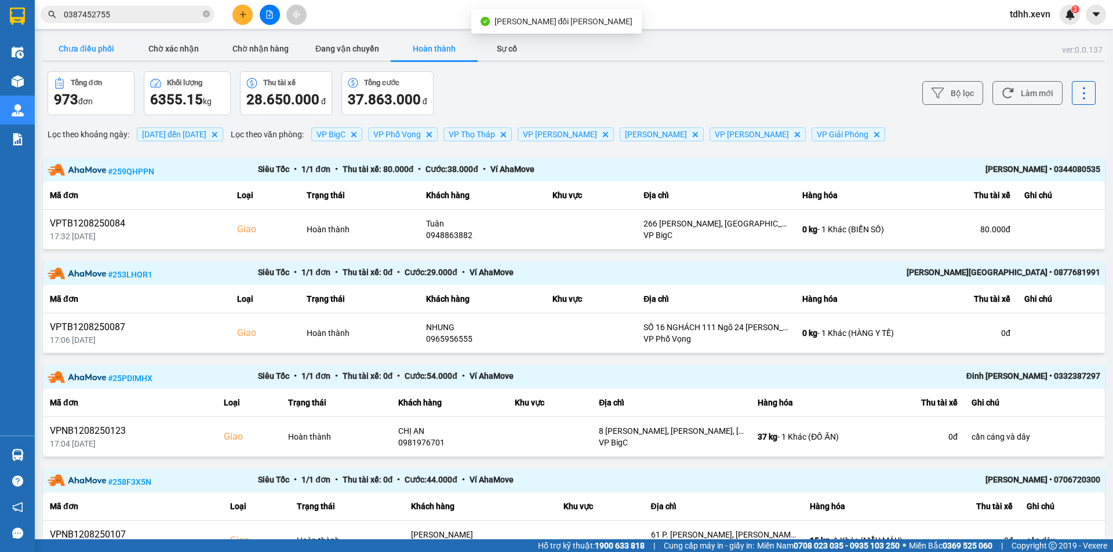
click at [101, 56] on button "Chưa điều phối" at bounding box center [86, 48] width 87 height 23
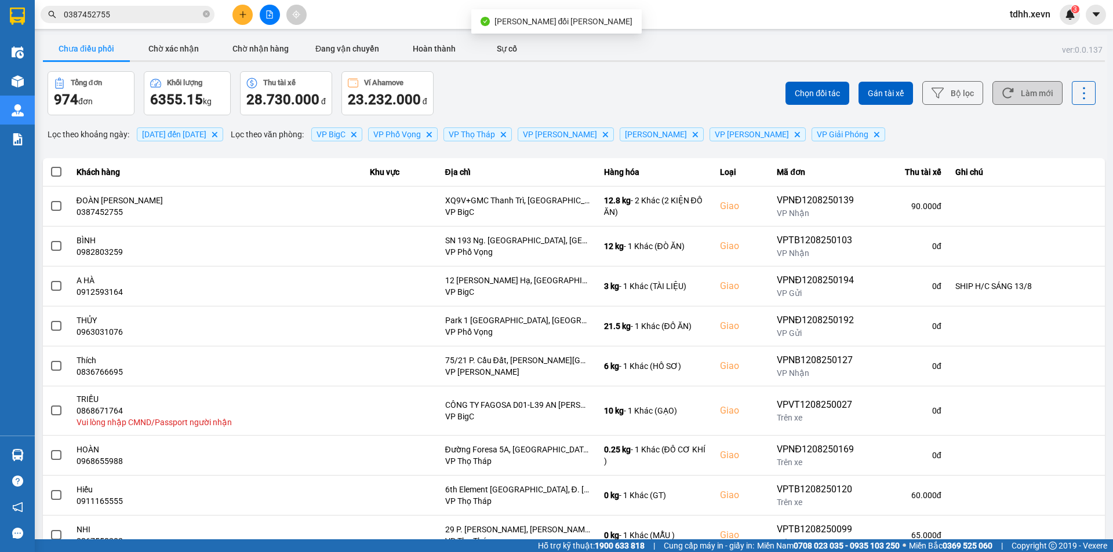
click at [1026, 90] on button "Làm mới" at bounding box center [1027, 93] width 70 height 24
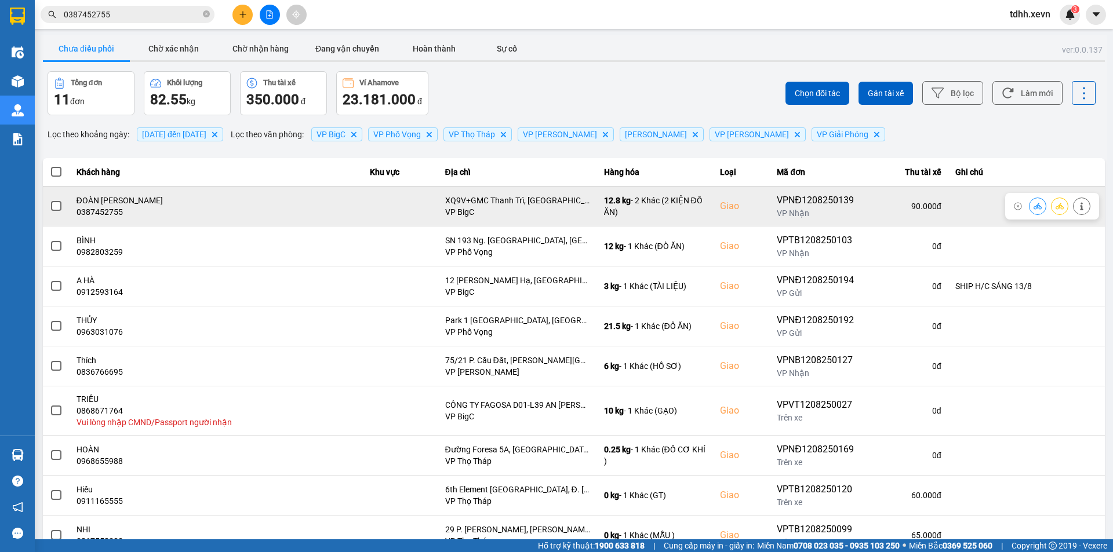
click at [1033, 202] on icon at bounding box center [1037, 206] width 8 height 8
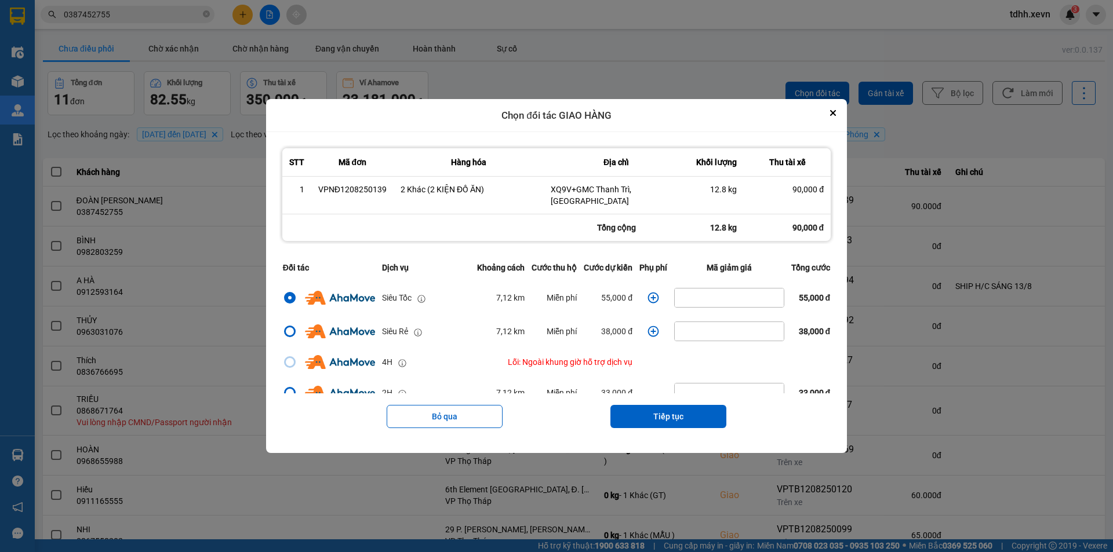
click at [651, 293] on icon "dialog" at bounding box center [653, 298] width 11 height 11
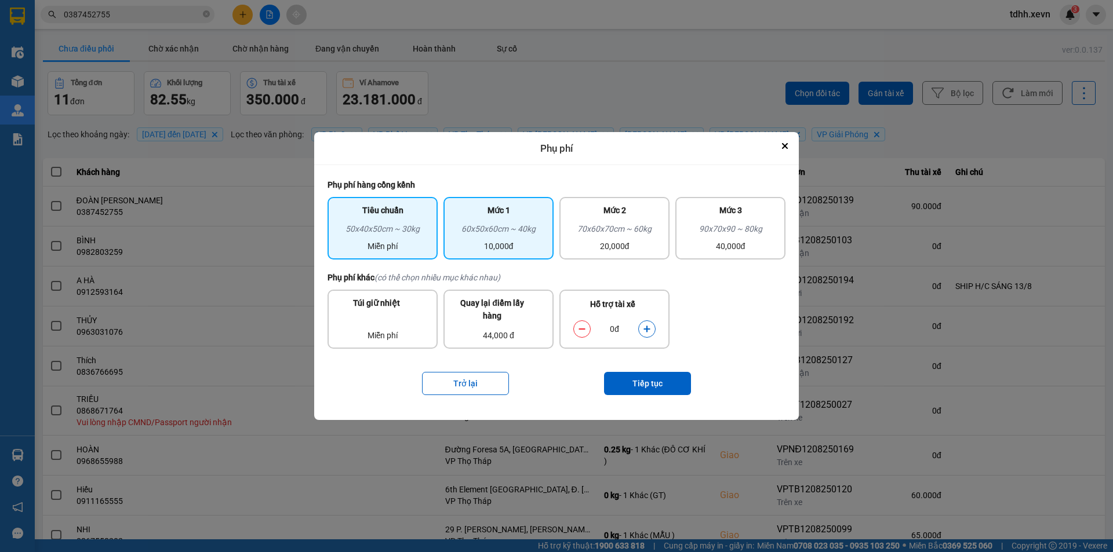
click at [530, 231] on div "60x50x60cm ~ 40kg" at bounding box center [498, 231] width 96 height 17
click at [641, 327] on button "dialog" at bounding box center [647, 329] width 16 height 20
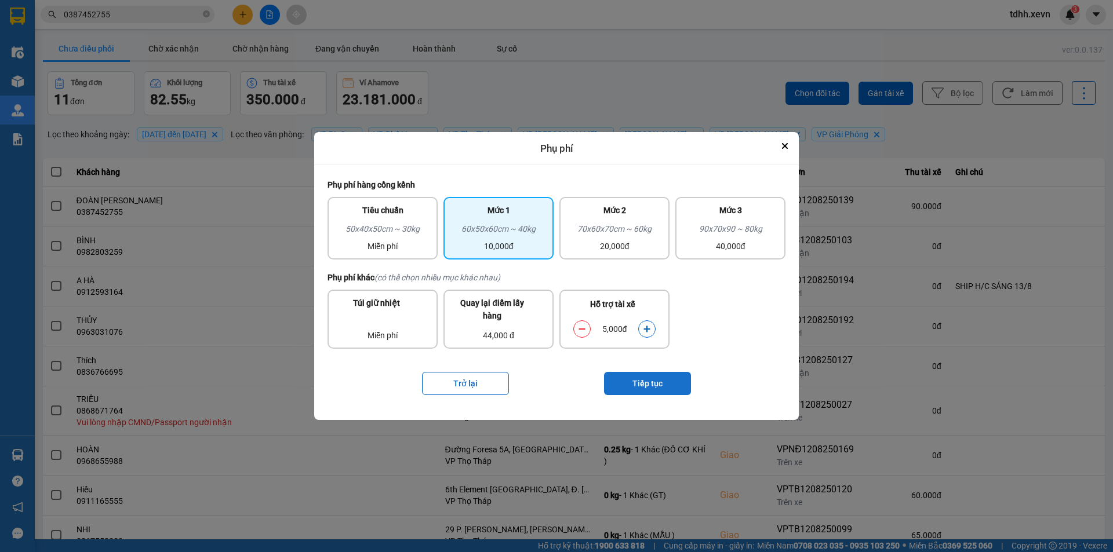
drag, startPoint x: 641, startPoint y: 327, endPoint x: 666, endPoint y: 383, distance: 61.0
click at [642, 330] on button "dialog" at bounding box center [647, 329] width 16 height 20
click at [666, 385] on button "Tiếp tục" at bounding box center [647, 383] width 87 height 23
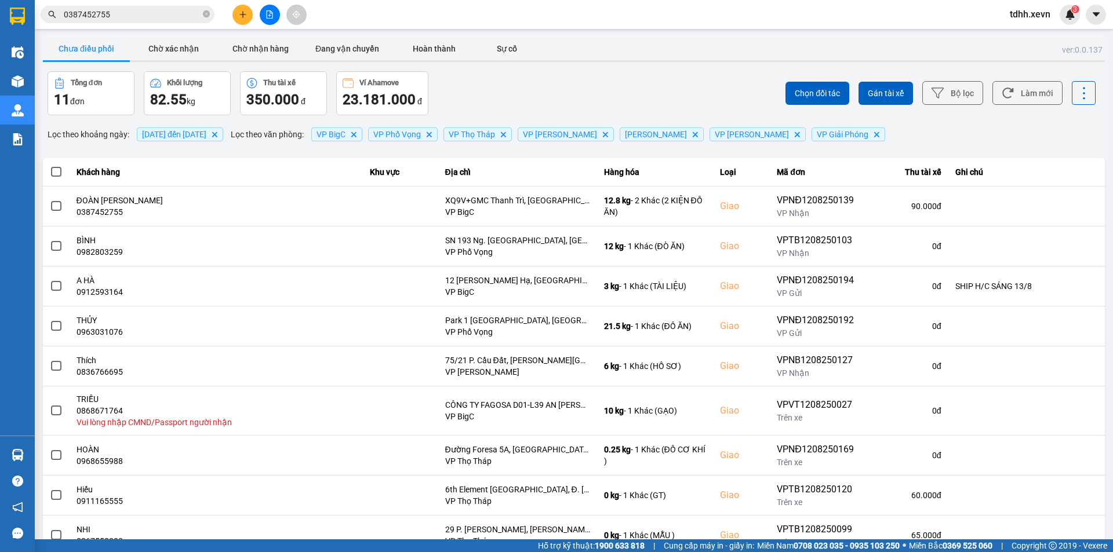
click at [939, 274] on div "ver: 0.0.137 Chưa điều phối Chờ xác nhận Chờ nhận hàng Đang vận chuyển Hoàn thà…" at bounding box center [574, 326] width 1066 height 582
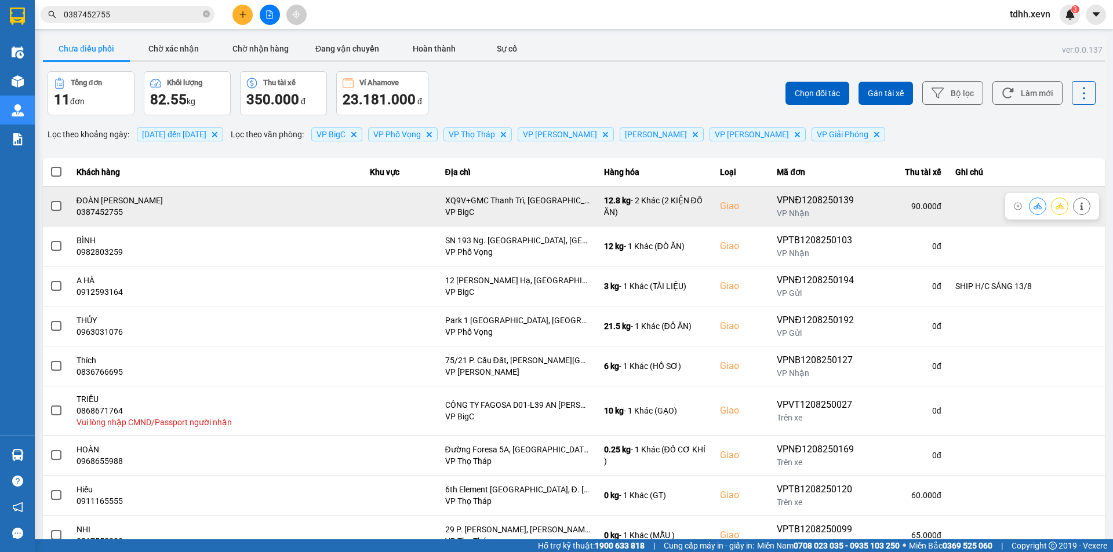
click at [1073, 208] on button at bounding box center [1081, 206] width 16 height 20
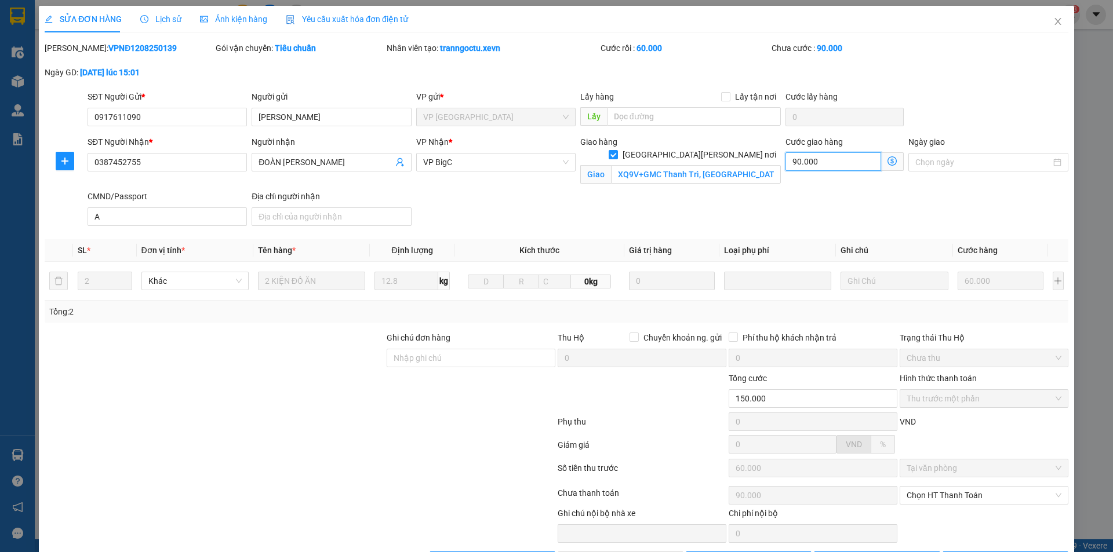
click at [815, 161] on input "90.000" at bounding box center [833, 161] width 96 height 19
click at [1055, 16] on span "Close" at bounding box center [1057, 22] width 32 height 32
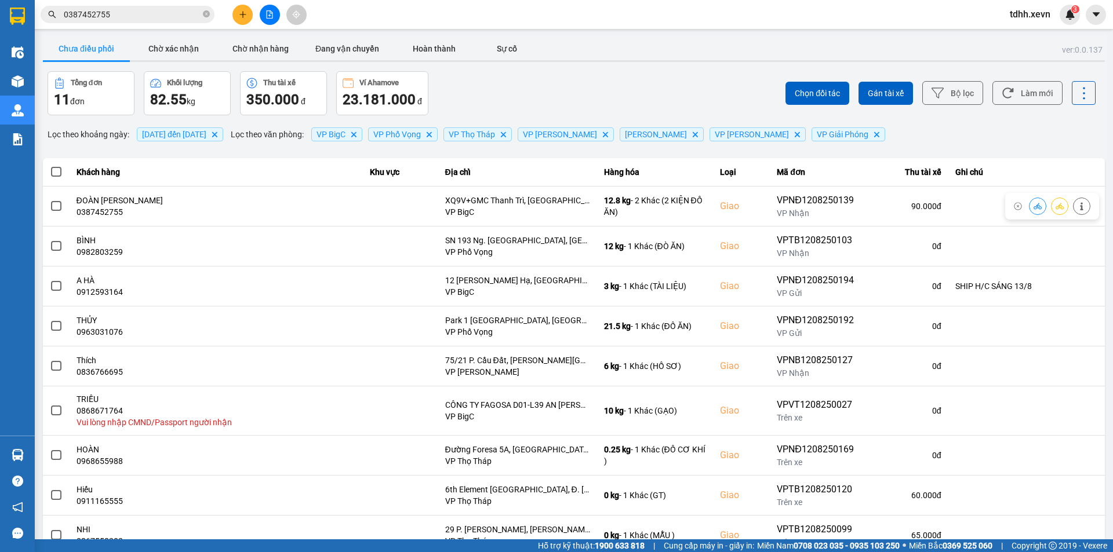
click at [174, 14] on input "0387452755" at bounding box center [132, 14] width 137 height 13
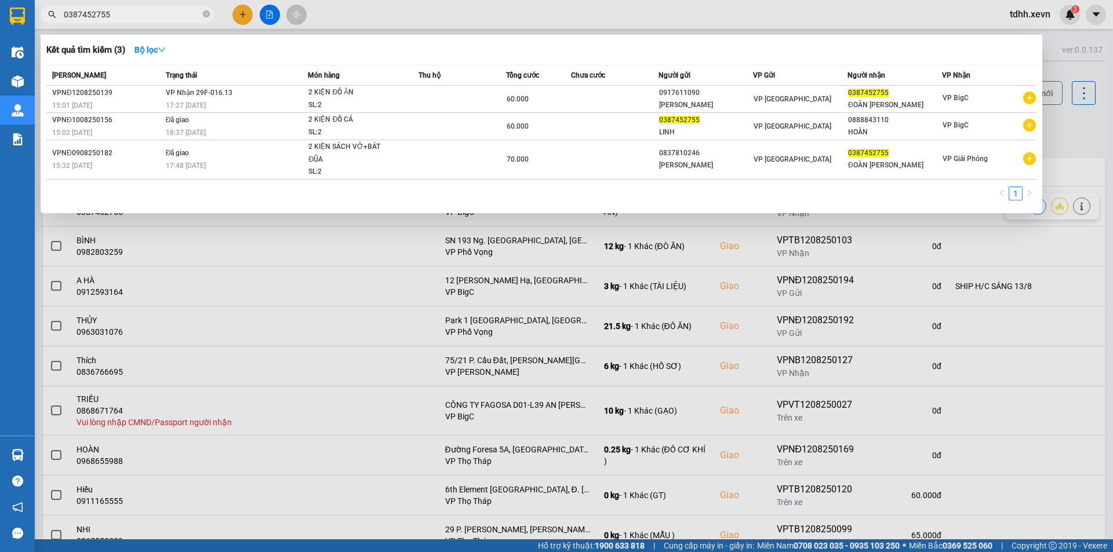
click at [174, 14] on input "0387452755" at bounding box center [132, 14] width 137 height 13
paste input "939633888"
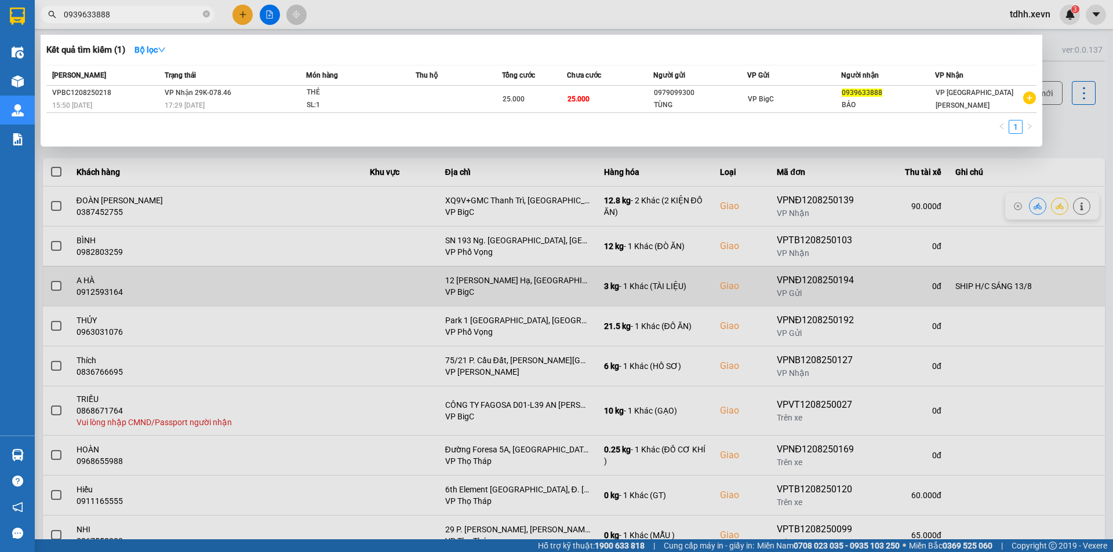
drag, startPoint x: 464, startPoint y: 278, endPoint x: 551, endPoint y: 267, distance: 87.6
click at [480, 278] on div at bounding box center [556, 276] width 1113 height 552
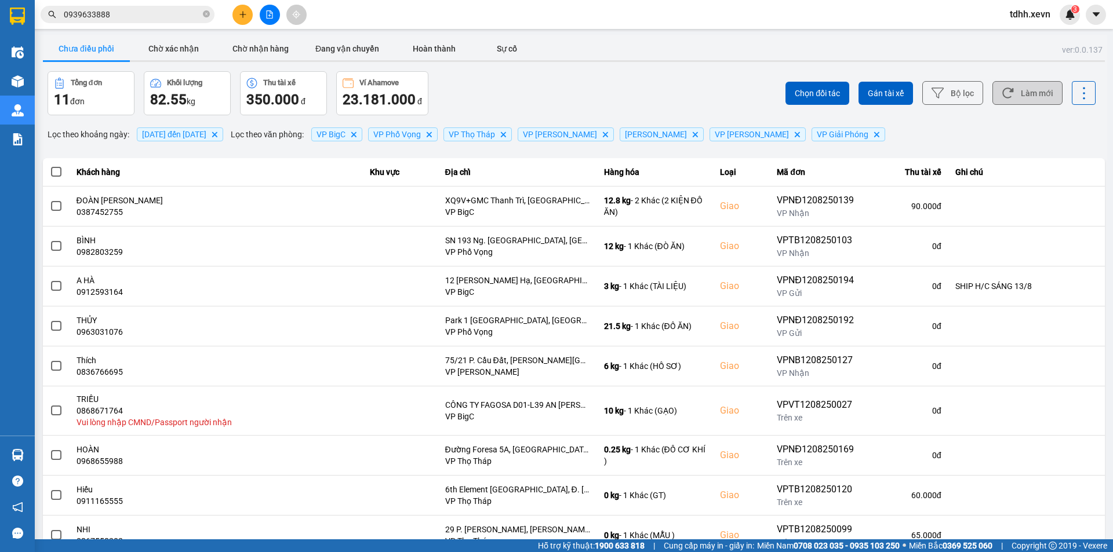
click at [1027, 104] on button "Làm mới" at bounding box center [1027, 93] width 70 height 24
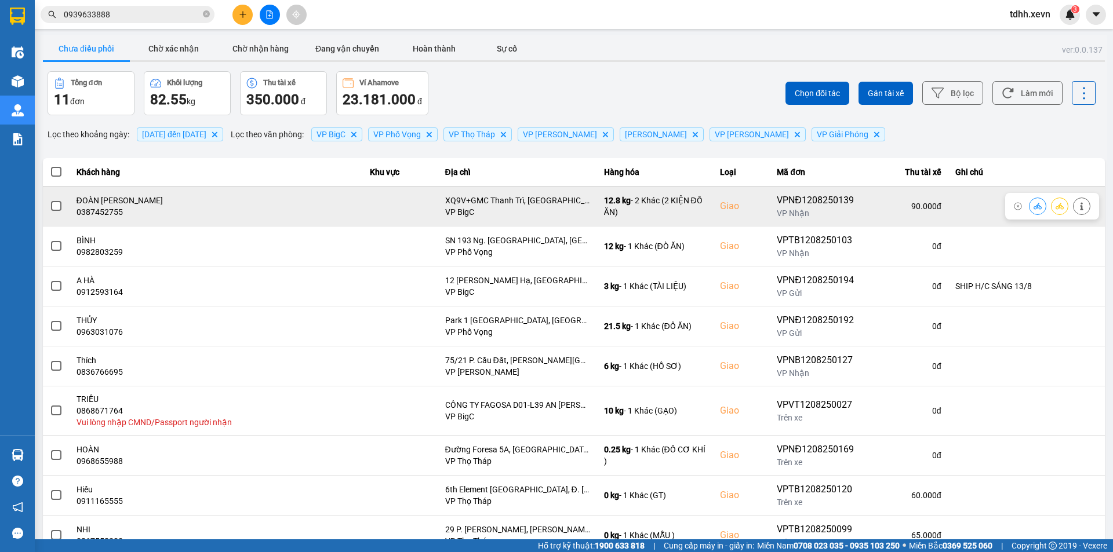
click at [1073, 204] on button at bounding box center [1081, 206] width 16 height 20
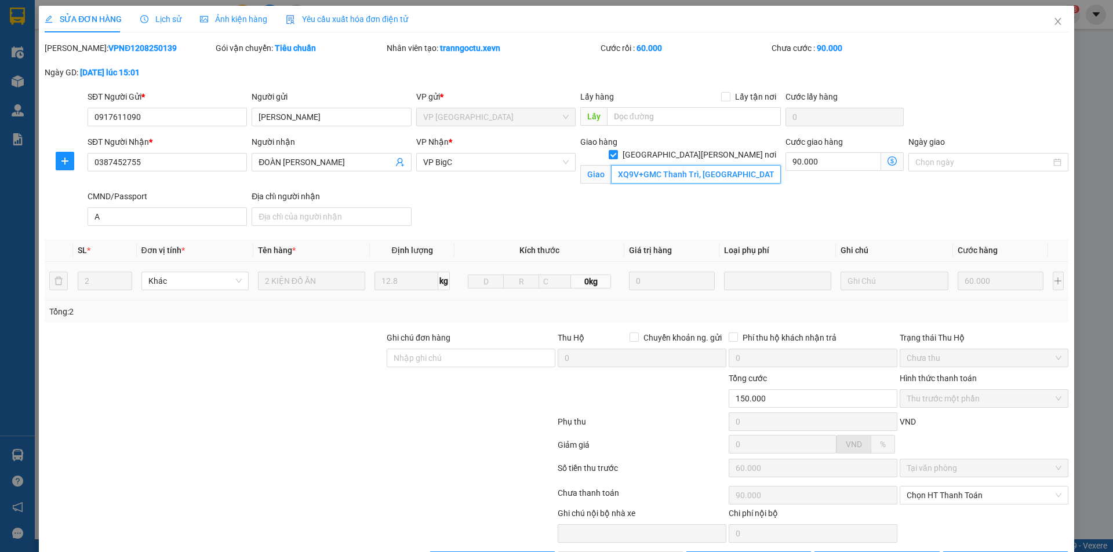
click at [737, 165] on input "XQ9V+GMC Thanh Trì, [GEOGRAPHIC_DATA]" at bounding box center [696, 174] width 170 height 19
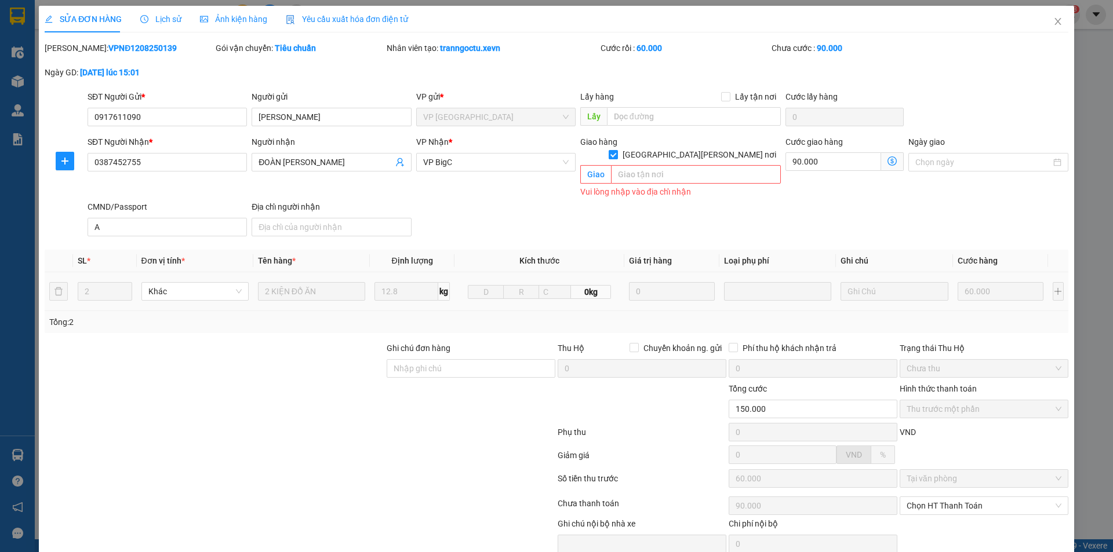
click at [735, 148] on span "[GEOGRAPHIC_DATA][PERSON_NAME] nơi" at bounding box center [699, 154] width 163 height 13
click at [617, 150] on input "[GEOGRAPHIC_DATA][PERSON_NAME] nơi" at bounding box center [613, 154] width 8 height 8
click at [795, 164] on input "90.000" at bounding box center [844, 162] width 118 height 19
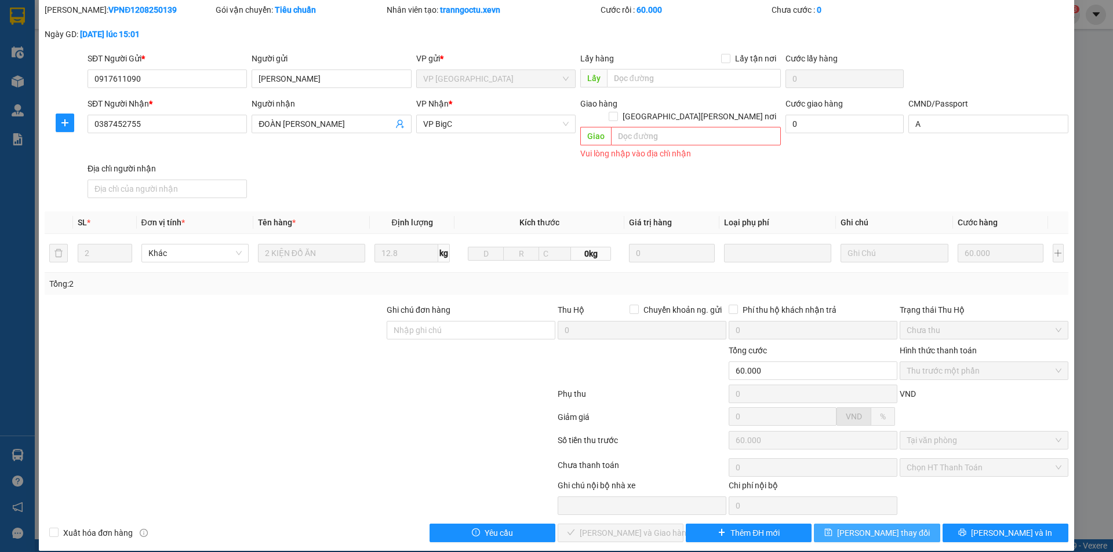
click at [852, 524] on button "[PERSON_NAME] thay đổi" at bounding box center [877, 533] width 126 height 19
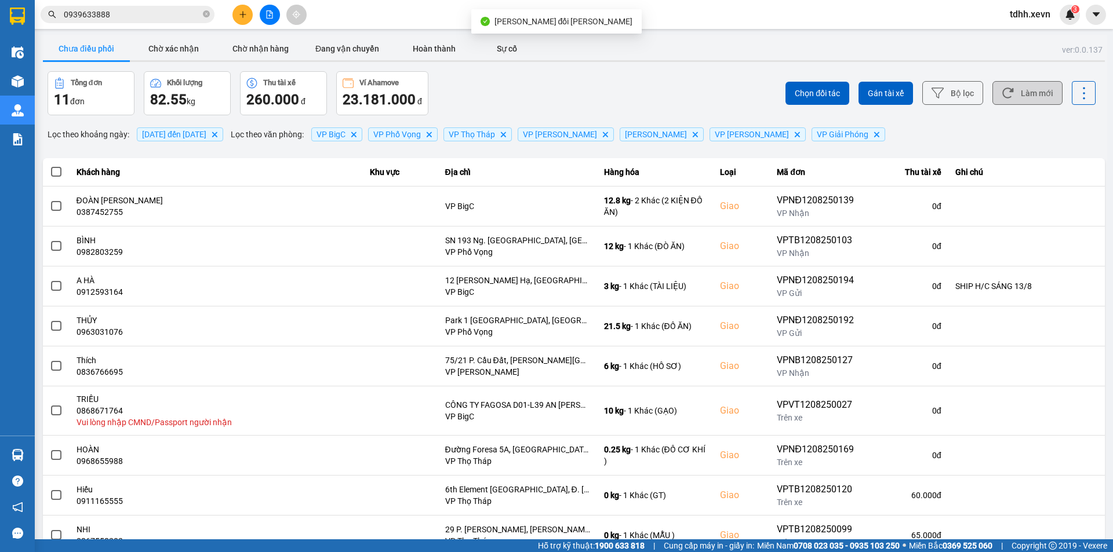
click at [1002, 95] on icon at bounding box center [1007, 93] width 12 height 12
click at [591, 92] on div "Chọn đối tác Gán tài xế Bộ lọc Làm mới" at bounding box center [833, 93] width 524 height 44
click at [147, 18] on input "0939633888" at bounding box center [132, 14] width 137 height 13
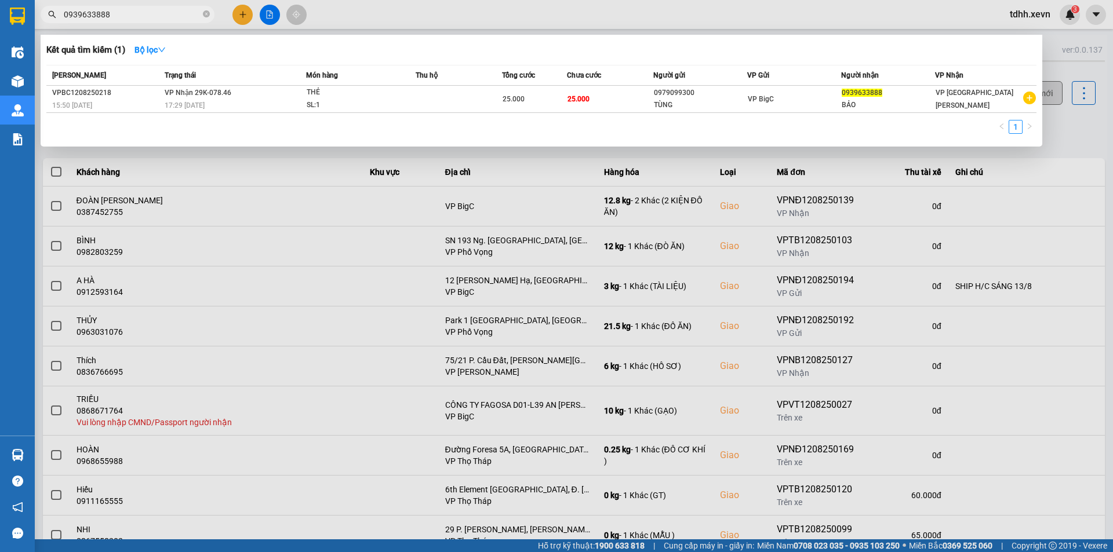
paste input "13451882"
click at [147, 18] on input "0939633888" at bounding box center [132, 14] width 137 height 13
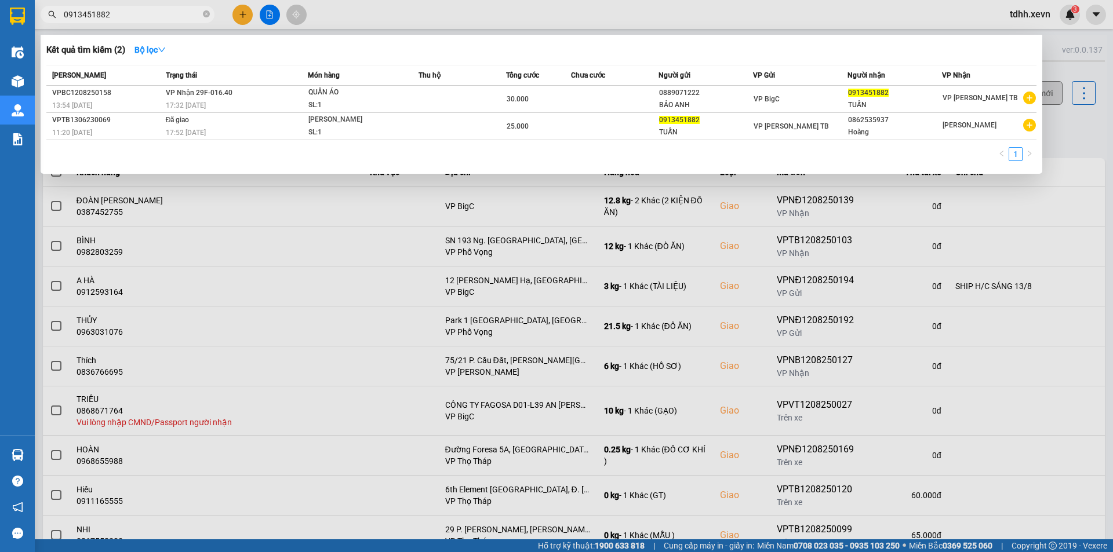
click at [702, 280] on div at bounding box center [556, 276] width 1113 height 552
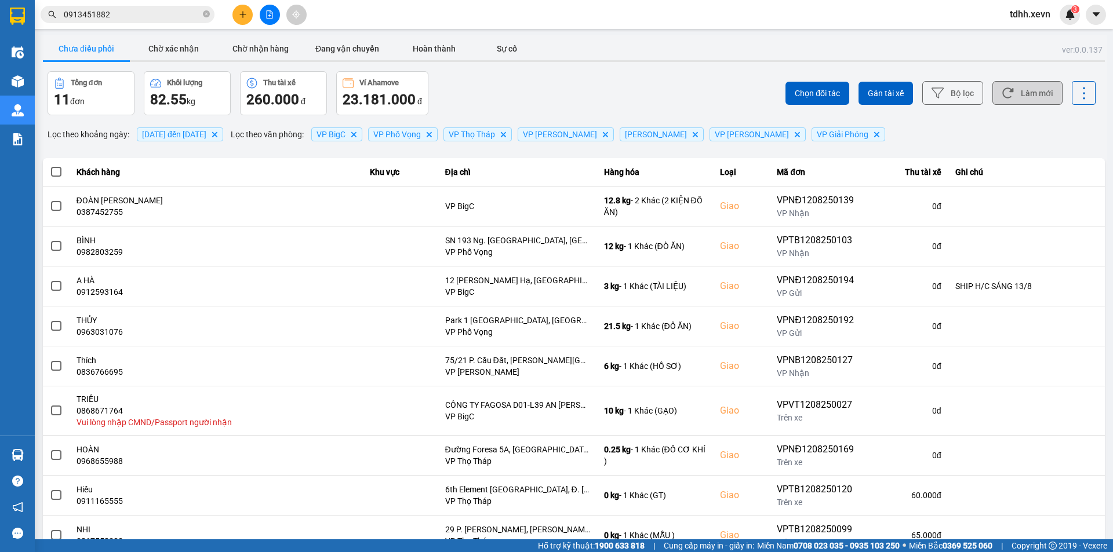
click at [1012, 94] on button "Làm mới" at bounding box center [1027, 93] width 70 height 24
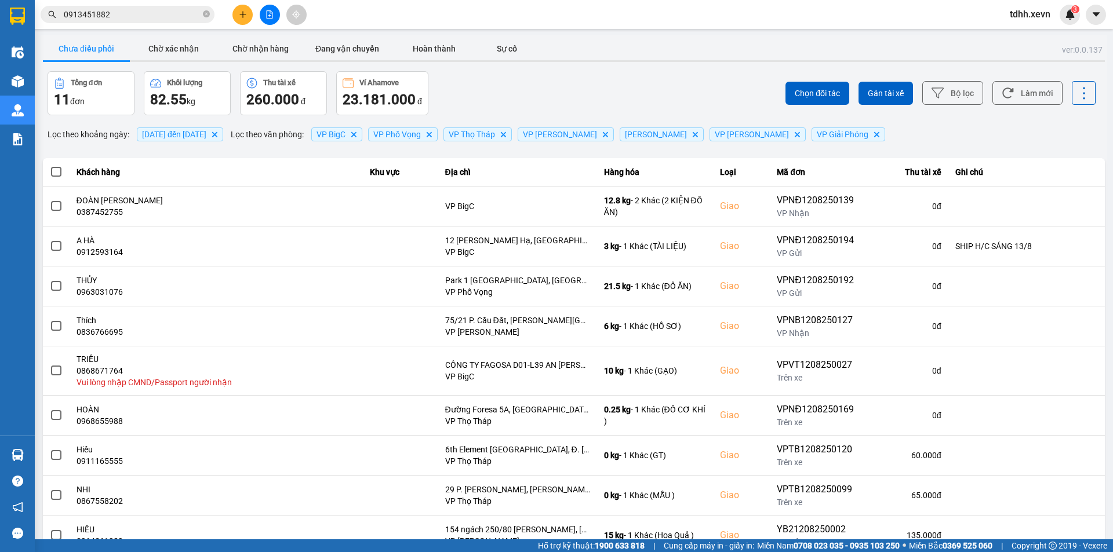
click at [690, 82] on div "Chọn đối tác Gán tài xế Bộ lọc Làm mới" at bounding box center [833, 93] width 524 height 44
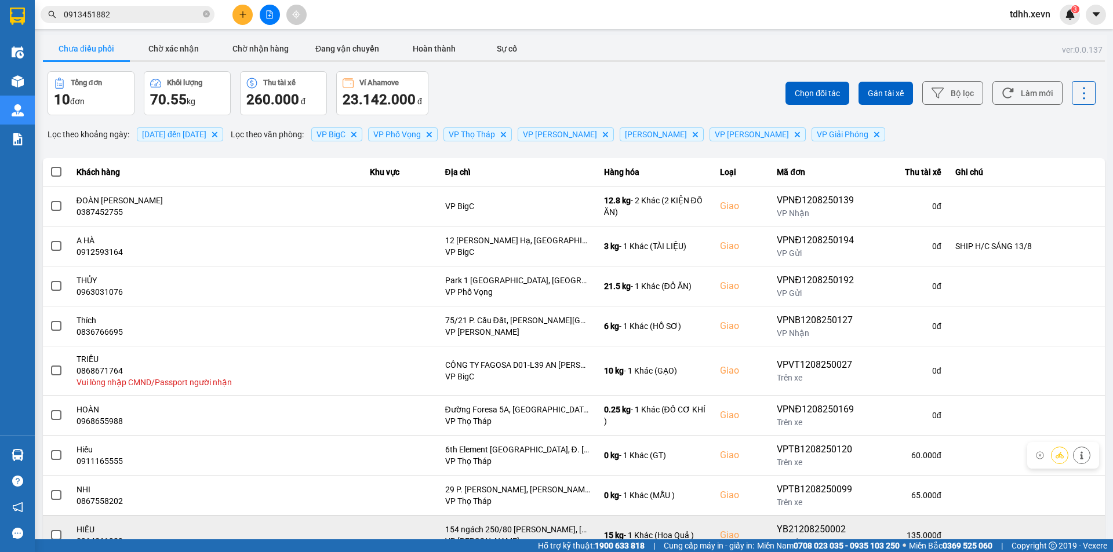
scroll to position [83, 0]
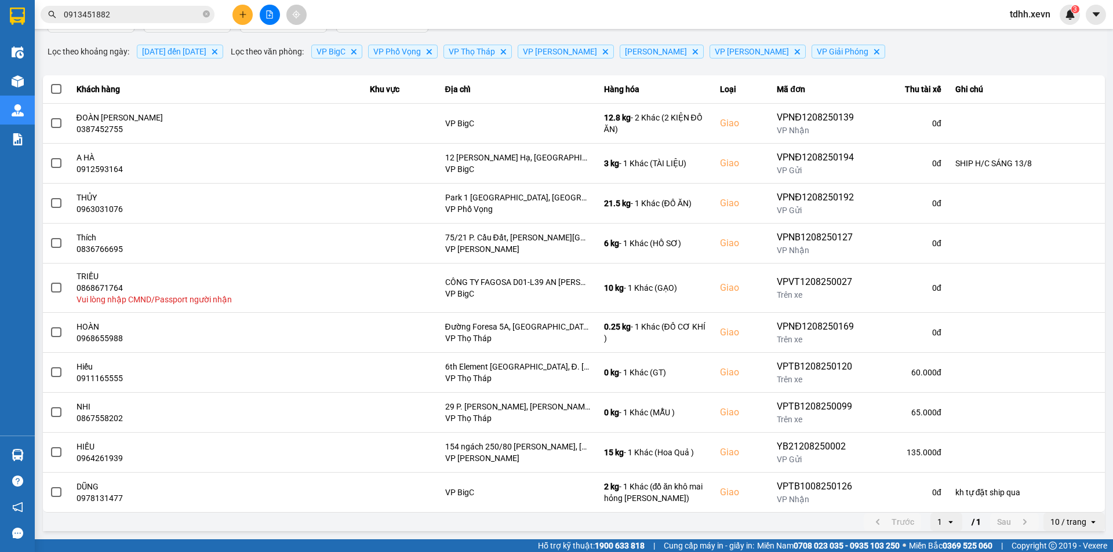
click at [139, 11] on input "0913451882" at bounding box center [132, 14] width 137 height 13
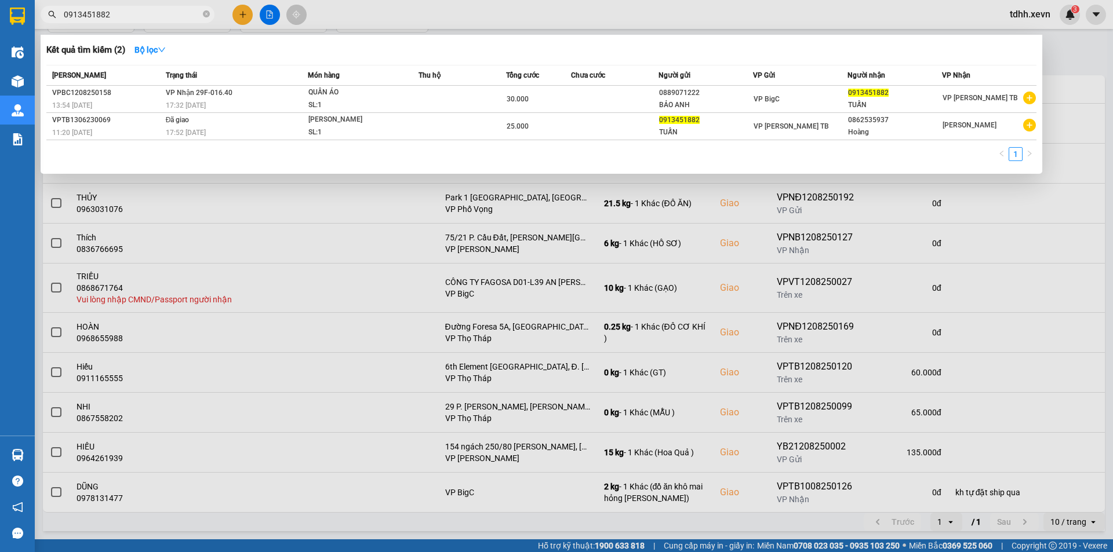
click at [139, 11] on input "0913451882" at bounding box center [132, 14] width 137 height 13
paste input "336259471"
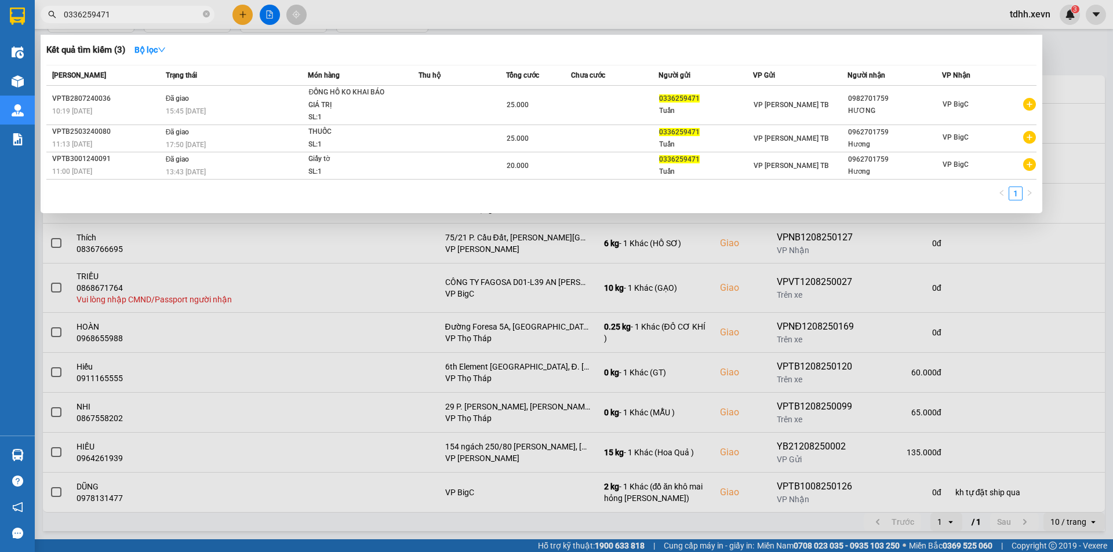
click at [127, 14] on input "0336259471" at bounding box center [132, 14] width 137 height 13
paste input "919793988"
click at [127, 14] on input "0336259471" at bounding box center [132, 14] width 137 height 13
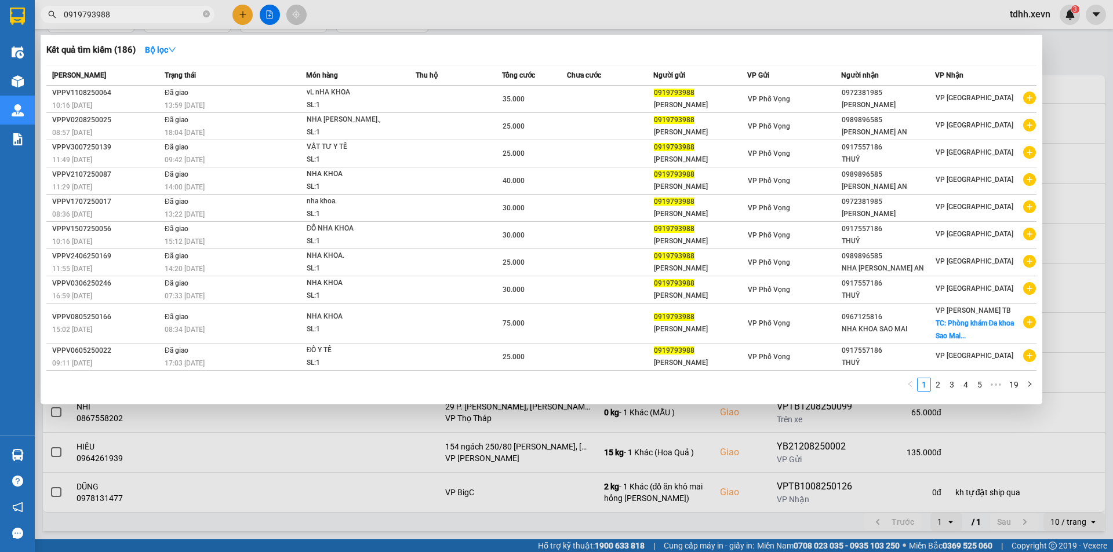
click at [132, 27] on div at bounding box center [556, 276] width 1113 height 552
click at [134, 18] on input "0919793988" at bounding box center [132, 14] width 137 height 13
paste input "35581662"
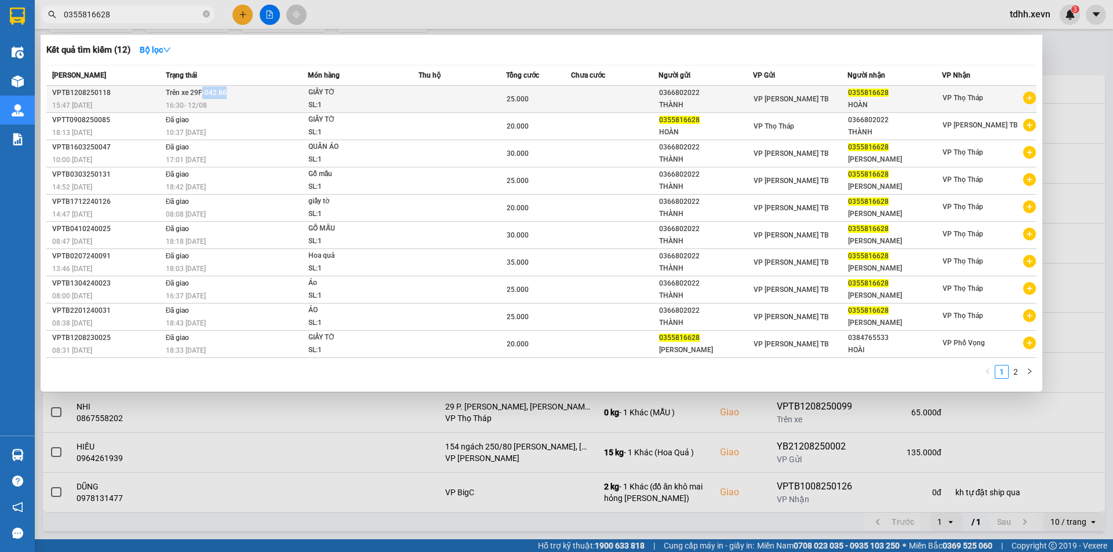
drag, startPoint x: 228, startPoint y: 93, endPoint x: 200, endPoint y: 92, distance: 27.8
click at [200, 92] on td "Trên xe 29F-042.86 16:30 [DATE]" at bounding box center [235, 99] width 145 height 27
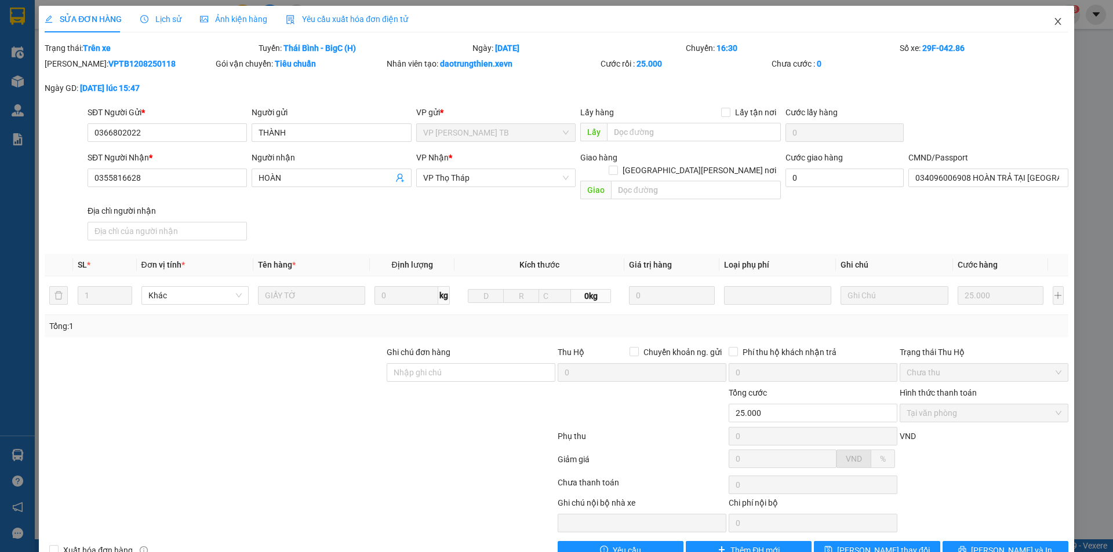
click at [1048, 17] on span "Close" at bounding box center [1057, 22] width 32 height 32
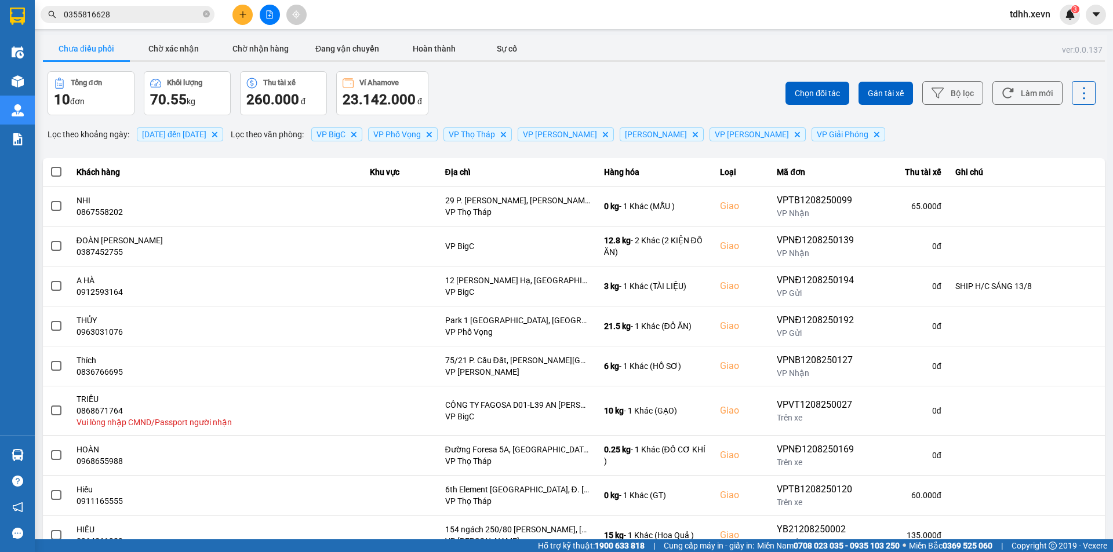
click at [178, 18] on input "0355816628" at bounding box center [132, 14] width 137 height 13
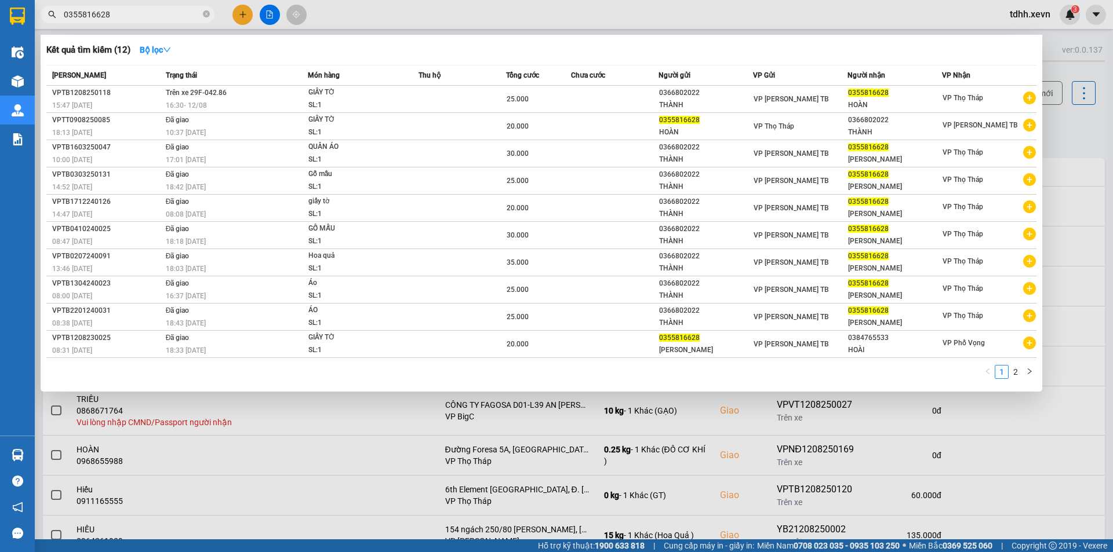
click at [178, 18] on input "0355816628" at bounding box center [132, 14] width 137 height 13
paste input "941539555"
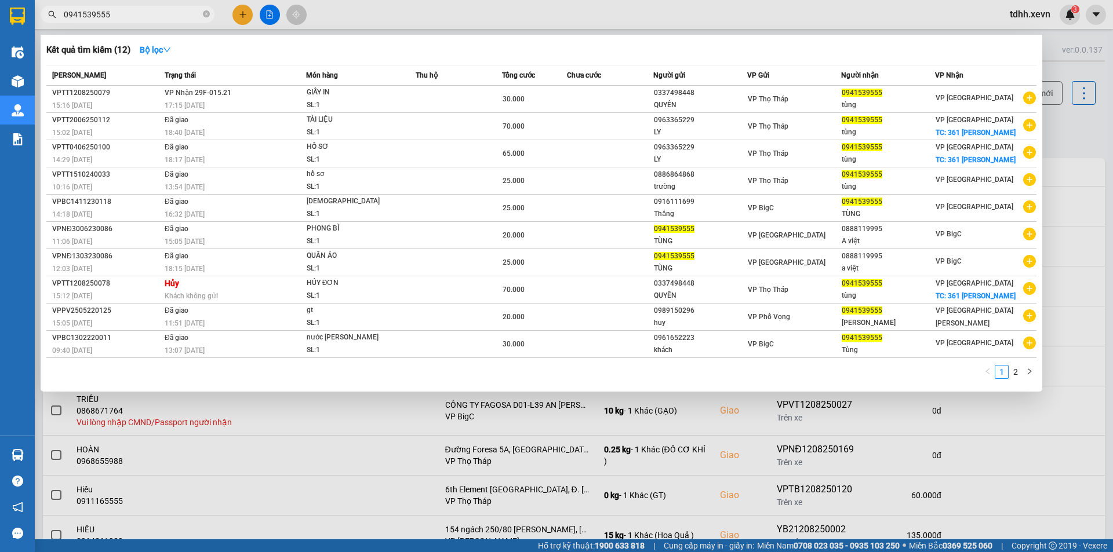
click at [147, 22] on span "0941539555" at bounding box center [128, 14] width 174 height 17
click at [150, 12] on input "0941539555" at bounding box center [132, 14] width 137 height 13
paste input "1611334"
click at [150, 12] on input "0941539555" at bounding box center [132, 14] width 137 height 13
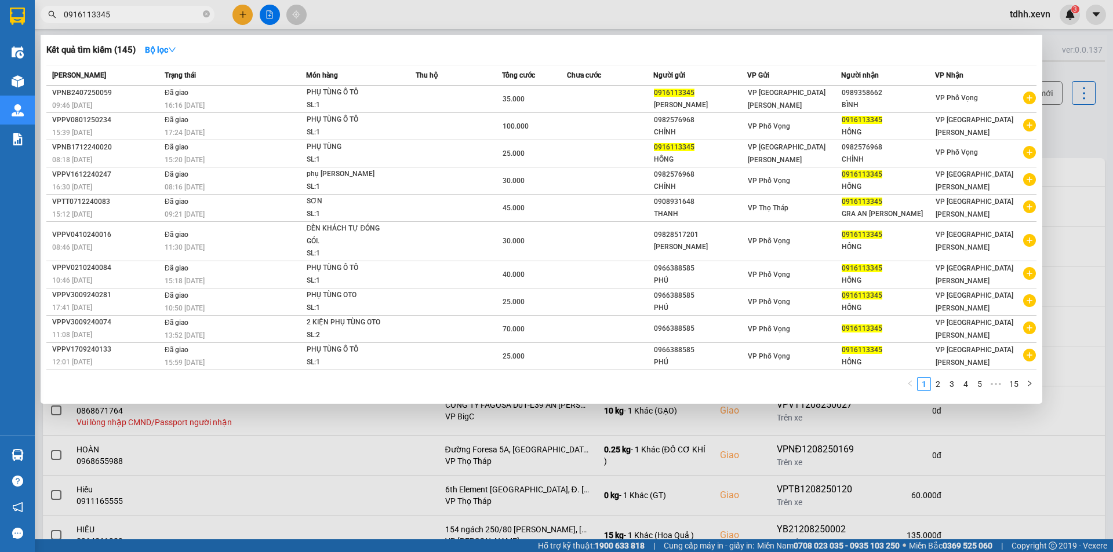
click at [143, 14] on input "0916113345" at bounding box center [132, 14] width 137 height 13
paste input "573699"
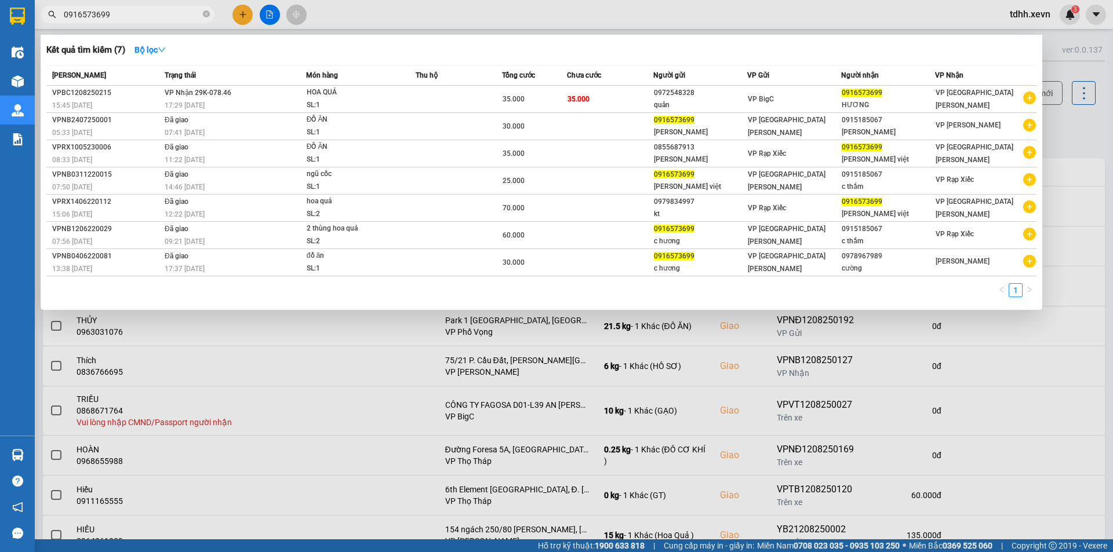
click at [551, 48] on div "Kết quả [PERSON_NAME] ( 7 ) Bộ lọc" at bounding box center [541, 50] width 990 height 19
click at [471, 388] on div at bounding box center [556, 276] width 1113 height 552
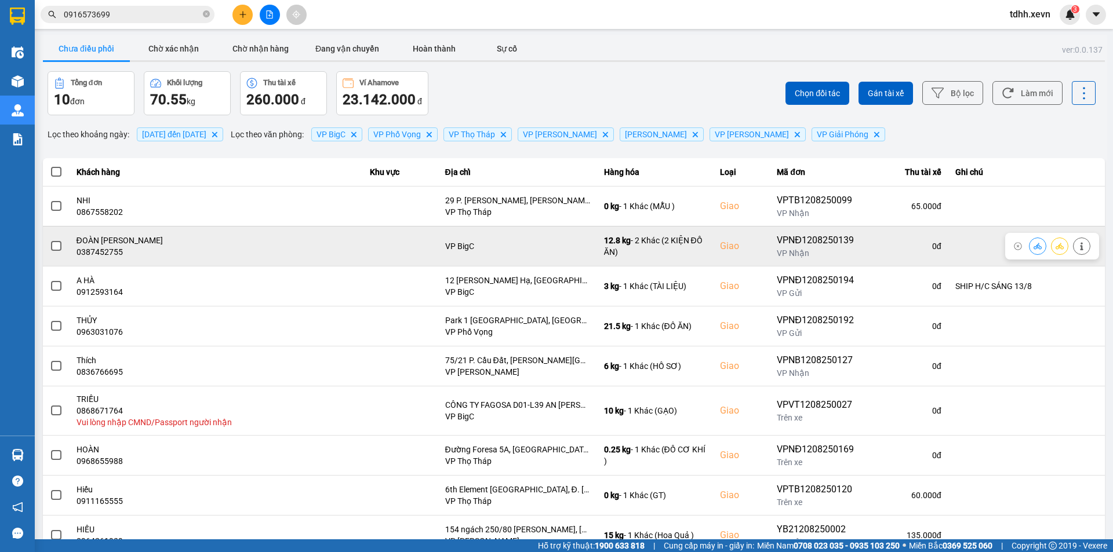
click at [1077, 245] on icon at bounding box center [1081, 246] width 8 height 8
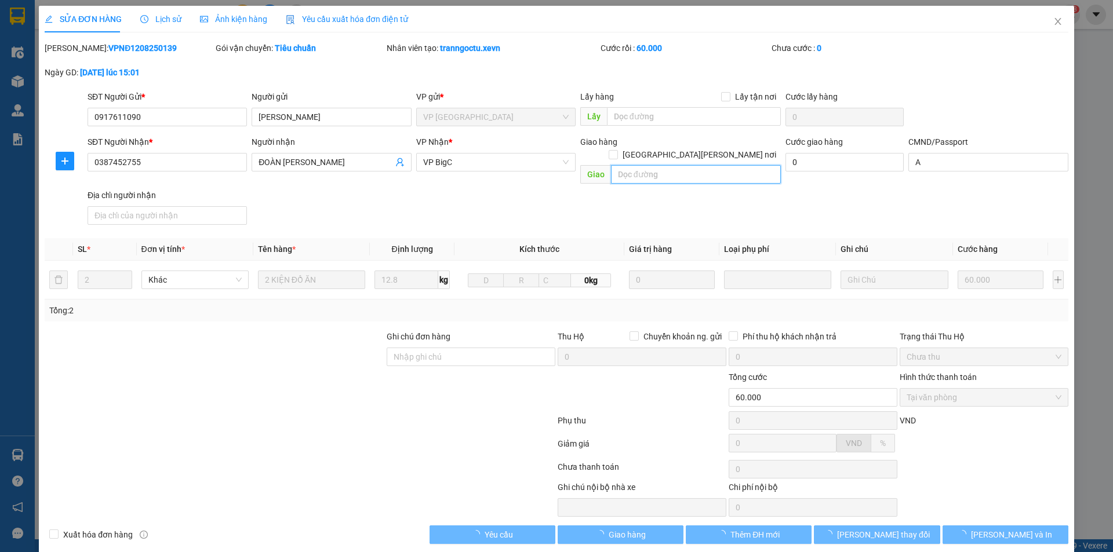
click at [723, 165] on input "text" at bounding box center [696, 174] width 170 height 19
paste input "XQ9V+GMC Thanh Trì, [GEOGRAPHIC_DATA]"
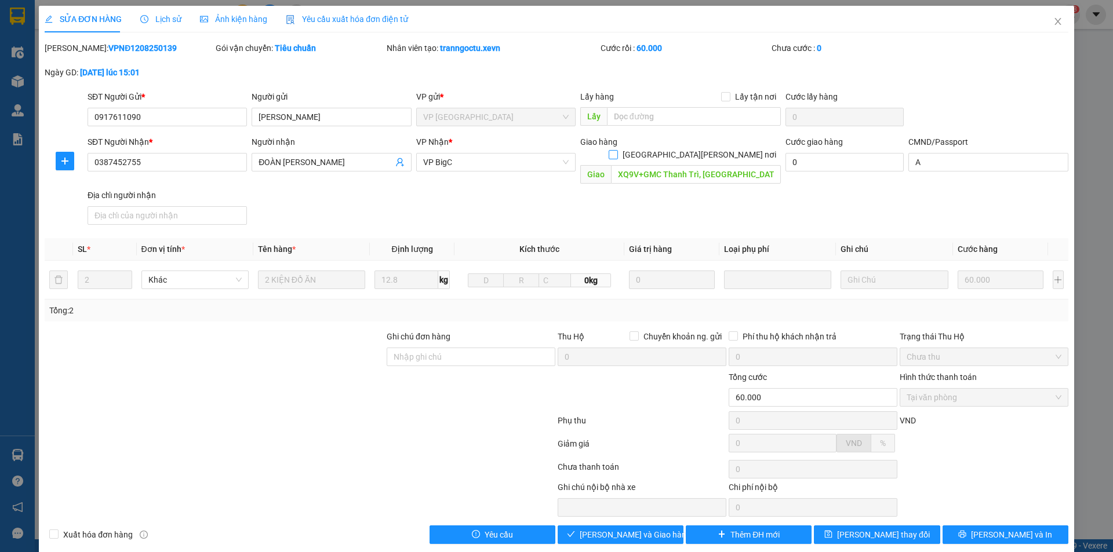
click at [730, 148] on span "[GEOGRAPHIC_DATA][PERSON_NAME] nơi" at bounding box center [699, 154] width 163 height 13
click at [617, 150] on input "[GEOGRAPHIC_DATA][PERSON_NAME] nơi" at bounding box center [613, 154] width 8 height 8
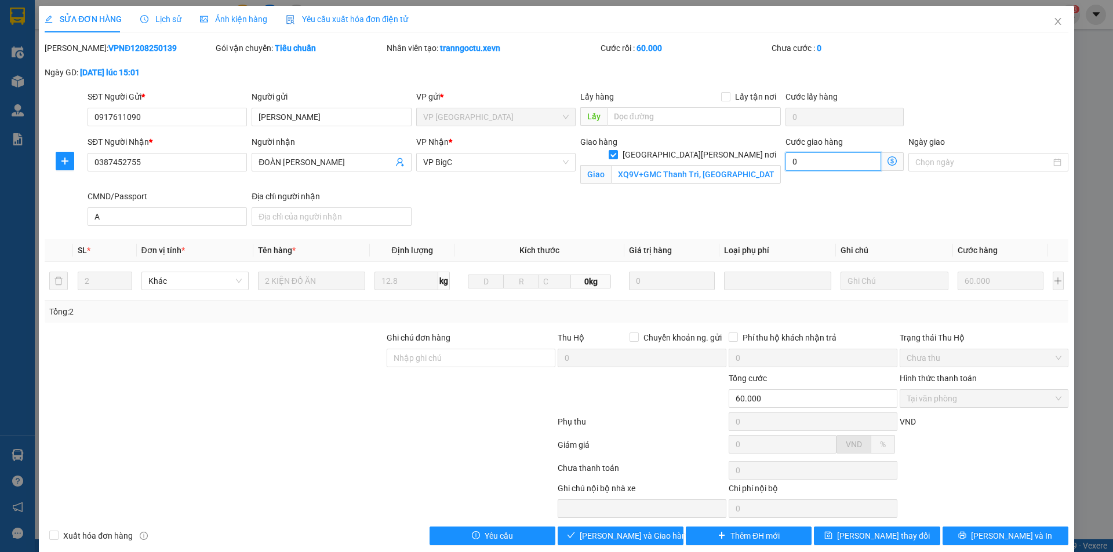
click at [801, 160] on input "0" at bounding box center [833, 161] width 96 height 19
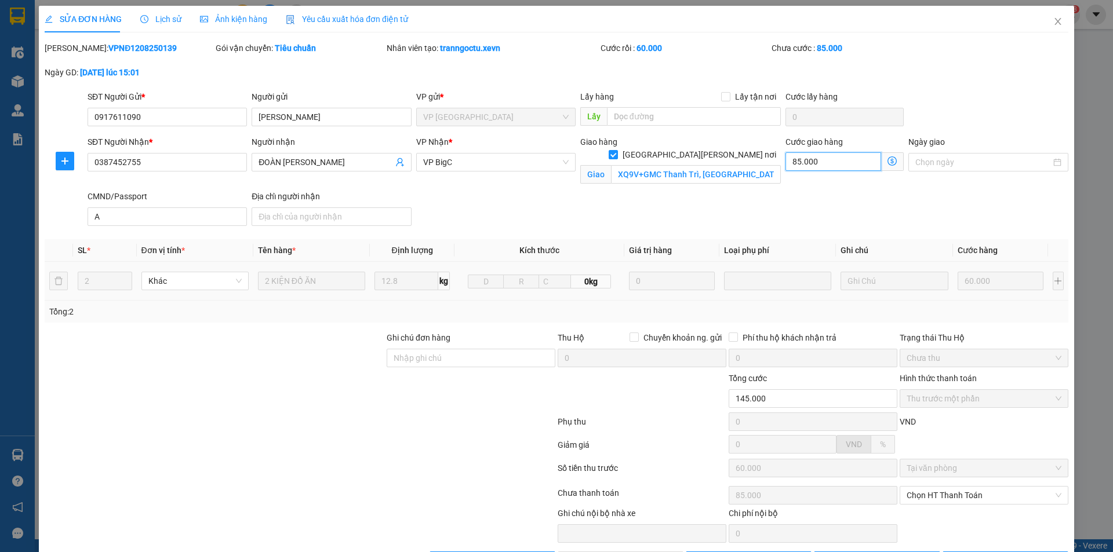
scroll to position [41, 0]
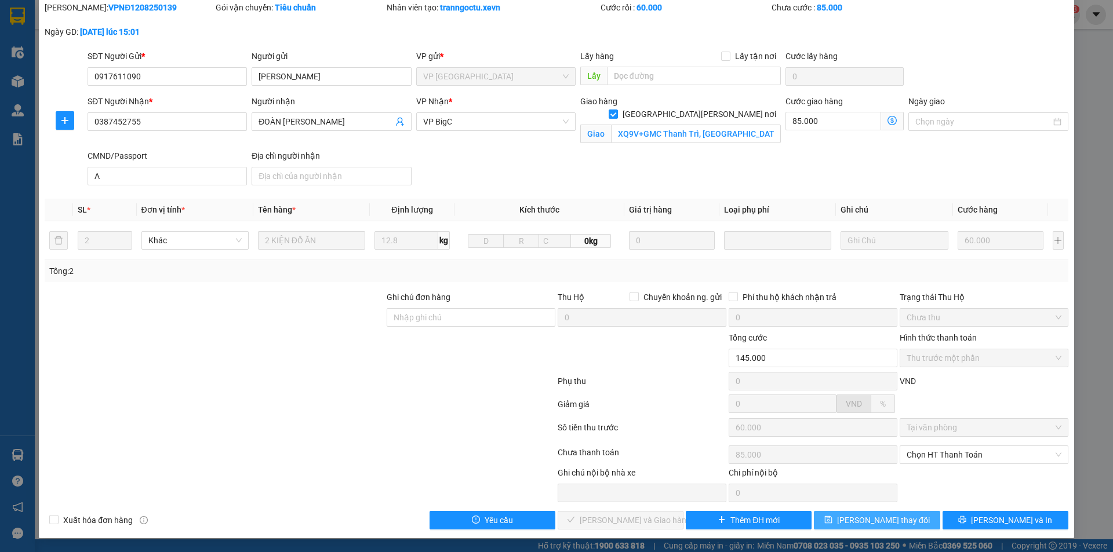
click at [865, 524] on span "[PERSON_NAME] thay đổi" at bounding box center [883, 520] width 93 height 13
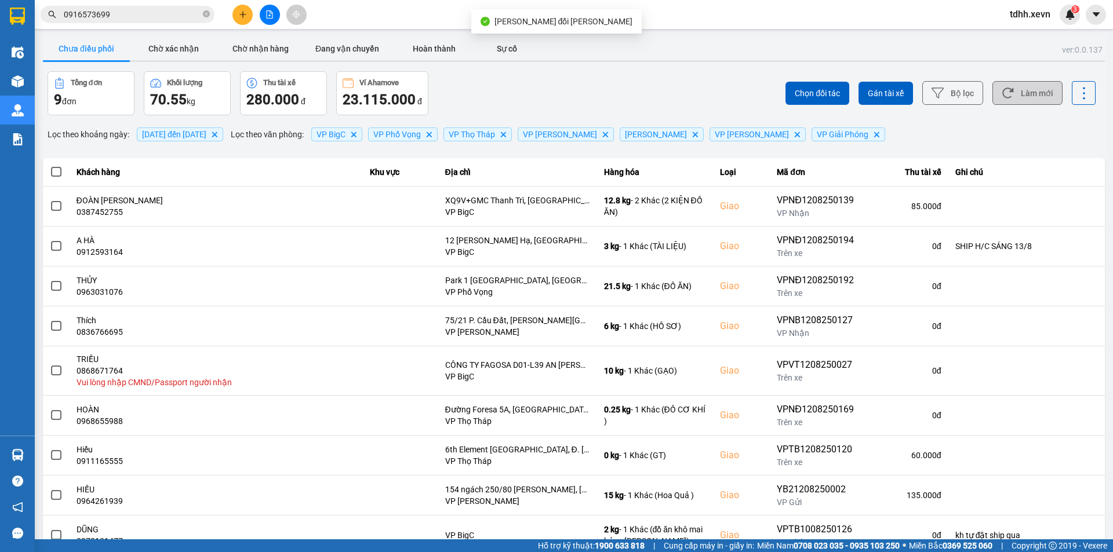
click at [1022, 97] on button "Làm mới" at bounding box center [1027, 93] width 70 height 24
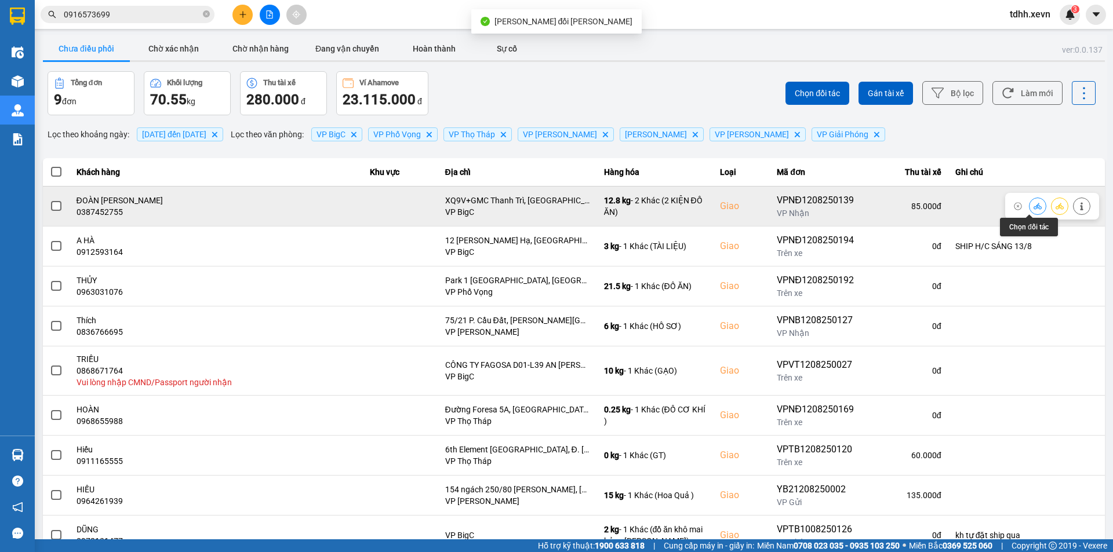
click at [1036, 207] on button at bounding box center [1037, 206] width 16 height 20
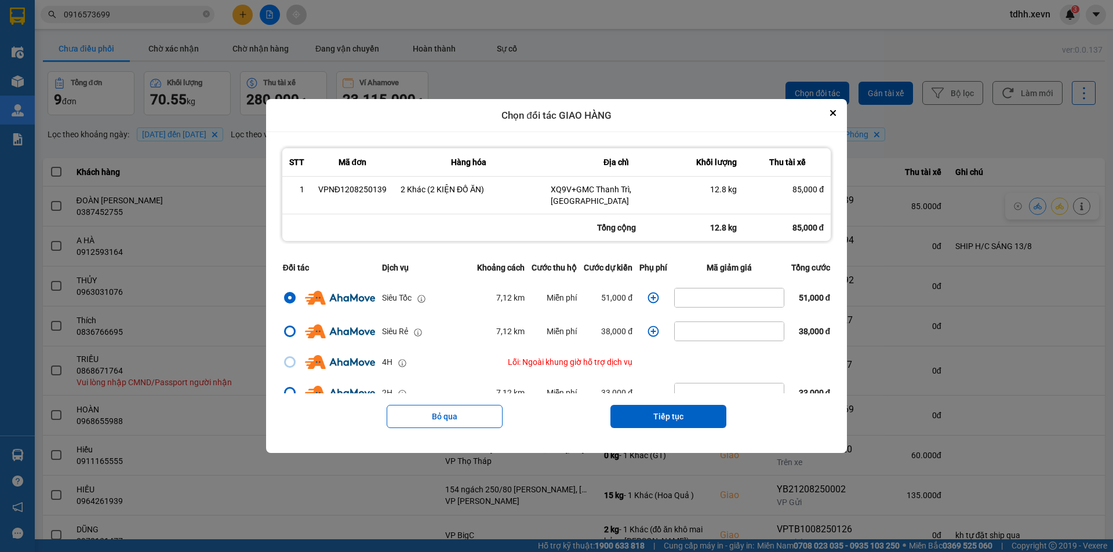
click at [648, 292] on icon "dialog" at bounding box center [653, 298] width 12 height 12
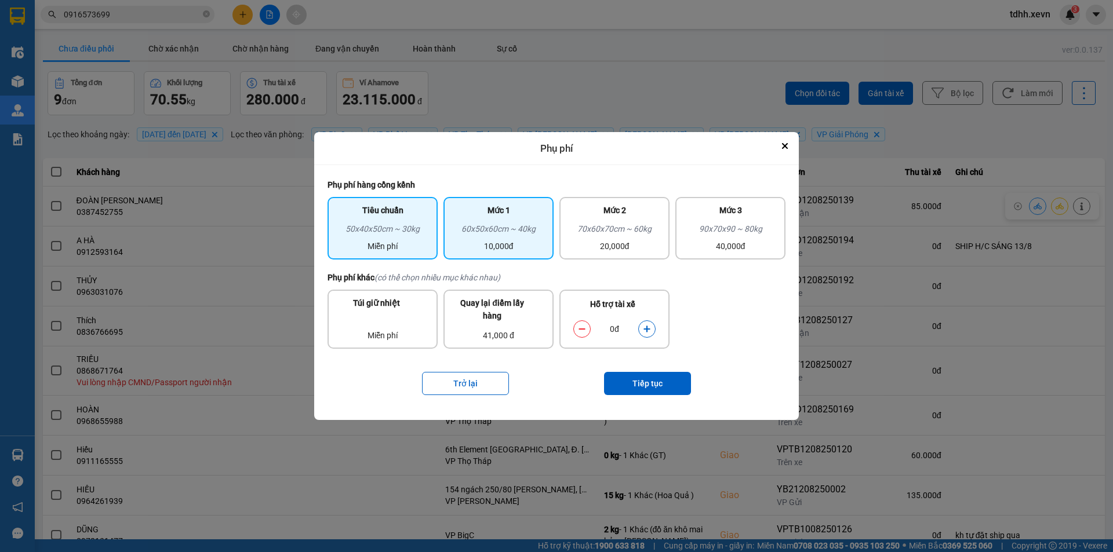
click at [534, 229] on div "60x50x60cm ~ 40kg" at bounding box center [498, 231] width 96 height 17
click at [644, 325] on button "dialog" at bounding box center [647, 329] width 16 height 20
drag, startPoint x: 644, startPoint y: 325, endPoint x: 644, endPoint y: 331, distance: 7.0
click at [644, 325] on button "dialog" at bounding box center [647, 329] width 16 height 20
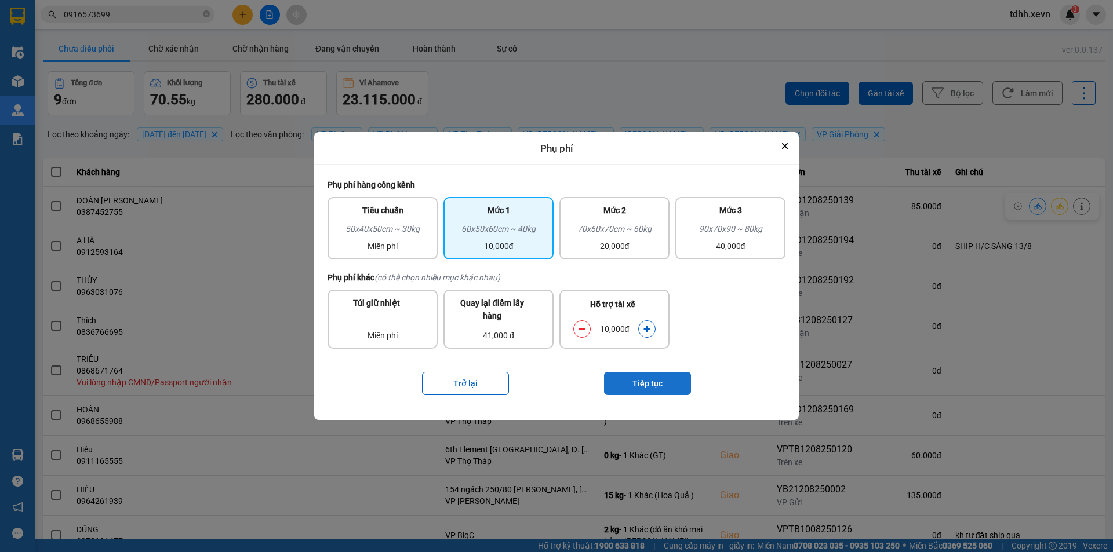
click at [648, 385] on button "Tiếp tục" at bounding box center [647, 383] width 87 height 23
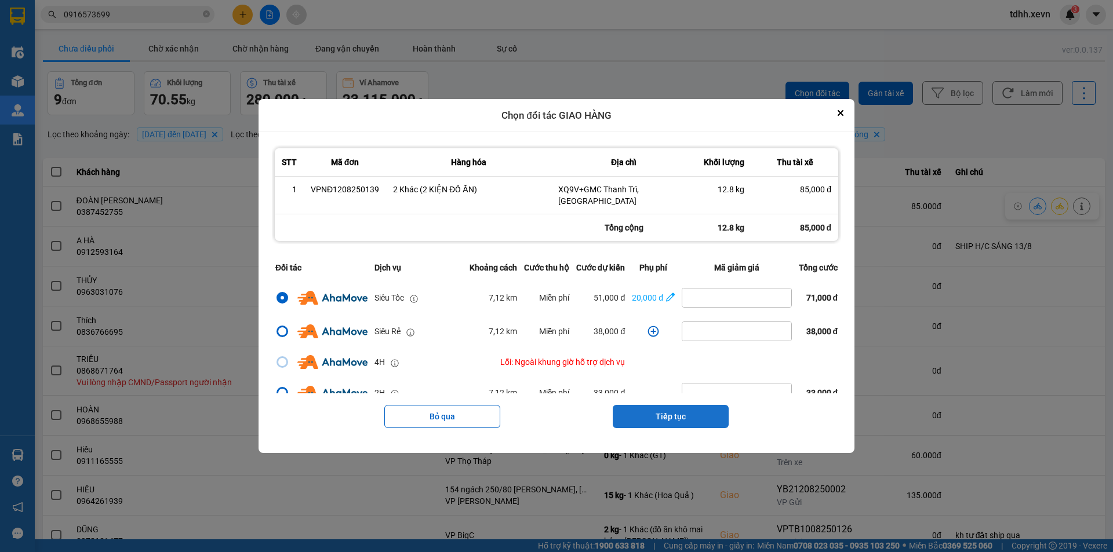
click at [673, 411] on button "Tiếp tục" at bounding box center [671, 416] width 116 height 23
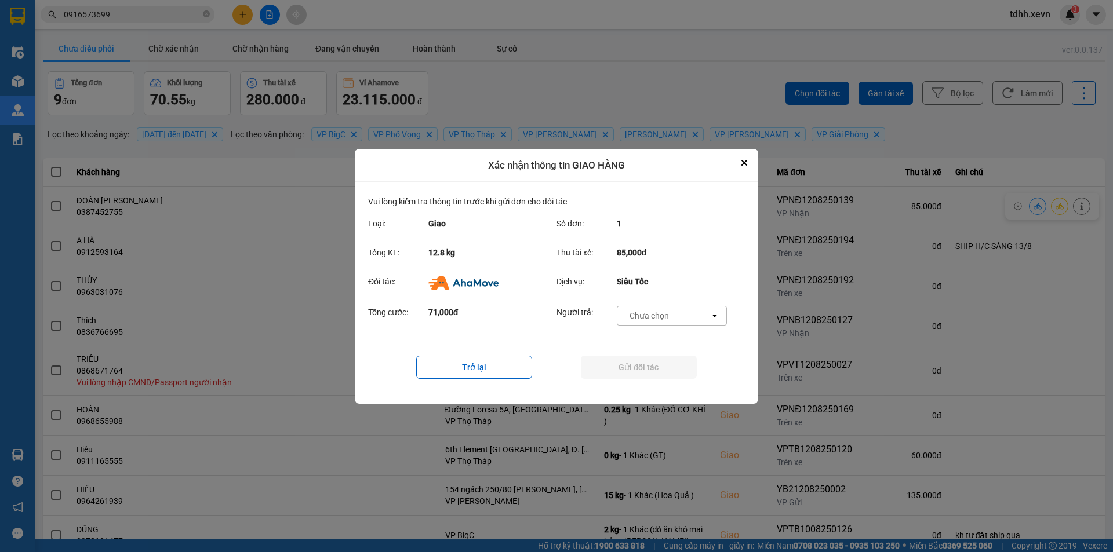
click at [675, 308] on div "-- Chưa chọn --" at bounding box center [663, 316] width 93 height 19
click at [666, 377] on span "Ví Ahamove" at bounding box center [648, 382] width 47 height 12
click at [644, 362] on button "Gửi đối tác" at bounding box center [639, 367] width 116 height 23
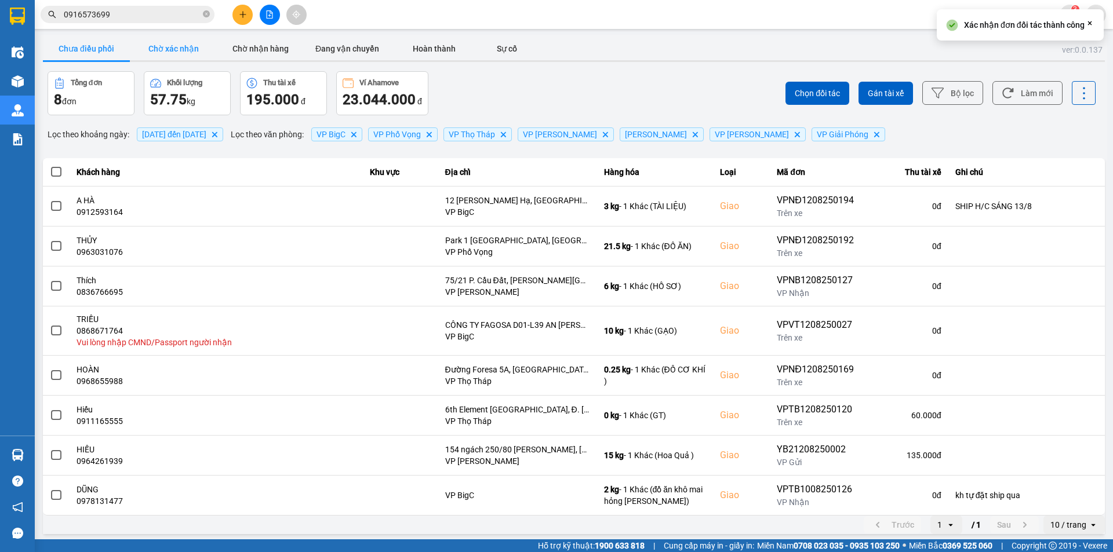
click at [193, 50] on button "Chờ xác nhận" at bounding box center [173, 48] width 87 height 23
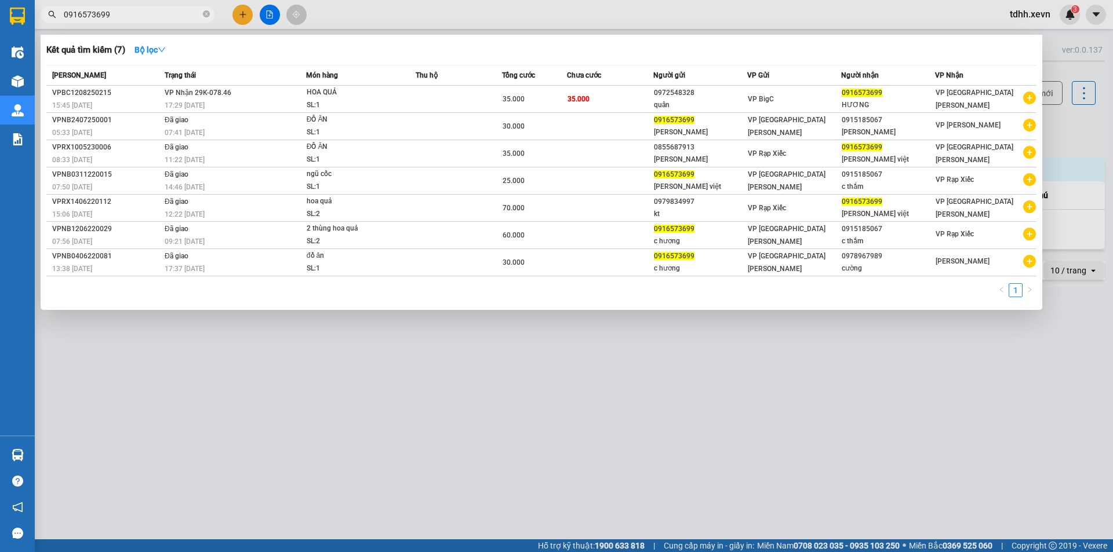
click at [136, 12] on input "0916573699" at bounding box center [132, 14] width 137 height 13
paste input "6424142"
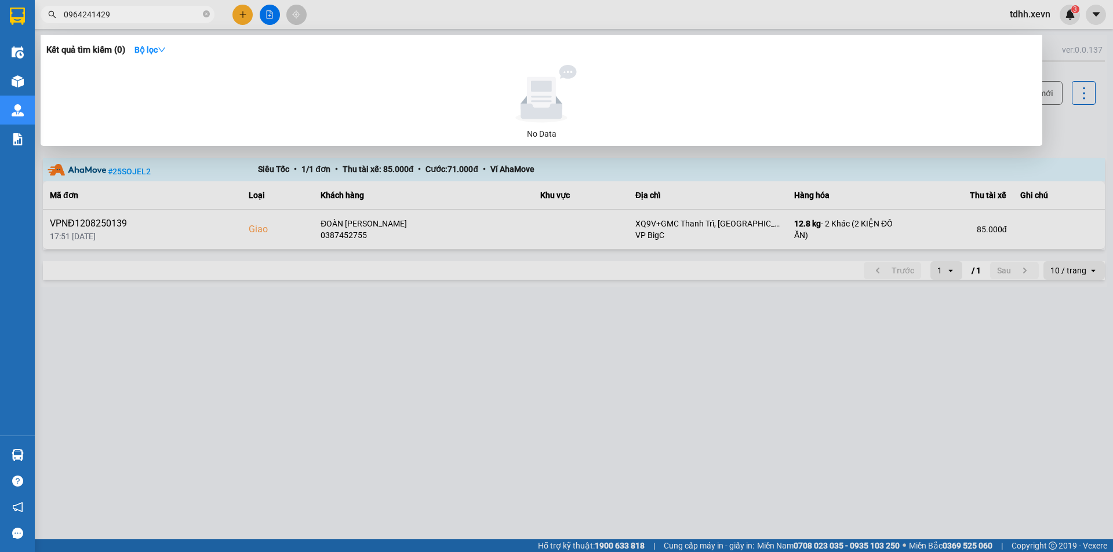
click at [136, 12] on input "0964241429" at bounding box center [132, 14] width 137 height 13
click at [387, 396] on div at bounding box center [556, 276] width 1113 height 552
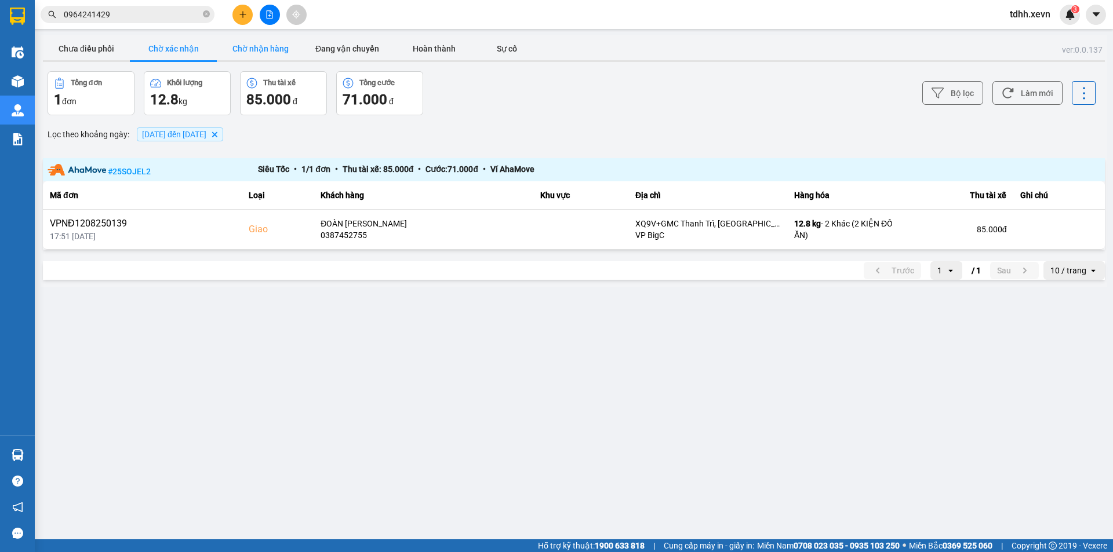
click at [263, 53] on button "Chờ nhận hàng" at bounding box center [260, 48] width 87 height 23
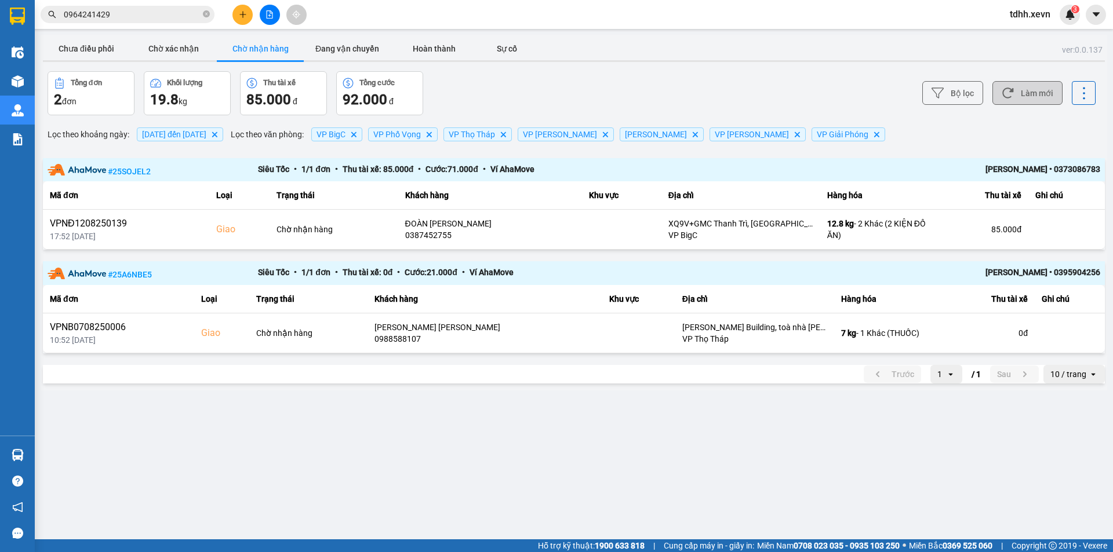
click at [1041, 100] on button "Làm mới" at bounding box center [1027, 93] width 70 height 24
click at [570, 80] on div "Tổng đơn 2 đơn Khối lượng 19.8 kg Thu tài xế 85.000 đ Tổng cước 92.000 đ" at bounding box center [310, 93] width 524 height 44
click at [185, 48] on button "Chờ xác nhận" at bounding box center [173, 48] width 87 height 23
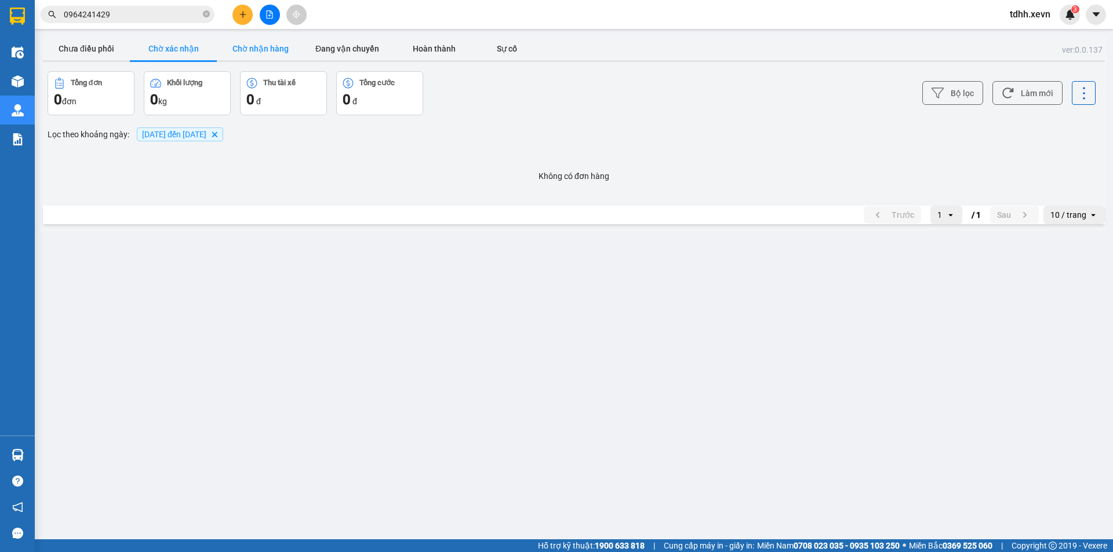
click at [266, 48] on button "Chờ nhận hàng" at bounding box center [260, 48] width 87 height 23
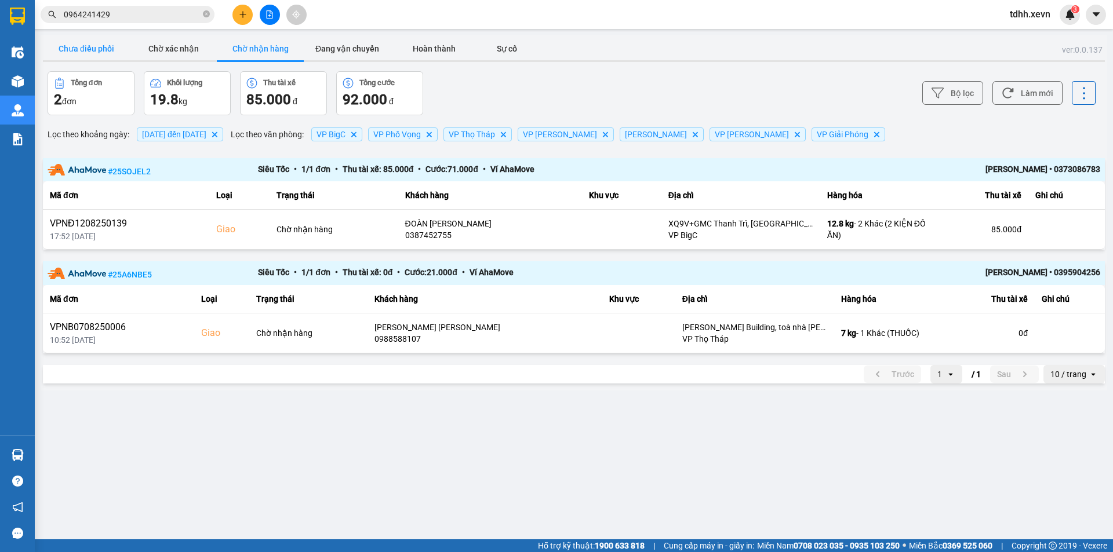
click at [79, 52] on button "Chưa điều phối" at bounding box center [86, 48] width 87 height 23
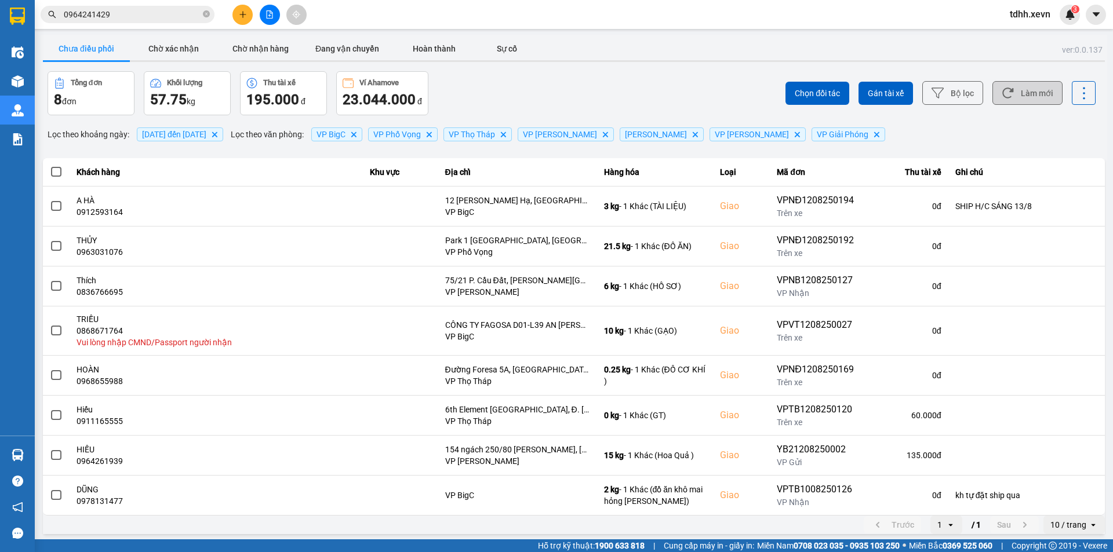
click at [1030, 96] on button "Làm mới" at bounding box center [1027, 93] width 70 height 24
click at [633, 79] on div "Chọn đối tác Gán tài xế Bộ lọc Làm mới" at bounding box center [833, 93] width 524 height 44
click at [259, 50] on button "Chờ nhận hàng" at bounding box center [260, 48] width 87 height 23
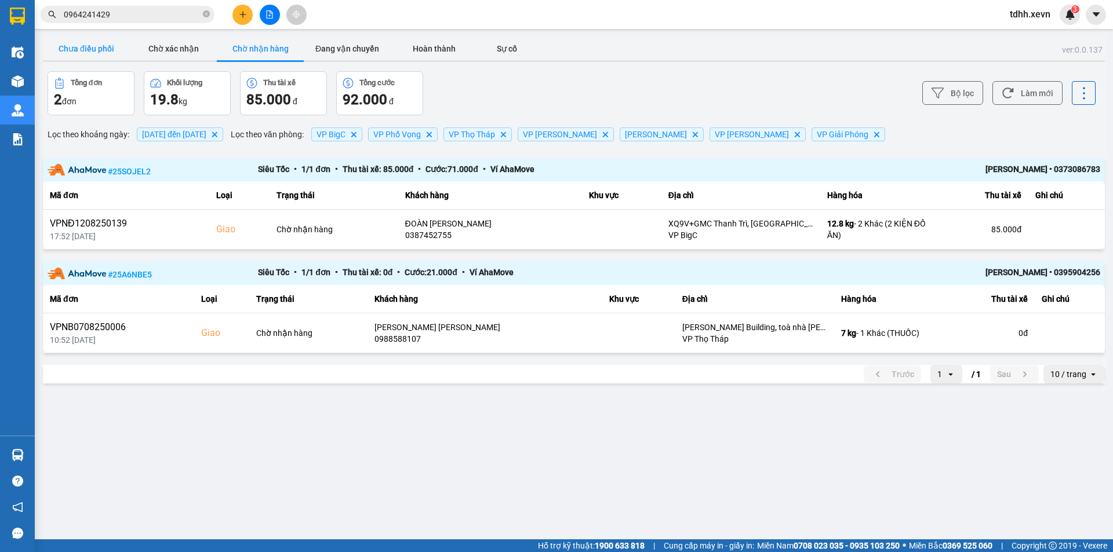
click at [84, 49] on button "Chưa điều phối" at bounding box center [86, 48] width 87 height 23
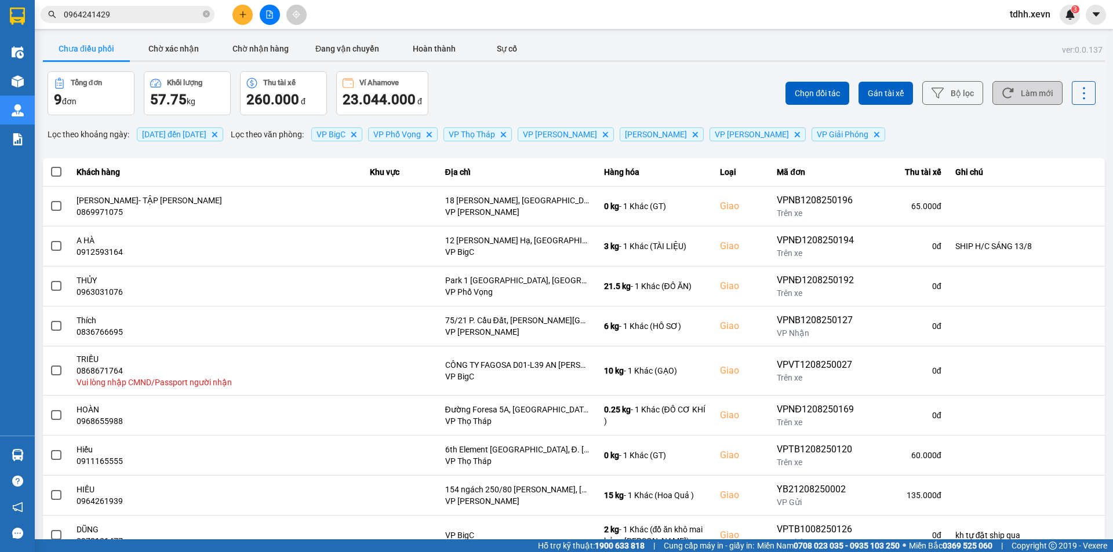
click at [1024, 96] on button "Làm mới" at bounding box center [1027, 93] width 70 height 24
click at [524, 81] on div "Tổng đơn 9 đơn Khối lượng 57.75 kg Thu tài xế 260.000 đ Ví Ahamove 23.044.000 đ" at bounding box center [310, 93] width 524 height 44
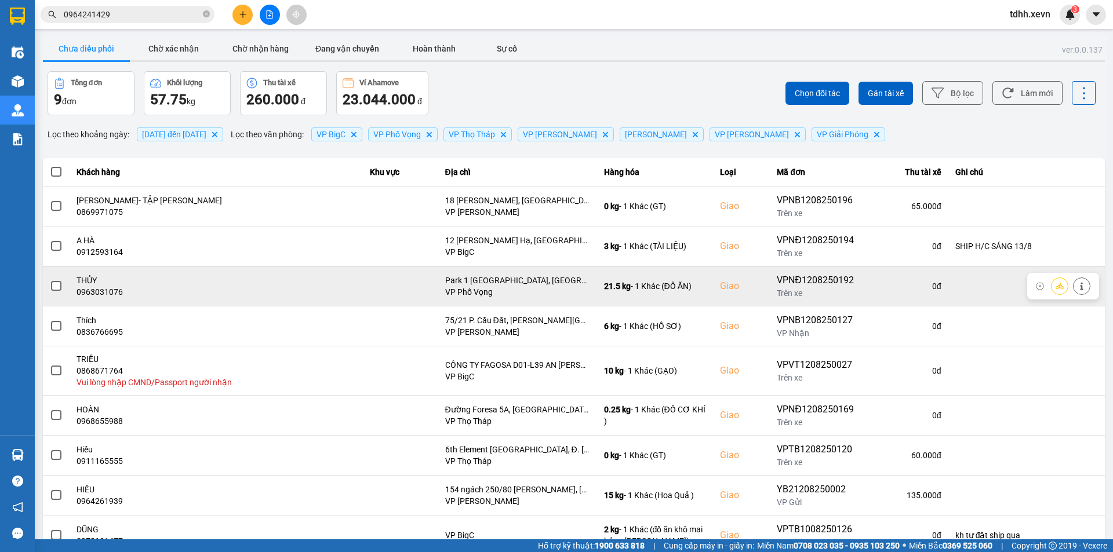
scroll to position [43, 0]
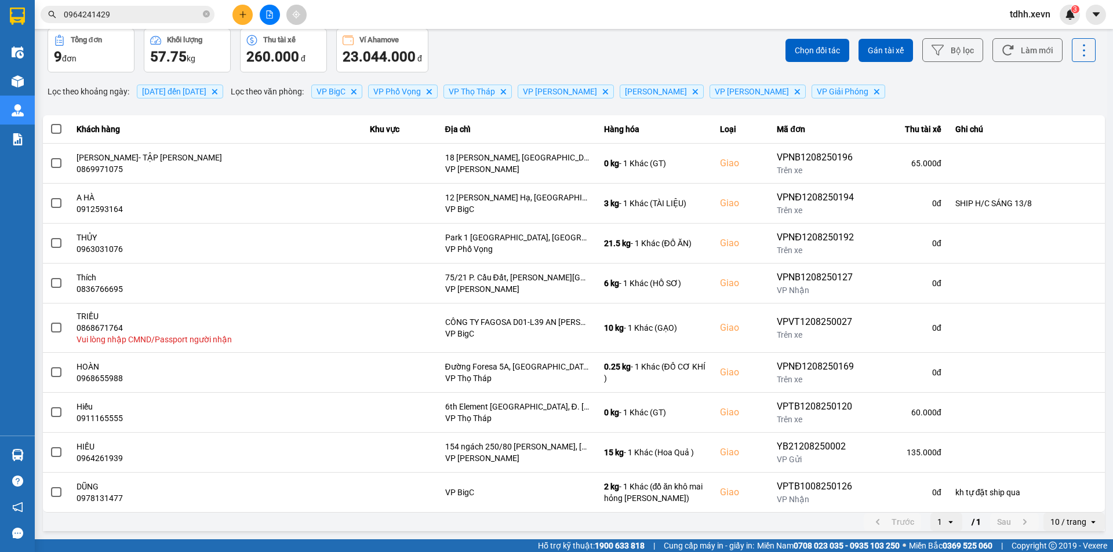
click at [1050, 519] on div "10 / trang" at bounding box center [1068, 522] width 36 height 12
click at [1044, 498] on div "100 / trang" at bounding box center [1065, 497] width 42 height 12
click at [1028, 49] on button "Làm mới" at bounding box center [1027, 50] width 70 height 24
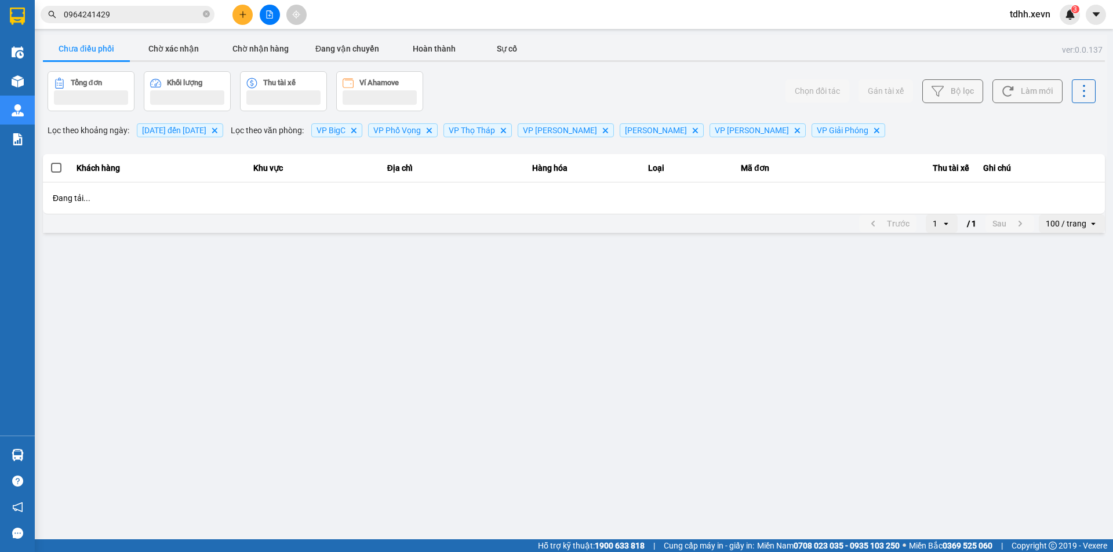
scroll to position [0, 0]
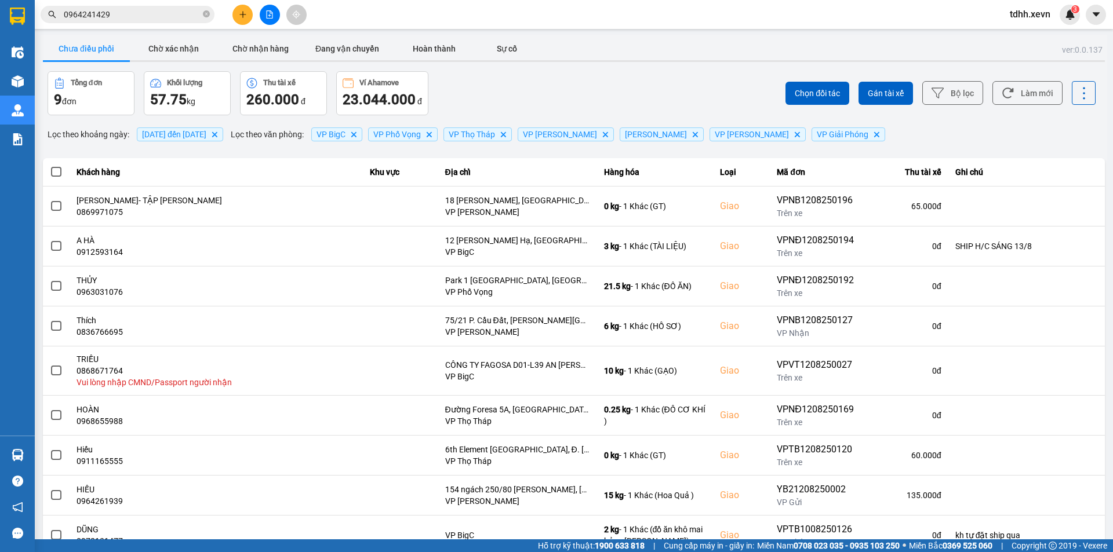
click at [592, 43] on div "Chưa điều phối Chờ xác nhận Chờ nhận hàng Đang vận chuyển Hoàn thành Sự cố" at bounding box center [574, 50] width 1062 height 26
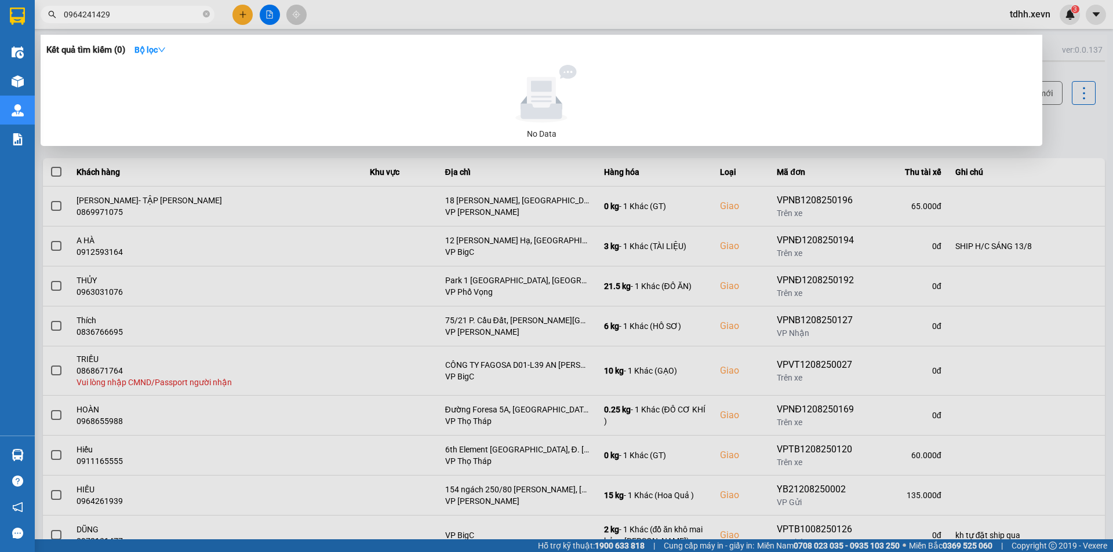
click at [124, 17] on input "0964241429" at bounding box center [132, 14] width 137 height 13
paste input "0928396"
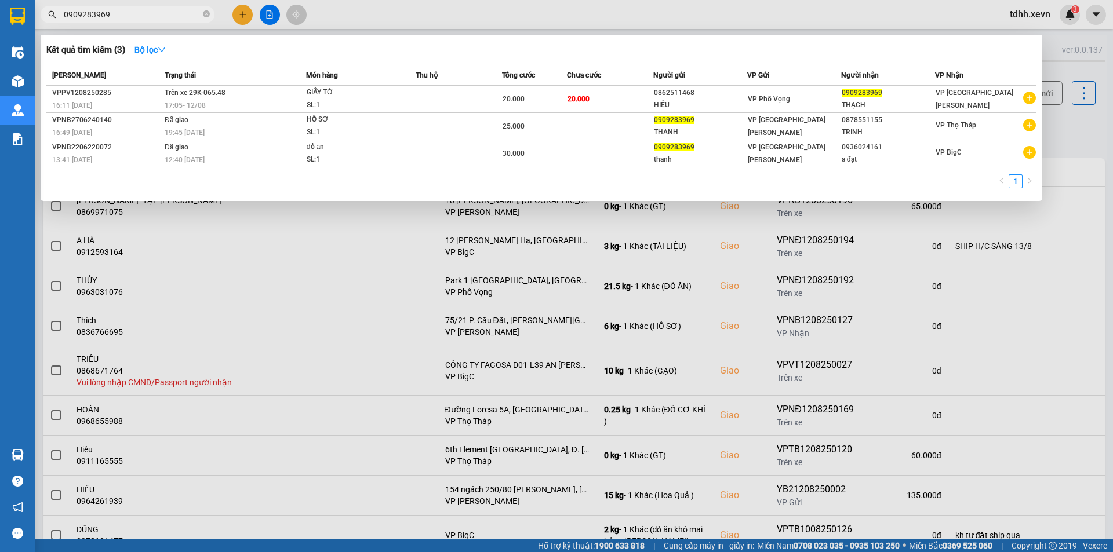
click at [126, 13] on input "0909283969" at bounding box center [132, 14] width 137 height 13
paste input "47193500"
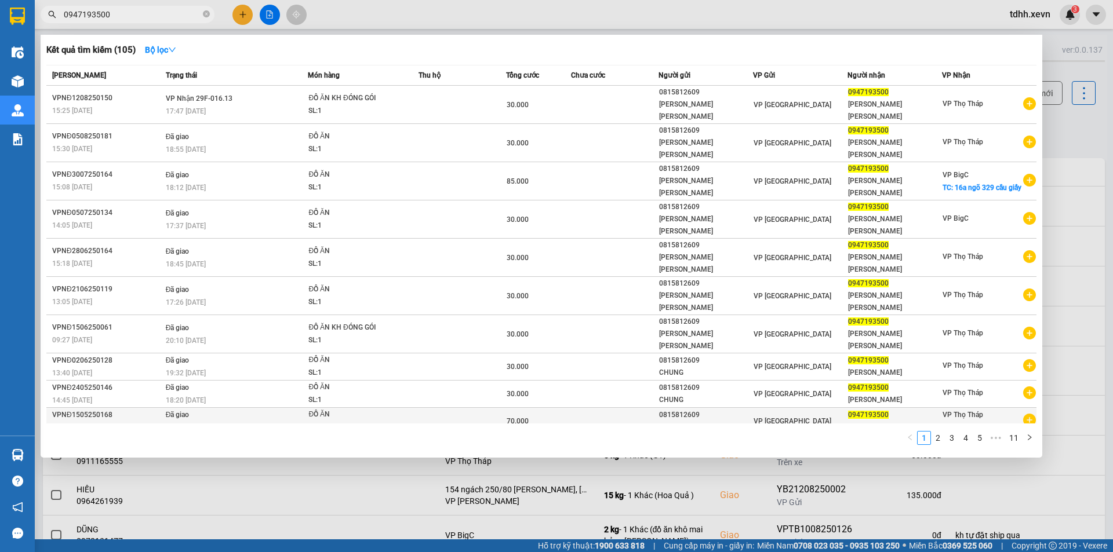
click at [809, 415] on div "VP [GEOGRAPHIC_DATA]" at bounding box center [799, 421] width 93 height 13
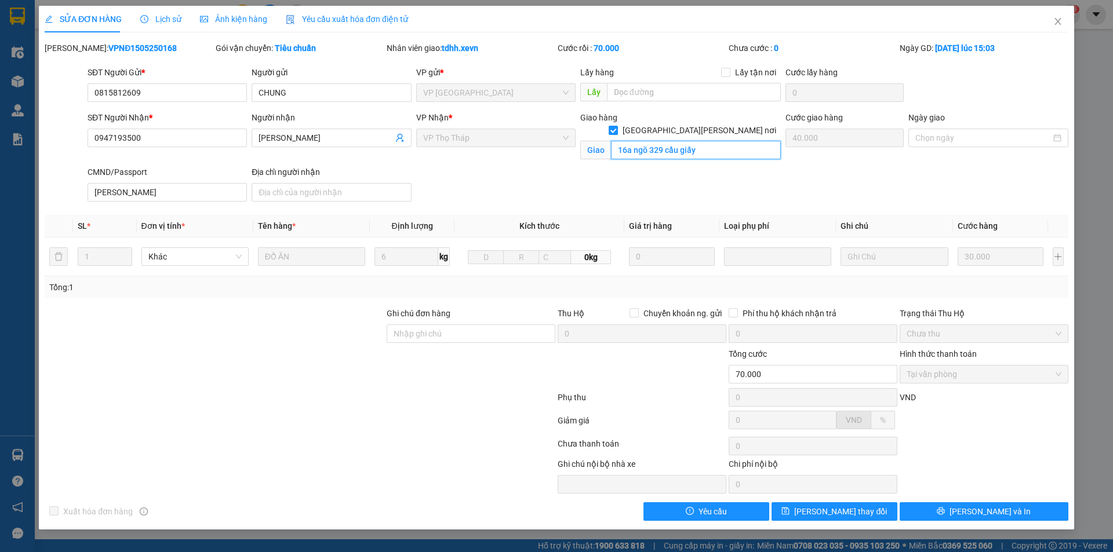
click at [698, 141] on input "16a ngõ 329 cầu giấy" at bounding box center [696, 150] width 170 height 19
click at [1062, 23] on icon "close" at bounding box center [1057, 21] width 9 height 9
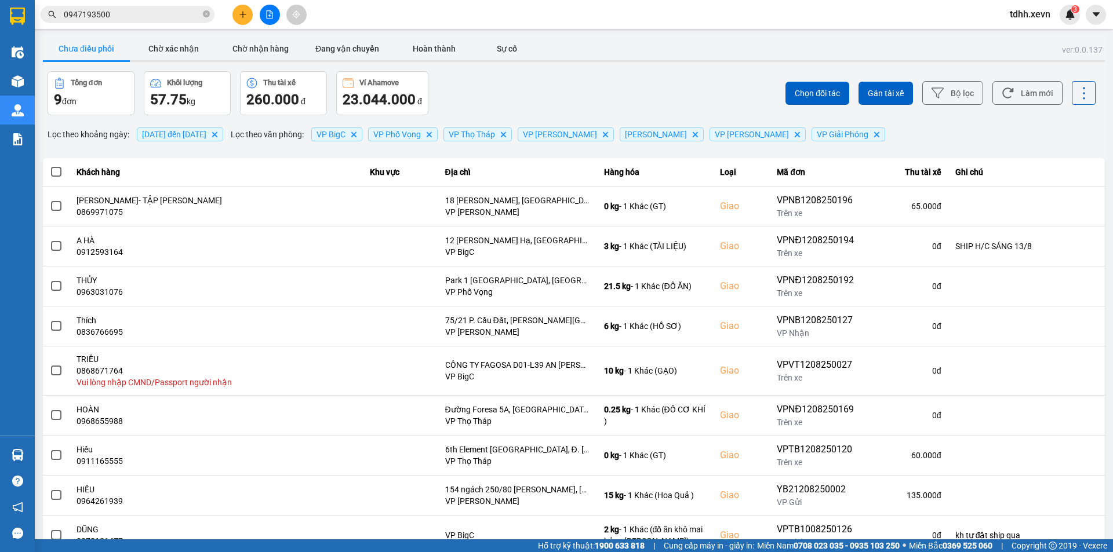
click at [144, 13] on input "0947193500" at bounding box center [132, 14] width 137 height 13
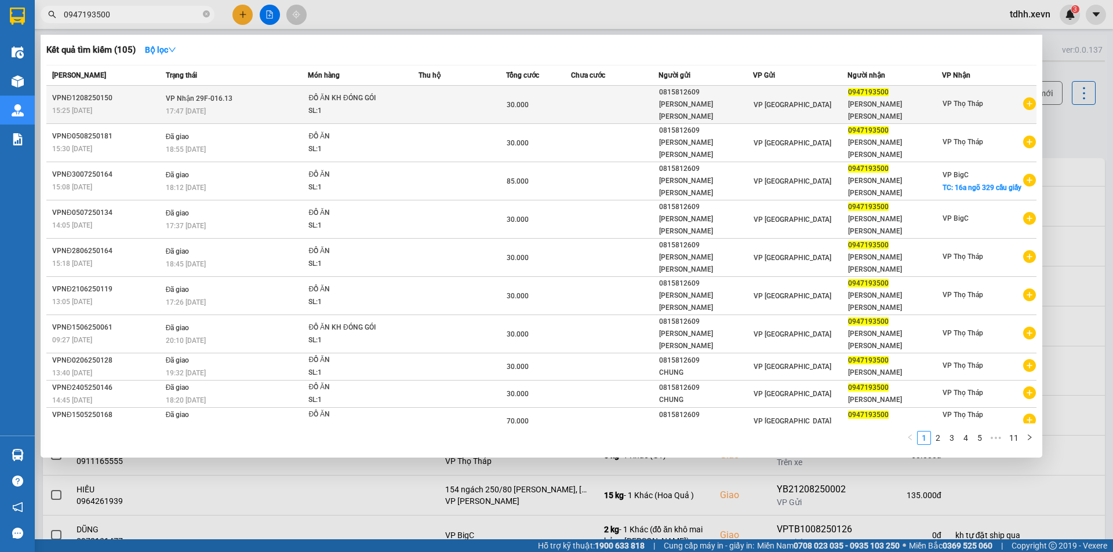
click at [691, 96] on div "0815812609" at bounding box center [705, 92] width 93 height 12
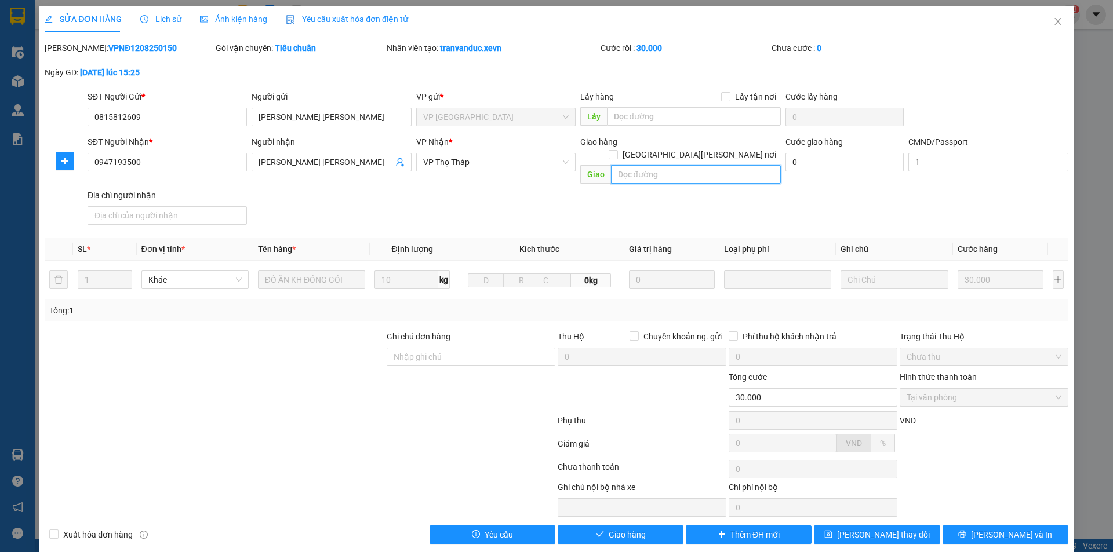
click at [698, 168] on input "text" at bounding box center [696, 174] width 170 height 19
paste input "16a ngõ 329 cầu giấy"
click at [734, 148] on span "[GEOGRAPHIC_DATA][PERSON_NAME] nơi" at bounding box center [699, 154] width 163 height 13
click at [617, 150] on input "[GEOGRAPHIC_DATA][PERSON_NAME] nơi" at bounding box center [613, 154] width 8 height 8
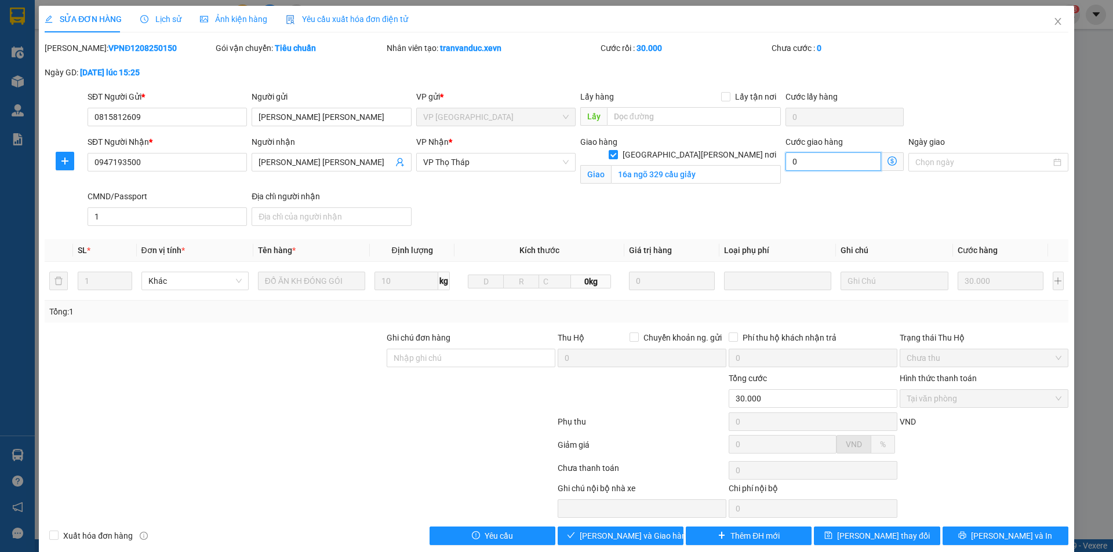
click at [835, 161] on input "0" at bounding box center [833, 161] width 96 height 19
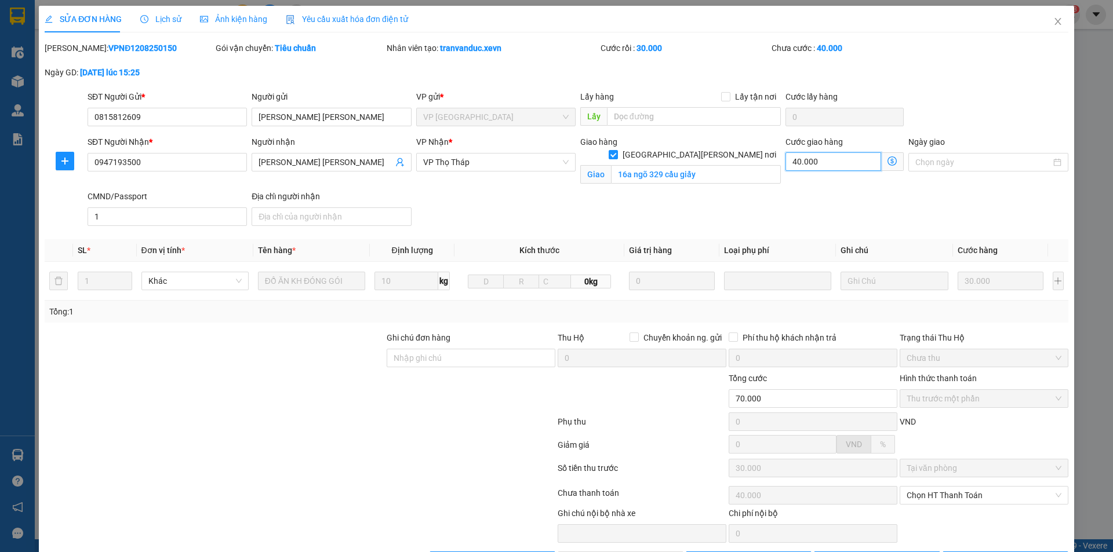
drag, startPoint x: 840, startPoint y: 166, endPoint x: 695, endPoint y: 172, distance: 145.0
click at [695, 172] on div "SĐT Người [PERSON_NAME] * 0947193500 Người [PERSON_NAME] [PERSON_NAME] [PERSON_…" at bounding box center [577, 183] width 985 height 95
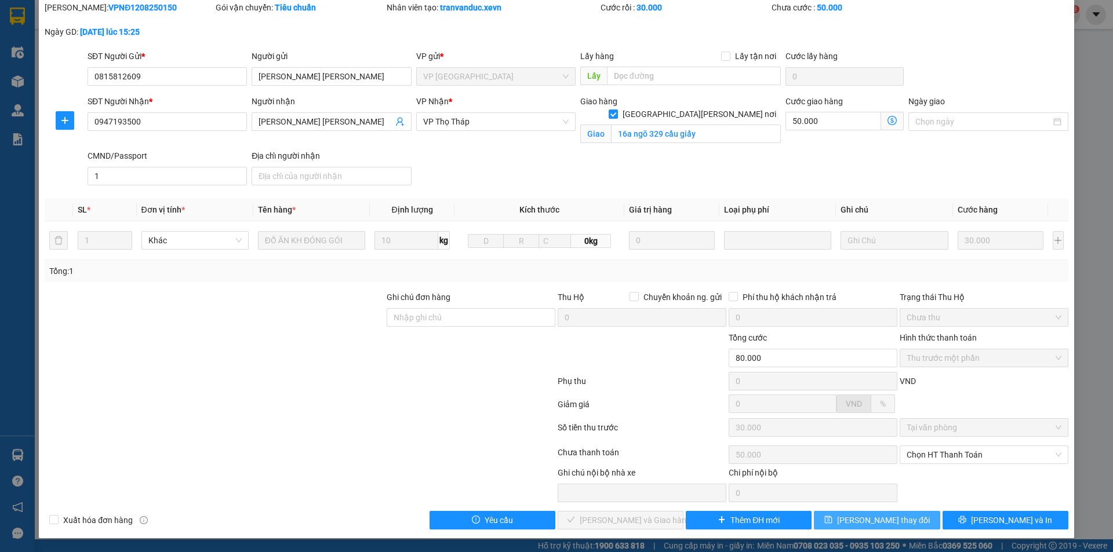
click at [882, 522] on span "[PERSON_NAME] thay đổi" at bounding box center [883, 520] width 93 height 13
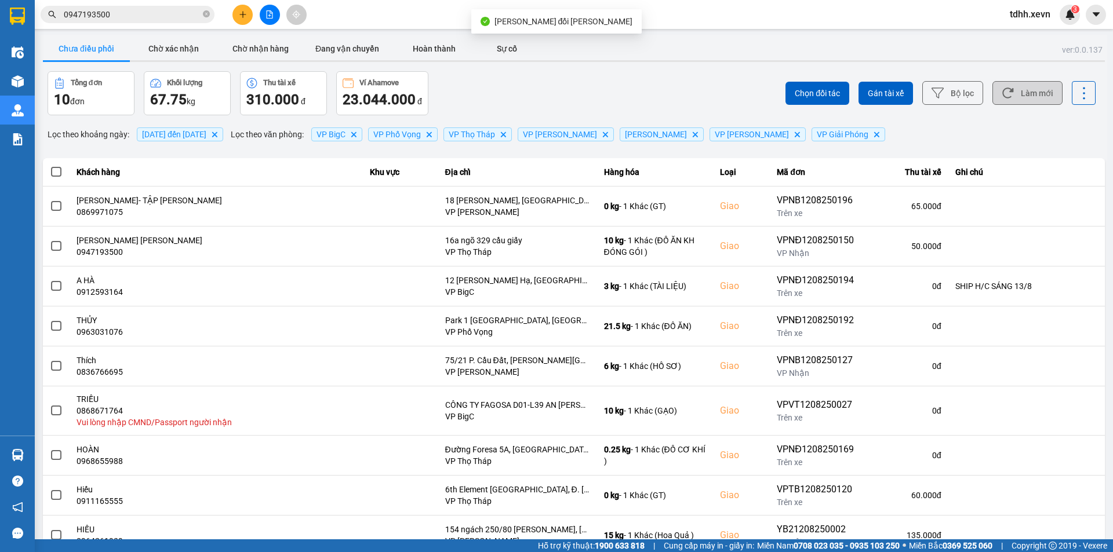
drag, startPoint x: 1032, startPoint y: 94, endPoint x: 1032, endPoint y: 152, distance: 58.0
click at [1031, 94] on button "Làm mới" at bounding box center [1027, 93] width 70 height 24
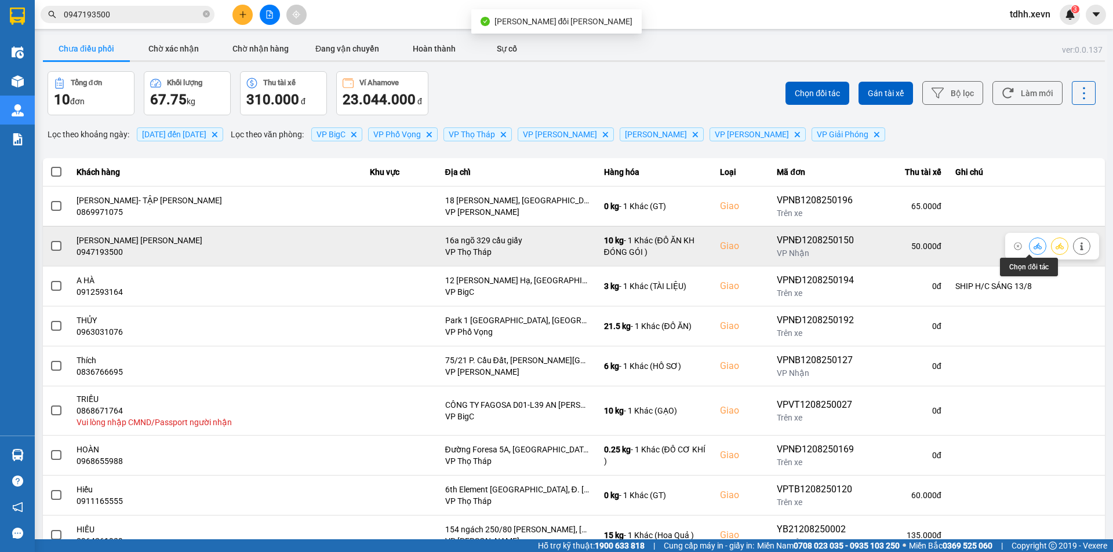
click at [1033, 246] on icon at bounding box center [1037, 246] width 8 height 6
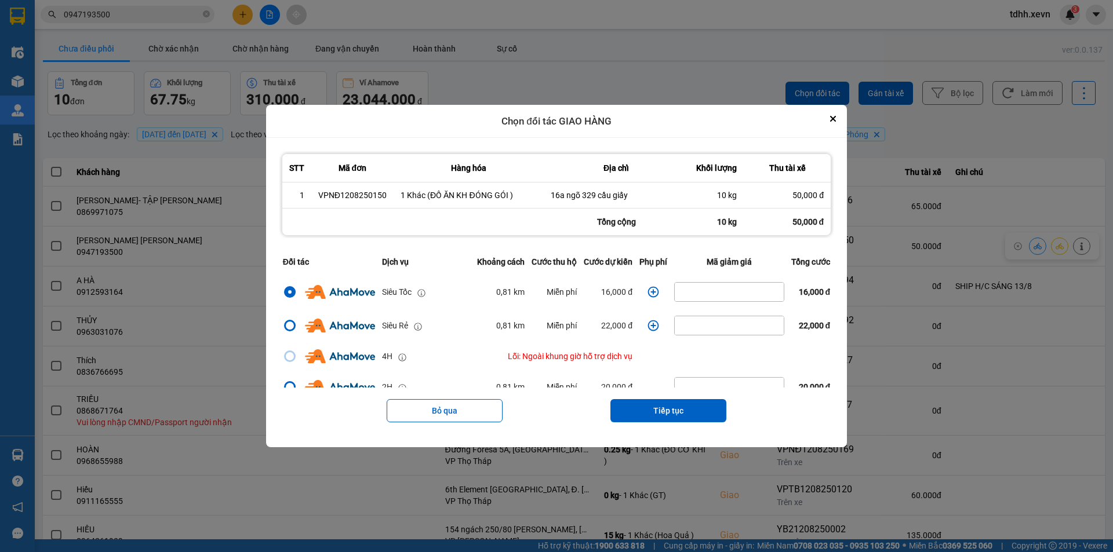
click at [651, 294] on icon "dialog" at bounding box center [653, 292] width 12 height 12
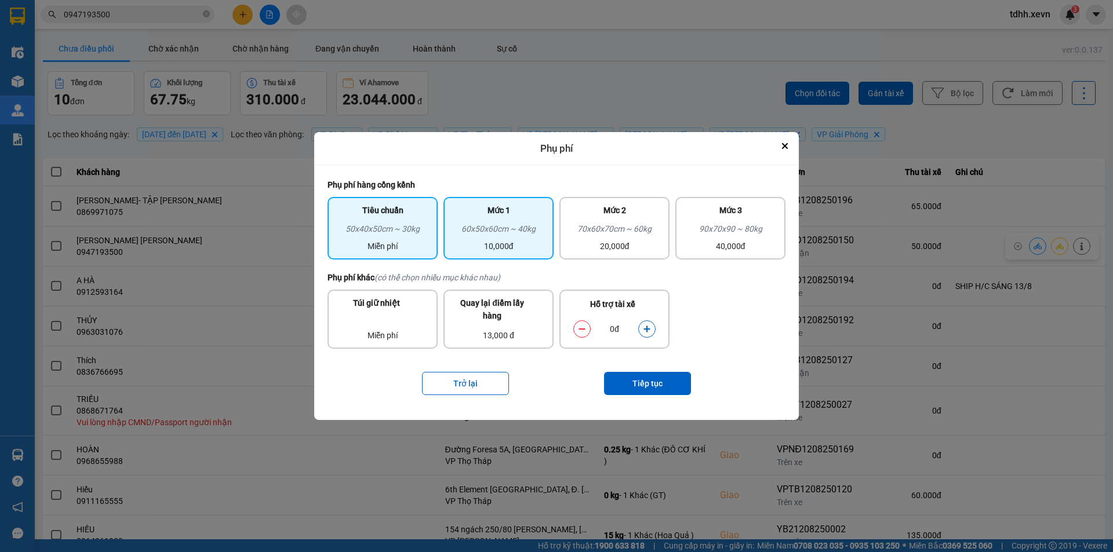
click at [507, 205] on div "Mức 1" at bounding box center [498, 213] width 96 height 19
click at [1071, 264] on div "ver: 0.0.137 Chưa điều [PERSON_NAME] xác [PERSON_NAME] [PERSON_NAME] hàng Đang …" at bounding box center [574, 326] width 1066 height 582
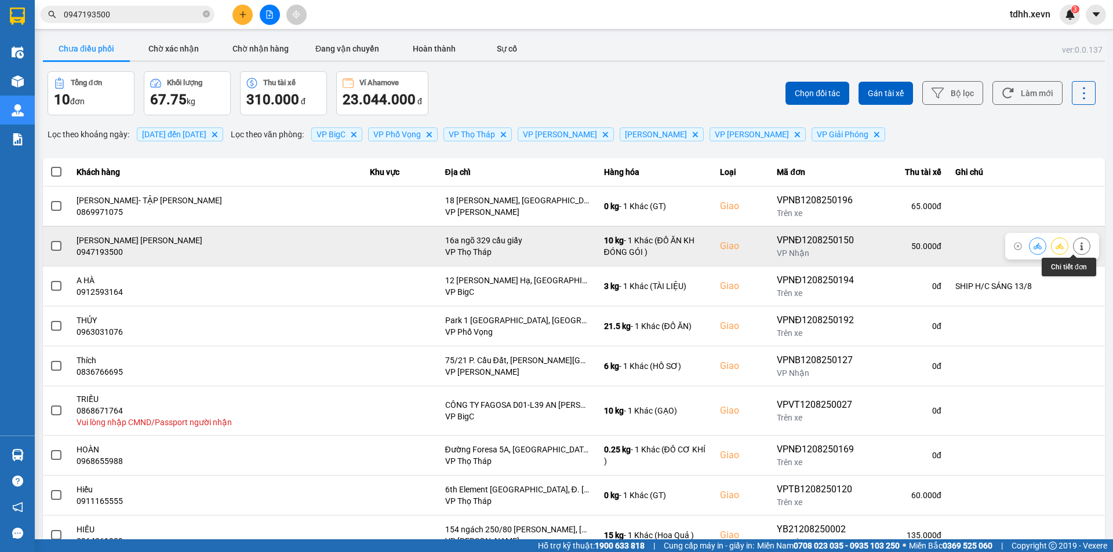
click at [1080, 246] on icon at bounding box center [1081, 246] width 3 height 8
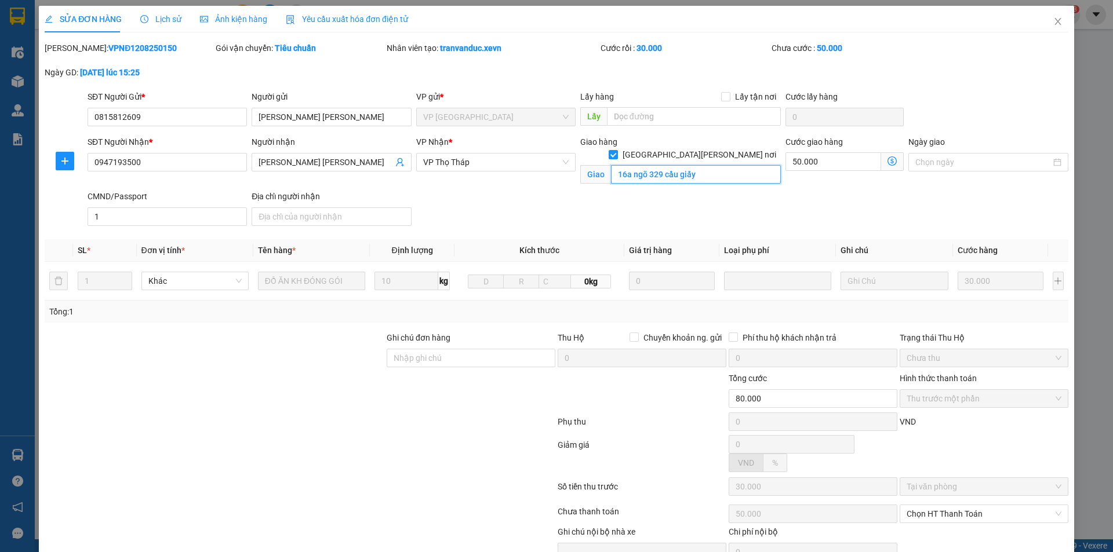
click at [706, 165] on input "16a ngõ 329 cầu giấy" at bounding box center [696, 174] width 170 height 19
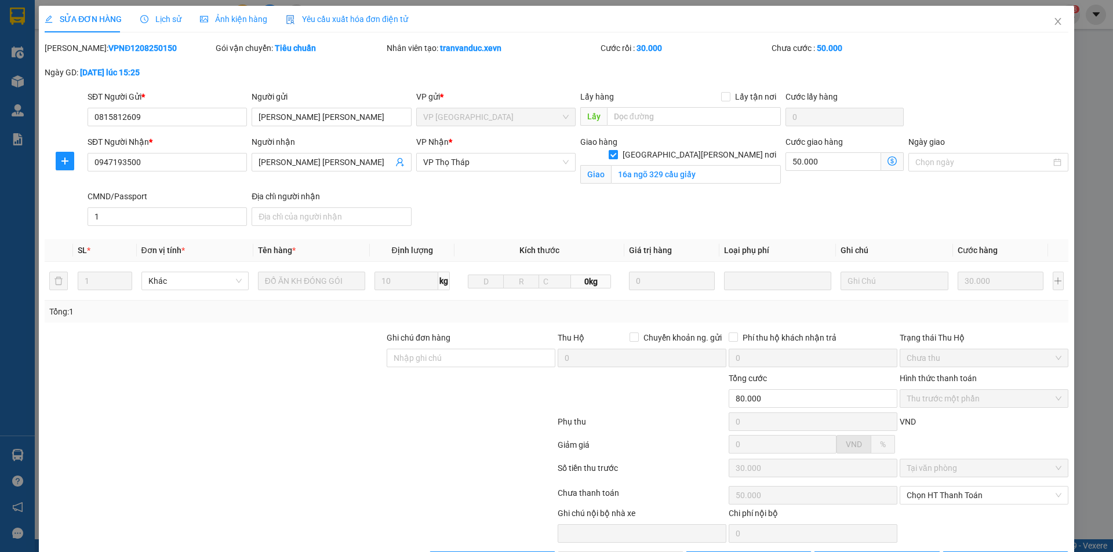
click at [723, 148] on span "[GEOGRAPHIC_DATA][PERSON_NAME] nơi" at bounding box center [699, 154] width 163 height 13
click at [617, 150] on input "[GEOGRAPHIC_DATA][PERSON_NAME] nơi" at bounding box center [613, 154] width 8 height 8
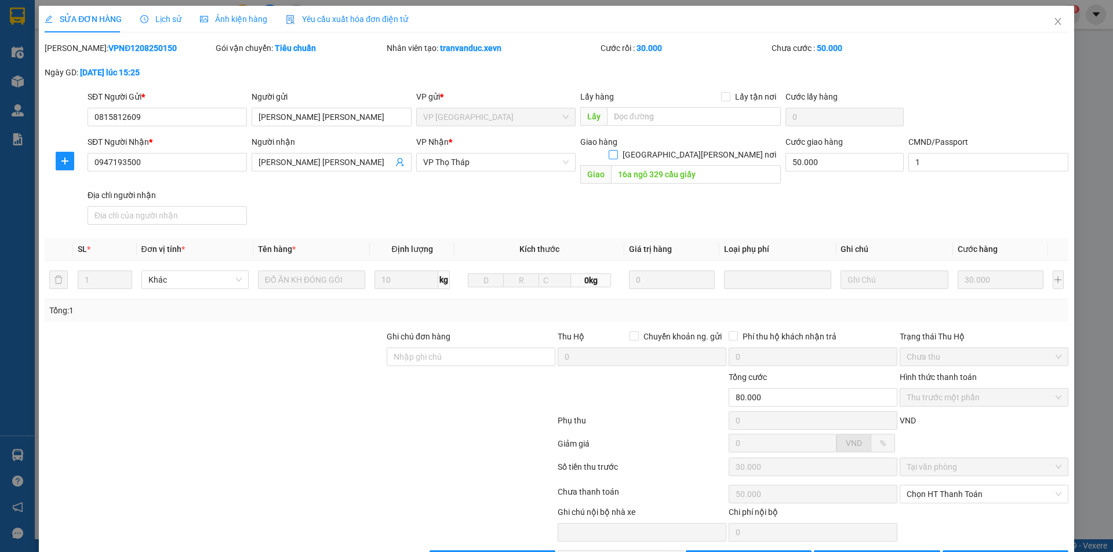
scroll to position [27, 0]
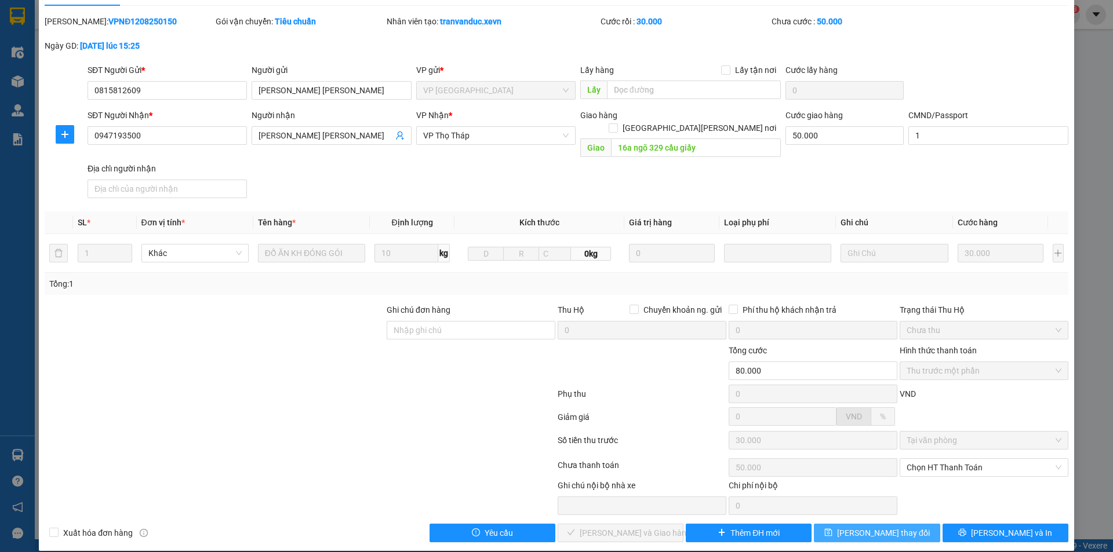
drag, startPoint x: 891, startPoint y: 519, endPoint x: 858, endPoint y: 109, distance: 411.1
click at [860, 107] on div "Total Paid Fee 30.000 Total UnPaid Fee 50.000 Cash Collection Total Fee Mã ĐH: …" at bounding box center [556, 278] width 1023 height 527
click at [841, 133] on input "50.000" at bounding box center [844, 135] width 118 height 19
click at [907, 524] on button "[PERSON_NAME] thay đổi" at bounding box center [877, 533] width 126 height 19
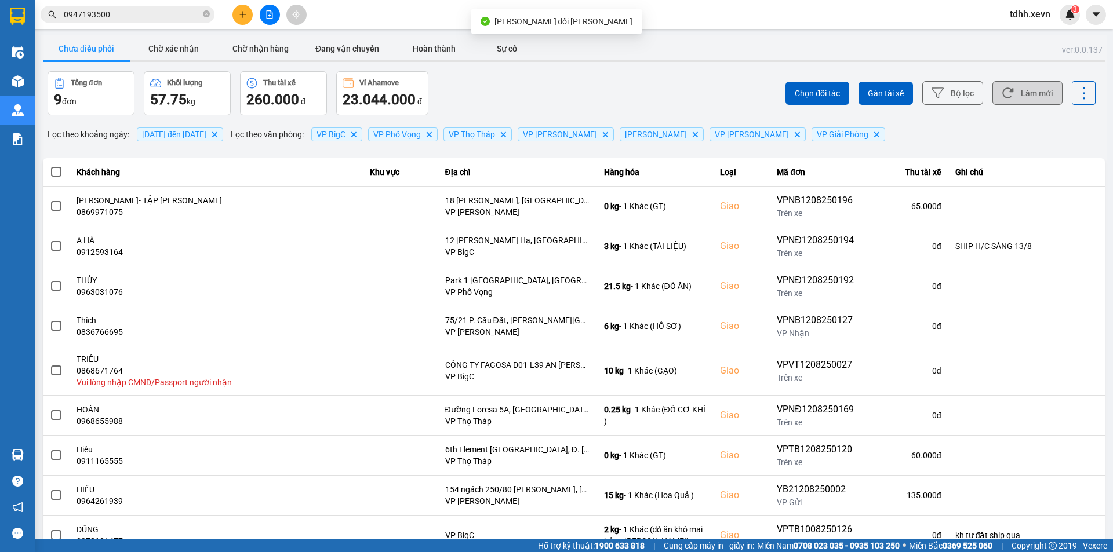
click at [1010, 89] on button "Làm mới" at bounding box center [1027, 93] width 70 height 24
click at [153, 16] on input "0947193500" at bounding box center [132, 14] width 137 height 13
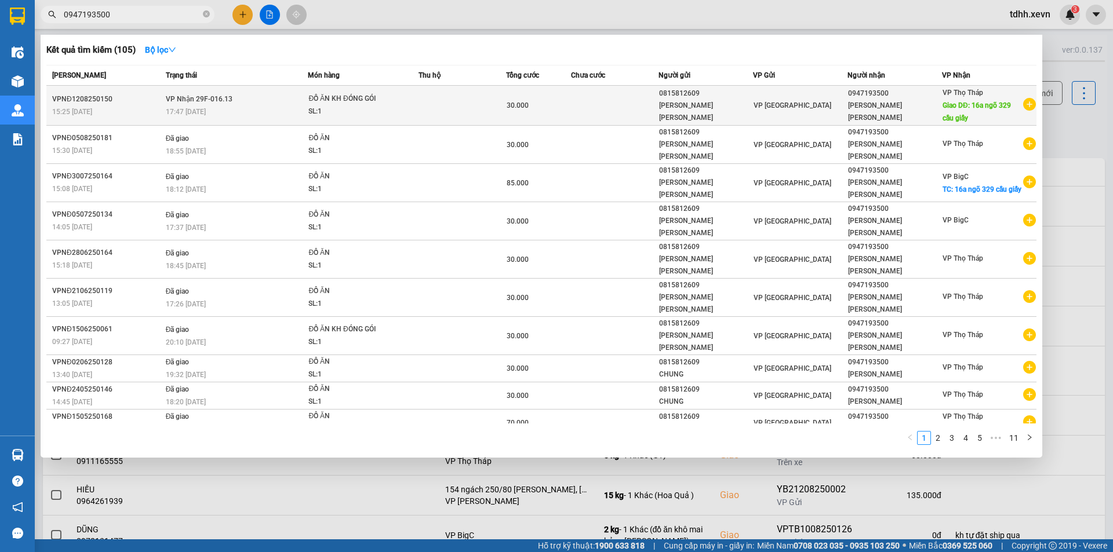
click at [488, 101] on td at bounding box center [461, 106] width 87 height 40
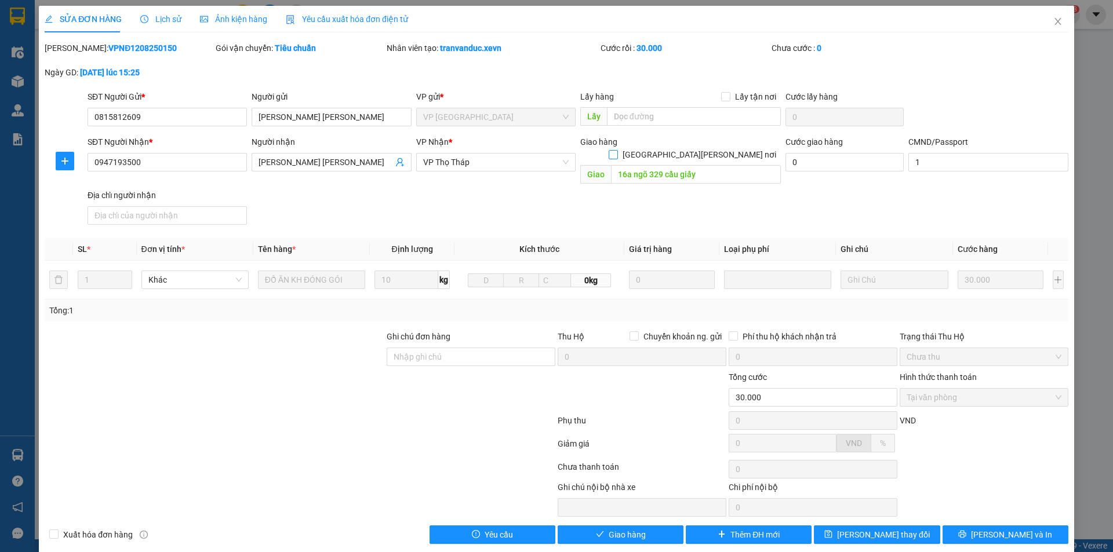
click at [722, 148] on span "[GEOGRAPHIC_DATA][PERSON_NAME] nơi" at bounding box center [699, 154] width 163 height 13
click at [617, 150] on input "[GEOGRAPHIC_DATA][PERSON_NAME] nơi" at bounding box center [613, 154] width 8 height 8
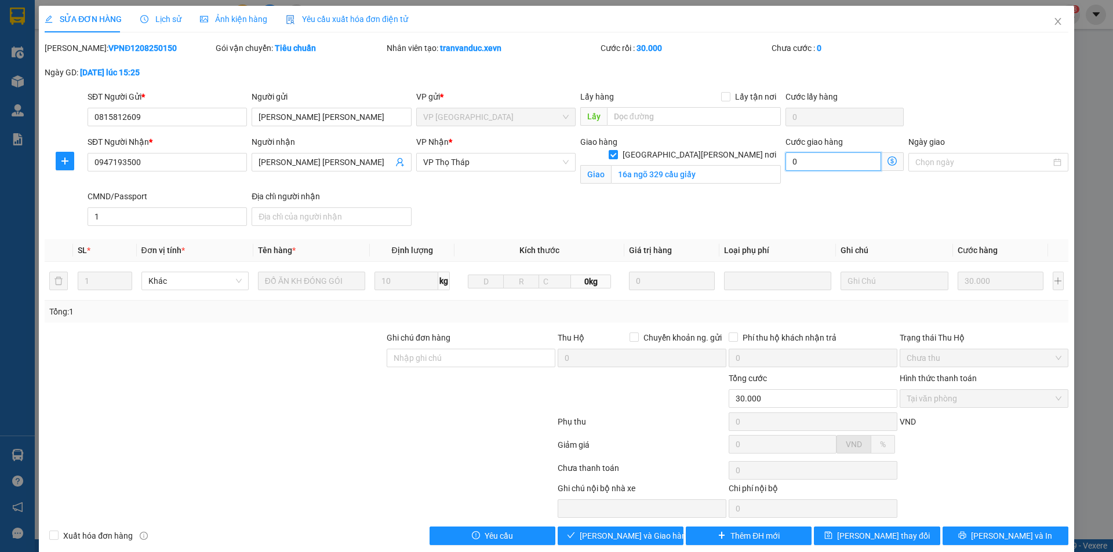
click at [808, 159] on input "0" at bounding box center [833, 161] width 96 height 19
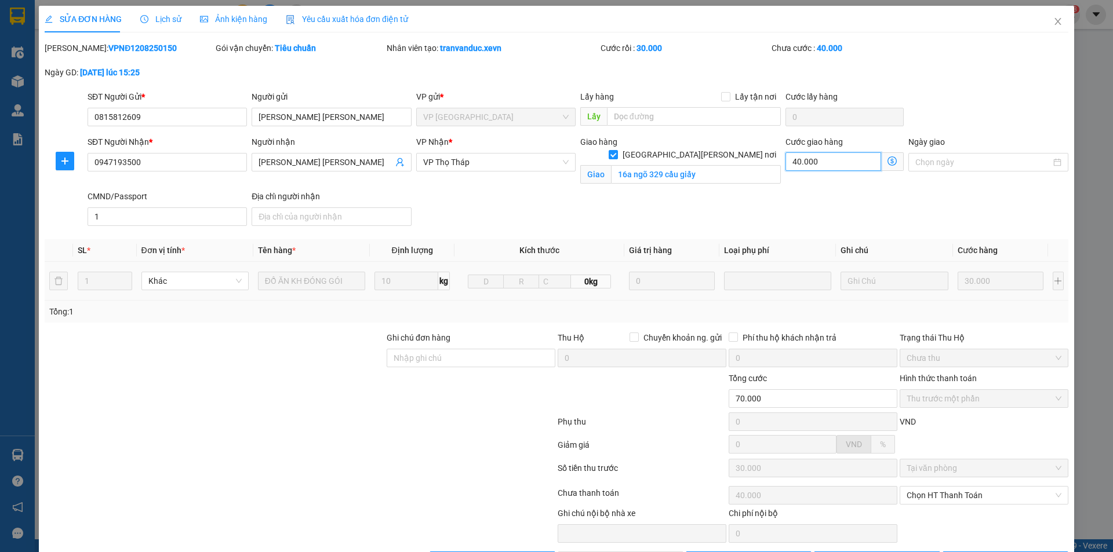
scroll to position [41, 0]
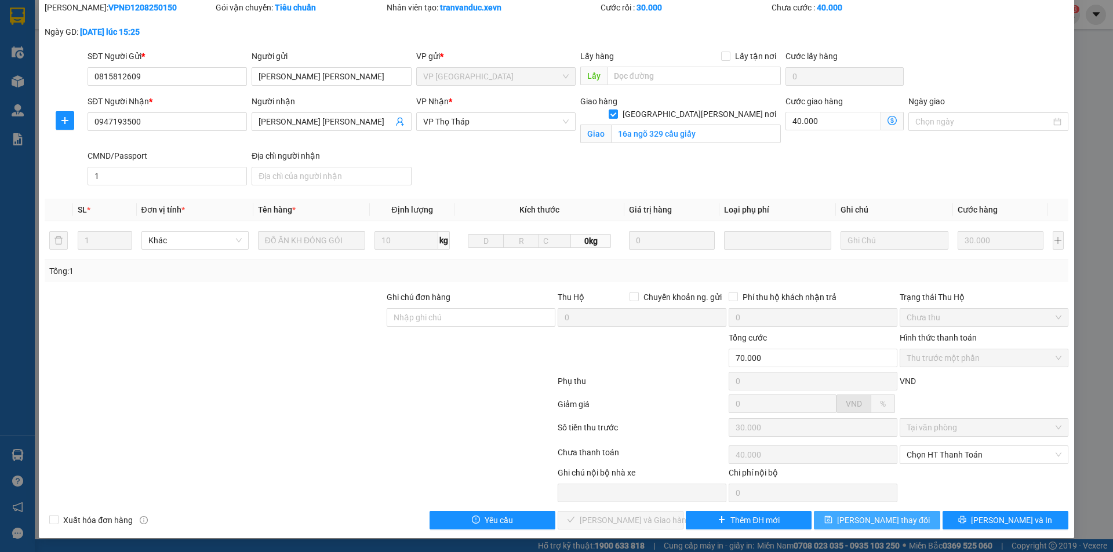
click at [877, 522] on span "[PERSON_NAME] thay đổi" at bounding box center [883, 520] width 93 height 13
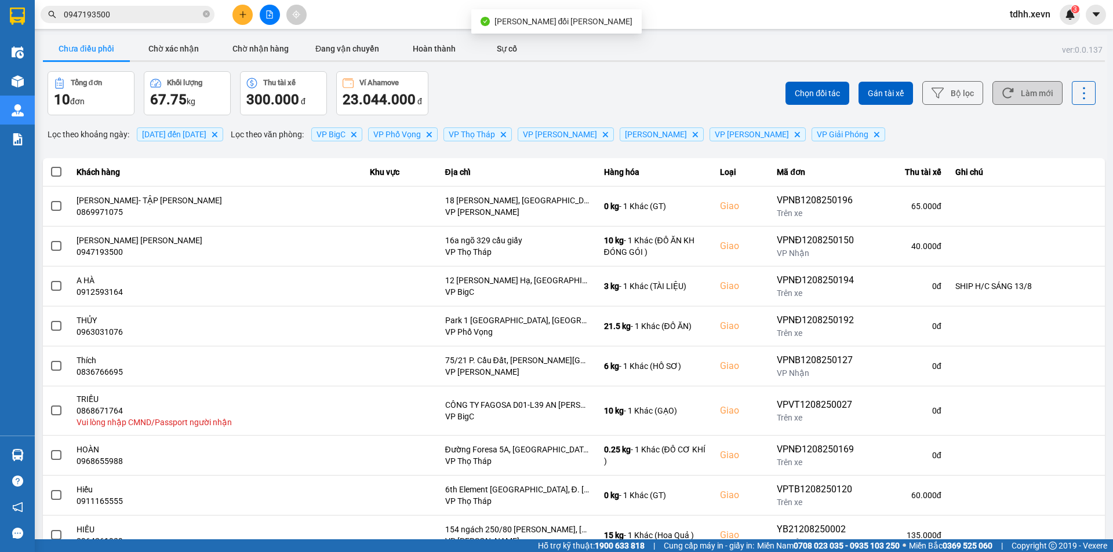
click at [1025, 92] on button "Làm mới" at bounding box center [1027, 93] width 70 height 24
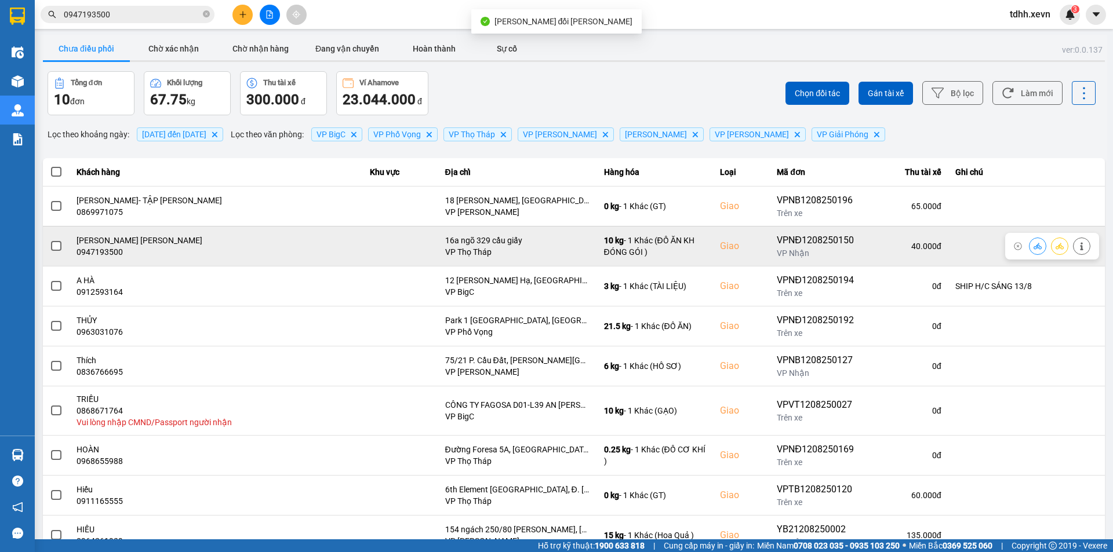
click at [1033, 246] on icon at bounding box center [1037, 246] width 8 height 6
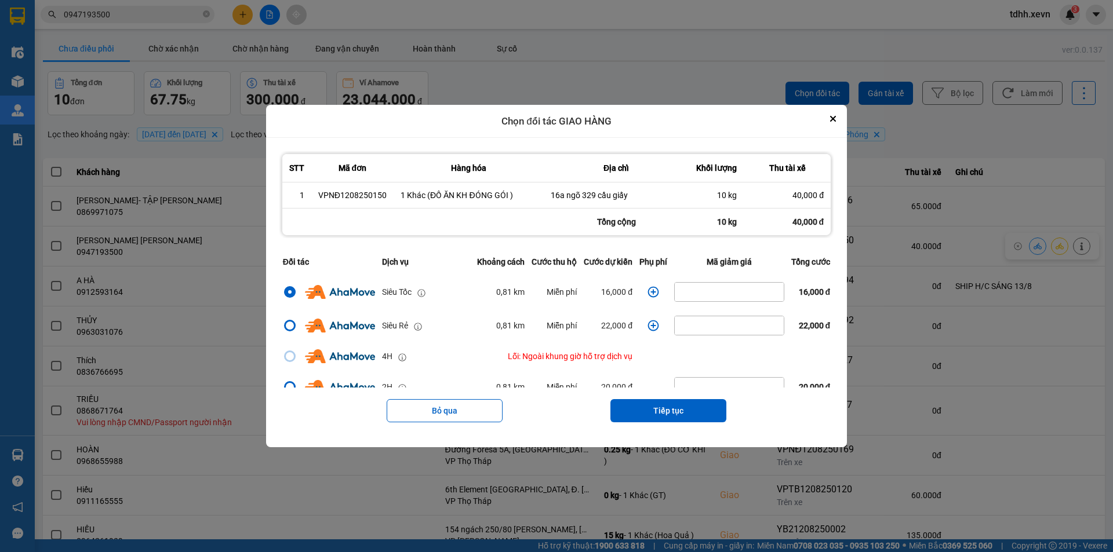
click at [652, 292] on icon "dialog" at bounding box center [653, 292] width 12 height 12
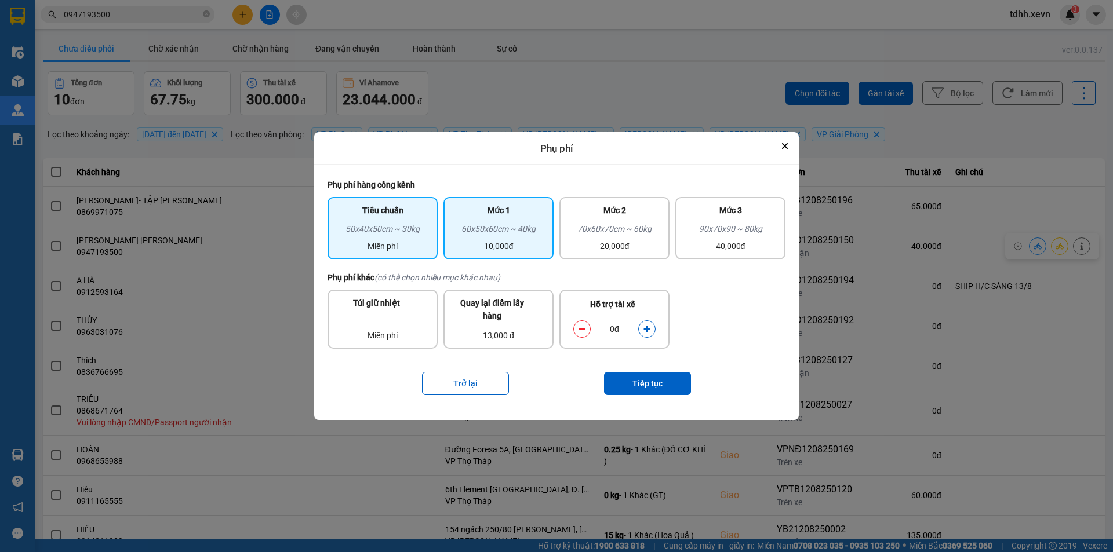
click at [532, 240] on div "10,000đ" at bounding box center [498, 246] width 96 height 13
click at [646, 330] on icon "dialog" at bounding box center [646, 329] width 6 height 6
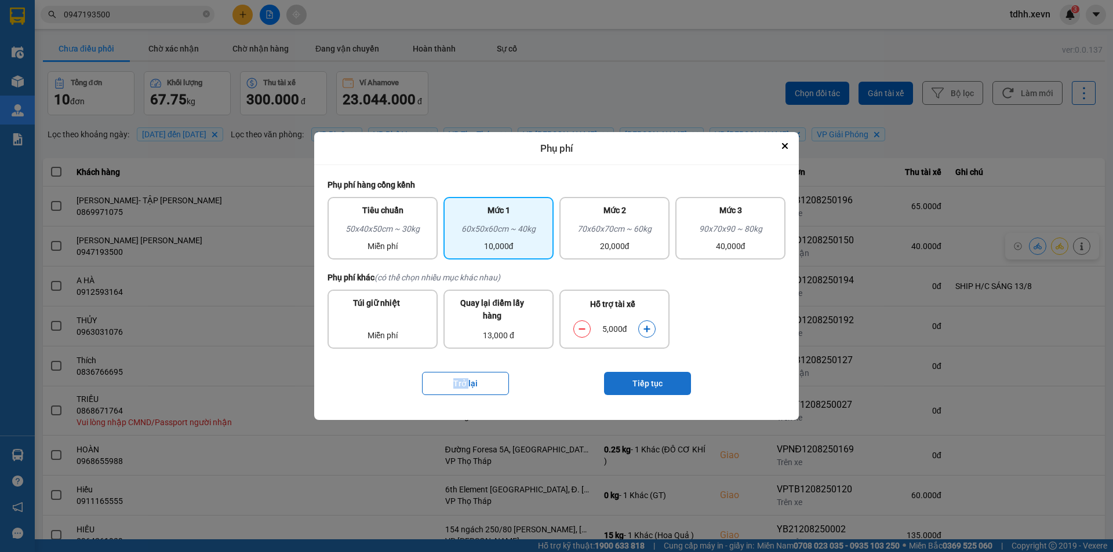
drag, startPoint x: 646, startPoint y: 330, endPoint x: 662, endPoint y: 379, distance: 52.0
click at [649, 336] on button "dialog" at bounding box center [647, 329] width 16 height 20
click at [662, 379] on button "Tiếp tục" at bounding box center [647, 383] width 87 height 23
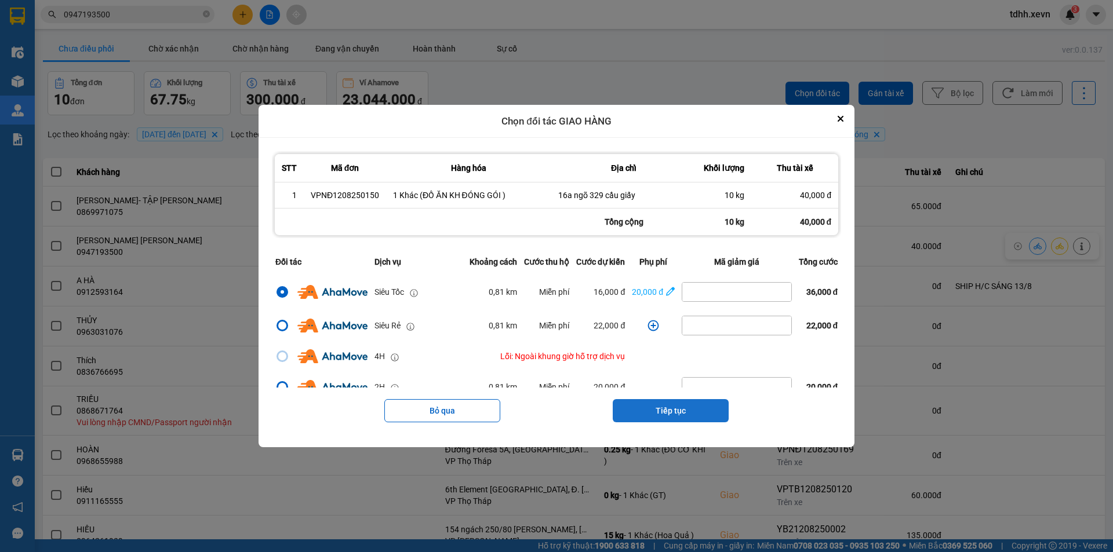
click at [695, 401] on button "Tiếp tục" at bounding box center [671, 410] width 116 height 23
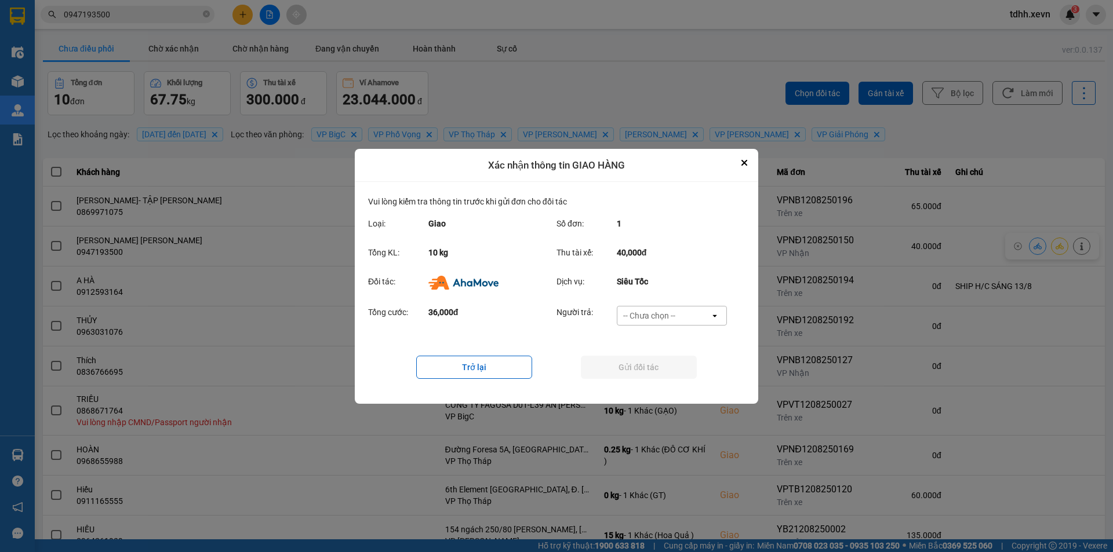
click at [673, 310] on div "-- Chưa chọn --" at bounding box center [649, 316] width 52 height 12
click at [677, 378] on div "Ví Ahamove" at bounding box center [671, 381] width 110 height 21
click at [660, 358] on button "Gửi đối tác" at bounding box center [639, 367] width 116 height 23
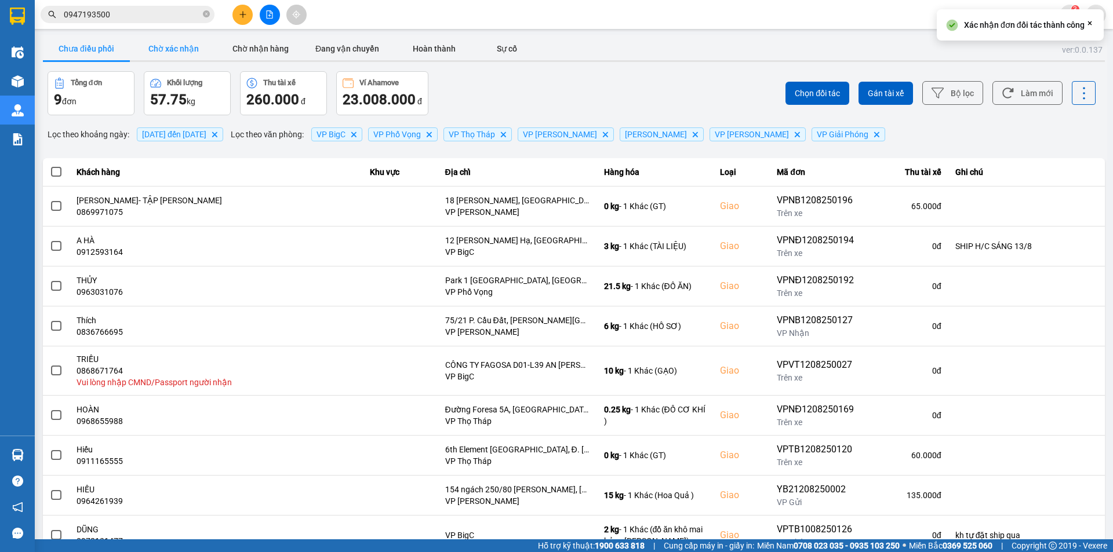
click at [201, 52] on button "Chờ xác nhận" at bounding box center [173, 48] width 87 height 23
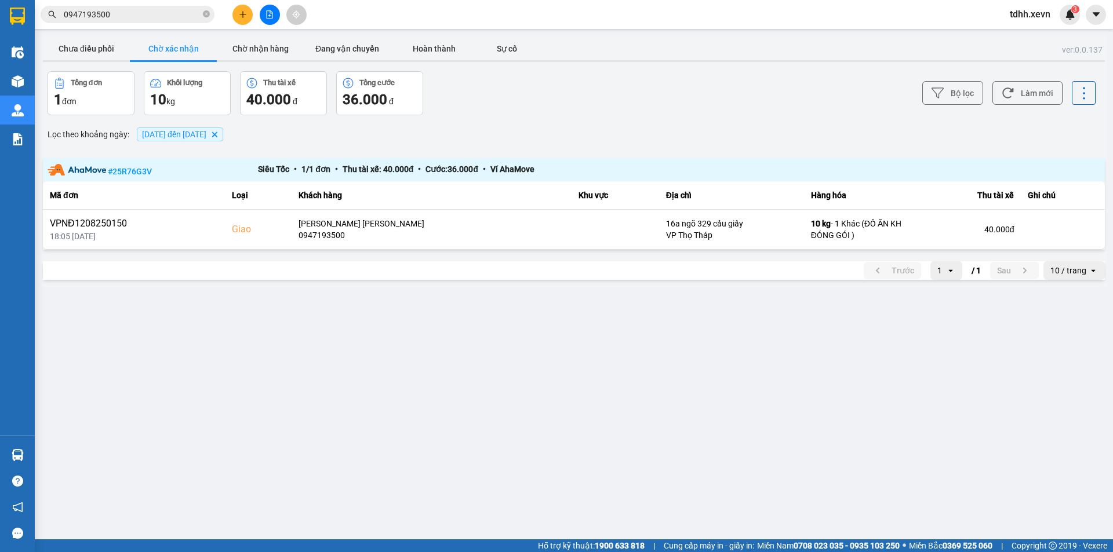
click at [436, 444] on main "ver: 0.0.137 Chưa điều phối Chờ xác nhận Chờ nhận hàng Đang vận chuyển Hoàn thà…" at bounding box center [556, 270] width 1113 height 540
click at [105, 48] on button "Chưa điều phối" at bounding box center [86, 48] width 87 height 23
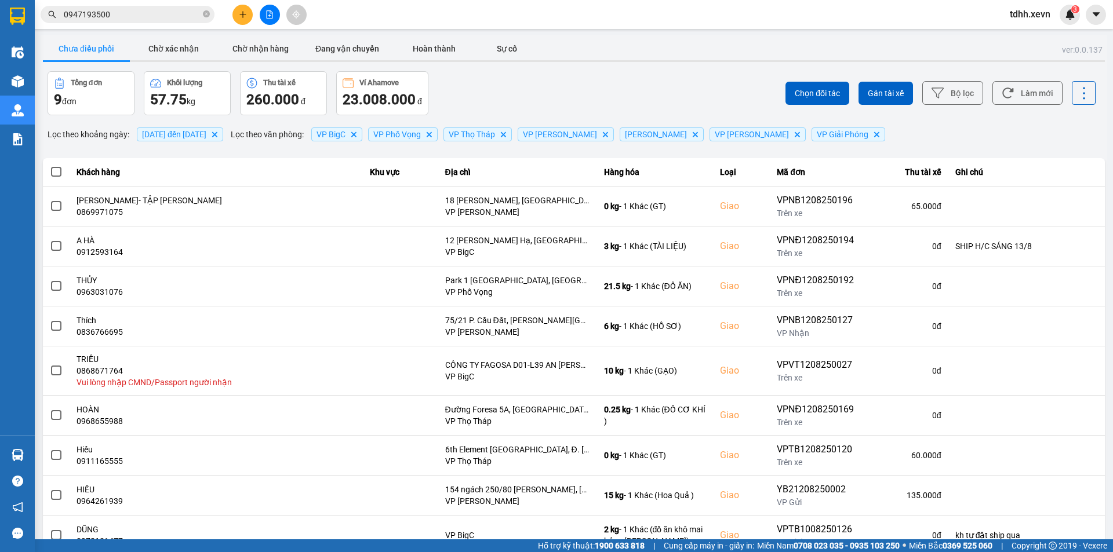
click at [1030, 104] on button "Làm mới" at bounding box center [1027, 93] width 70 height 24
click at [123, 20] on input "0947193500" at bounding box center [132, 14] width 137 height 13
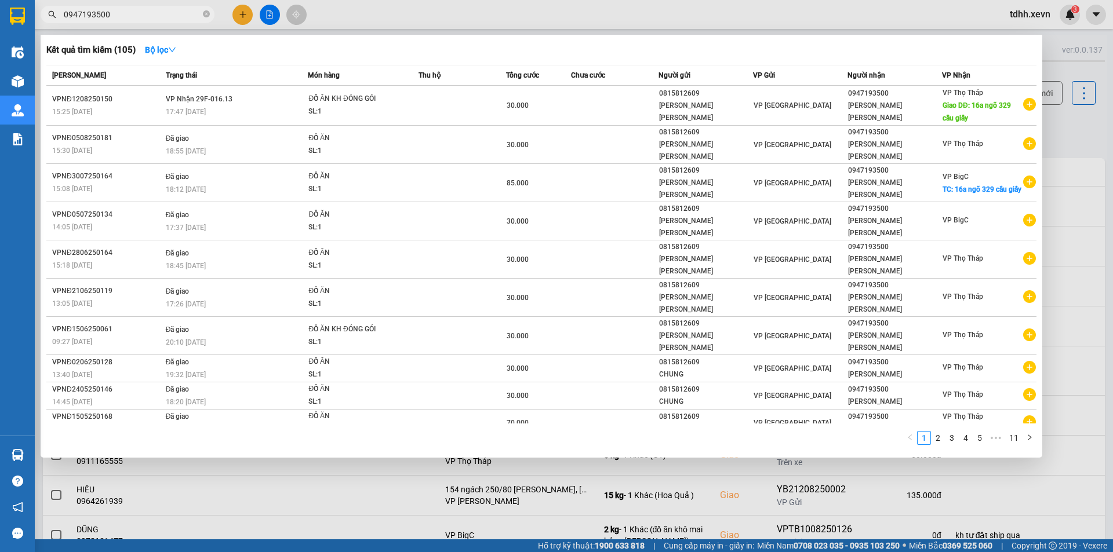
click at [123, 20] on input "0947193500" at bounding box center [132, 14] width 137 height 13
paste input "0888775666"
click at [123, 20] on input "09471935000888775666" at bounding box center [132, 14] width 137 height 13
paste input "text"
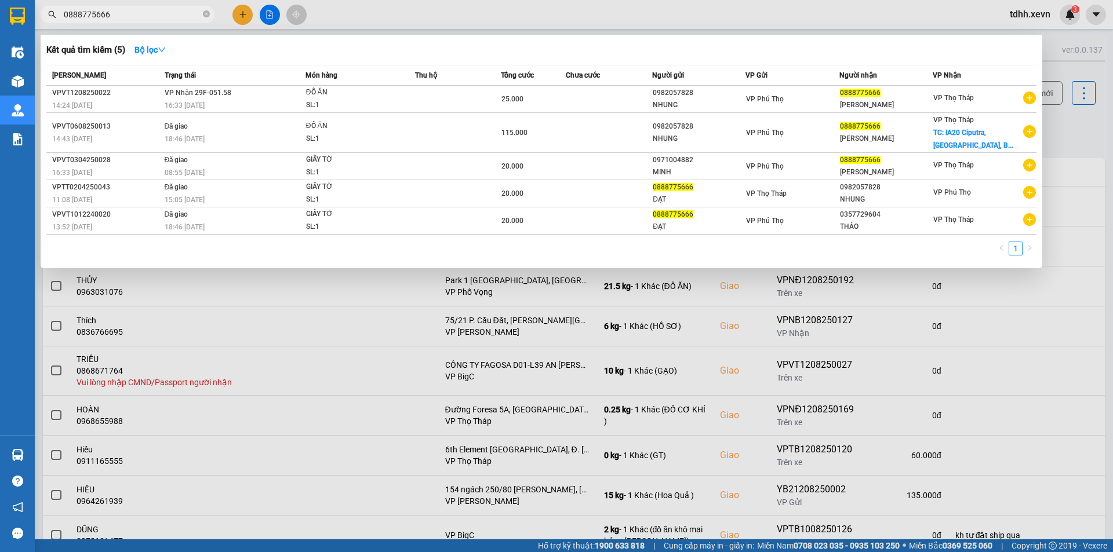
click at [146, 17] on input "0888775666" at bounding box center [132, 14] width 137 height 13
paste input "987987115"
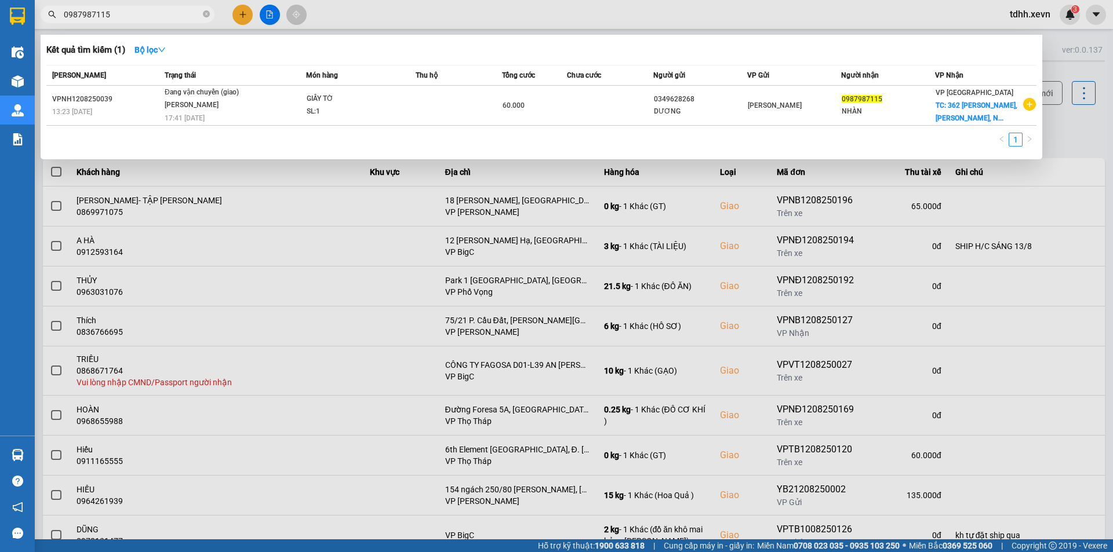
click at [165, 19] on input "0987987115" at bounding box center [132, 14] width 137 height 13
paste input "35405500"
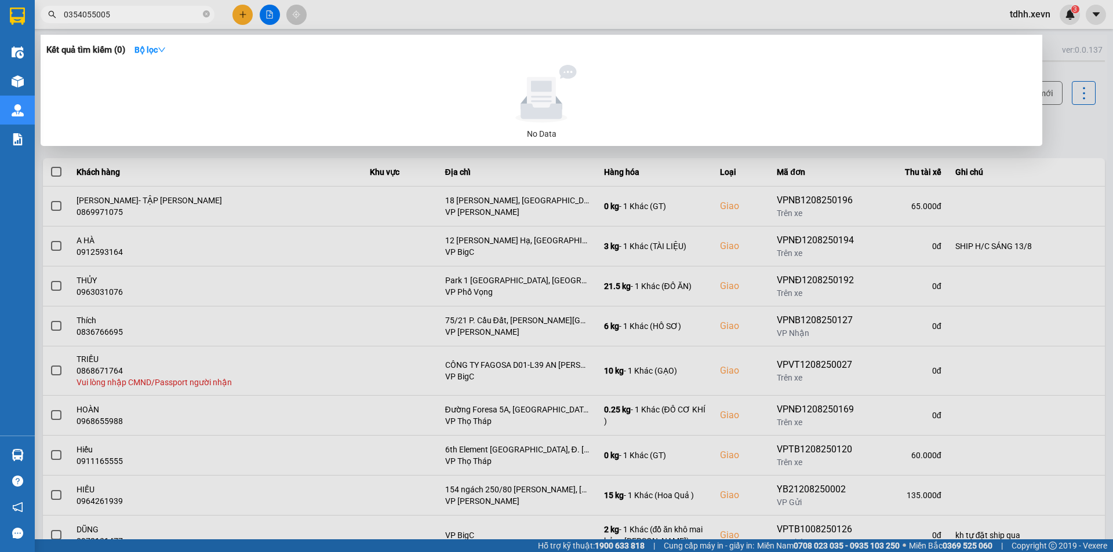
click at [826, 206] on div at bounding box center [556, 276] width 1113 height 552
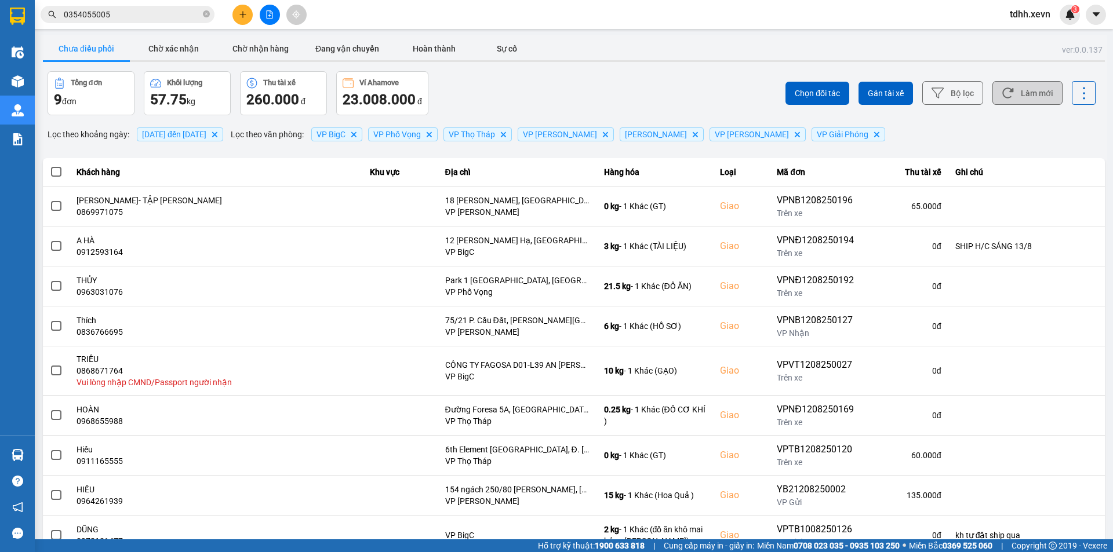
click at [1025, 99] on button "Làm mới" at bounding box center [1027, 93] width 70 height 24
click at [188, 50] on button "Chờ xác nhận" at bounding box center [173, 48] width 87 height 23
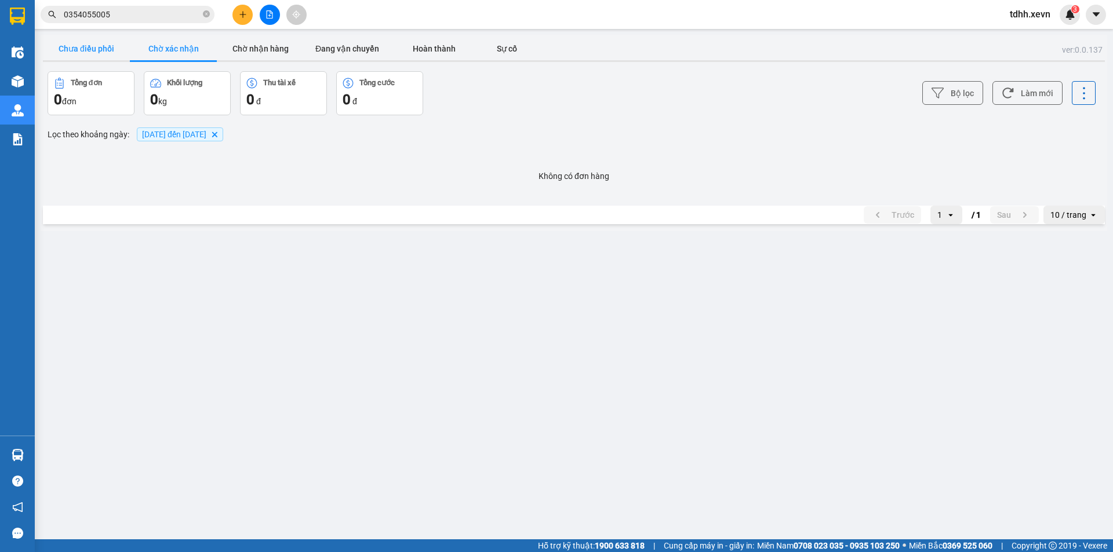
click at [96, 53] on button "Chưa điều phối" at bounding box center [86, 48] width 87 height 23
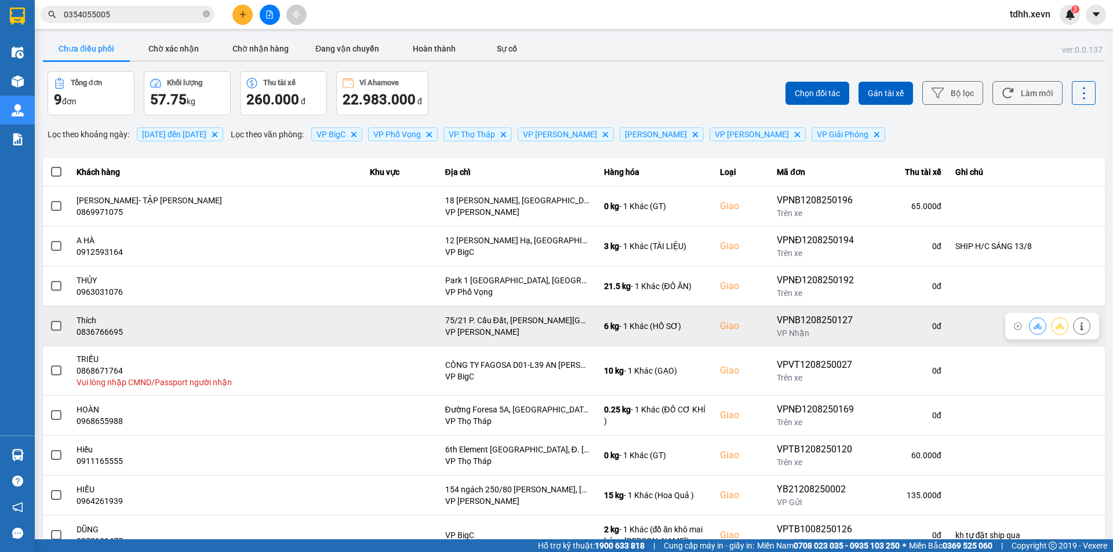
scroll to position [43, 0]
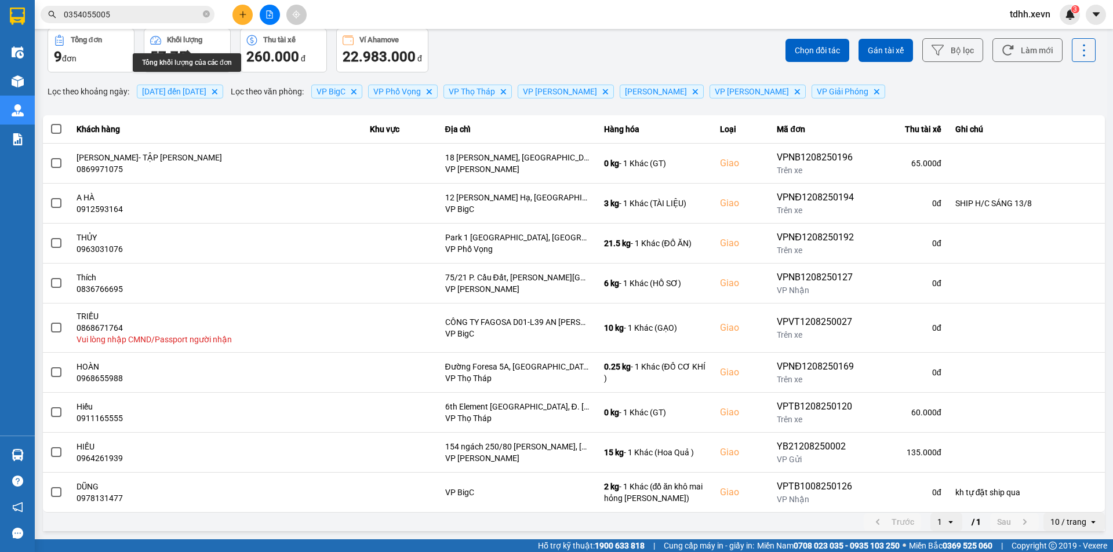
click at [165, 13] on input "0354055005" at bounding box center [132, 14] width 137 height 13
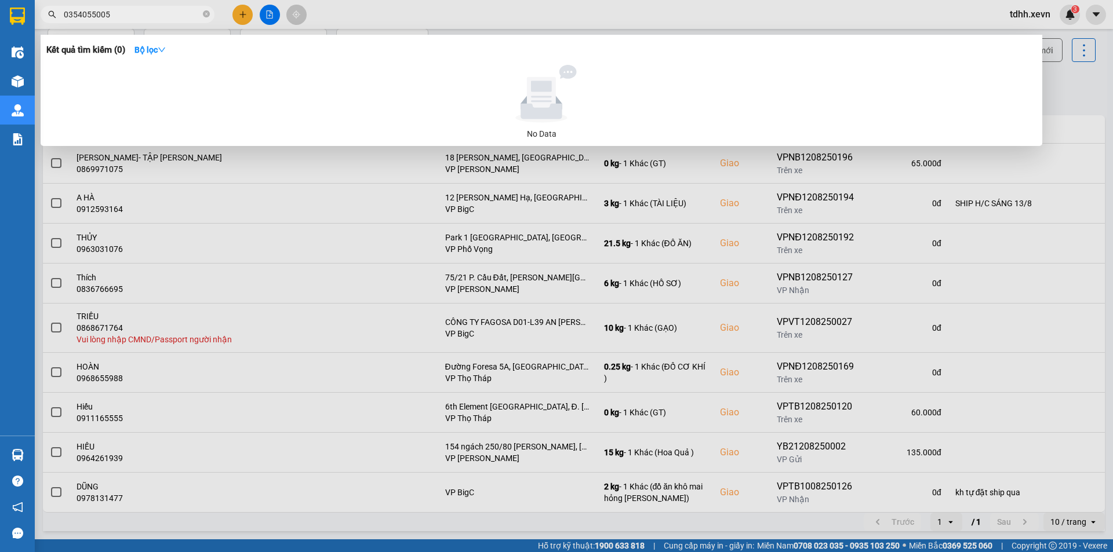
paste input "948029067"
click at [165, 13] on input "0948029067" at bounding box center [132, 14] width 137 height 13
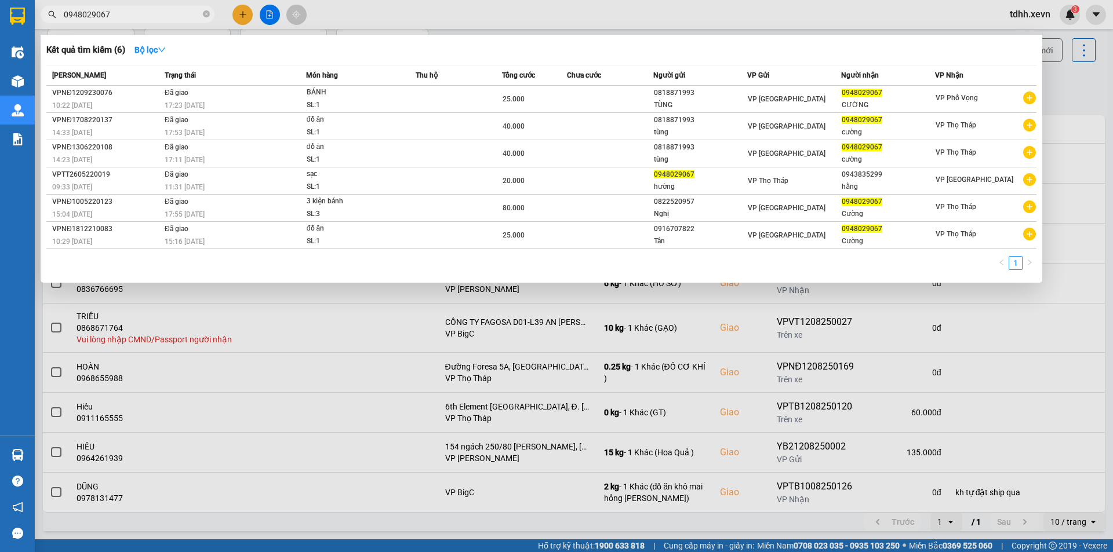
click at [453, 325] on div at bounding box center [556, 276] width 1113 height 552
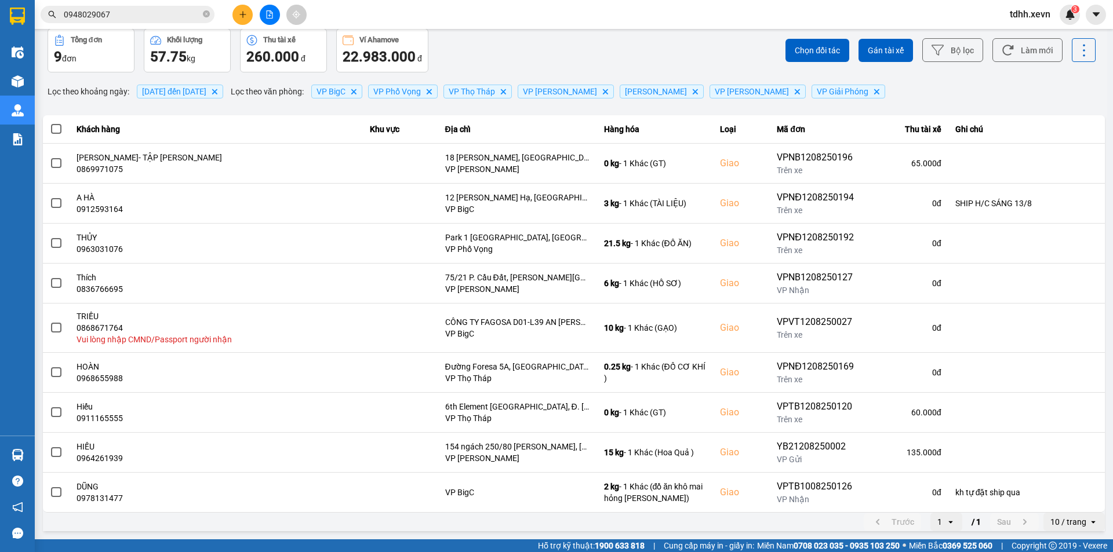
scroll to position [0, 0]
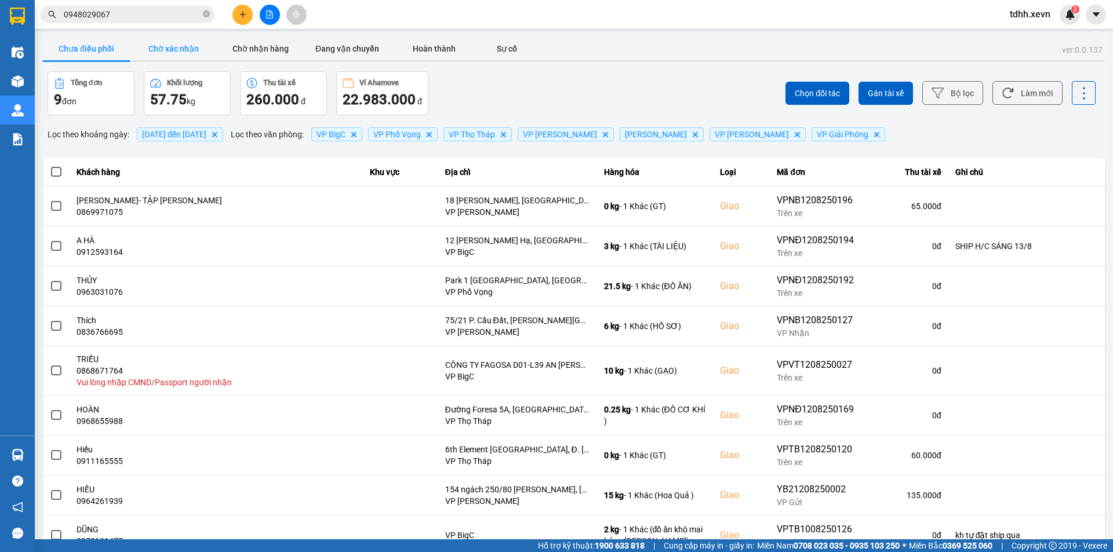
click at [185, 49] on button "Chờ xác nhận" at bounding box center [173, 48] width 87 height 23
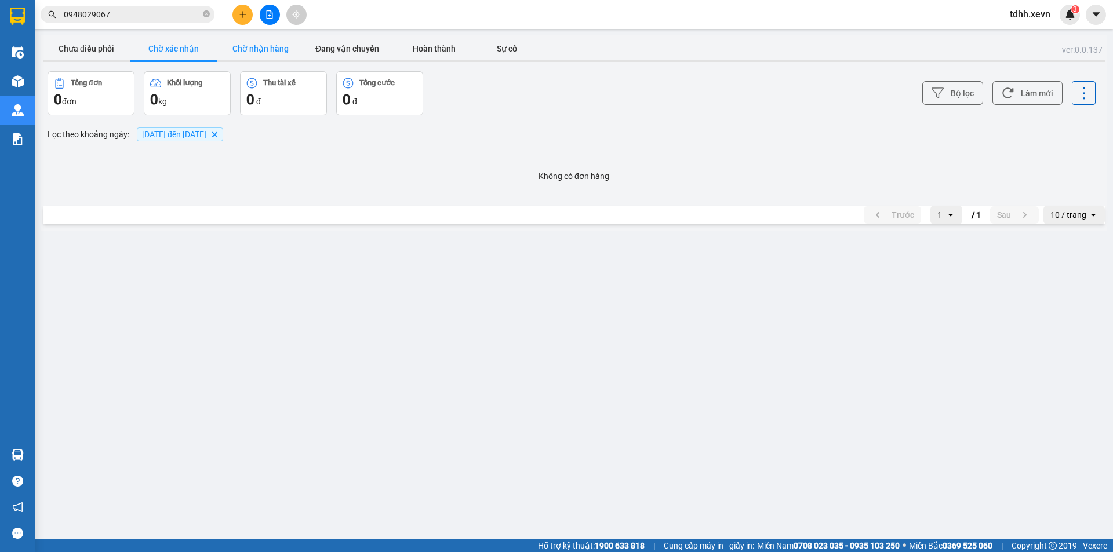
click at [262, 56] on button "Chờ nhận hàng" at bounding box center [260, 48] width 87 height 23
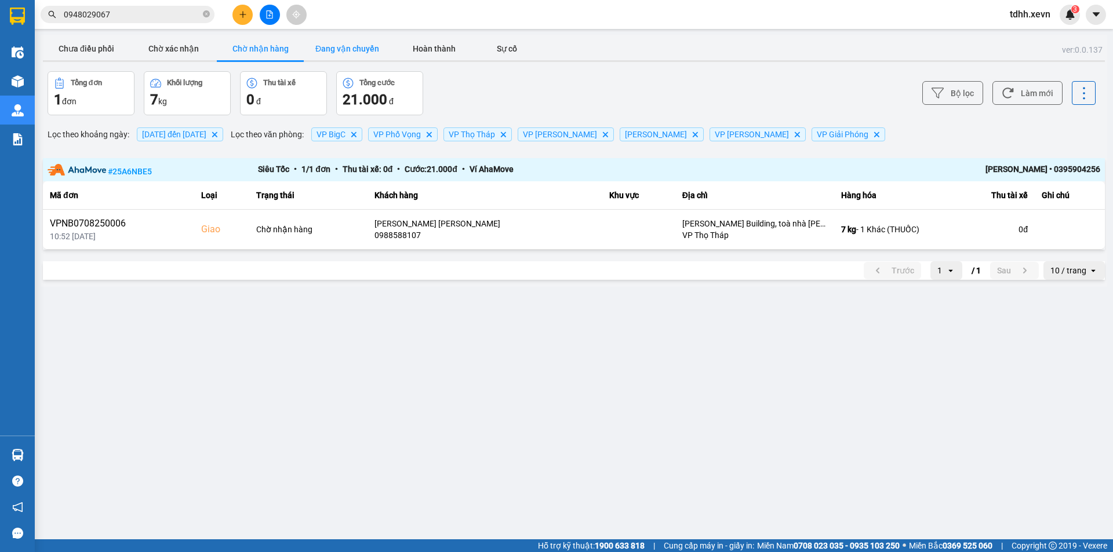
click at [352, 54] on button "Đang vận chuyển" at bounding box center [347, 48] width 87 height 23
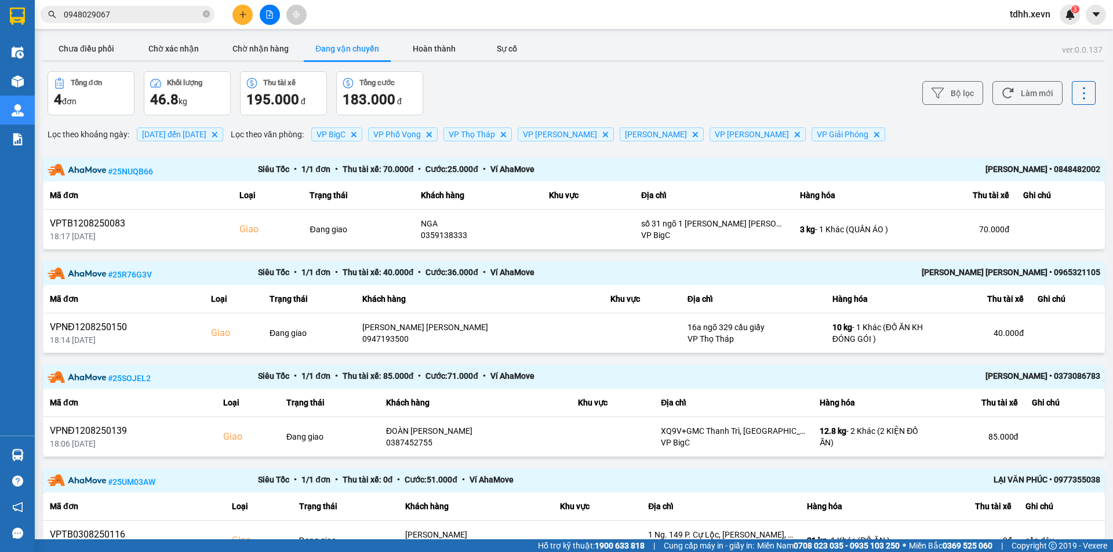
click at [134, 21] on span "0948029067" at bounding box center [128, 14] width 174 height 17
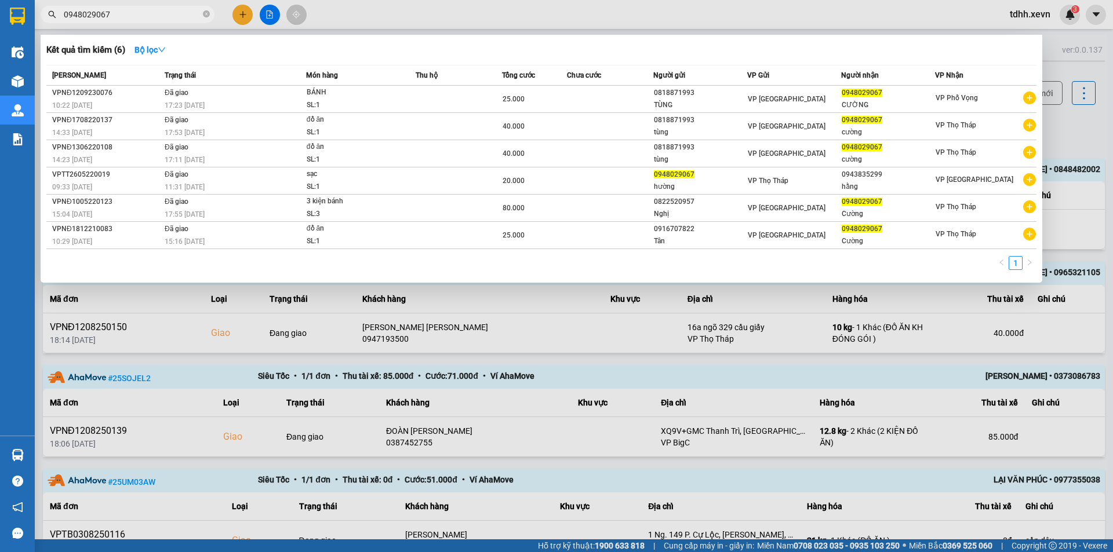
click at [134, 13] on input "0948029067" at bounding box center [132, 14] width 137 height 13
paste input "828633333"
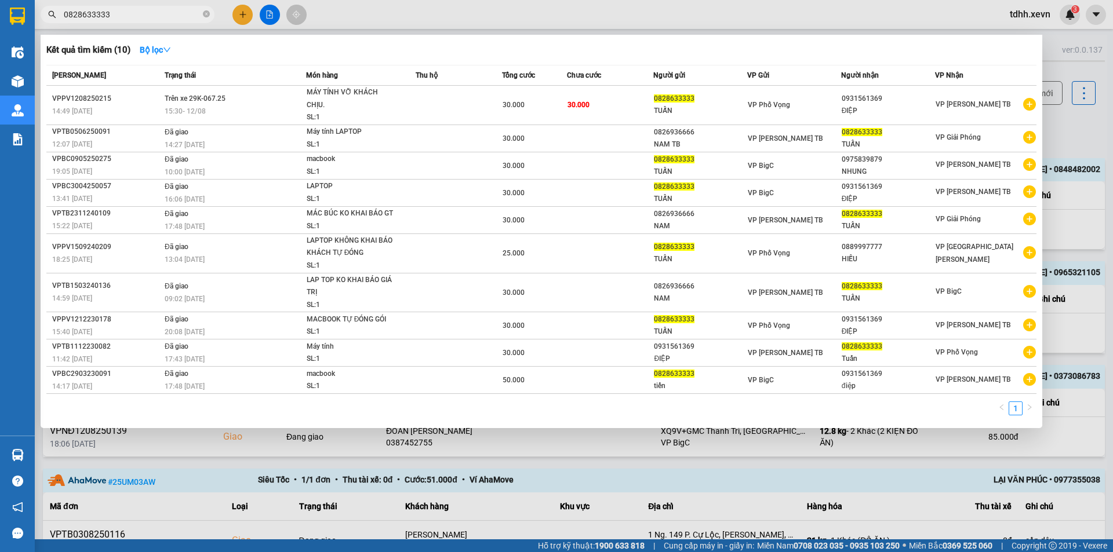
click at [119, 9] on input "0828633333" at bounding box center [132, 14] width 137 height 13
paste input "965910112"
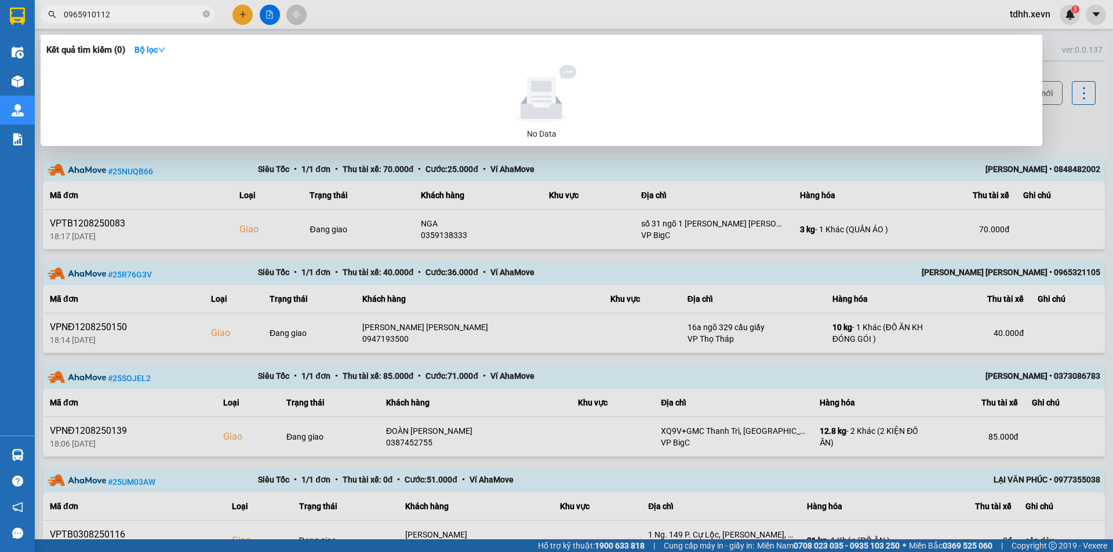
click at [125, 14] on input "0965910112" at bounding box center [132, 14] width 137 height 13
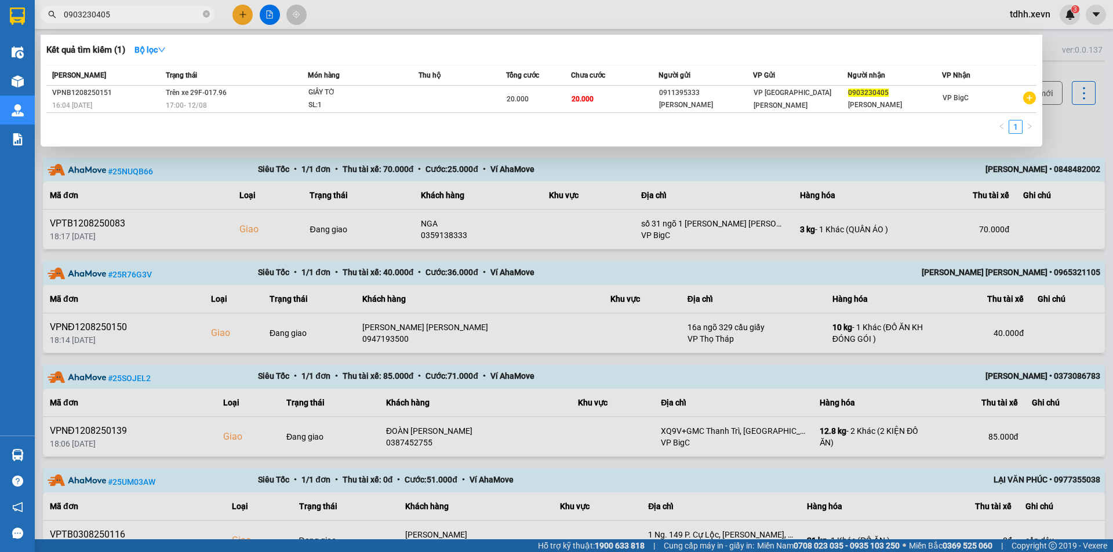
click at [148, 21] on span "0903230405" at bounding box center [128, 14] width 174 height 17
click at [147, 17] on input "0903230405" at bounding box center [132, 14] width 137 height 13
paste input "7198541"
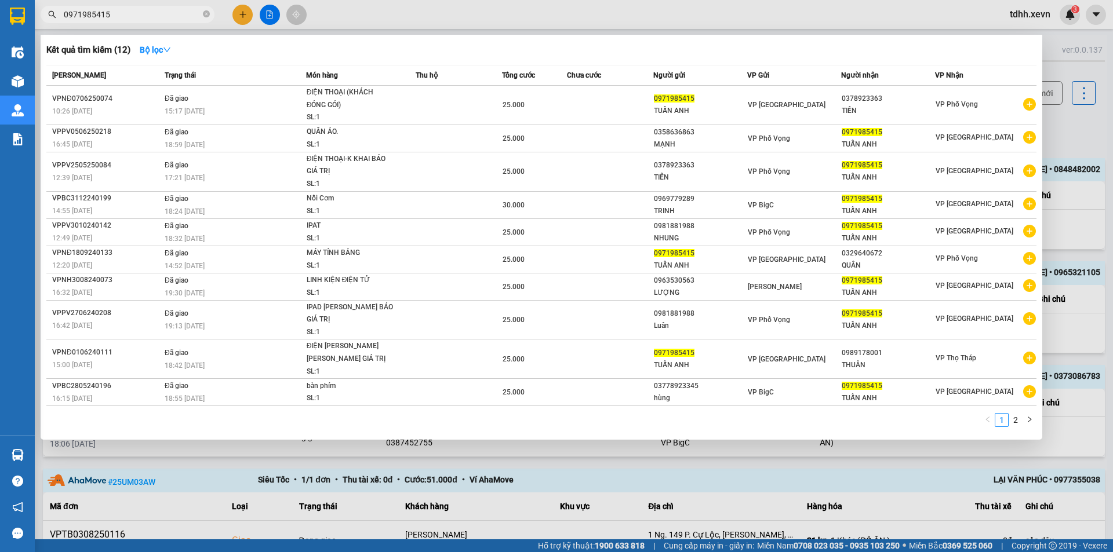
click at [133, 23] on span "0971985415" at bounding box center [128, 14] width 174 height 17
click at [136, 13] on input "0971985415" at bounding box center [132, 14] width 137 height 13
paste input "8269818"
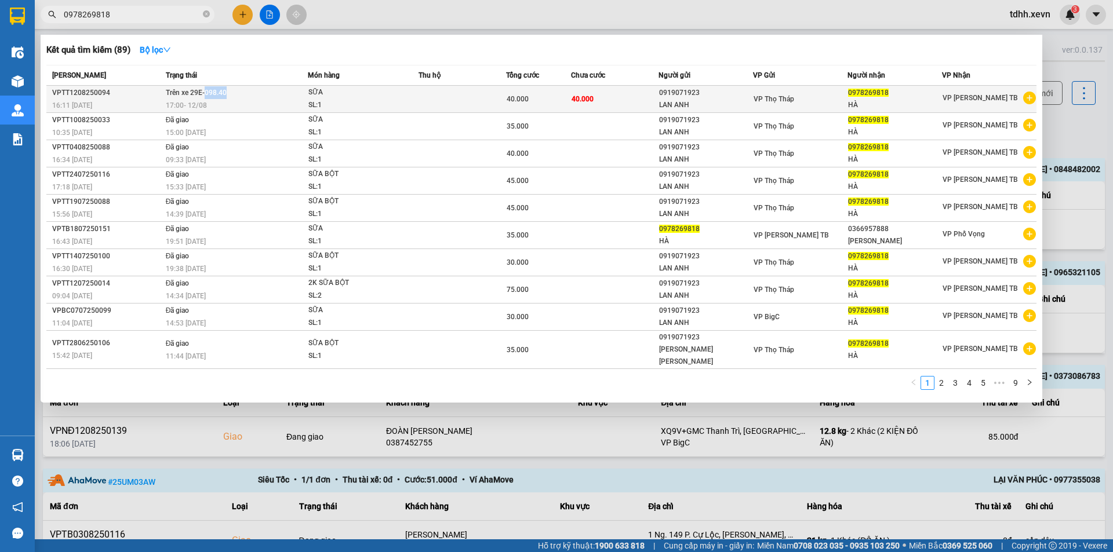
drag, startPoint x: 230, startPoint y: 91, endPoint x: 205, endPoint y: 94, distance: 25.7
click at [205, 94] on td "Trên xe 29E-098.40 17:00 [DATE]" at bounding box center [235, 99] width 145 height 27
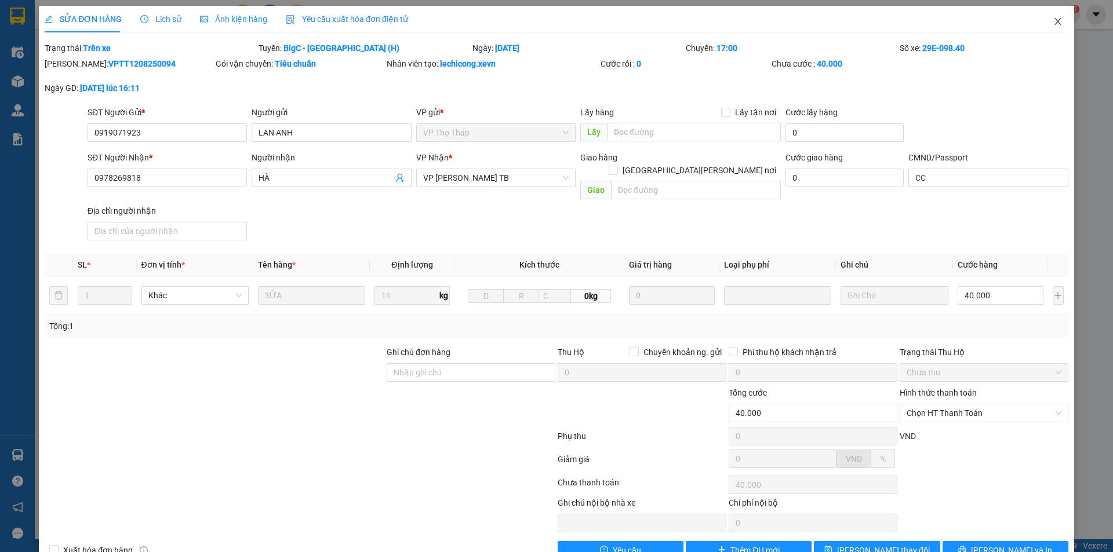
drag, startPoint x: 1054, startPoint y: 20, endPoint x: 861, endPoint y: 21, distance: 192.4
click at [1049, 20] on span "Close" at bounding box center [1057, 22] width 32 height 32
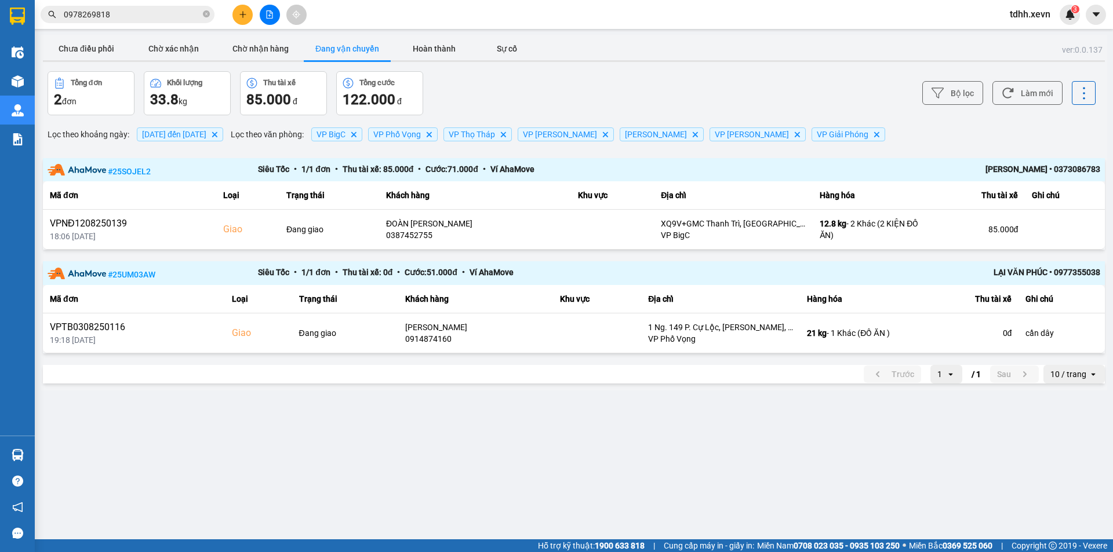
click at [131, 11] on input "0978269818" at bounding box center [132, 14] width 137 height 13
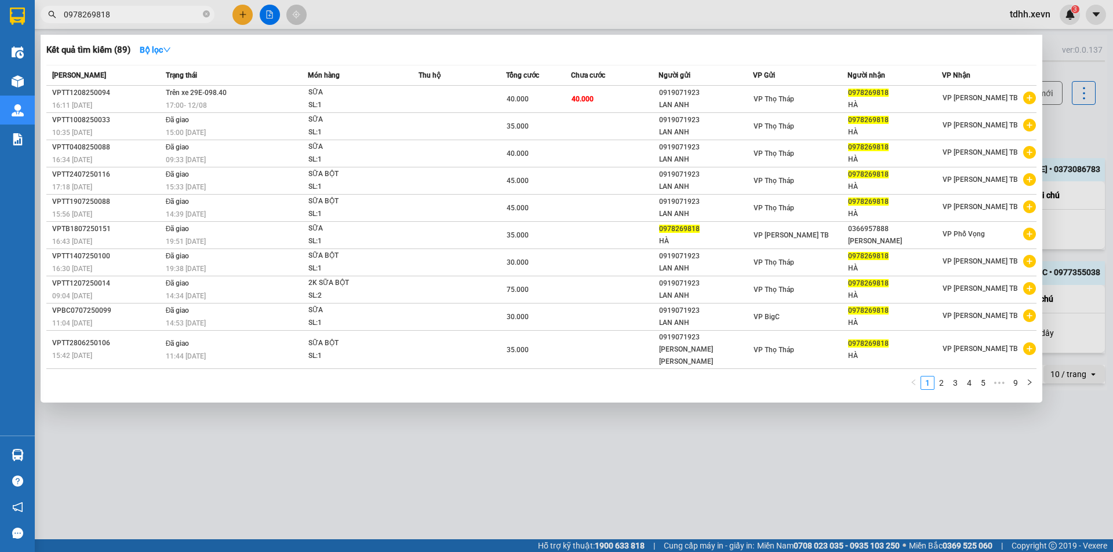
click at [131, 11] on input "0978269818" at bounding box center [132, 14] width 137 height 13
paste input "49797889"
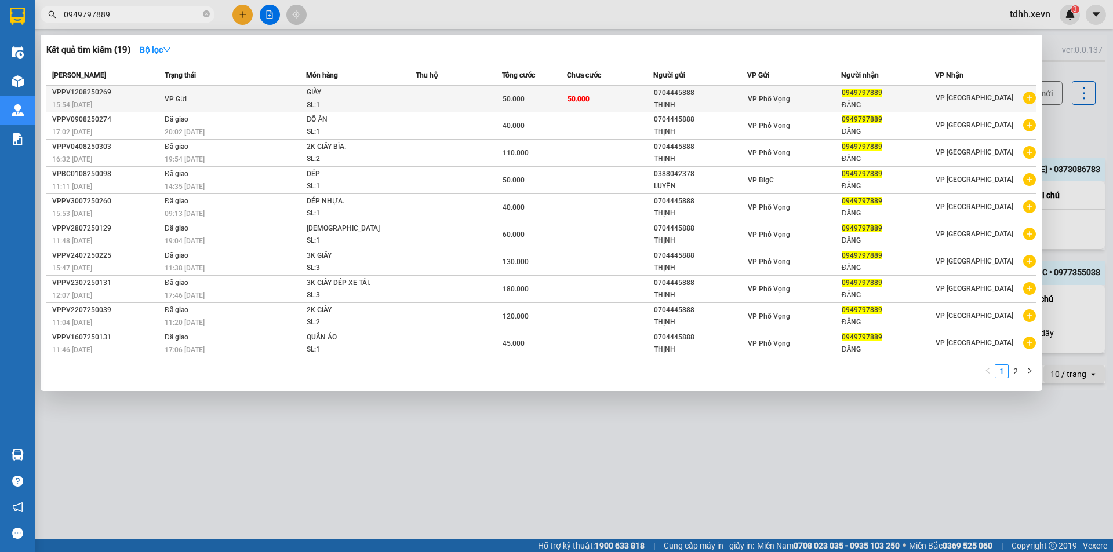
click at [439, 100] on td at bounding box center [459, 99] width 86 height 27
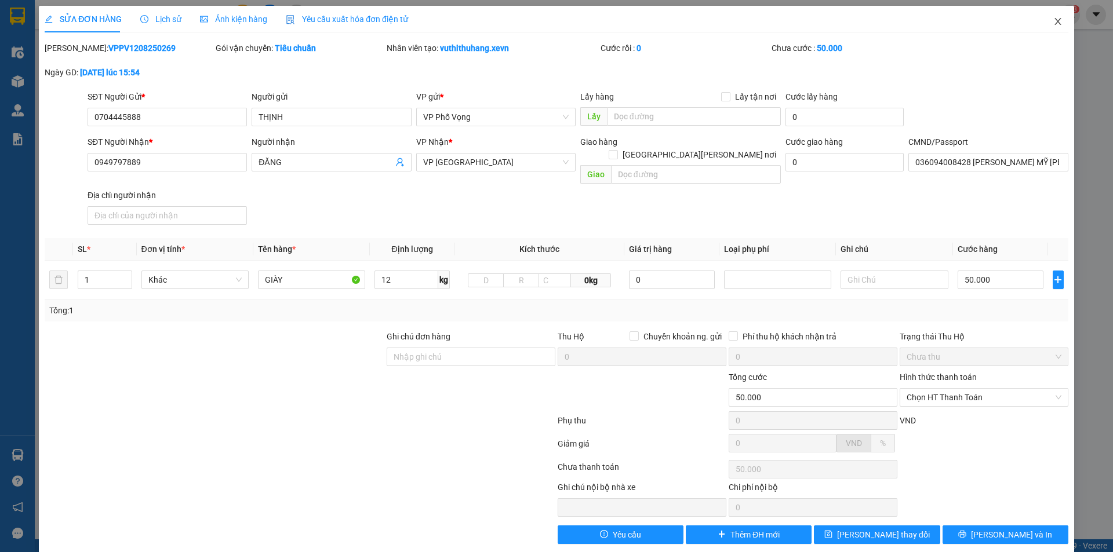
click at [1041, 23] on span "Close" at bounding box center [1057, 22] width 32 height 32
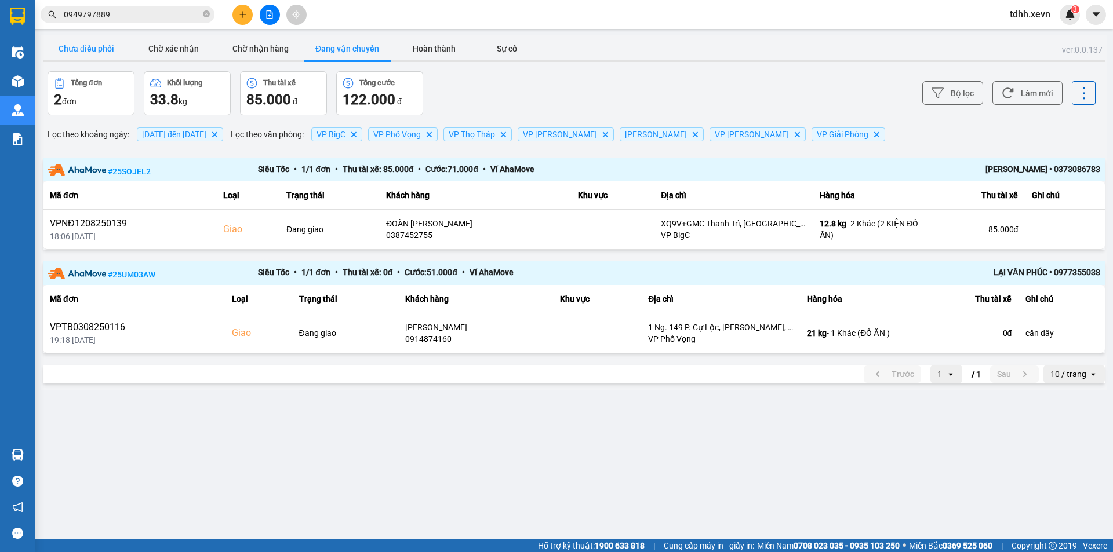
click at [96, 48] on button "Chưa điều phối" at bounding box center [86, 48] width 87 height 23
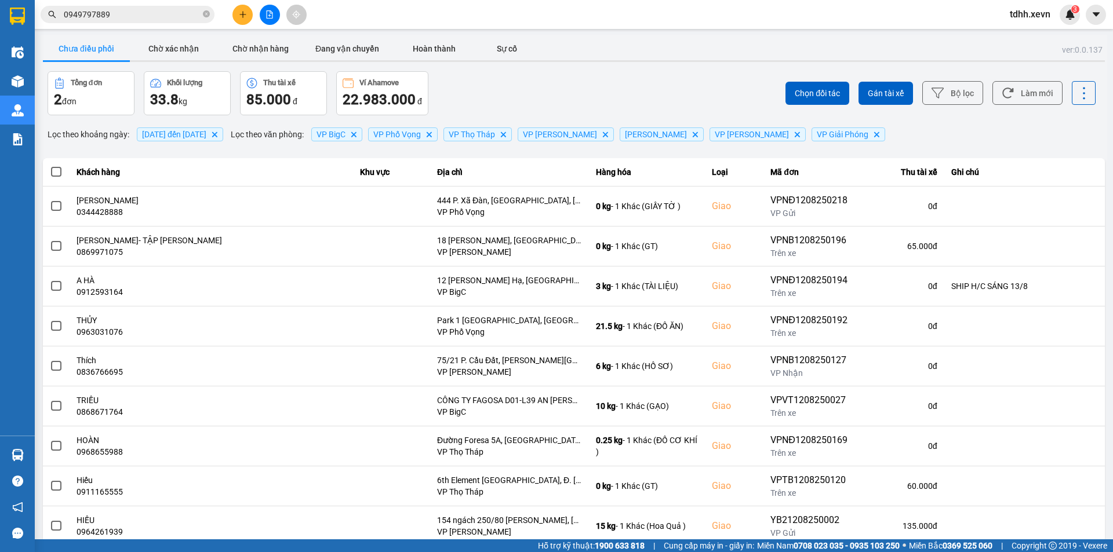
click at [148, 14] on input "0949797889" at bounding box center [132, 14] width 137 height 13
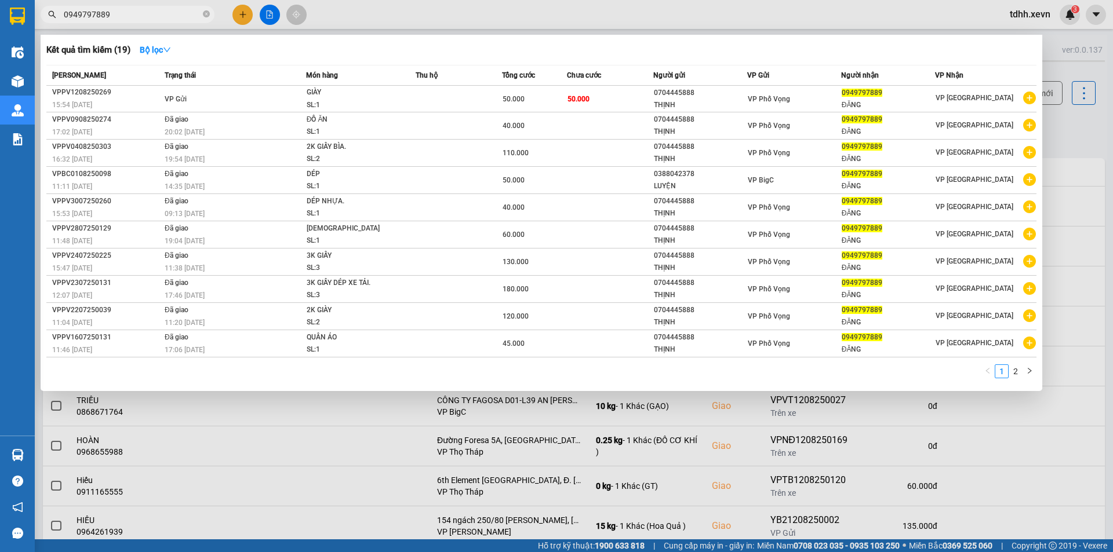
click at [143, 10] on input "0949797889" at bounding box center [132, 14] width 137 height 13
paste input "06150574"
click at [143, 10] on input "0949797889" at bounding box center [132, 14] width 137 height 13
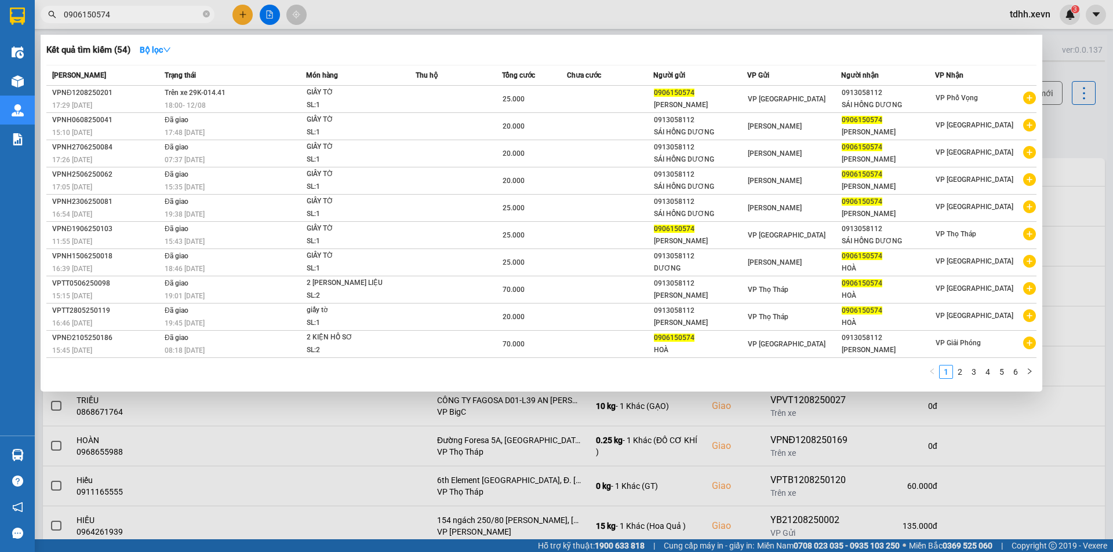
click at [111, 14] on input "0906150574" at bounding box center [132, 14] width 137 height 13
paste input "3456649"
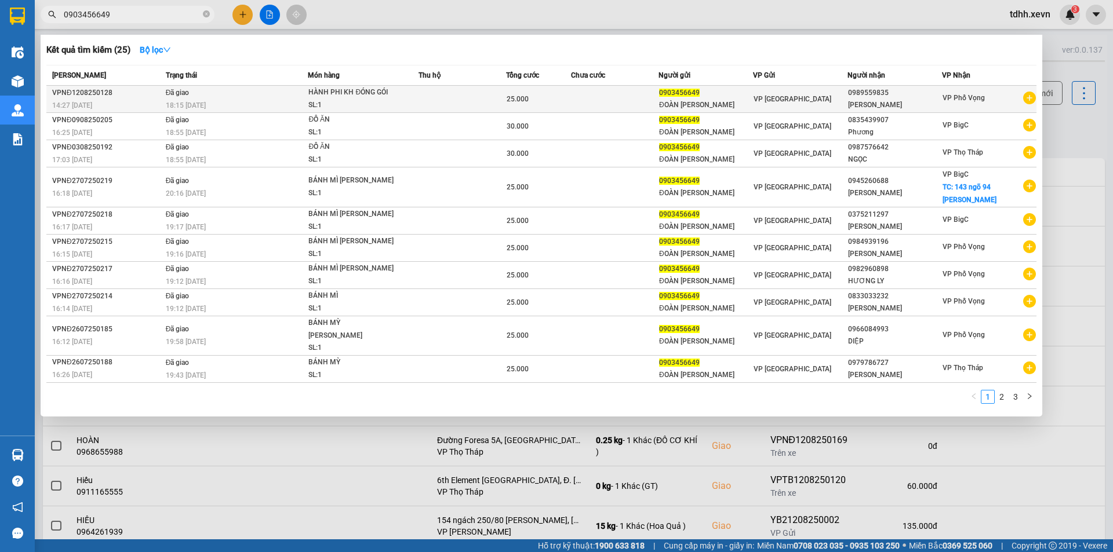
click at [593, 110] on td at bounding box center [614, 99] width 87 height 27
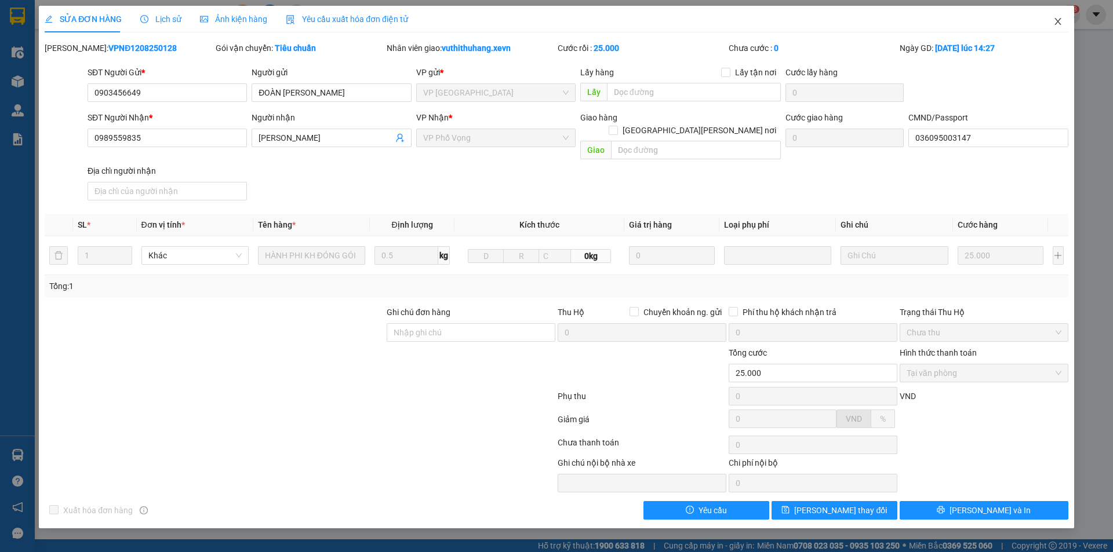
click at [1056, 30] on span "Close" at bounding box center [1057, 22] width 32 height 32
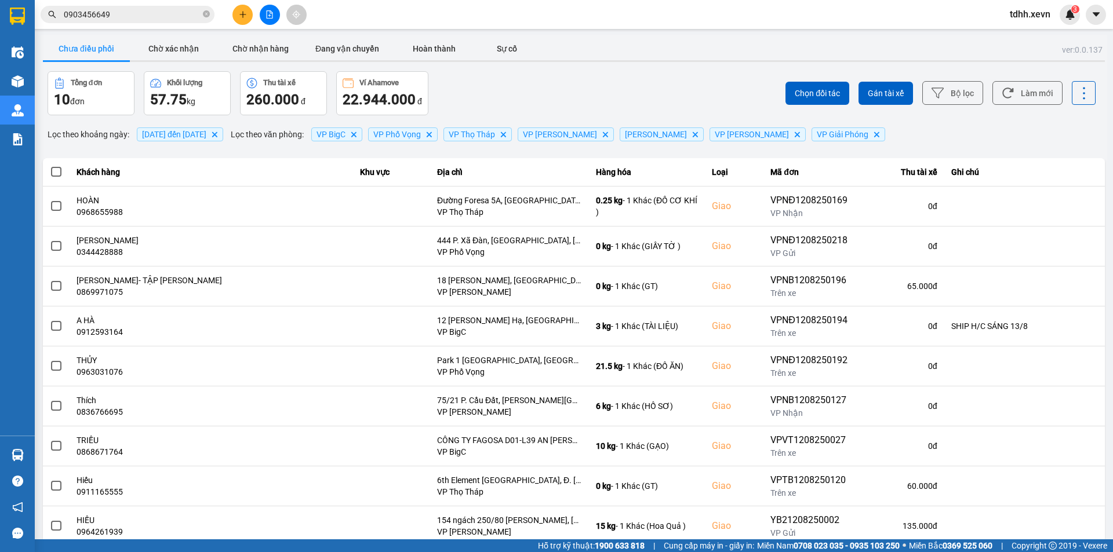
click at [165, 19] on input "0903456649" at bounding box center [132, 14] width 137 height 13
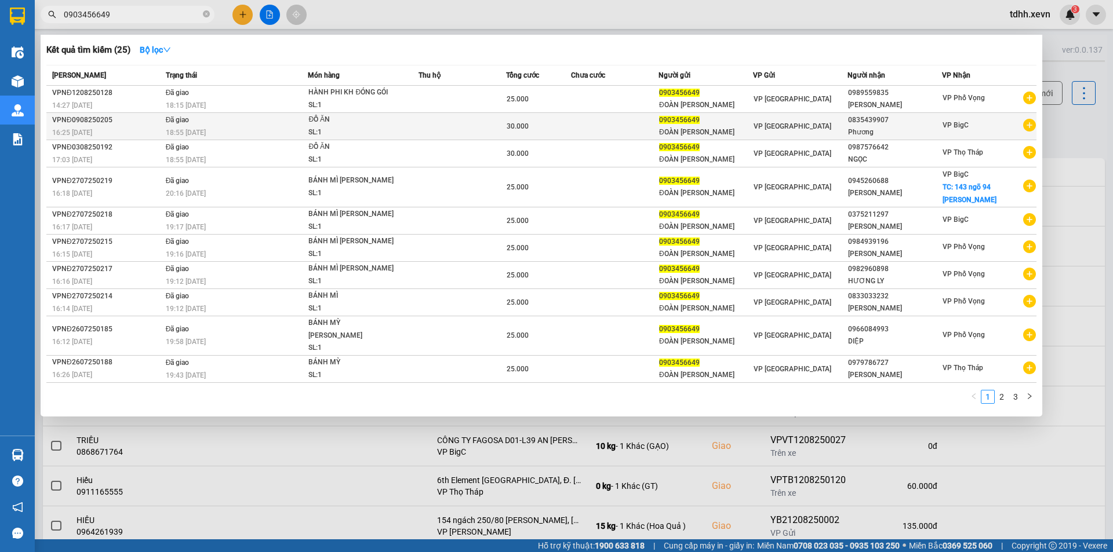
click at [480, 116] on td at bounding box center [461, 126] width 87 height 27
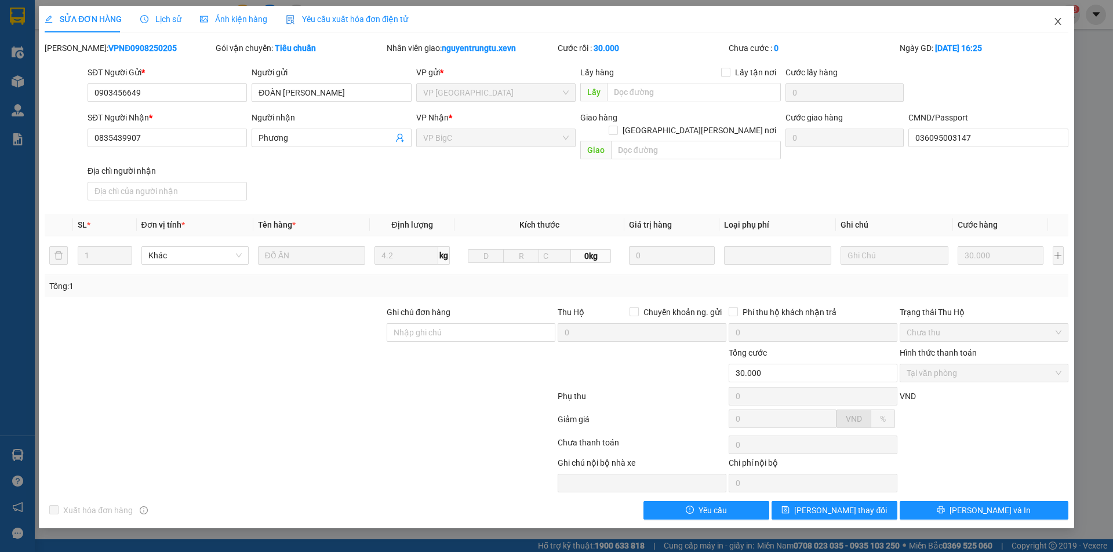
click at [1056, 24] on icon "close" at bounding box center [1057, 21] width 6 height 7
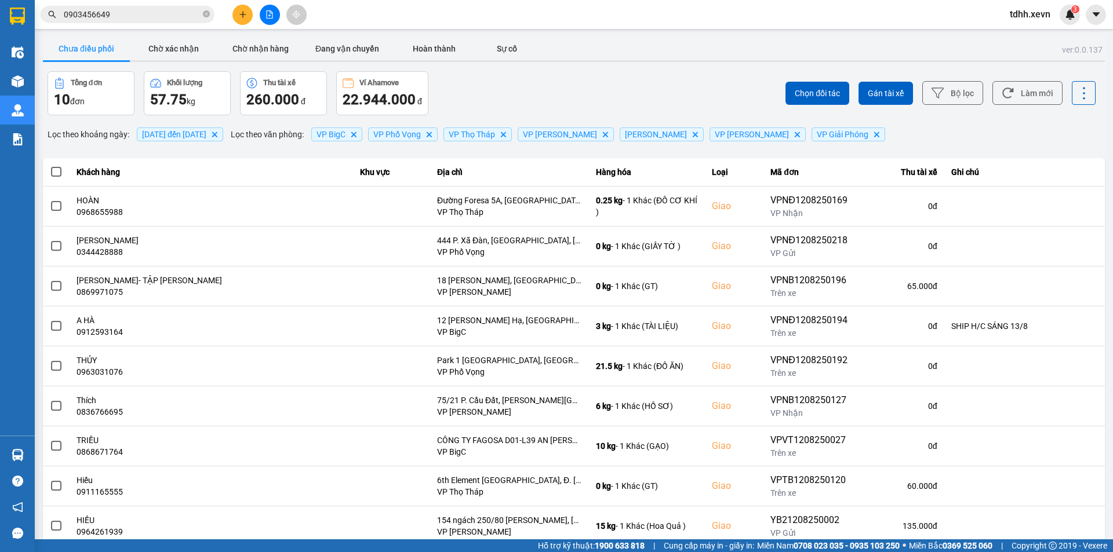
click at [169, 10] on input "0903456649" at bounding box center [132, 14] width 137 height 13
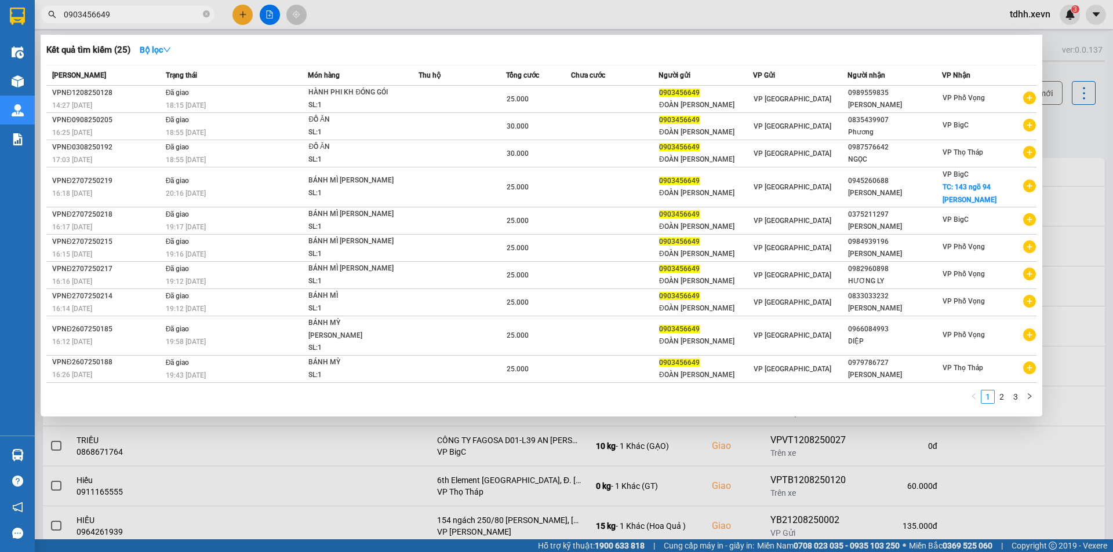
click at [654, 12] on div at bounding box center [556, 276] width 1113 height 552
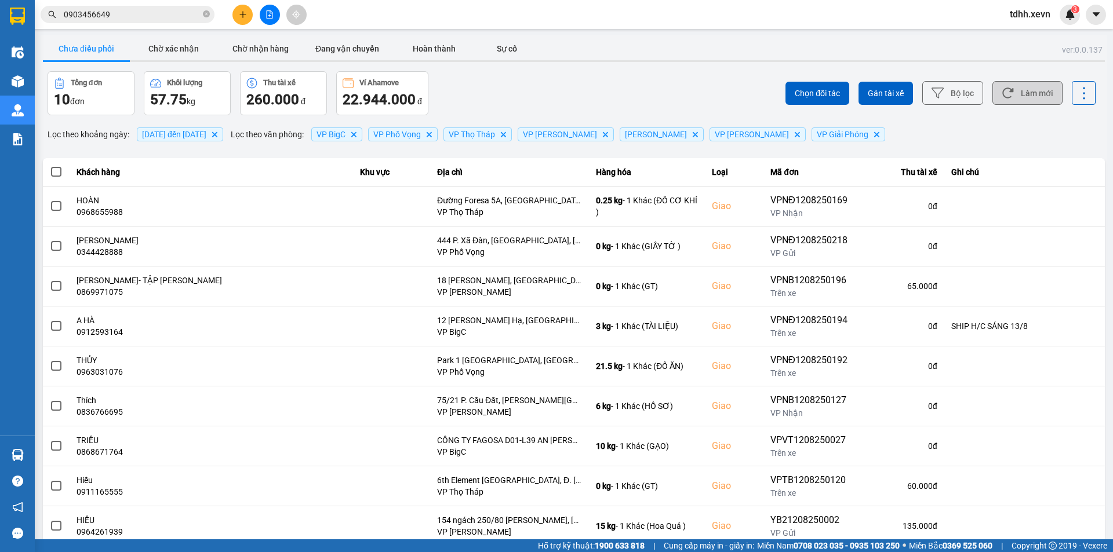
click at [1030, 89] on button "Làm mới" at bounding box center [1027, 93] width 70 height 24
click at [552, 67] on div "ver: 0.0.137 Chưa điều phối Chờ xác nhận Chờ nhận hàng Đang vận chuyển Hoàn thà…" at bounding box center [574, 321] width 1066 height 573
click at [155, 13] on input "0903456649" at bounding box center [132, 14] width 137 height 13
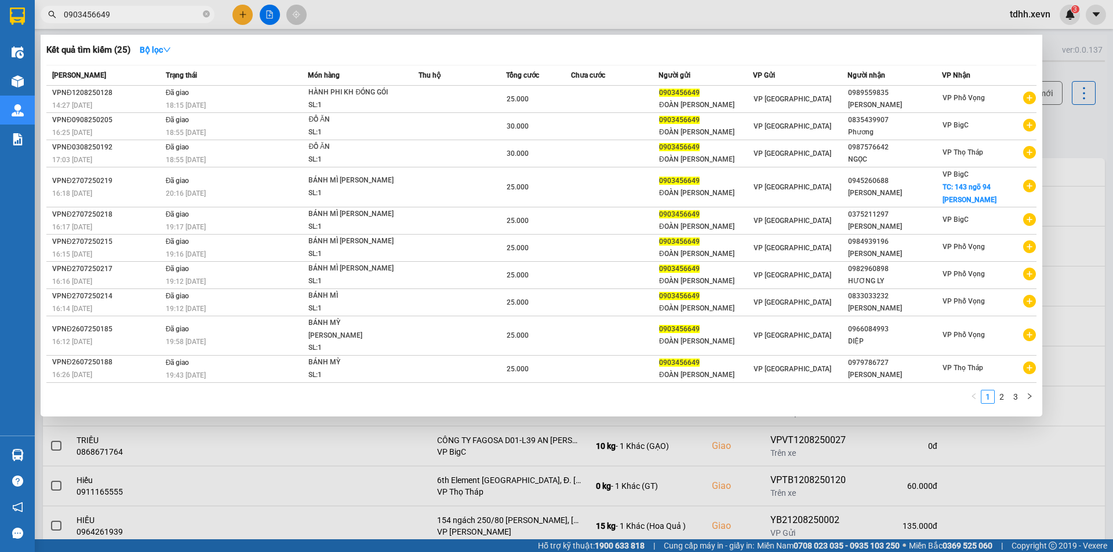
paste
click at [155, 13] on input "0903456649" at bounding box center [132, 14] width 137 height 13
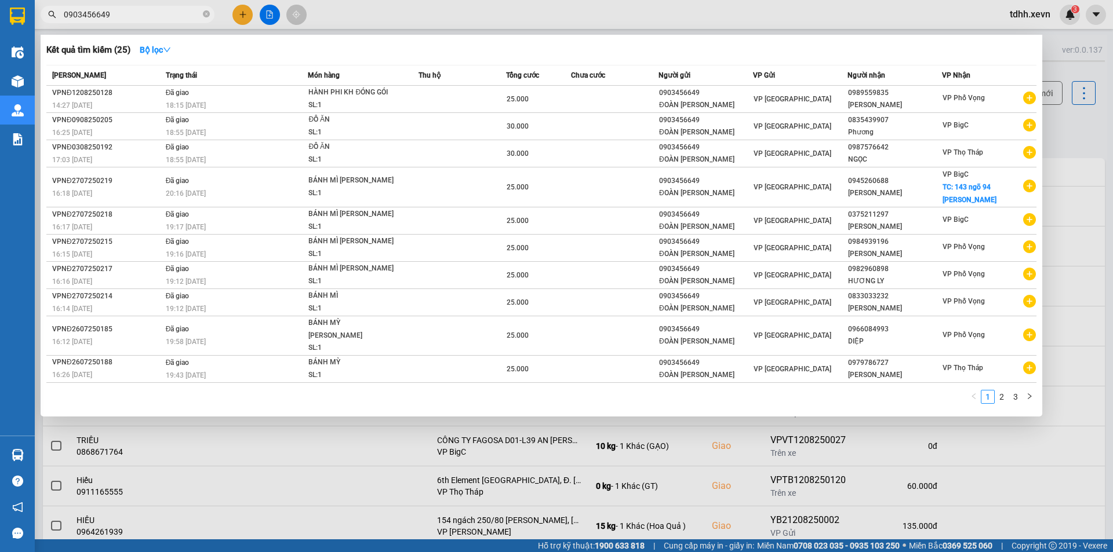
click at [112, 13] on input "0903456649" at bounding box center [132, 14] width 137 height 13
click at [112, 13] on input "09034566490888775666" at bounding box center [132, 14] width 137 height 13
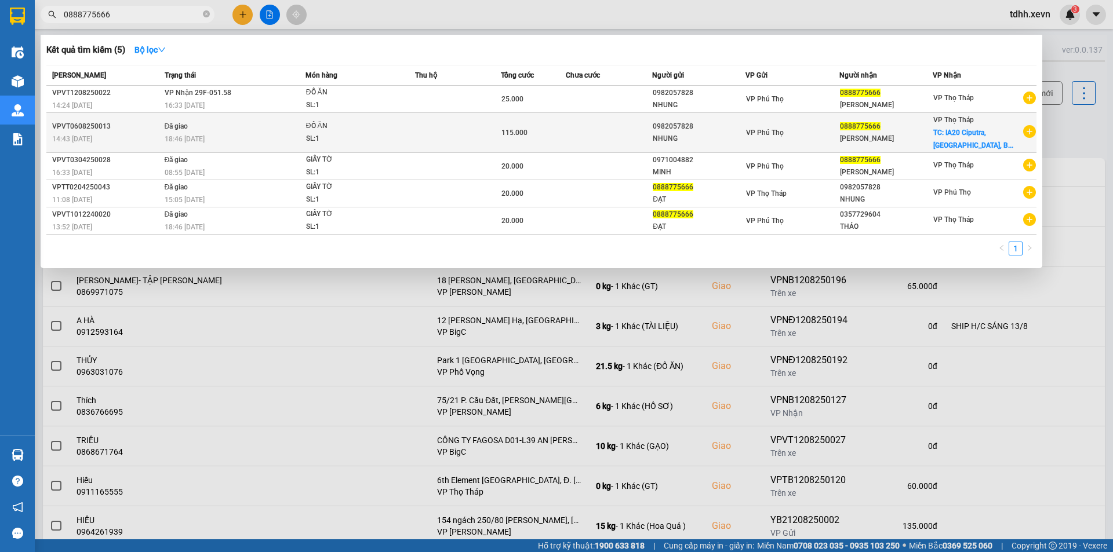
click at [464, 126] on td at bounding box center [458, 133] width 86 height 40
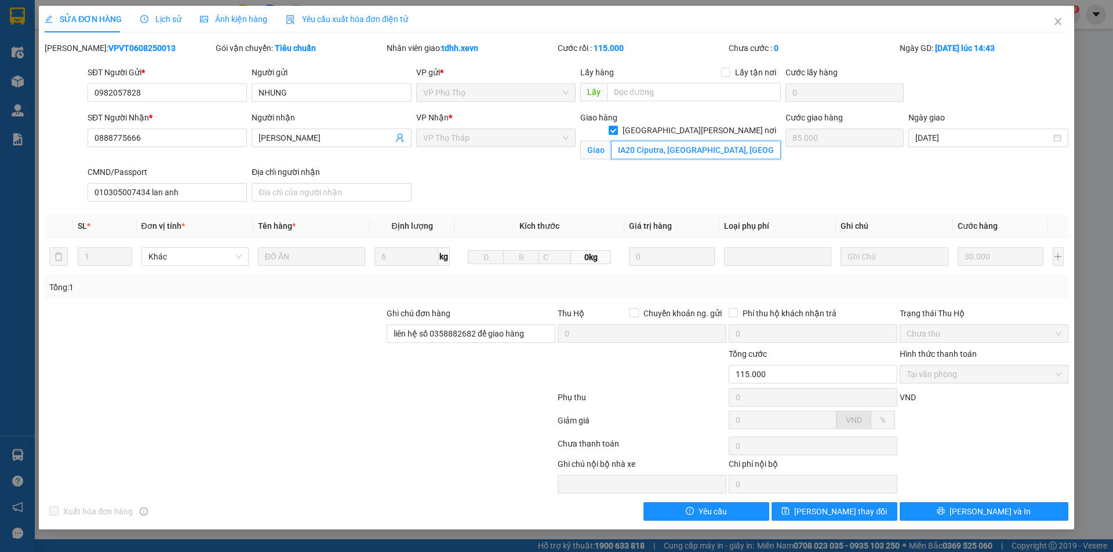
click at [743, 141] on input "IA20 Ciputra, [GEOGRAPHIC_DATA], [GEOGRAPHIC_DATA], [GEOGRAPHIC_DATA], [GEOGRAP…" at bounding box center [696, 150] width 170 height 19
click at [1054, 27] on span "Close" at bounding box center [1057, 22] width 32 height 32
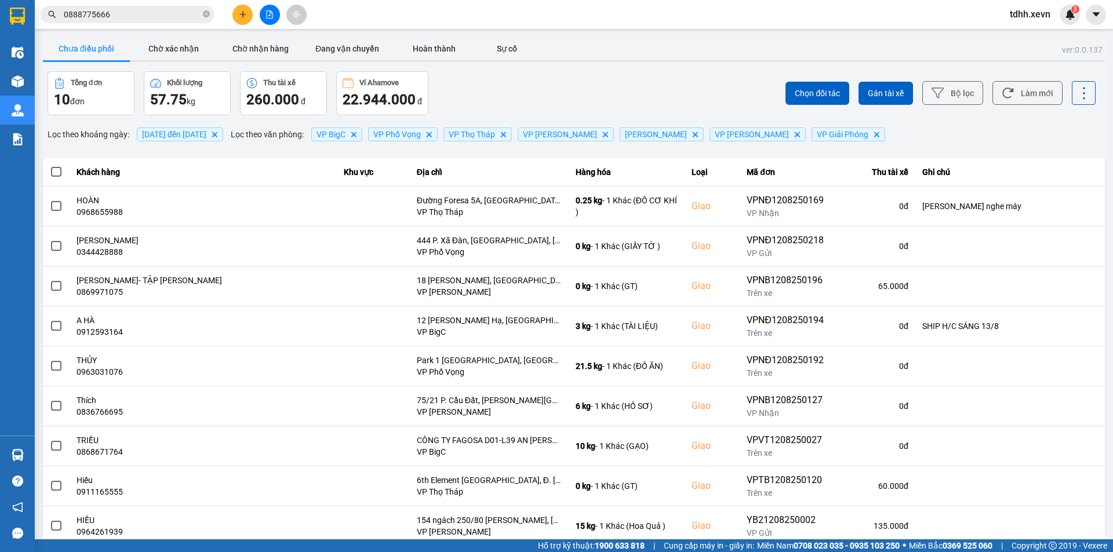
click at [180, 15] on input "0888775666" at bounding box center [132, 14] width 137 height 13
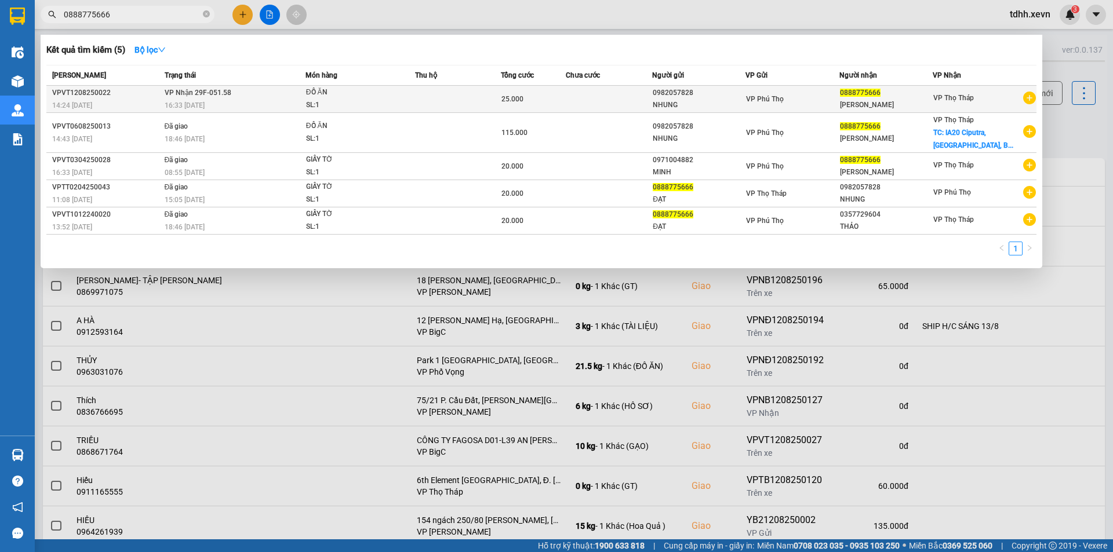
click at [597, 101] on td at bounding box center [609, 99] width 86 height 27
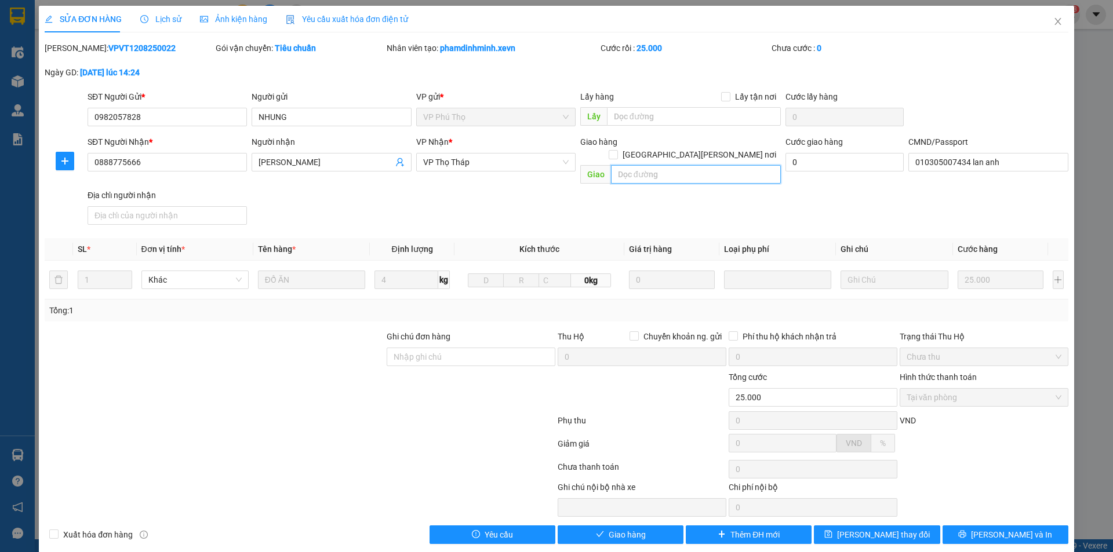
click at [708, 165] on input "text" at bounding box center [696, 174] width 170 height 19
click at [724, 148] on span "[GEOGRAPHIC_DATA][PERSON_NAME] nơi" at bounding box center [699, 154] width 163 height 13
click at [617, 150] on input "[GEOGRAPHIC_DATA][PERSON_NAME] nơi" at bounding box center [613, 154] width 8 height 8
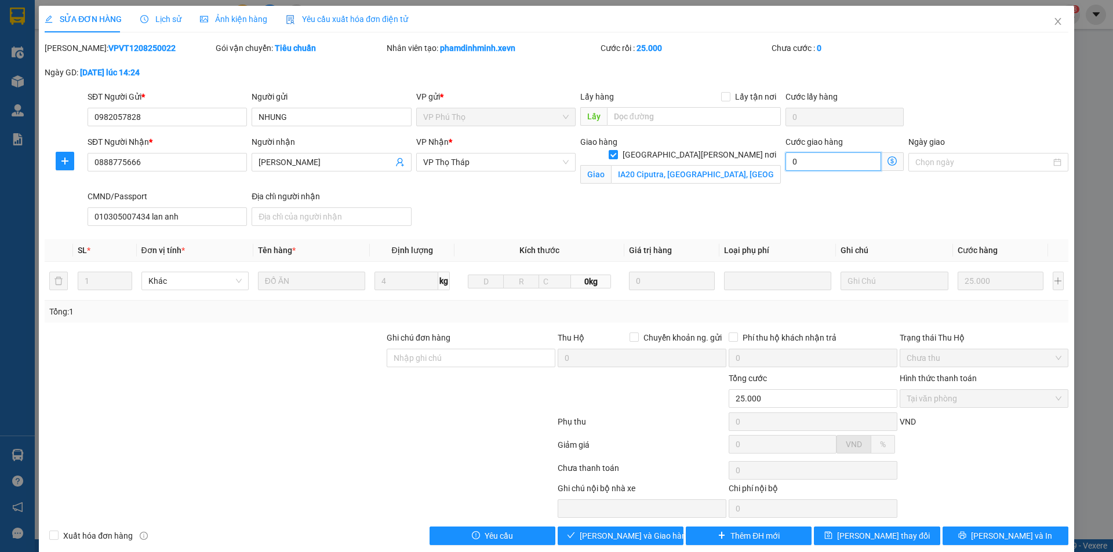
click at [806, 156] on input "0" at bounding box center [833, 161] width 96 height 19
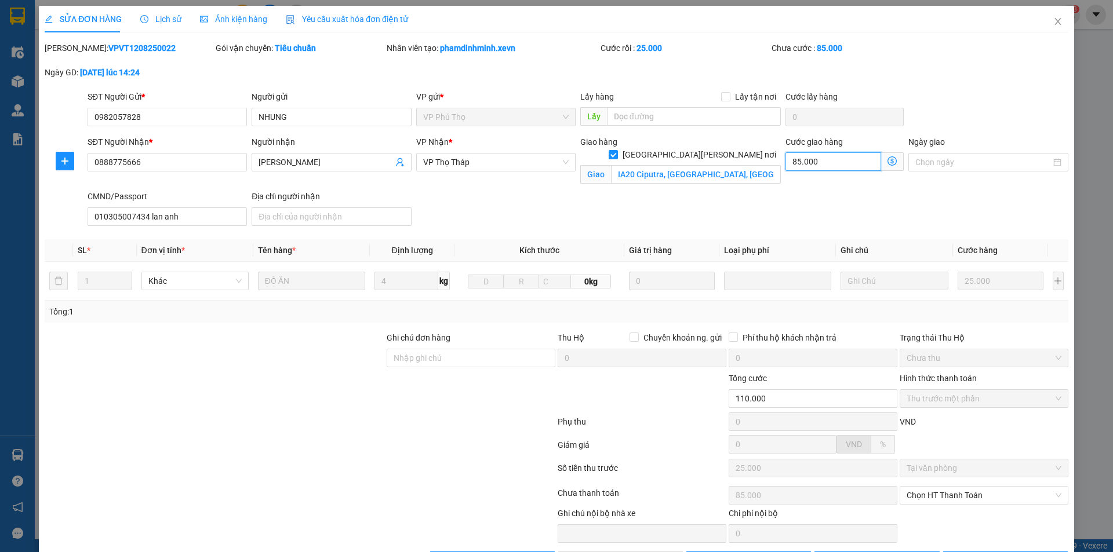
scroll to position [41, 0]
